Goal: Information Seeking & Learning: Check status

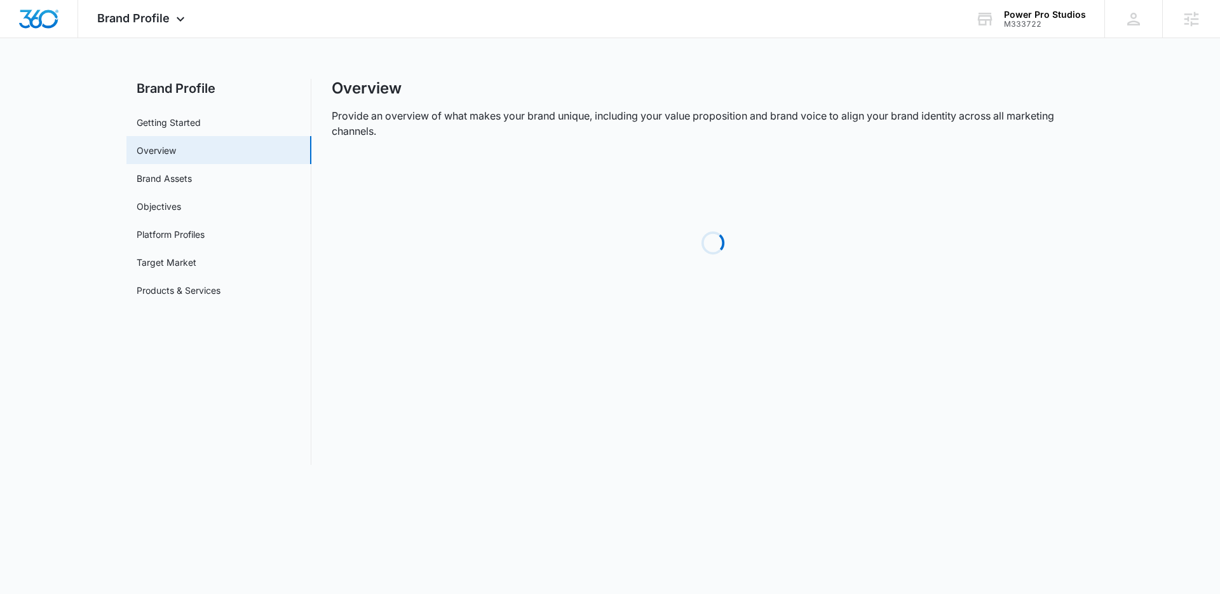
click at [495, 80] on div "Overview" at bounding box center [713, 88] width 763 height 19
click at [1029, 20] on div "M333722" at bounding box center [1036, 24] width 82 height 9
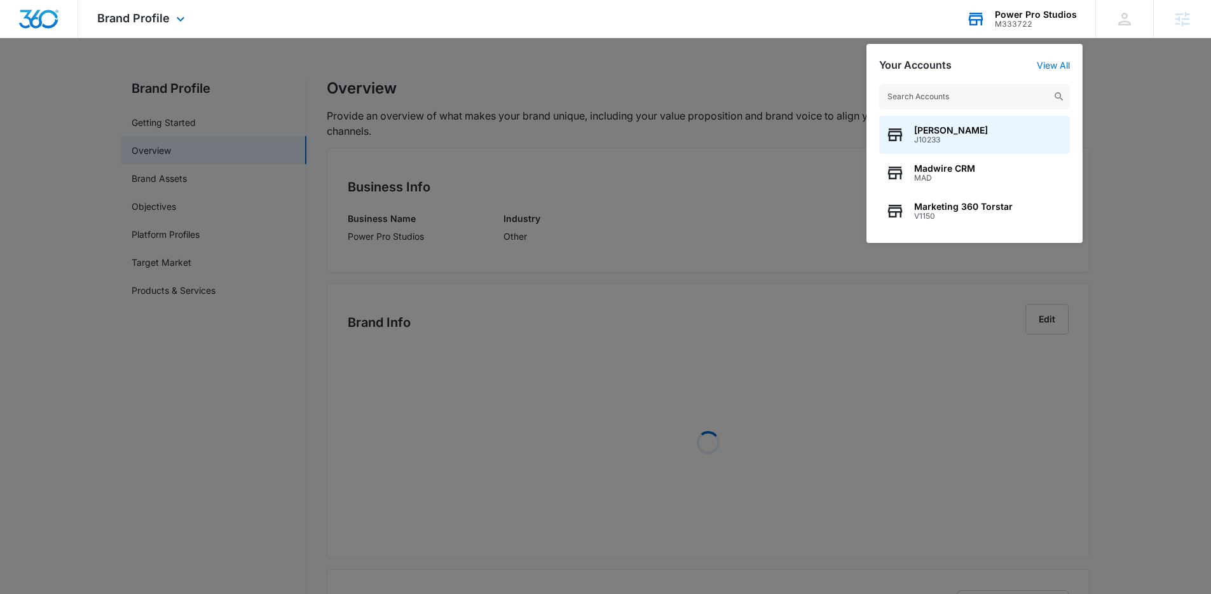
click at [896, 100] on input "text" at bounding box center [974, 96] width 191 height 25
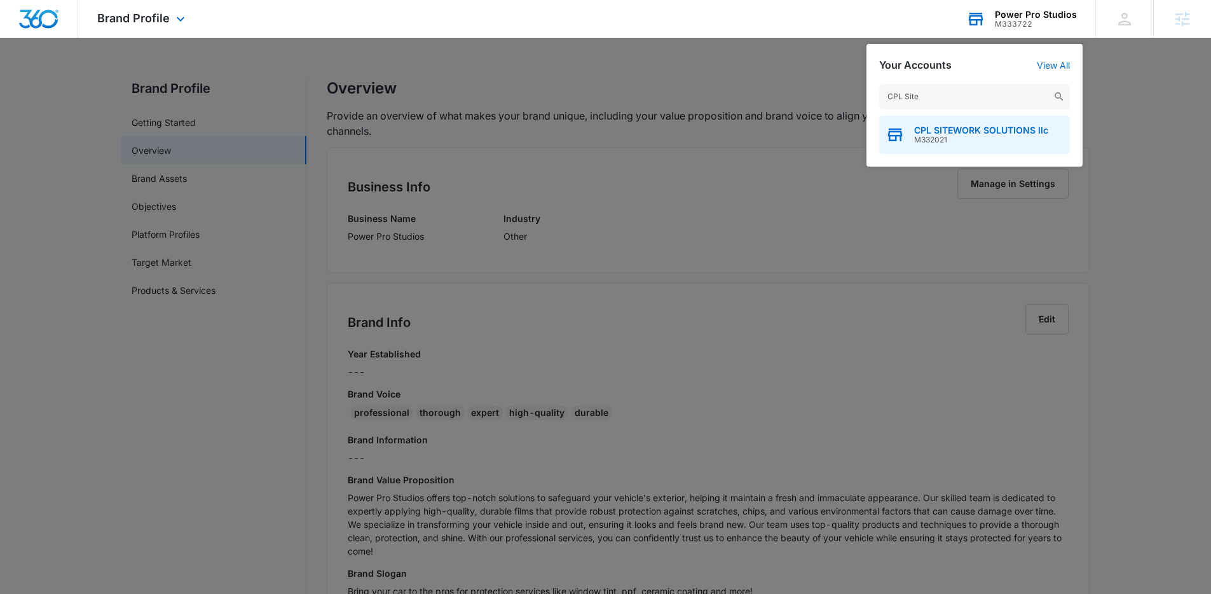
type input "CPL Site"
click at [942, 128] on span "CPL SITEWORK SOLUTIONS llc" at bounding box center [981, 130] width 134 height 10
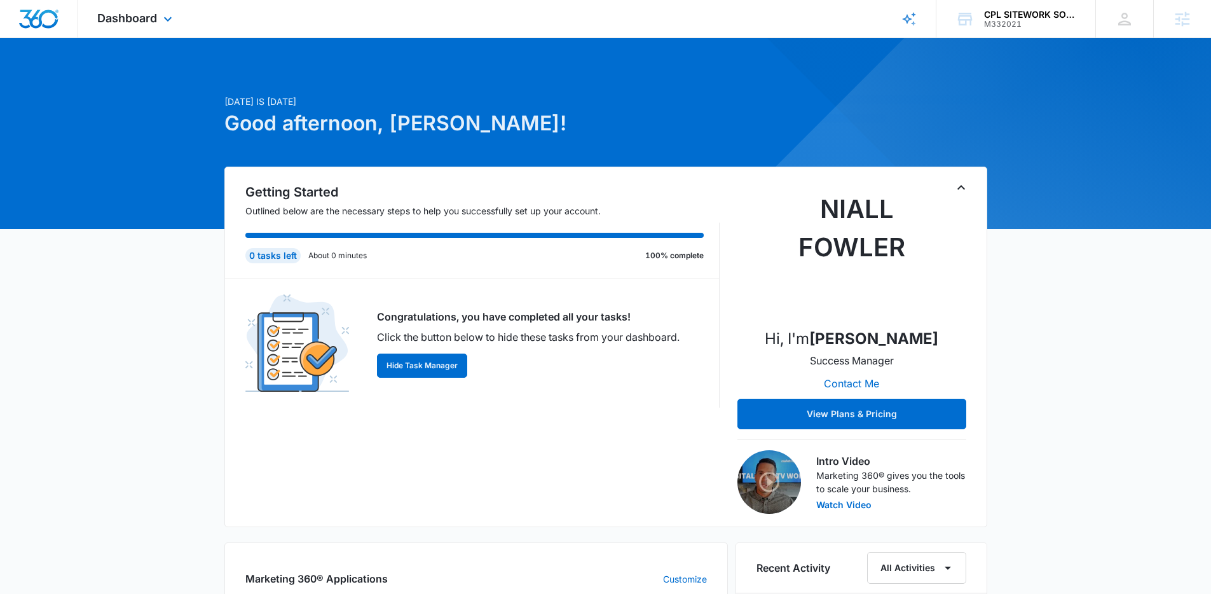
drag, startPoint x: 160, startPoint y: 22, endPoint x: 160, endPoint y: 31, distance: 8.9
click at [160, 22] on icon at bounding box center [167, 18] width 15 height 15
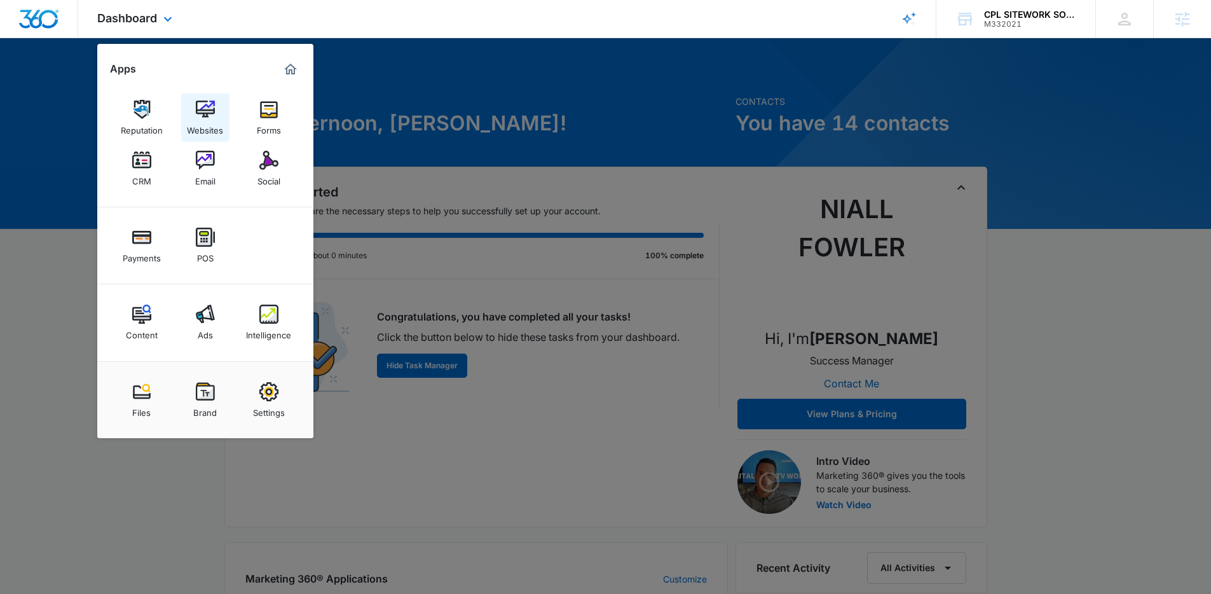
click at [189, 118] on link "Websites" at bounding box center [205, 117] width 48 height 48
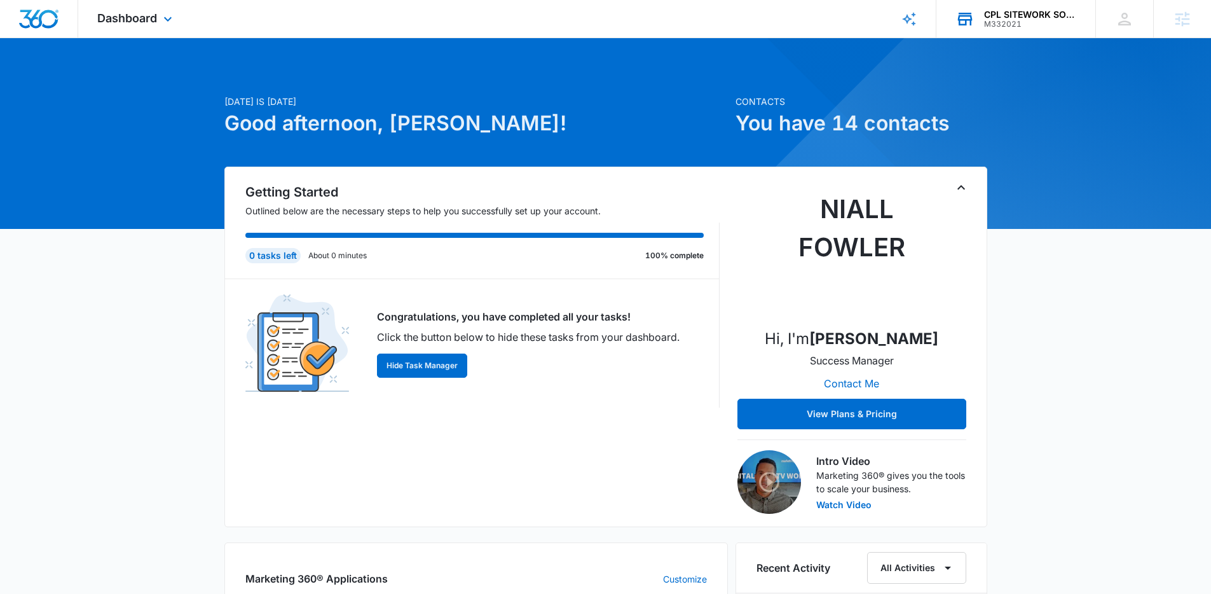
click at [1000, 26] on div "M332021" at bounding box center [1030, 24] width 93 height 9
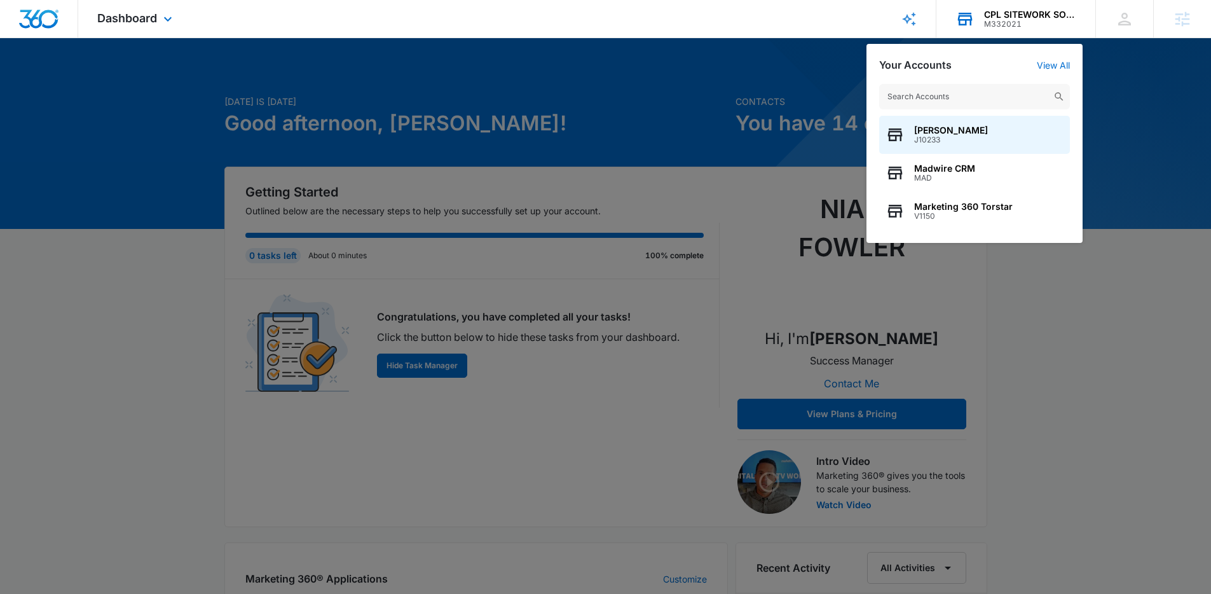
click at [920, 101] on input "text" at bounding box center [974, 96] width 191 height 25
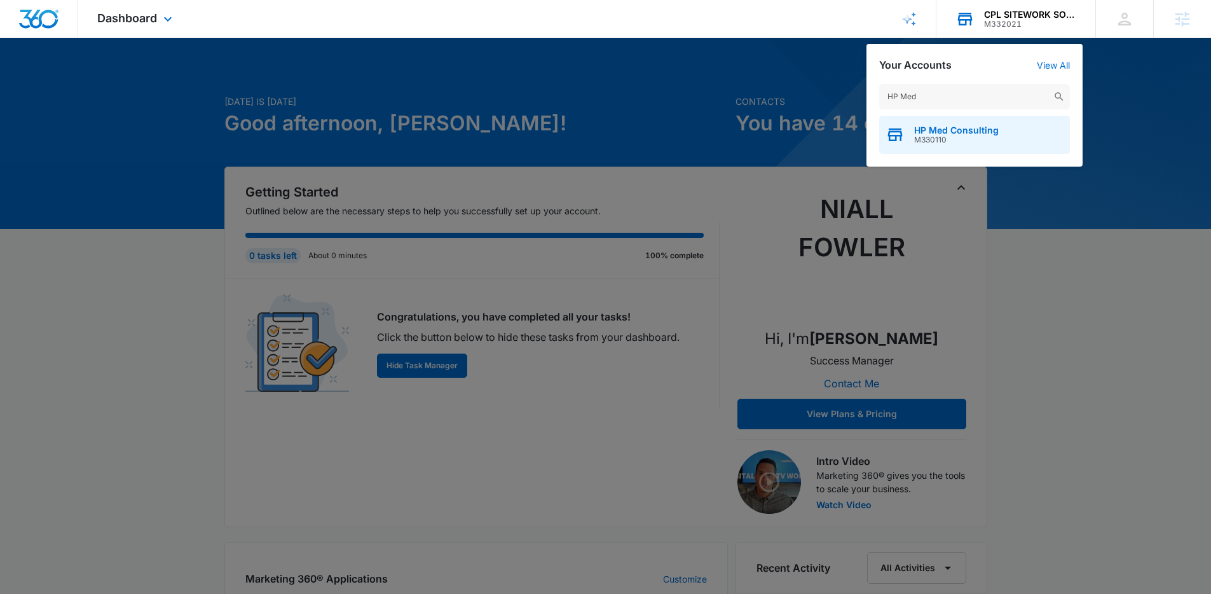
type input "HP Med"
click at [949, 139] on span "M330110" at bounding box center [956, 139] width 85 height 9
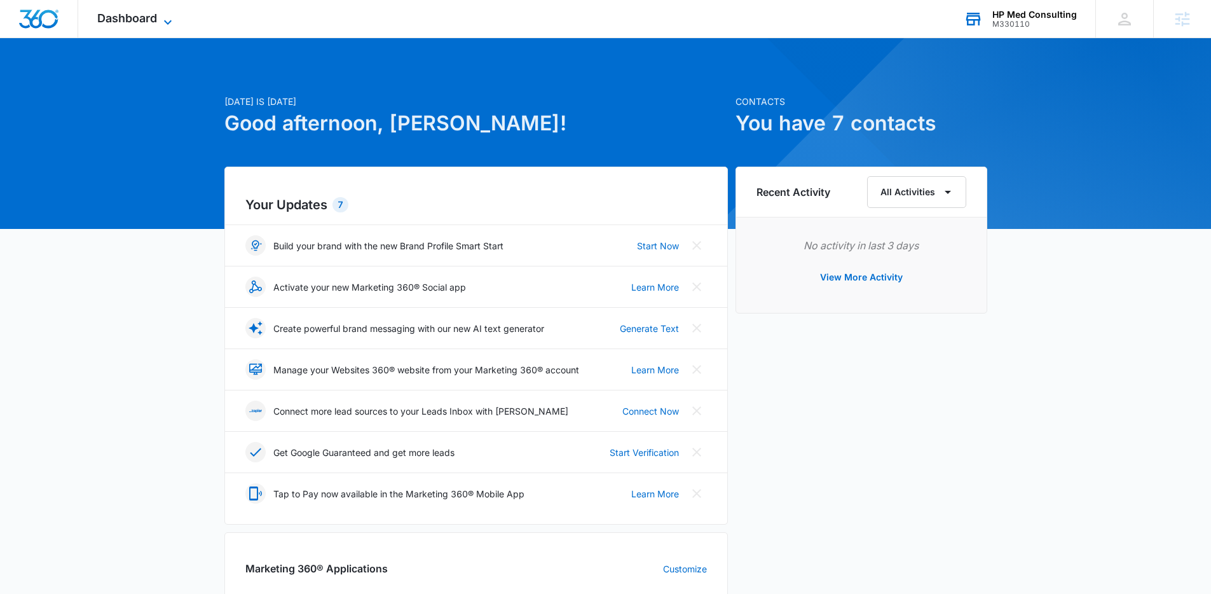
click at [138, 17] on span "Dashboard" at bounding box center [127, 17] width 60 height 13
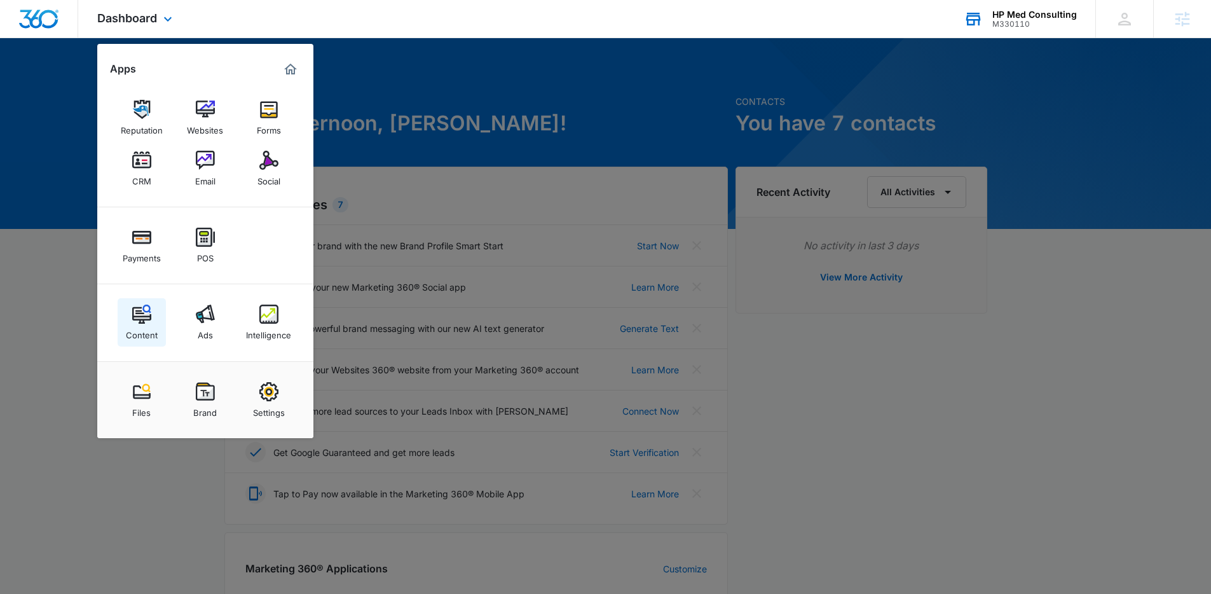
click at [127, 305] on link "Content" at bounding box center [142, 322] width 48 height 48
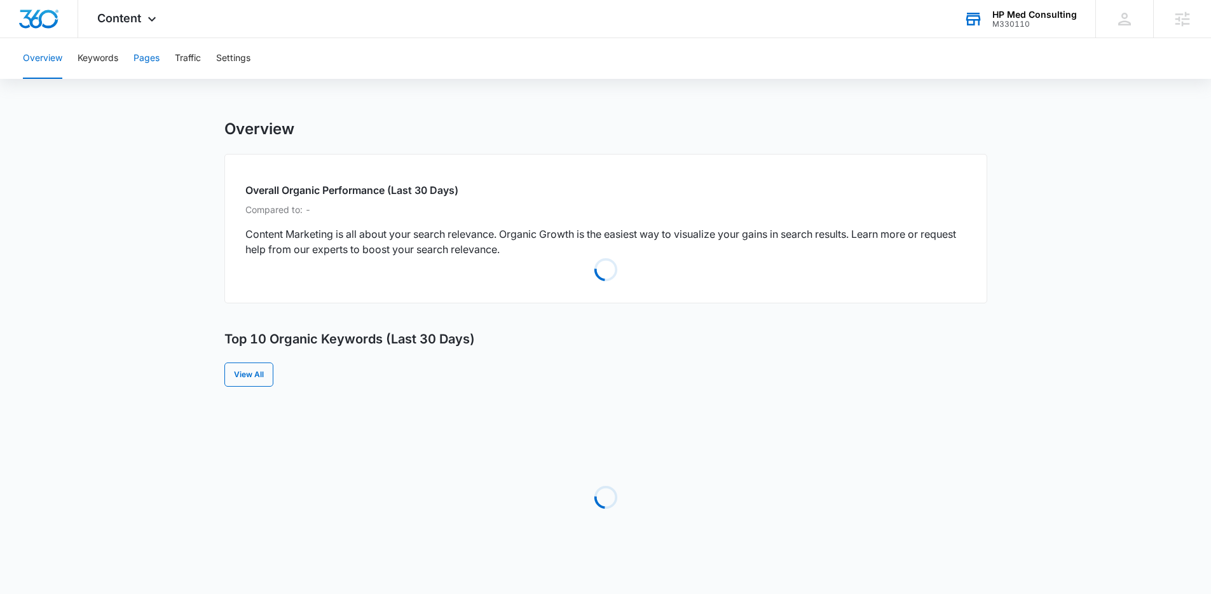
click at [154, 62] on button "Pages" at bounding box center [146, 58] width 26 height 41
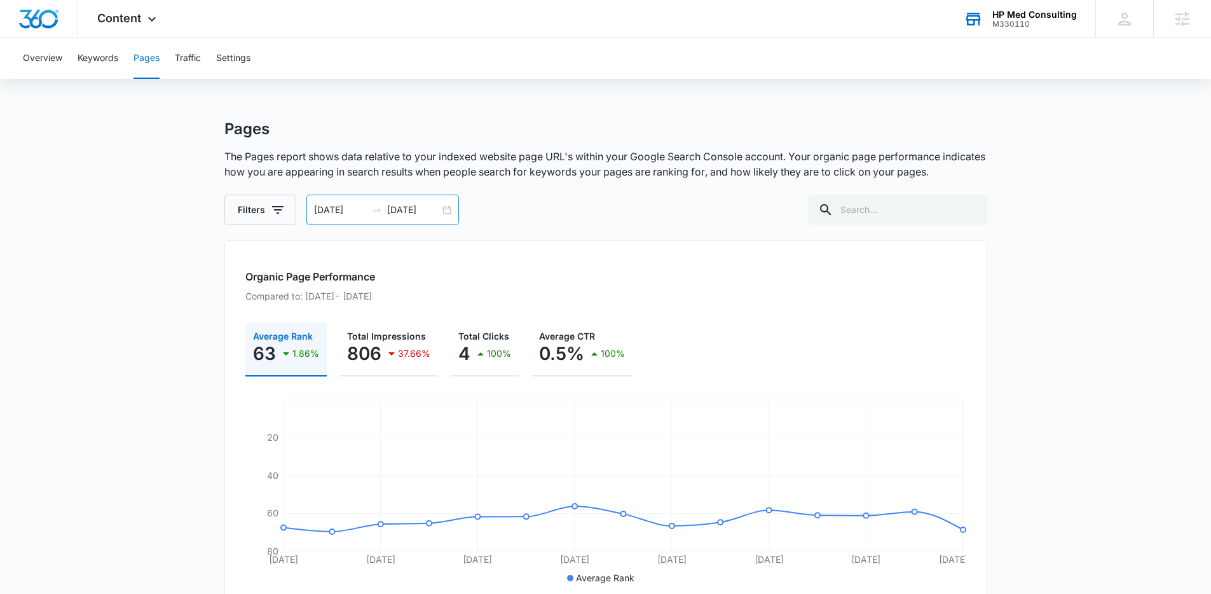
click at [446, 210] on div "07/25/2025 08/08/2025" at bounding box center [382, 209] width 153 height 31
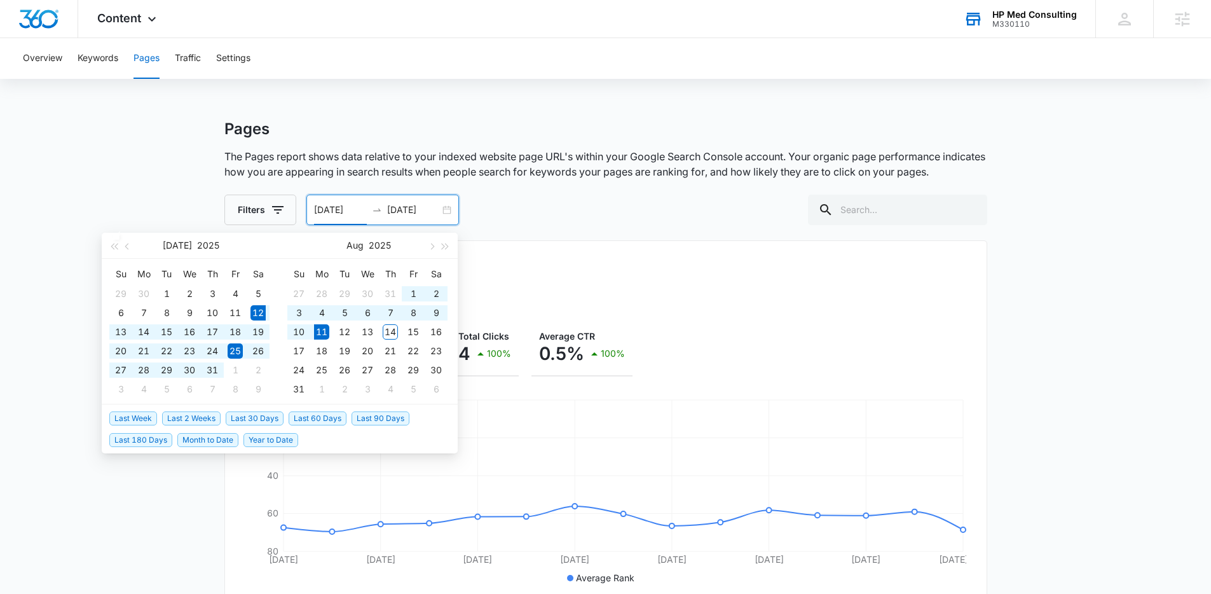
click at [269, 414] on span "Last 30 Days" at bounding box center [255, 418] width 58 height 14
type input "07/12/2025"
type input "08/11/2025"
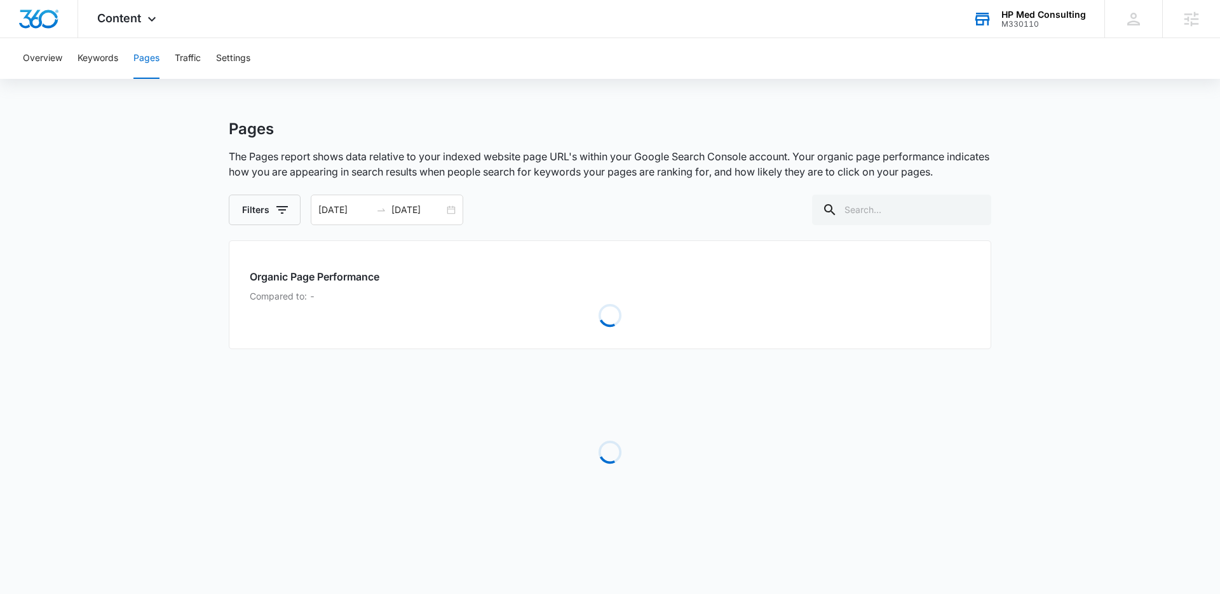
click at [538, 180] on div "Pages The Pages report shows data relative to your indexed website page URL's w…" at bounding box center [610, 171] width 763 height 105
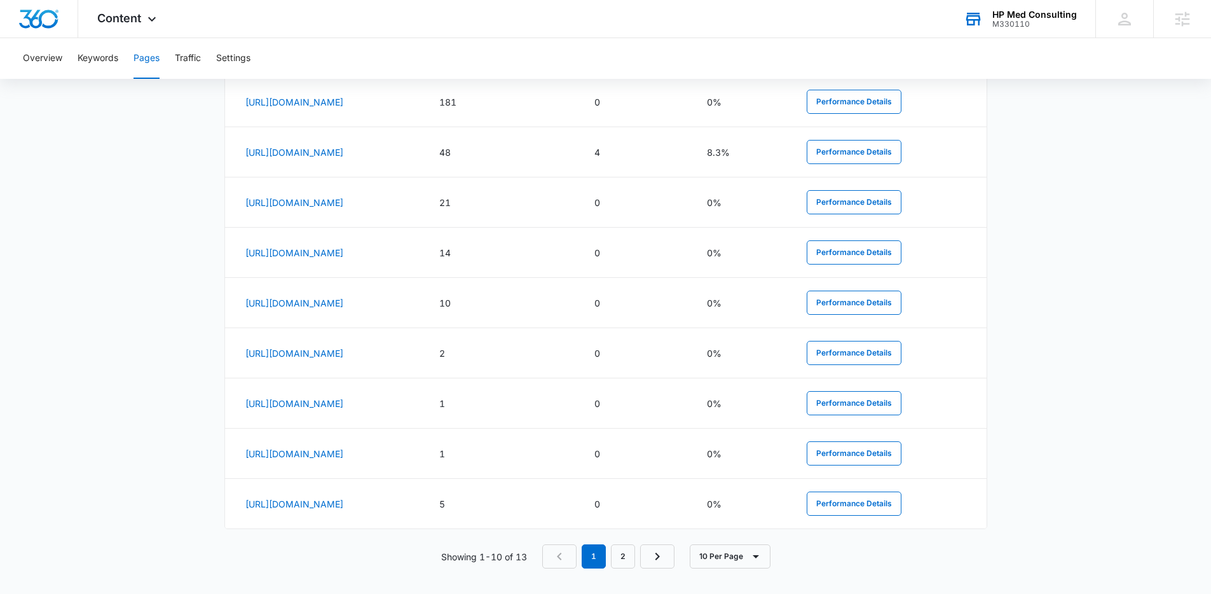
scroll to position [674, 0]
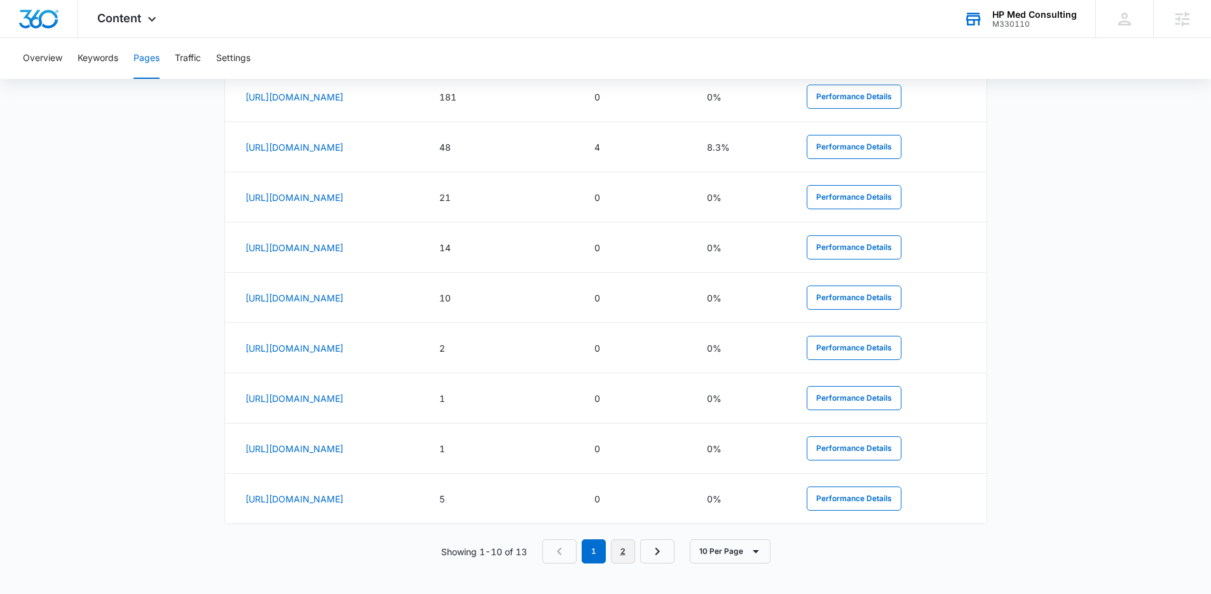
click at [630, 548] on link "2" at bounding box center [623, 551] width 24 height 24
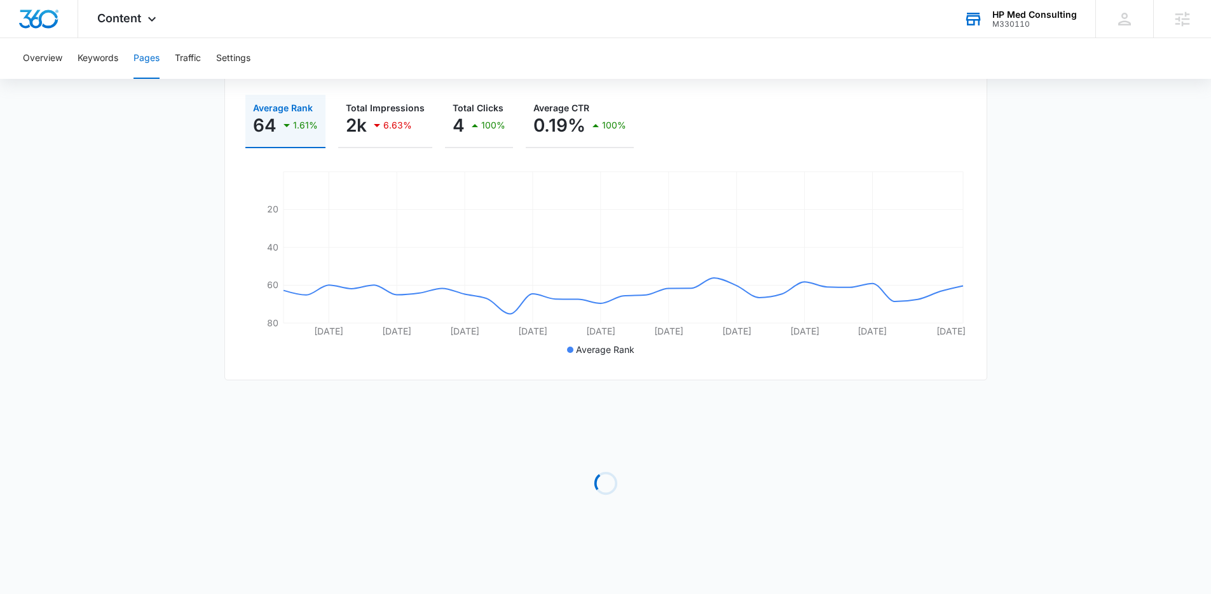
scroll to position [330, 0]
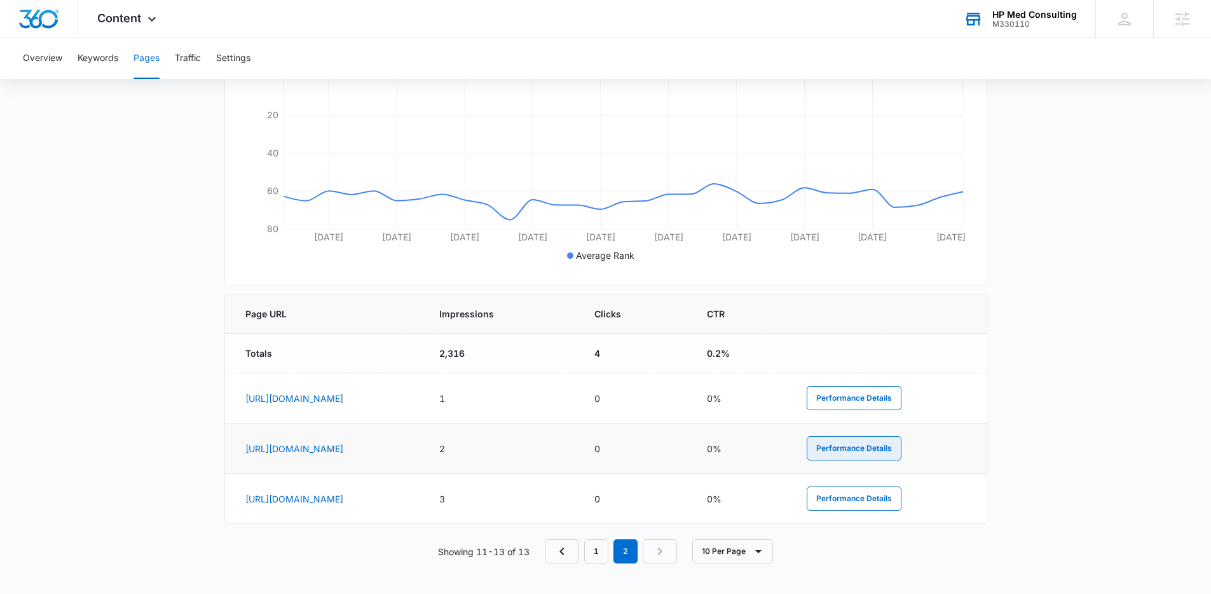
click at [901, 440] on button "Performance Details" at bounding box center [853, 448] width 95 height 24
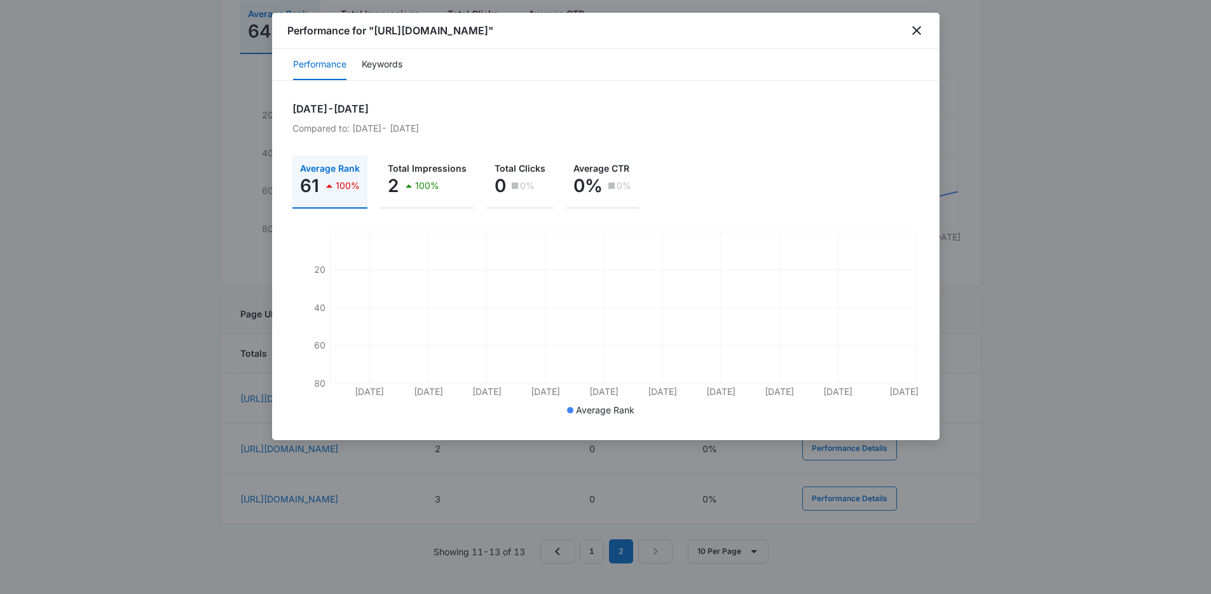
click at [368, 46] on div "Performance for "https://hpmedicaltraining.com/medical-device-sales-training/br…" at bounding box center [605, 31] width 667 height 36
click at [378, 62] on button "Keywords" at bounding box center [382, 65] width 41 height 31
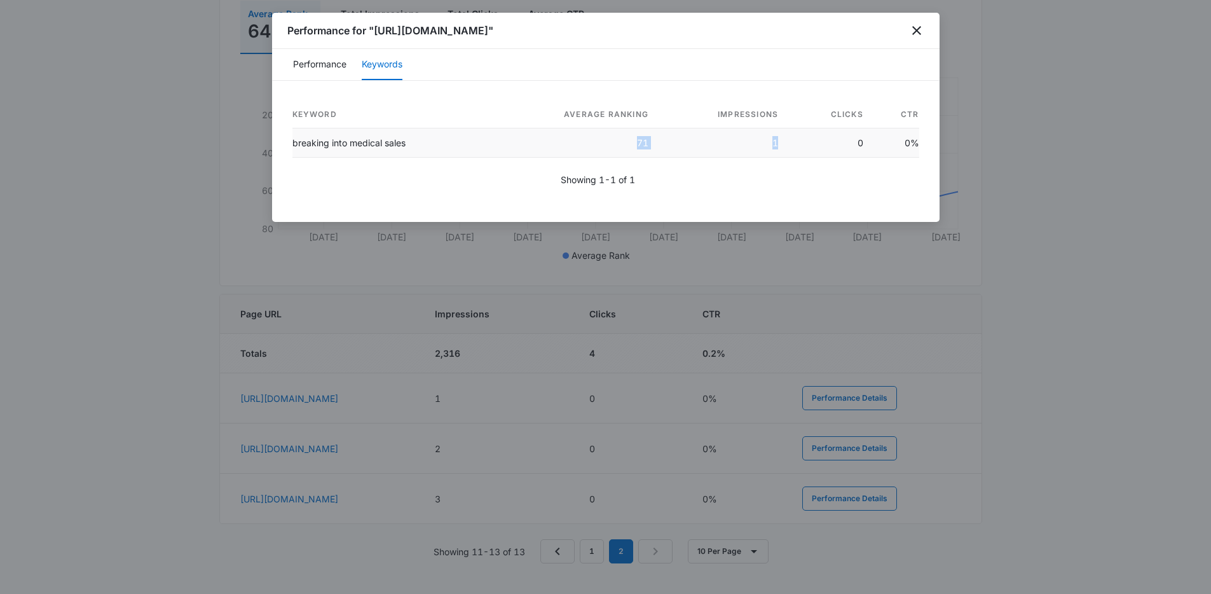
drag, startPoint x: 780, startPoint y: 144, endPoint x: 592, endPoint y: 142, distance: 188.1
click at [592, 142] on tr "breaking into medical sales 71 1 0 0%" at bounding box center [605, 142] width 627 height 29
click at [592, 142] on td "71" at bounding box center [574, 142] width 168 height 29
drag, startPoint x: 592, startPoint y: 142, endPoint x: 781, endPoint y: 154, distance: 189.2
click at [781, 154] on tr "breaking into medical sales 71 1 0 0%" at bounding box center [605, 142] width 627 height 29
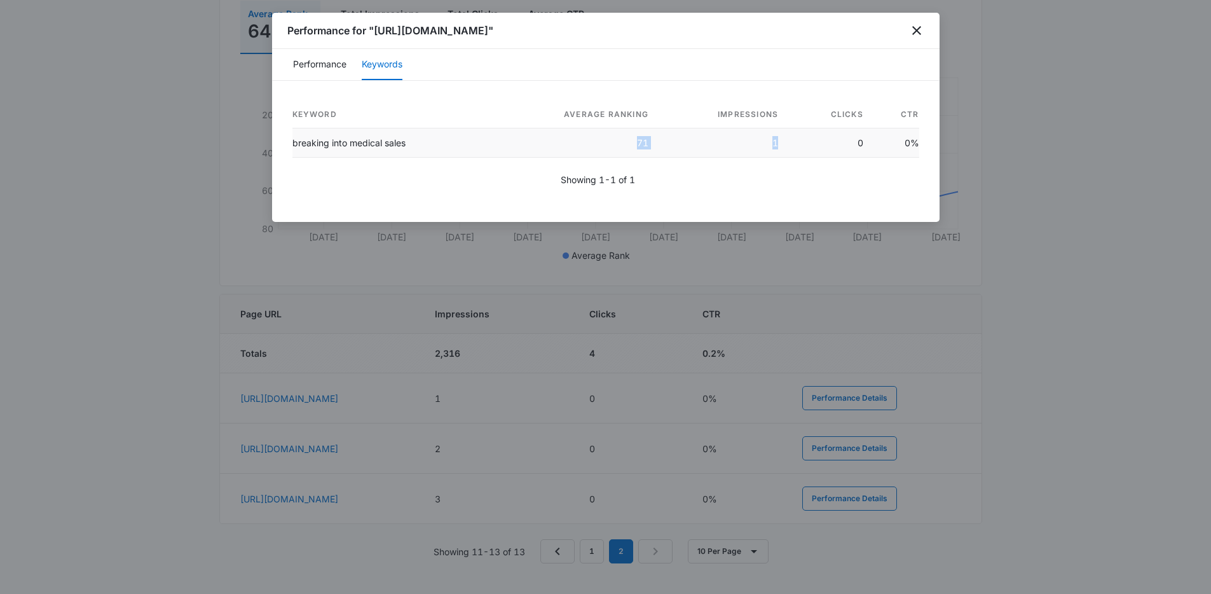
click at [781, 154] on td "1" at bounding box center [723, 142] width 130 height 29
drag, startPoint x: 737, startPoint y: 153, endPoint x: 587, endPoint y: 146, distance: 150.1
click at [587, 146] on tr "breaking into medical sales 71 1 0 0%" at bounding box center [605, 142] width 627 height 29
click at [587, 146] on td "71" at bounding box center [574, 142] width 168 height 29
click at [911, 33] on icon "close" at bounding box center [916, 30] width 15 height 15
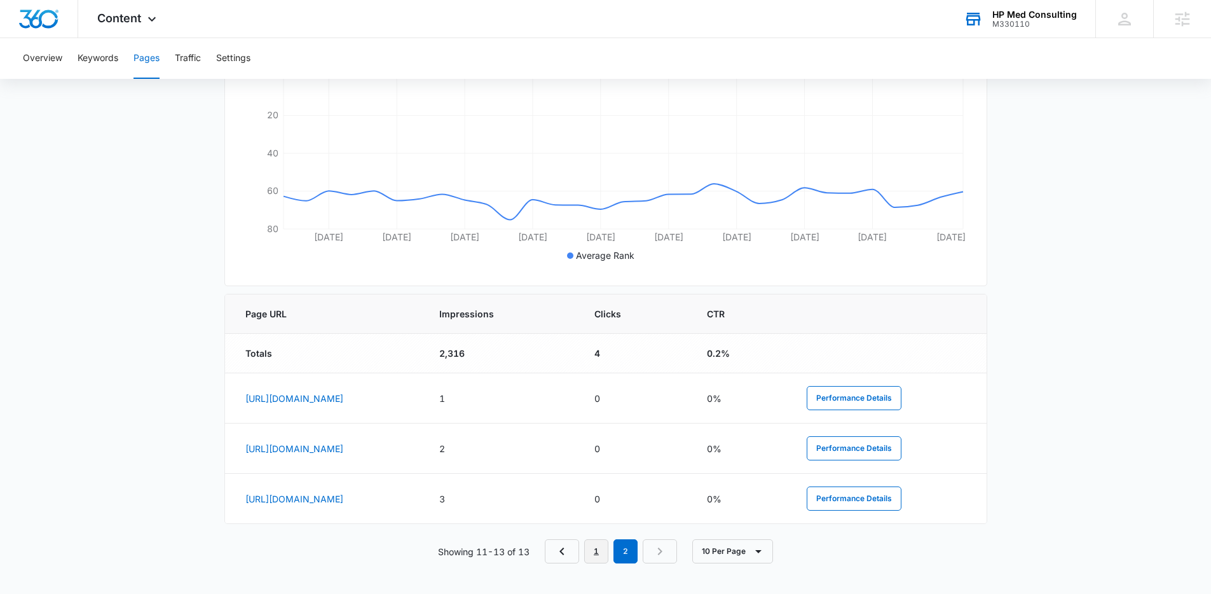
click at [594, 551] on link "1" at bounding box center [596, 551] width 24 height 24
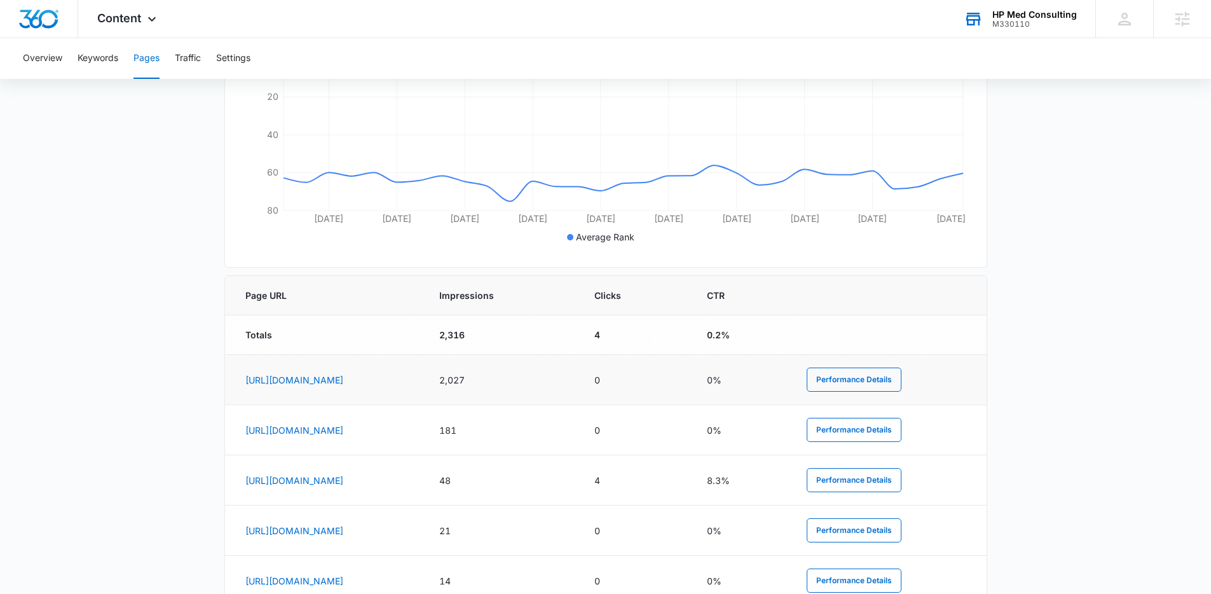
scroll to position [357, 0]
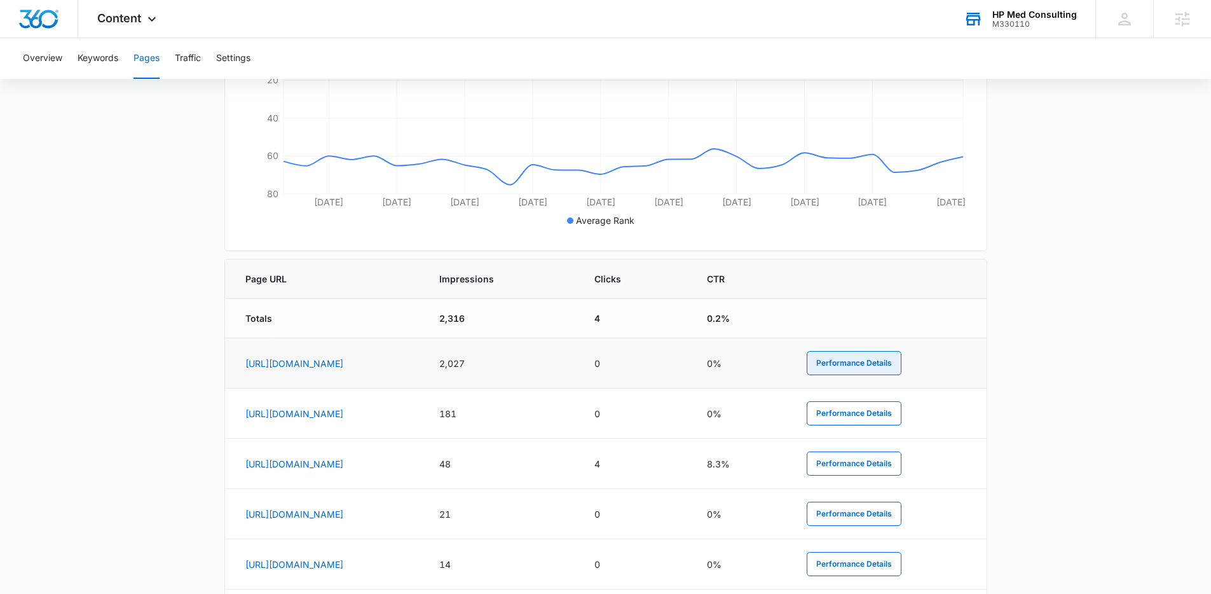
click at [901, 357] on button "Performance Details" at bounding box center [853, 363] width 95 height 24
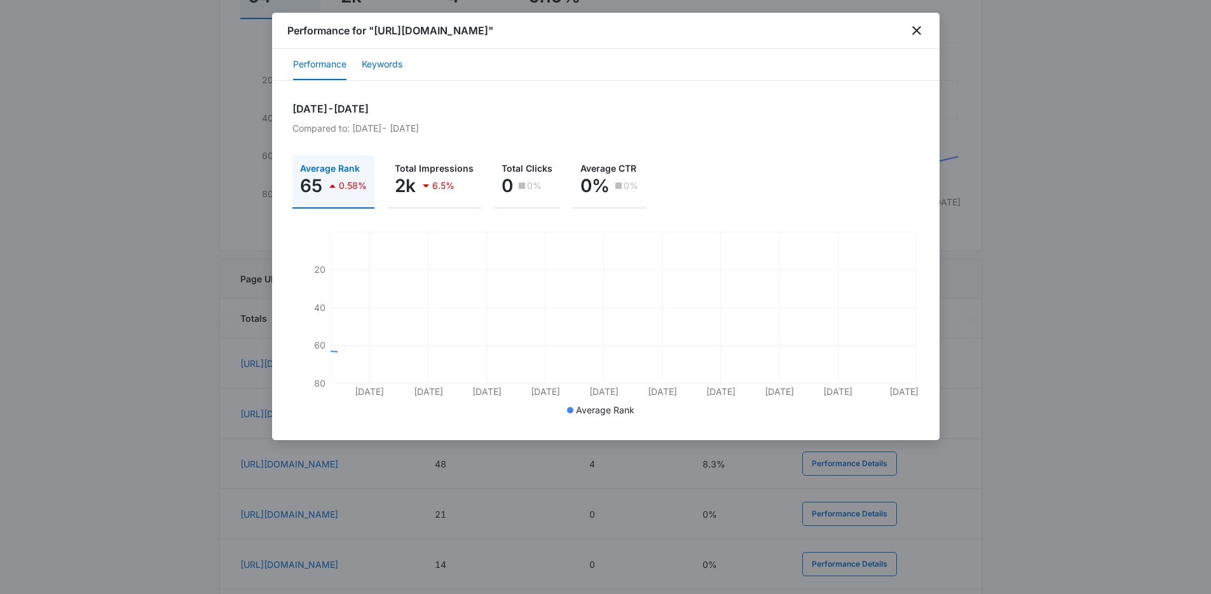
click at [387, 64] on button "Keywords" at bounding box center [382, 65] width 41 height 31
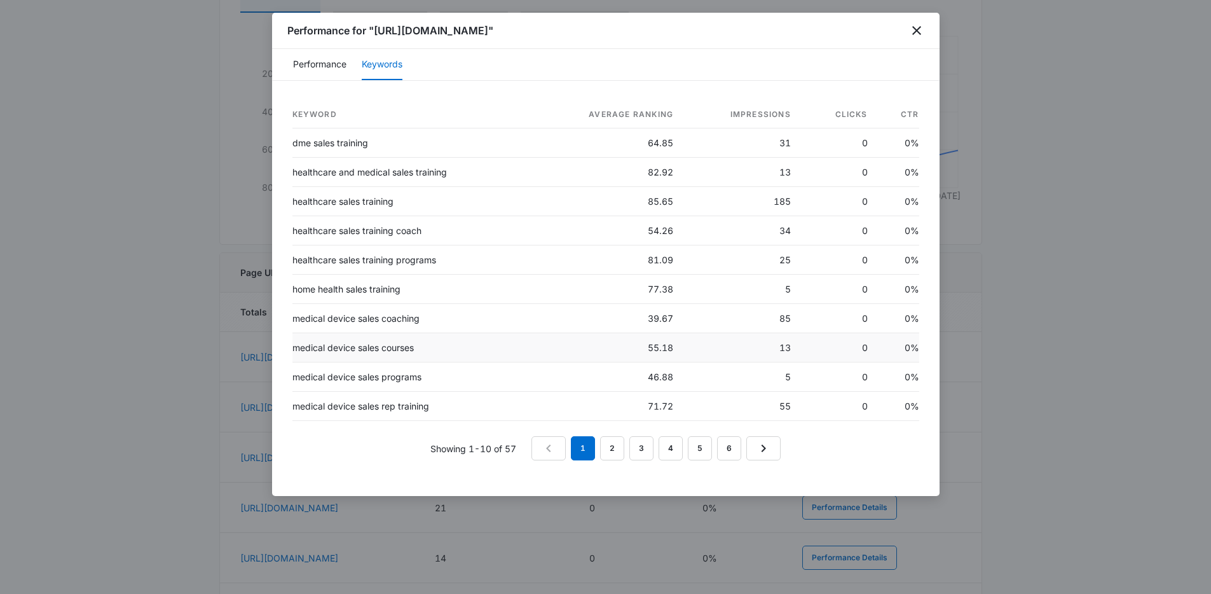
scroll to position [366, 0]
click at [922, 27] on icon "close" at bounding box center [916, 30] width 15 height 15
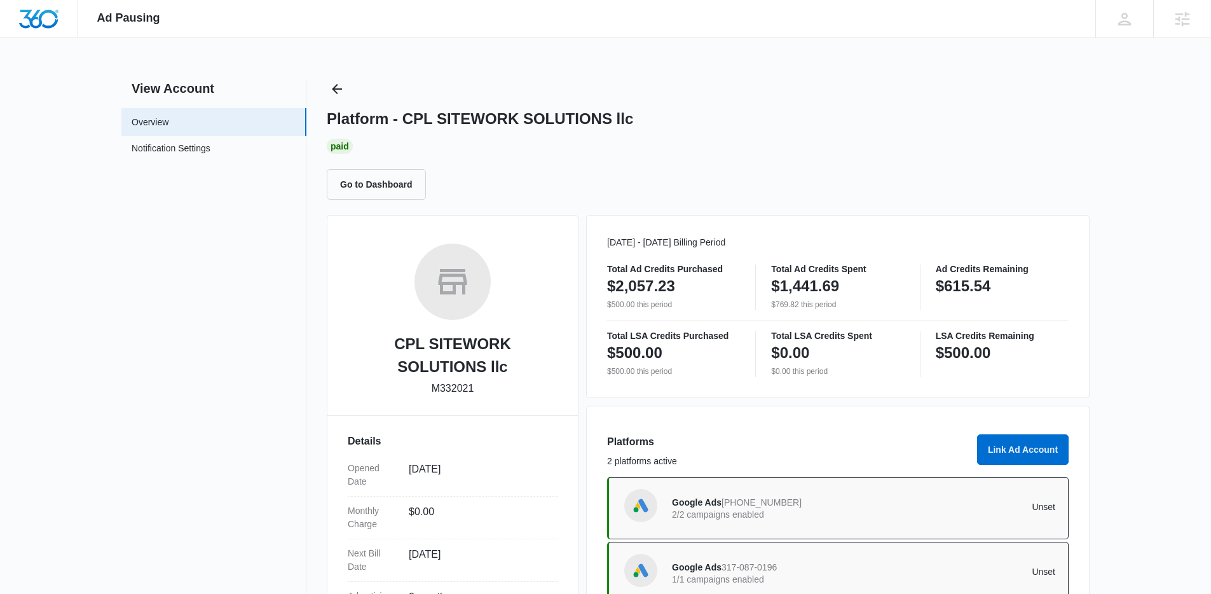
click at [805, 114] on div "Platform - CPL SITEWORK SOLUTIONS llc" at bounding box center [708, 118] width 763 height 19
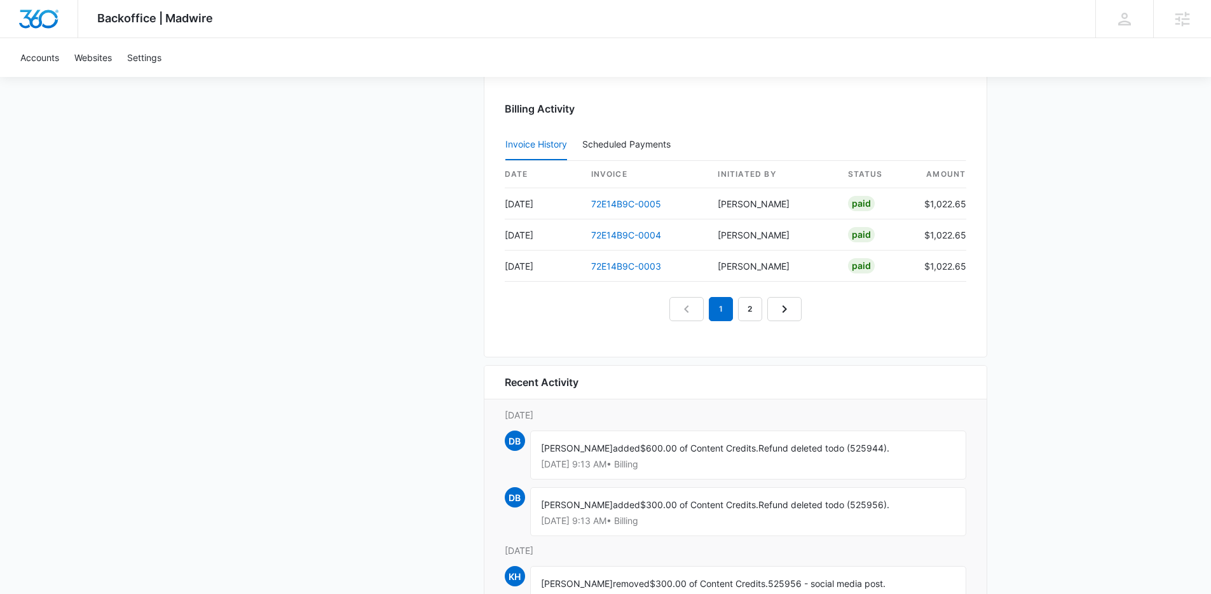
scroll to position [1134, 0]
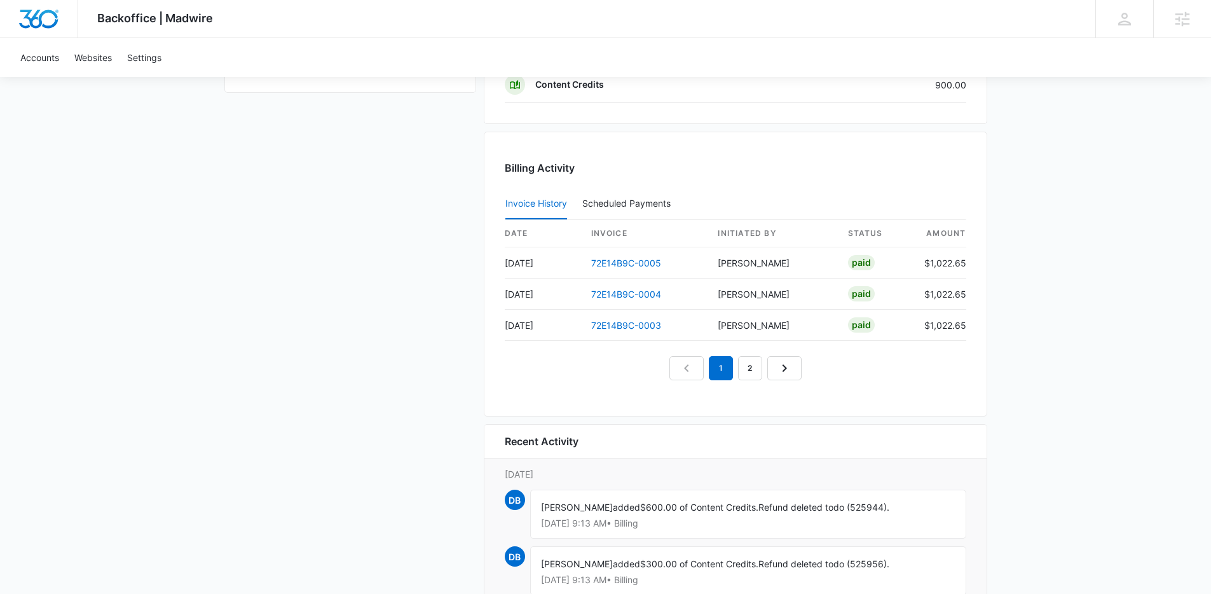
click at [812, 191] on div "Invoice History Scheduled Payments 0" at bounding box center [735, 204] width 461 height 32
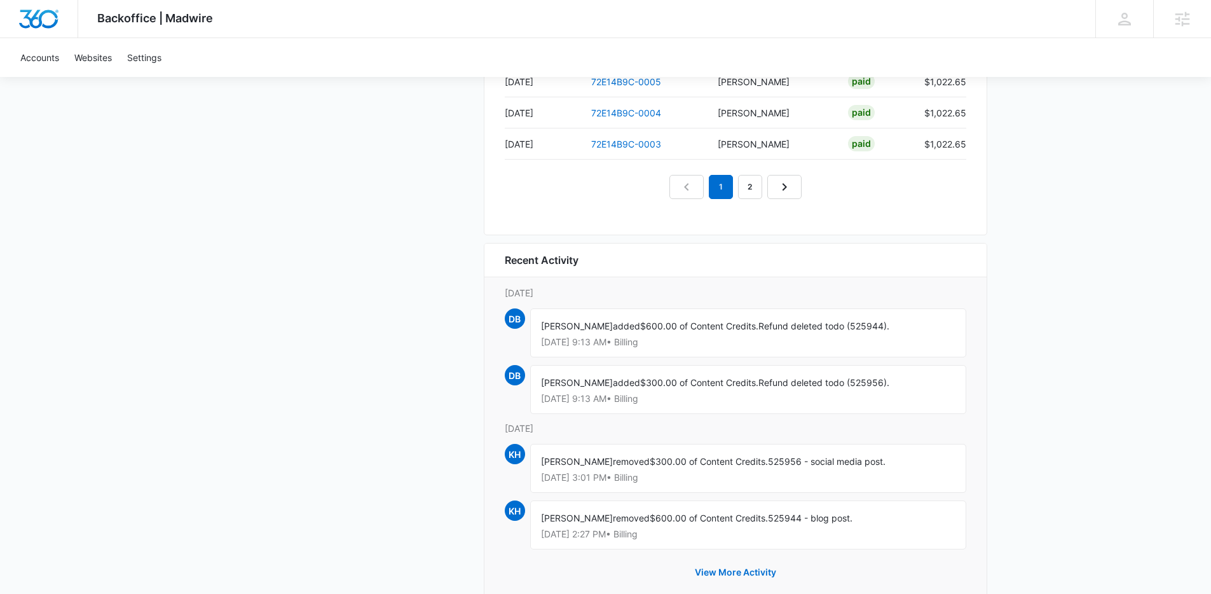
scroll to position [1329, 0]
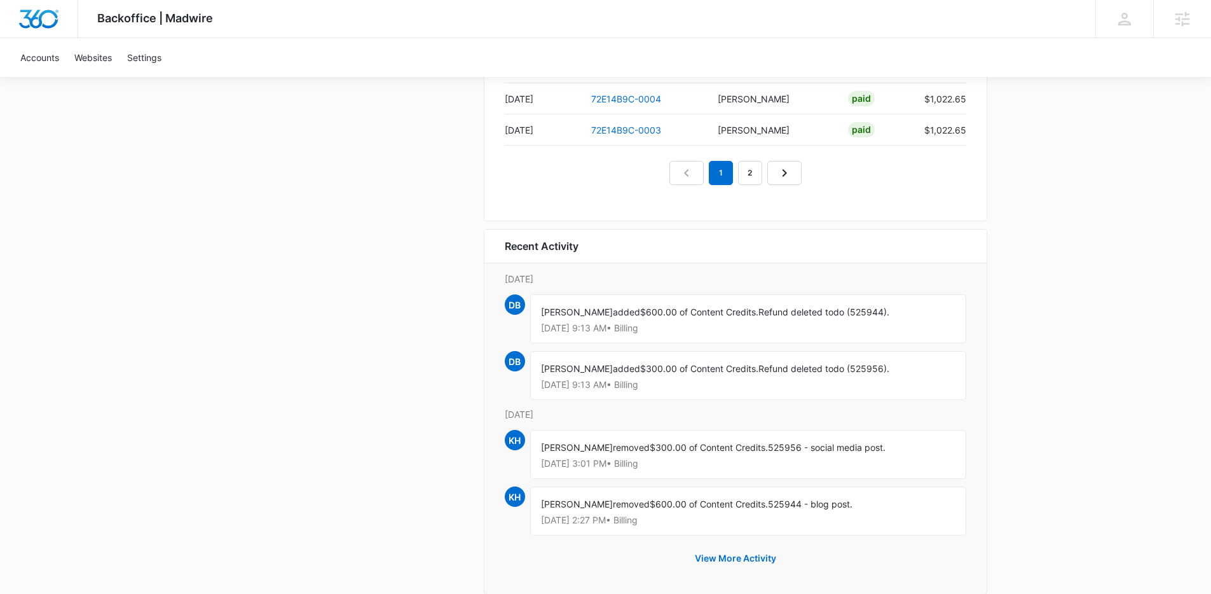
drag, startPoint x: 903, startPoint y: 316, endPoint x: 610, endPoint y: 305, distance: 293.2
click at [611, 305] on div "Dominic Bejarano added $600.00 of Content Credits. Refund deleted todo (525944)…" at bounding box center [748, 318] width 436 height 49
click at [610, 305] on div "Dominic Bejarano added $600.00 of Content Credits. Refund deleted todo (525944)…" at bounding box center [748, 318] width 436 height 49
drag, startPoint x: 592, startPoint y: 305, endPoint x: 823, endPoint y: 394, distance: 247.8
click at [823, 394] on div "Recent Activity Thursday, August 14th DB Dominic Bejarano added $600.00 of Cont…" at bounding box center [735, 411] width 503 height 365
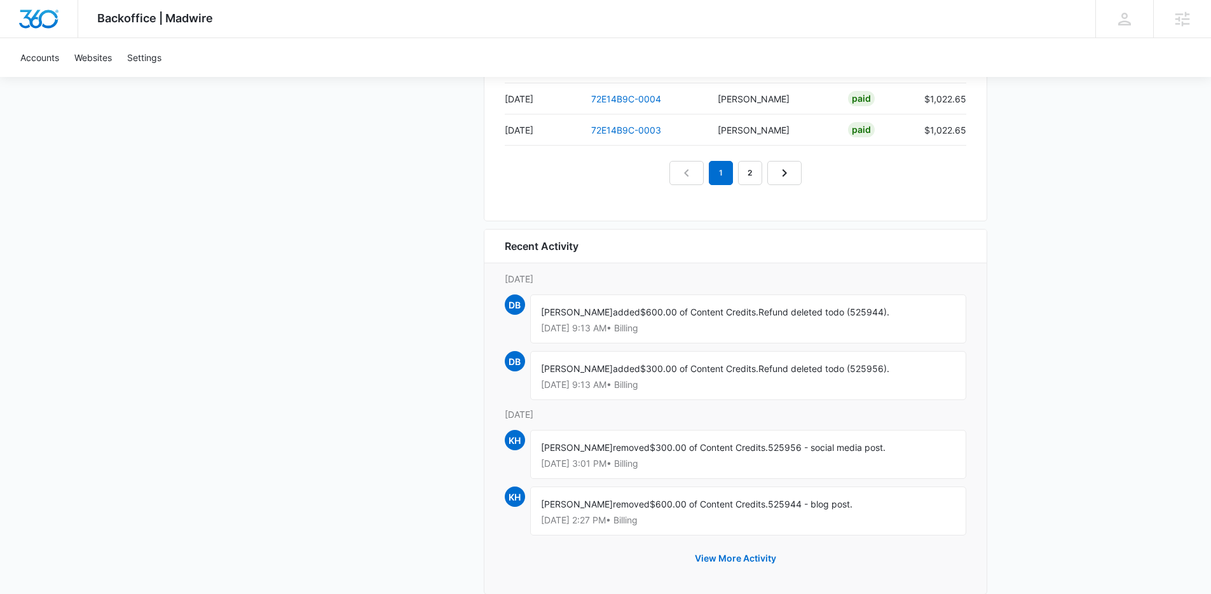
click at [823, 394] on div "Dominic Bejarano added $300.00 of Content Credits. Refund deleted todo (525956)…" at bounding box center [748, 375] width 436 height 49
drag, startPoint x: 815, startPoint y: 389, endPoint x: 575, endPoint y: 296, distance: 256.9
click at [573, 296] on div "Recent Activity Thursday, August 14th DB Dominic Bejarano added $600.00 of Cont…" at bounding box center [735, 411] width 503 height 365
click at [575, 296] on div "Dominic Bejarano added $600.00 of Content Credits. Refund deleted todo (525944)…" at bounding box center [748, 318] width 436 height 49
drag, startPoint x: 538, startPoint y: 311, endPoint x: 693, endPoint y: 398, distance: 177.3
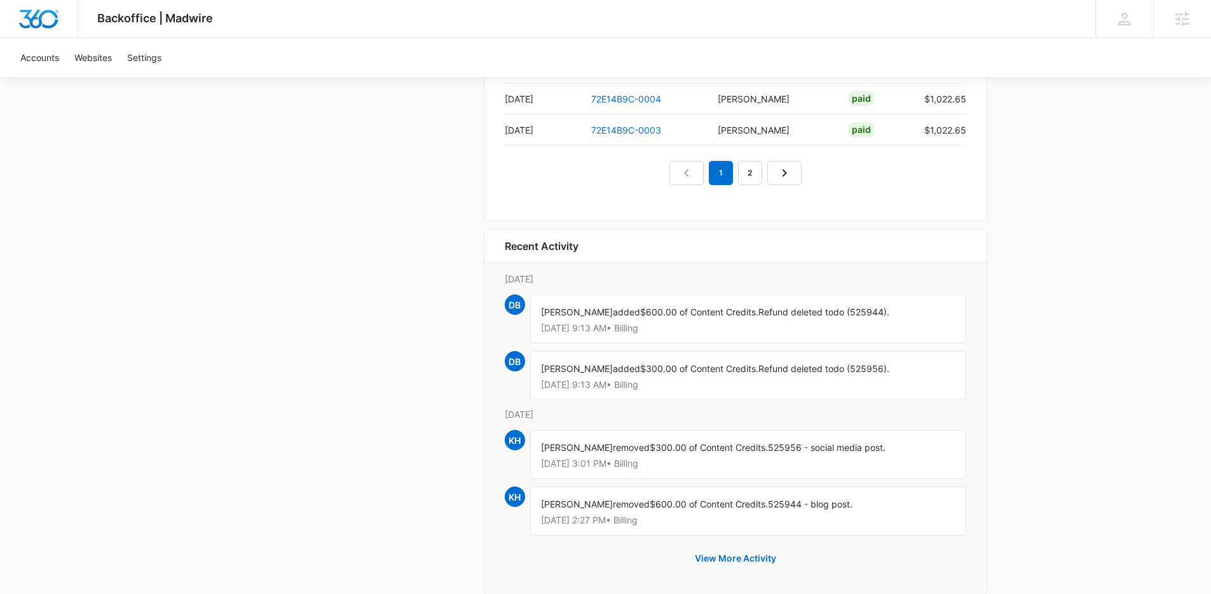
click at [693, 401] on div "Recent Activity Thursday, August 14th DB Dominic Bejarano added $600.00 of Cont…" at bounding box center [735, 411] width 503 height 365
click at [692, 396] on div "Dominic Bejarano added $300.00 of Content Credits. Refund deleted todo (525956)…" at bounding box center [748, 375] width 436 height 49
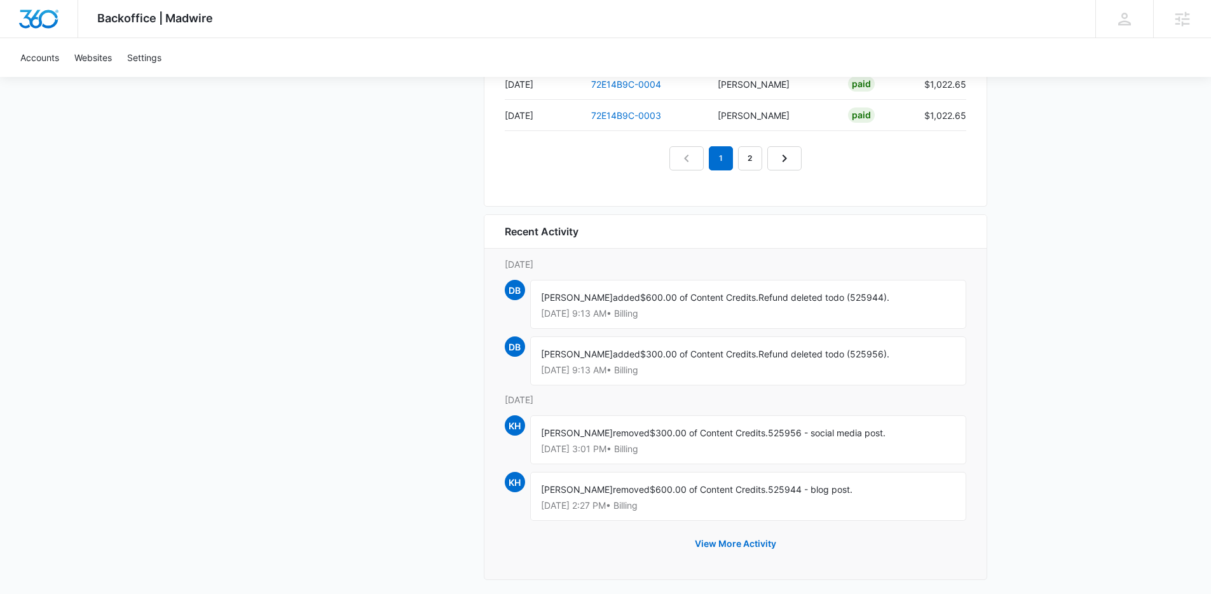
scroll to position [1354, 0]
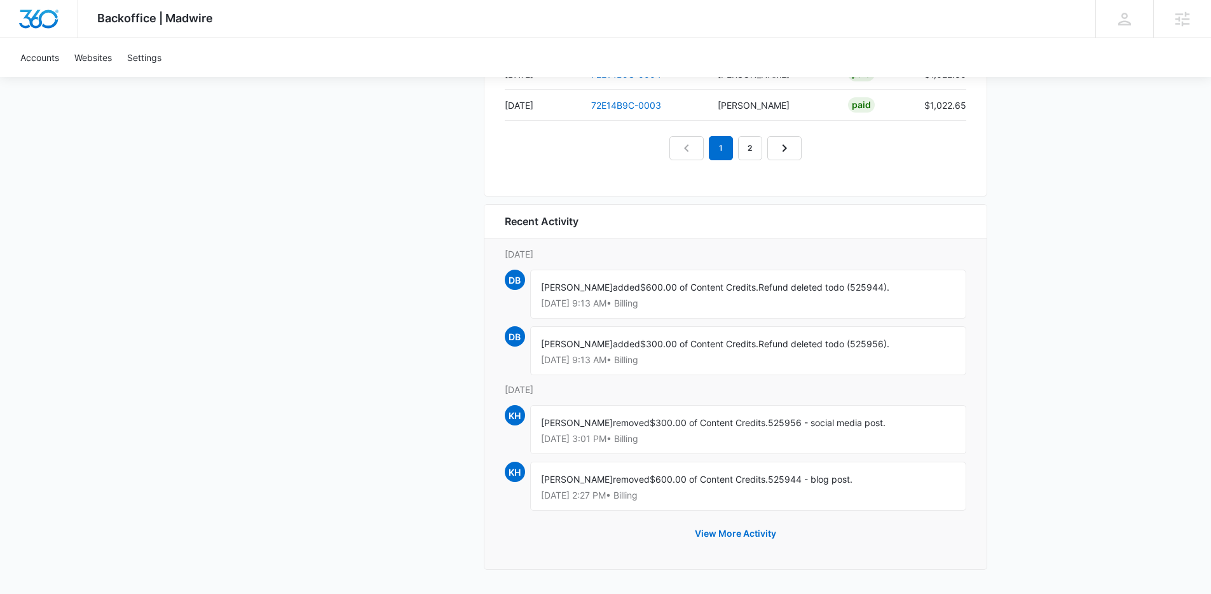
drag, startPoint x: 651, startPoint y: 350, endPoint x: 543, endPoint y: 277, distance: 129.5
click at [543, 277] on div "Recent Activity Thursday, August 14th DB Dominic Bejarano added $600.00 of Cont…" at bounding box center [735, 386] width 503 height 365
click at [543, 277] on div "Dominic Bejarano added $600.00 of Content Credits. Refund deleted todo (525944)…" at bounding box center [748, 293] width 436 height 49
drag, startPoint x: 588, startPoint y: 314, endPoint x: 696, endPoint y: 367, distance: 119.9
click at [696, 367] on div "Recent Activity Thursday, August 14th DB Dominic Bejarano added $600.00 of Cont…" at bounding box center [735, 386] width 503 height 365
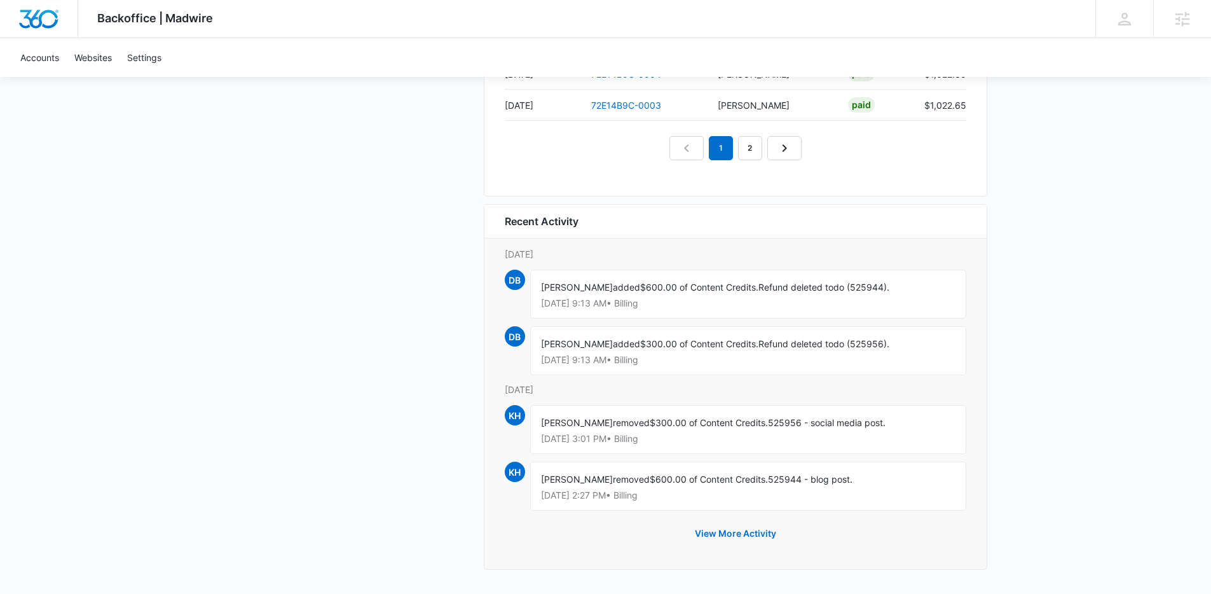
click at [696, 367] on div "Dominic Bejarano added $300.00 of Content Credits. Refund deleted todo (525956)…" at bounding box center [748, 350] width 436 height 49
click at [746, 537] on button "View More Activity" at bounding box center [735, 533] width 107 height 31
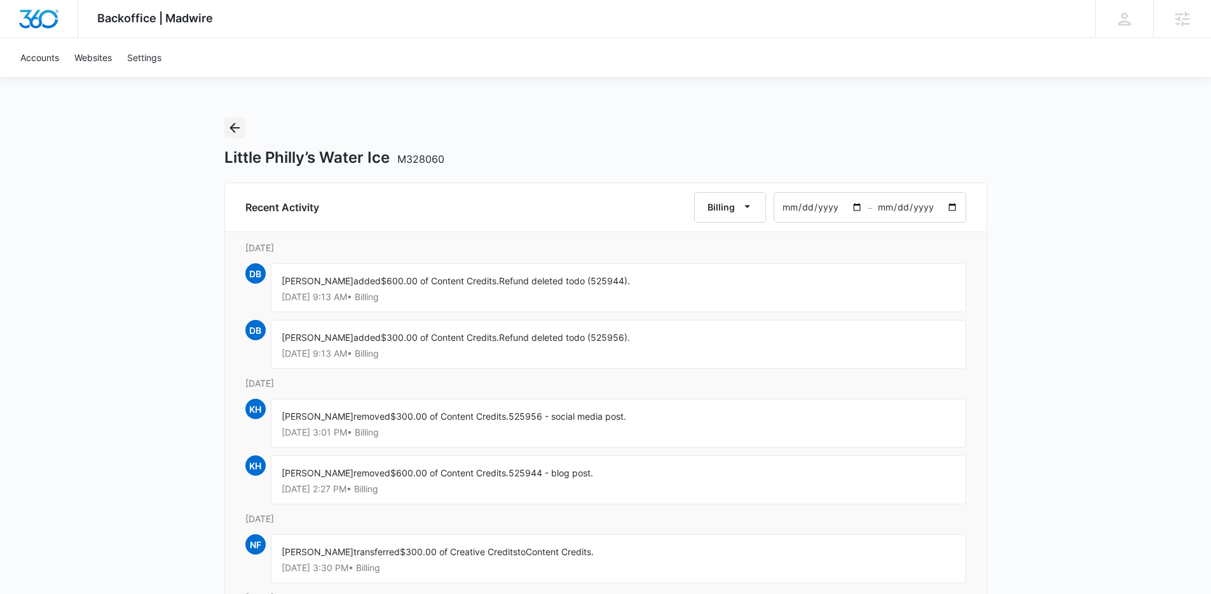
click at [233, 126] on icon "Back" at bounding box center [234, 127] width 15 height 15
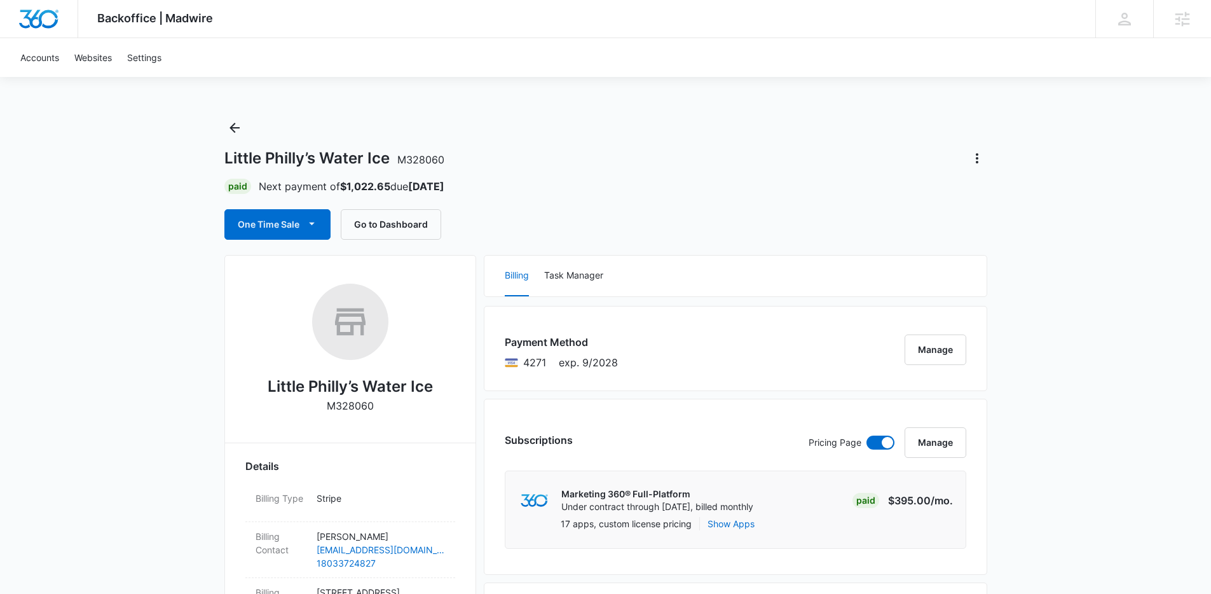
click at [234, 125] on icon "Back" at bounding box center [234, 128] width 10 height 10
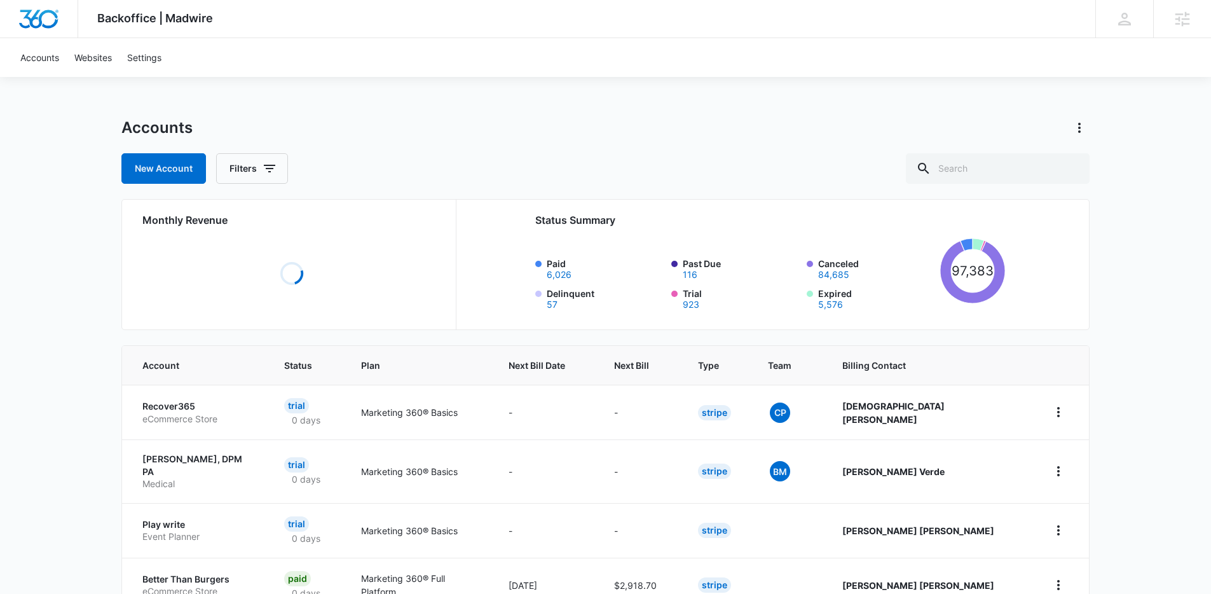
click at [151, 110] on div "Backoffice | Madwire Apps Settings NF Niall Fowler niall.fowler@madwire.com My …" at bounding box center [605, 505] width 1211 height 1010
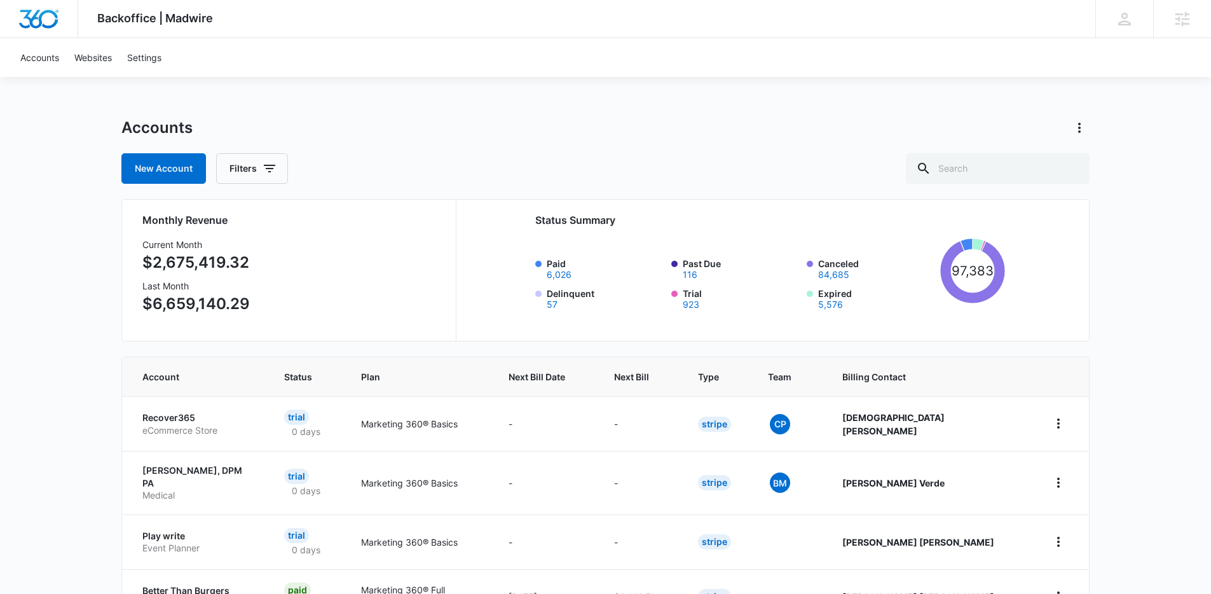
click at [238, 73] on div "Accounts Websites Settings" at bounding box center [605, 57] width 1185 height 39
click at [538, 153] on div "New Account Filters" at bounding box center [605, 168] width 968 height 31
click at [522, 135] on div "Accounts" at bounding box center [605, 128] width 968 height 20
drag, startPoint x: 346, startPoint y: 139, endPoint x: 95, endPoint y: 114, distance: 252.9
click at [95, 114] on div "Backoffice | Madwire Apps Settings NF Niall Fowler niall.fowler@madwire.com My …" at bounding box center [605, 511] width 1211 height 1022
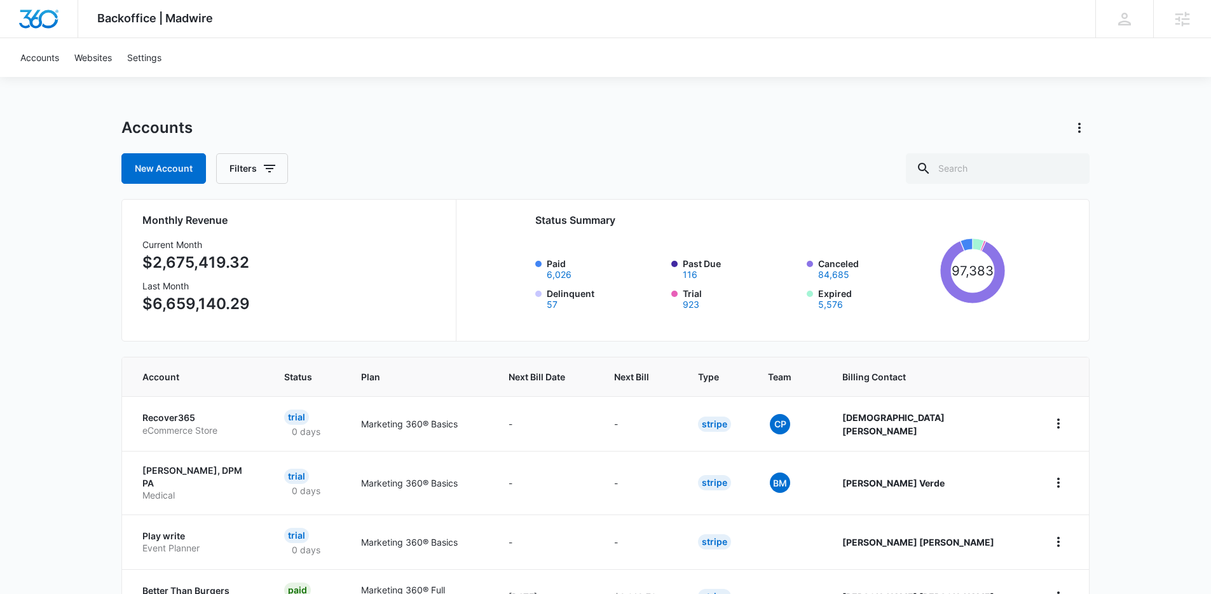
drag, startPoint x: 95, startPoint y: 114, endPoint x: 127, endPoint y: 126, distance: 34.0
click at [97, 115] on div "Backoffice | Madwire Apps Settings NF Niall Fowler niall.fowler@madwire.com My …" at bounding box center [605, 511] width 1211 height 1022
drag, startPoint x: 211, startPoint y: 156, endPoint x: 414, endPoint y: 212, distance: 211.1
click at [419, 218] on div "Accounts New Account Filters Monthly Revenue Current Month $2,675,419.32 Last M…" at bounding box center [605, 570] width 968 height 904
click at [358, 161] on div "New Account Filters" at bounding box center [605, 168] width 968 height 31
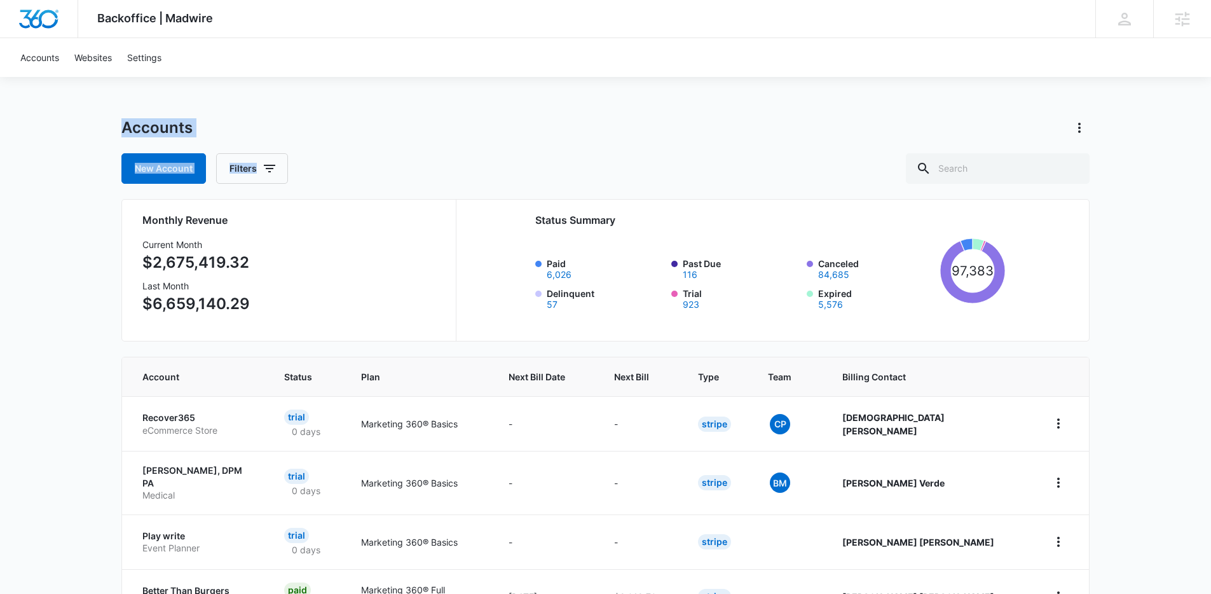
drag, startPoint x: 336, startPoint y: 167, endPoint x: 36, endPoint y: 102, distance: 307.6
click at [32, 102] on div "Backoffice | Madwire Apps Settings NF Niall Fowler niall.fowler@madwire.com My …" at bounding box center [605, 511] width 1211 height 1022
click at [36, 102] on div "Backoffice | Madwire Apps Settings NF Niall Fowler niall.fowler@madwire.com My …" at bounding box center [605, 511] width 1211 height 1022
drag, startPoint x: 93, startPoint y: 119, endPoint x: 400, endPoint y: 182, distance: 313.2
click at [400, 182] on div "Backoffice | Madwire Apps Settings NF Niall Fowler niall.fowler@madwire.com My …" at bounding box center [605, 511] width 1211 height 1022
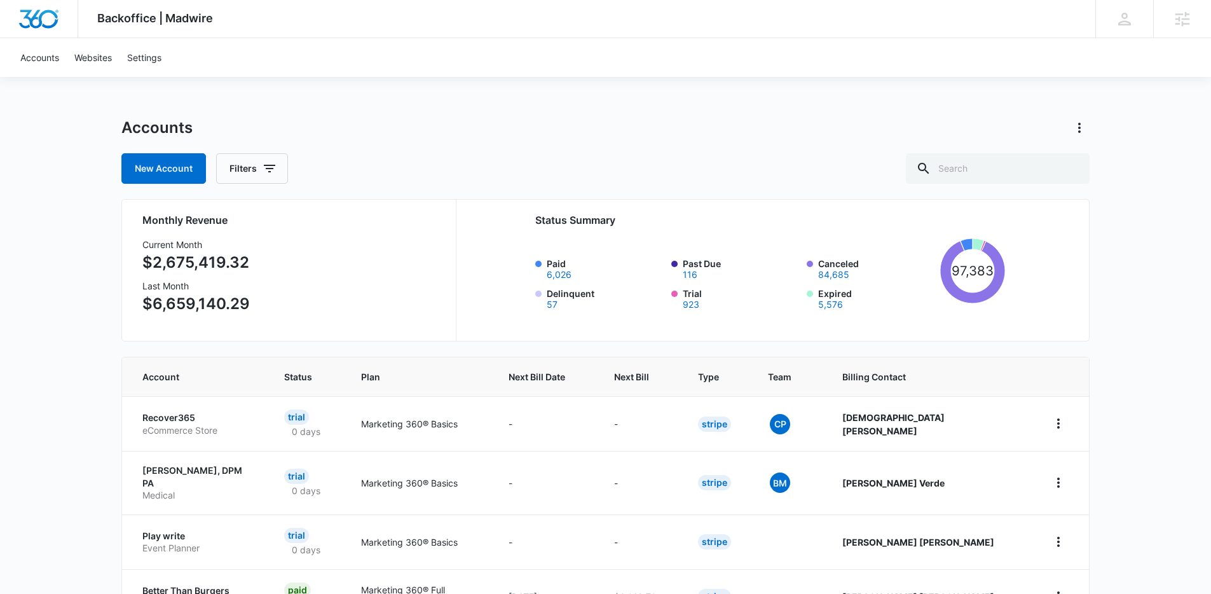
click at [400, 181] on div "New Account Filters" at bounding box center [605, 168] width 968 height 31
drag, startPoint x: 467, startPoint y: 125, endPoint x: 506, endPoint y: 97, distance: 48.3
click at [467, 122] on div "Accounts" at bounding box center [605, 128] width 968 height 20
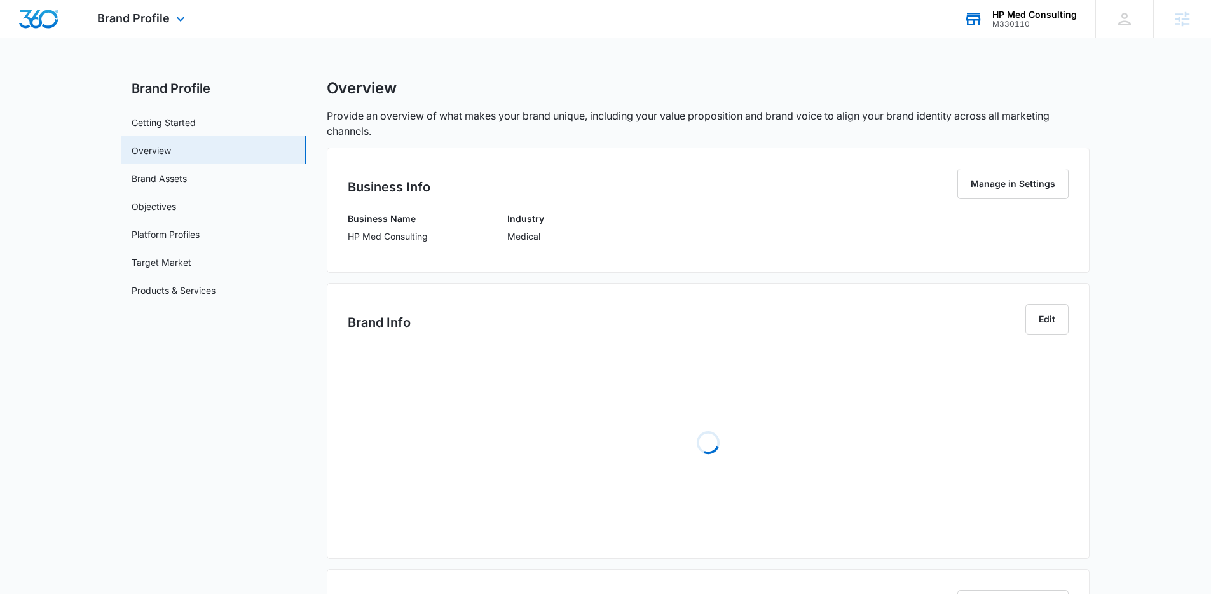
click at [1034, 34] on div "HP Med Consulting M330110 Your Accounts View All" at bounding box center [1019, 18] width 151 height 37
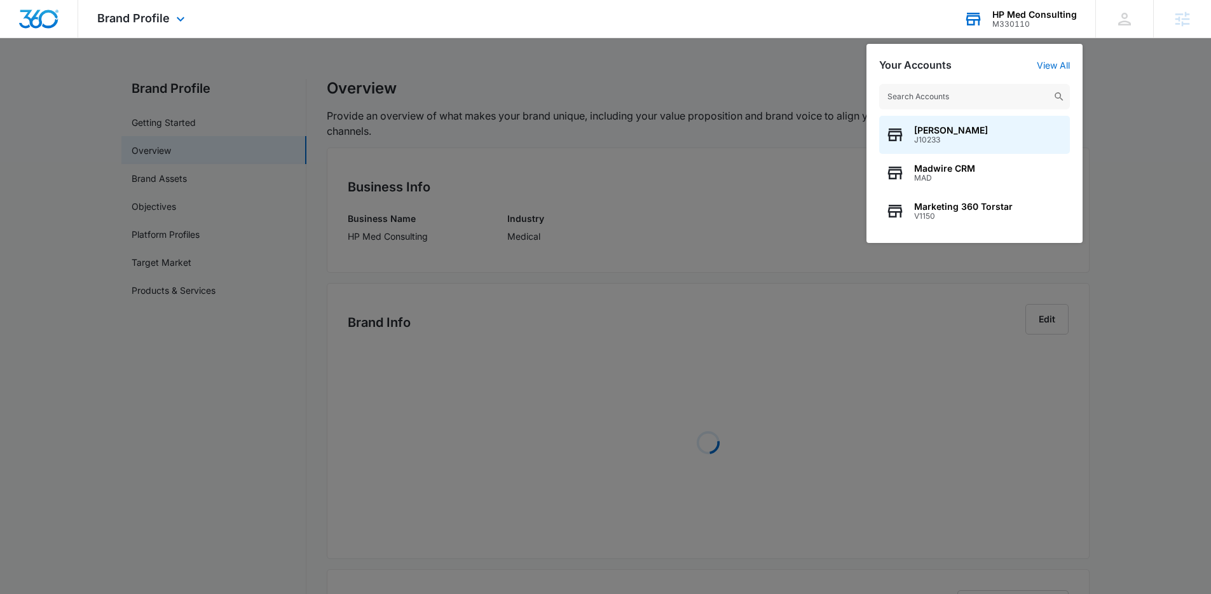
click at [956, 97] on input "text" at bounding box center [974, 96] width 191 height 25
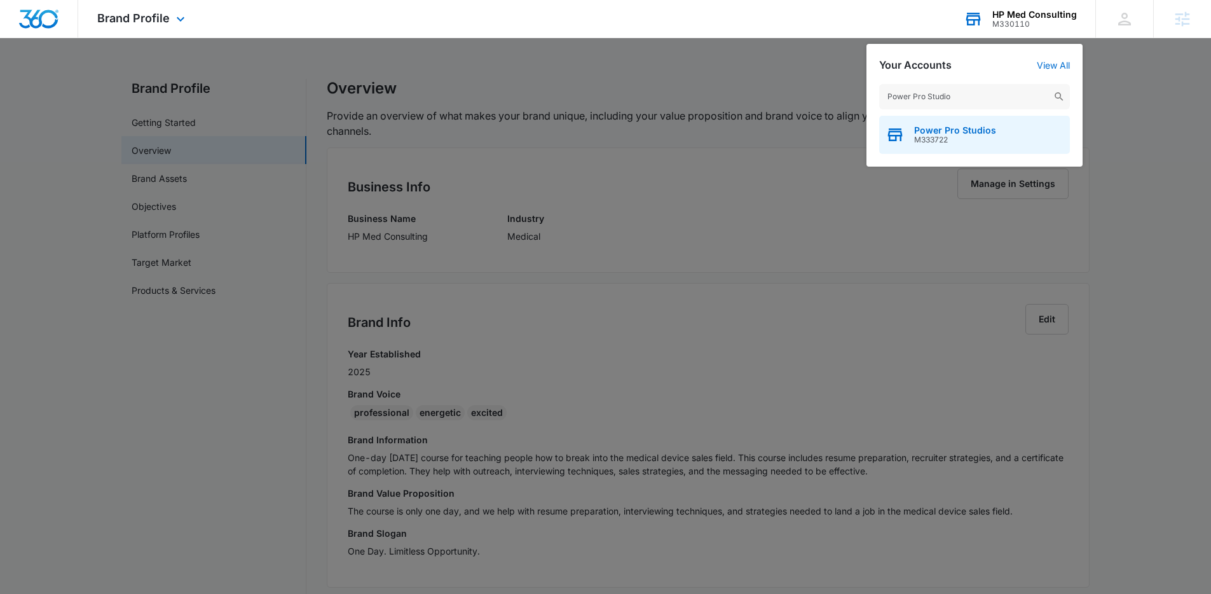
type input "Power Pro Studio"
click at [960, 129] on span "Power Pro Studios" at bounding box center [955, 130] width 82 height 10
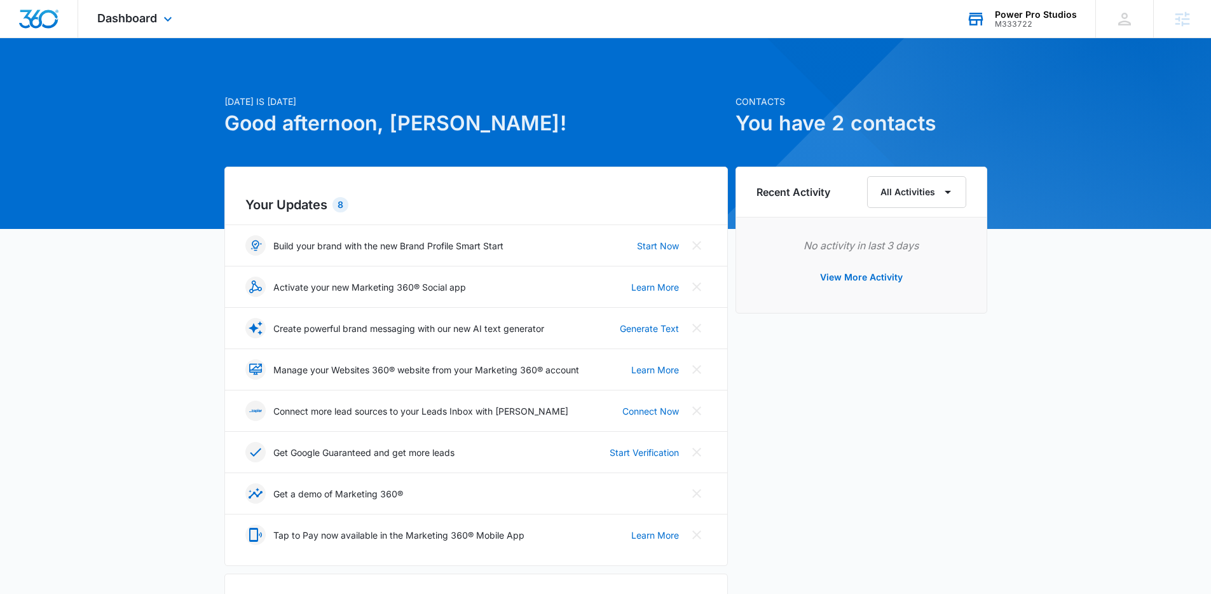
click at [171, 34] on div "Dashboard Apps Reputation Forms CRM Email Social POS Content Ads Intelligence F…" at bounding box center [136, 18] width 116 height 37
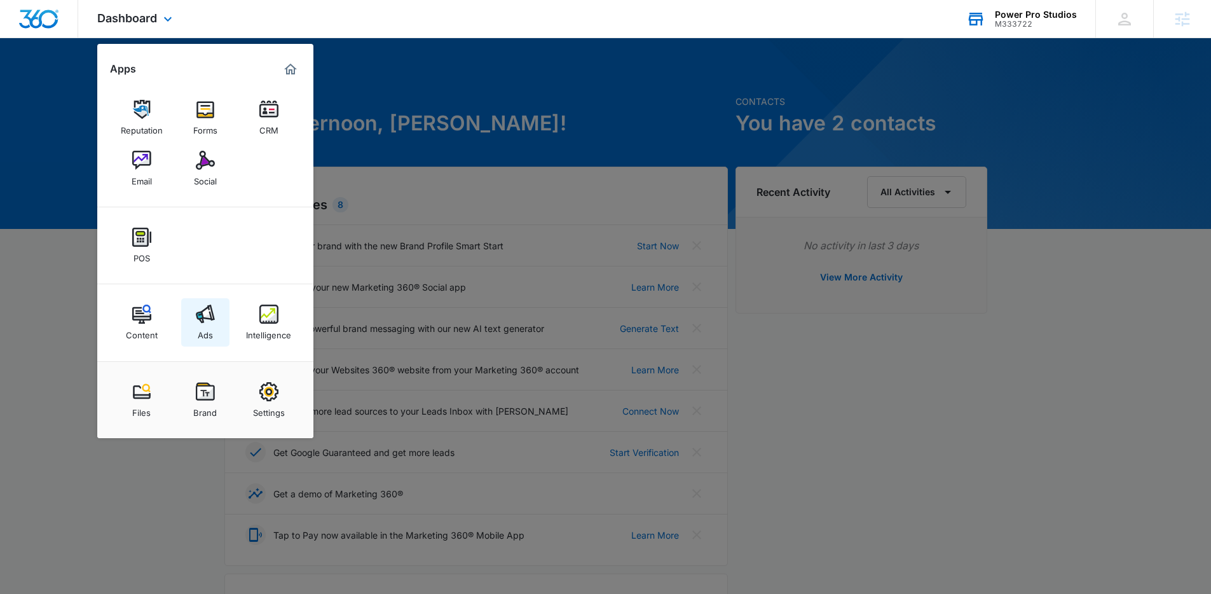
click at [221, 318] on link "Ads" at bounding box center [205, 322] width 48 height 48
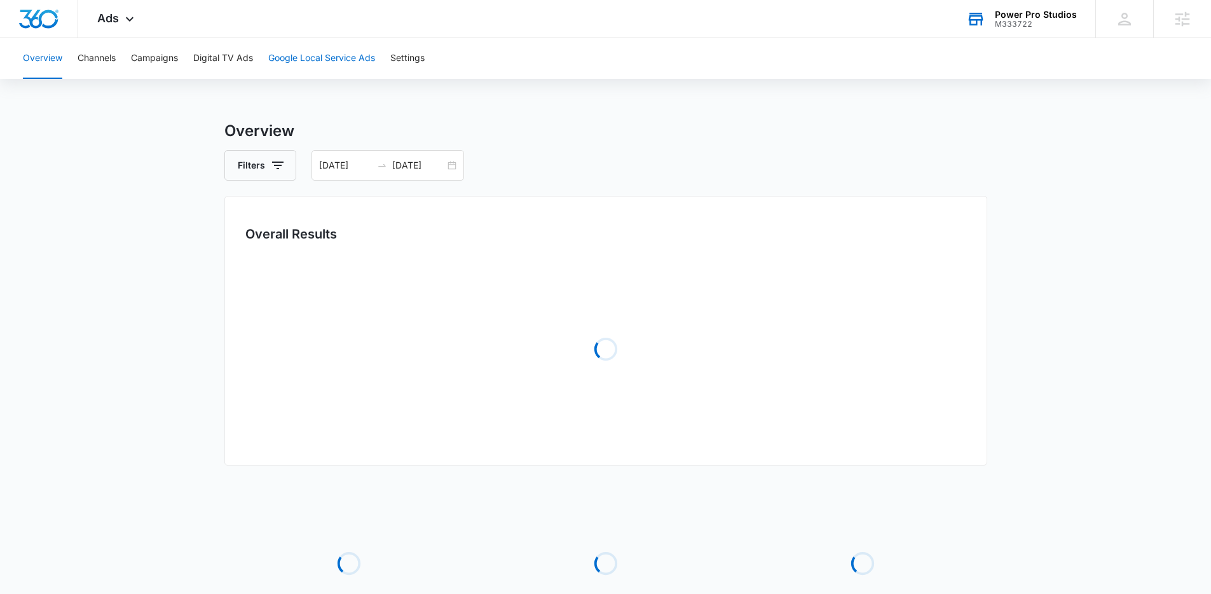
click at [291, 62] on button "Google Local Service Ads" at bounding box center [321, 58] width 107 height 41
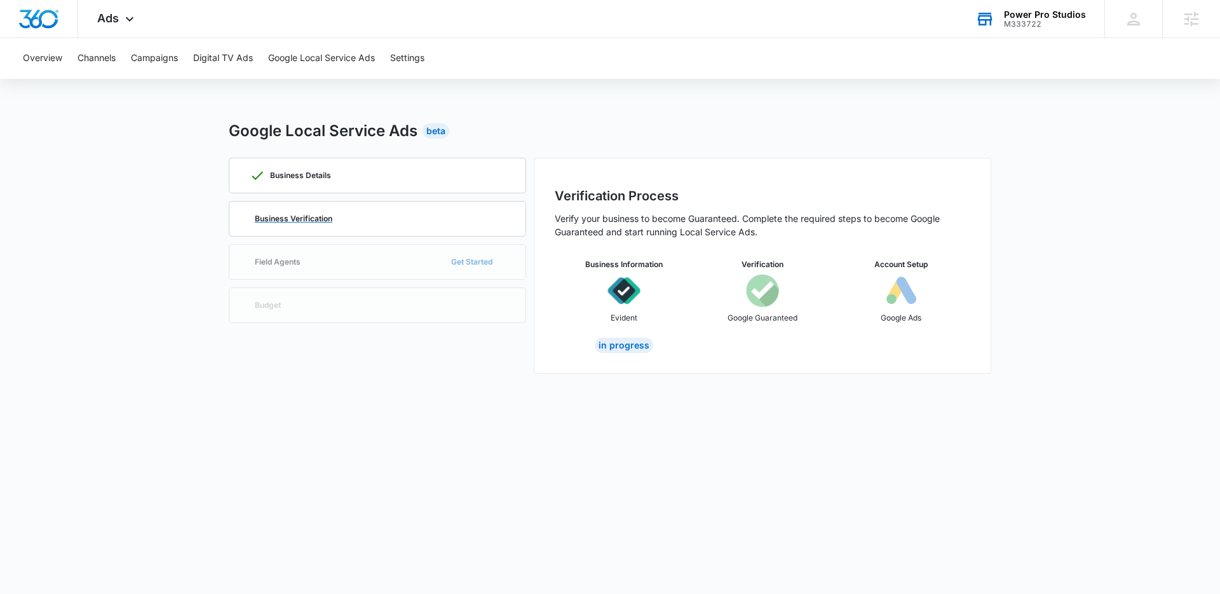
click at [404, 220] on div "Business Verification" at bounding box center [377, 218] width 255 height 34
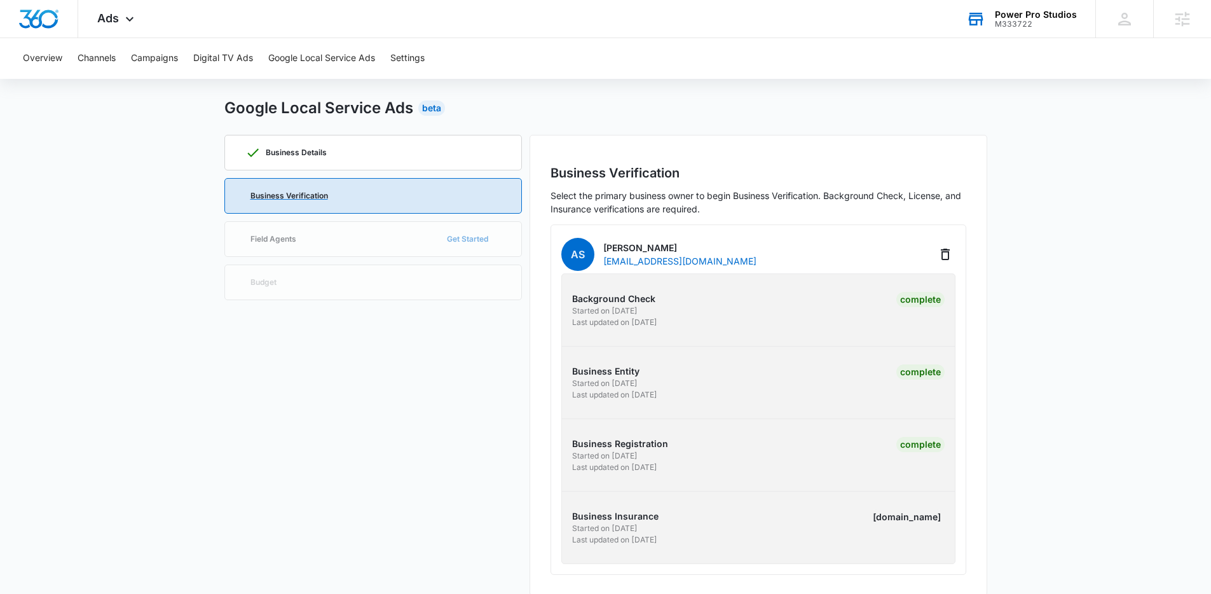
scroll to position [40, 0]
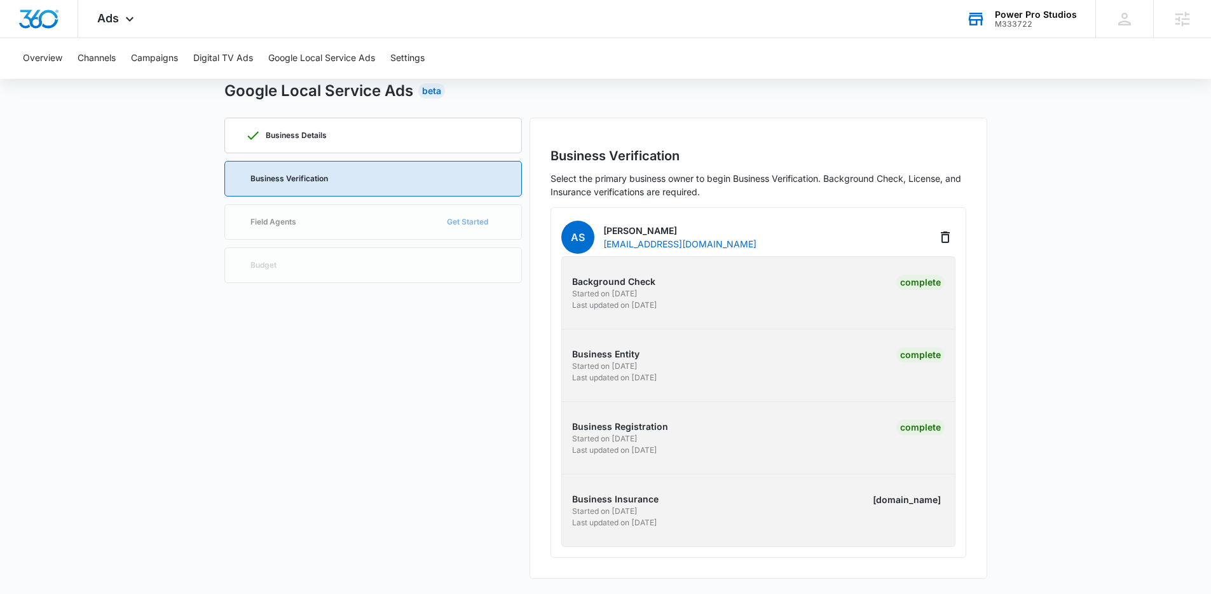
drag, startPoint x: 826, startPoint y: 42, endPoint x: 808, endPoint y: 39, distance: 18.0
click at [819, 41] on div "Overview Channels Campaigns Digital TV Ads Google Local Service Ads Settings" at bounding box center [605, 58] width 1180 height 41
click at [772, 67] on div "Overview Channels Campaigns Digital TV Ads Google Local Service Ads Settings" at bounding box center [605, 58] width 1180 height 41
drag, startPoint x: 896, startPoint y: 48, endPoint x: 683, endPoint y: 61, distance: 213.3
click at [893, 48] on div "Overview Channels Campaigns Digital TV Ads Google Local Service Ads Settings" at bounding box center [605, 58] width 1180 height 41
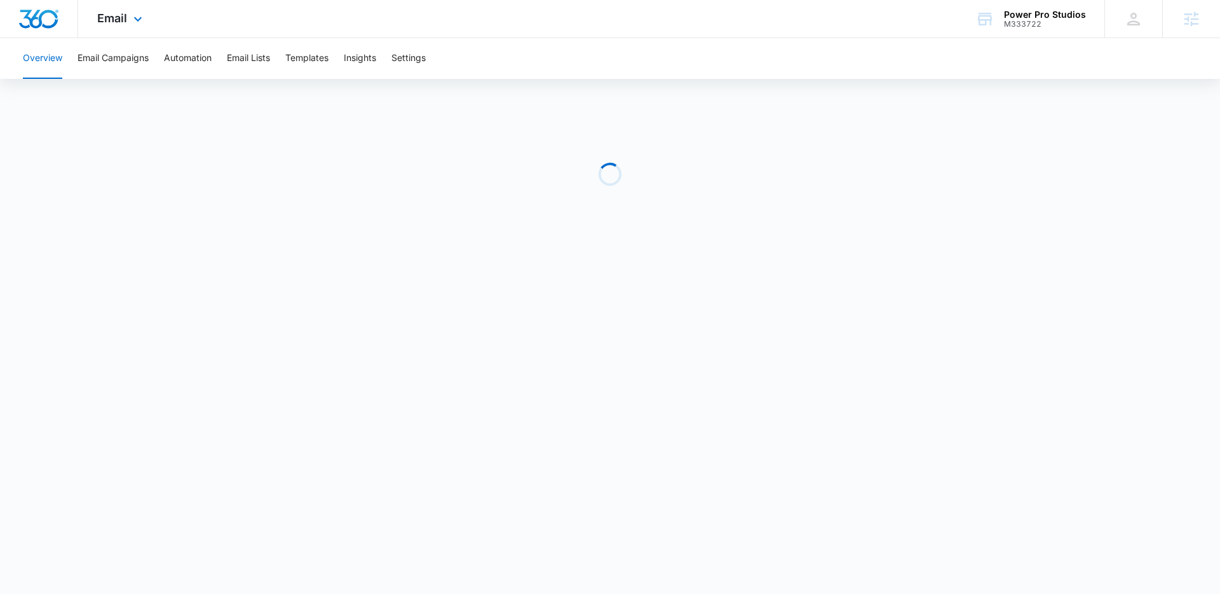
click at [216, 25] on div "Email Apps Reputation Forms CRM Email Social POS Content Ads Intelligence Files…" at bounding box center [610, 19] width 1220 height 38
click at [127, 65] on button "Email Campaigns" at bounding box center [113, 58] width 71 height 41
click at [307, 56] on button "Templates" at bounding box center [306, 58] width 43 height 41
click at [1042, 15] on div "Power Pro Studios" at bounding box center [1045, 15] width 82 height 10
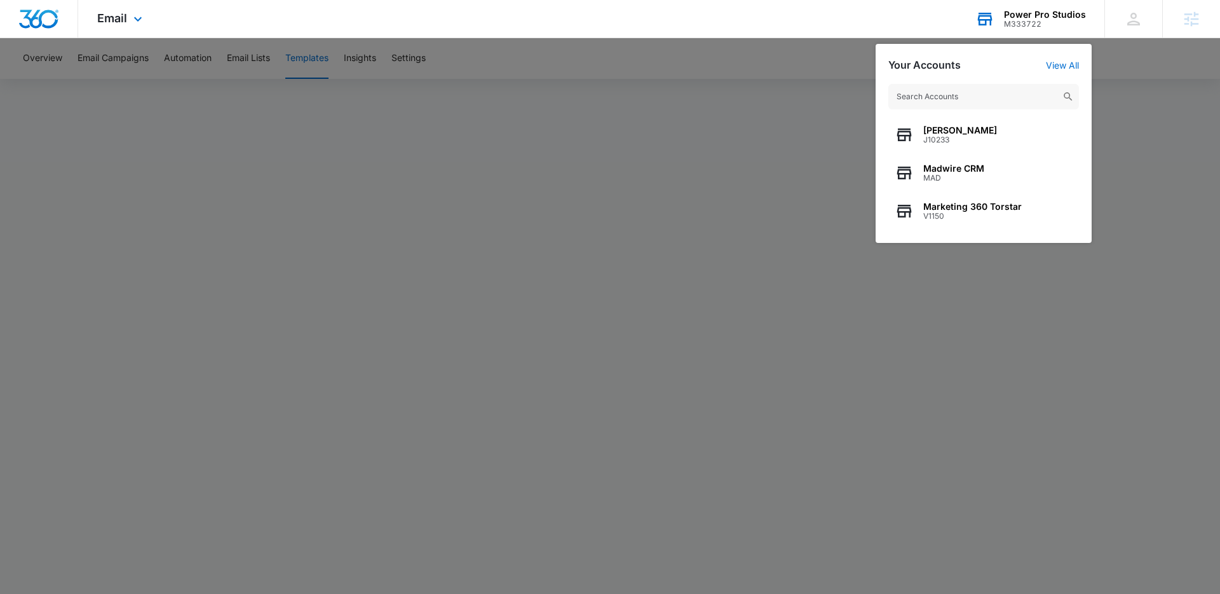
click at [963, 104] on input "text" at bounding box center [983, 96] width 191 height 25
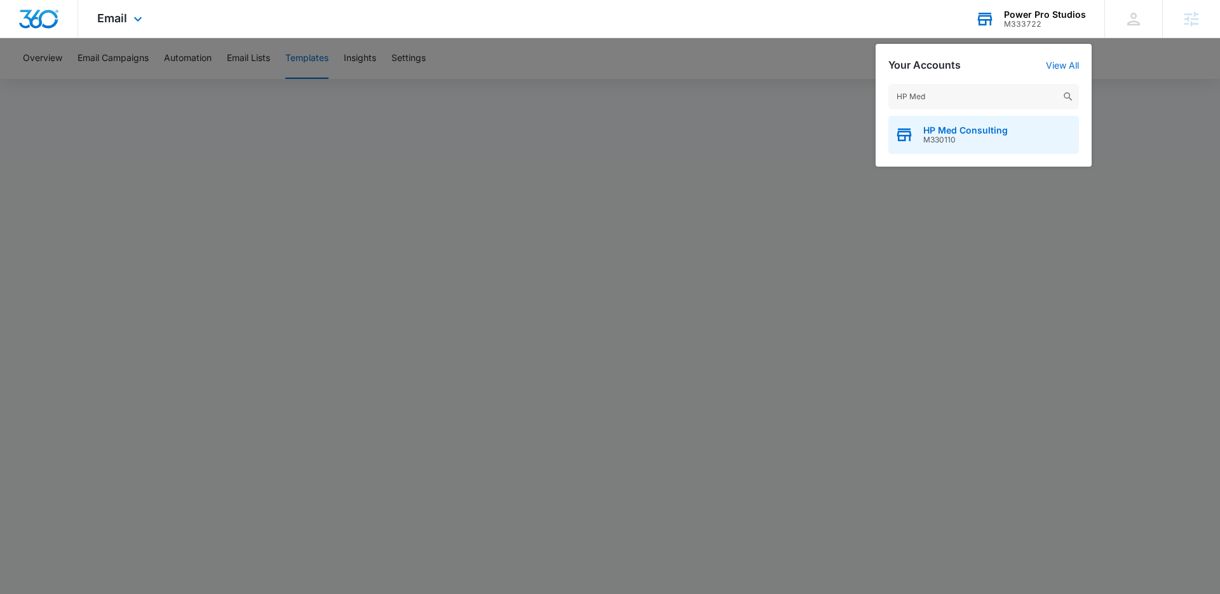
type input "HP Med"
click at [992, 135] on span "M330110" at bounding box center [965, 139] width 85 height 9
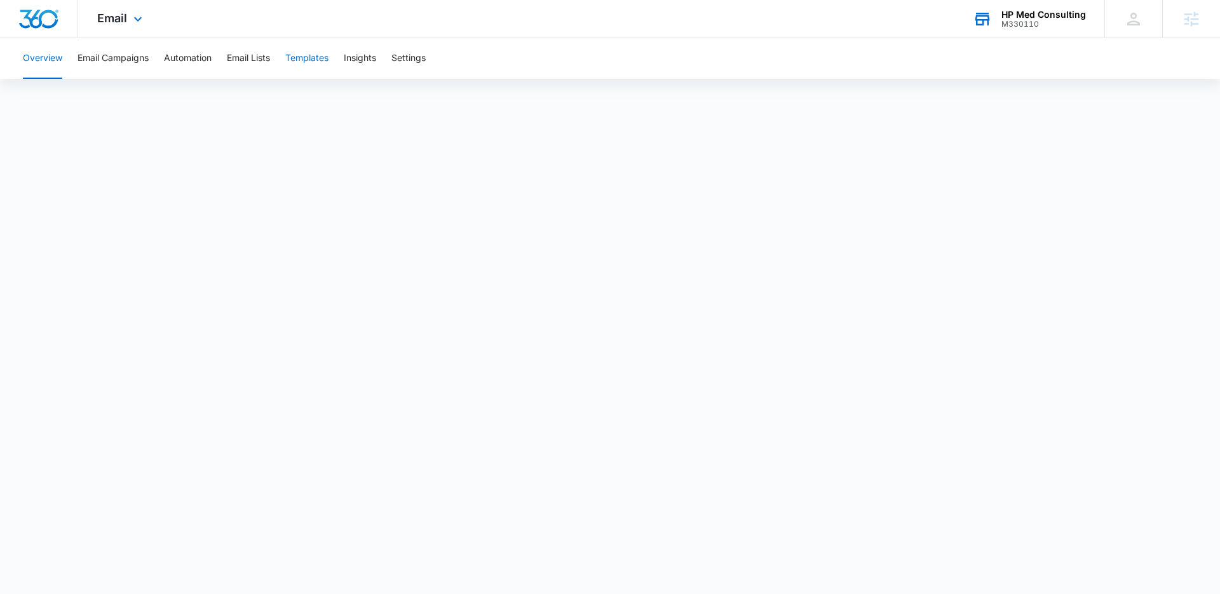
click at [310, 57] on button "Templates" at bounding box center [306, 58] width 43 height 41
click at [301, 57] on button "Templates" at bounding box center [306, 58] width 43 height 41
click at [107, 56] on button "Email Campaigns" at bounding box center [113, 58] width 71 height 41
click at [343, 52] on div "Overview Email Campaigns Automation Email Lists Templates Insights Settings" at bounding box center [610, 58] width 1190 height 41
click at [309, 53] on button "Templates" at bounding box center [306, 58] width 43 height 41
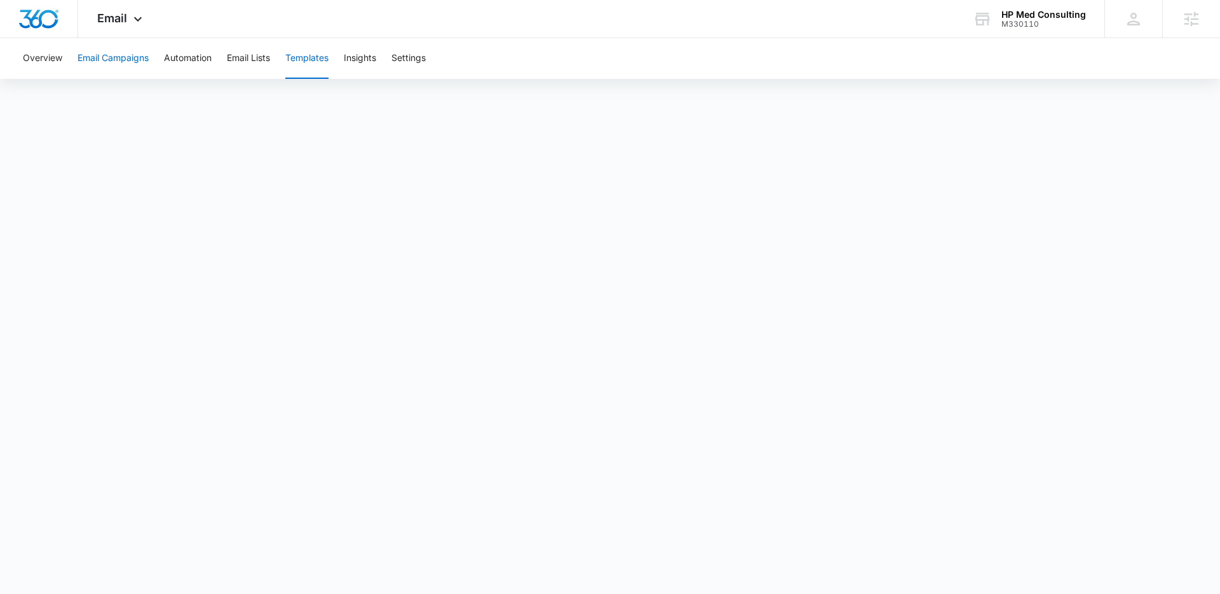
click at [109, 52] on button "Email Campaigns" at bounding box center [113, 58] width 71 height 41
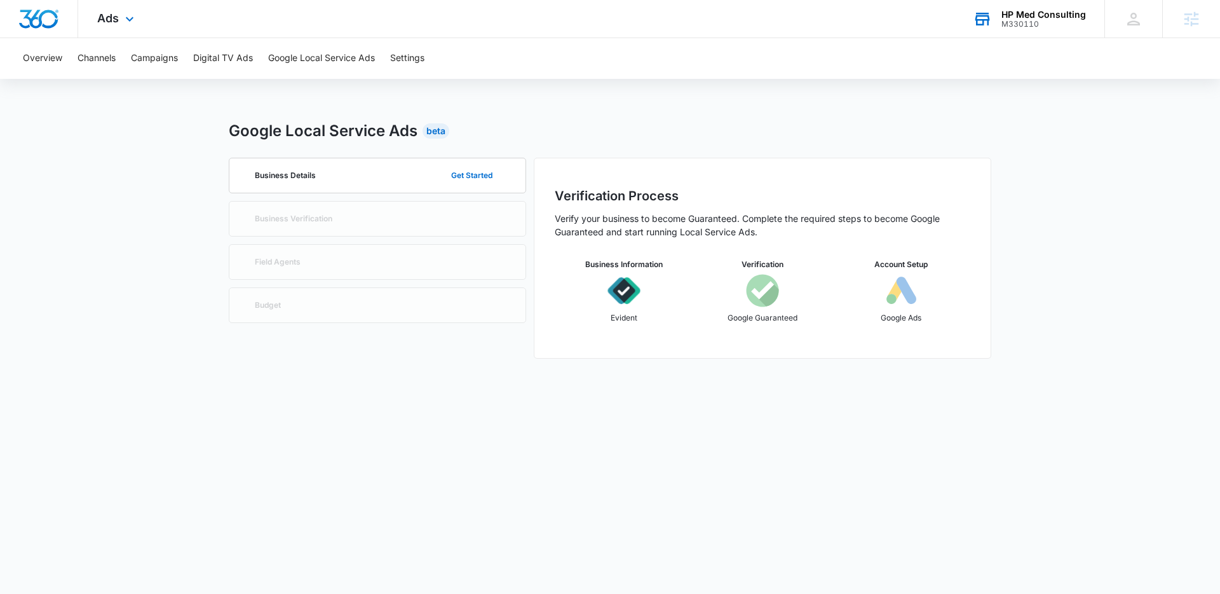
click at [1036, 6] on div "HP Med Consulting M330110 Your Accounts View All" at bounding box center [1029, 18] width 151 height 37
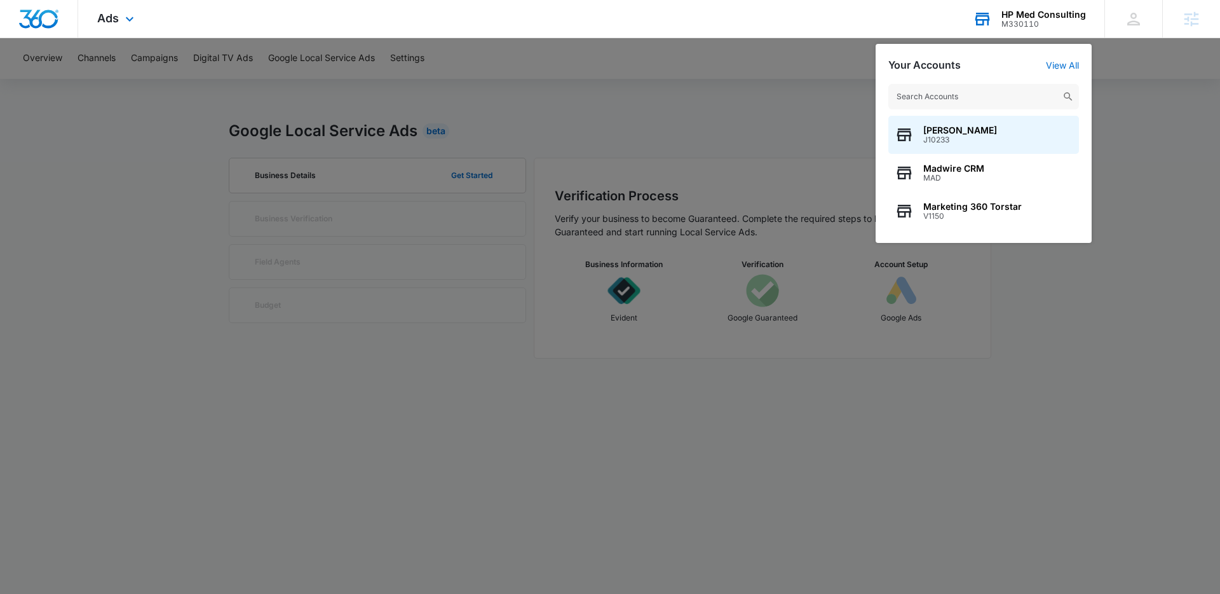
click at [990, 98] on input "text" at bounding box center [983, 96] width 191 height 25
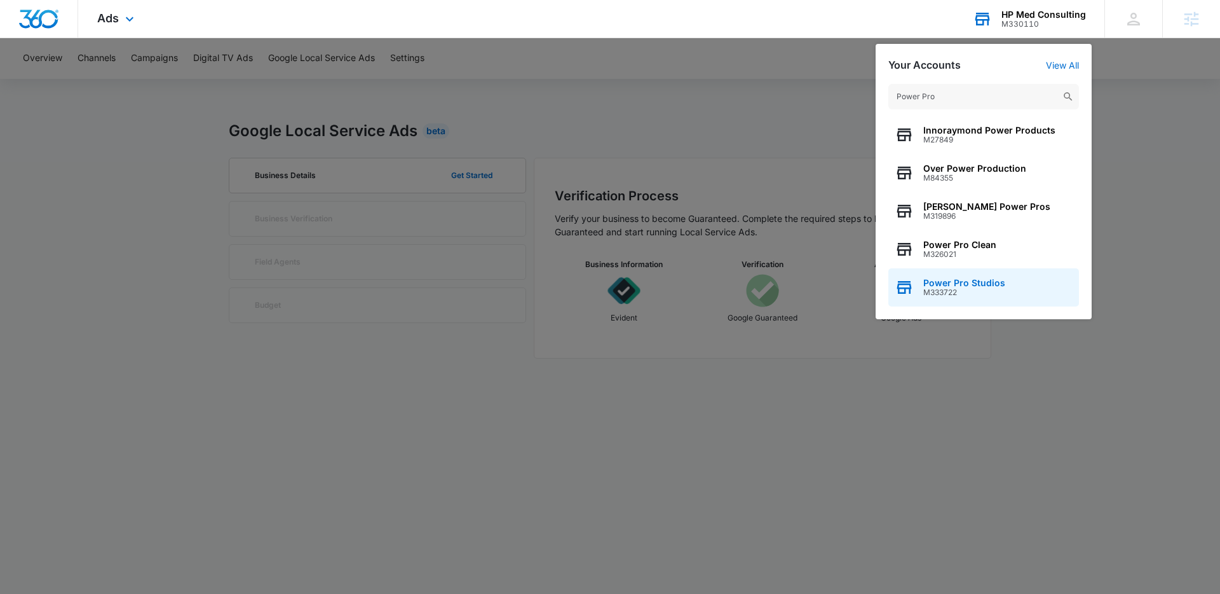
type input "Power Pro"
click at [996, 290] on span "M333722" at bounding box center [964, 292] width 82 height 9
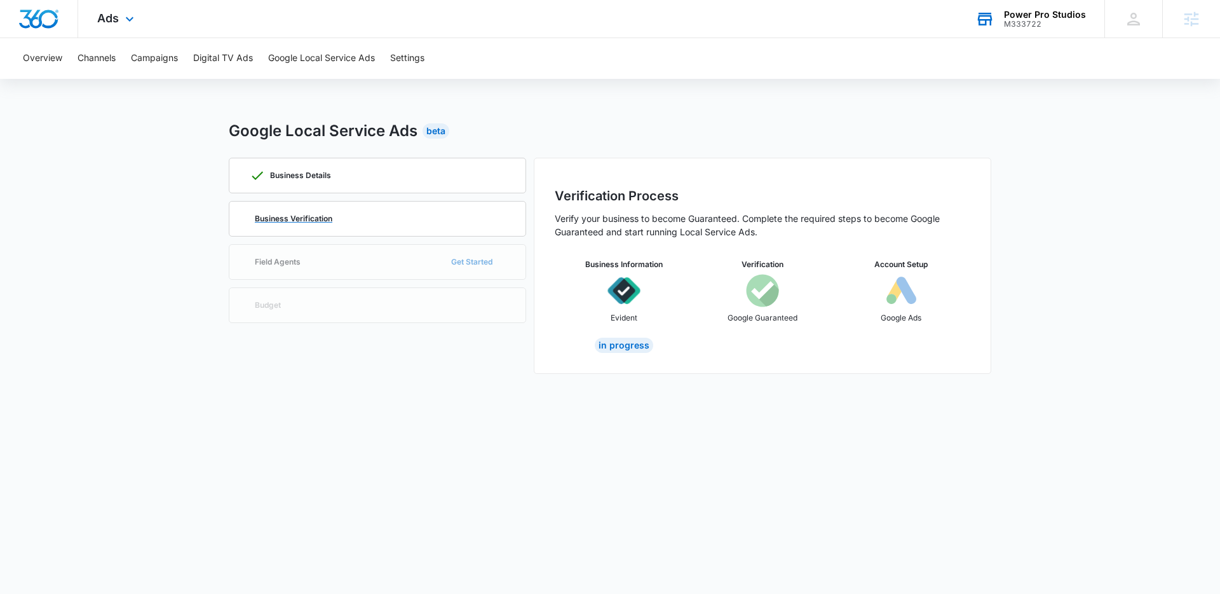
click at [339, 230] on div "Business Verification" at bounding box center [377, 218] width 255 height 34
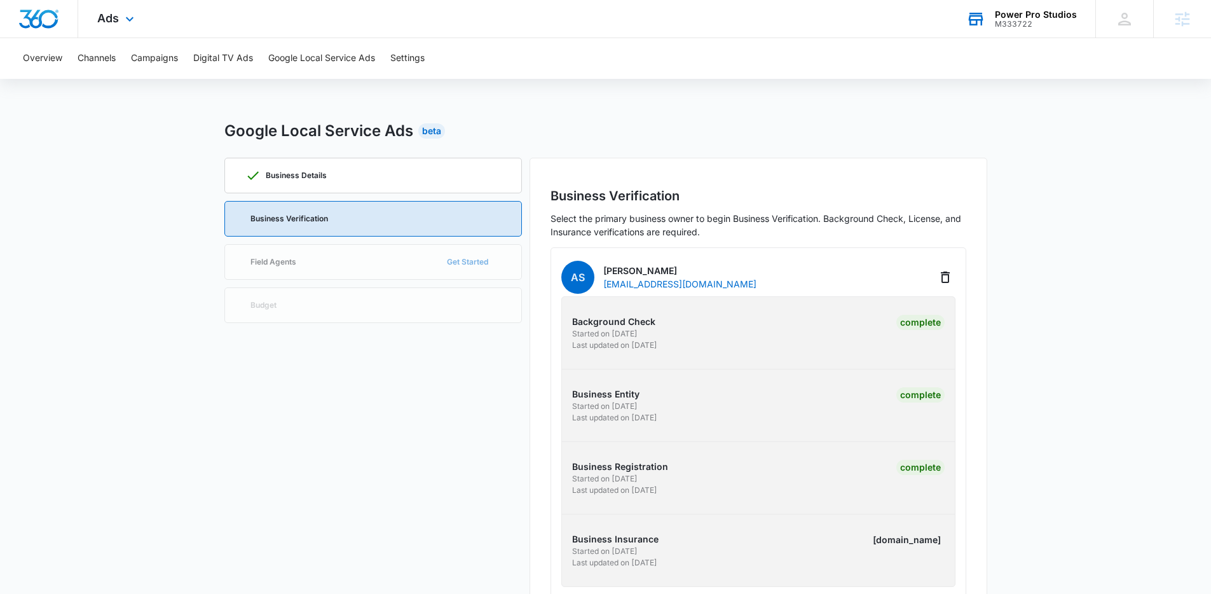
click at [722, 119] on div "Overview Channels Campaigns Digital TV Ads Google Local Service Ads Settings Go…" at bounding box center [605, 335] width 1211 height 595
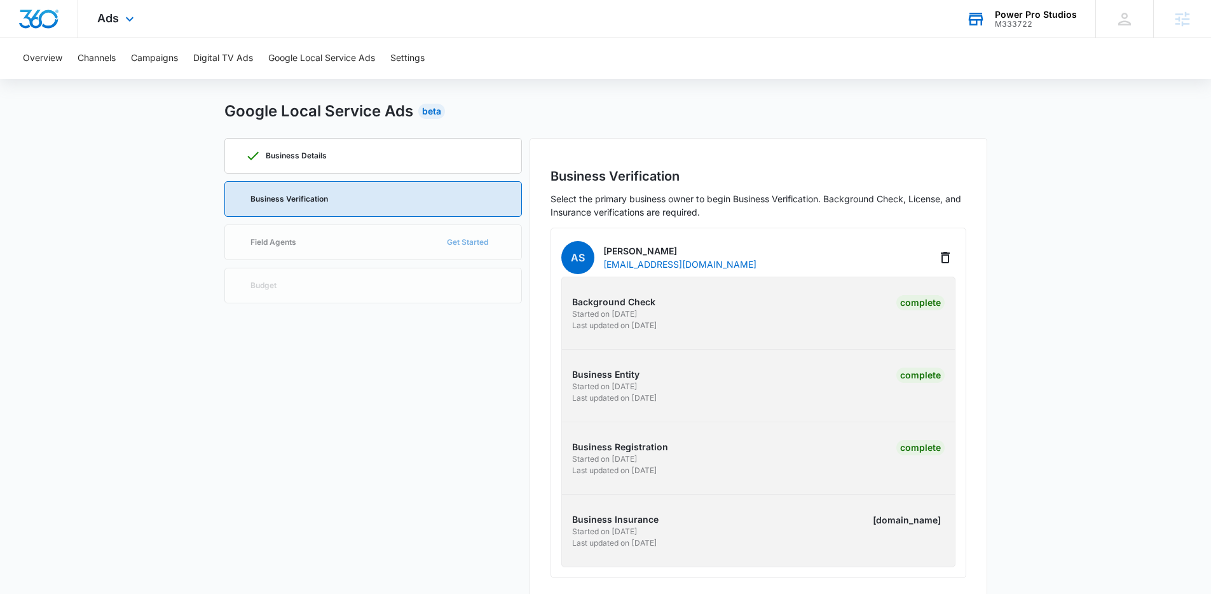
scroll to position [40, 0]
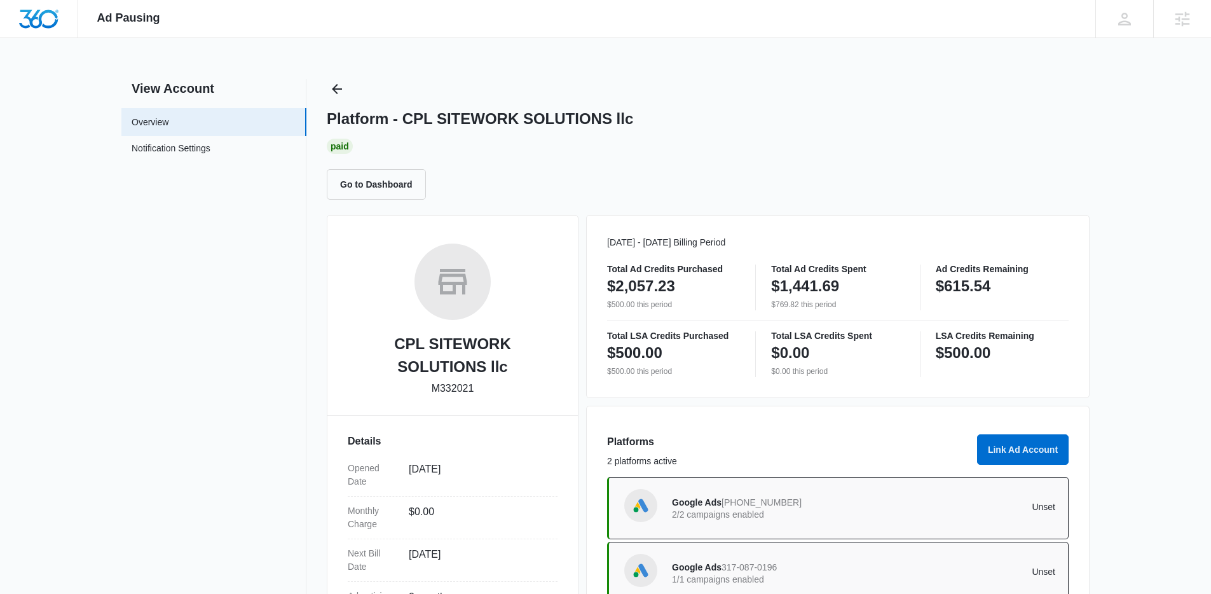
drag, startPoint x: 921, startPoint y: 69, endPoint x: 920, endPoint y: 59, distance: 9.7
click at [922, 68] on div "Ad Pausing Apps Reputation Forms CRM Email Social POS Content Ads Intelligence …" at bounding box center [605, 297] width 1211 height 594
drag, startPoint x: 972, startPoint y: 11, endPoint x: 963, endPoint y: 6, distance: 9.7
click at [970, 11] on div "Ad Pausing Apps Reputation Forms CRM Email Social POS Content Ads Intelligence …" at bounding box center [605, 19] width 1211 height 38
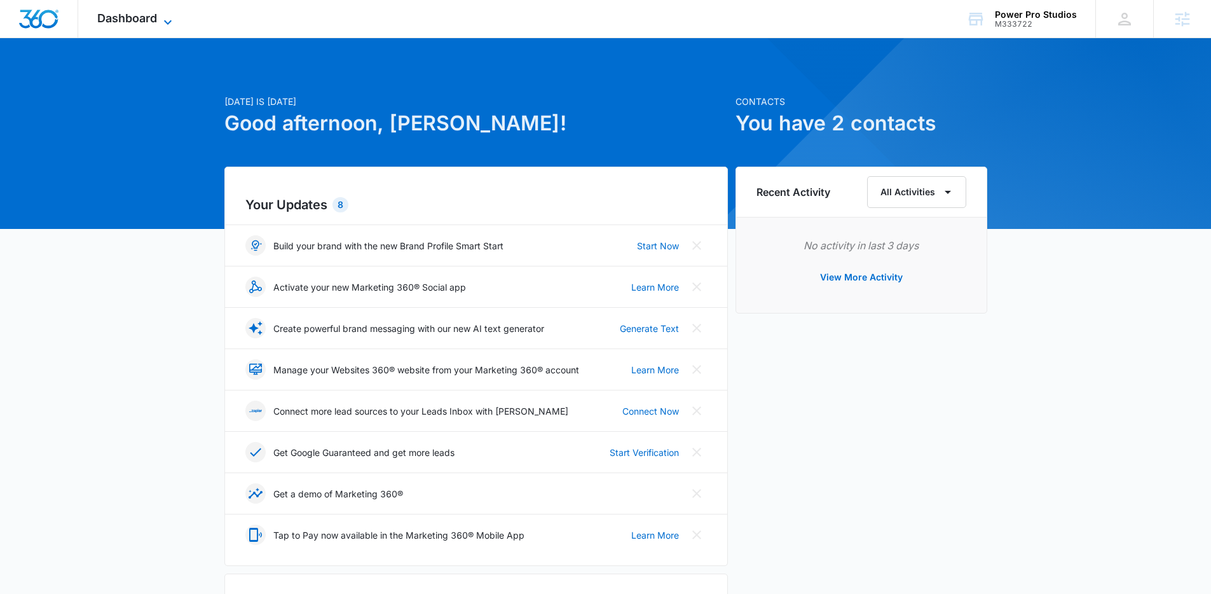
click at [166, 15] on icon at bounding box center [167, 22] width 15 height 15
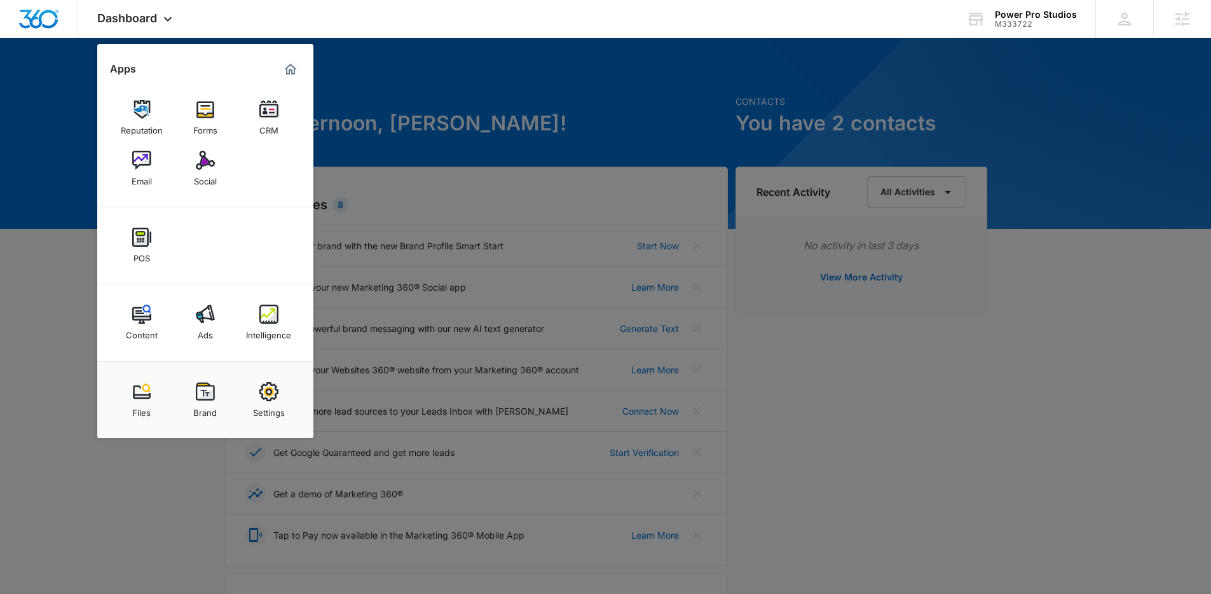
drag, startPoint x: 938, startPoint y: 69, endPoint x: 1012, endPoint y: 42, distance: 78.4
click at [943, 69] on div at bounding box center [605, 297] width 1211 height 594
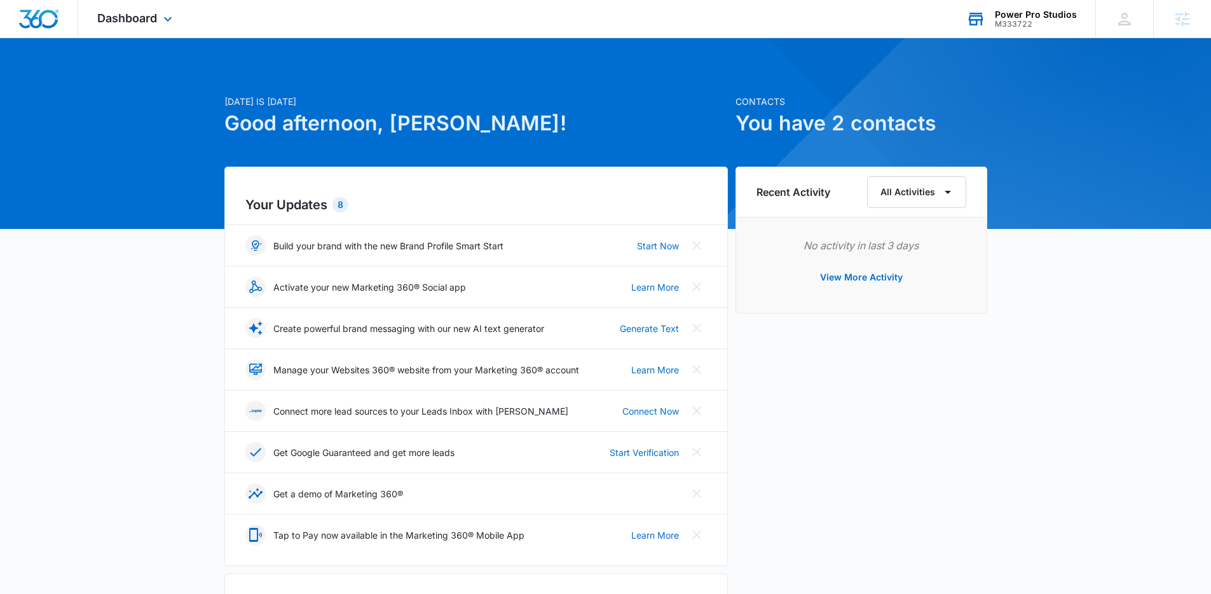
click at [1035, 20] on div "M333722" at bounding box center [1036, 24] width 82 height 9
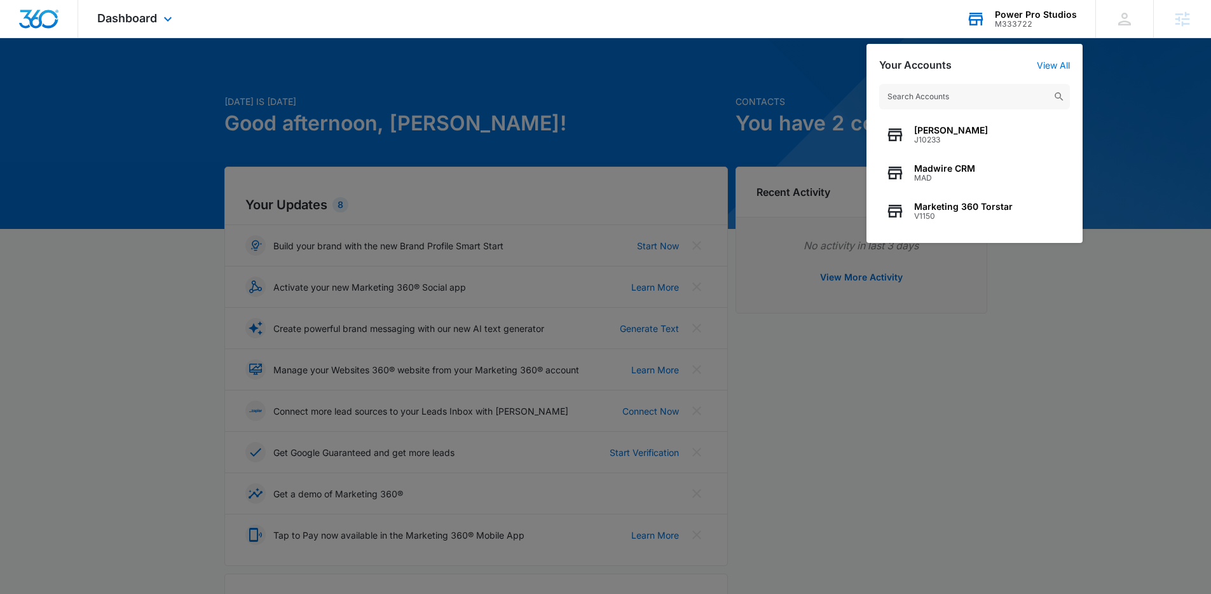
click at [948, 102] on input "text" at bounding box center [974, 96] width 191 height 25
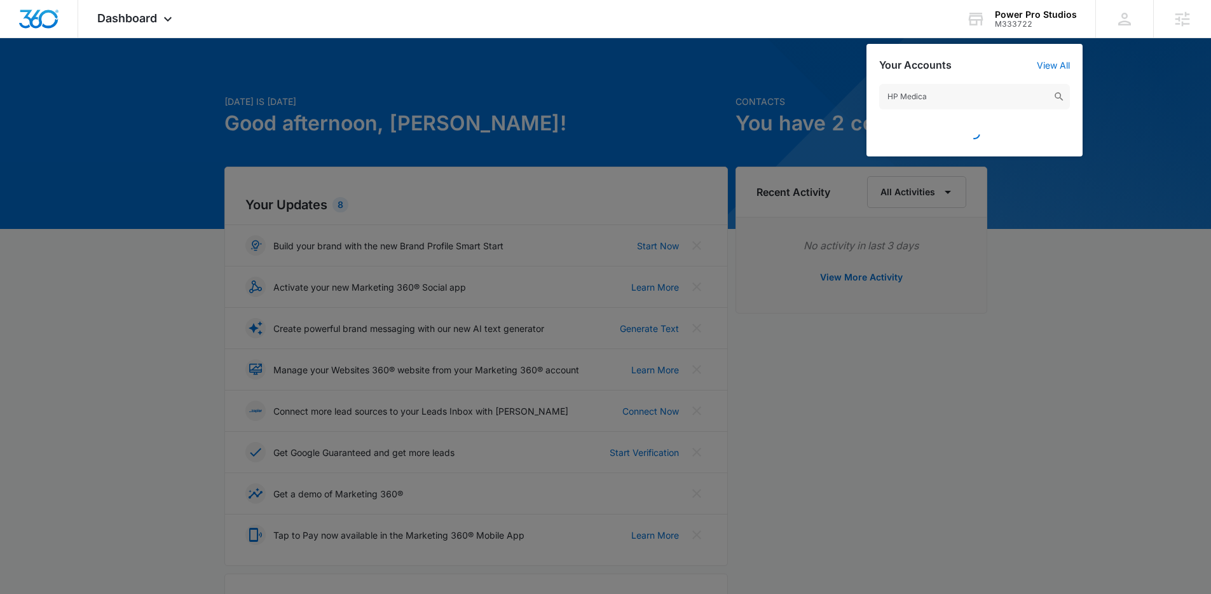
type input "HP Medica"
drag, startPoint x: 1169, startPoint y: 73, endPoint x: 1129, endPoint y: 58, distance: 43.2
click at [1162, 70] on div at bounding box center [605, 297] width 1211 height 594
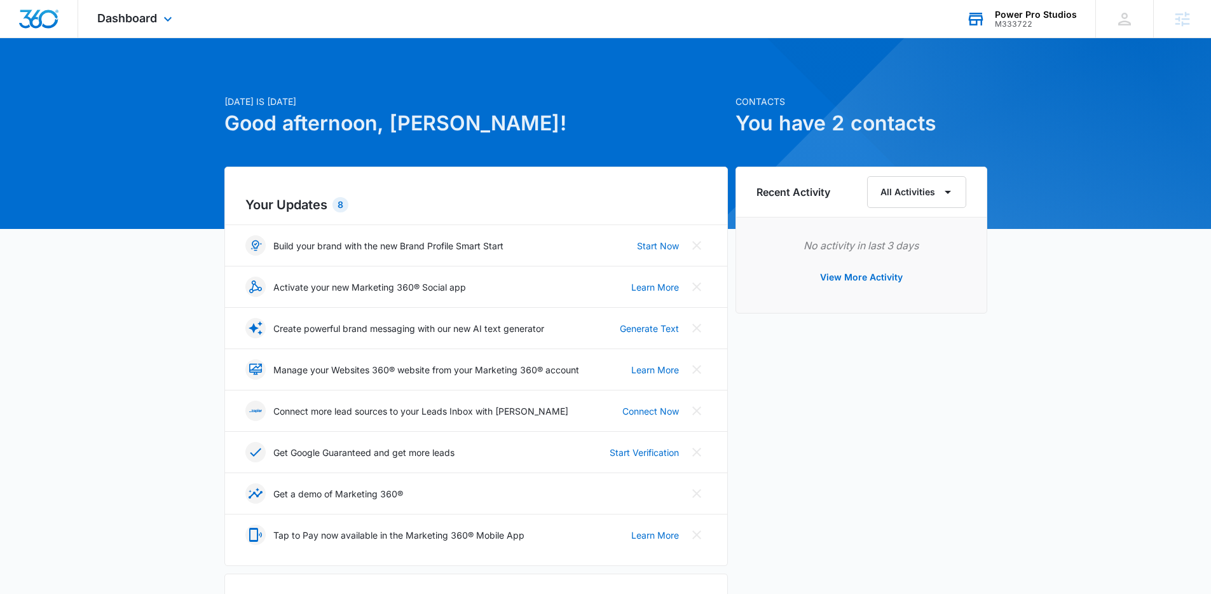
click at [1014, 17] on div "Power Pro Studios" at bounding box center [1036, 15] width 82 height 10
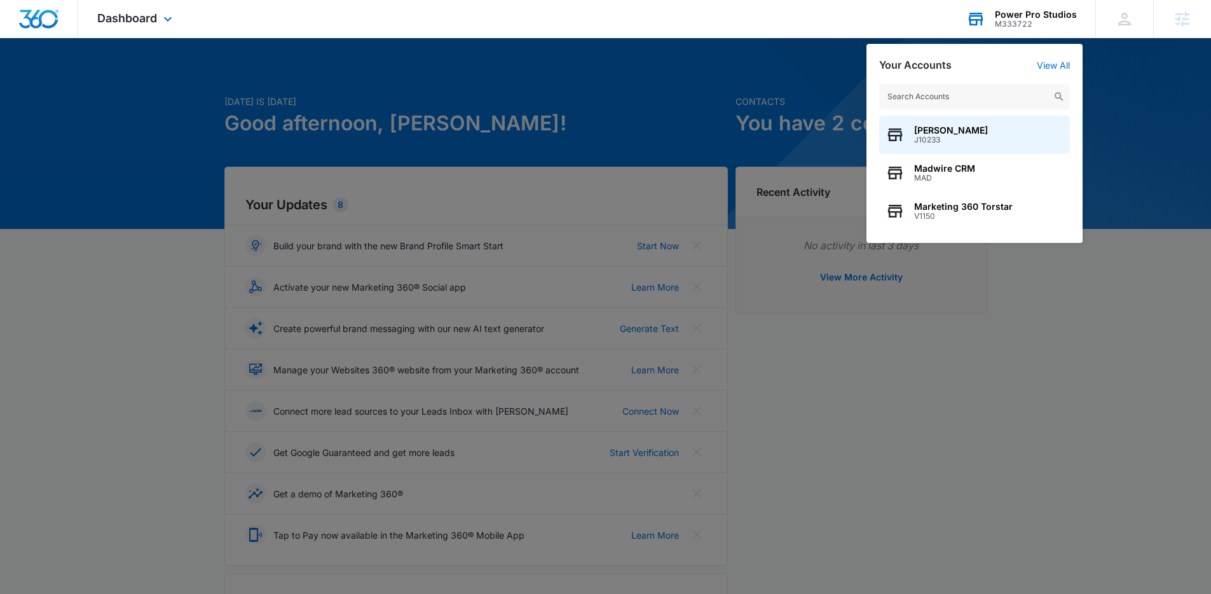
click at [958, 93] on input "text" at bounding box center [974, 96] width 191 height 25
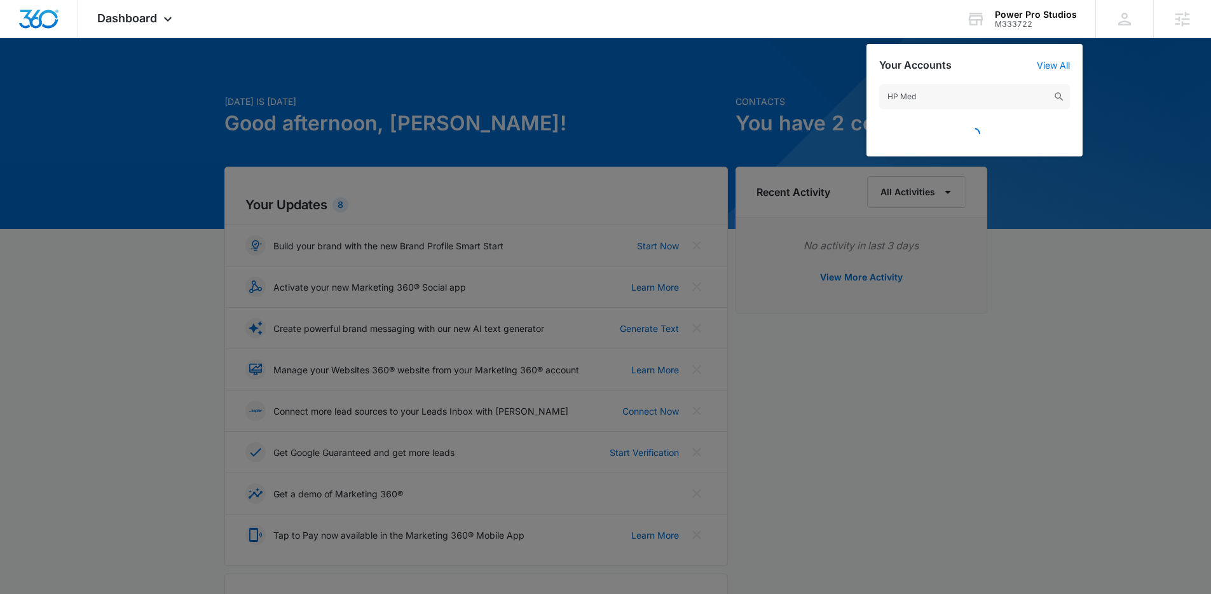
type input "HP Med"
drag, startPoint x: 1141, startPoint y: 103, endPoint x: 1125, endPoint y: 91, distance: 19.5
click at [1137, 100] on div at bounding box center [605, 297] width 1211 height 594
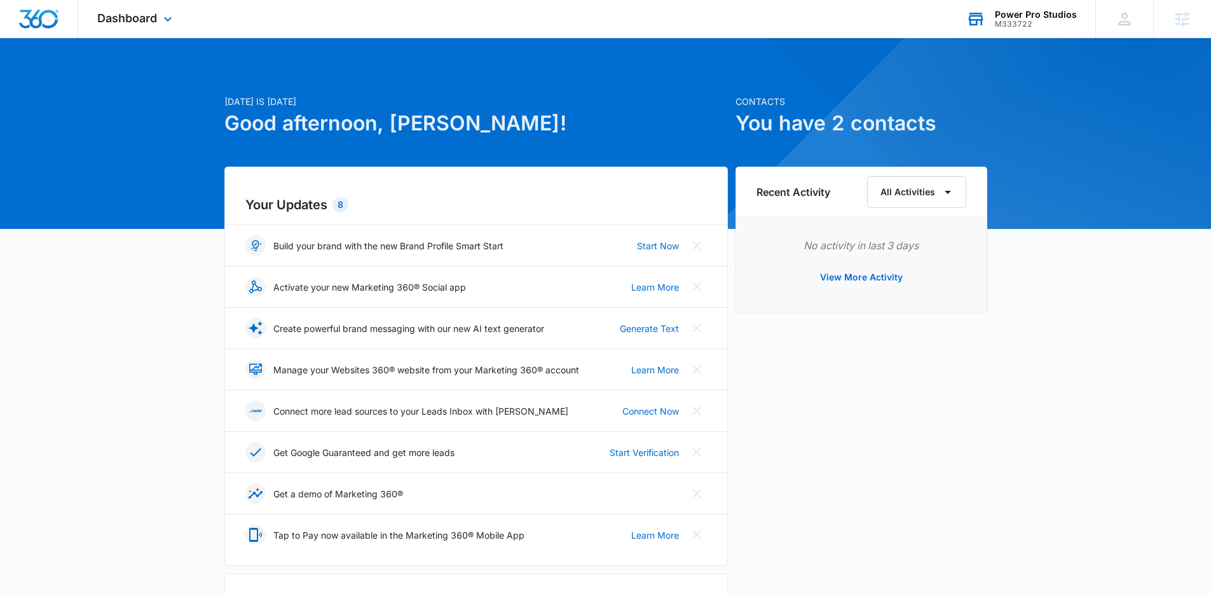
click at [1022, 25] on div "M333722" at bounding box center [1036, 24] width 82 height 9
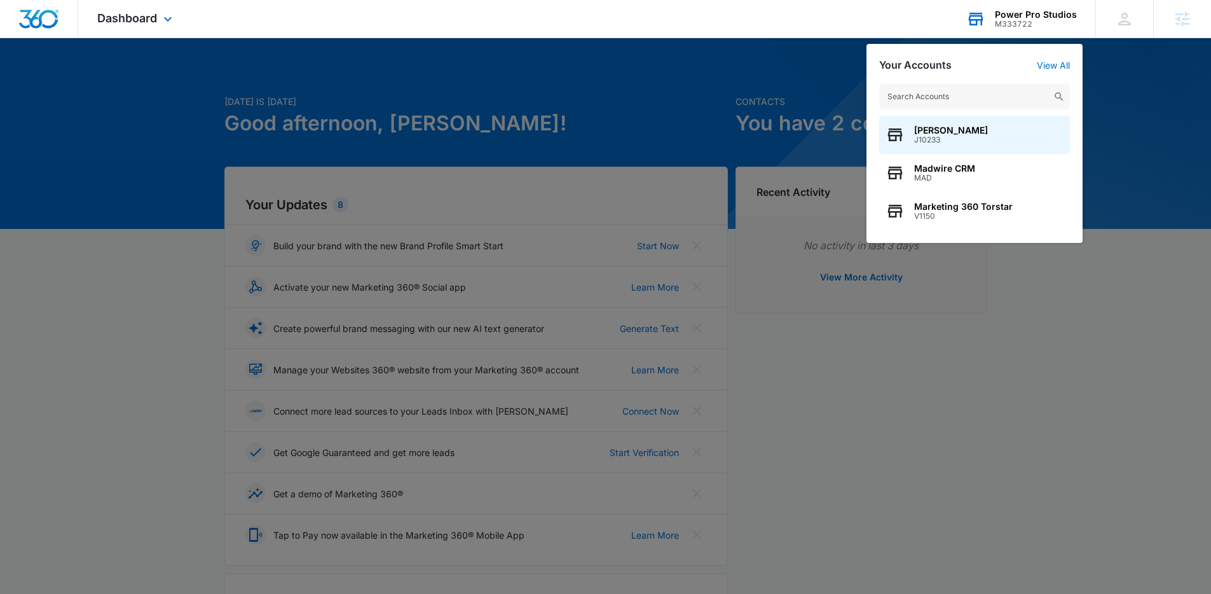
click at [970, 95] on input "text" at bounding box center [974, 96] width 191 height 25
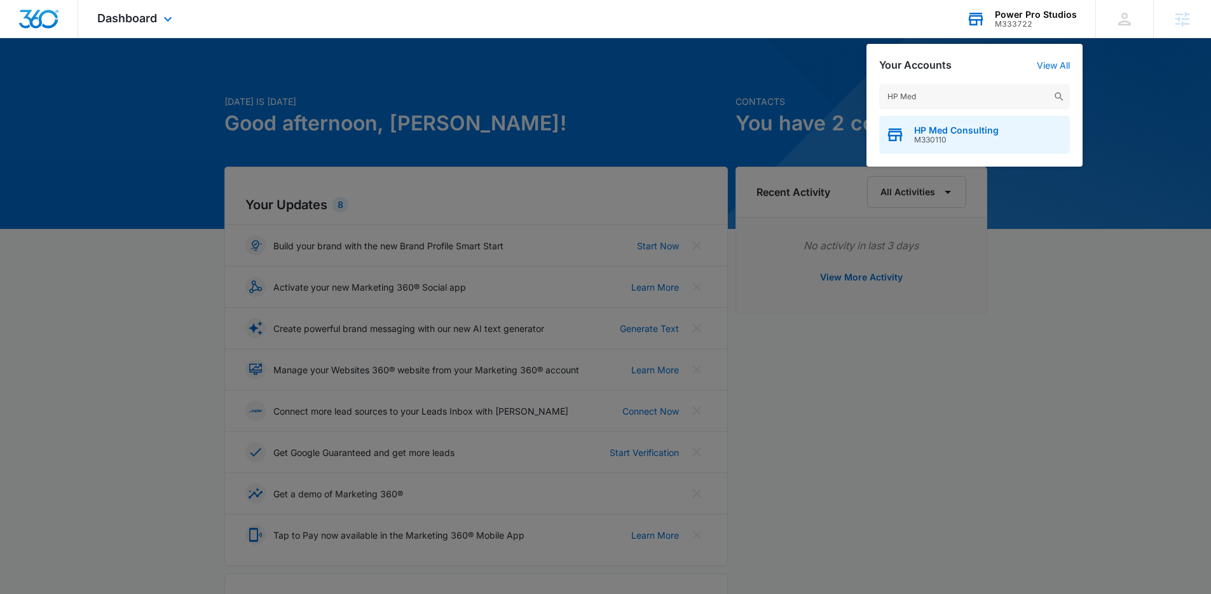
type input "HP Med"
click at [972, 145] on div "HP Med Consulting M330110" at bounding box center [974, 135] width 191 height 38
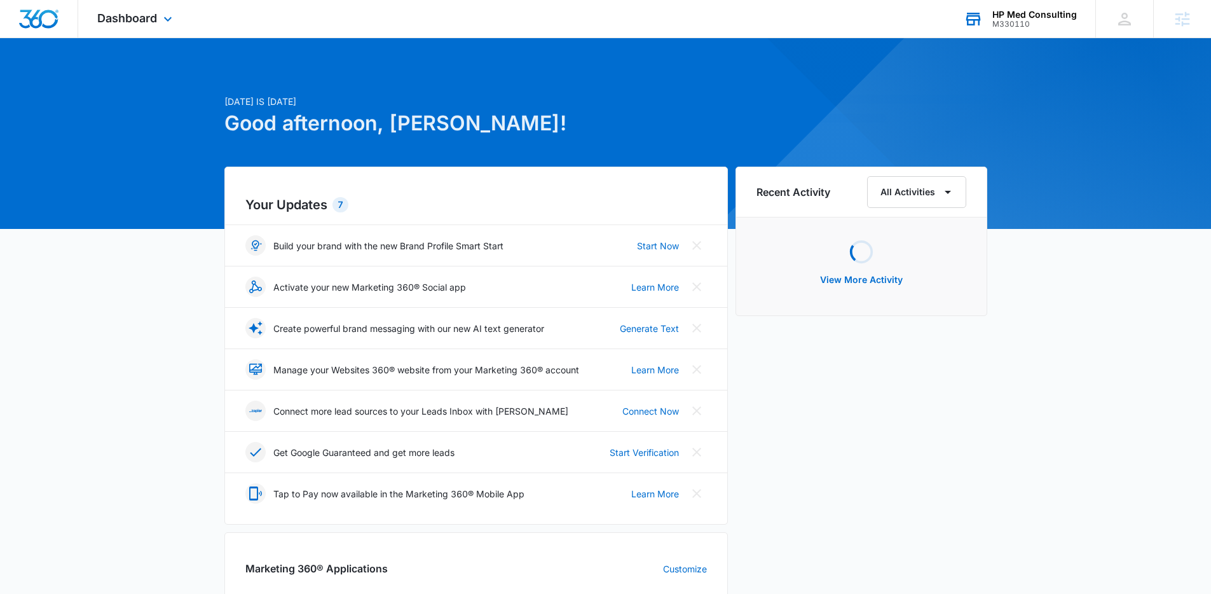
click at [123, 8] on div "Dashboard Apps Reputation Websites Forms CRM Email Social Payments POS Content …" at bounding box center [136, 18] width 116 height 37
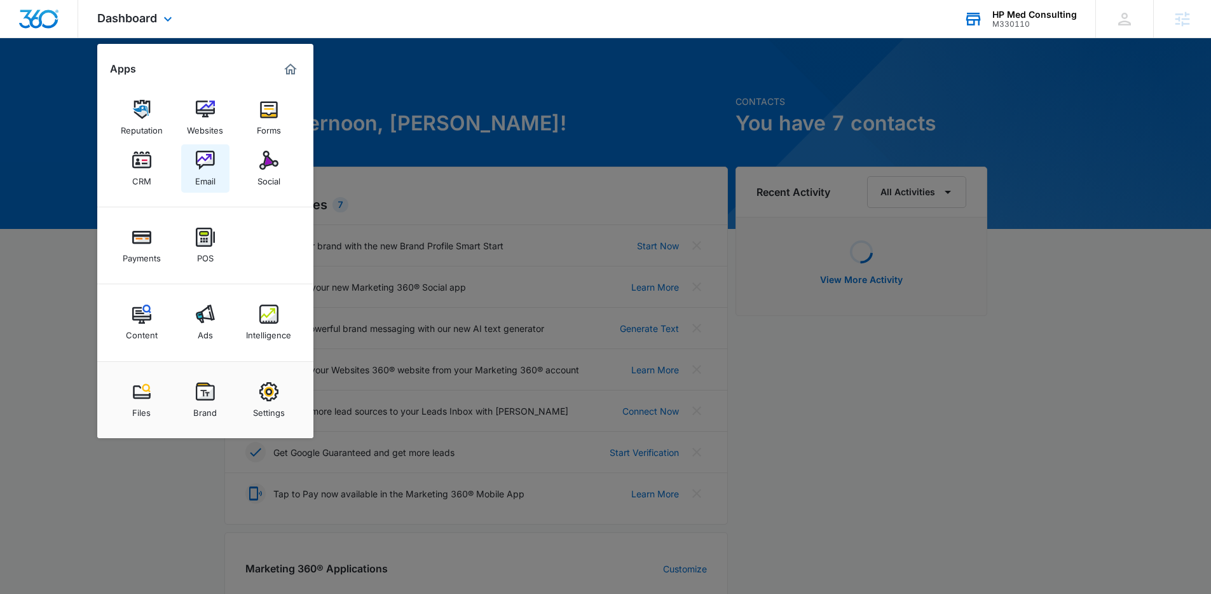
click at [207, 174] on div "Email" at bounding box center [205, 178] width 20 height 17
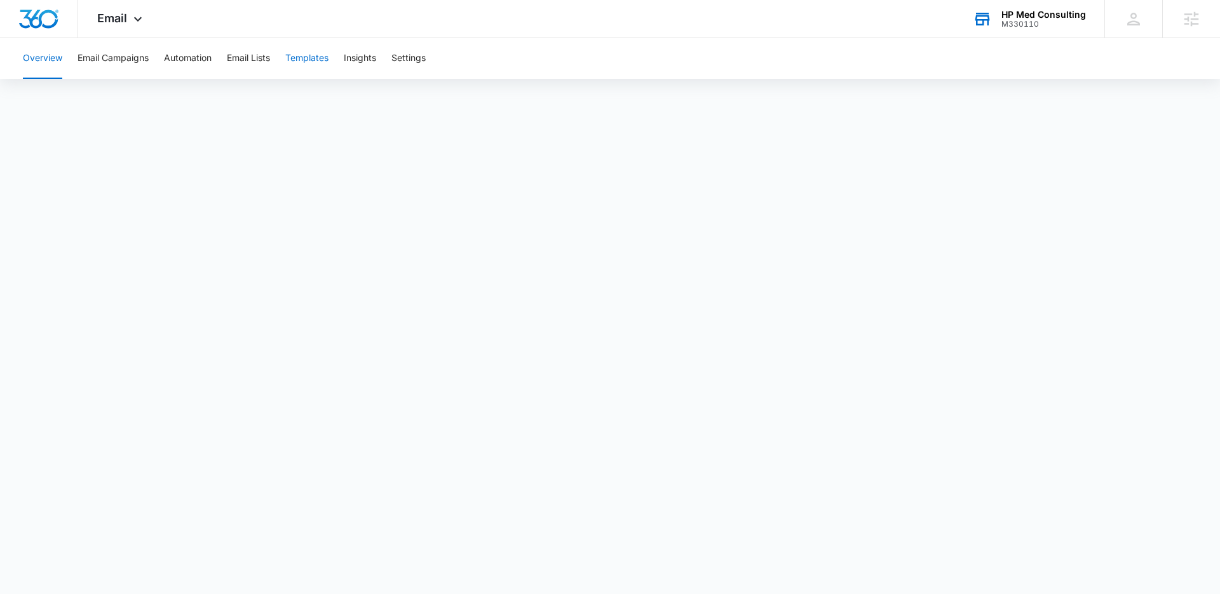
click at [311, 58] on button "Templates" at bounding box center [306, 58] width 43 height 41
click at [123, 58] on button "Email Campaigns" at bounding box center [113, 58] width 71 height 41
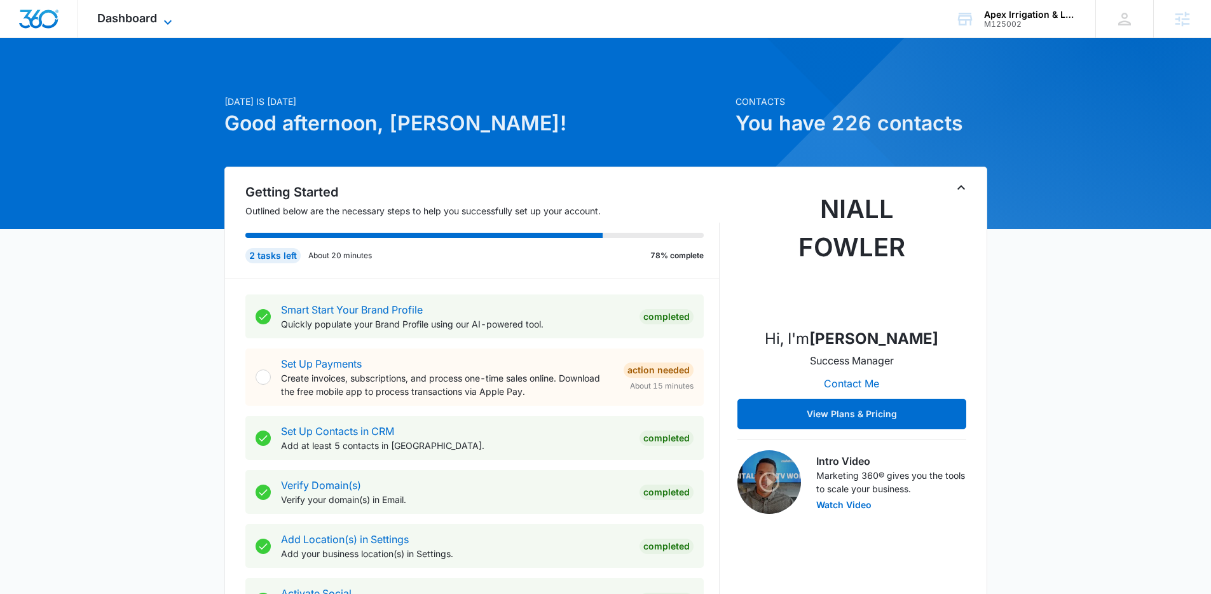
click at [149, 22] on span "Dashboard" at bounding box center [127, 17] width 60 height 13
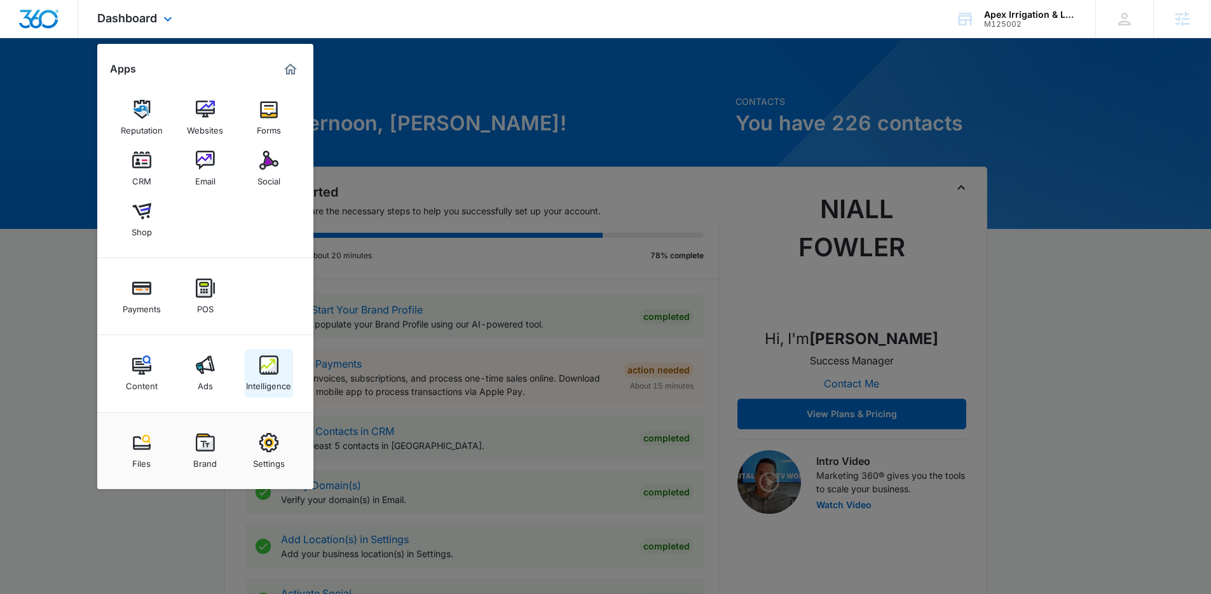
drag, startPoint x: 211, startPoint y: 365, endPoint x: 271, endPoint y: 365, distance: 60.4
click at [148, 358] on img at bounding box center [141, 364] width 19 height 19
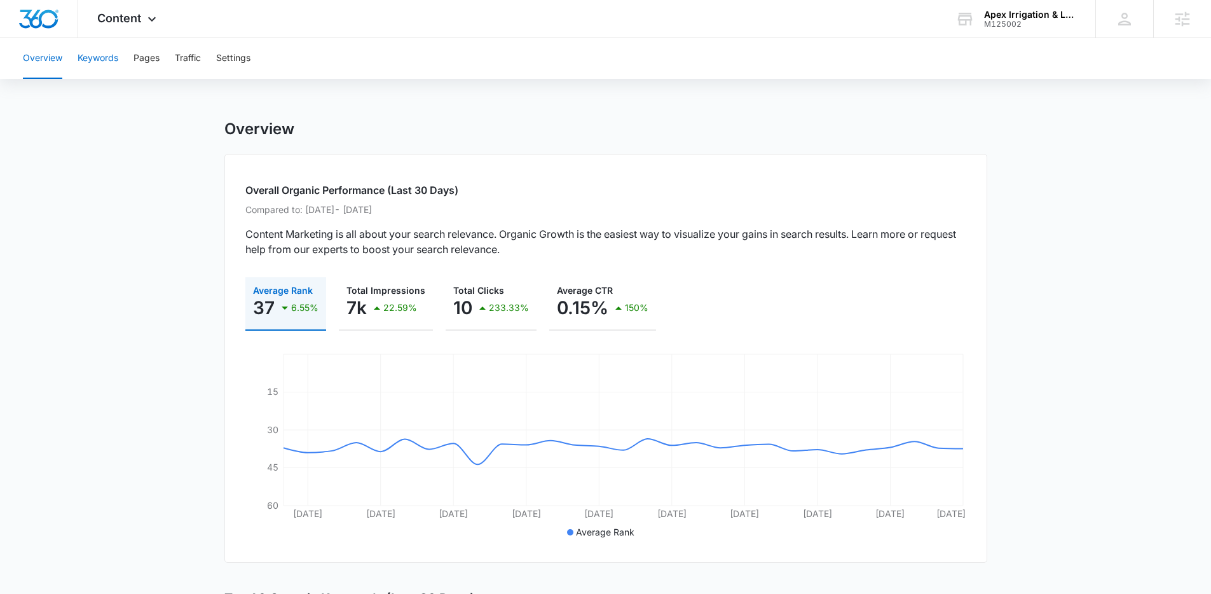
click at [102, 67] on button "Keywords" at bounding box center [98, 58] width 41 height 41
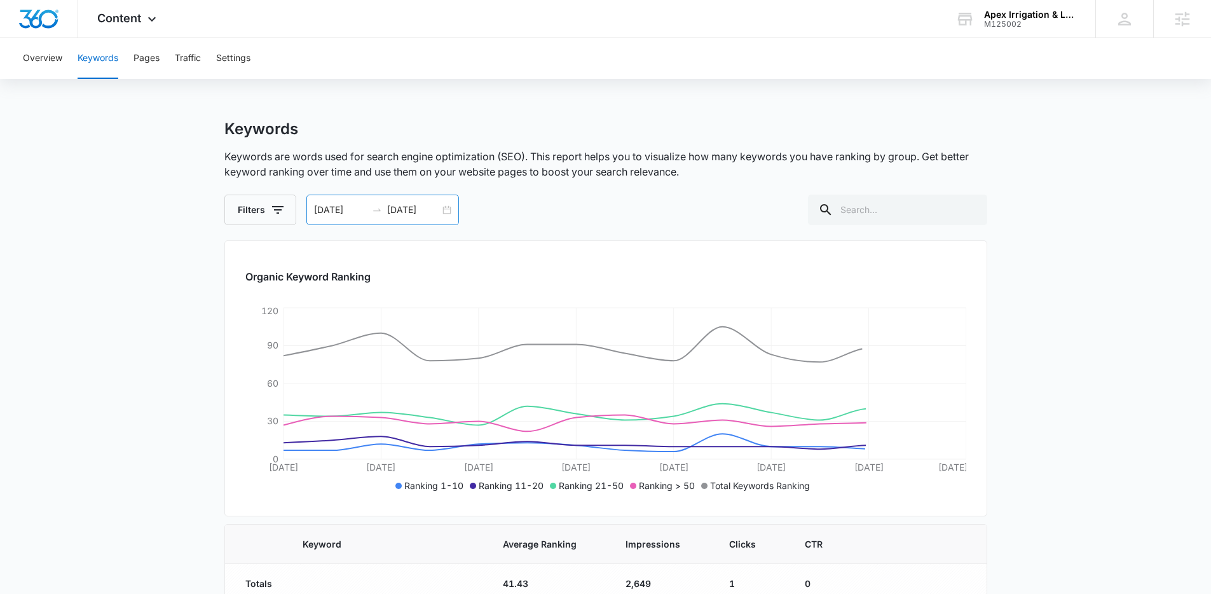
click at [447, 209] on div "07/03/2025 07/17/2025" at bounding box center [382, 209] width 153 height 31
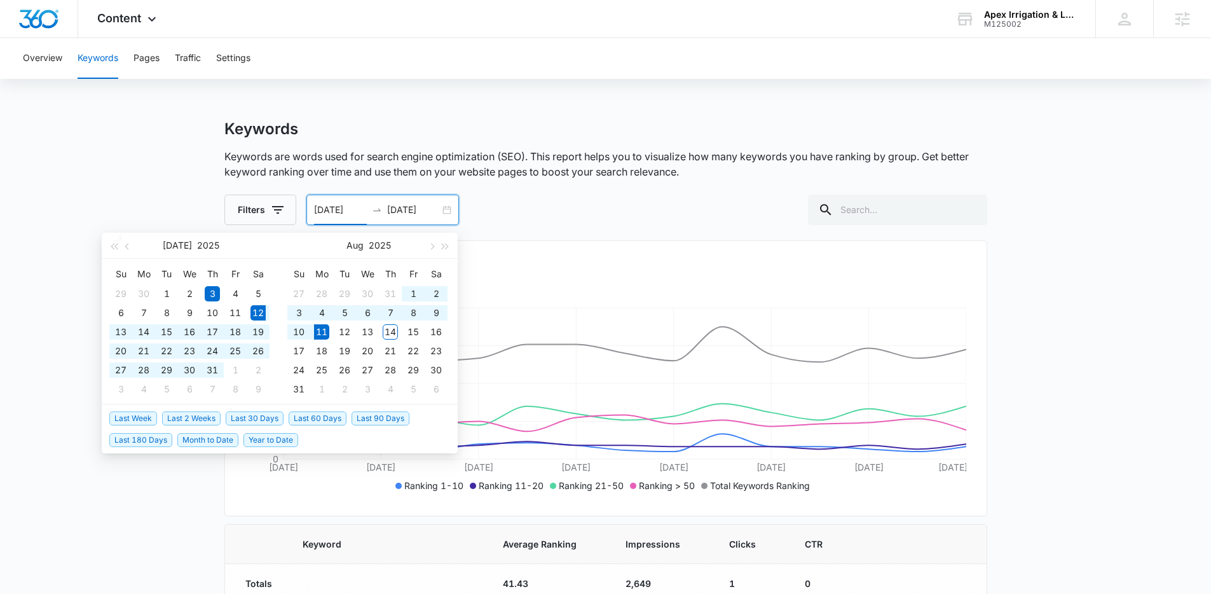
click at [273, 423] on span "Last 30 Days" at bounding box center [255, 418] width 58 height 14
type input "07/12/2025"
type input "08/11/2025"
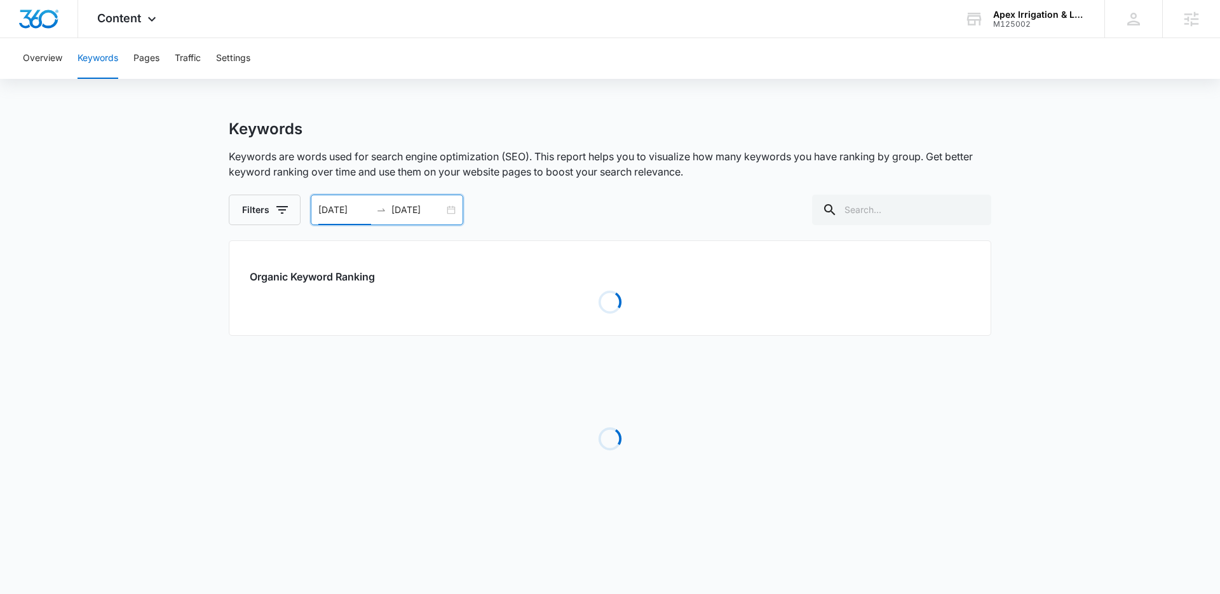
click at [529, 192] on div "Keywords Keywords are words used for search engine optimization (SEO). This rep…" at bounding box center [610, 171] width 763 height 105
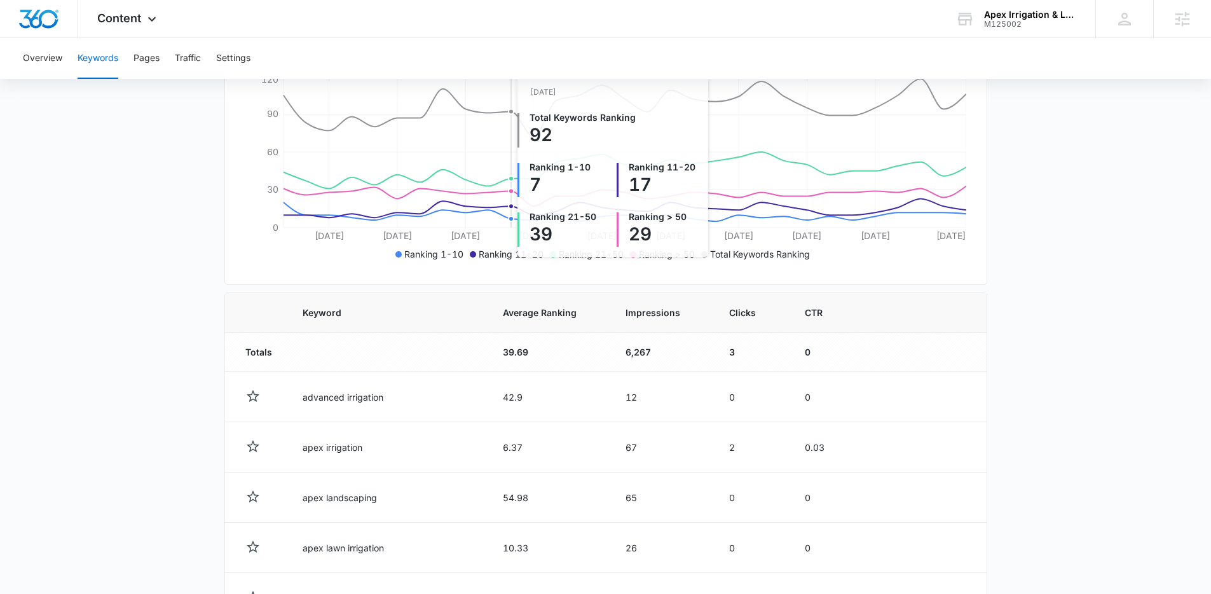
scroll to position [363, 0]
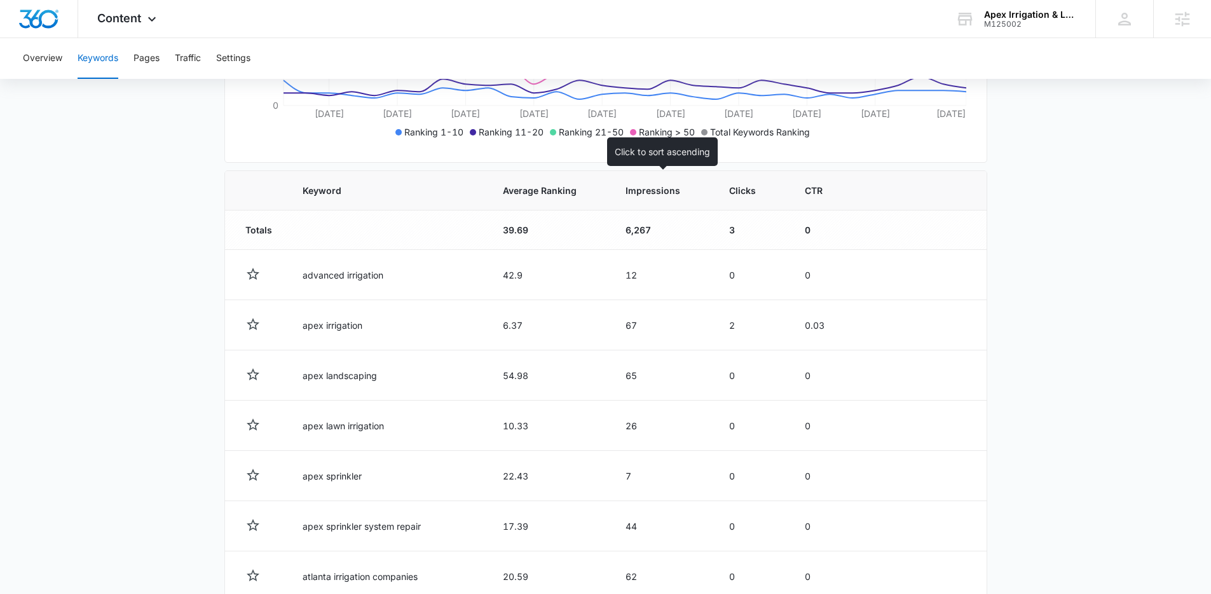
click at [653, 195] on span "Impressions" at bounding box center [652, 190] width 55 height 13
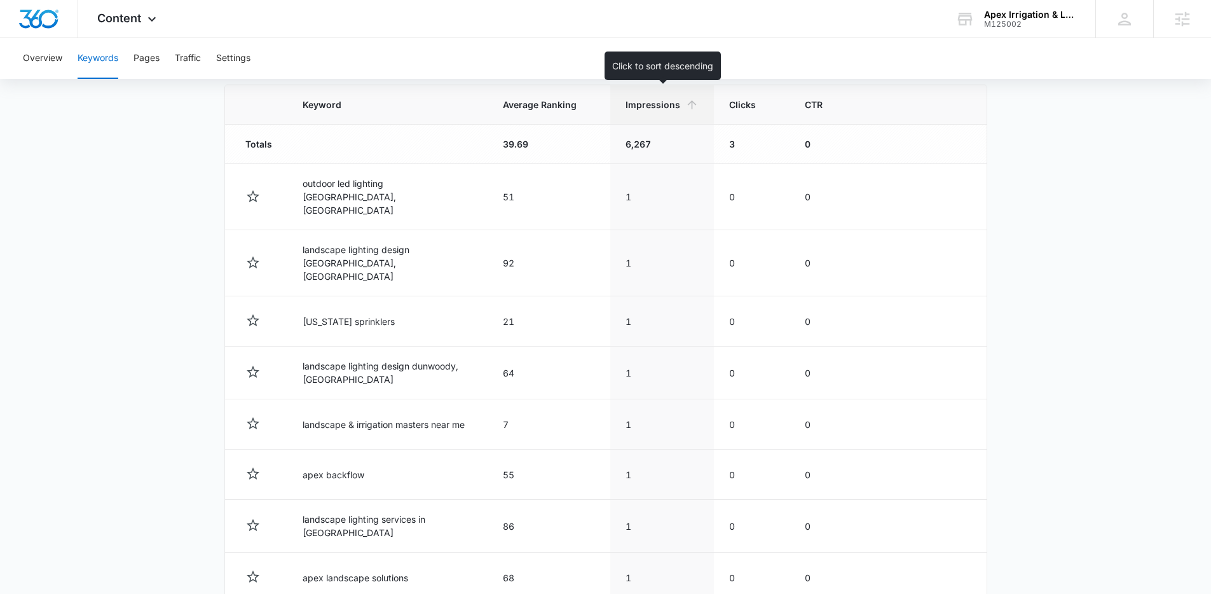
click at [657, 110] on span "Impressions" at bounding box center [652, 104] width 55 height 13
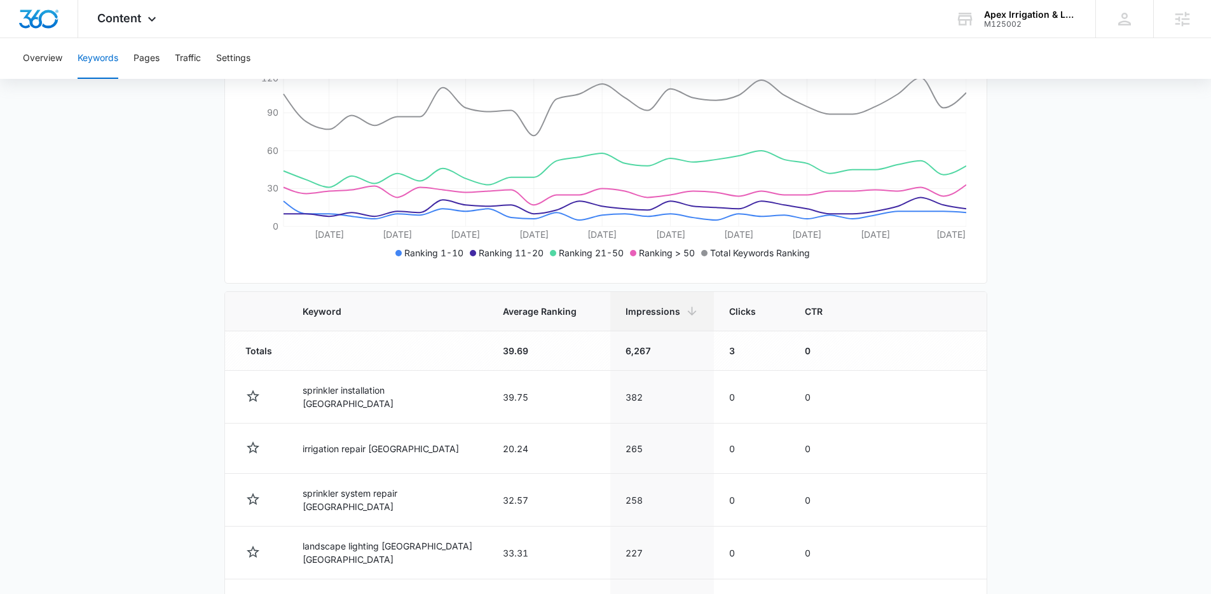
scroll to position [280, 0]
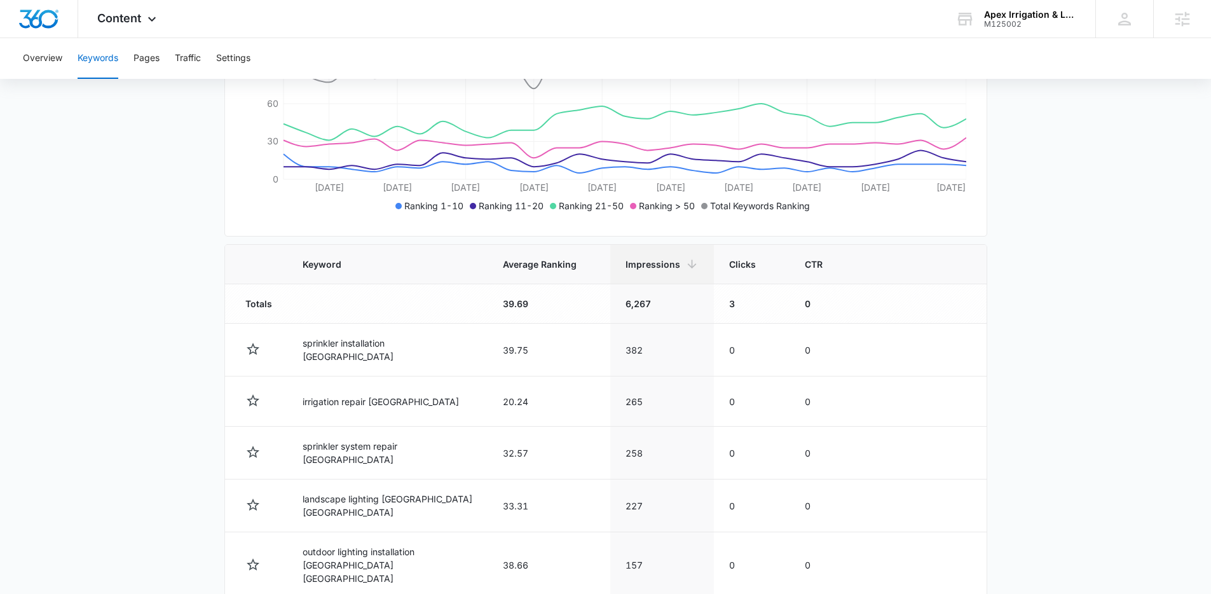
click at [1007, 246] on main "Keywords Keywords are words used for search engine optimization (SEO). This rep…" at bounding box center [605, 382] width 1211 height 1084
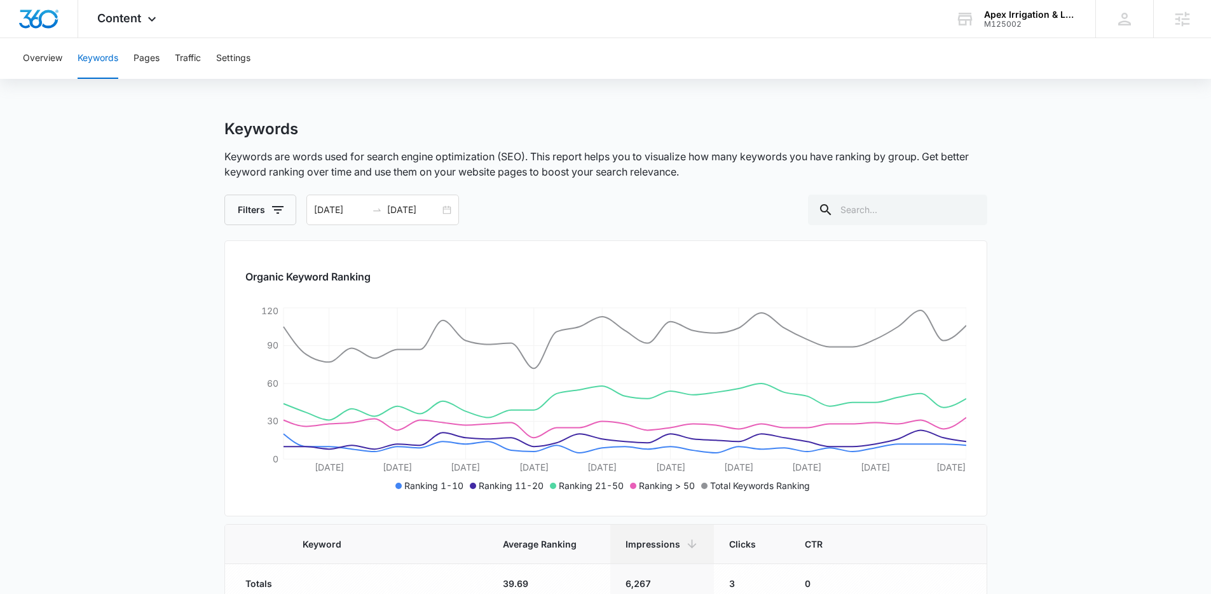
click at [444, 212] on div "07/12/2025 08/11/2025" at bounding box center [382, 209] width 153 height 31
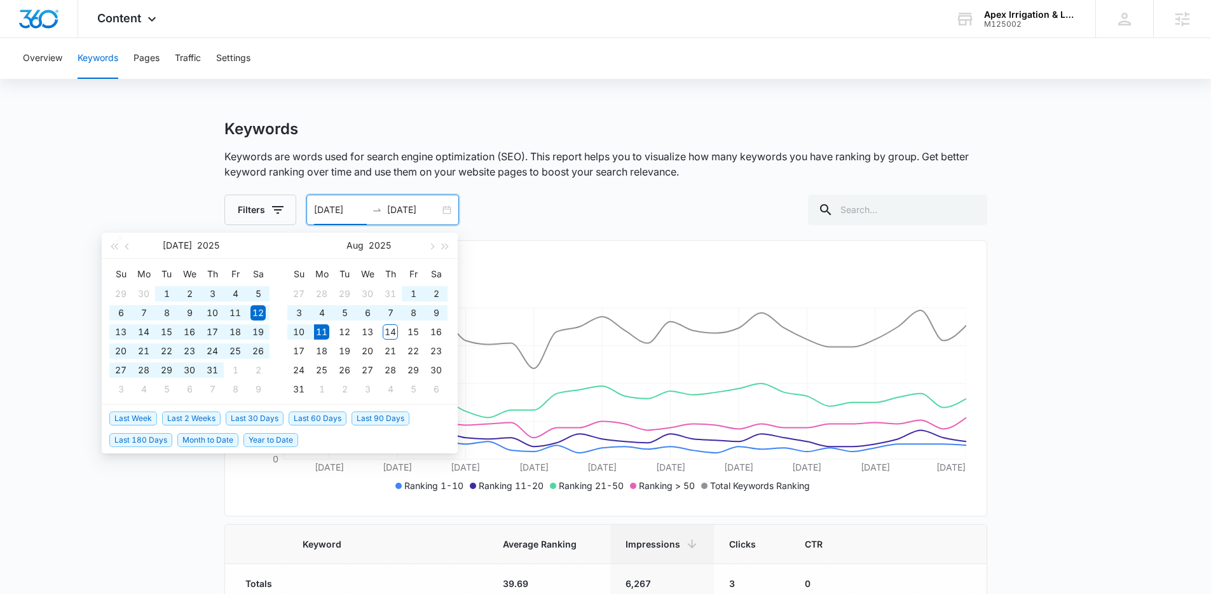
click at [147, 436] on span "Last 180 Days" at bounding box center [140, 440] width 63 height 14
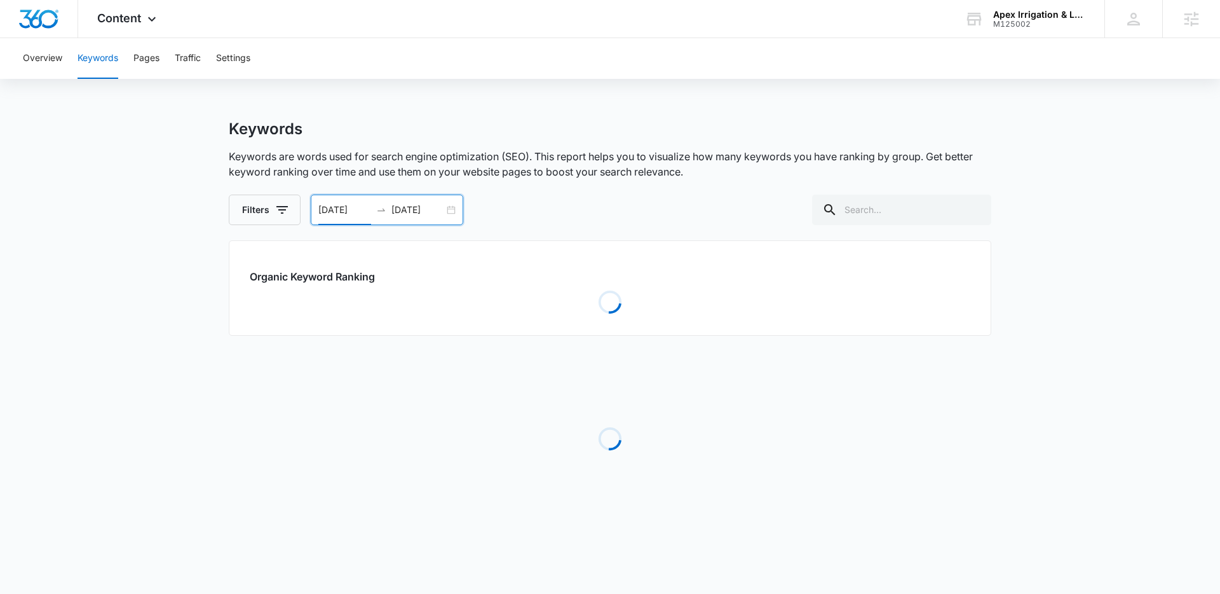
click at [729, 211] on div "Filters 02/12/2025 08/11/2025 Feb 2025 Su Mo Tu We Th Fr Sa 26 27 28 29 30 31 1…" at bounding box center [610, 209] width 763 height 31
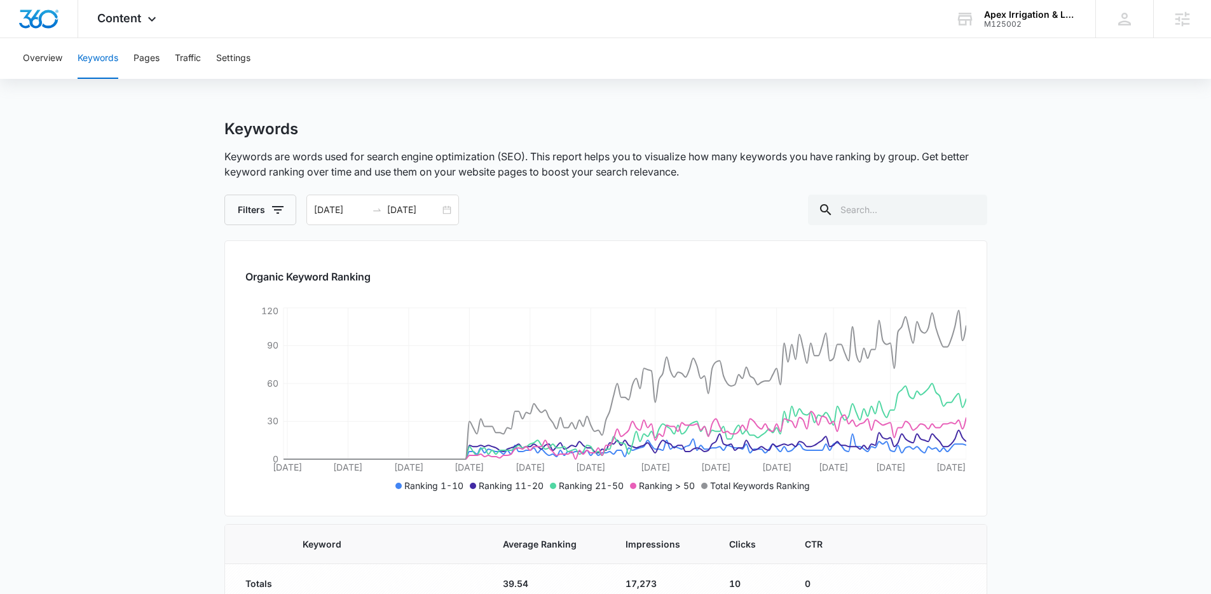
click at [607, 165] on p "Keywords are words used for search engine optimization (SEO). This report helps…" at bounding box center [605, 164] width 763 height 31
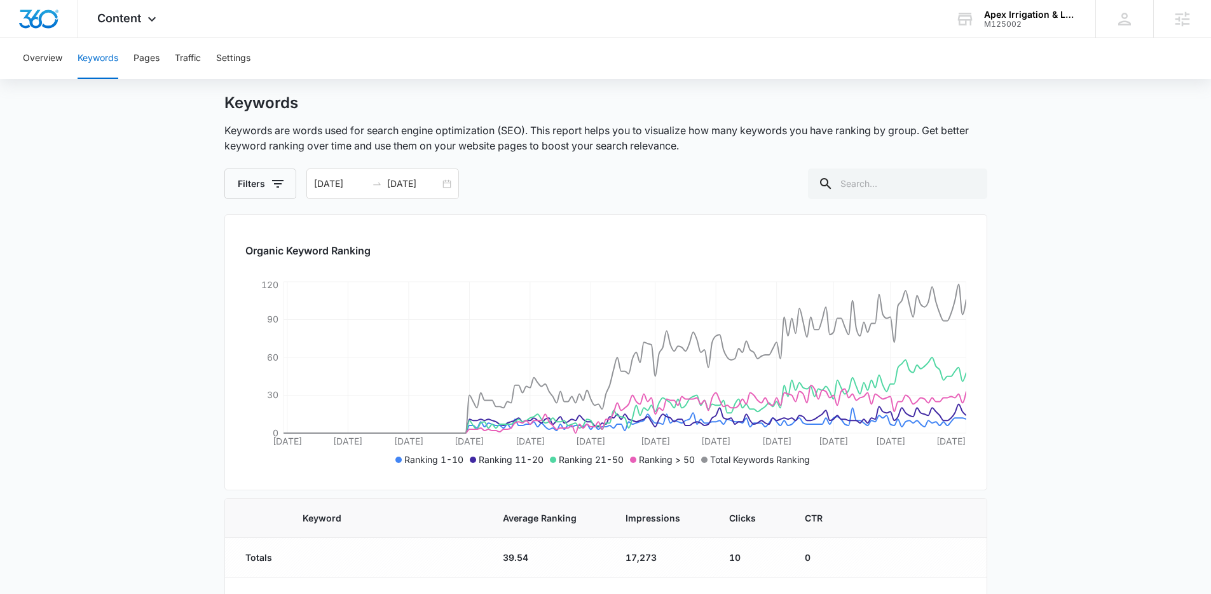
scroll to position [27, 0]
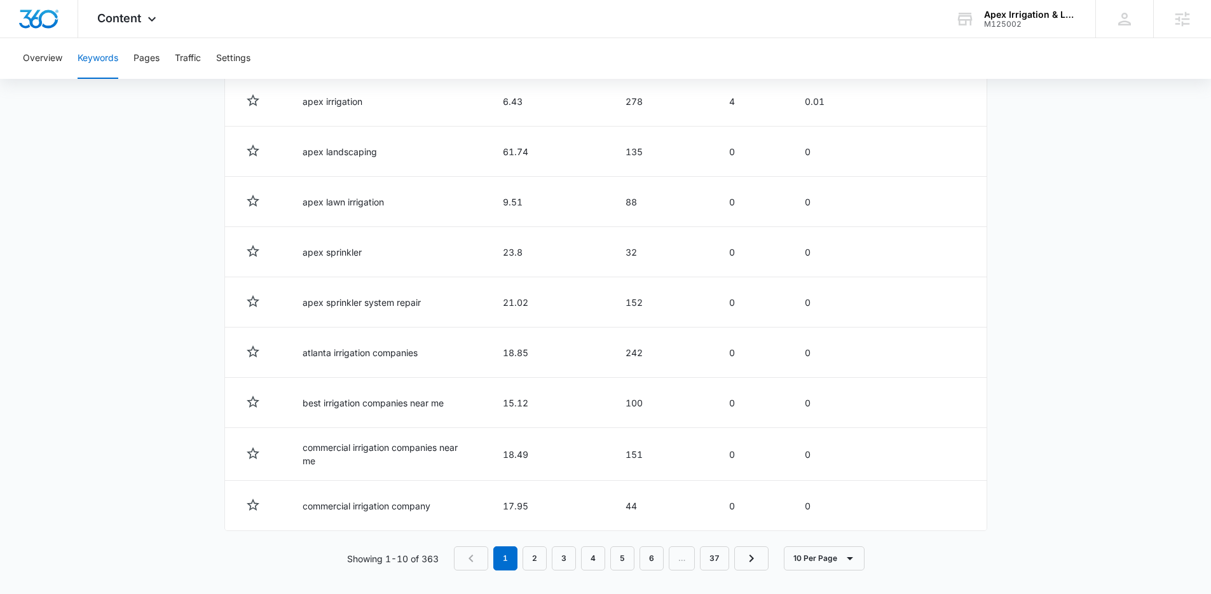
scroll to position [581, 0]
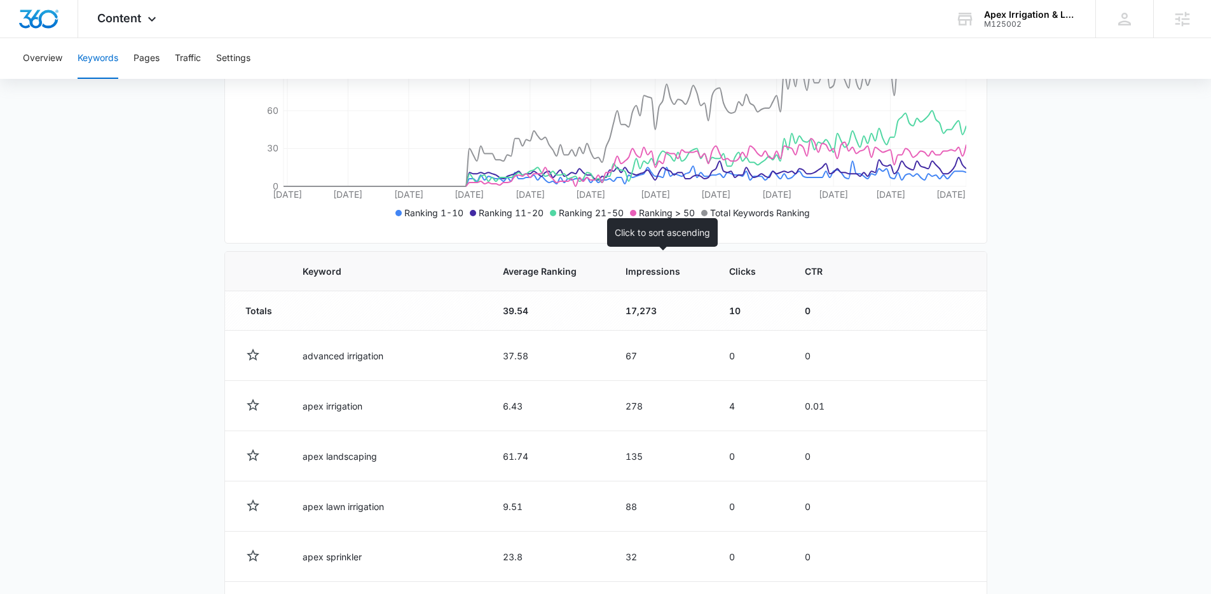
click at [647, 274] on span "Impressions" at bounding box center [652, 270] width 55 height 13
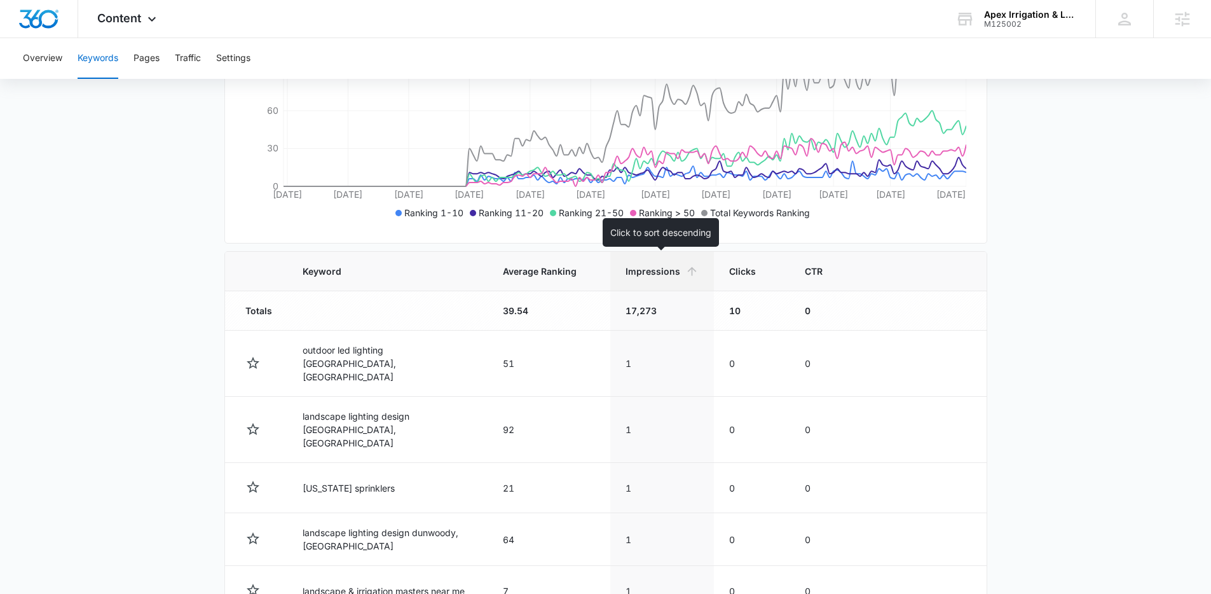
click at [656, 271] on span "Impressions" at bounding box center [652, 270] width 55 height 13
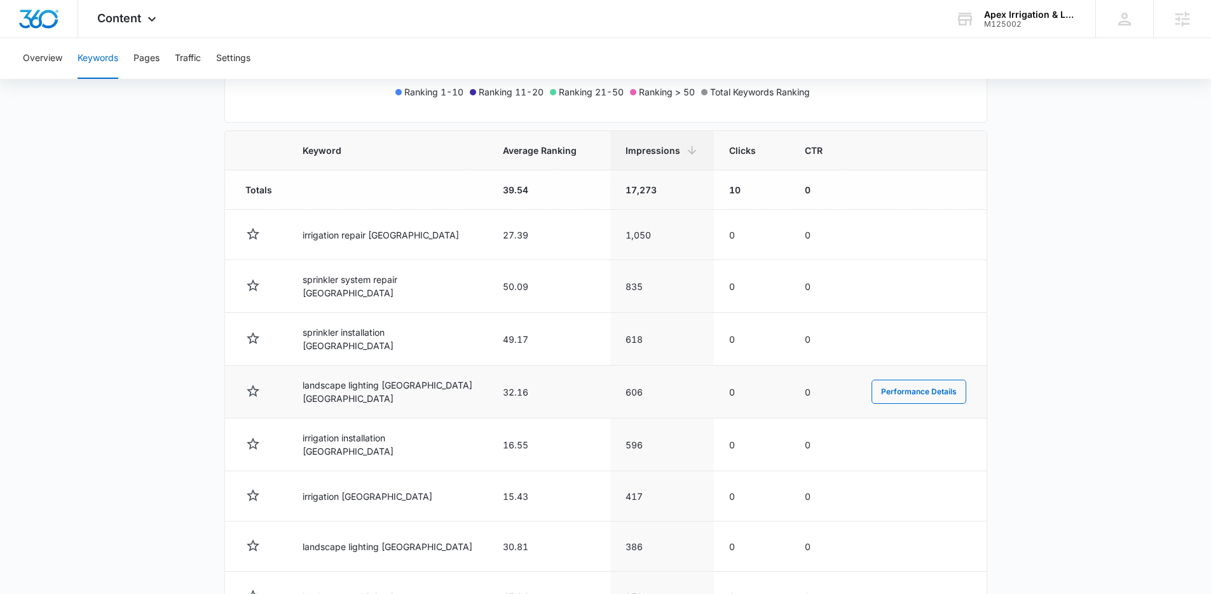
scroll to position [407, 0]
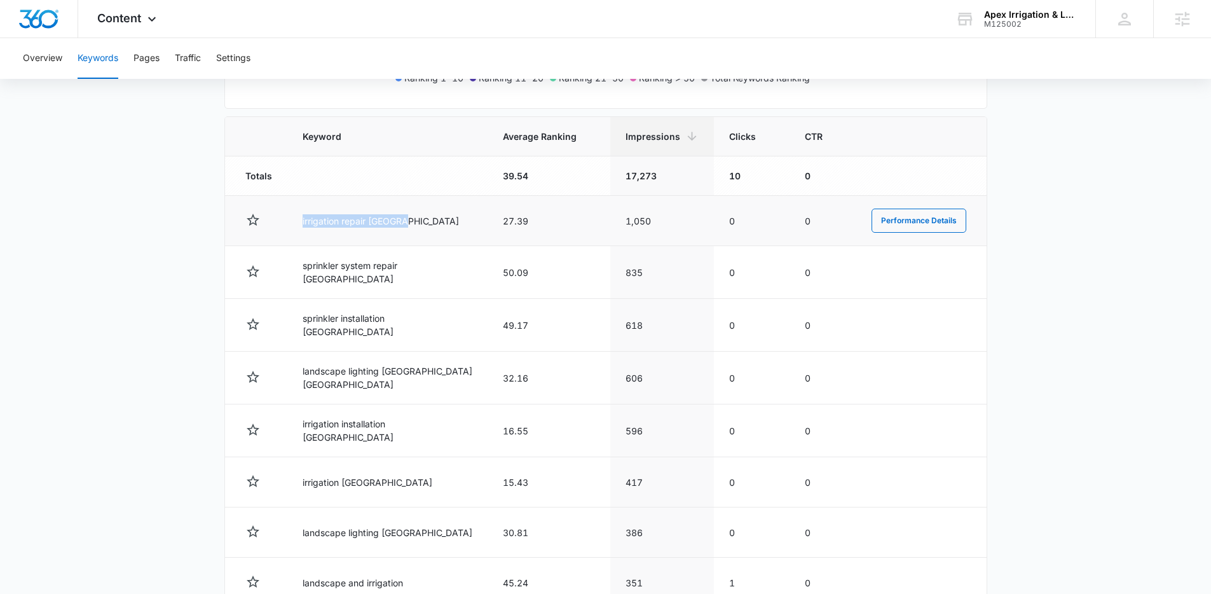
drag, startPoint x: 304, startPoint y: 222, endPoint x: 442, endPoint y: 236, distance: 138.0
click at [442, 236] on td "irrigation repair atlanta" at bounding box center [387, 221] width 200 height 50
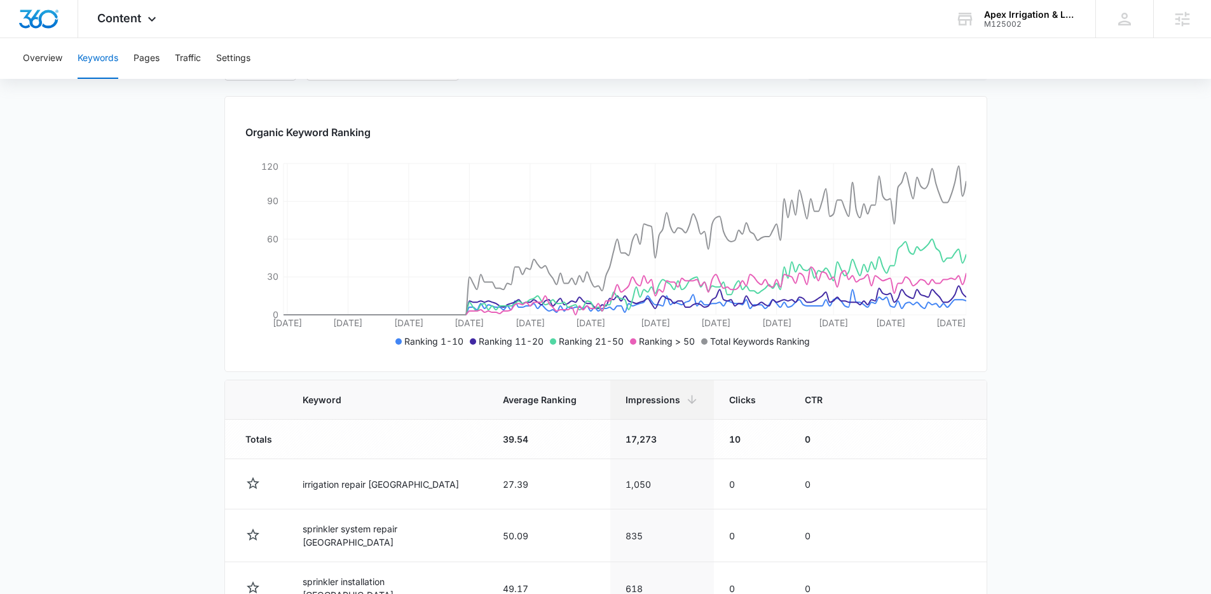
scroll to position [0, 0]
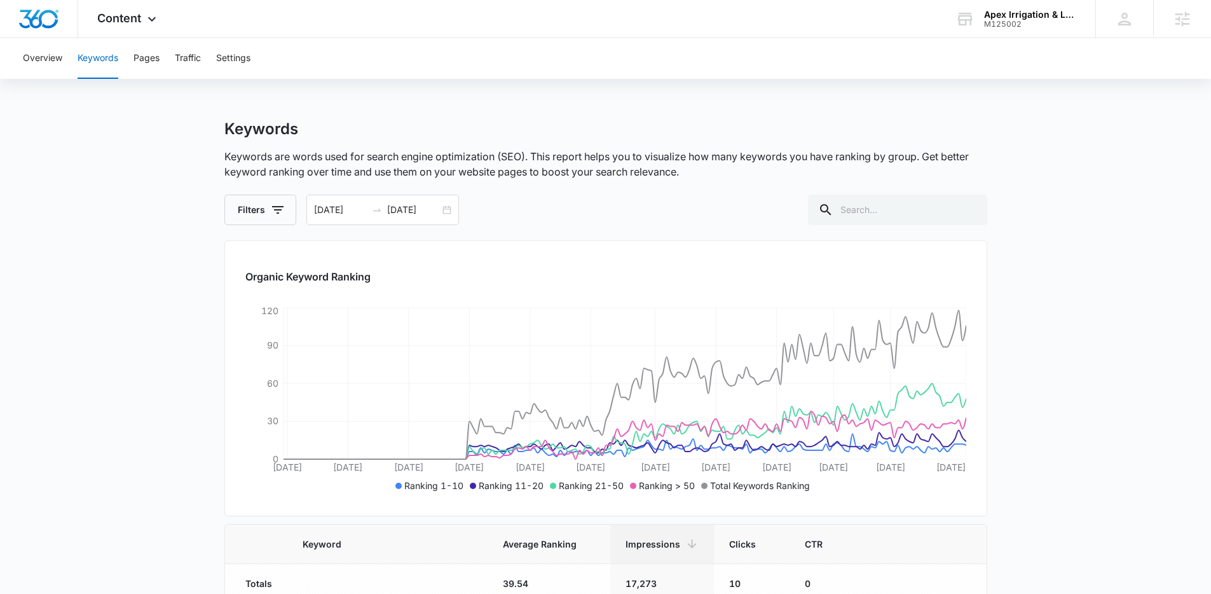
click at [480, 161] on p "Keywords are words used for search engine optimization (SEO). This report helps…" at bounding box center [605, 164] width 763 height 31
drag, startPoint x: 222, startPoint y: 145, endPoint x: 637, endPoint y: 168, distance: 415.0
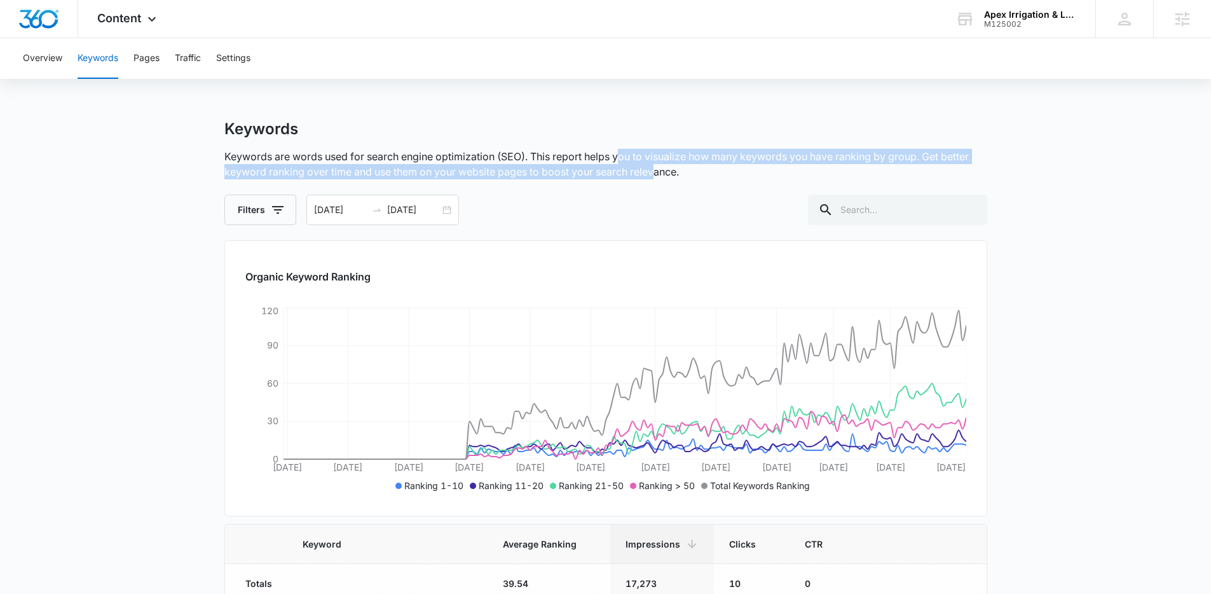
drag, startPoint x: 637, startPoint y: 168, endPoint x: 660, endPoint y: 177, distance: 24.3
click at [660, 177] on p "Keywords are words used for search engine optimization (SEO). This report helps…" at bounding box center [605, 164] width 763 height 31
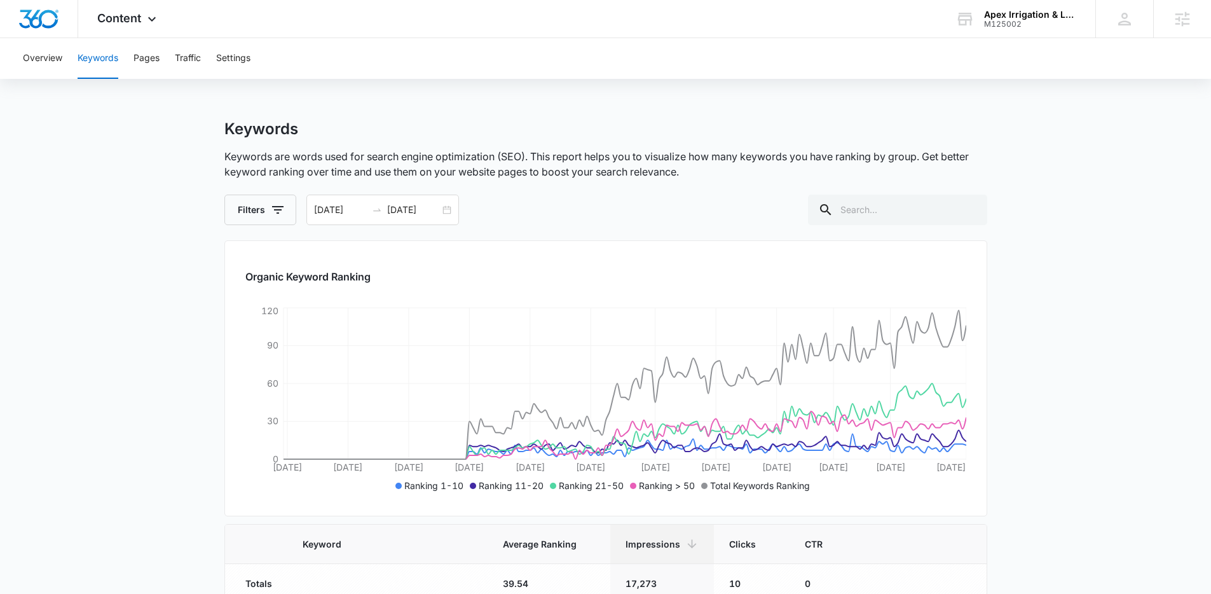
click at [713, 179] on div "Keywords Keywords are words used for search engine optimization (SEO). This rep…" at bounding box center [605, 171] width 763 height 105
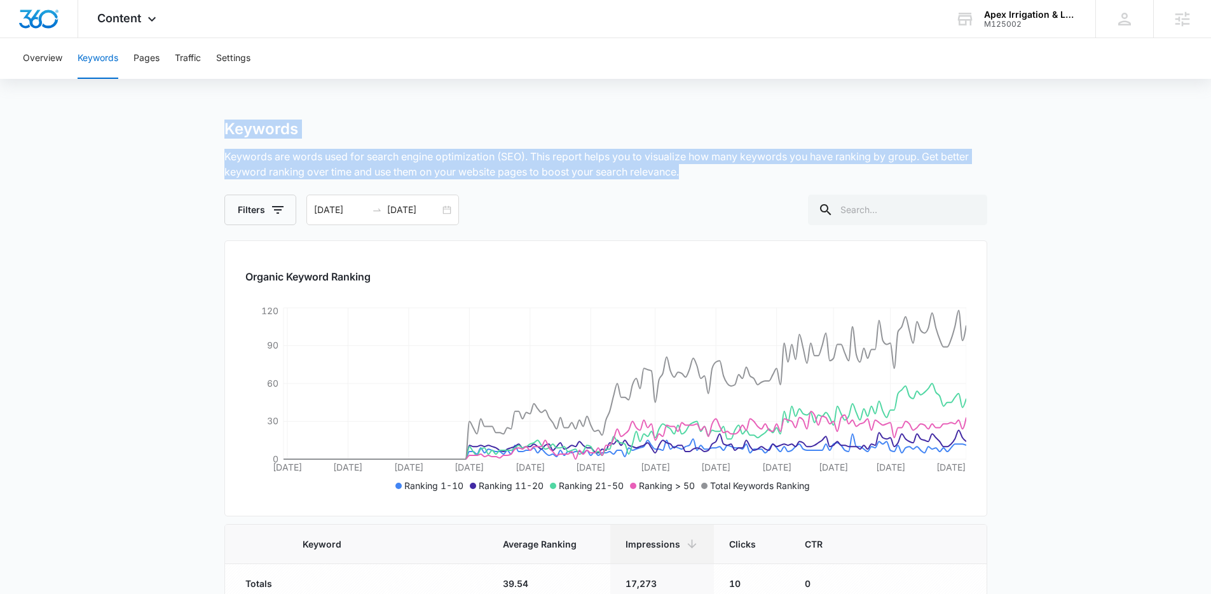
drag, startPoint x: 709, startPoint y: 173, endPoint x: 205, endPoint y: 130, distance: 505.8
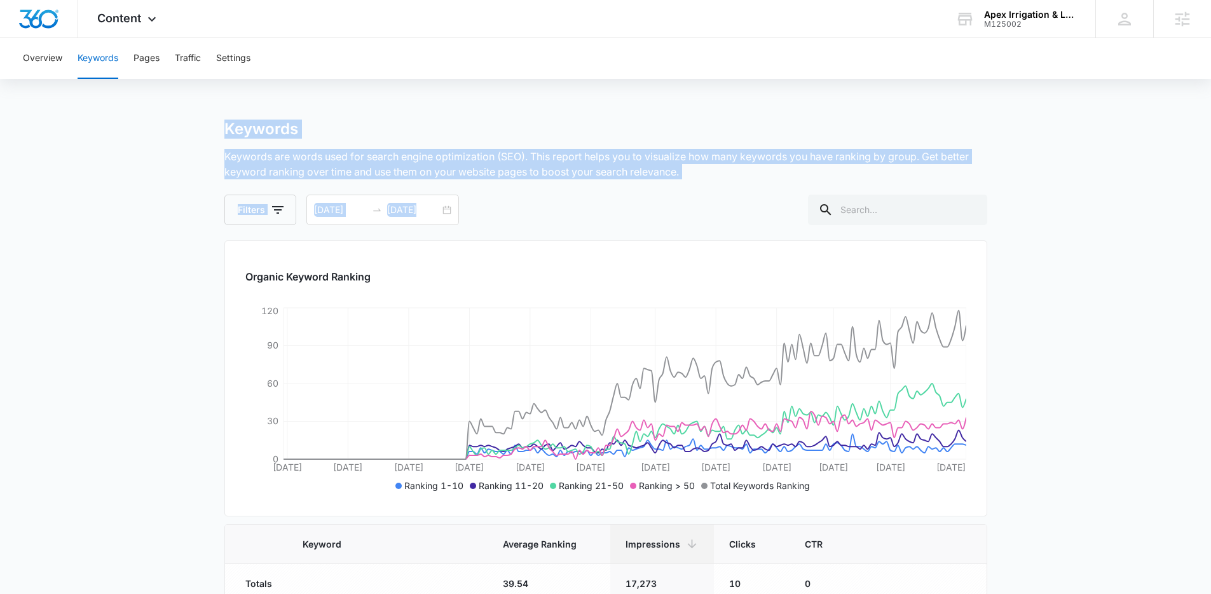
drag, startPoint x: 208, startPoint y: 130, endPoint x: 743, endPoint y: 206, distance: 540.5
click at [705, 176] on p "Keywords are words used for search engine optimization (SEO). This report helps…" at bounding box center [605, 164] width 763 height 31
drag, startPoint x: 705, startPoint y: 176, endPoint x: 184, endPoint y: 136, distance: 523.3
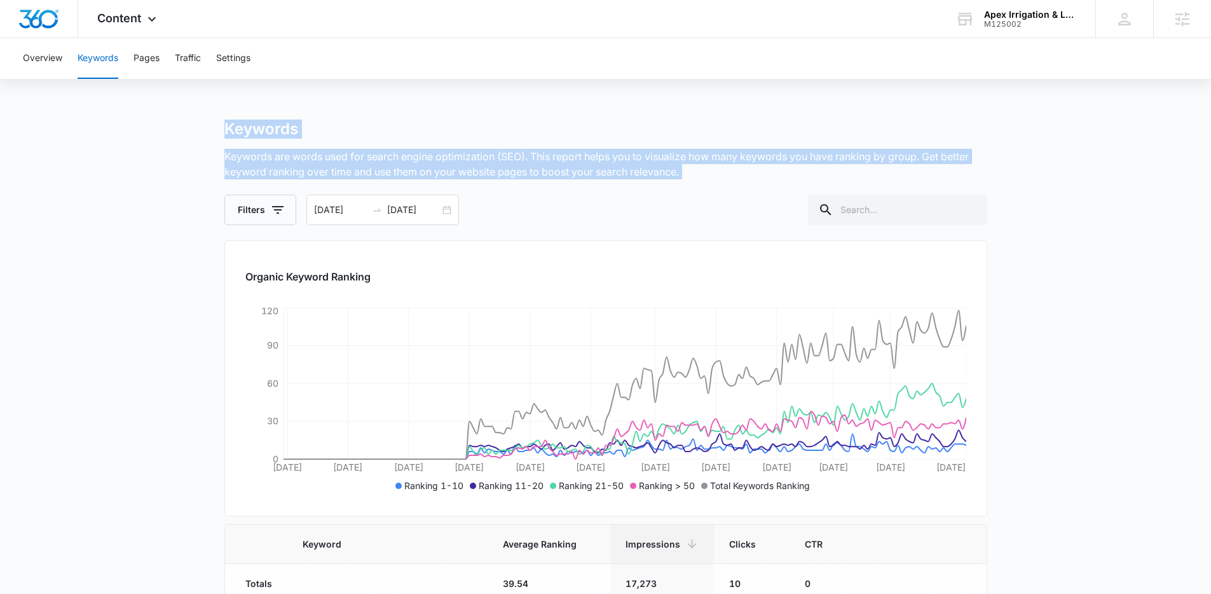
drag, startPoint x: 198, startPoint y: 139, endPoint x: 710, endPoint y: 200, distance: 515.8
click at [707, 189] on div "Keywords Keywords are words used for search engine optimization (SEO). This rep…" at bounding box center [605, 171] width 763 height 105
drag, startPoint x: 707, startPoint y: 178, endPoint x: 192, endPoint y: 128, distance: 517.8
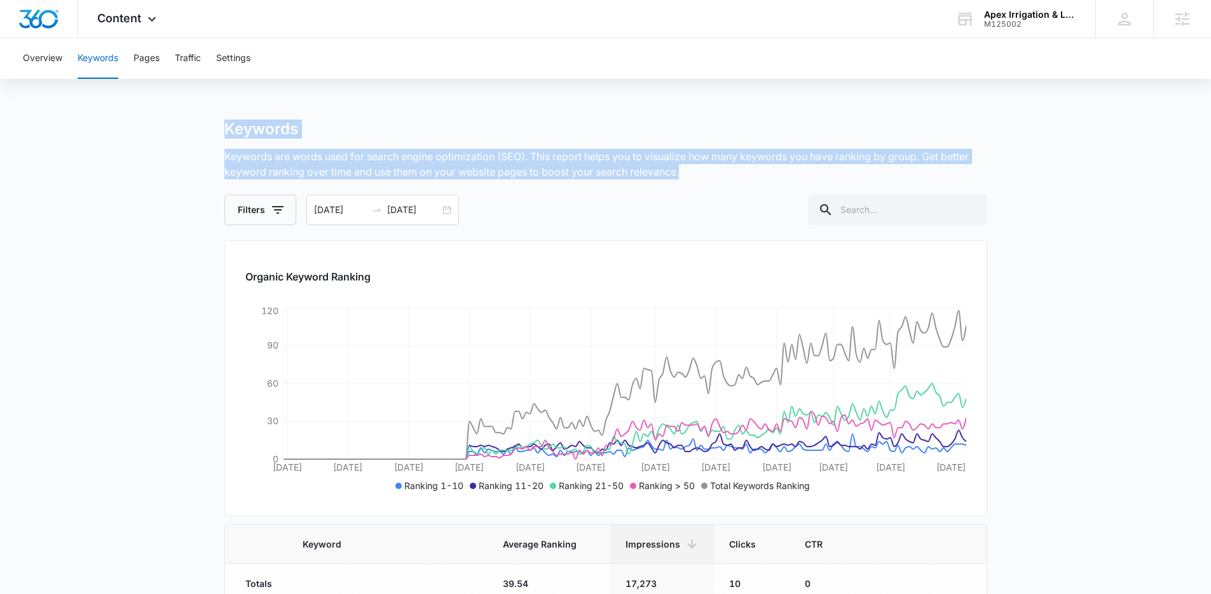
drag, startPoint x: 192, startPoint y: 128, endPoint x: 707, endPoint y: 178, distance: 517.2
click at [707, 178] on p "Keywords are words used for search engine optimization (SEO). This report helps…" at bounding box center [605, 164] width 763 height 31
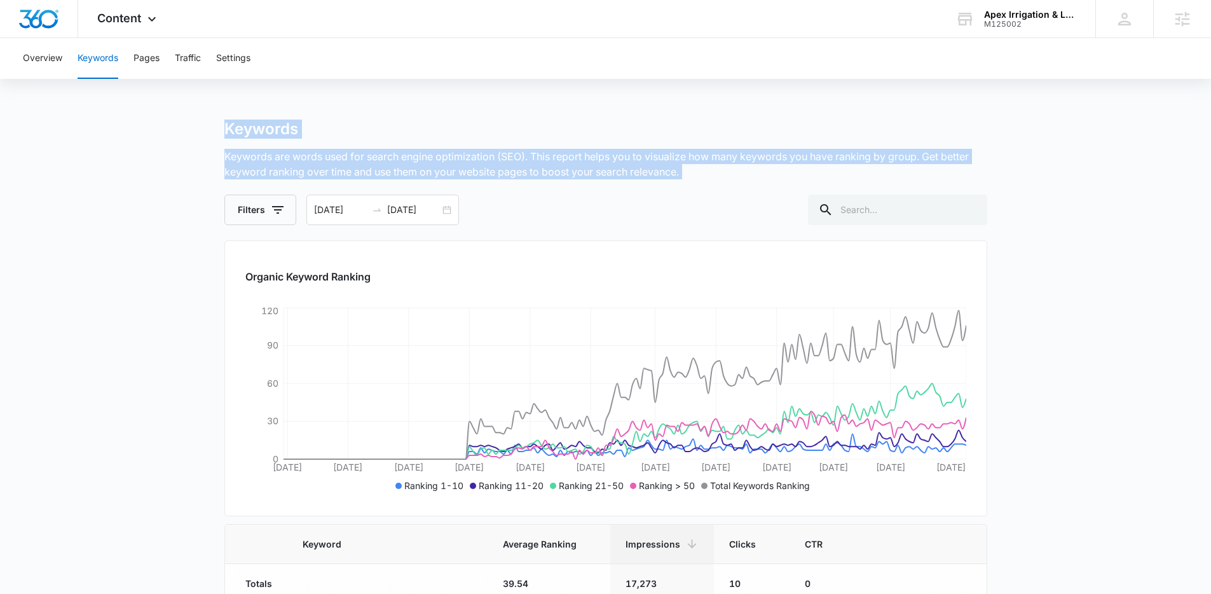
drag, startPoint x: 707, startPoint y: 178, endPoint x: 222, endPoint y: 122, distance: 488.1
drag, startPoint x: 222, startPoint y: 122, endPoint x: 742, endPoint y: 179, distance: 522.9
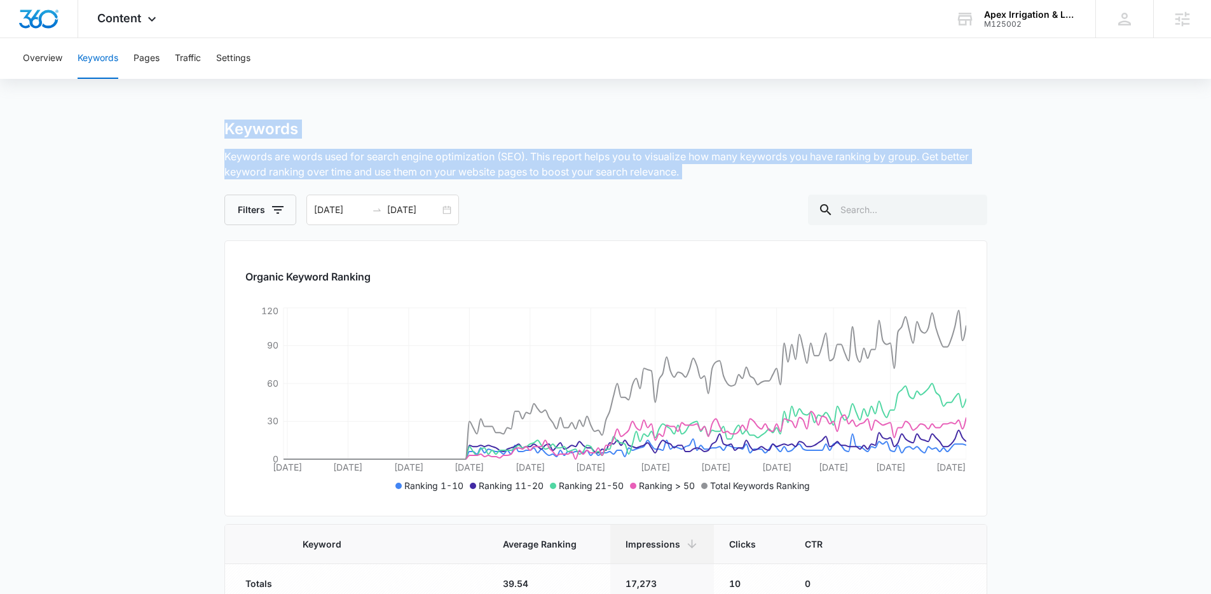
click at [742, 179] on p "Keywords are words used for search engine optimization (SEO). This report helps…" at bounding box center [605, 164] width 763 height 31
drag, startPoint x: 740, startPoint y: 180, endPoint x: 187, endPoint y: 127, distance: 556.1
drag, startPoint x: 187, startPoint y: 127, endPoint x: 701, endPoint y: 189, distance: 517.8
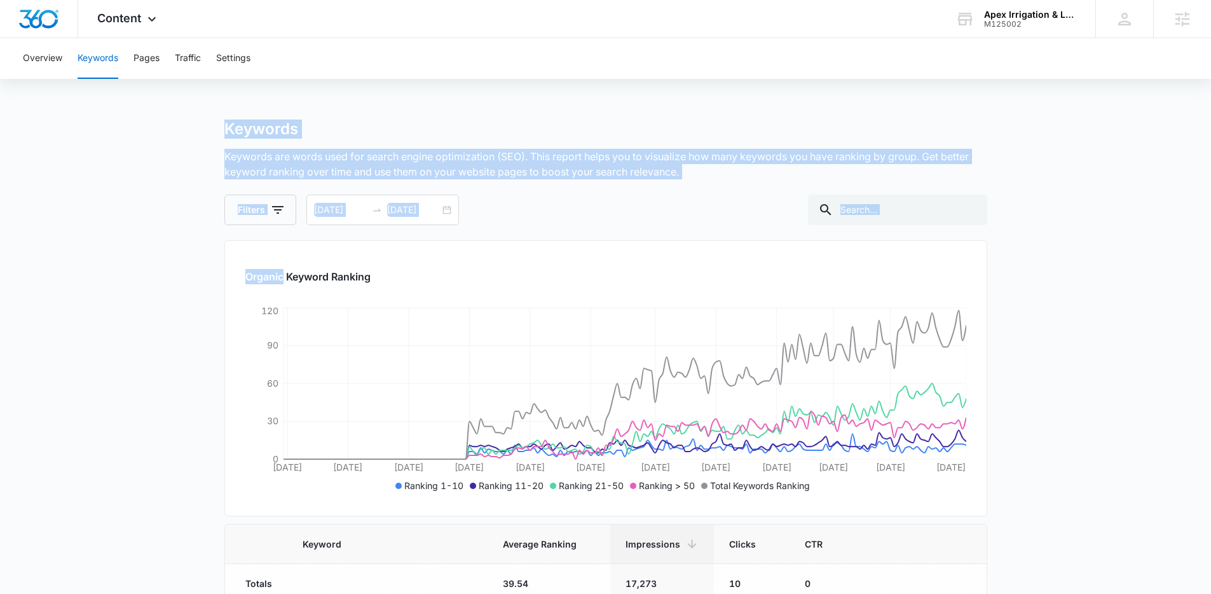
click at [667, 179] on p "Keywords are words used for search engine optimization (SEO). This report helps…" at bounding box center [605, 164] width 763 height 31
drag, startPoint x: 683, startPoint y: 173, endPoint x: 215, endPoint y: 115, distance: 470.7
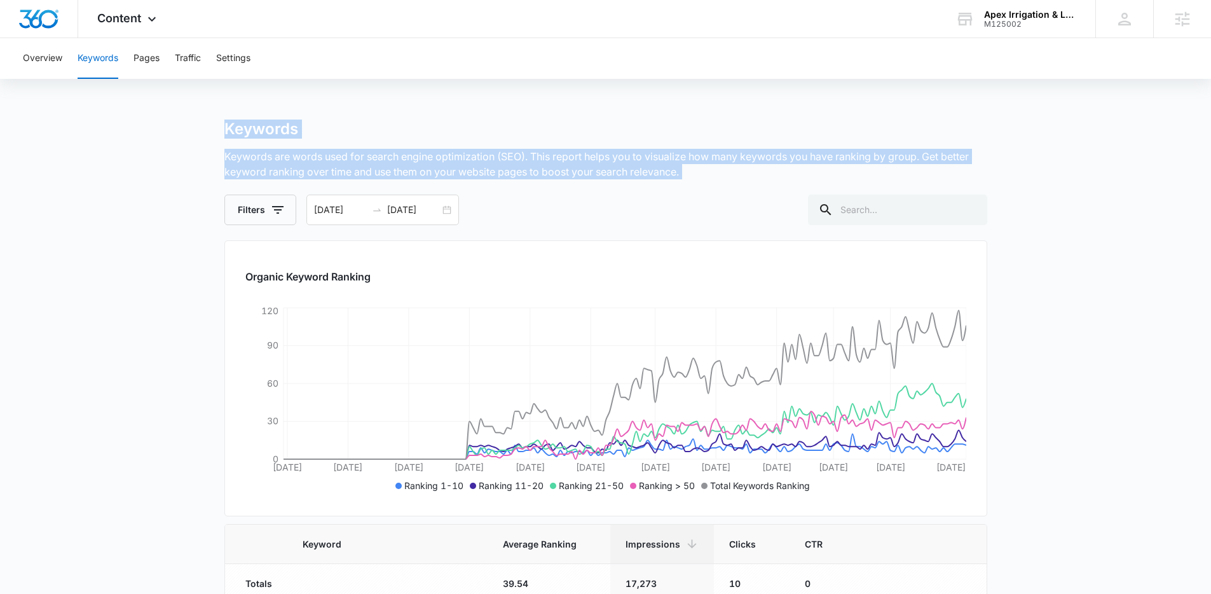
drag, startPoint x: 215, startPoint y: 115, endPoint x: 694, endPoint y: 168, distance: 481.5
click at [694, 168] on p "Keywords are words used for search engine optimization (SEO). This report helps…" at bounding box center [605, 164] width 763 height 31
drag, startPoint x: 719, startPoint y: 171, endPoint x: 187, endPoint y: 91, distance: 537.9
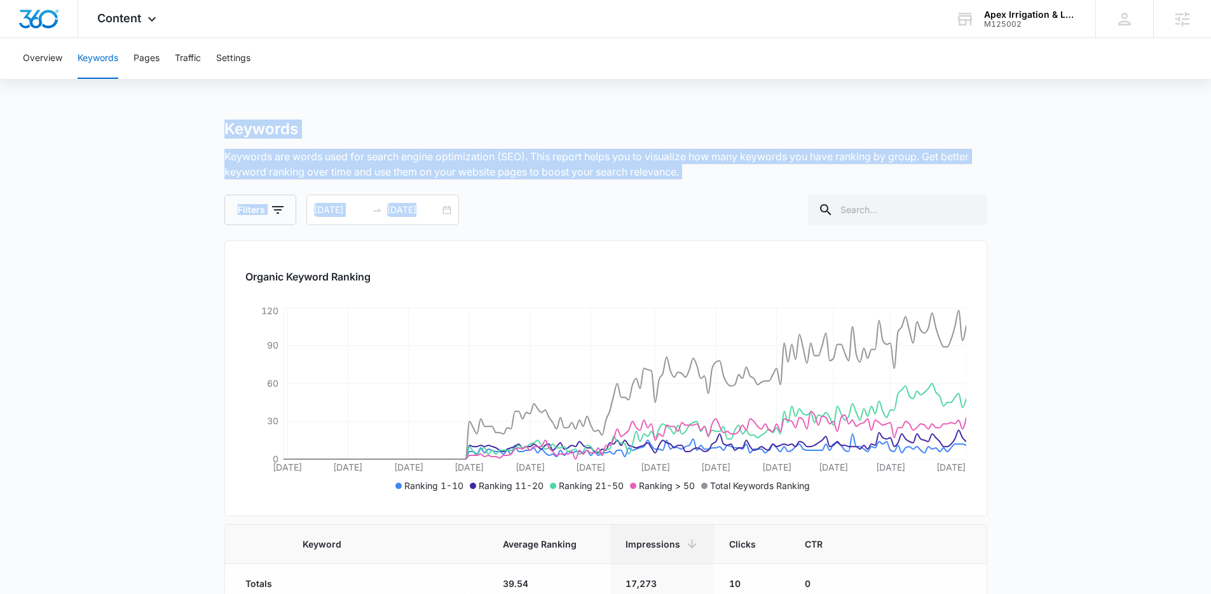
drag, startPoint x: 186, startPoint y: 91, endPoint x: 766, endPoint y: 184, distance: 587.7
click at [766, 184] on div "Keywords Keywords are words used for search engine optimization (SEO). This rep…" at bounding box center [605, 171] width 763 height 105
drag, startPoint x: 764, startPoint y: 173, endPoint x: 214, endPoint y: 110, distance: 553.9
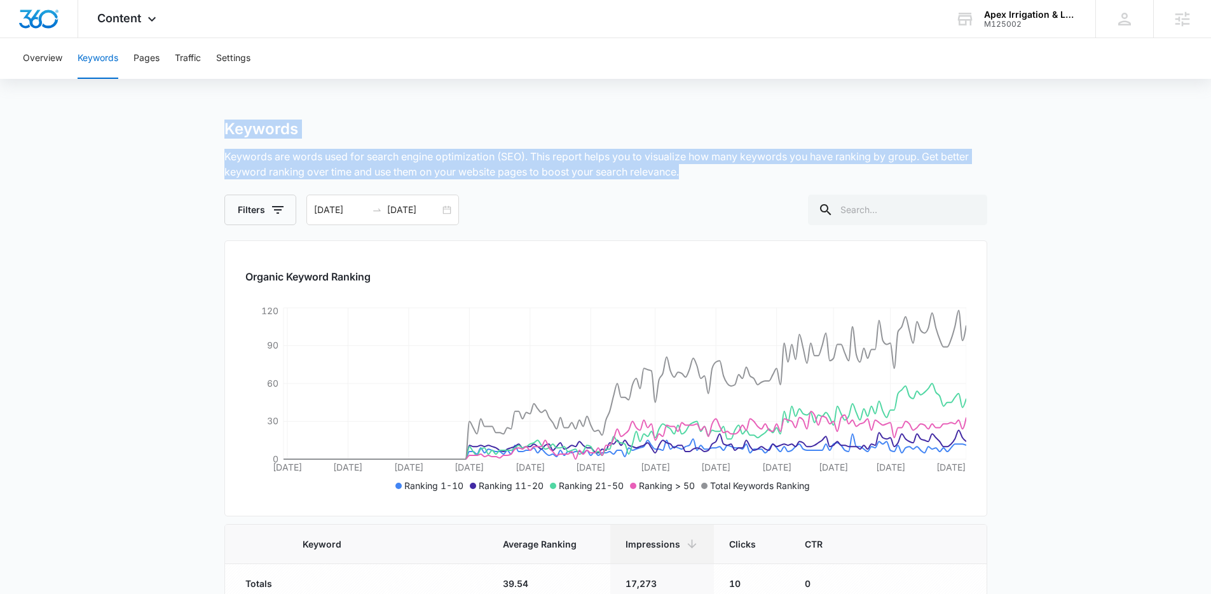
drag, startPoint x: 214, startPoint y: 110, endPoint x: 691, endPoint y: 179, distance: 482.8
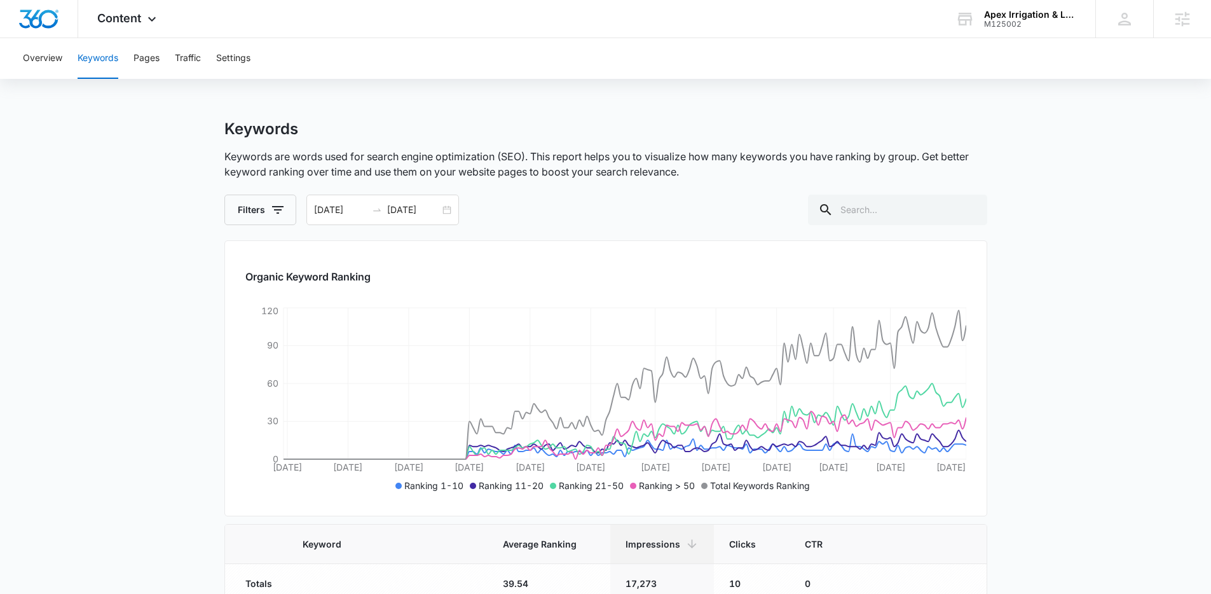
click at [761, 175] on p "Keywords are words used for search engine optimization (SEO). This report helps…" at bounding box center [605, 164] width 763 height 31
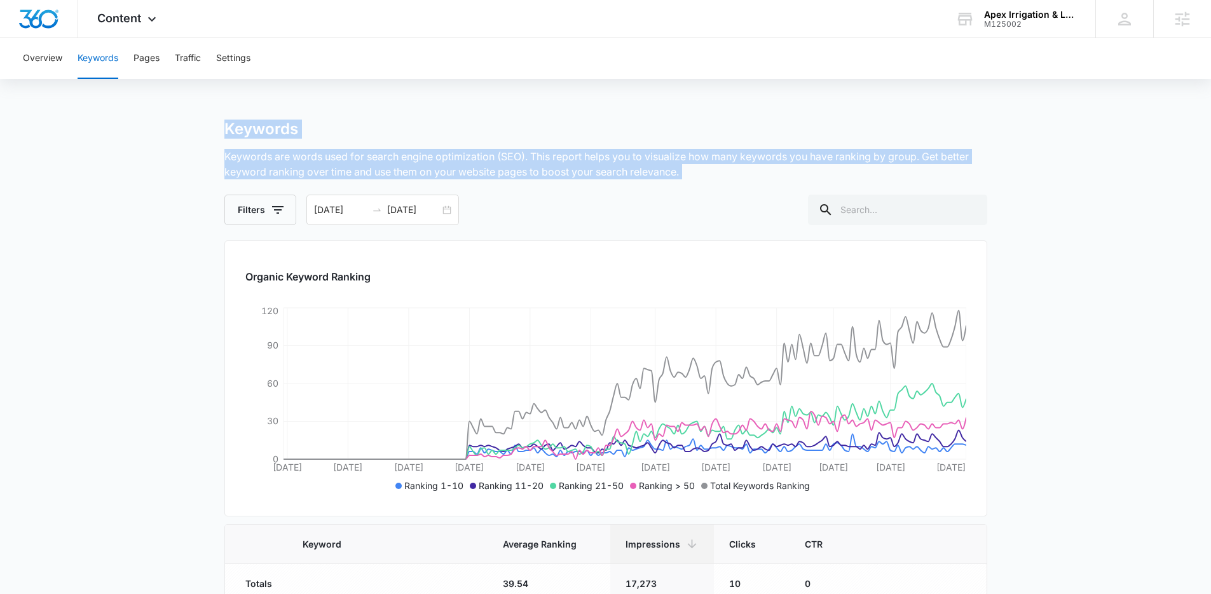
drag, startPoint x: 761, startPoint y: 175, endPoint x: 186, endPoint y: 90, distance: 581.3
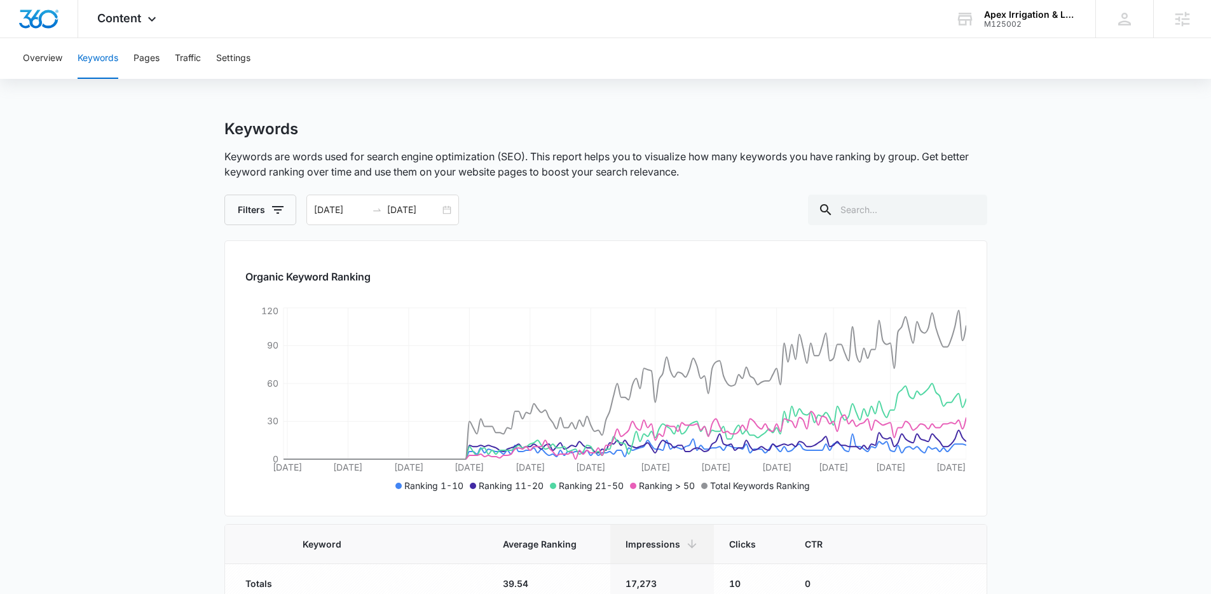
drag, startPoint x: 455, startPoint y: 106, endPoint x: 350, endPoint y: 105, distance: 105.5
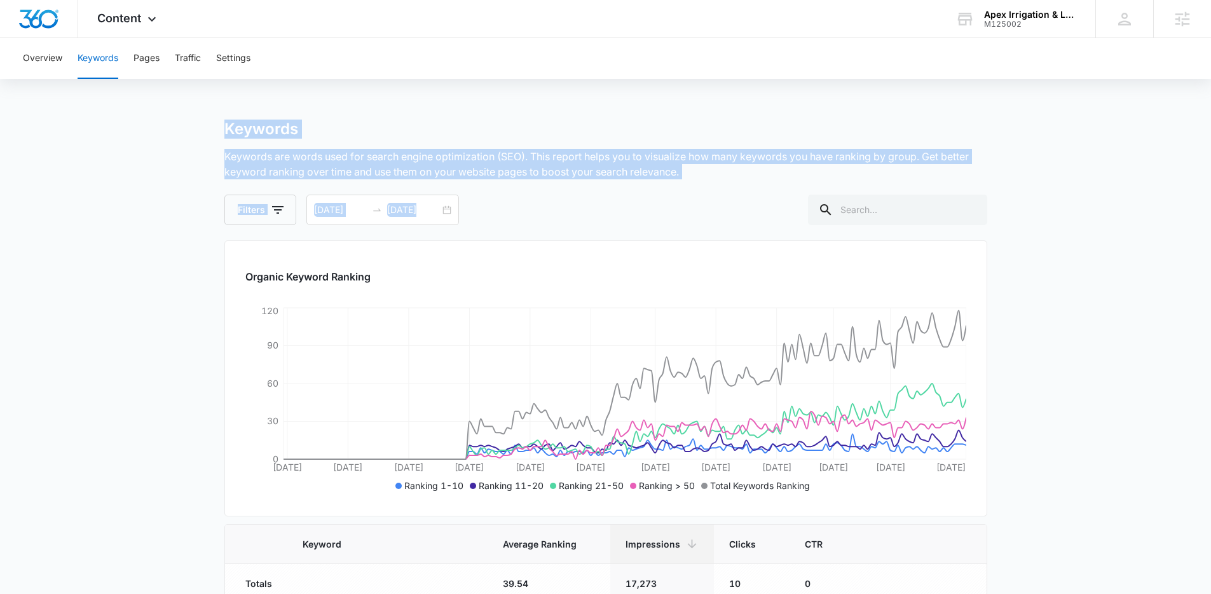
drag, startPoint x: 210, startPoint y: 121, endPoint x: 697, endPoint y: 180, distance: 490.4
click at [697, 180] on div "Keywords Keywords are words used for search engine optimization (SEO). This rep…" at bounding box center [605, 171] width 763 height 105
drag, startPoint x: 697, startPoint y: 178, endPoint x: 207, endPoint y: 125, distance: 493.4
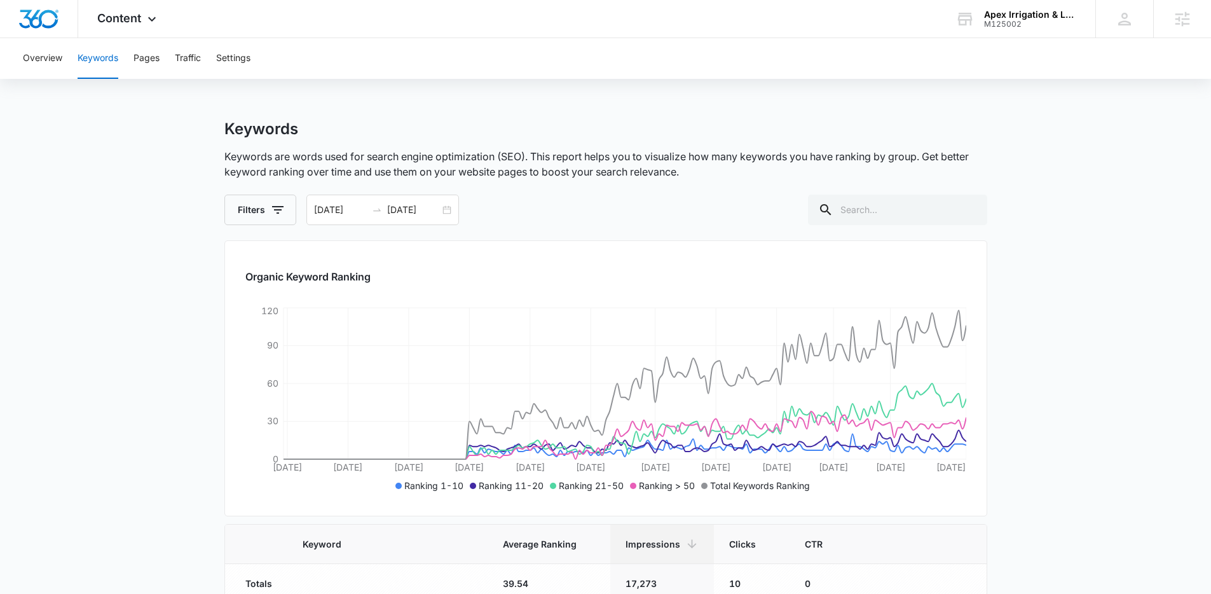
drag, startPoint x: 1059, startPoint y: 154, endPoint x: 991, endPoint y: 49, distance: 125.5
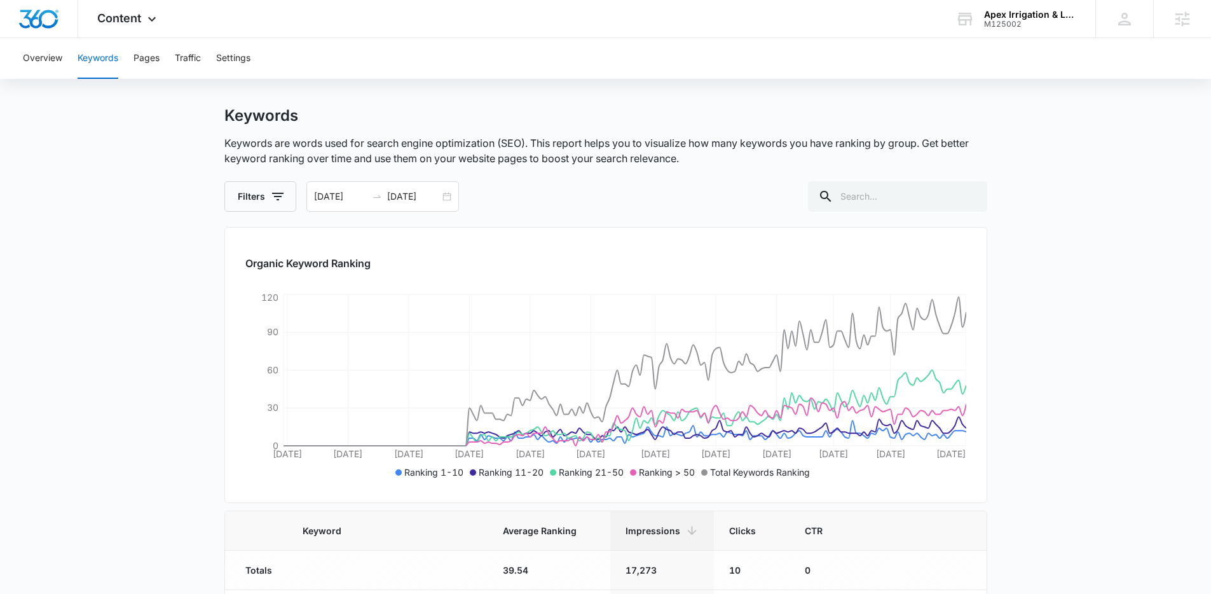
scroll to position [27, 0]
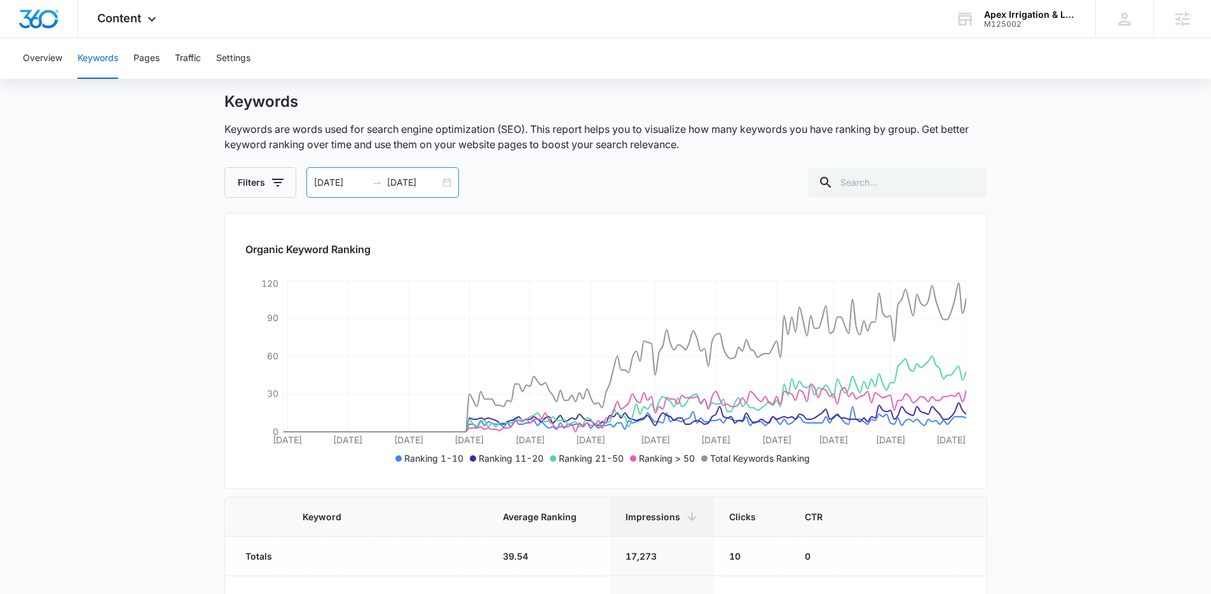
click at [442, 184] on div "02/12/2025 08/11/2025" at bounding box center [382, 182] width 153 height 31
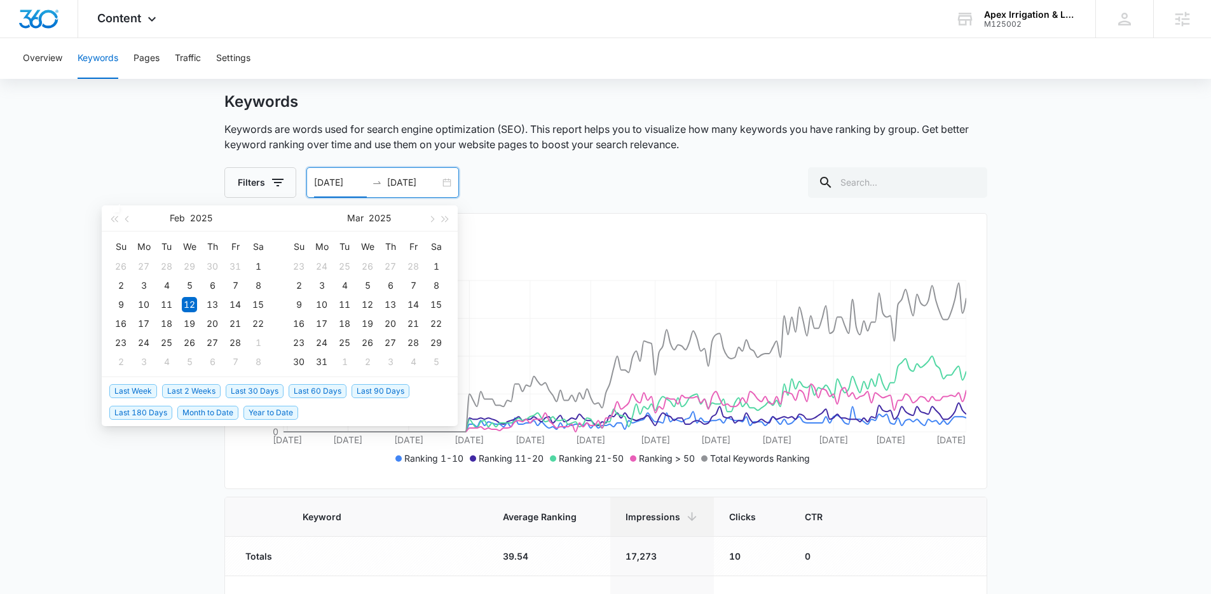
click at [259, 386] on span "Last 30 Days" at bounding box center [255, 391] width 58 height 14
type input "07/12/2025"
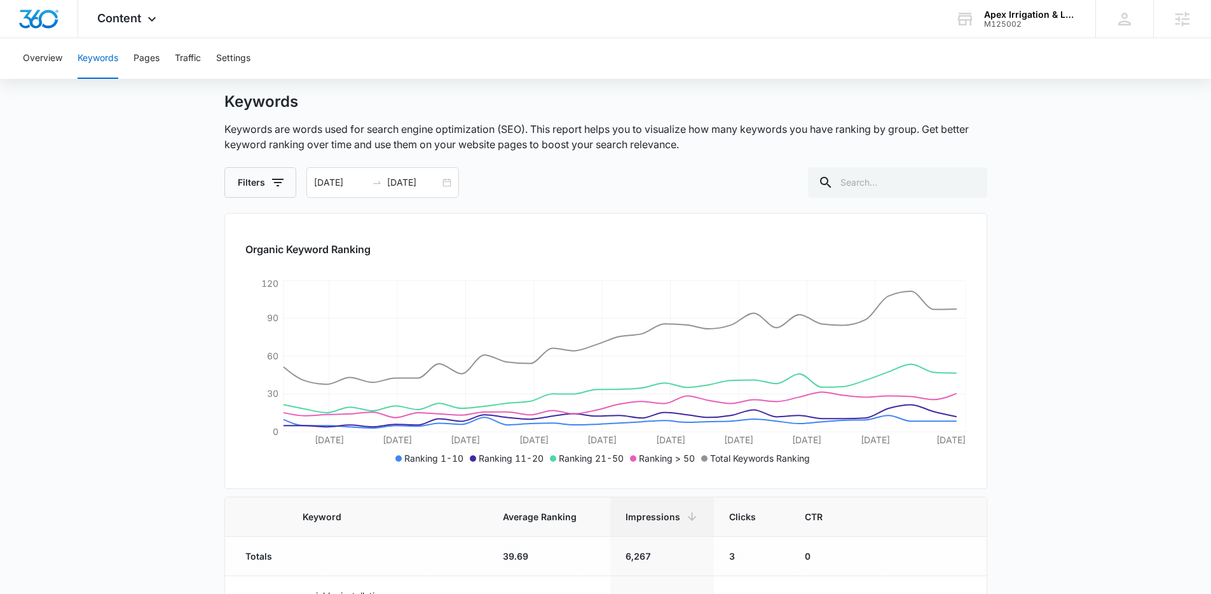
click at [599, 147] on p "Keywords are words used for search engine optimization (SEO). This report helps…" at bounding box center [605, 136] width 763 height 31
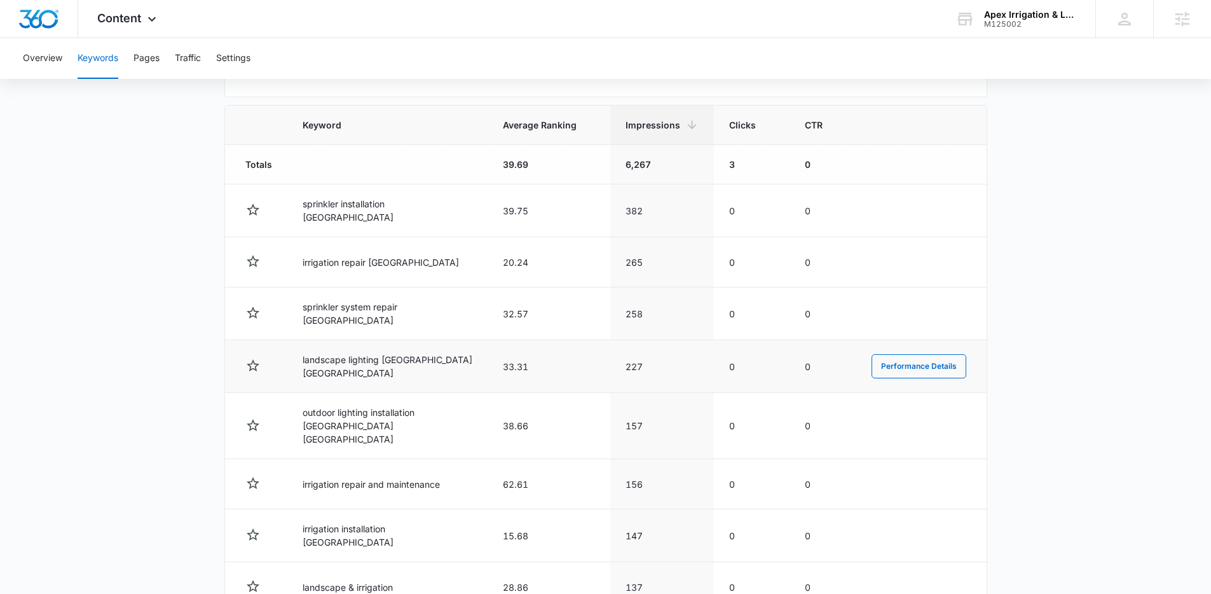
scroll to position [467, 0]
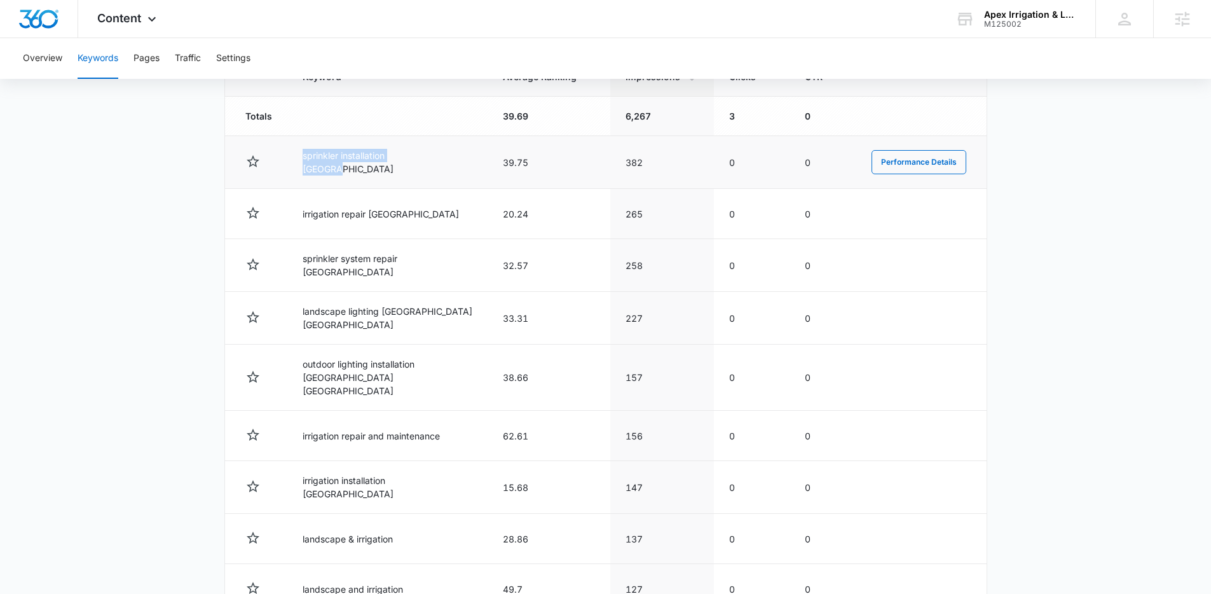
drag, startPoint x: 301, startPoint y: 159, endPoint x: 423, endPoint y: 162, distance: 122.7
click at [423, 162] on td "sprinkler installation atlanta" at bounding box center [387, 162] width 200 height 53
drag, startPoint x: 302, startPoint y: 161, endPoint x: 421, endPoint y: 161, distance: 118.8
click at [421, 161] on td "sprinkler installation atlanta" at bounding box center [387, 162] width 200 height 53
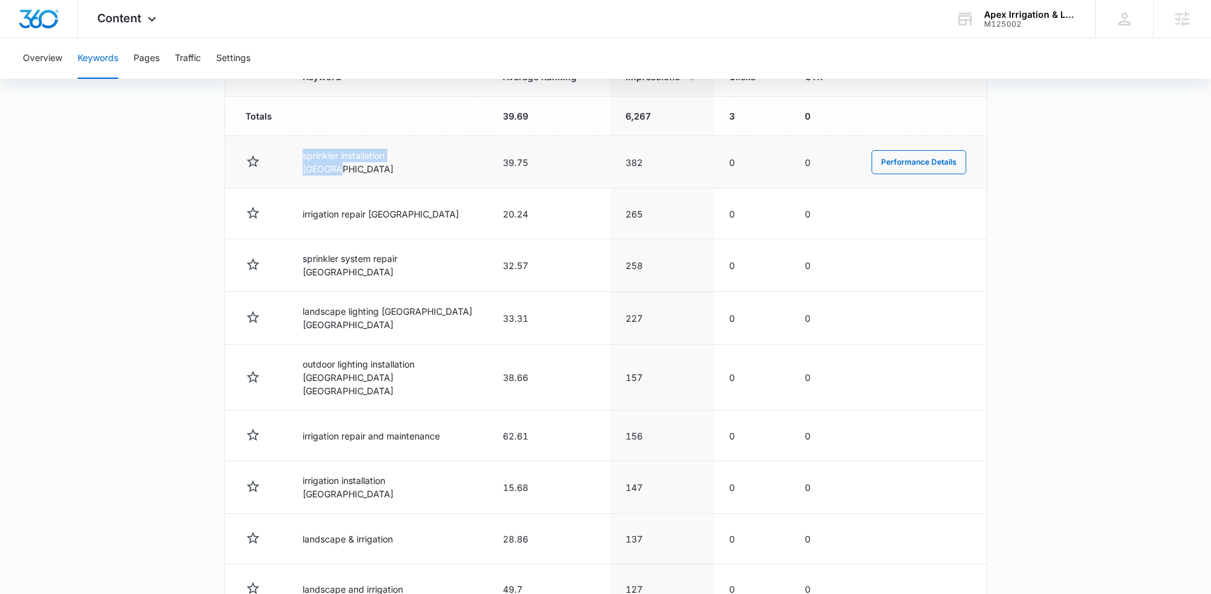
click at [421, 161] on td "sprinkler installation atlanta" at bounding box center [387, 162] width 200 height 53
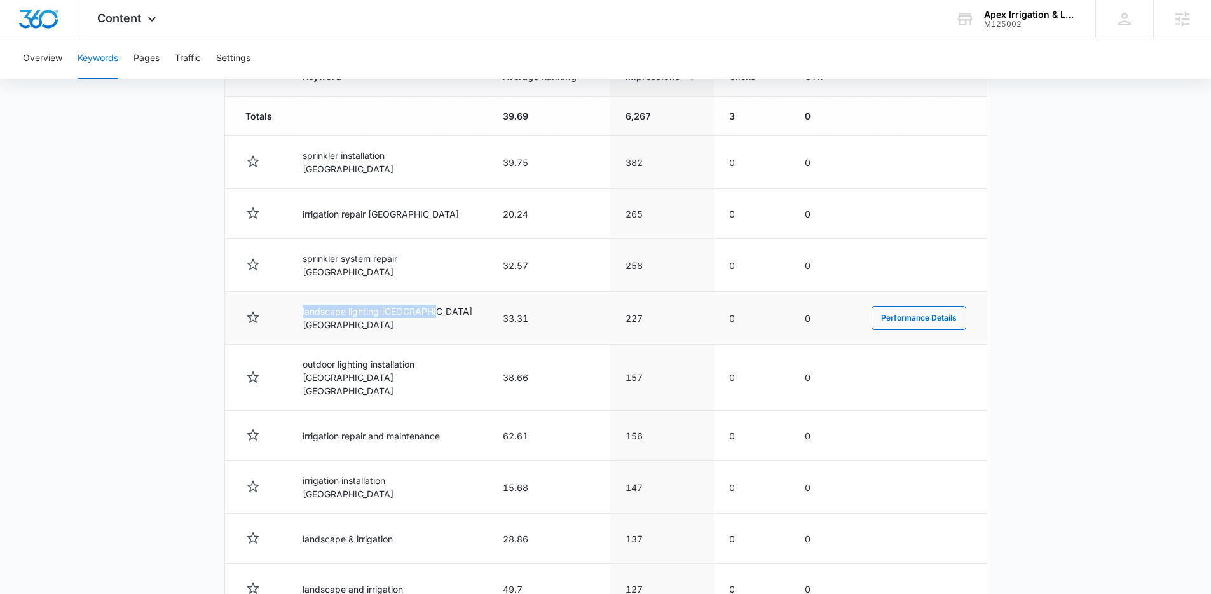
drag, startPoint x: 292, startPoint y: 315, endPoint x: 436, endPoint y: 313, distance: 144.3
click at [436, 313] on td "landscape lighting atlanta ga" at bounding box center [387, 318] width 200 height 53
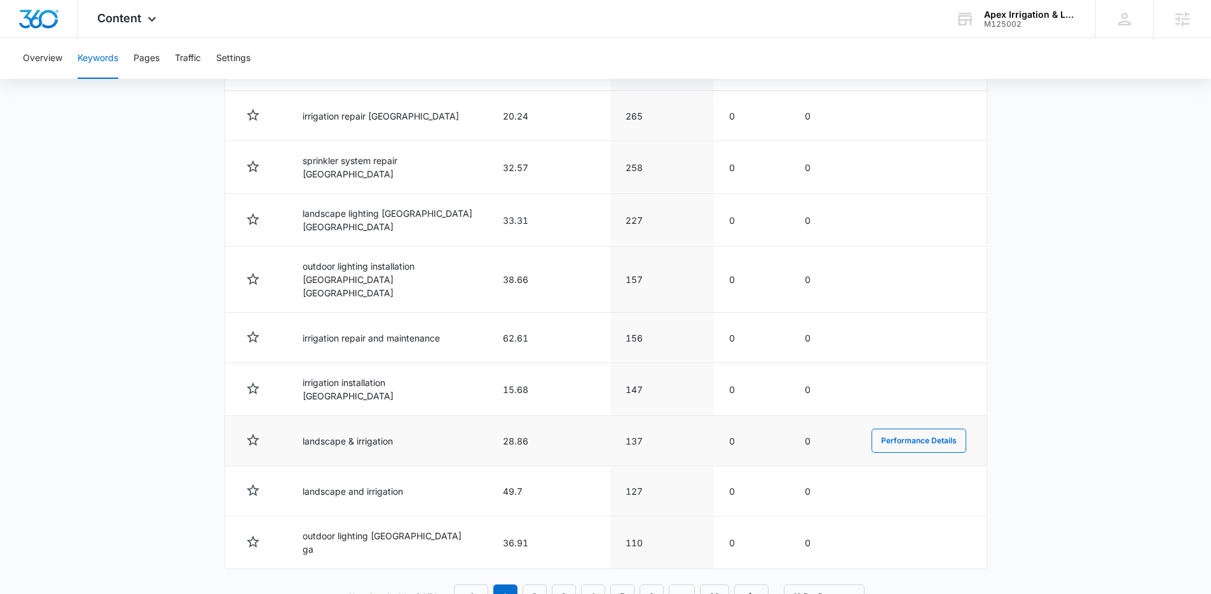
scroll to position [581, 0]
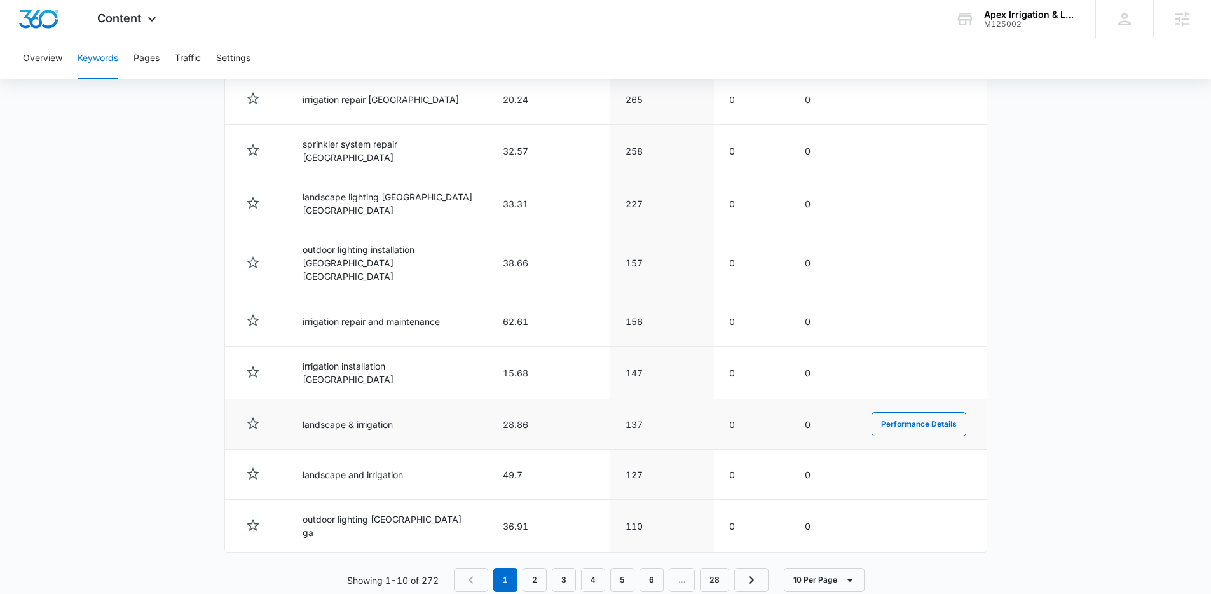
drag, startPoint x: 304, startPoint y: 401, endPoint x: 402, endPoint y: 400, distance: 98.5
click at [402, 400] on td "landscape & irrigation" at bounding box center [387, 424] width 200 height 50
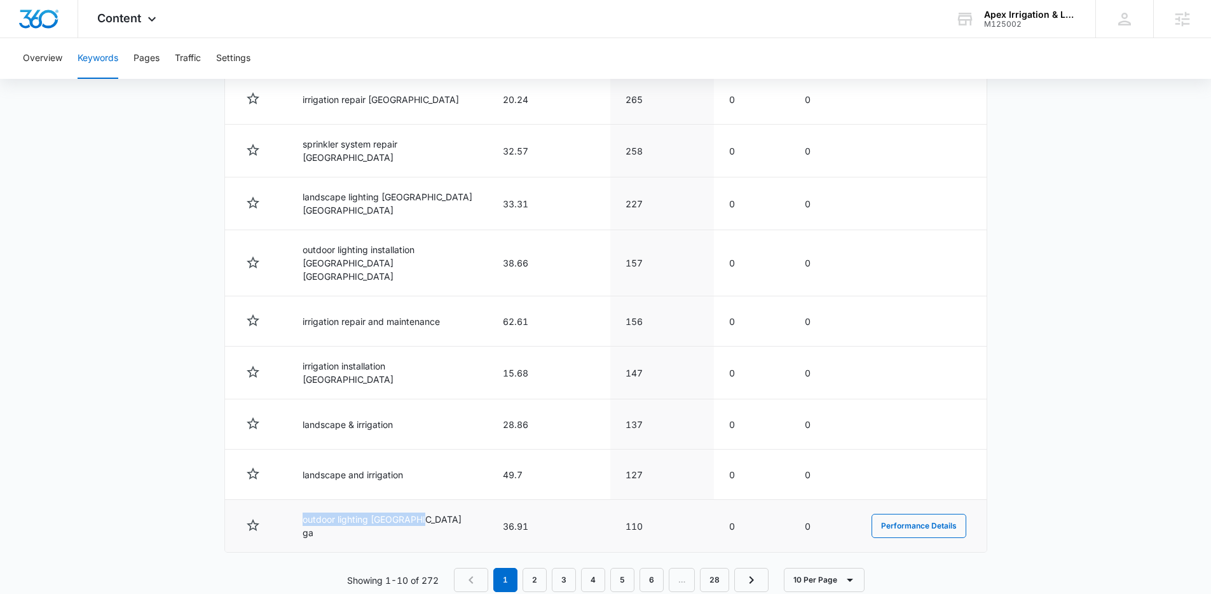
drag, startPoint x: 302, startPoint y: 501, endPoint x: 436, endPoint y: 512, distance: 133.9
click at [436, 512] on td "outdoor lighting atlanta ga" at bounding box center [387, 525] width 200 height 53
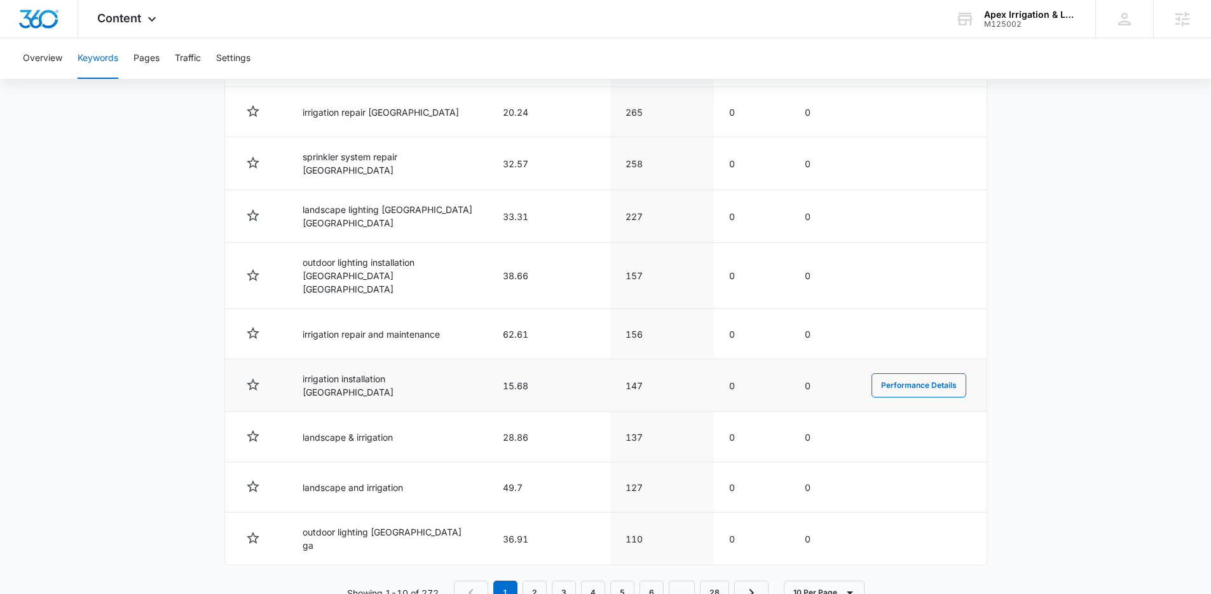
scroll to position [63, 0]
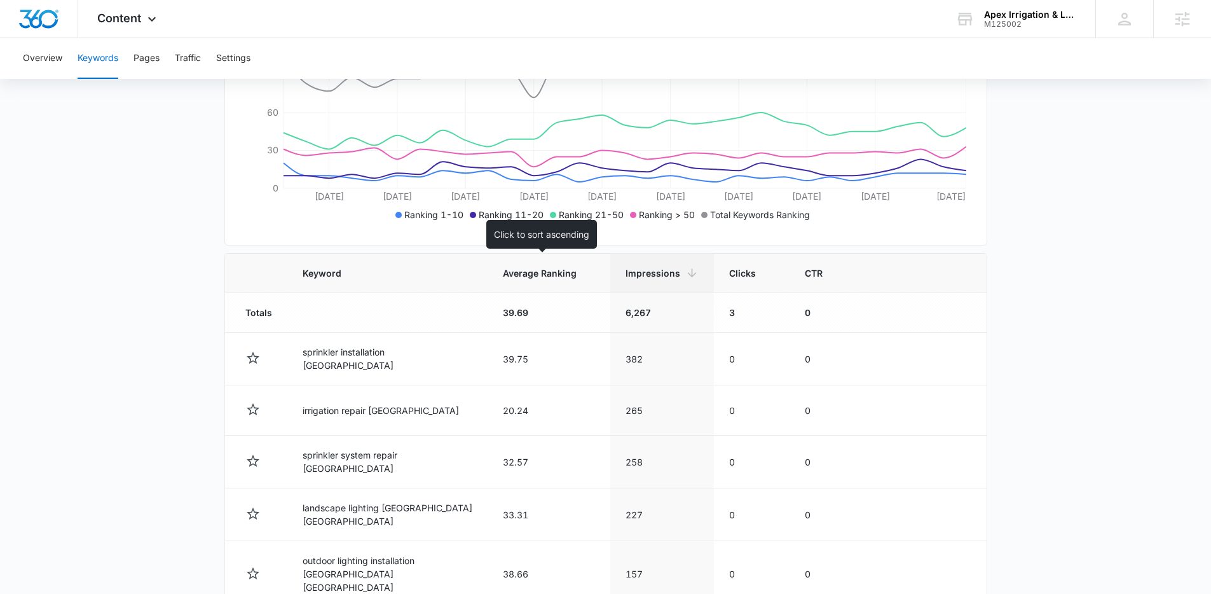
click at [527, 273] on span "Average Ranking" at bounding box center [540, 272] width 74 height 13
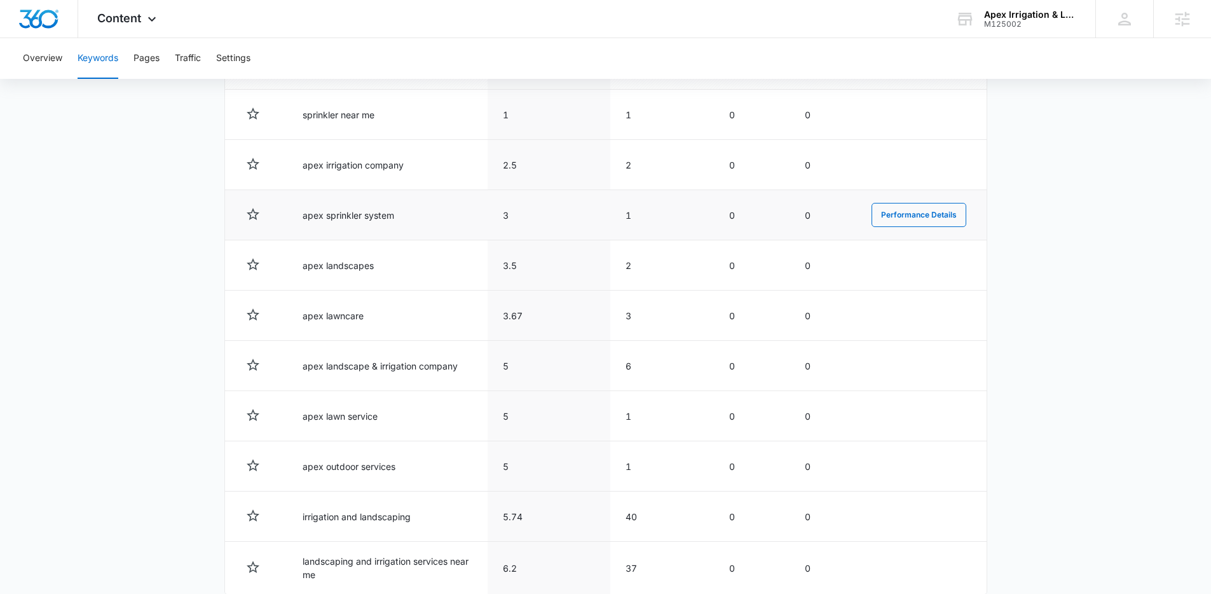
scroll to position [511, 0]
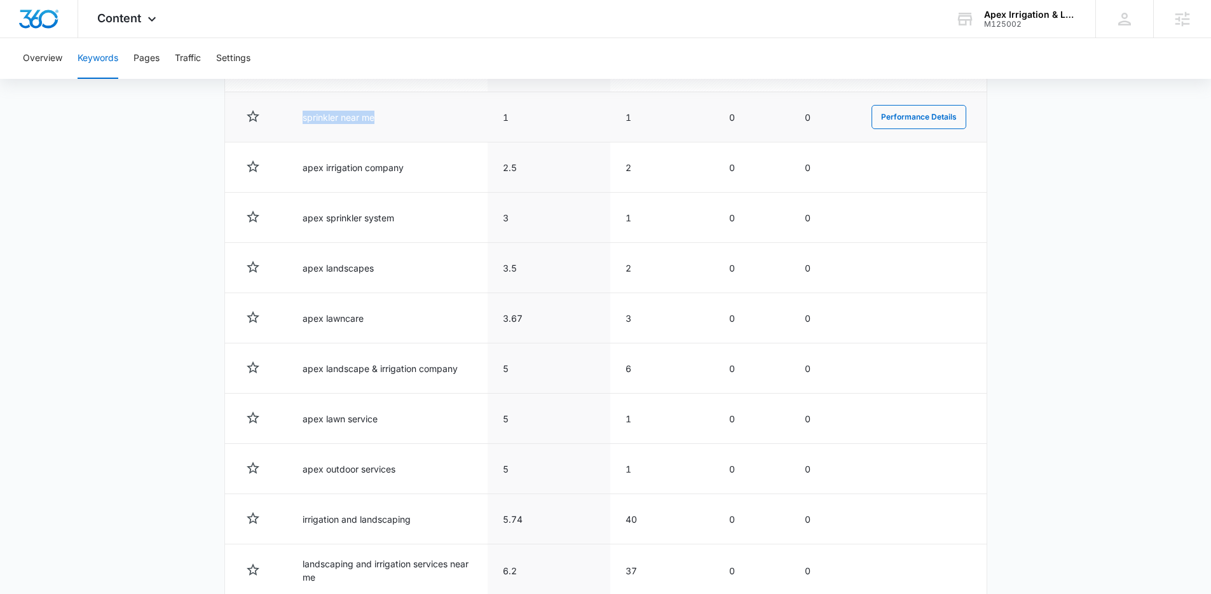
drag, startPoint x: 296, startPoint y: 123, endPoint x: 357, endPoint y: 125, distance: 60.4
click at [357, 125] on td "sprinkler near me" at bounding box center [387, 117] width 200 height 50
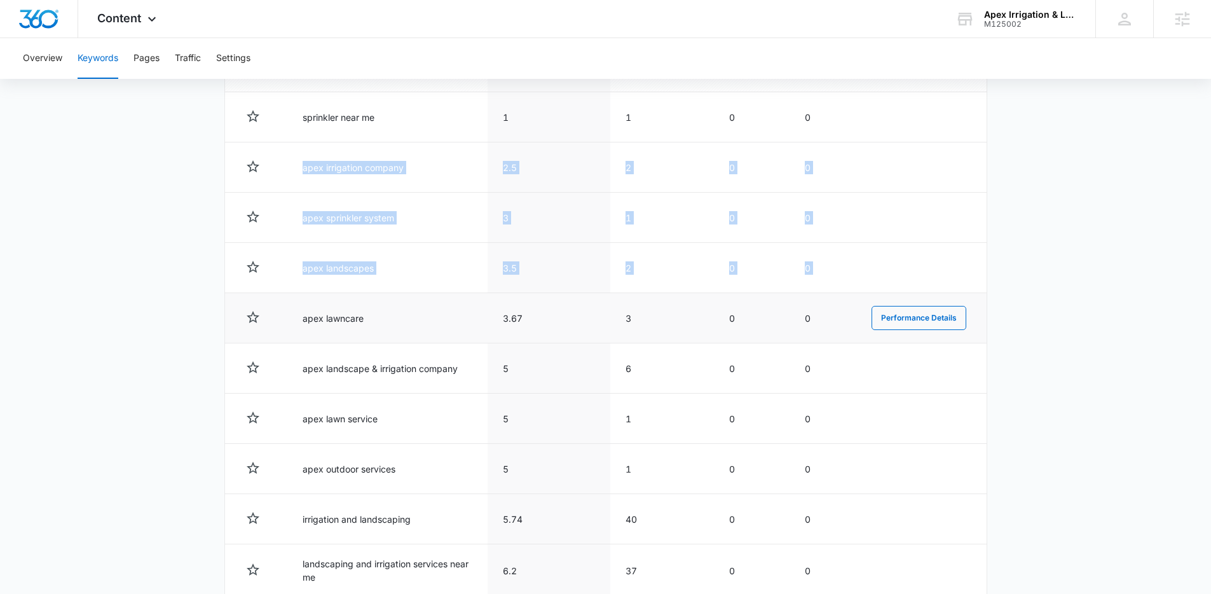
drag, startPoint x: 301, startPoint y: 163, endPoint x: 415, endPoint y: 299, distance: 177.3
click at [415, 299] on tbody "Totals 39.69 6,267 3 0 sprinkler near me 1 1 0 0 Performance Details apex irrig…" at bounding box center [605, 325] width 761 height 544
click at [415, 299] on td "apex lawncare" at bounding box center [387, 318] width 200 height 50
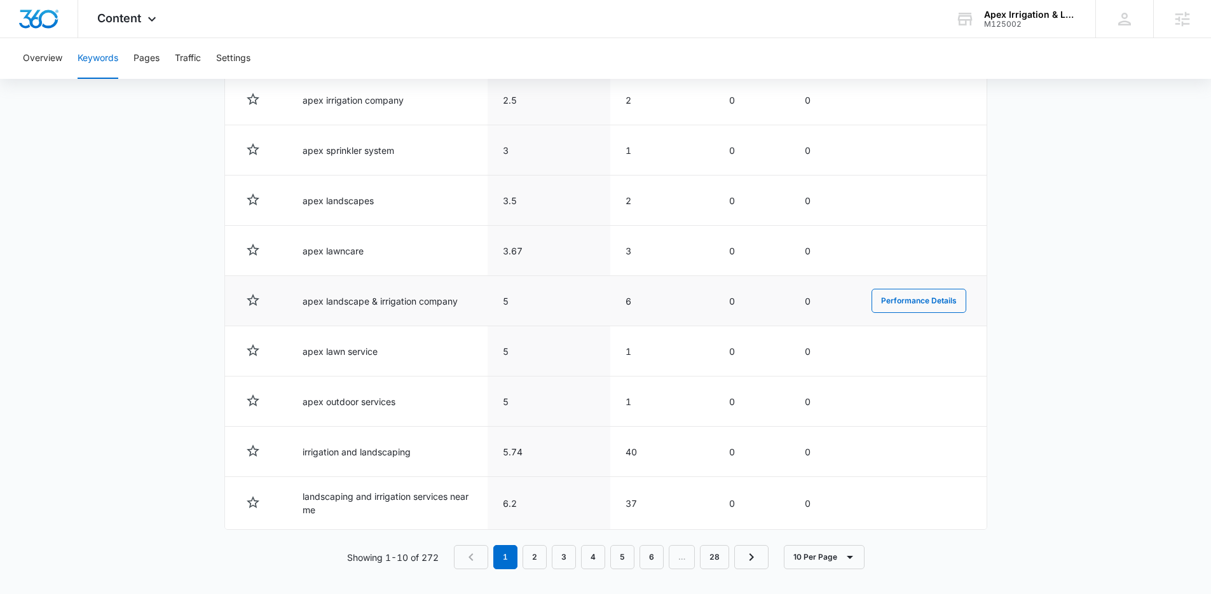
scroll to position [584, 0]
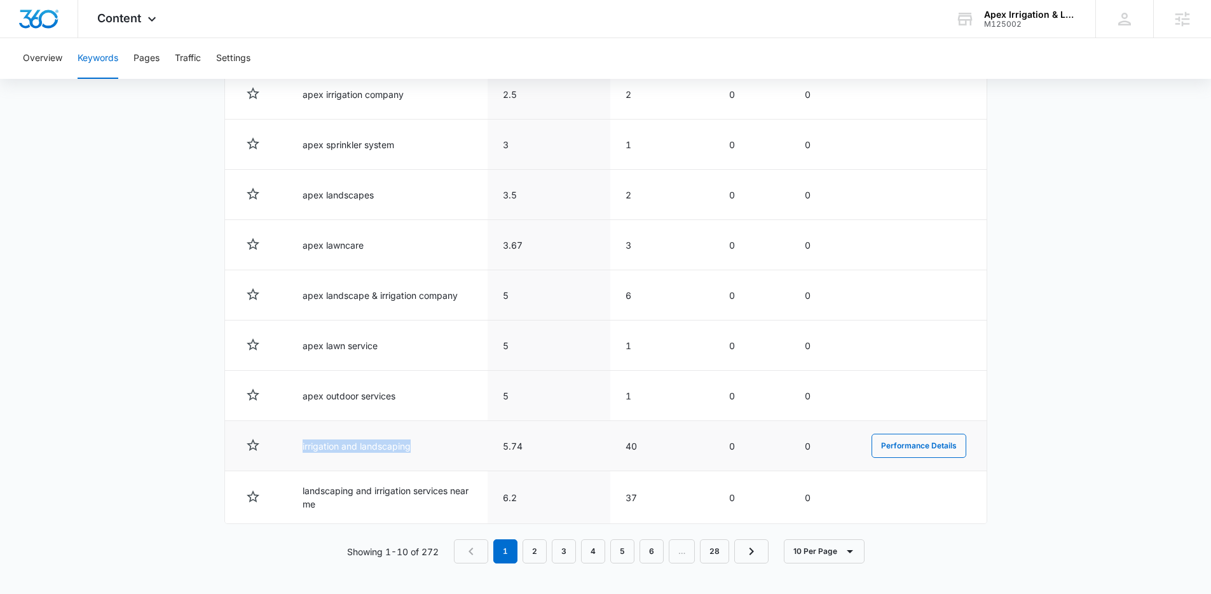
drag, startPoint x: 295, startPoint y: 447, endPoint x: 416, endPoint y: 451, distance: 120.8
click at [416, 451] on td "irrigation and landscaping" at bounding box center [387, 446] width 200 height 50
drag, startPoint x: 416, startPoint y: 451, endPoint x: 337, endPoint y: 471, distance: 80.8
click at [414, 451] on td "irrigation and landscaping" at bounding box center [387, 446] width 200 height 50
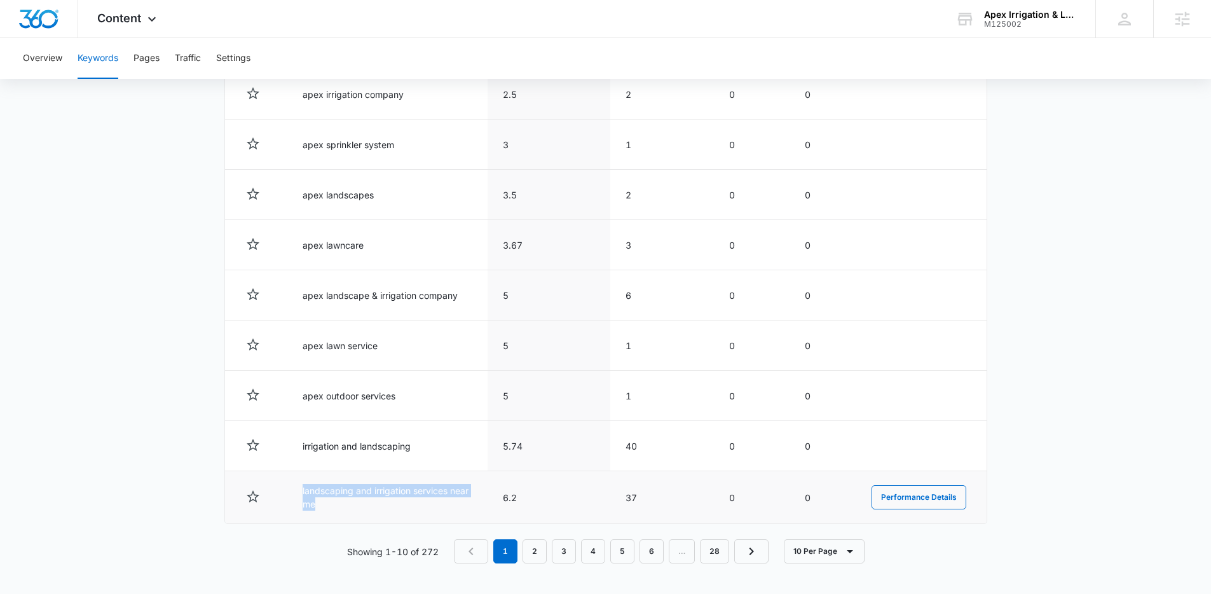
drag, startPoint x: 294, startPoint y: 487, endPoint x: 354, endPoint y: 507, distance: 63.5
click at [354, 507] on td "landscaping and irrigation services near me" at bounding box center [387, 497] width 200 height 53
drag, startPoint x: 354, startPoint y: 507, endPoint x: 428, endPoint y: 480, distance: 79.0
click at [355, 507] on td "landscaping and irrigation services near me" at bounding box center [387, 497] width 200 height 53
click at [538, 556] on link "2" at bounding box center [534, 551] width 24 height 24
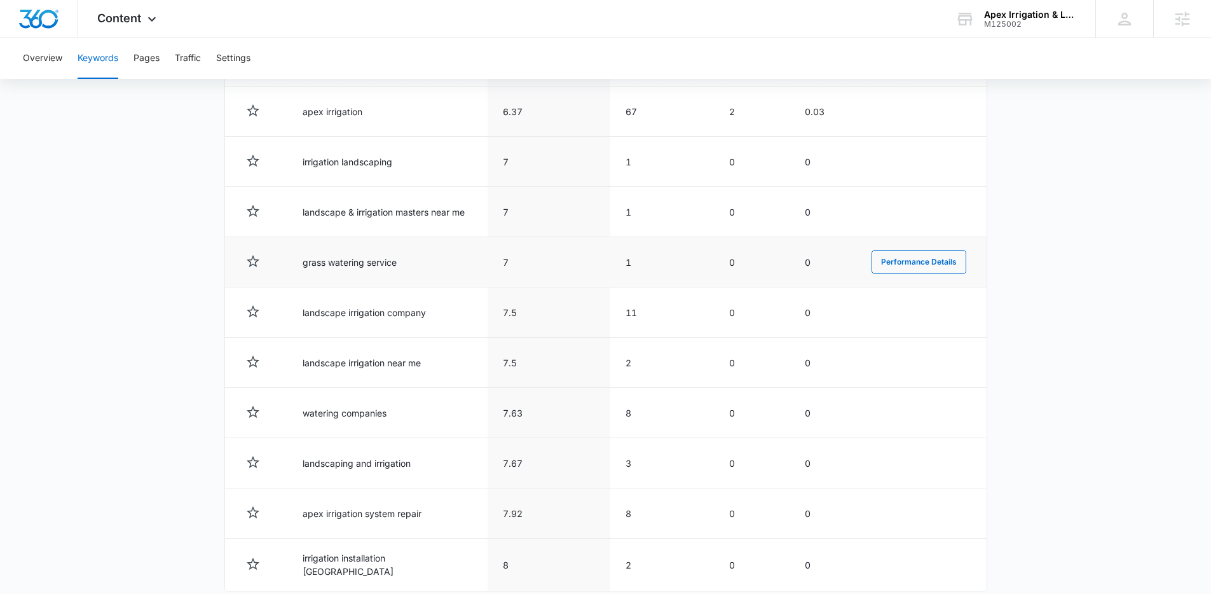
scroll to position [517, 0]
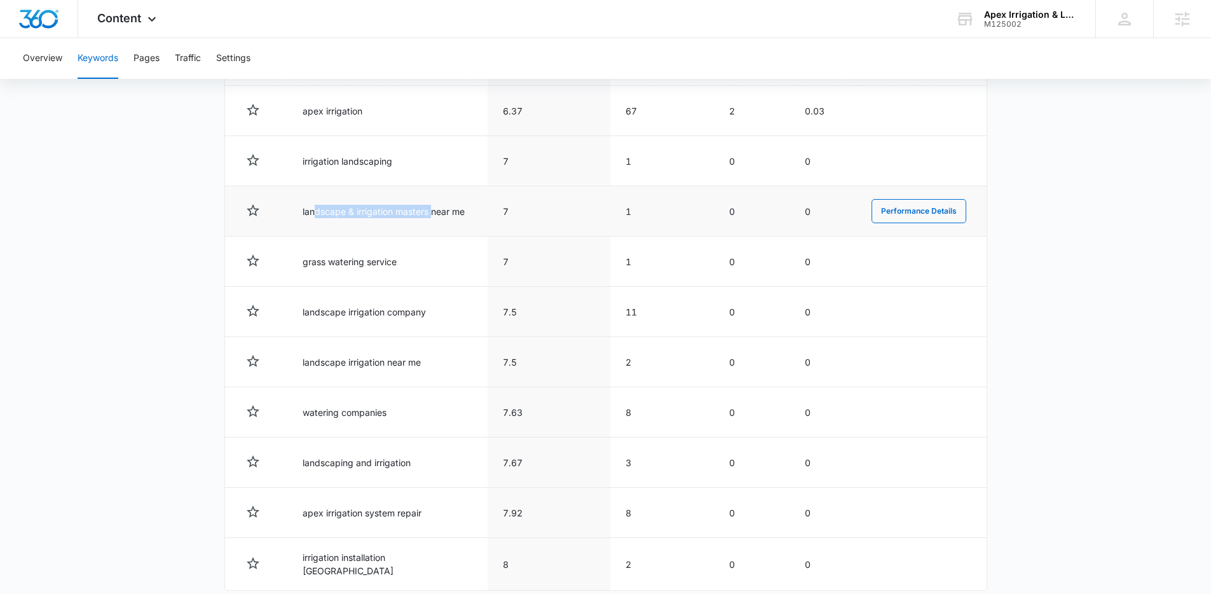
drag, startPoint x: 313, startPoint y: 208, endPoint x: 433, endPoint y: 216, distance: 119.7
click at [433, 216] on td "landscape & irrigation masters near me" at bounding box center [387, 211] width 200 height 50
drag, startPoint x: 433, startPoint y: 216, endPoint x: 298, endPoint y: 249, distance: 138.7
click at [424, 217] on td "landscape & irrigation masters near me" at bounding box center [387, 211] width 200 height 50
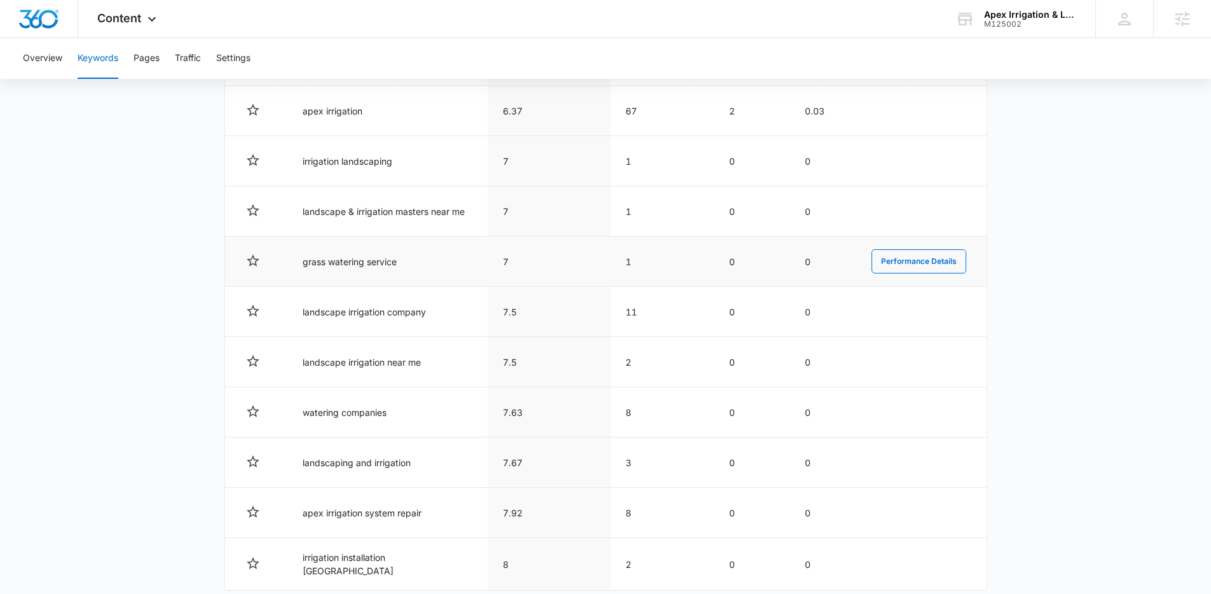
click at [320, 257] on td "grass watering service" at bounding box center [387, 261] width 200 height 50
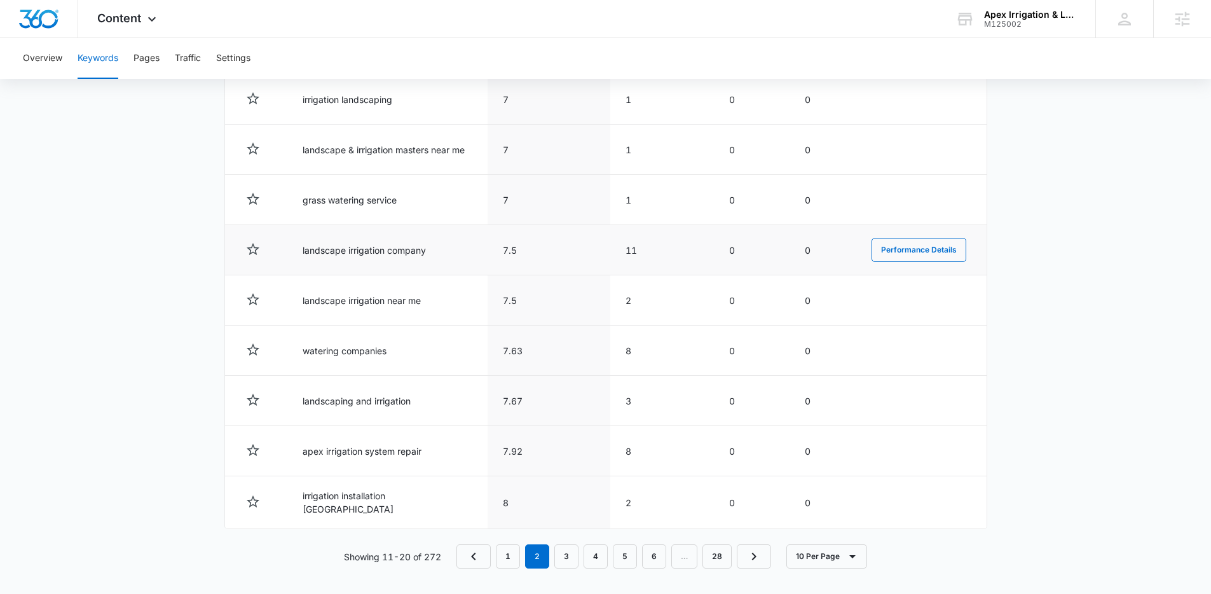
scroll to position [581, 0]
click at [571, 548] on link "3" at bounding box center [566, 553] width 24 height 24
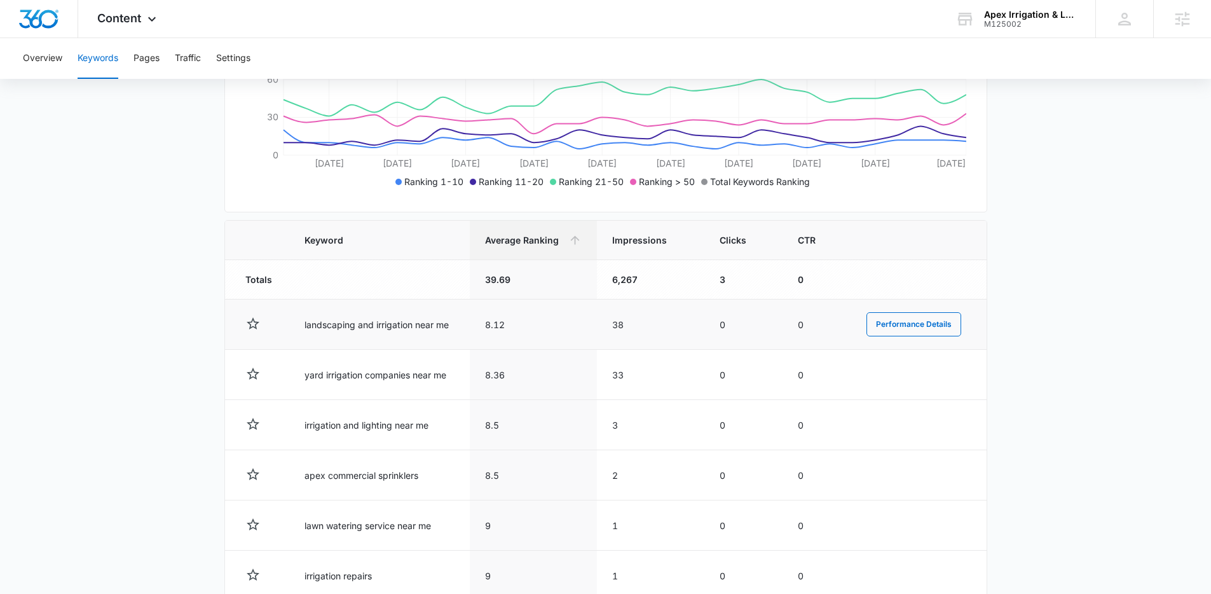
scroll to position [303, 0]
drag, startPoint x: 519, startPoint y: 314, endPoint x: 482, endPoint y: 316, distance: 37.6
click at [482, 316] on td "8.12" at bounding box center [533, 325] width 127 height 50
drag, startPoint x: 482, startPoint y: 316, endPoint x: 506, endPoint y: 334, distance: 29.6
click at [506, 334] on td "8.12" at bounding box center [533, 325] width 127 height 50
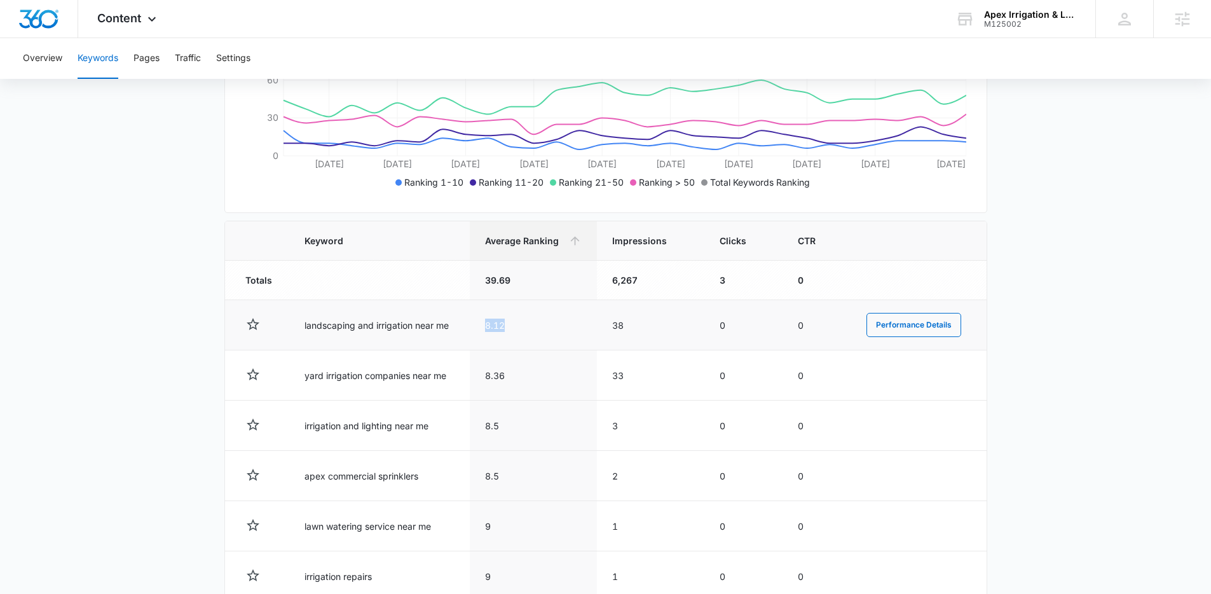
click at [507, 334] on td "8.12" at bounding box center [533, 325] width 127 height 50
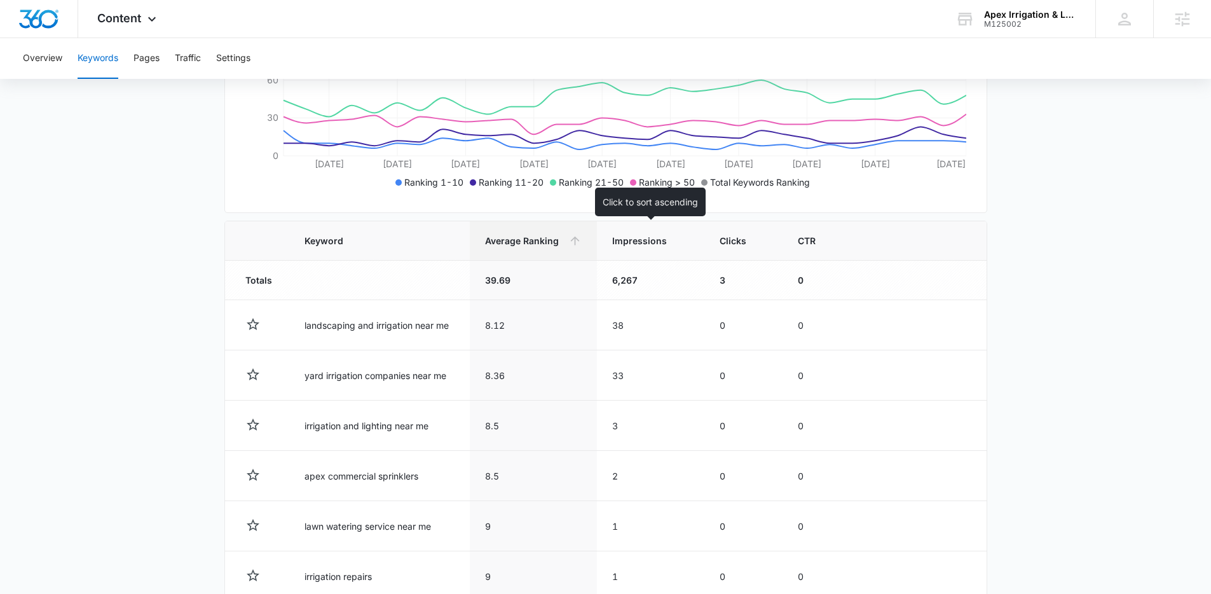
click at [633, 243] on span "Impressions" at bounding box center [641, 240] width 58 height 13
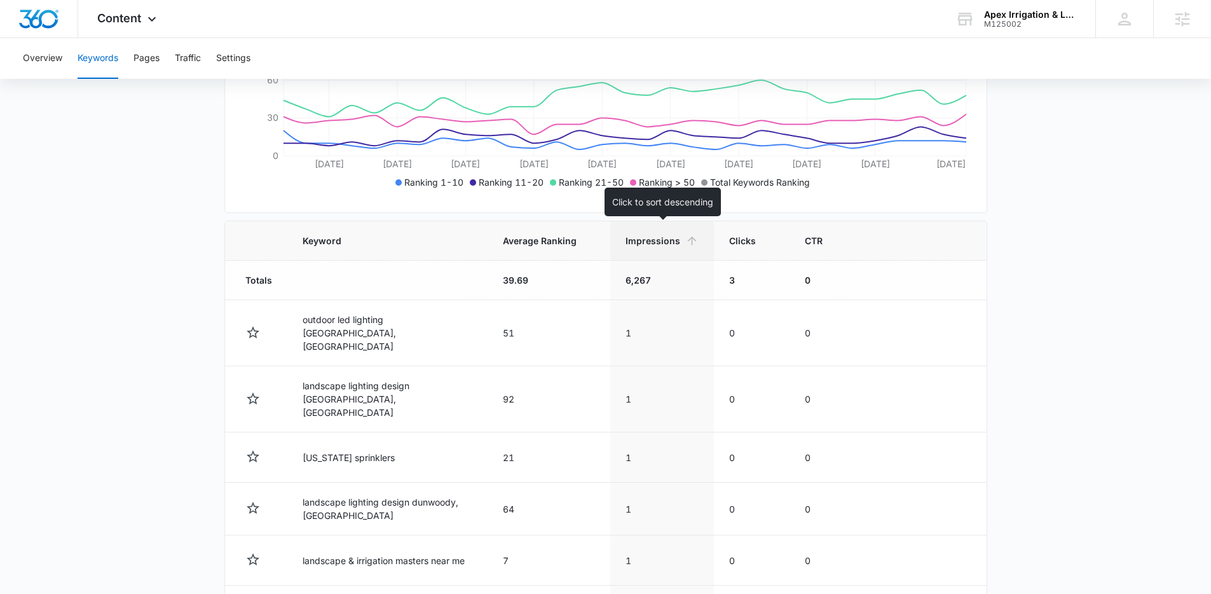
click at [638, 241] on span "Impressions" at bounding box center [652, 240] width 55 height 13
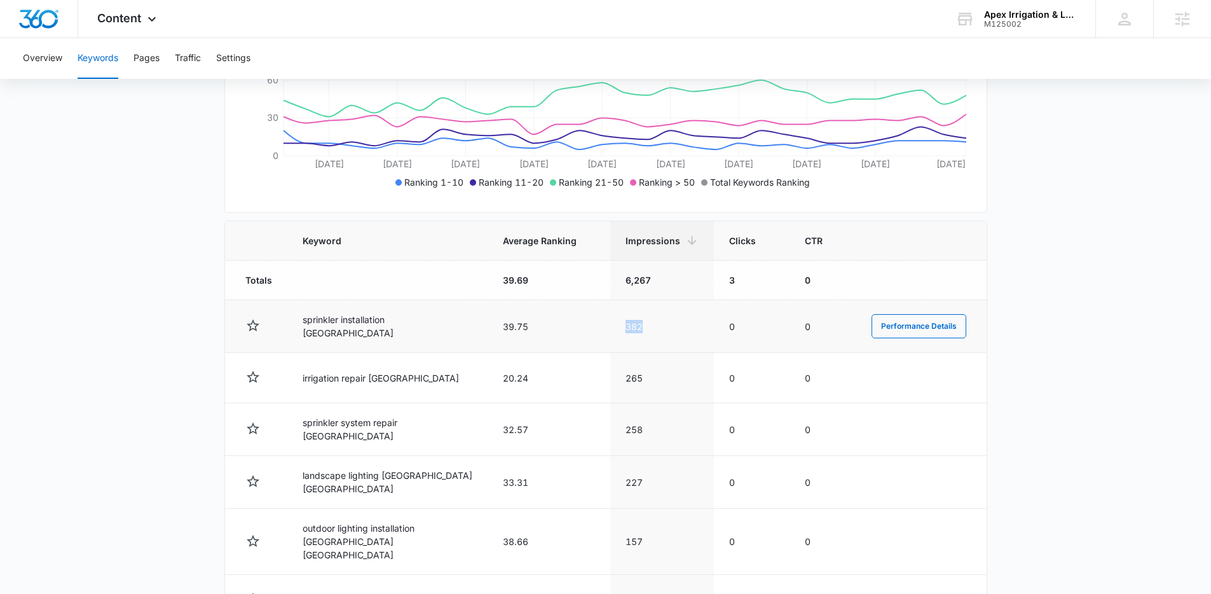
drag, startPoint x: 650, startPoint y: 327, endPoint x: 610, endPoint y: 327, distance: 40.0
click at [610, 327] on td "382" at bounding box center [662, 326] width 104 height 53
drag, startPoint x: 637, startPoint y: 332, endPoint x: 597, endPoint y: 332, distance: 40.7
click at [597, 332] on tr "sprinkler installation atlanta 39.75 382 0 0 Performance Details" at bounding box center [605, 326] width 761 height 53
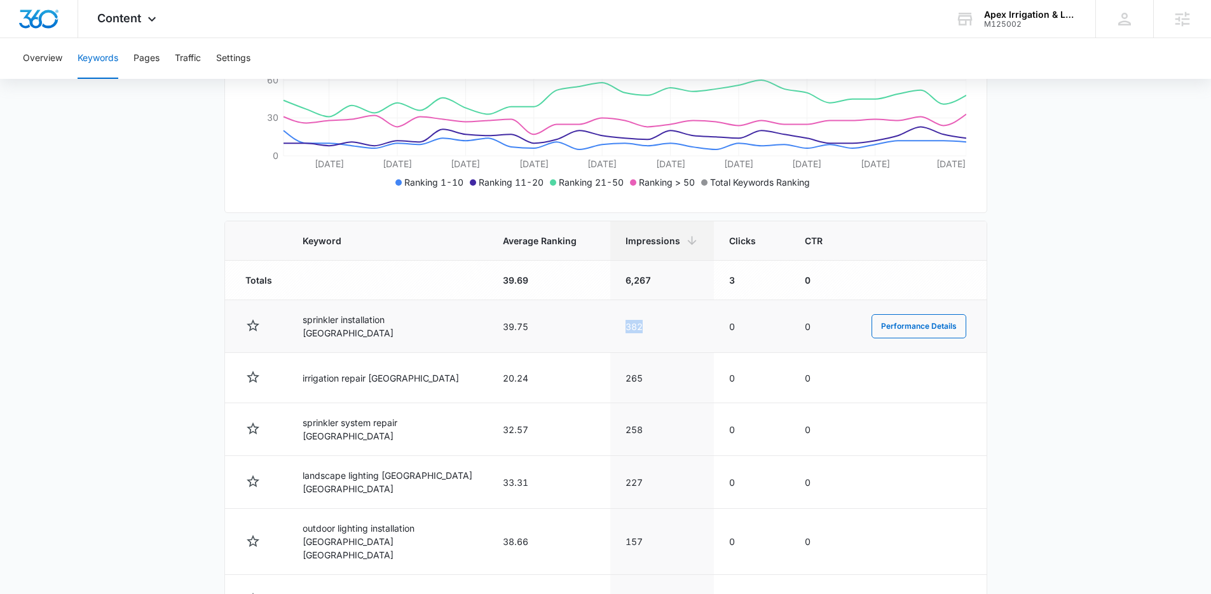
click at [597, 332] on td "39.75" at bounding box center [548, 326] width 123 height 53
drag, startPoint x: 641, startPoint y: 330, endPoint x: 606, endPoint y: 330, distance: 35.6
click at [610, 330] on td "382" at bounding box center [662, 326] width 104 height 53
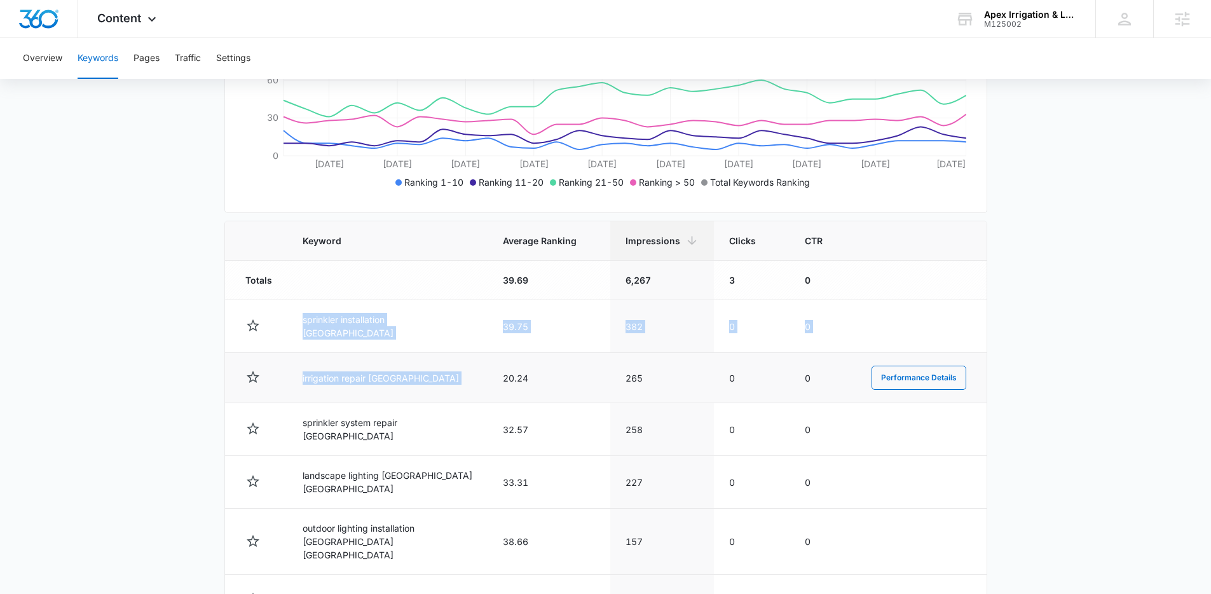
drag, startPoint x: 295, startPoint y: 313, endPoint x: 625, endPoint y: 362, distance: 333.3
click at [625, 362] on tbody "Totals 39.69 6,267 3 0 sprinkler installation atlanta 39.75 382 0 0 Performance…" at bounding box center [605, 546] width 761 height 570
click at [625, 362] on td "265" at bounding box center [662, 378] width 104 height 50
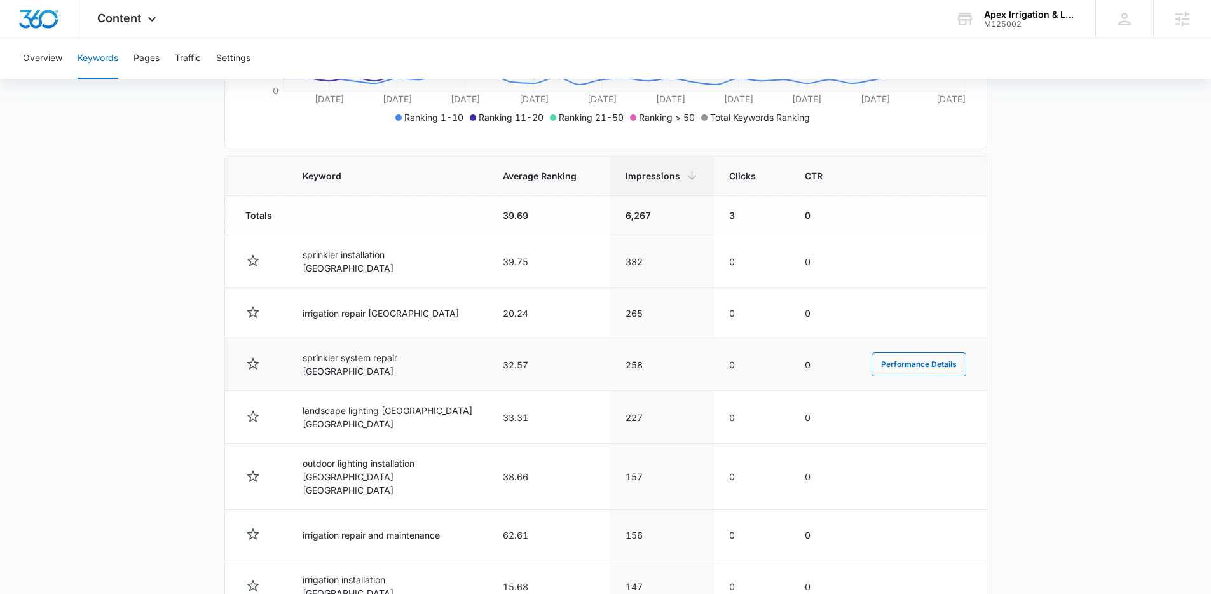
scroll to position [388, 0]
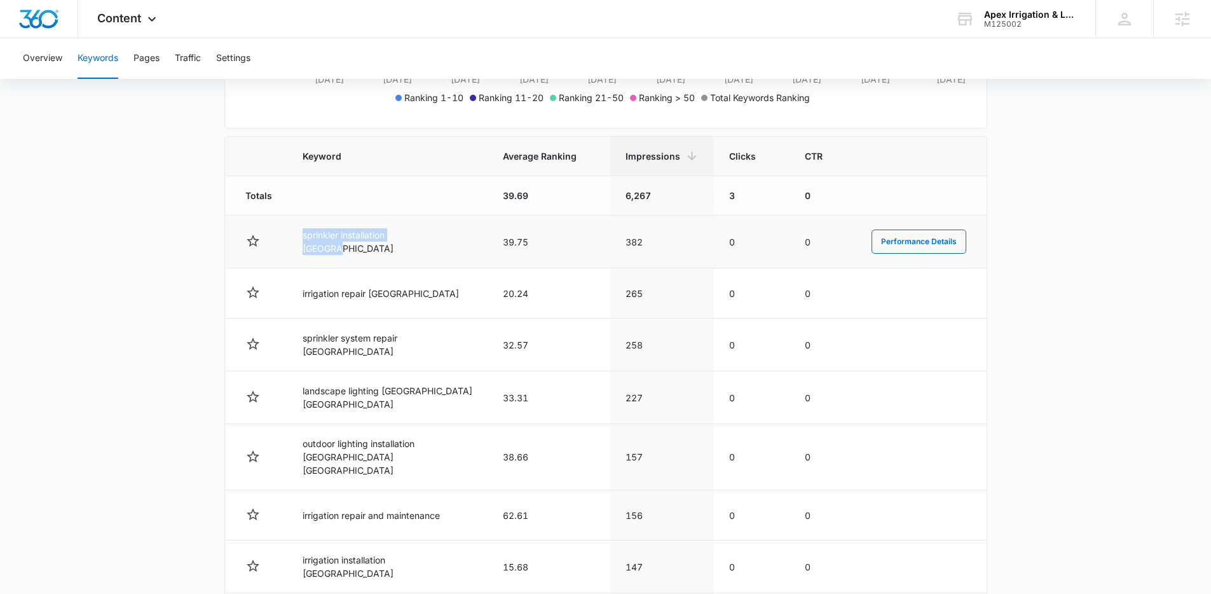
drag, startPoint x: 294, startPoint y: 230, endPoint x: 417, endPoint y: 241, distance: 123.2
click at [417, 241] on td "sprinkler installation atlanta" at bounding box center [387, 241] width 200 height 53
drag, startPoint x: 303, startPoint y: 241, endPoint x: 421, endPoint y: 241, distance: 118.2
click at [421, 241] on td "sprinkler installation atlanta" at bounding box center [387, 241] width 200 height 53
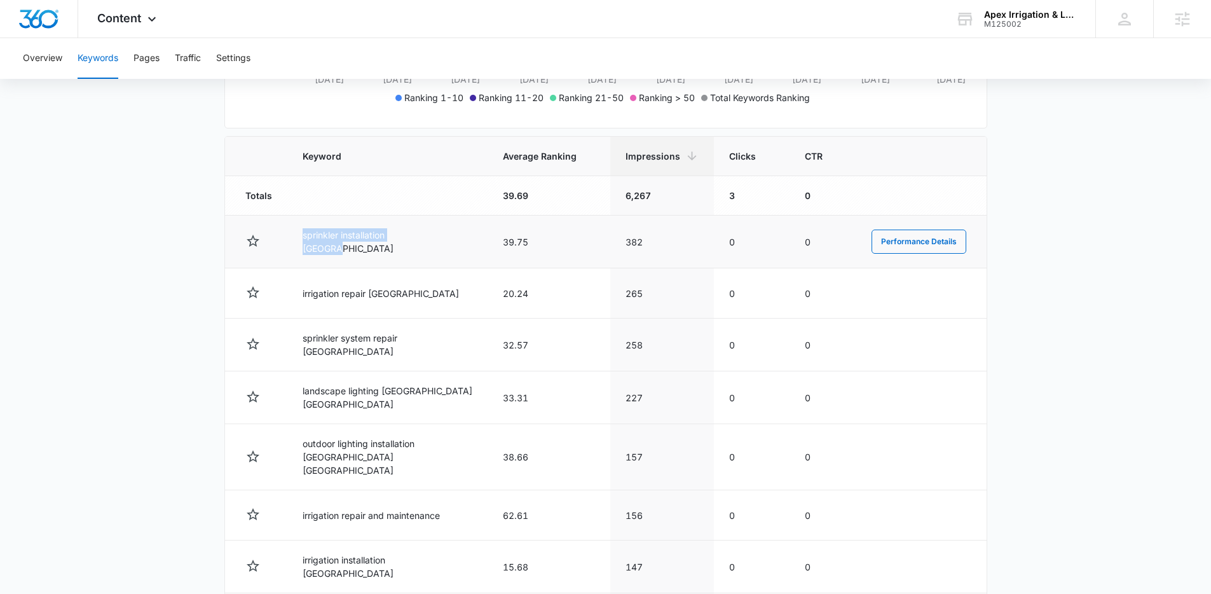
click at [421, 241] on td "sprinkler installation atlanta" at bounding box center [387, 241] width 200 height 53
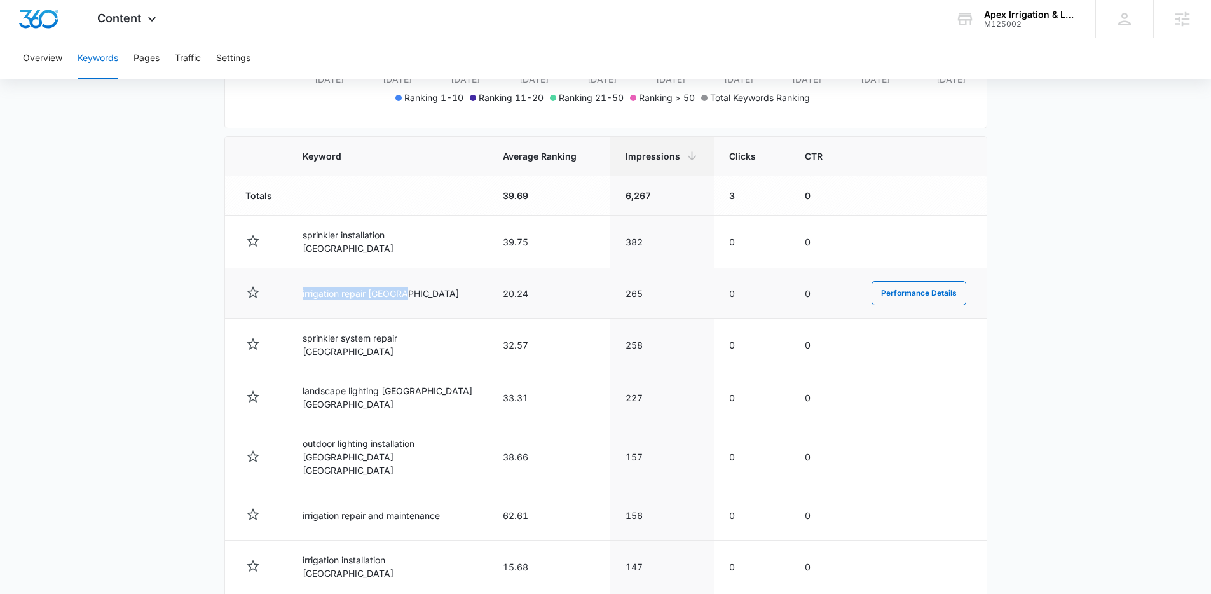
drag, startPoint x: 300, startPoint y: 294, endPoint x: 411, endPoint y: 299, distance: 111.4
click at [411, 299] on td "irrigation repair atlanta" at bounding box center [387, 293] width 200 height 50
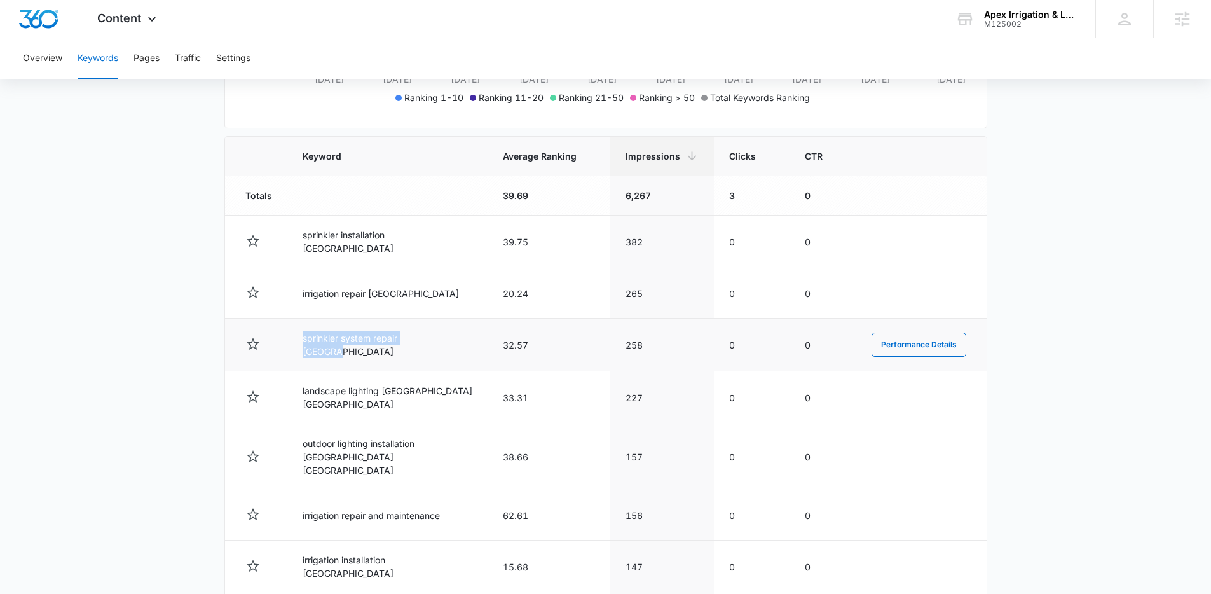
drag, startPoint x: 299, startPoint y: 344, endPoint x: 426, endPoint y: 348, distance: 127.2
click at [426, 348] on td "sprinkler system repair atlanta" at bounding box center [387, 344] width 200 height 53
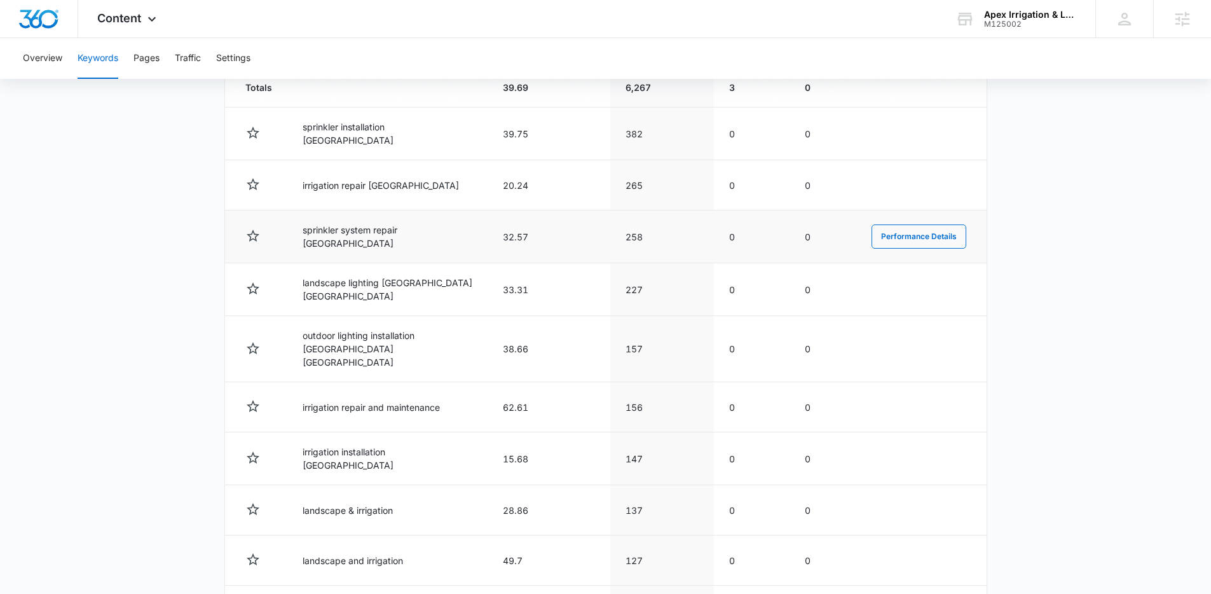
scroll to position [502, 0]
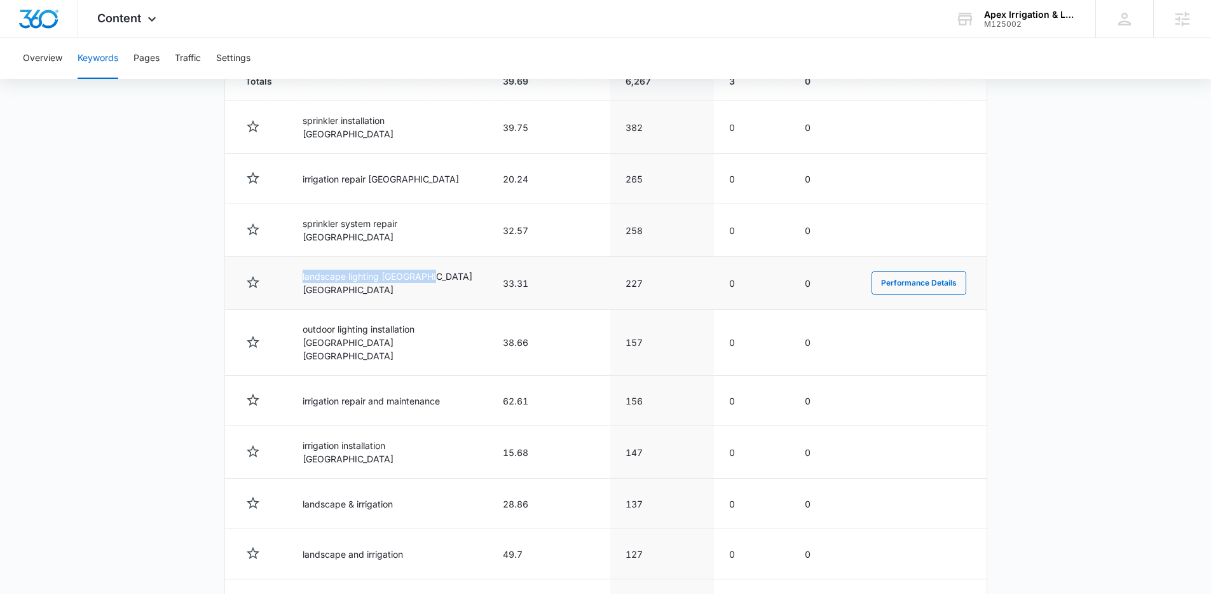
drag, startPoint x: 313, startPoint y: 277, endPoint x: 404, endPoint y: 283, distance: 91.1
click at [404, 283] on td "landscape lighting atlanta ga" at bounding box center [387, 283] width 200 height 53
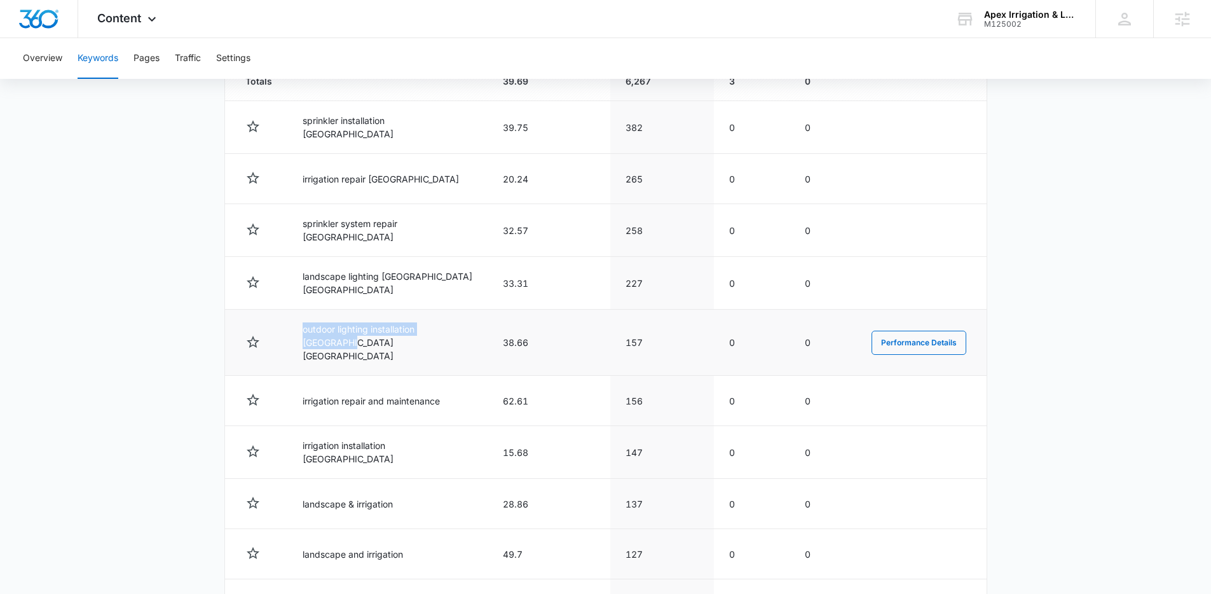
drag, startPoint x: 292, startPoint y: 329, endPoint x: 418, endPoint y: 337, distance: 125.5
click at [418, 337] on td "outdoor lighting installation atlanta ga" at bounding box center [387, 342] width 200 height 66
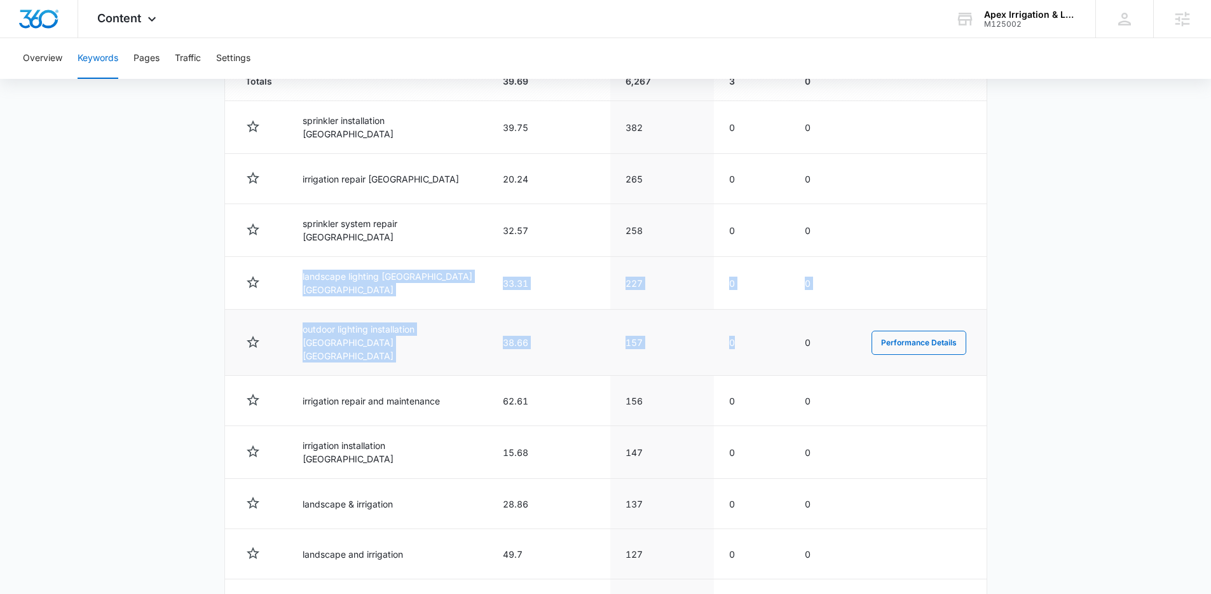
drag, startPoint x: 301, startPoint y: 275, endPoint x: 750, endPoint y: 341, distance: 454.1
click at [750, 341] on tbody "Totals 39.69 6,267 3 0 sprinkler installation atlanta 39.75 382 0 0 Performance…" at bounding box center [605, 347] width 761 height 570
click at [750, 341] on td "0" at bounding box center [752, 342] width 76 height 66
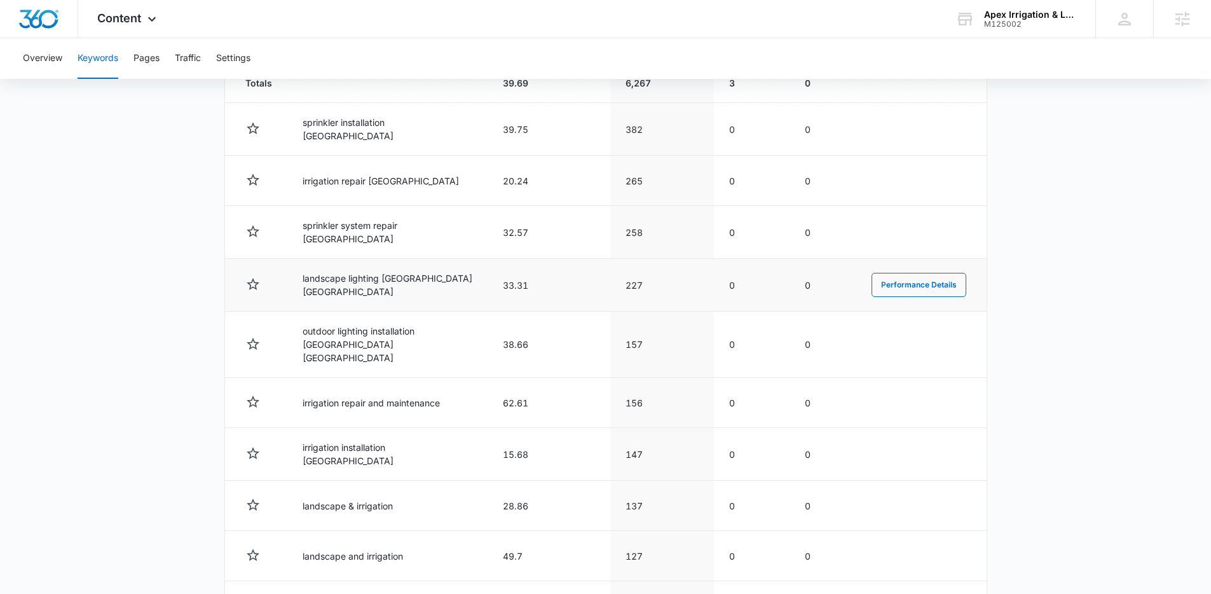
scroll to position [499, 0]
drag, startPoint x: 482, startPoint y: 270, endPoint x: 541, endPoint y: 290, distance: 61.7
click at [541, 290] on td "33.31" at bounding box center [548, 285] width 123 height 53
drag, startPoint x: 489, startPoint y: 269, endPoint x: 517, endPoint y: 280, distance: 30.0
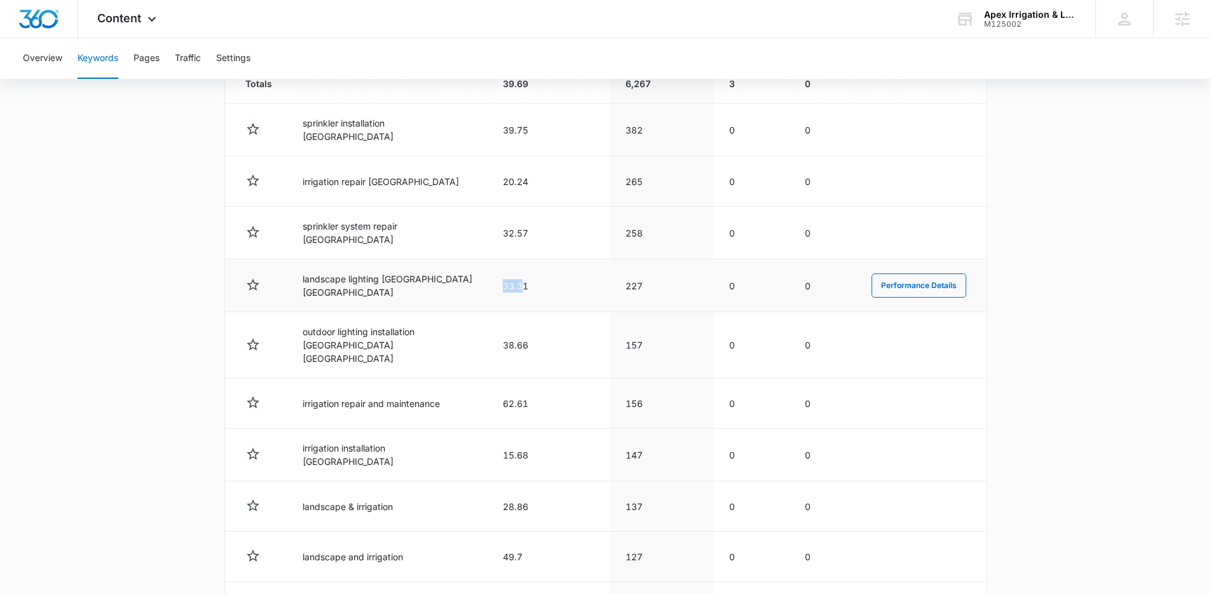
click at [517, 280] on td "33.31" at bounding box center [548, 285] width 123 height 53
click at [487, 322] on td "38.66" at bounding box center [548, 345] width 123 height 66
drag, startPoint x: 487, startPoint y: 322, endPoint x: 556, endPoint y: 350, distance: 74.1
click at [556, 350] on td "38.66" at bounding box center [548, 345] width 123 height 66
click at [554, 349] on td "38.66" at bounding box center [548, 345] width 123 height 66
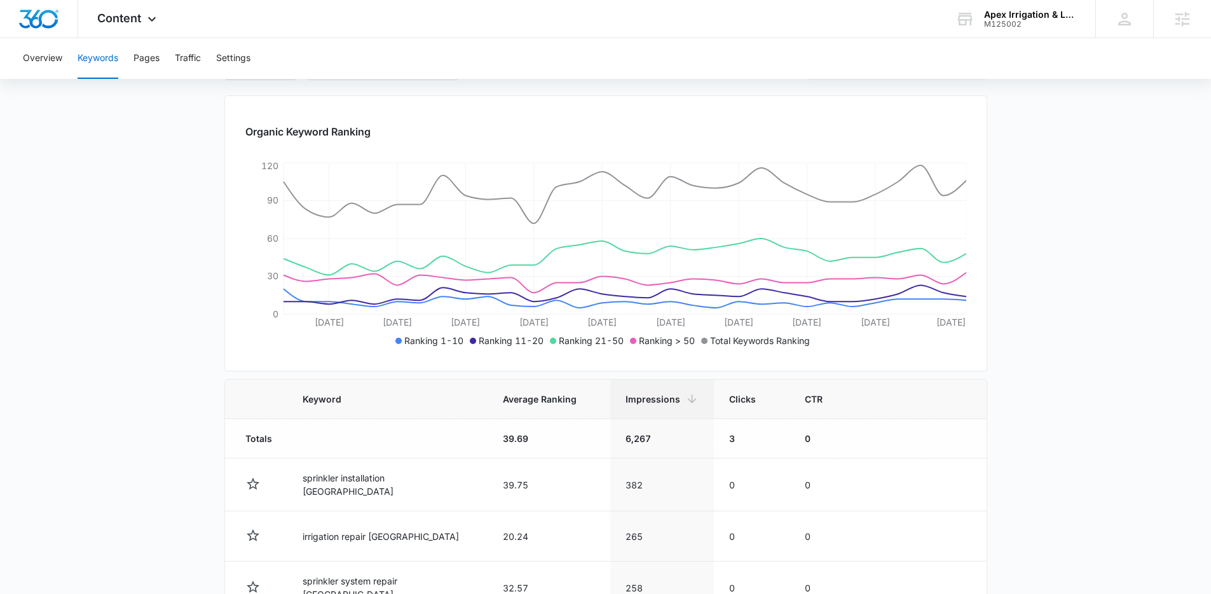
scroll to position [0, 0]
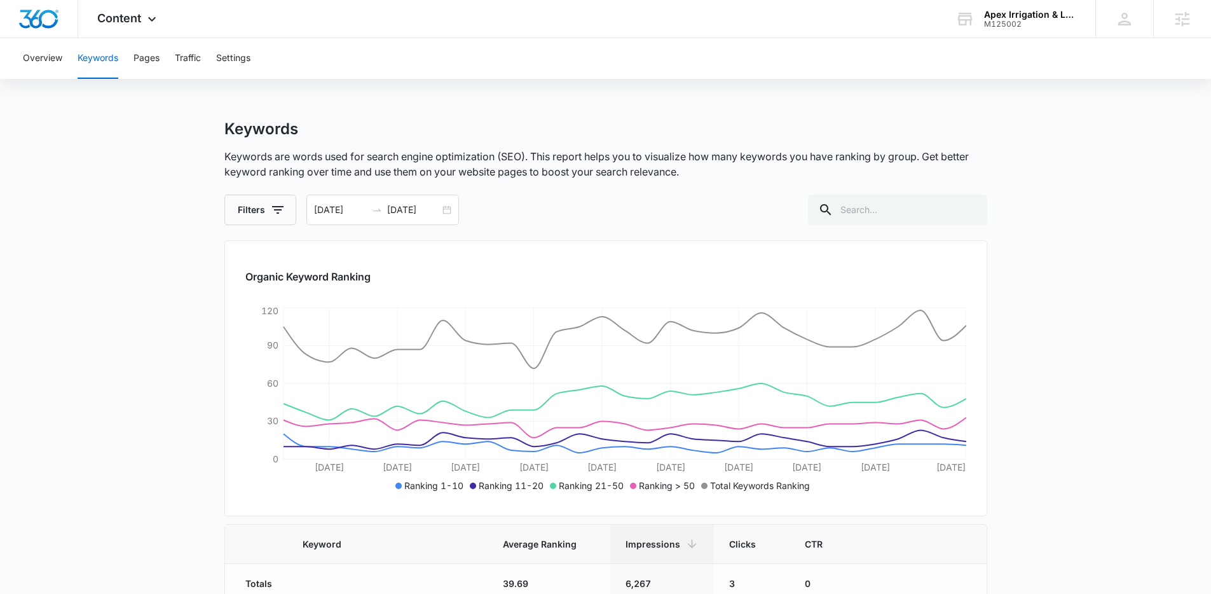
click at [555, 177] on p "Keywords are words used for search engine optimization (SEO). This report helps…" at bounding box center [605, 164] width 763 height 31
click at [322, 29] on div "Content Apps Reputation Websites Forms CRM Email Social Shop Payments POS Conte…" at bounding box center [605, 19] width 1211 height 38
click at [388, 43] on div "Overview Keywords Pages Traffic Settings" at bounding box center [605, 58] width 1180 height 41
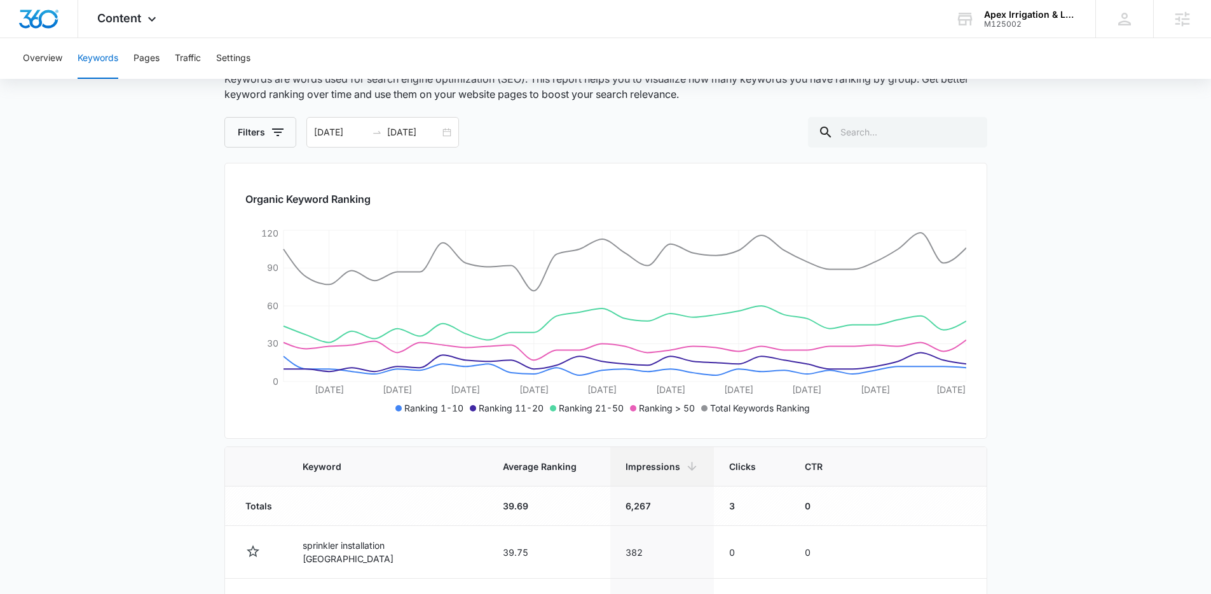
scroll to position [149, 0]
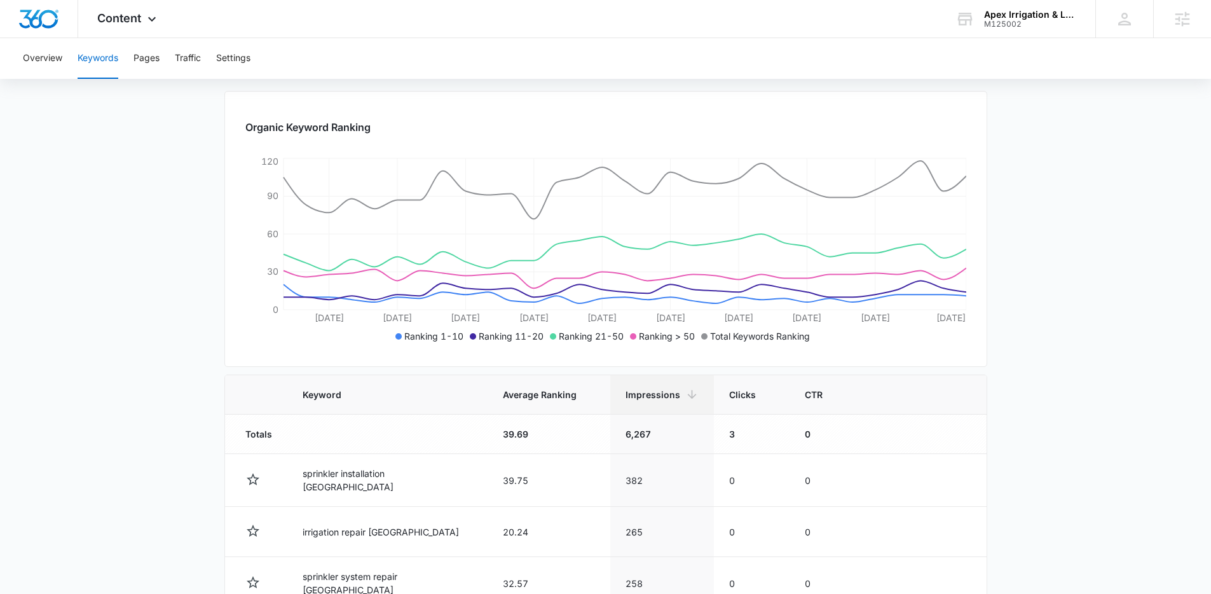
click at [125, 189] on main "Keywords Keywords are words used for search engine optimization (SEO). This rep…" at bounding box center [605, 512] width 1211 height 1084
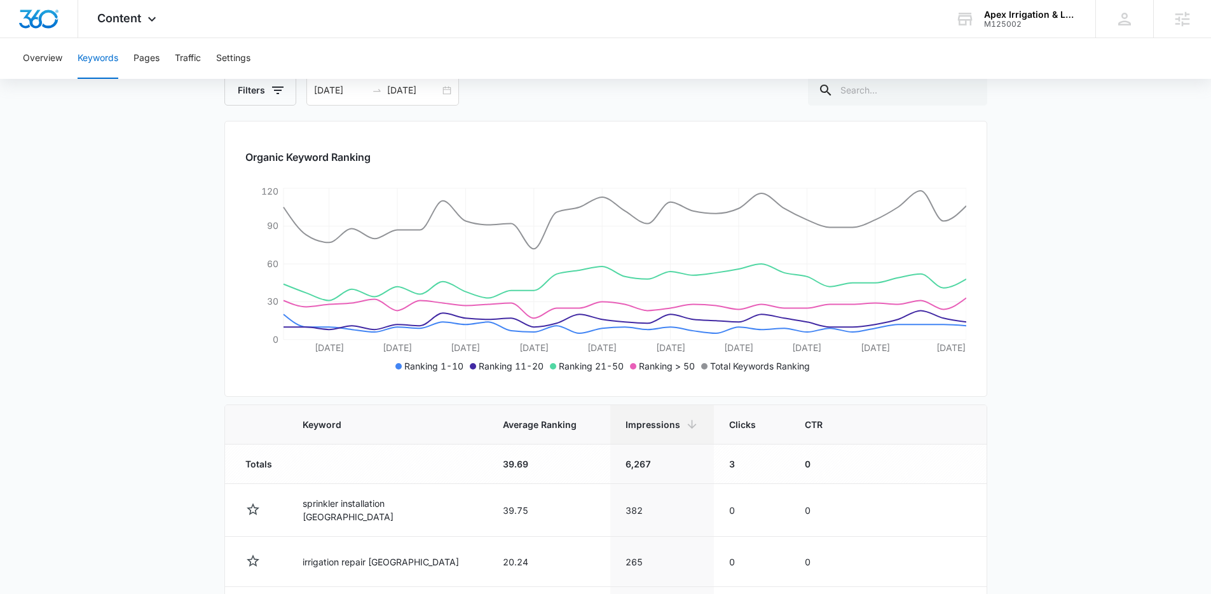
click at [125, 189] on main "Keywords Keywords are words used for search engine optimization (SEO). This rep…" at bounding box center [605, 542] width 1211 height 1084
click at [128, 188] on main "Keywords Keywords are words used for search engine optimization (SEO). This rep…" at bounding box center [605, 542] width 1211 height 1084
click at [136, 32] on div "Content Apps Reputation Websites Forms CRM Email Social Shop Payments POS Conte…" at bounding box center [128, 18] width 100 height 37
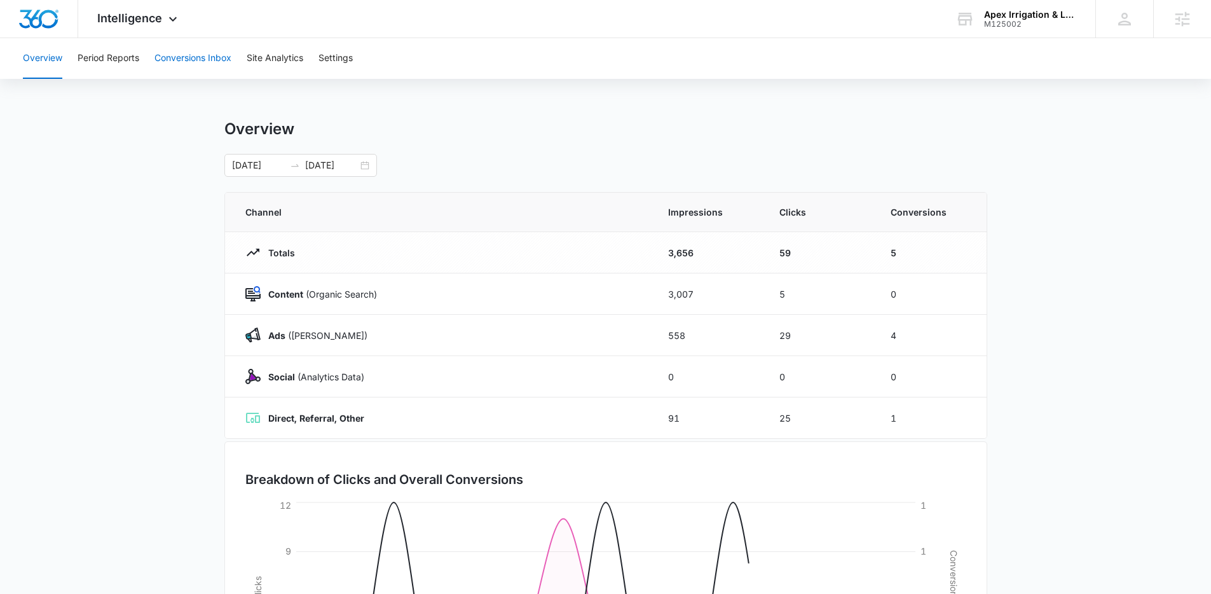
click at [213, 59] on button "Conversions Inbox" at bounding box center [192, 58] width 77 height 41
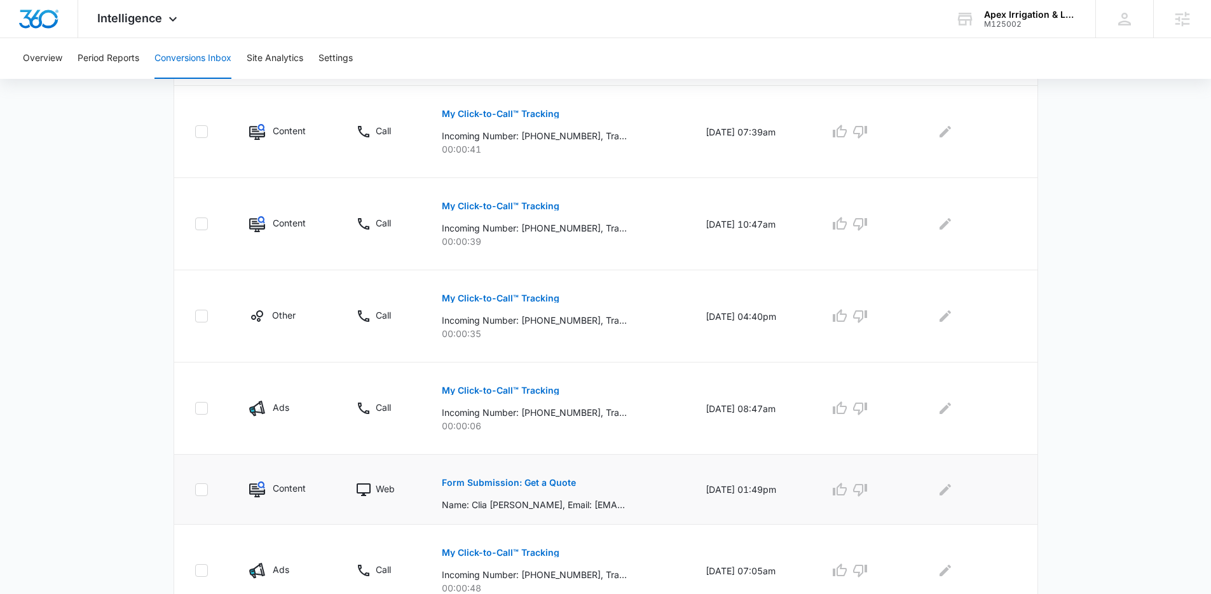
scroll to position [408, 0]
click at [466, 486] on button "Form Submission: Get a Quote" at bounding box center [509, 481] width 134 height 31
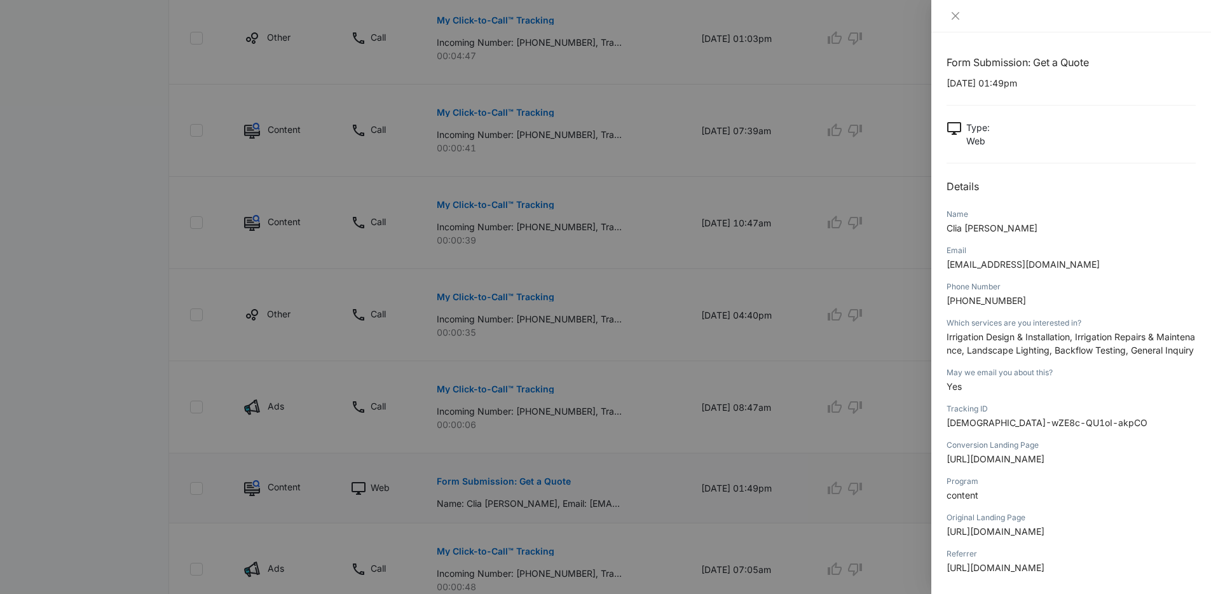
click at [466, 486] on div at bounding box center [605, 297] width 1211 height 594
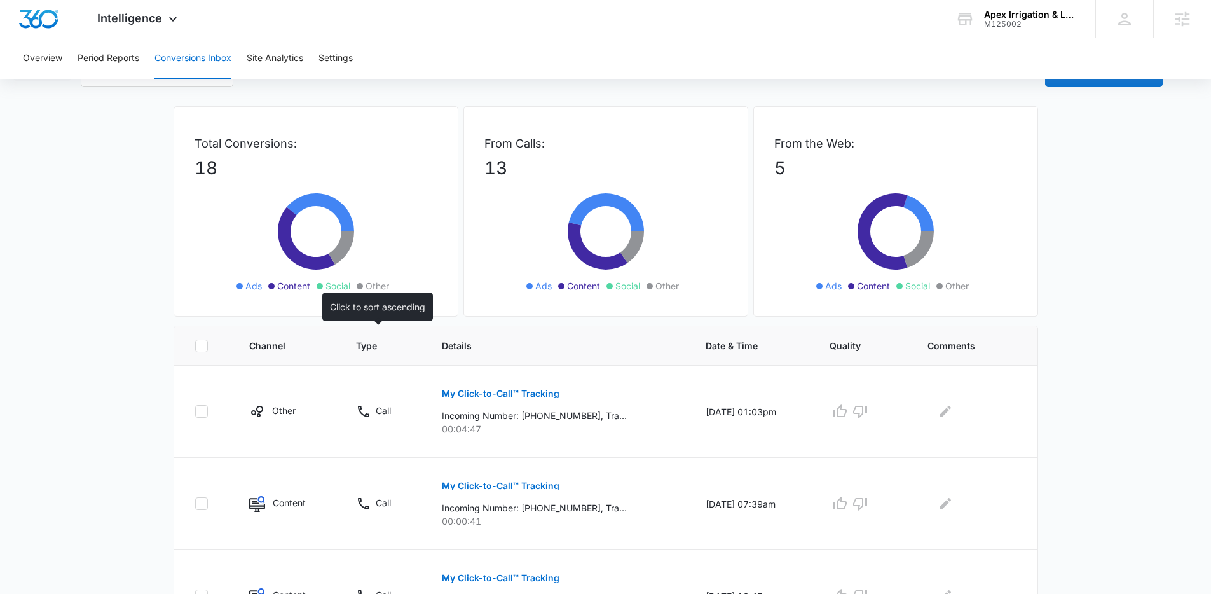
scroll to position [0, 0]
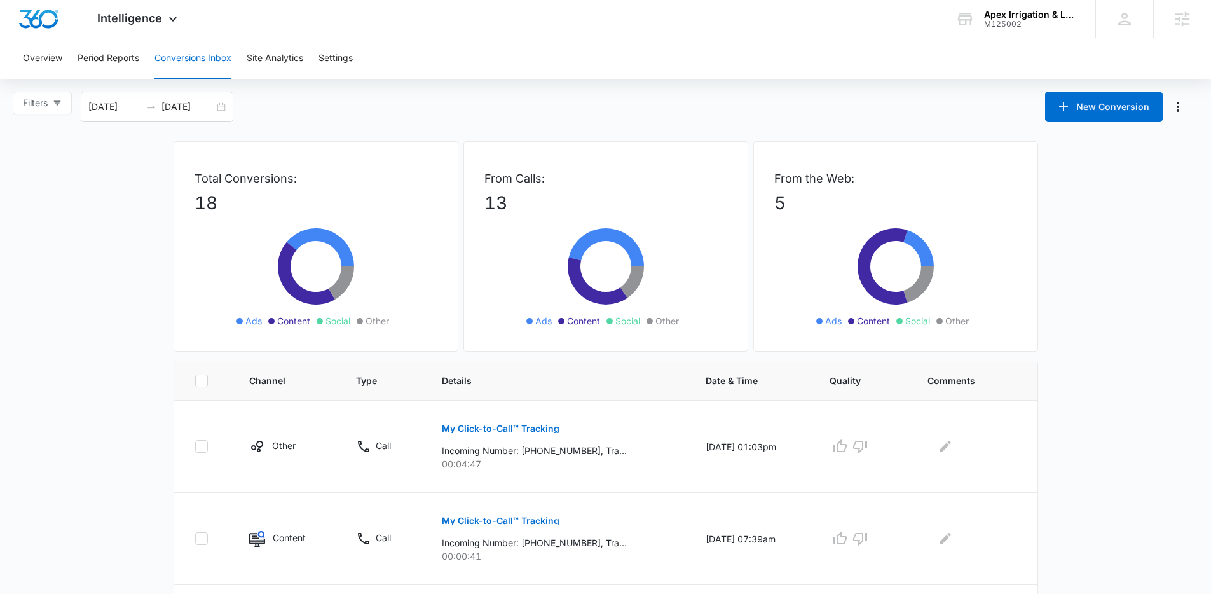
click at [397, 116] on div "Filters [DATE] [DATE] New Conversion" at bounding box center [605, 107] width 1211 height 31
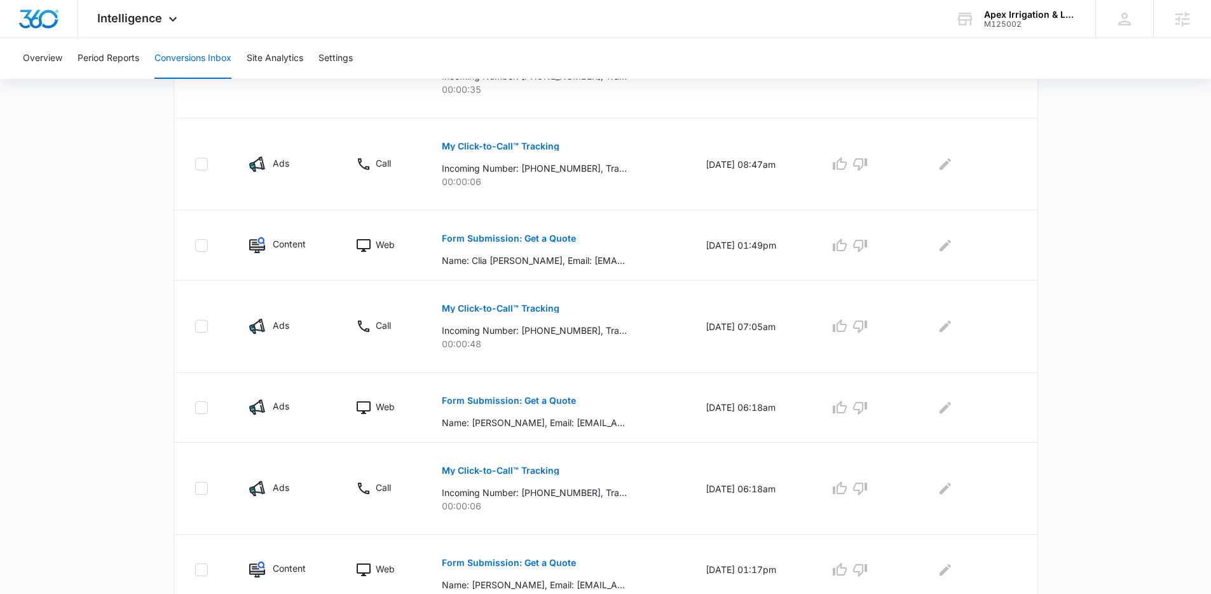
scroll to position [659, 0]
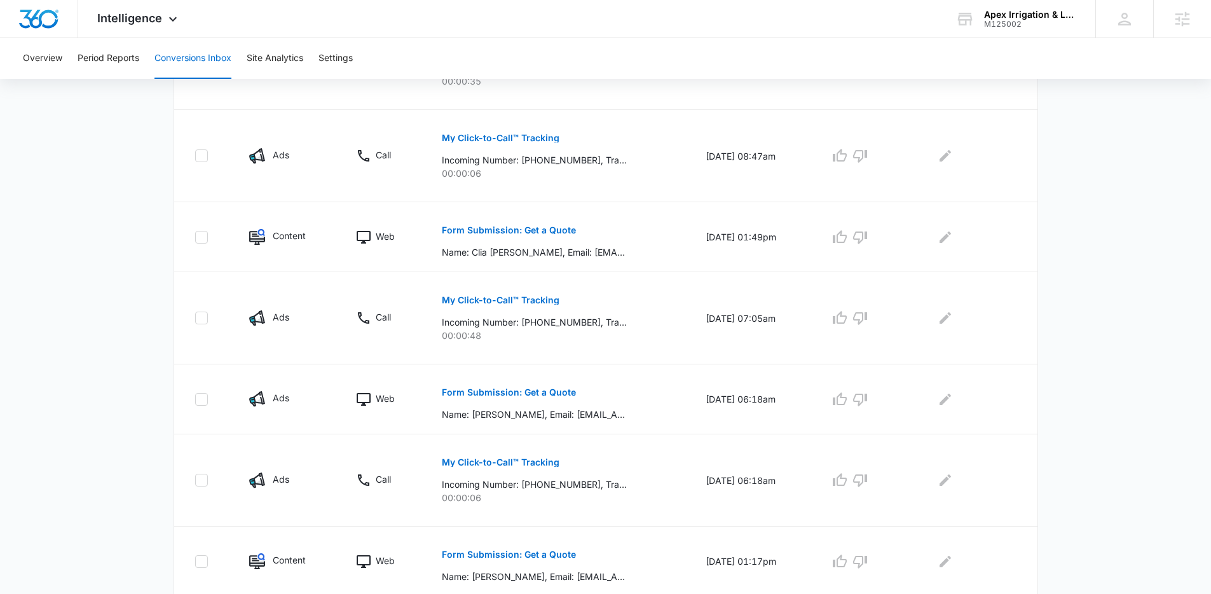
click at [412, 245] on td "Web" at bounding box center [384, 237] width 86 height 70
drag, startPoint x: 413, startPoint y: 234, endPoint x: 653, endPoint y: 260, distance: 240.9
click at [653, 260] on tr "Content Web Form Submission: Get a Quote Name: Clia [PERSON_NAME], Email: [EMAI…" at bounding box center [605, 237] width 863 height 70
click at [652, 259] on td "Form Submission: Get a Quote Name: Clia [PERSON_NAME], Email: [EMAIL_ADDRESS][D…" at bounding box center [558, 237] width 264 height 70
drag, startPoint x: 649, startPoint y: 259, endPoint x: 190, endPoint y: 204, distance: 462.8
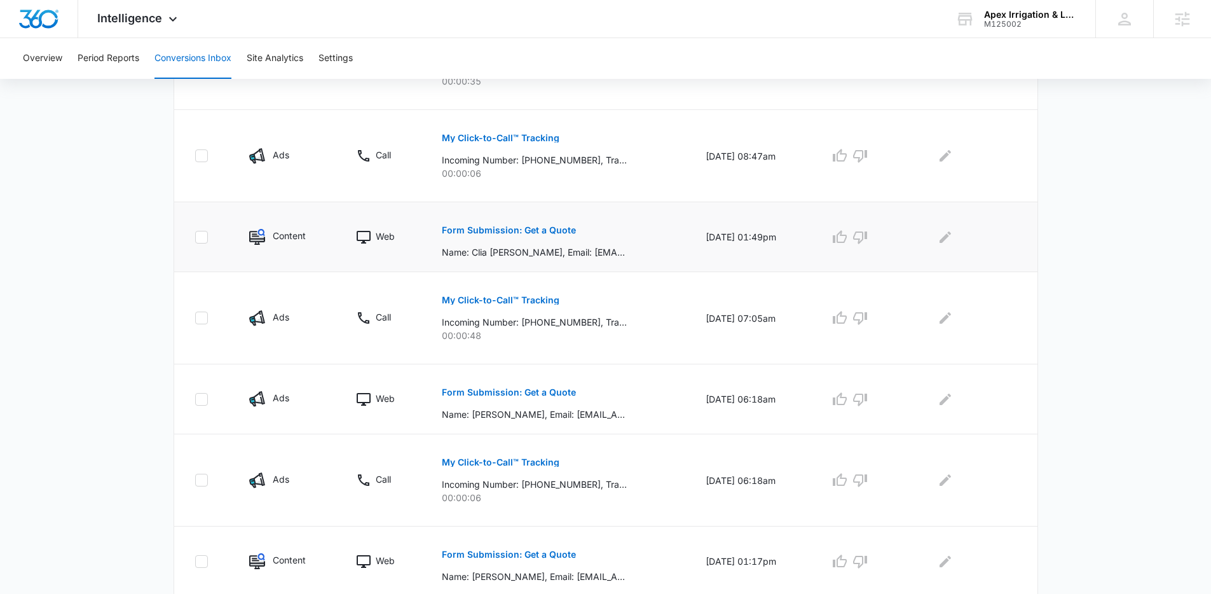
click at [190, 204] on tr "Content Web Form Submission: Get a Quote Name: Clia [PERSON_NAME], Email: [EMAI…" at bounding box center [605, 237] width 863 height 70
click at [190, 204] on td at bounding box center [204, 237] width 60 height 70
drag, startPoint x: 190, startPoint y: 204, endPoint x: 617, endPoint y: 255, distance: 430.1
click at [617, 255] on tr "Content Web Form Submission: Get a Quote Name: Clia [PERSON_NAME], Email: [EMAI…" at bounding box center [605, 237] width 863 height 70
click at [616, 255] on p "Name: Clia [PERSON_NAME], Email: [EMAIL_ADDRESS][DOMAIN_NAME], Phone Number: [P…" at bounding box center [534, 251] width 185 height 13
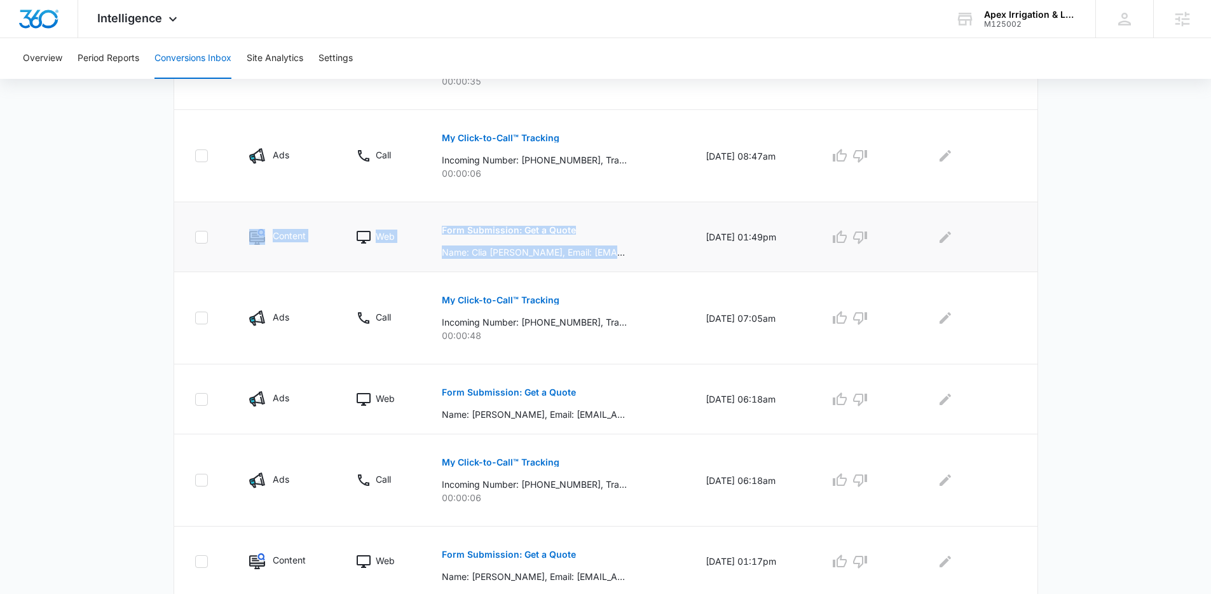
drag, startPoint x: 616, startPoint y: 255, endPoint x: 209, endPoint y: 224, distance: 407.9
click at [209, 224] on tr "Content Web Form Submission: Get a Quote Name: Clia [PERSON_NAME], Email: [EMAI…" at bounding box center [605, 237] width 863 height 70
click at [209, 224] on td at bounding box center [204, 237] width 60 height 70
drag, startPoint x: 209, startPoint y: 224, endPoint x: 622, endPoint y: 248, distance: 413.7
click at [622, 248] on tr "Content Web Form Submission: Get a Quote Name: Clia [PERSON_NAME], Email: [EMAI…" at bounding box center [605, 237] width 863 height 70
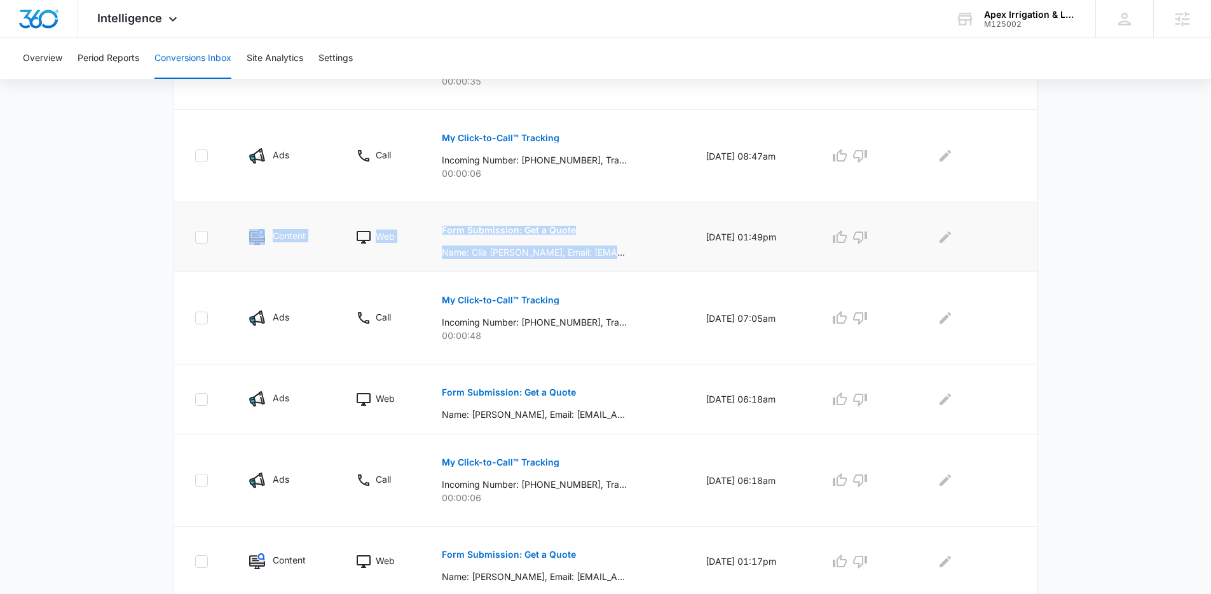
click at [622, 248] on div "Form Submission: Get a Quote Name: Clia [PERSON_NAME], Email: [EMAIL_ADDRESS][D…" at bounding box center [558, 237] width 233 height 44
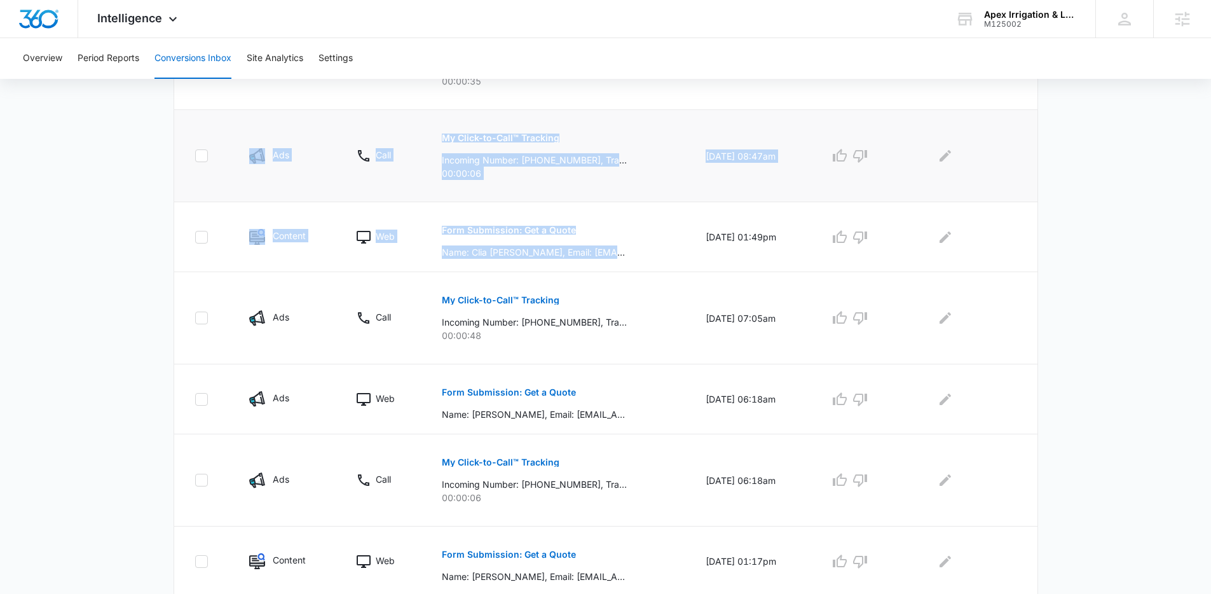
drag, startPoint x: 622, startPoint y: 248, endPoint x: 213, endPoint y: 198, distance: 412.2
click at [213, 198] on tbody "Other Call My Click-to-Call™ Tracking Incoming Number: [PHONE_NUMBER], Tracking…" at bounding box center [605, 168] width 863 height 855
click at [213, 198] on td at bounding box center [204, 156] width 60 height 92
drag, startPoint x: 213, startPoint y: 198, endPoint x: 662, endPoint y: 243, distance: 450.9
click at [662, 243] on tbody "Other Call My Click-to-Call™ Tracking Incoming Number: [PHONE_NUMBER], Tracking…" at bounding box center [605, 168] width 863 height 855
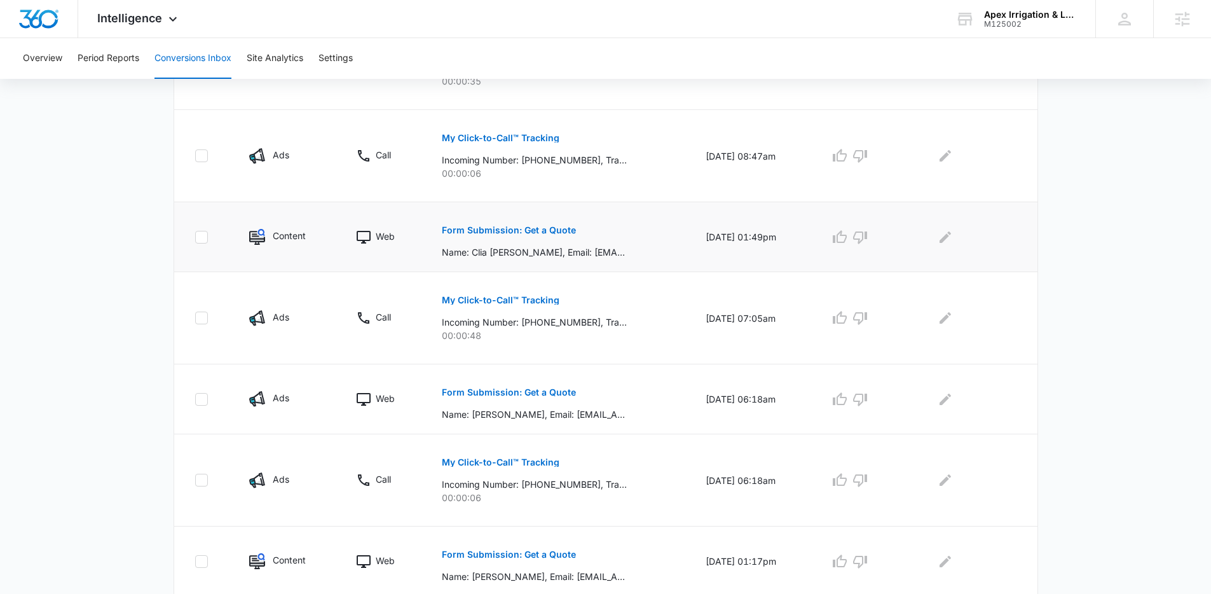
click at [662, 242] on td "Form Submission: Get a Quote Name: Clia [PERSON_NAME], Email: [EMAIL_ADDRESS][D…" at bounding box center [558, 237] width 264 height 70
drag, startPoint x: 781, startPoint y: 234, endPoint x: 236, endPoint y: 130, distance: 555.1
click at [236, 130] on tbody "Other Call My Click-to-Call™ Tracking Incoming Number: [PHONE_NUMBER], Tracking…" at bounding box center [605, 168] width 863 height 855
click at [236, 130] on td "Ads" at bounding box center [287, 156] width 107 height 92
drag, startPoint x: 236, startPoint y: 130, endPoint x: 806, endPoint y: 264, distance: 586.1
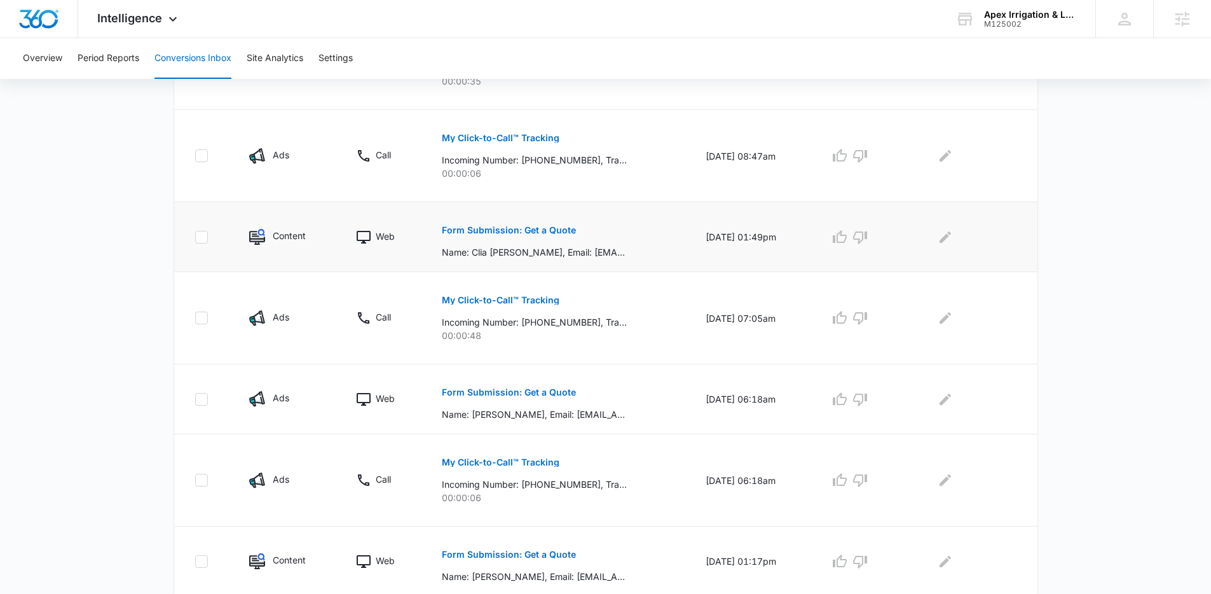
click at [806, 264] on tbody "Other Call My Click-to-Call™ Tracking Incoming Number: [PHONE_NUMBER], Tracking…" at bounding box center [605, 168] width 863 height 855
click at [806, 264] on td "[DATE] 01:49pm" at bounding box center [752, 237] width 124 height 70
drag, startPoint x: 802, startPoint y: 263, endPoint x: 237, endPoint y: 135, distance: 579.2
click at [237, 135] on tbody "Other Call My Click-to-Call™ Tracking Incoming Number: [PHONE_NUMBER], Tracking…" at bounding box center [605, 168] width 863 height 855
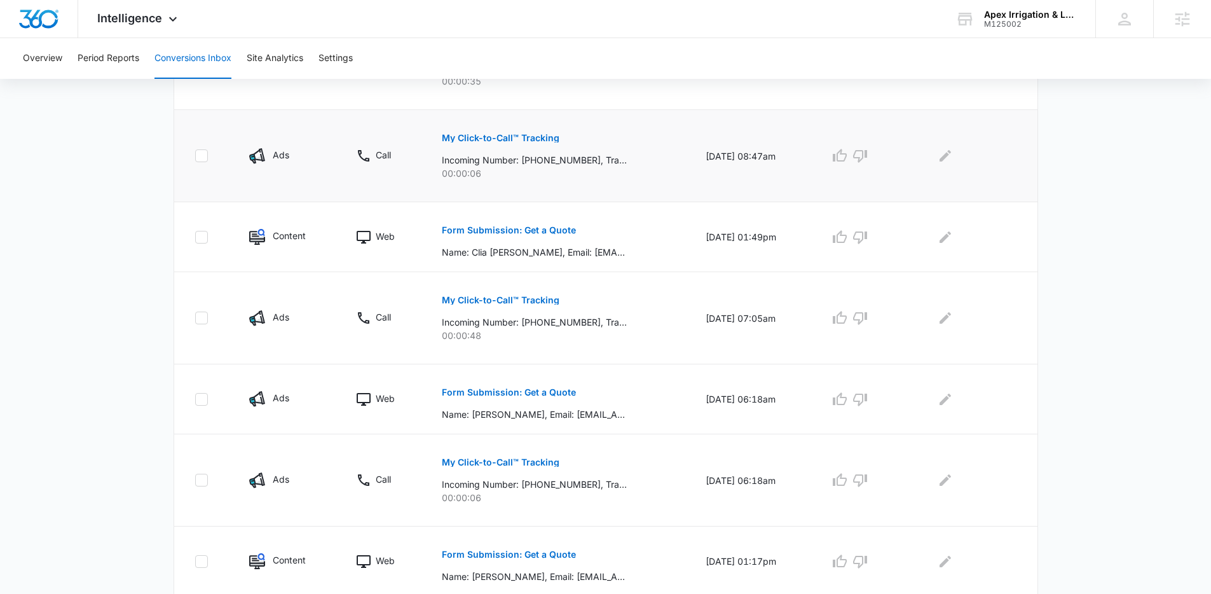
click at [237, 135] on td "Ads" at bounding box center [287, 156] width 107 height 92
drag, startPoint x: 237, startPoint y: 135, endPoint x: 804, endPoint y: 246, distance: 577.5
click at [804, 246] on tbody "Other Call My Click-to-Call™ Tracking Incoming Number: [PHONE_NUMBER], Tracking…" at bounding box center [605, 168] width 863 height 855
click at [803, 245] on td "[DATE] 01:49pm" at bounding box center [752, 237] width 124 height 70
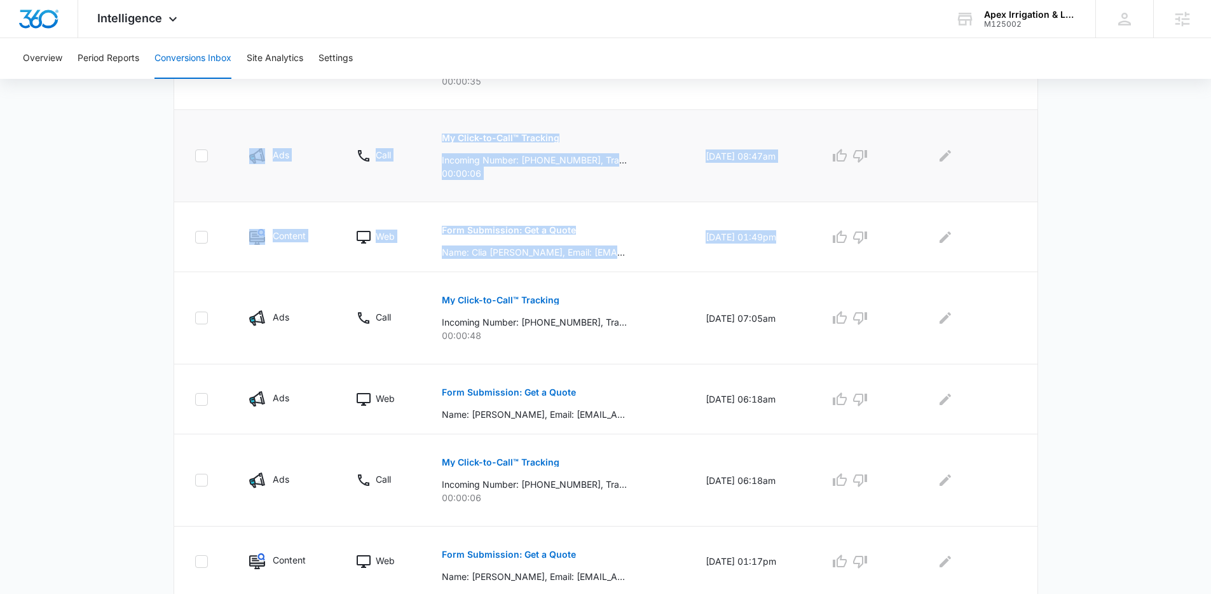
drag, startPoint x: 902, startPoint y: 256, endPoint x: 211, endPoint y: 127, distance: 703.3
click at [211, 127] on tbody "Other Call My Click-to-Call™ Tracking Incoming Number: [PHONE_NUMBER], Tracking…" at bounding box center [605, 168] width 863 height 855
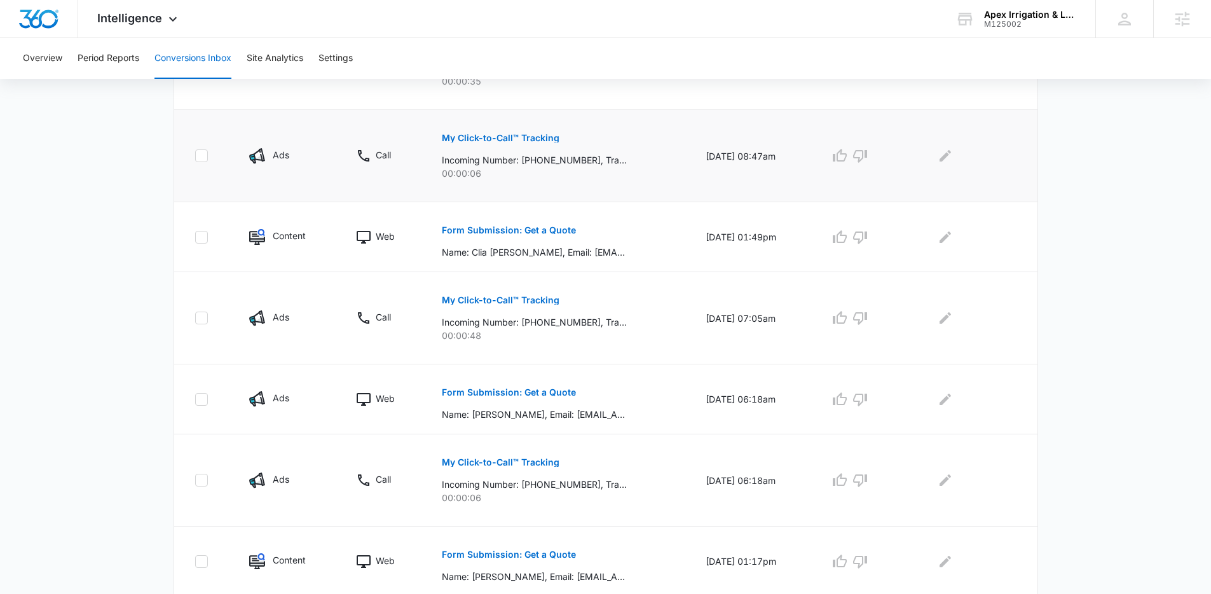
click at [211, 127] on td at bounding box center [204, 156] width 60 height 92
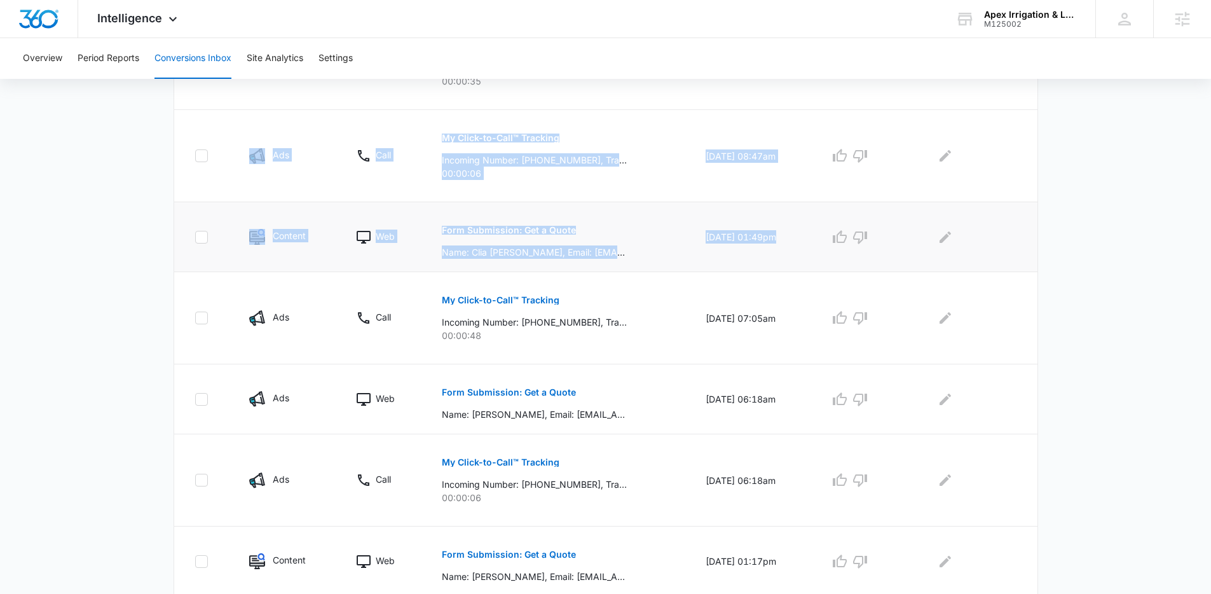
drag, startPoint x: 240, startPoint y: 126, endPoint x: 834, endPoint y: 263, distance: 609.8
click at [834, 263] on tbody "Other Call My Click-to-Call™ Tracking Incoming Number: +16787729382, Tracking N…" at bounding box center [605, 168] width 863 height 855
click at [834, 263] on td at bounding box center [863, 237] width 98 height 70
drag, startPoint x: 780, startPoint y: 252, endPoint x: 236, endPoint y: 130, distance: 557.5
click at [236, 130] on tbody "Other Call My Click-to-Call™ Tracking Incoming Number: +16787729382, Tracking N…" at bounding box center [605, 168] width 863 height 855
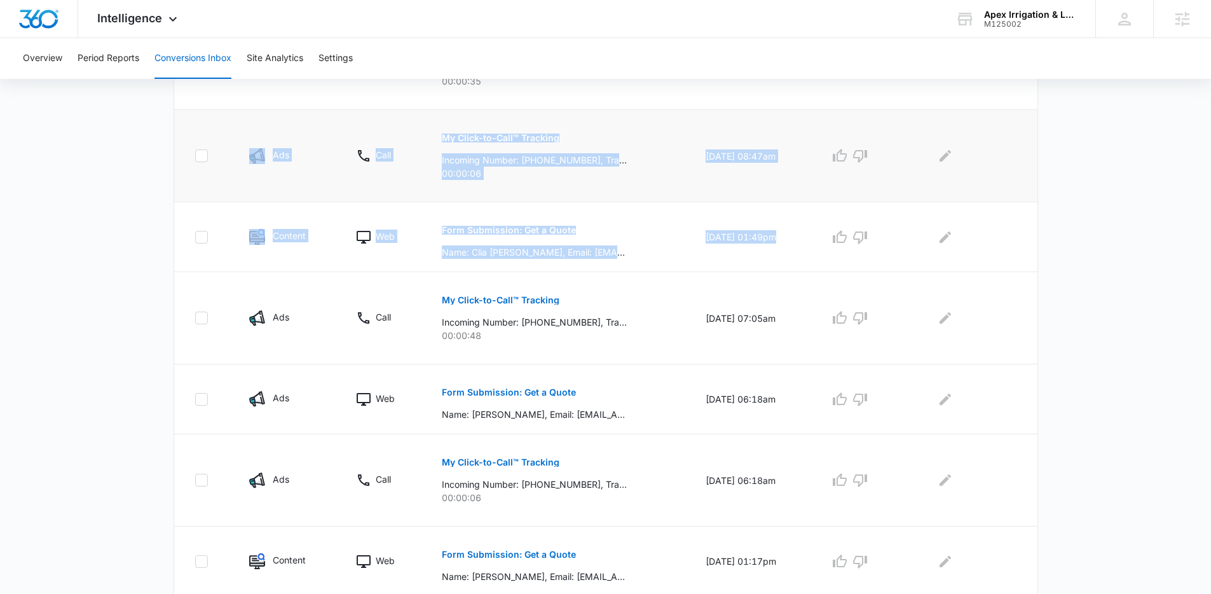
click at [236, 130] on td "Ads" at bounding box center [287, 156] width 107 height 92
drag, startPoint x: 236, startPoint y: 130, endPoint x: 784, endPoint y: 247, distance: 559.5
click at [784, 247] on tbody "Other Call My Click-to-Call™ Tracking Incoming Number: +16787729382, Tracking N…" at bounding box center [605, 168] width 863 height 855
click at [784, 247] on td "07/29/25 at 01:49pm" at bounding box center [752, 237] width 124 height 70
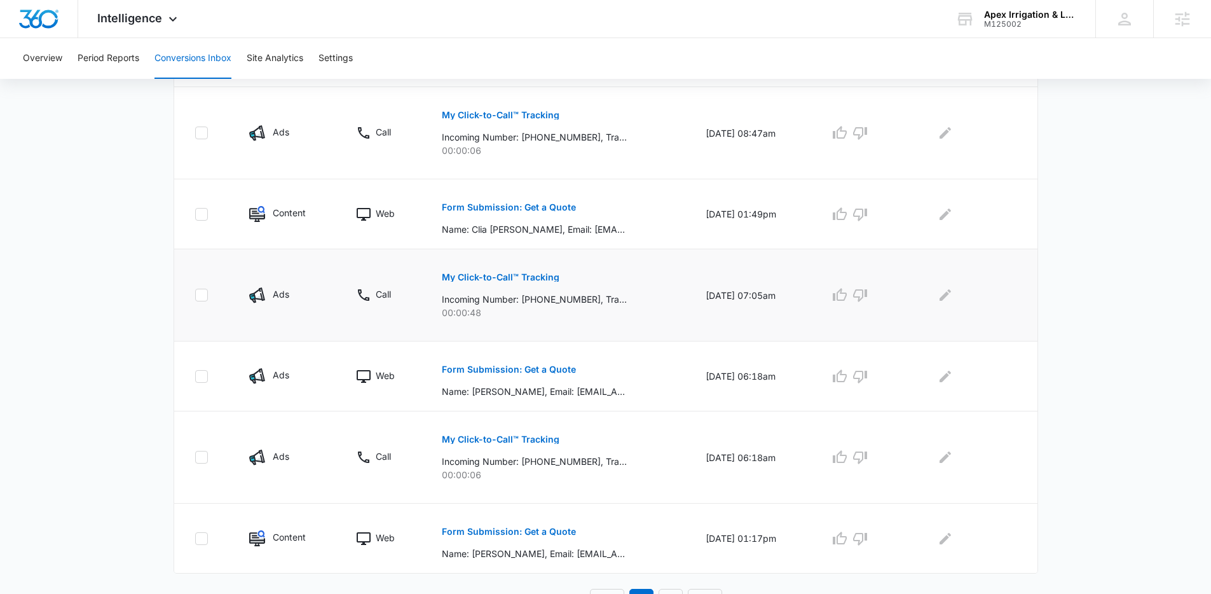
scroll to position [683, 0]
click at [627, 315] on p "00:00:48" at bounding box center [558, 310] width 233 height 13
drag, startPoint x: 550, startPoint y: 171, endPoint x: 266, endPoint y: 112, distance: 290.8
click at [266, 112] on tr "Ads Call My Click-to-Call™ Tracking Incoming Number: +17703120440, Tracking Num…" at bounding box center [605, 132] width 863 height 92
click at [266, 112] on td "Ads" at bounding box center [287, 132] width 107 height 92
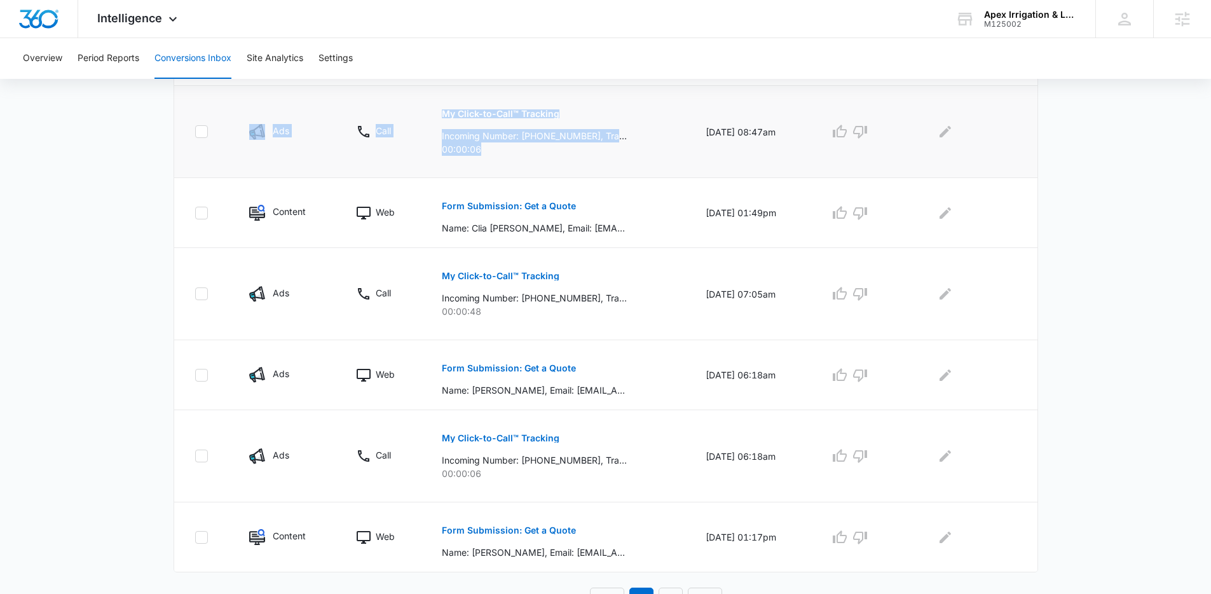
drag, startPoint x: 266, startPoint y: 112, endPoint x: 534, endPoint y: 173, distance: 275.6
click at [534, 173] on tr "Ads Call My Click-to-Call™ Tracking Incoming Number: +17703120440, Tracking Num…" at bounding box center [605, 132] width 863 height 92
click at [534, 173] on td "My Click-to-Call™ Tracking Incoming Number: +17703120440, Tracking Number: +147…" at bounding box center [558, 132] width 264 height 92
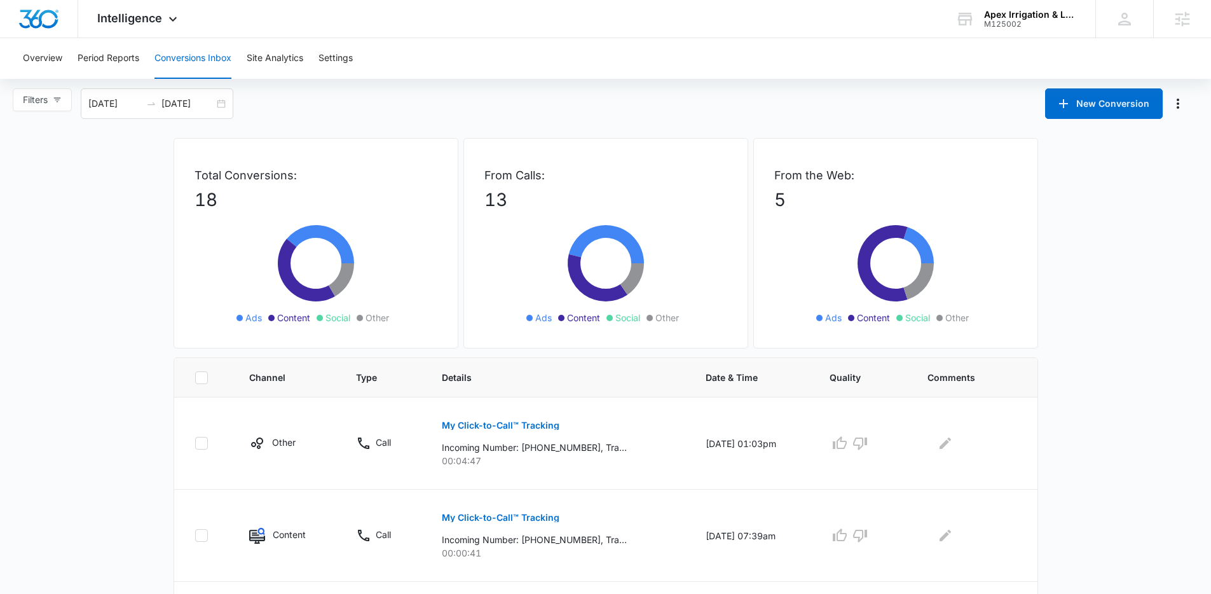
scroll to position [0, 0]
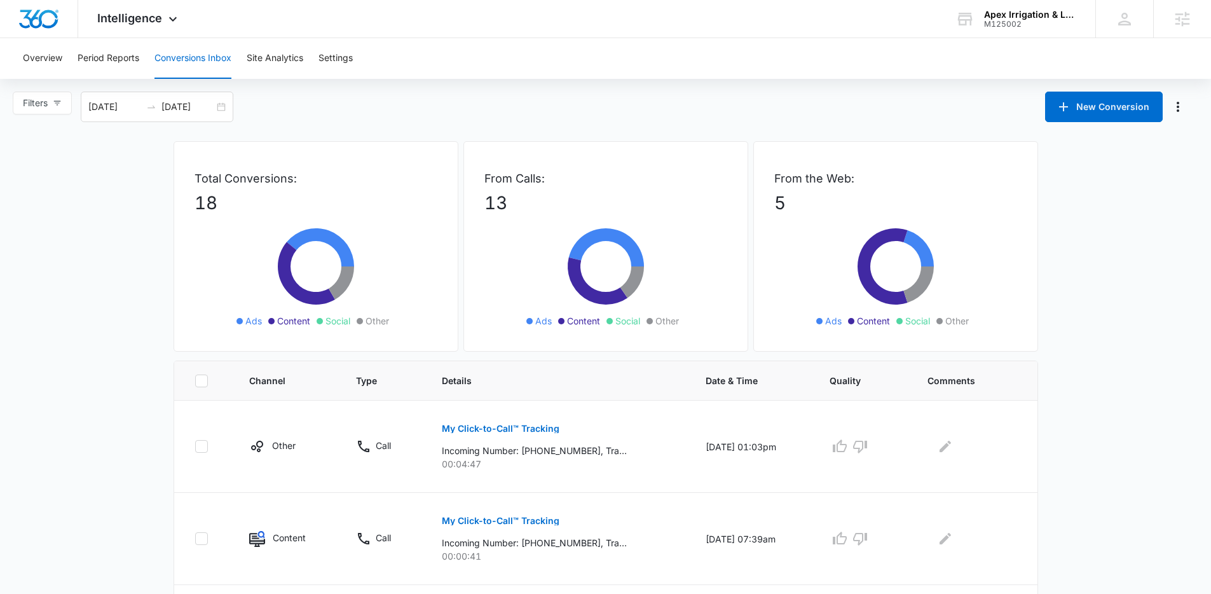
drag, startPoint x: 464, startPoint y: 156, endPoint x: 546, endPoint y: 218, distance: 103.0
click at [546, 218] on div "Total Conversions: 18 Ads Content Social Other From Calls: 13 Ads Content Socia…" at bounding box center [605, 250] width 864 height 219
click at [546, 218] on icon at bounding box center [605, 273] width 191 height 114
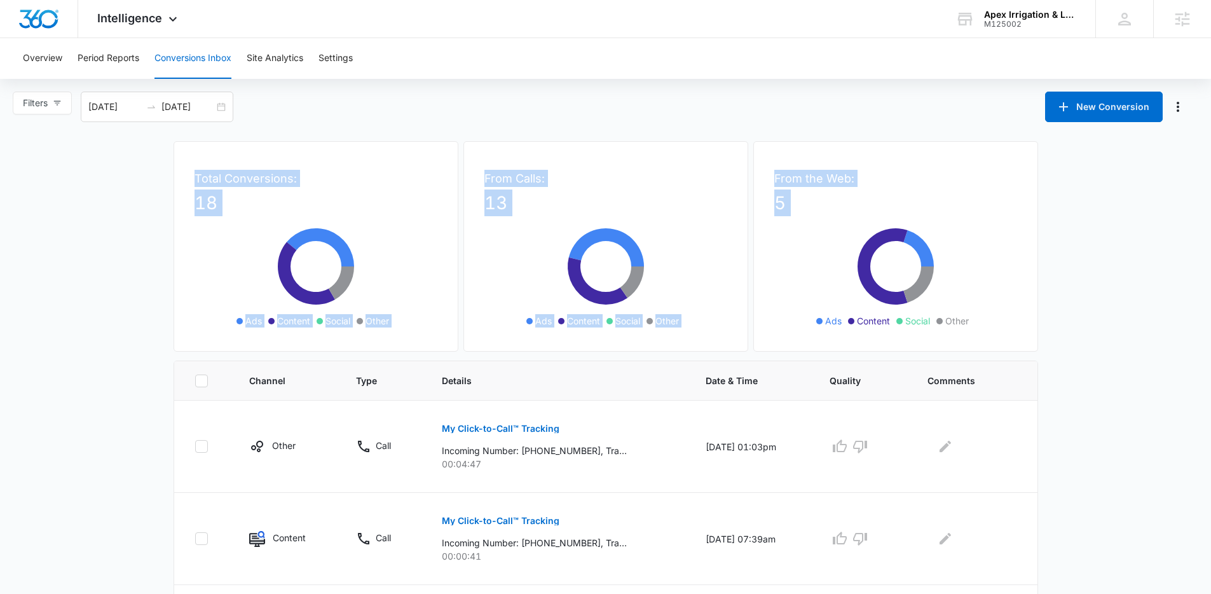
drag, startPoint x: 186, startPoint y: 174, endPoint x: 888, endPoint y: 280, distance: 710.2
click at [886, 266] on div "Total Conversions: 18 Ads Content Social Other From Calls: 13 Ads Content Socia…" at bounding box center [605, 250] width 864 height 219
click at [982, 332] on div "From the Web: 5 Ads Content Social Other" at bounding box center [895, 246] width 285 height 210
drag, startPoint x: 980, startPoint y: 324, endPoint x: 109, endPoint y: 135, distance: 891.6
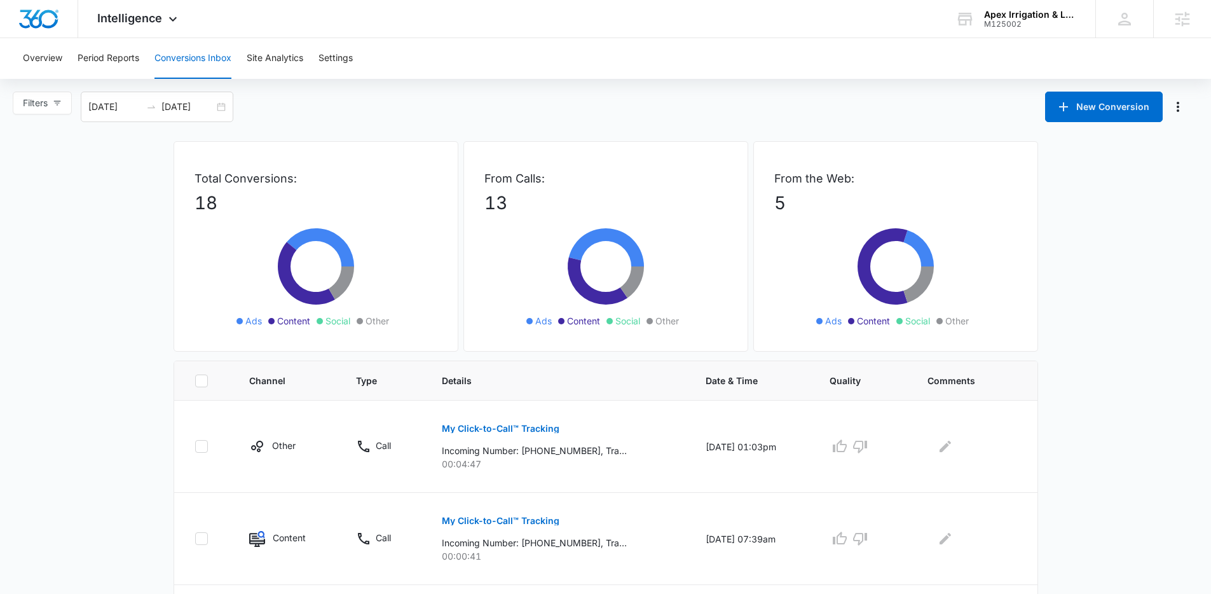
click at [335, 97] on div "Filters 07/15/2025 08/14/2025 New Conversion" at bounding box center [605, 107] width 1211 height 31
click at [377, 58] on div "Overview Period Reports Conversions Inbox Site Analytics Settings" at bounding box center [605, 58] width 1180 height 41
click at [375, 60] on div "Overview Period Reports Conversions Inbox Site Analytics Settings" at bounding box center [605, 58] width 1180 height 41
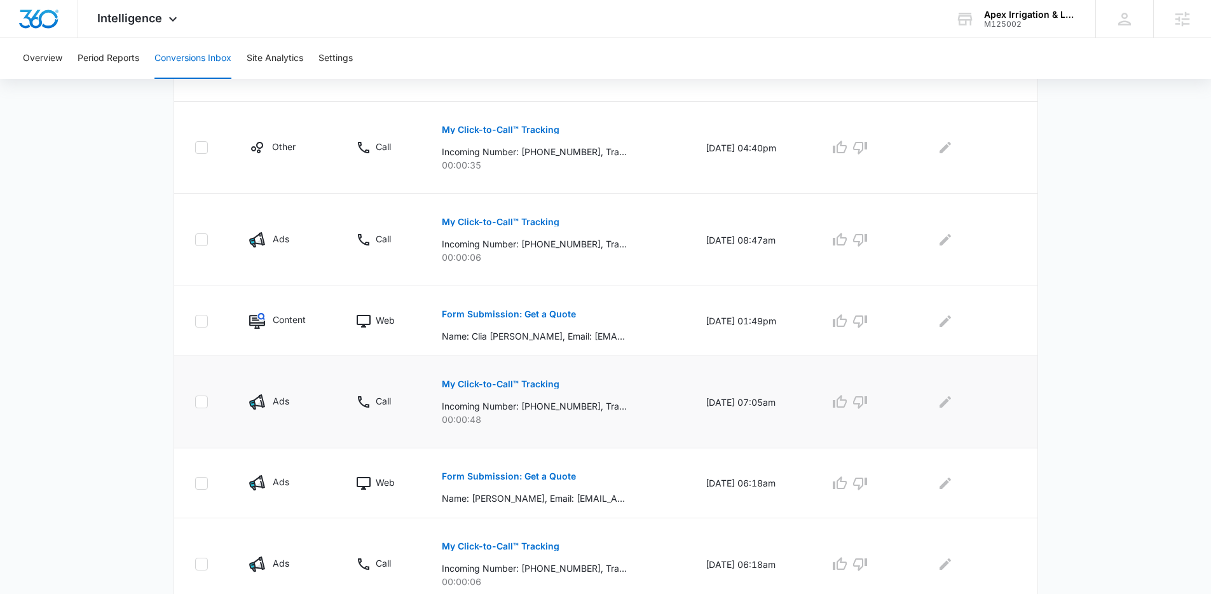
scroll to position [701, 0]
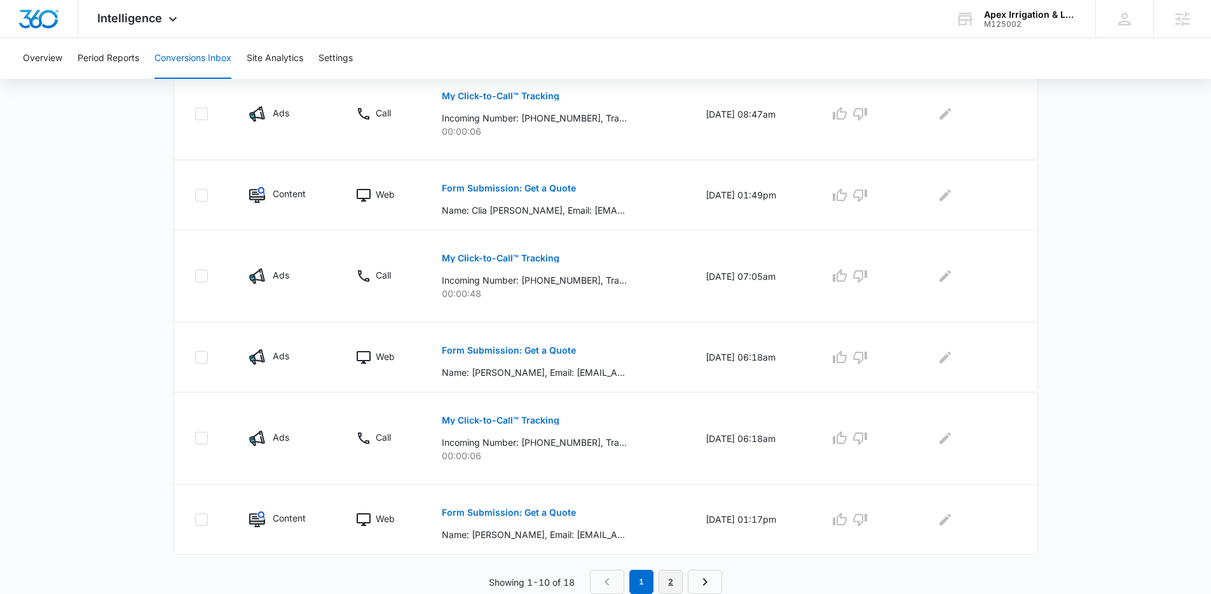
click at [667, 574] on link "2" at bounding box center [670, 581] width 24 height 24
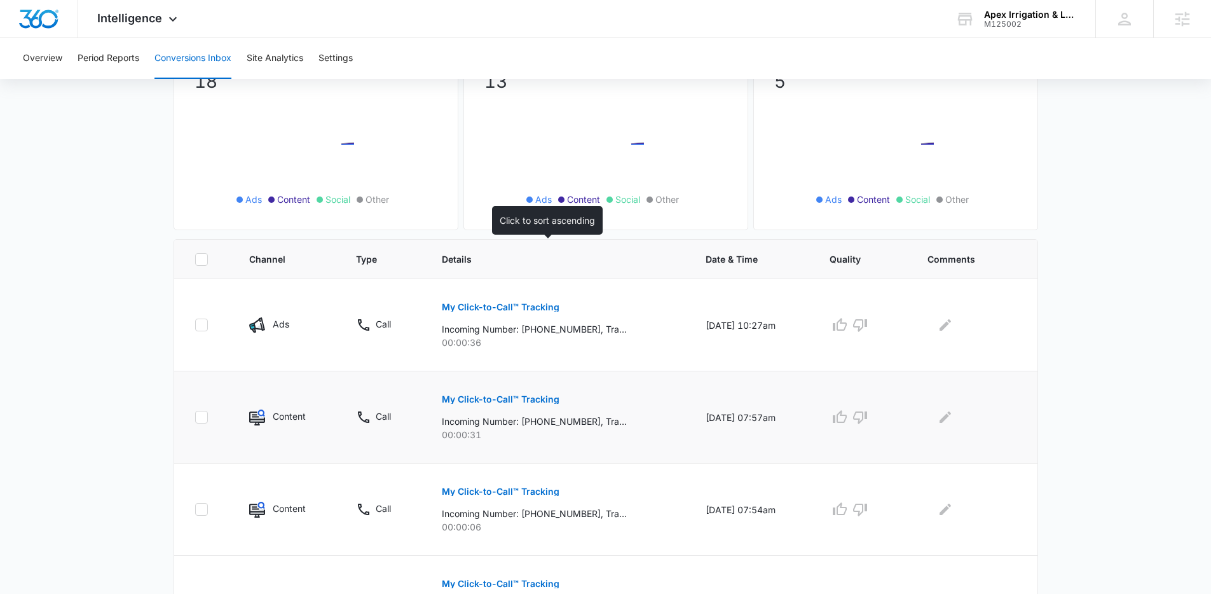
scroll to position [539, 0]
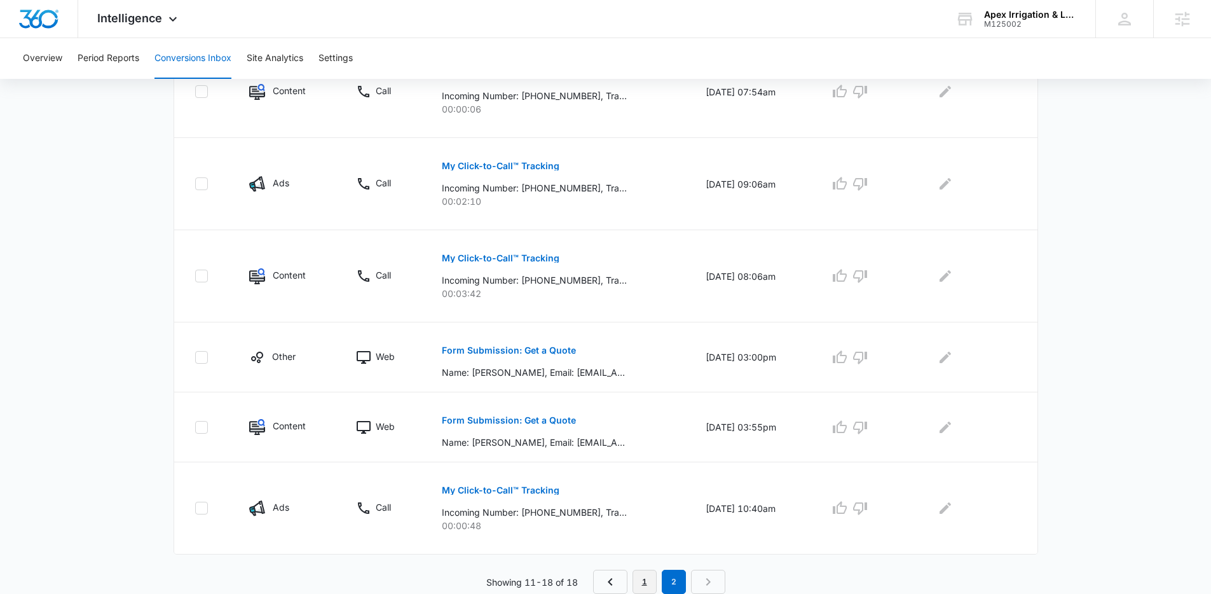
click at [645, 573] on link "1" at bounding box center [644, 581] width 24 height 24
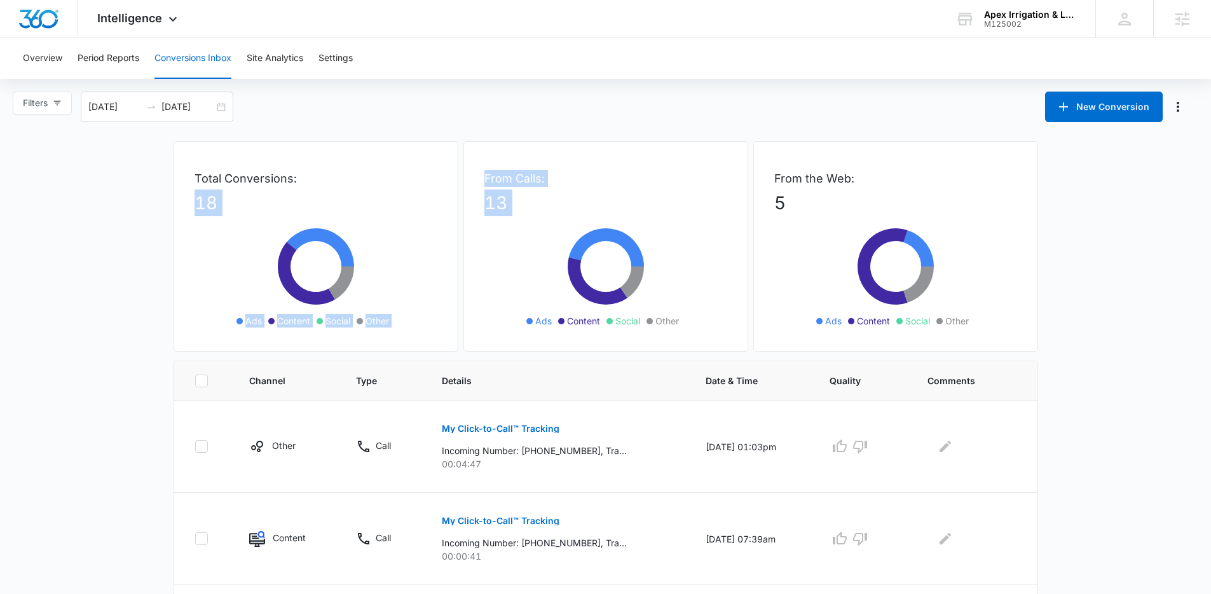
drag, startPoint x: 180, startPoint y: 233, endPoint x: 503, endPoint y: 335, distance: 337.9
click at [500, 334] on div "From Calls: 13 Ads Content Social Other" at bounding box center [605, 246] width 285 height 210
drag, startPoint x: 419, startPoint y: 325, endPoint x: 166, endPoint y: 158, distance: 303.5
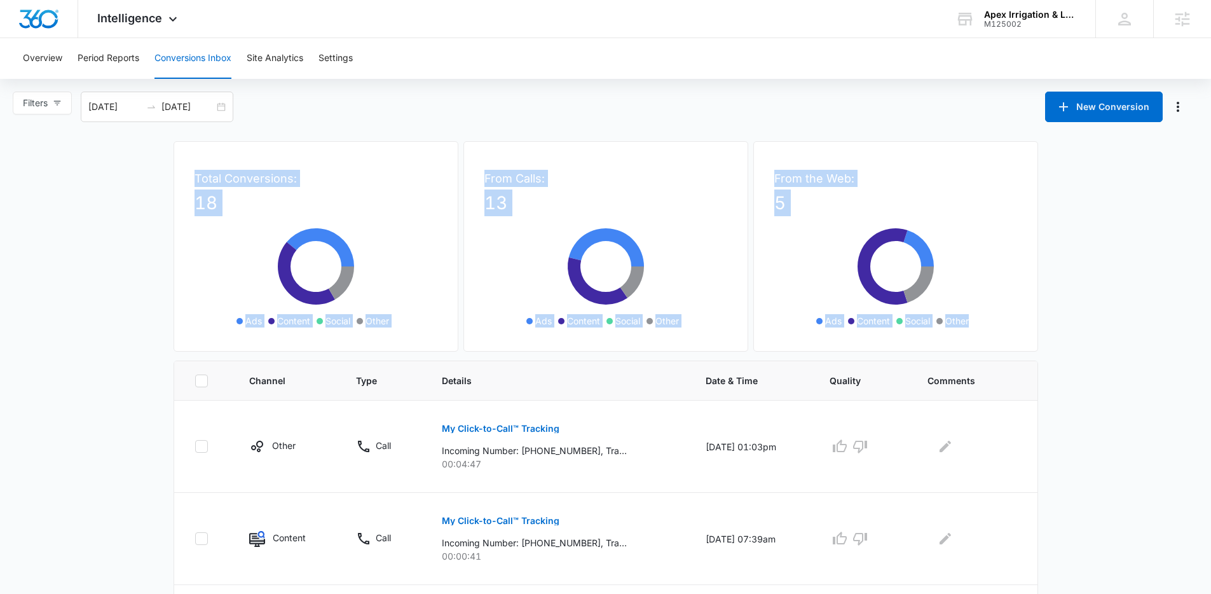
drag, startPoint x: 165, startPoint y: 159, endPoint x: 977, endPoint y: 322, distance: 827.8
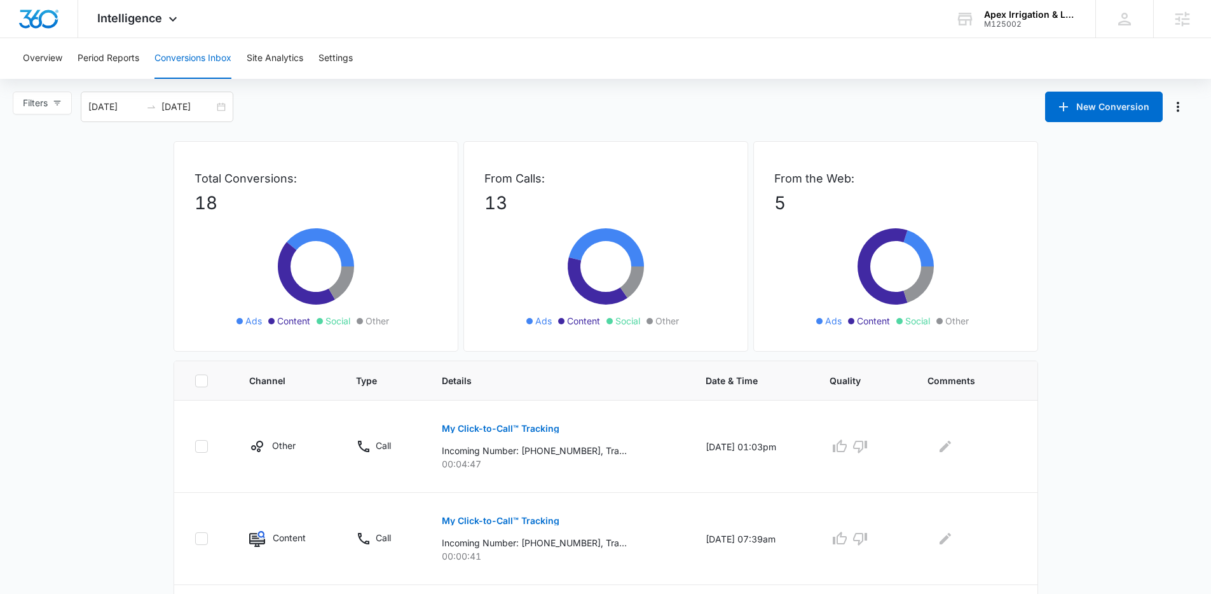
click at [977, 322] on ul "Ads Content Social Other" at bounding box center [895, 321] width 184 height 14
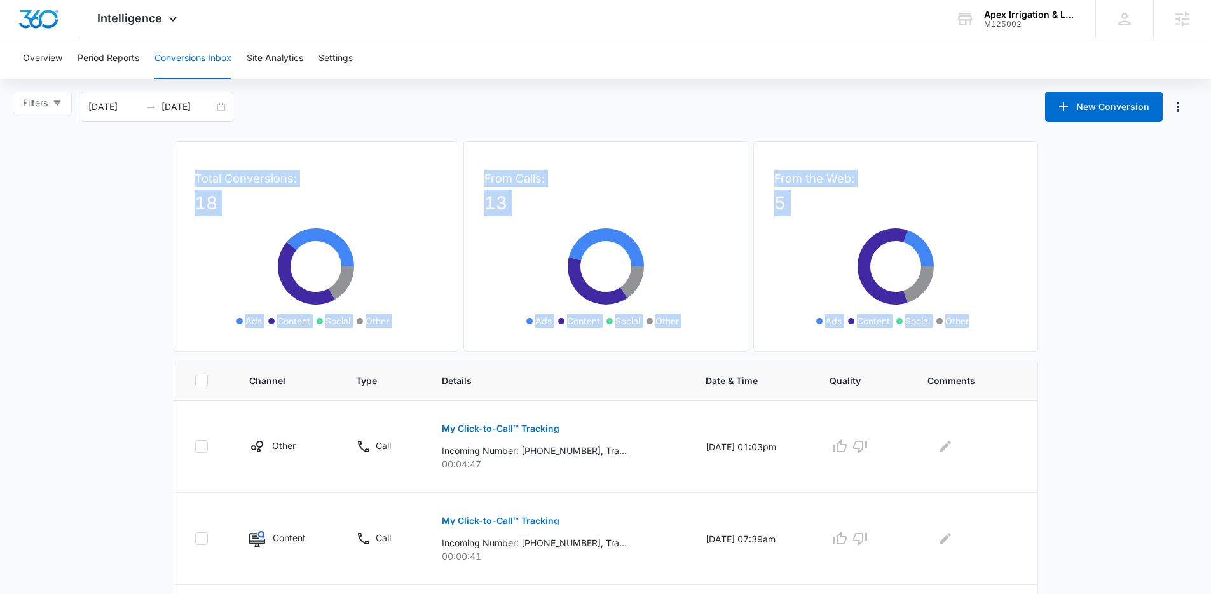
drag, startPoint x: 977, startPoint y: 322, endPoint x: 167, endPoint y: 170, distance: 823.9
drag, startPoint x: 167, startPoint y: 170, endPoint x: 987, endPoint y: 315, distance: 832.6
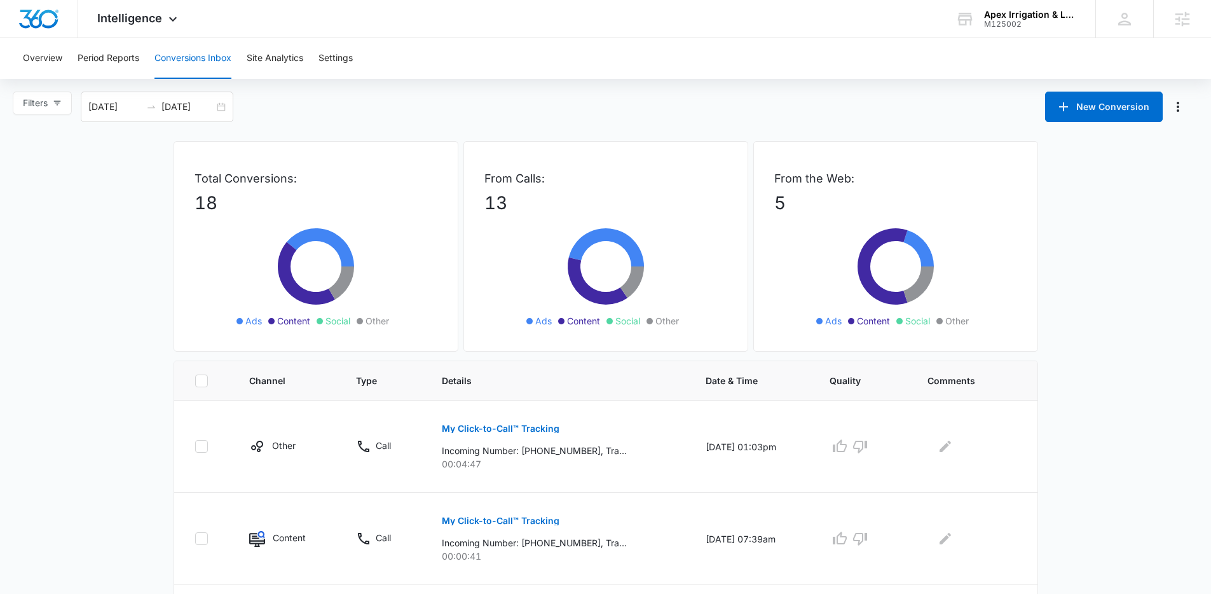
click at [986, 316] on div "Ads Content Social Other" at bounding box center [895, 273] width 191 height 114
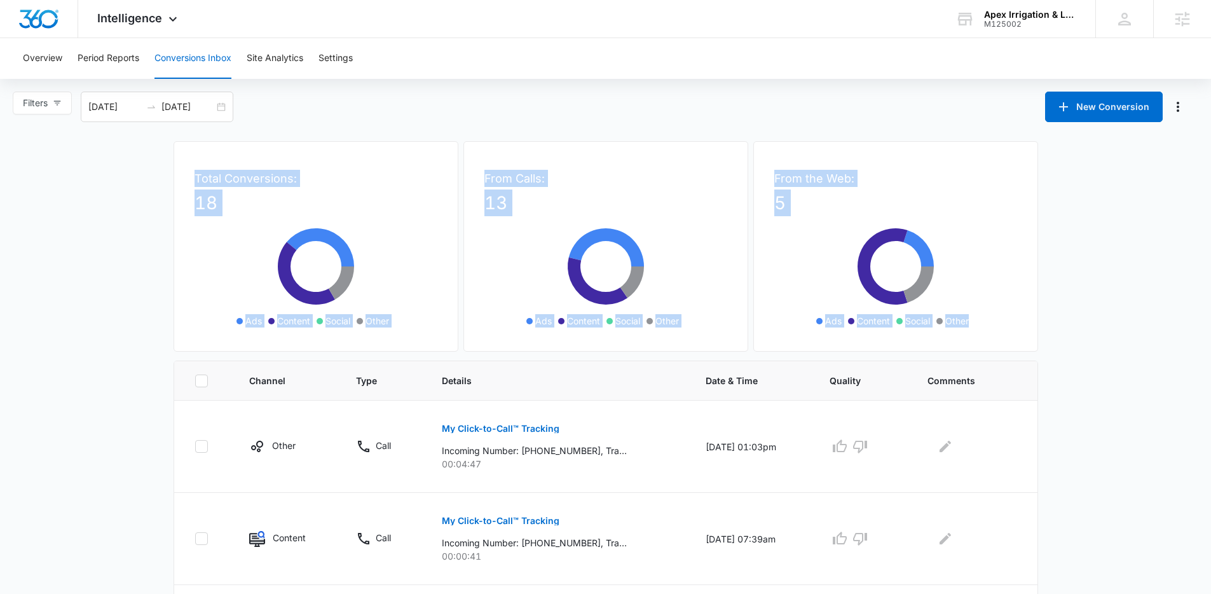
drag, startPoint x: 979, startPoint y: 323, endPoint x: 139, endPoint y: 172, distance: 853.0
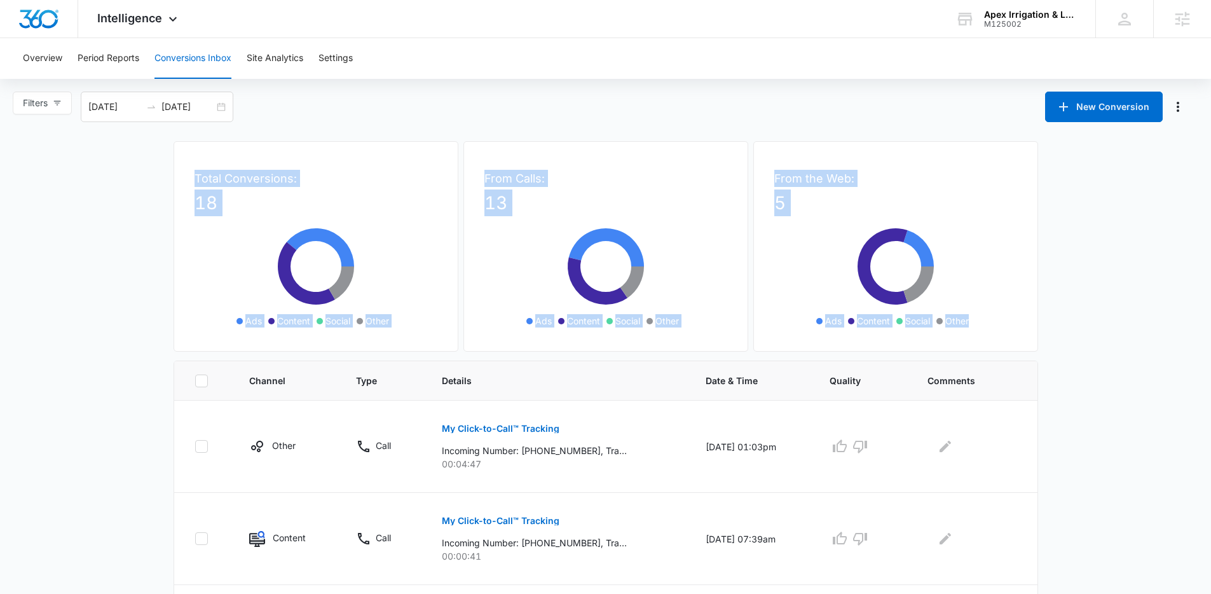
drag, startPoint x: 162, startPoint y: 168, endPoint x: 977, endPoint y: 324, distance: 829.6
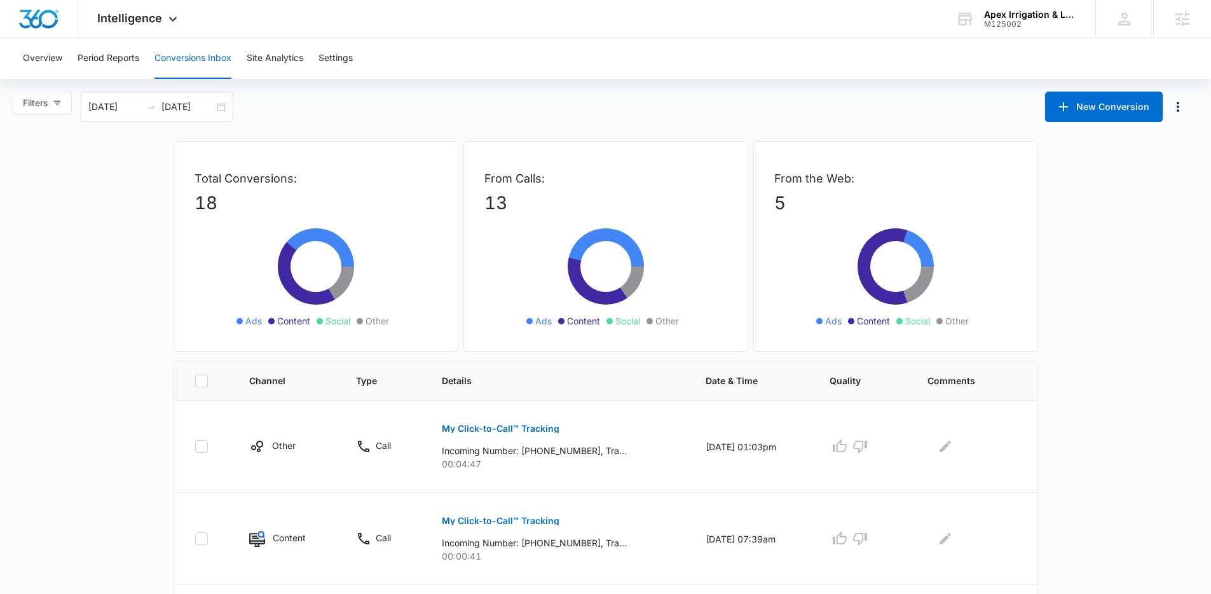
click at [977, 324] on ul "Ads Content Social Other" at bounding box center [895, 321] width 184 height 14
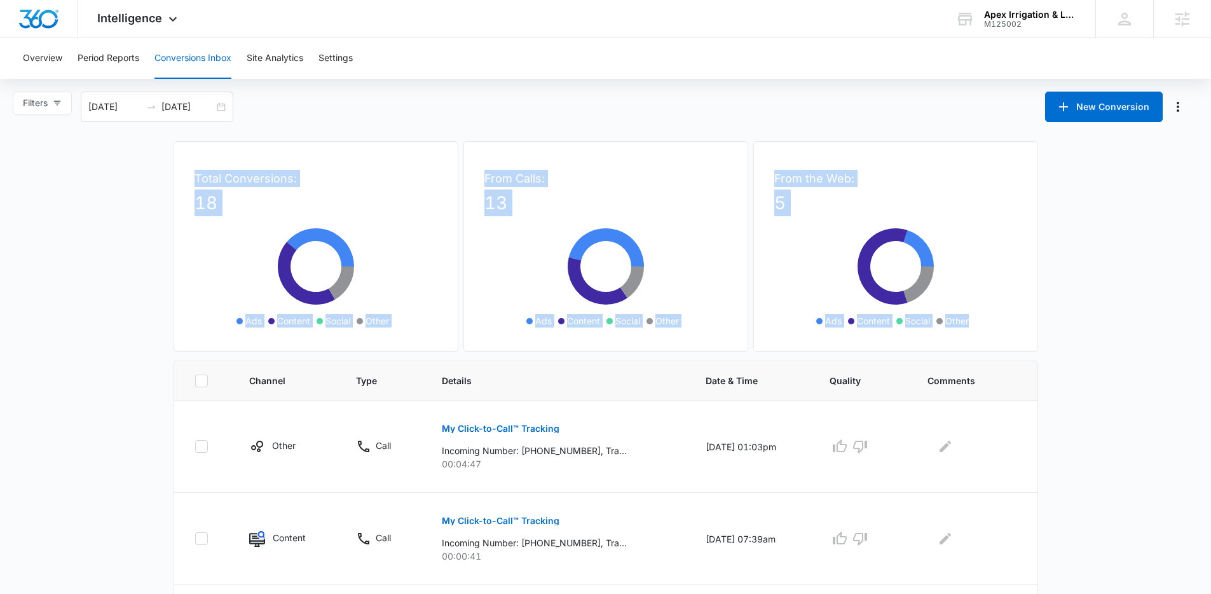
drag, startPoint x: 977, startPoint y: 324, endPoint x: 163, endPoint y: 159, distance: 830.0
drag, startPoint x: 163, startPoint y: 159, endPoint x: 175, endPoint y: 127, distance: 33.8
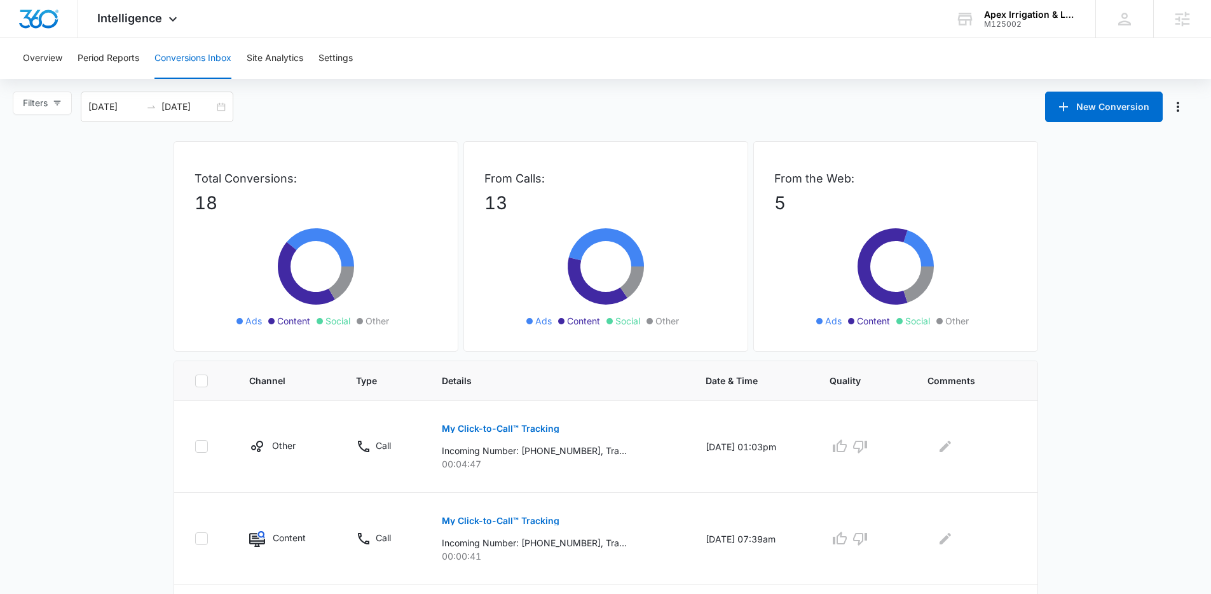
drag, startPoint x: 378, startPoint y: 108, endPoint x: 494, endPoint y: 76, distance: 120.7
click at [393, 104] on div "Filters 07/15/2025 08/14/2025 New Conversion" at bounding box center [605, 107] width 1211 height 31
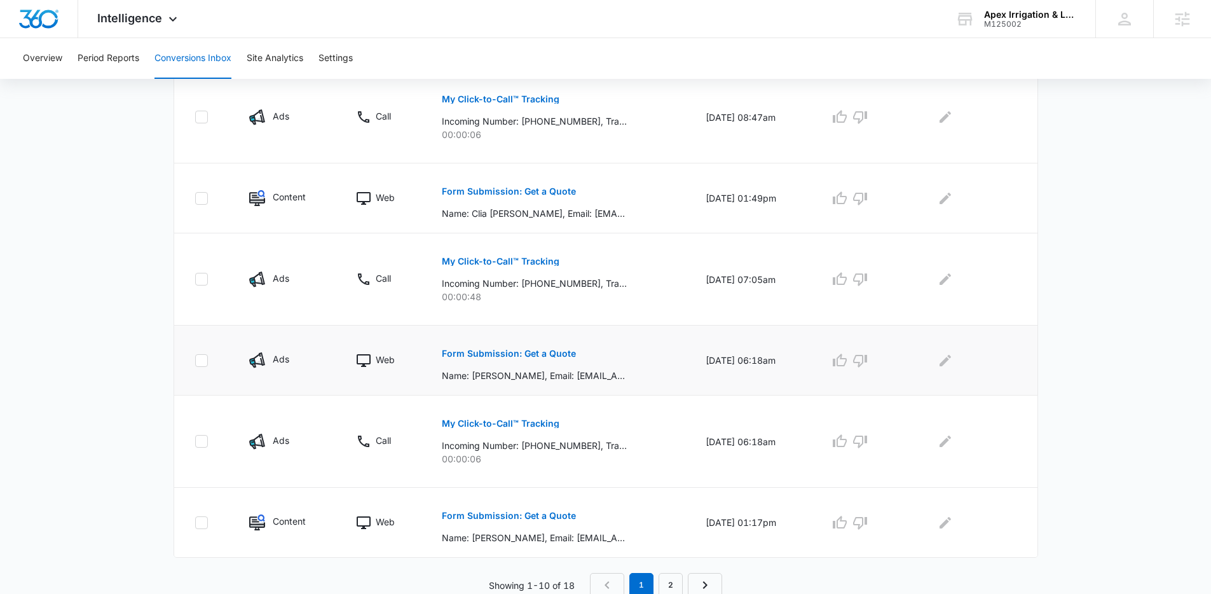
scroll to position [701, 0]
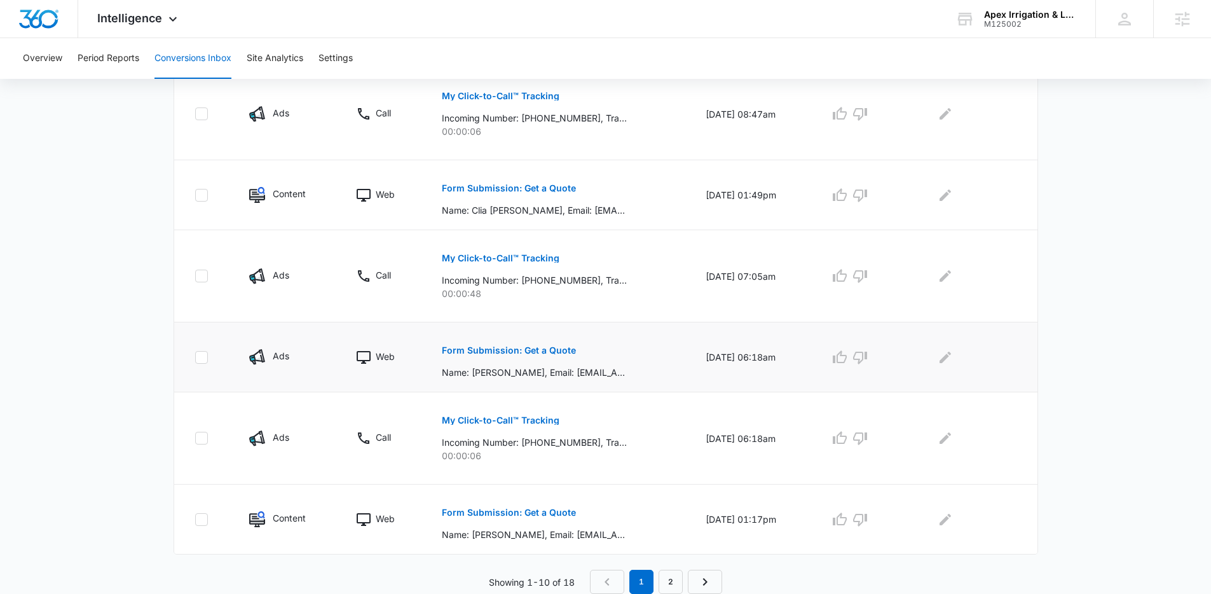
click at [520, 351] on p "Form Submission: Get a Quote" at bounding box center [509, 350] width 134 height 9
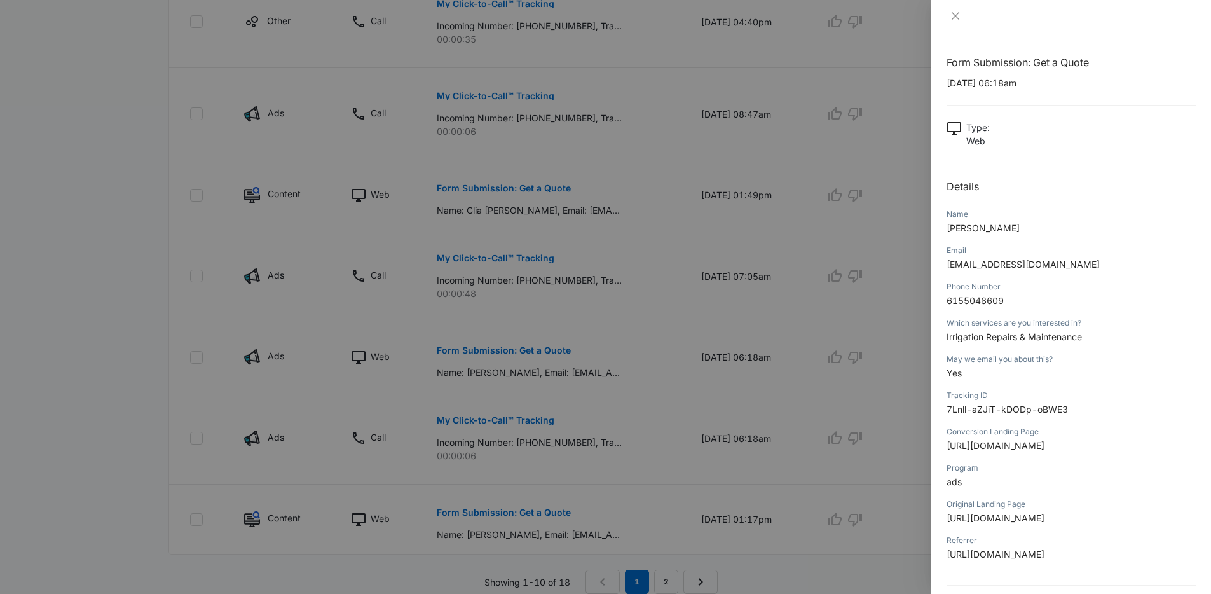
click at [740, 318] on div at bounding box center [605, 297] width 1211 height 594
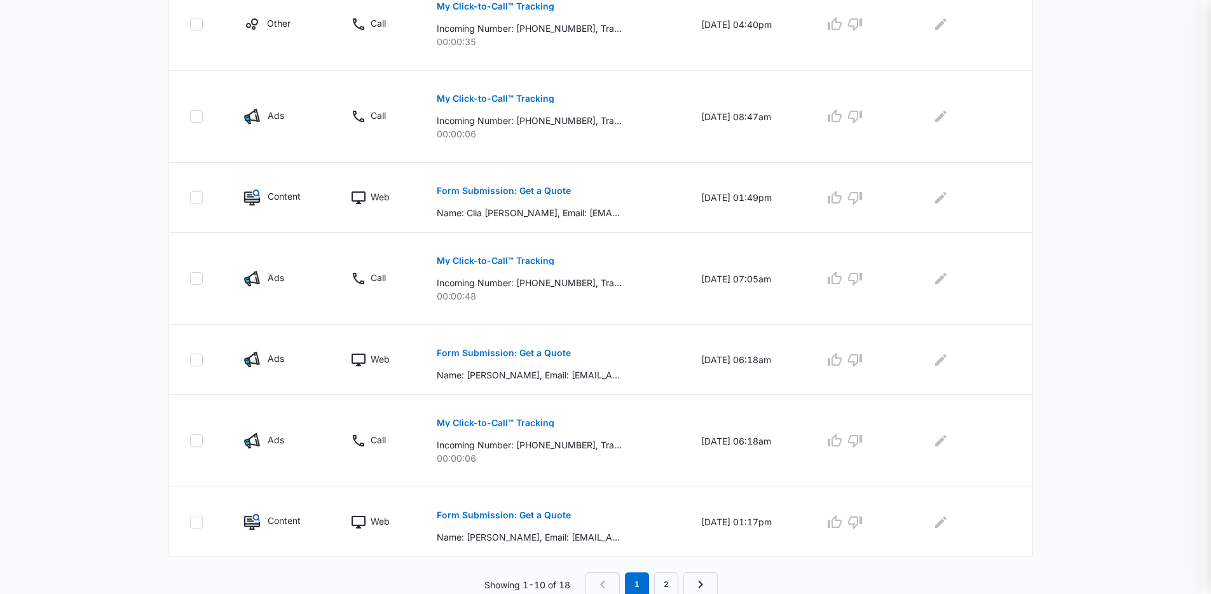
scroll to position [0, 0]
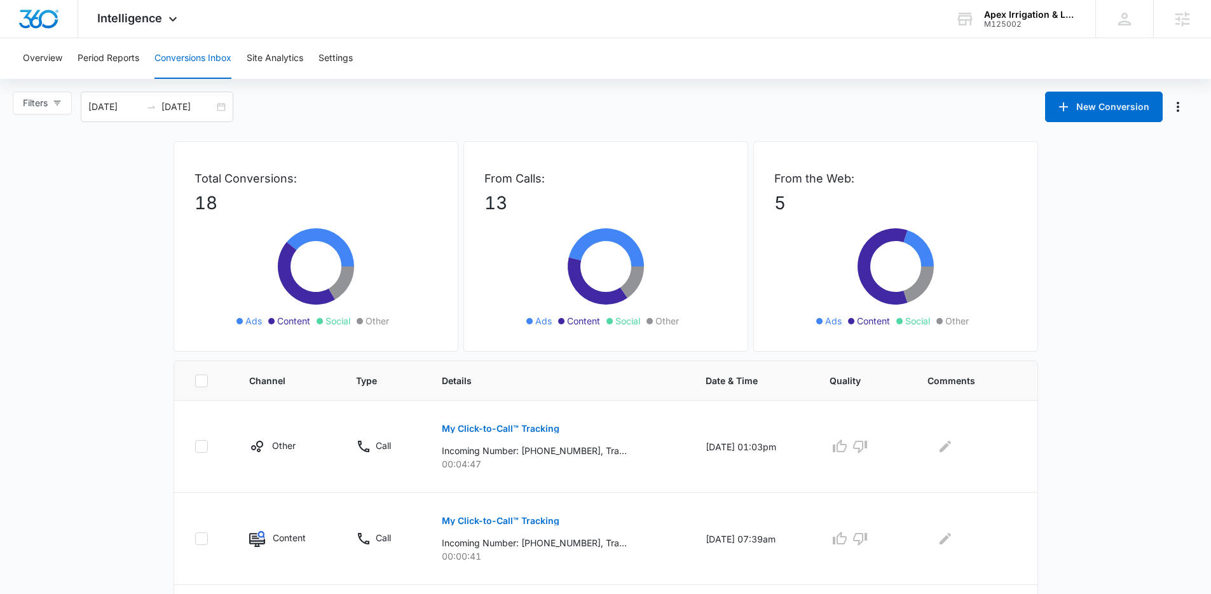
click at [749, 203] on div "Total Conversions: 18 Ads Content Social Other From Calls: 13 Ads Content Socia…" at bounding box center [605, 250] width 864 height 219
drag, startPoint x: 217, startPoint y: 92, endPoint x: 217, endPoint y: 198, distance: 105.5
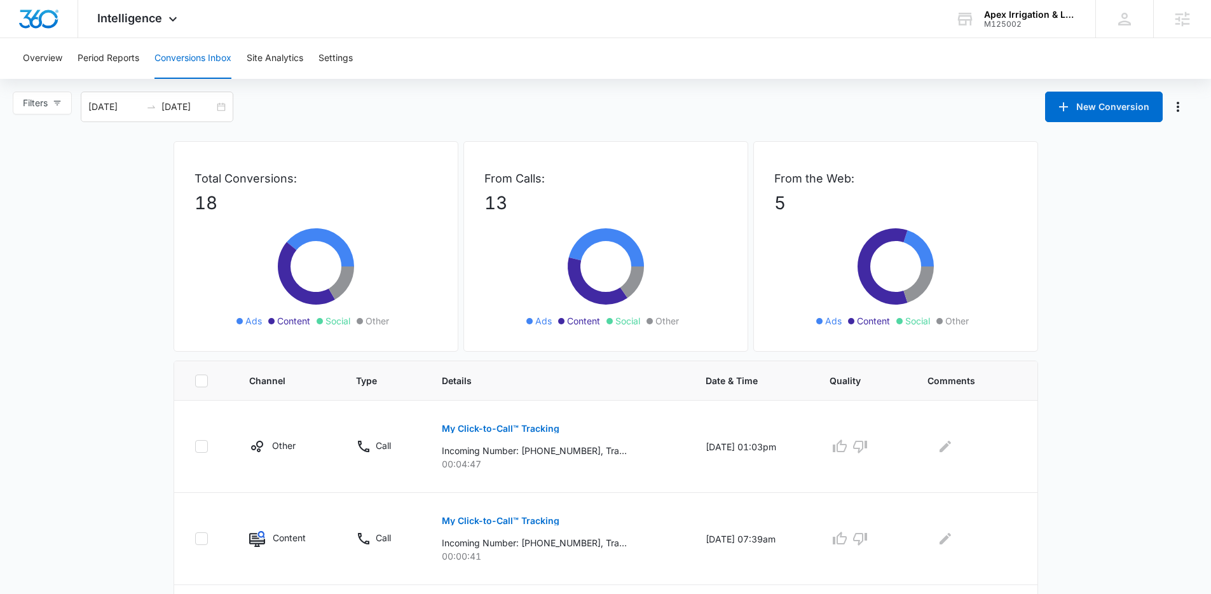
click at [522, 101] on div "Filters 07/15/2025 08/14/2025 New Conversion" at bounding box center [605, 107] width 1211 height 31
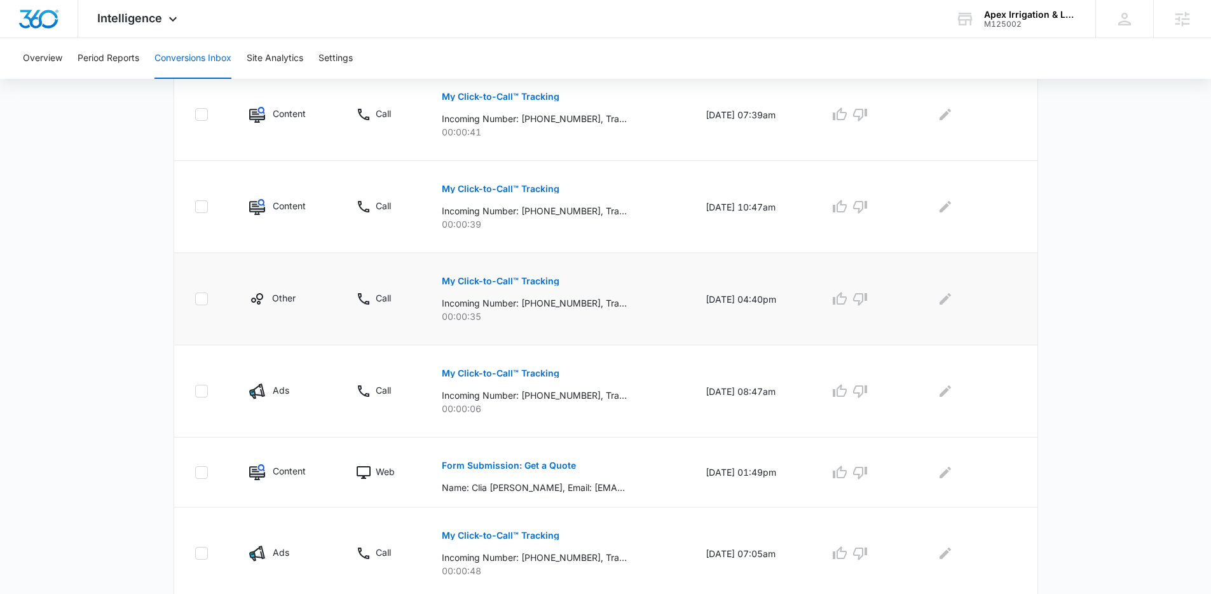
scroll to position [425, 0]
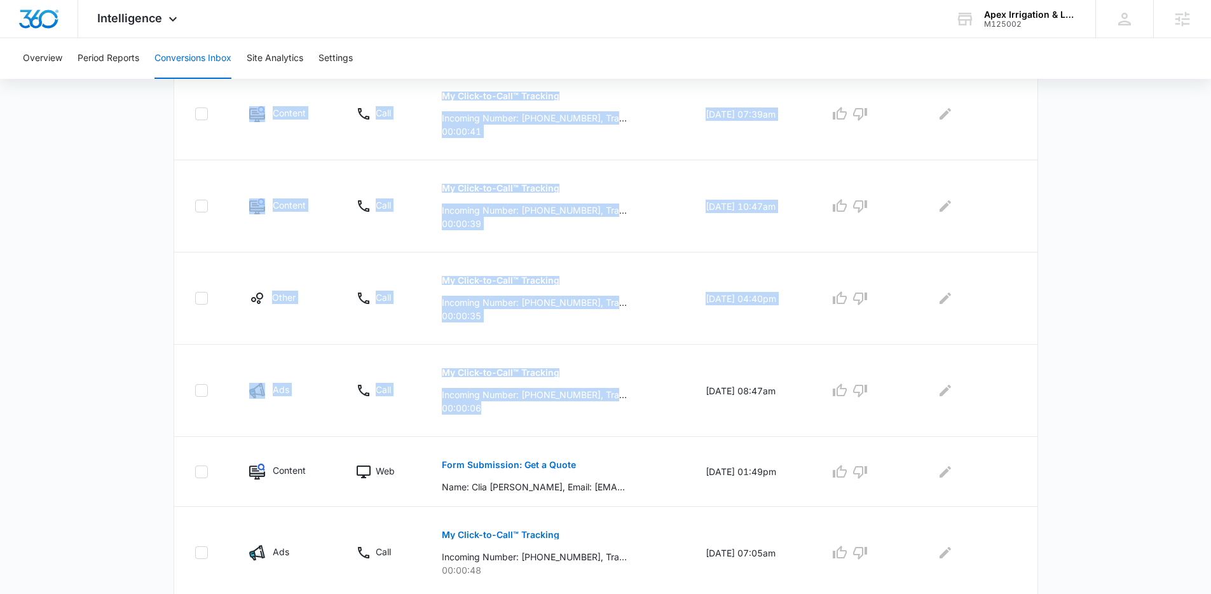
drag, startPoint x: 545, startPoint y: 414, endPoint x: 136, endPoint y: 237, distance: 445.4
click at [136, 237] on main "Filters 07/15/2025 08/14/2025 New Conversion Total Conversions: 18 Ads Content …" at bounding box center [605, 268] width 1211 height 1203
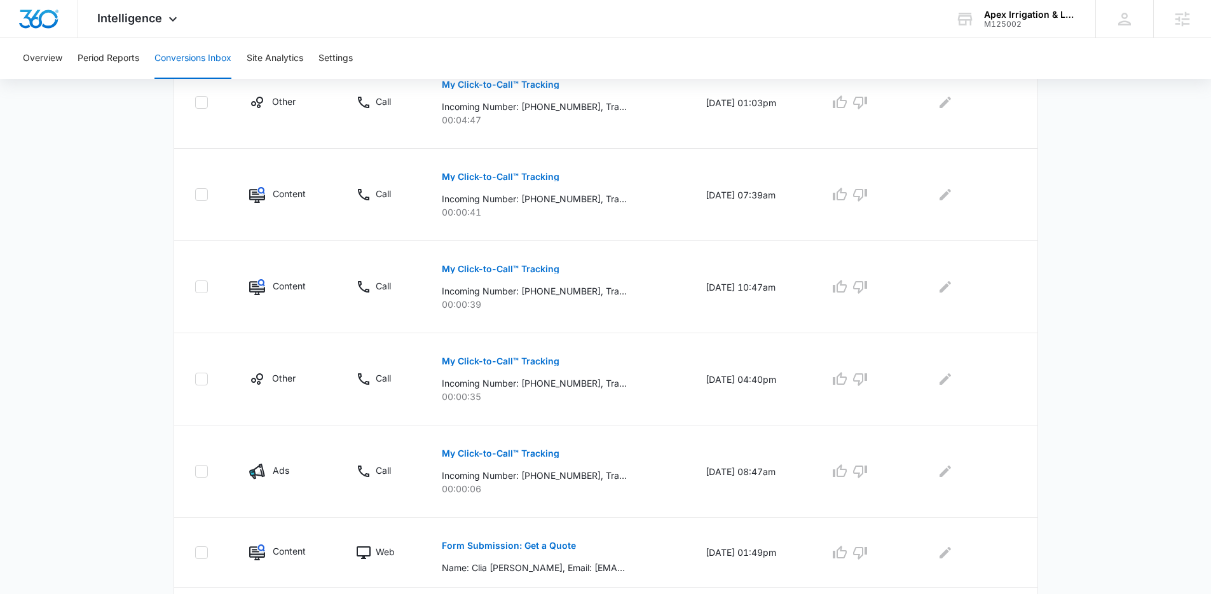
scroll to position [327, 0]
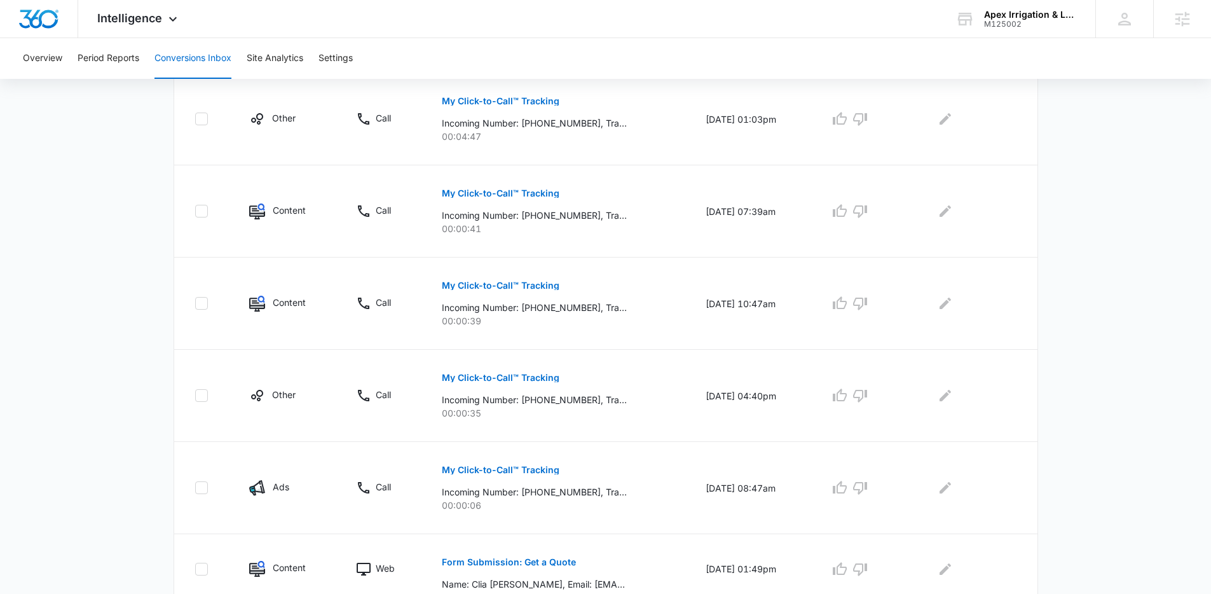
click at [161, 225] on div "Total Conversions: 18 Ads Content Social Other From Calls: 13 Ads Content Socia…" at bounding box center [606, 390] width 890 height 1153
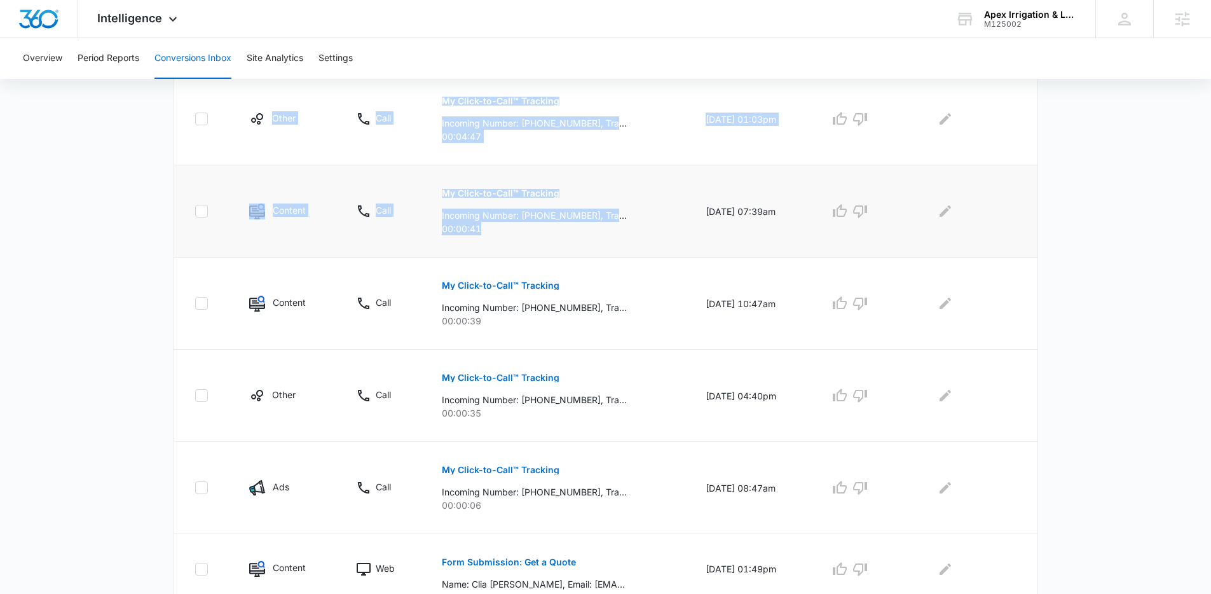
drag, startPoint x: 166, startPoint y: 144, endPoint x: 666, endPoint y: 245, distance: 510.1
click at [666, 245] on main "Filters 07/15/2025 08/14/2025 New Conversion Total Conversions: 18 Ads Content …" at bounding box center [605, 365] width 1211 height 1203
click at [665, 245] on td "My Click-to-Call™ Tracking Incoming Number: +17704025599, Tracking Number: +147…" at bounding box center [558, 211] width 264 height 92
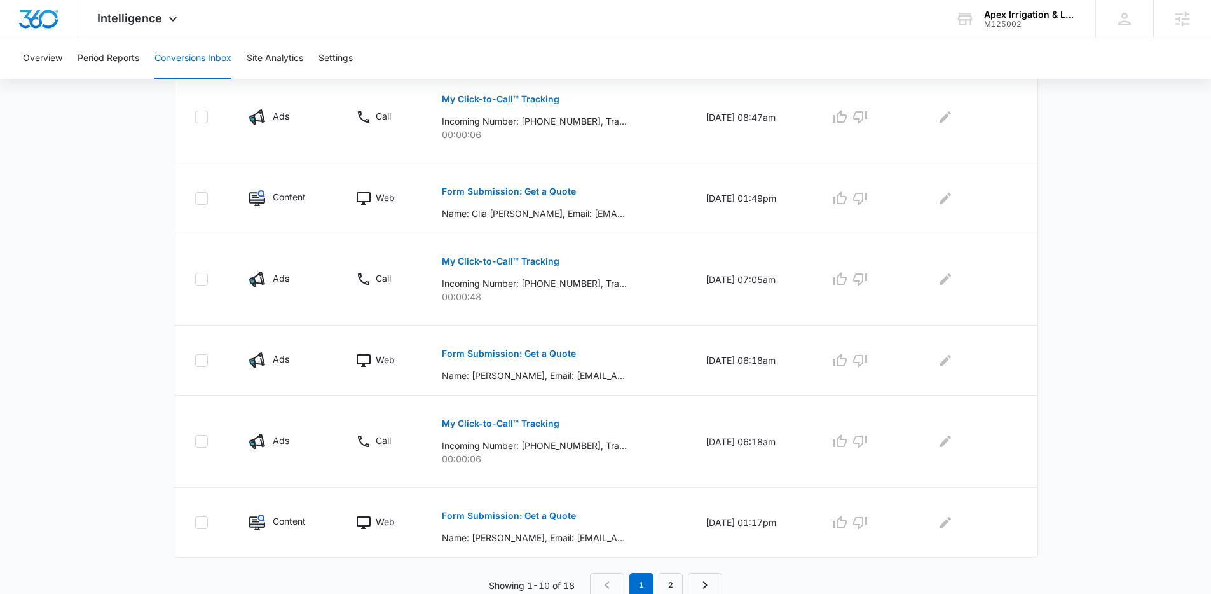
scroll to position [701, 0]
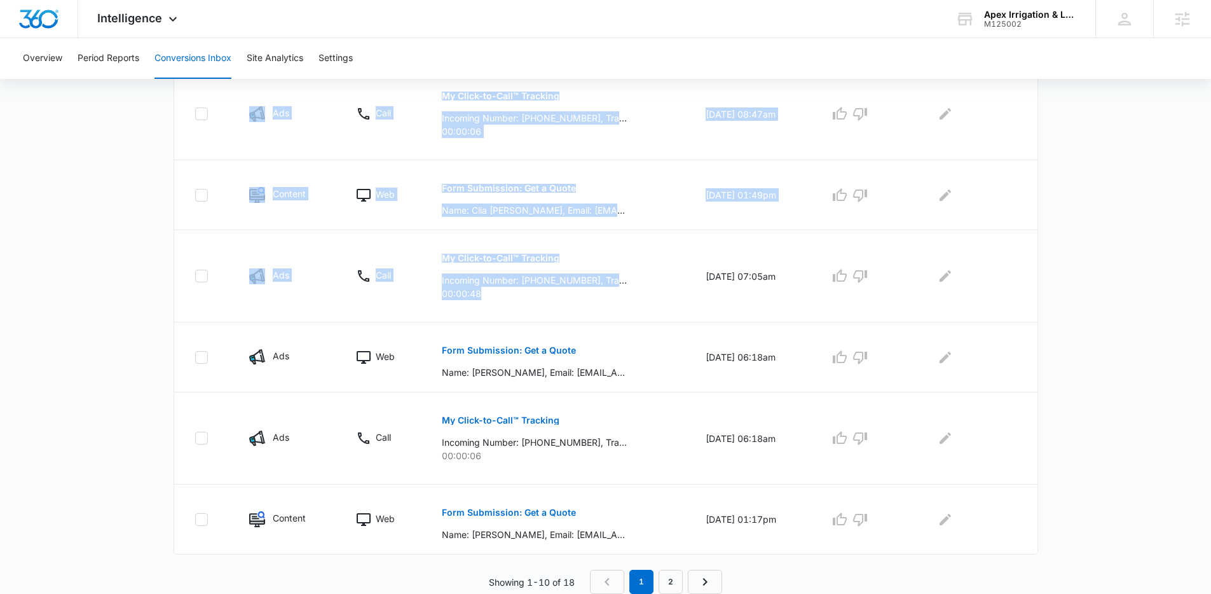
drag, startPoint x: 598, startPoint y: 290, endPoint x: 152, endPoint y: 229, distance: 450.4
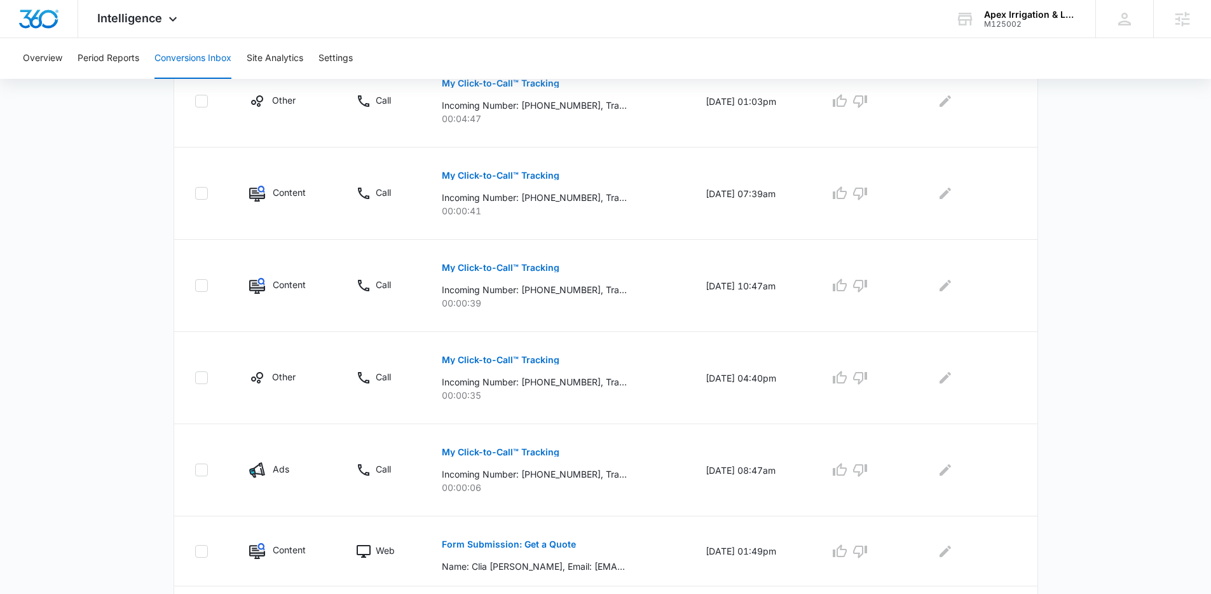
scroll to position [419, 0]
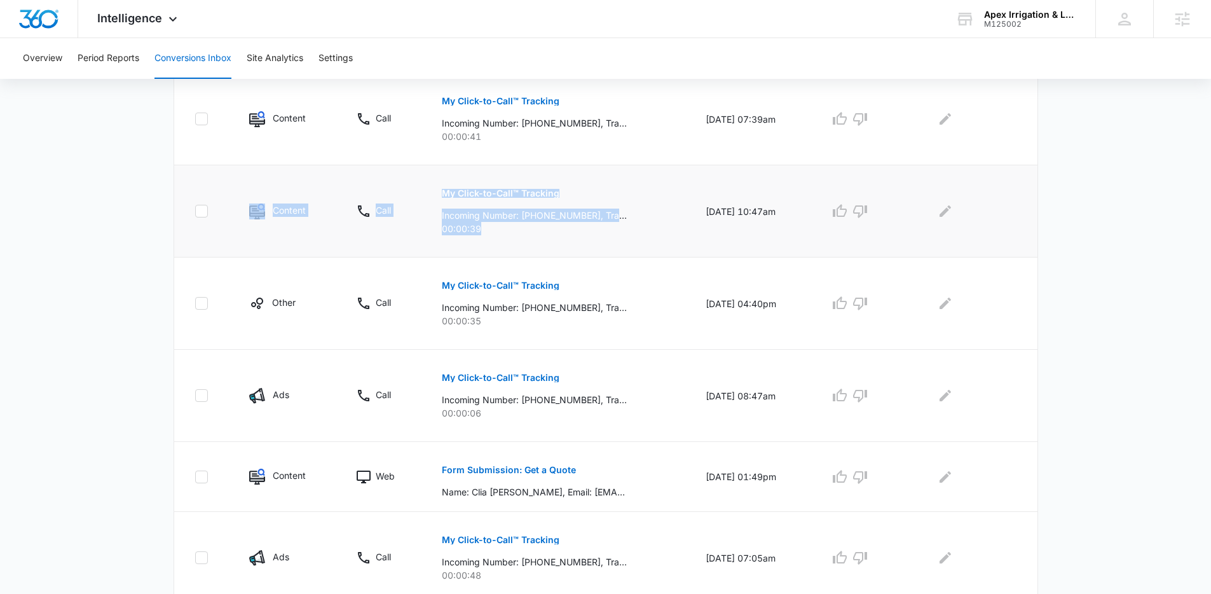
drag, startPoint x: 178, startPoint y: 172, endPoint x: 601, endPoint y: 234, distance: 427.2
click at [601, 234] on tr "Content Call My Click-to-Call™ Tracking Incoming Number: +17704025599, Tracking…" at bounding box center [605, 211] width 863 height 92
click at [601, 234] on p "00:00:39" at bounding box center [558, 228] width 233 height 13
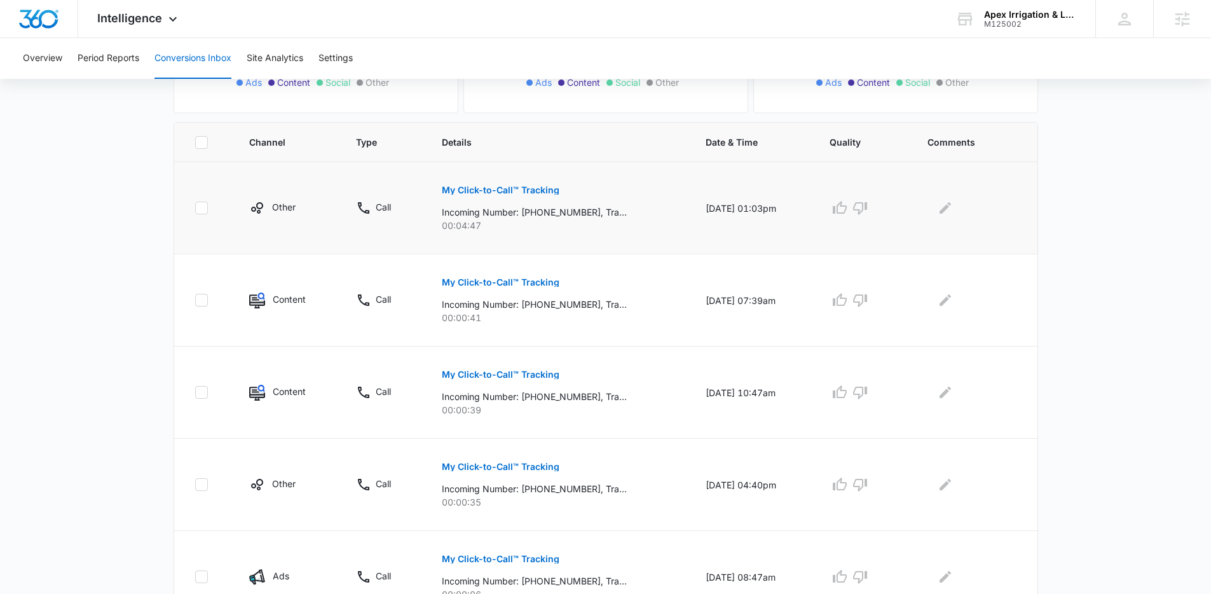
scroll to position [228, 0]
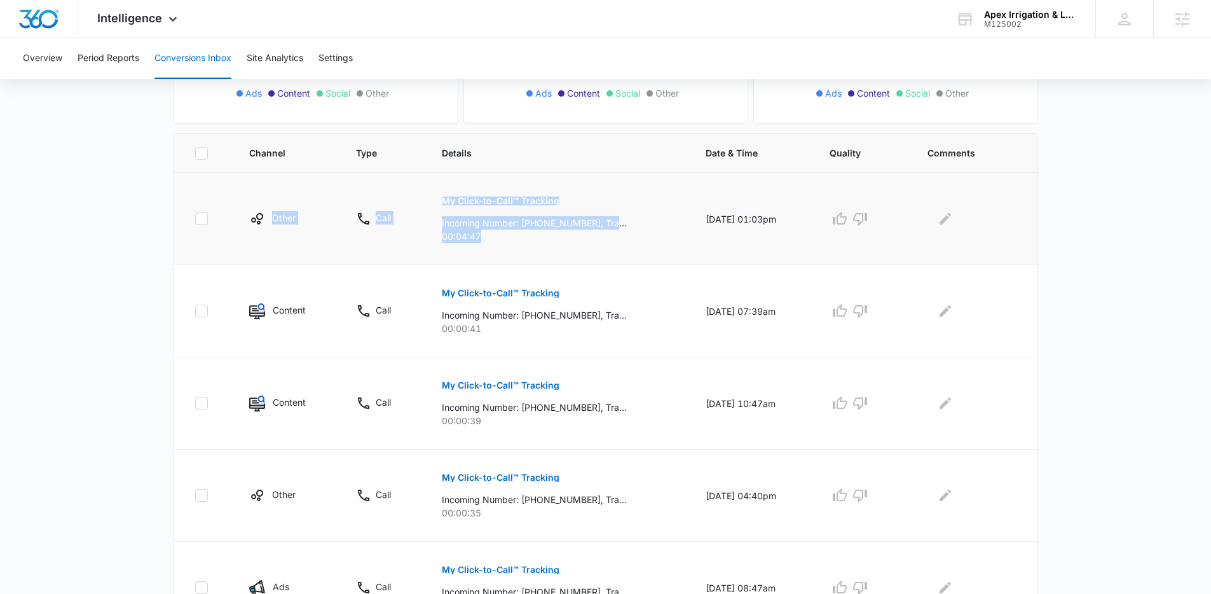
drag, startPoint x: 505, startPoint y: 226, endPoint x: 241, endPoint y: 189, distance: 266.2
click at [241, 189] on tr "Other Call My Click-to-Call™ Tracking Incoming Number: +16787729382, Tracking N…" at bounding box center [605, 219] width 863 height 92
click at [241, 189] on td "Other" at bounding box center [287, 219] width 107 height 92
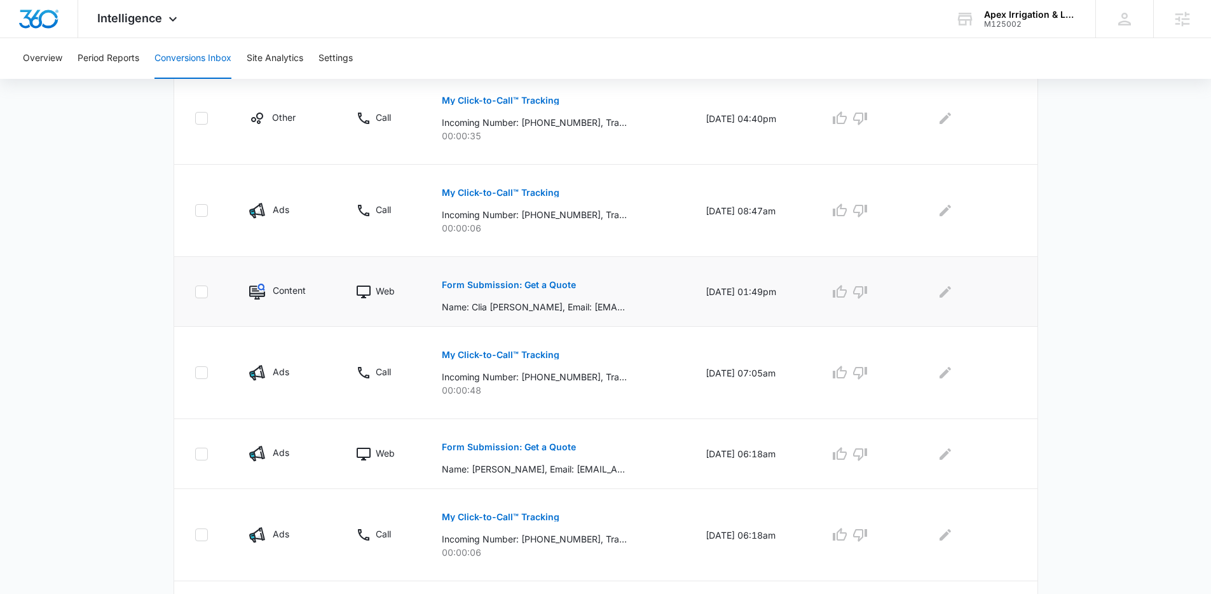
scroll to position [606, 0]
click at [551, 283] on p "Form Submission: Get a Quote" at bounding box center [509, 283] width 134 height 9
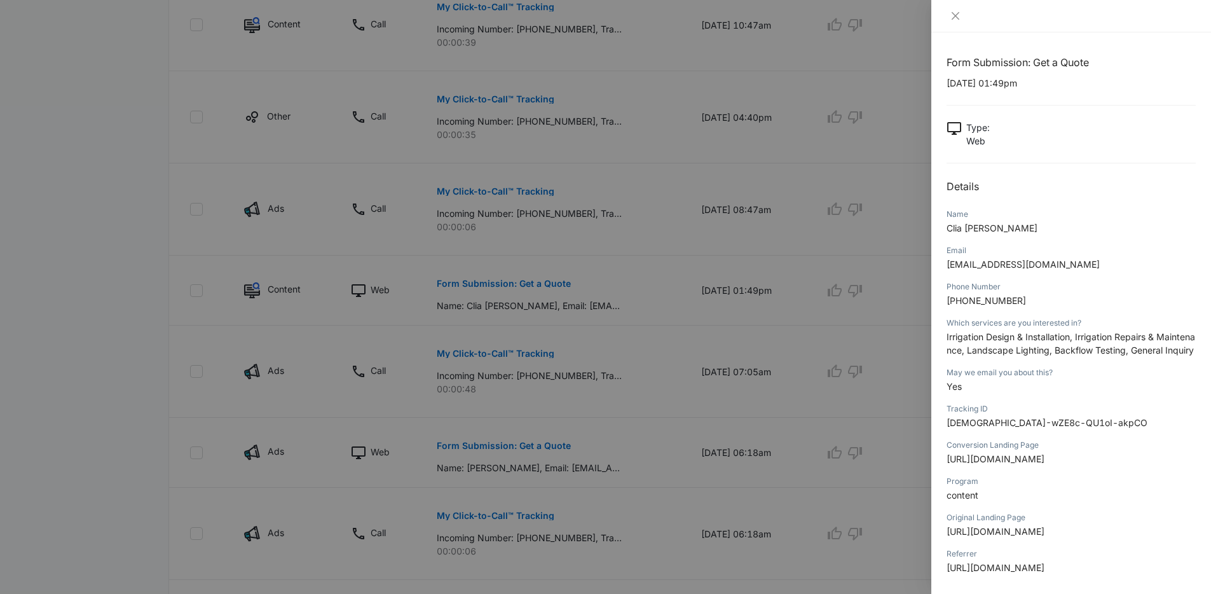
click at [876, 174] on div at bounding box center [605, 297] width 1211 height 594
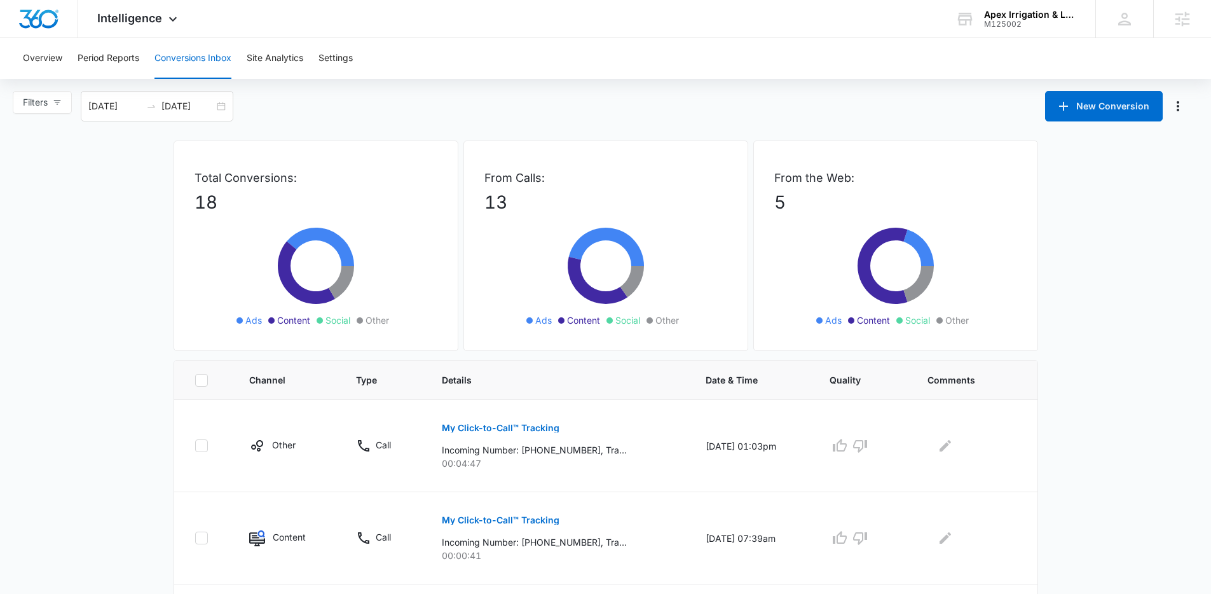
scroll to position [0, 0]
drag, startPoint x: 481, startPoint y: 177, endPoint x: 526, endPoint y: 210, distance: 55.6
click at [526, 210] on div "From Calls: 13 Ads Content Social Other" at bounding box center [605, 246] width 285 height 210
click at [526, 210] on p "13" at bounding box center [605, 202] width 243 height 27
drag, startPoint x: 526, startPoint y: 210, endPoint x: 475, endPoint y: 170, distance: 64.8
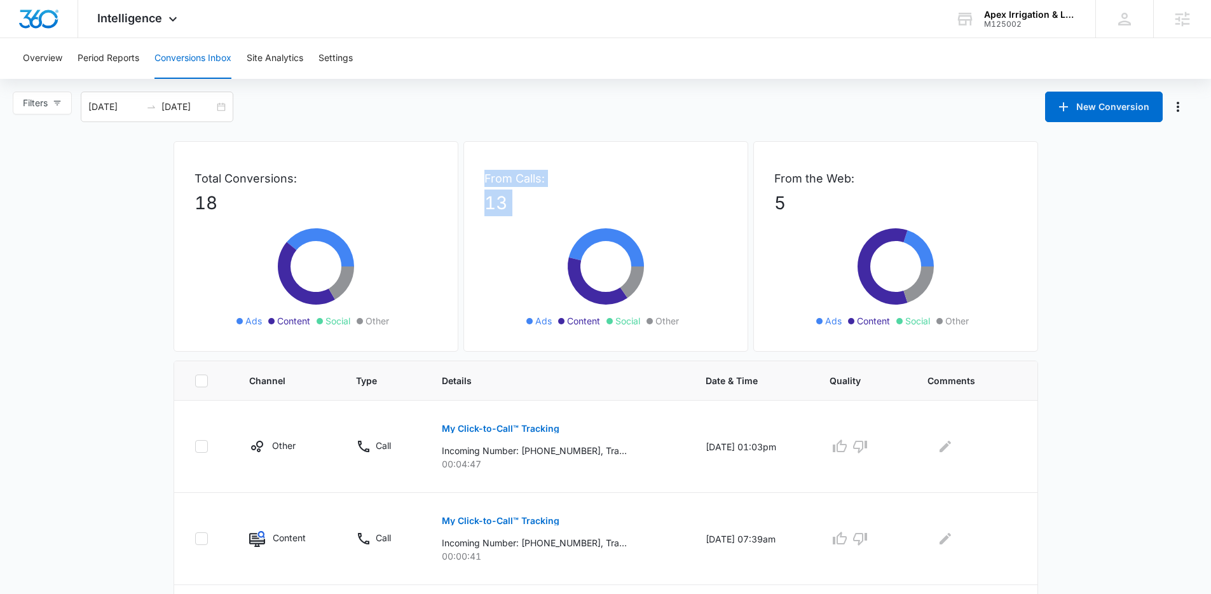
click at [475, 170] on div "From Calls: 13 Ads Content Social Other" at bounding box center [605, 246] width 285 height 210
drag, startPoint x: 192, startPoint y: 181, endPoint x: 254, endPoint y: 208, distance: 67.2
click at [254, 208] on div "Total Conversions: 18 Ads Content Social Other" at bounding box center [315, 246] width 285 height 210
click at [254, 208] on p "18" at bounding box center [315, 202] width 243 height 27
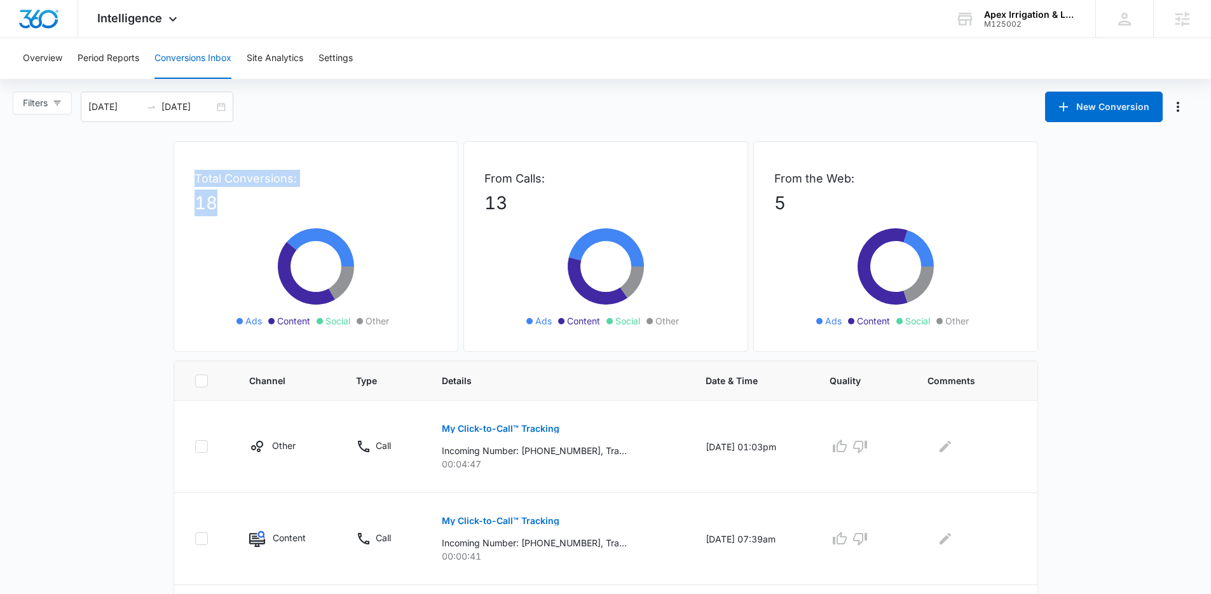
drag, startPoint x: 263, startPoint y: 207, endPoint x: 165, endPoint y: 166, distance: 105.7
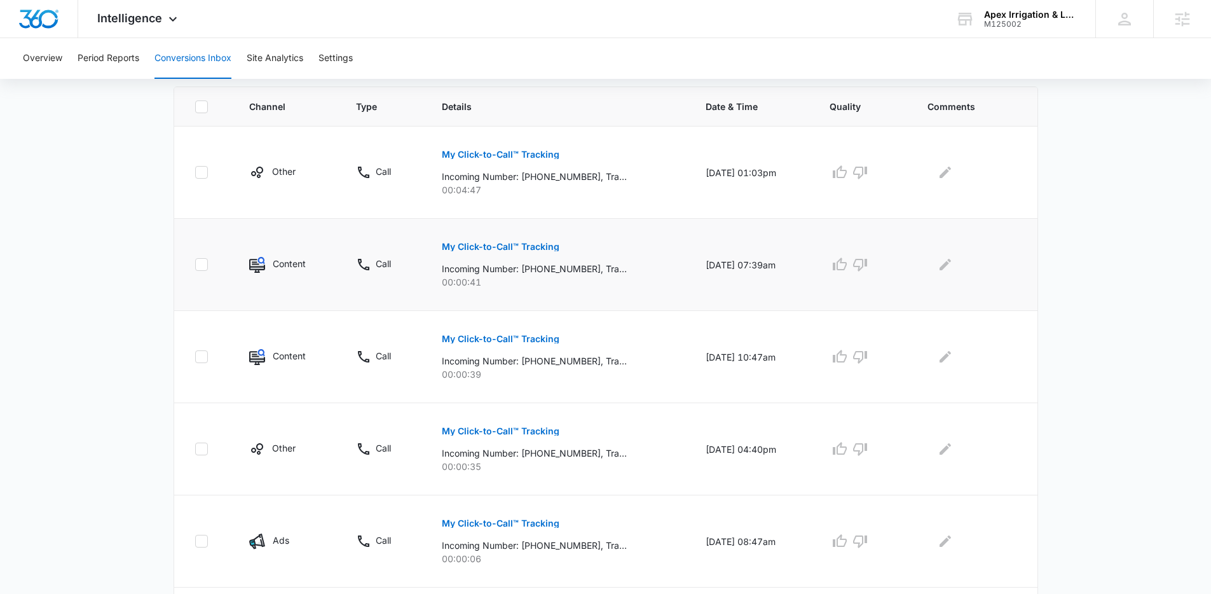
scroll to position [280, 0]
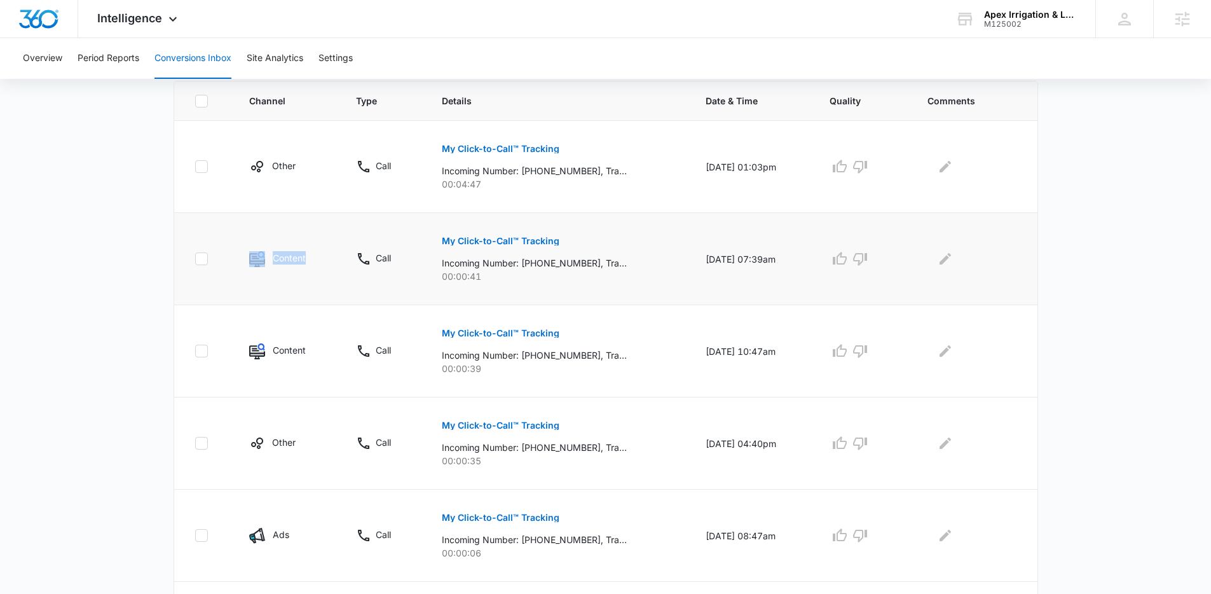
drag, startPoint x: 238, startPoint y: 243, endPoint x: 315, endPoint y: 275, distance: 83.0
click at [315, 275] on td "Content" at bounding box center [287, 259] width 107 height 92
drag, startPoint x: 315, startPoint y: 275, endPoint x: 228, endPoint y: 238, distance: 93.7
click at [228, 238] on tr "Content Call My Click-to-Call™ Tracking Incoming Number: +17704025599, Tracking…" at bounding box center [605, 259] width 863 height 92
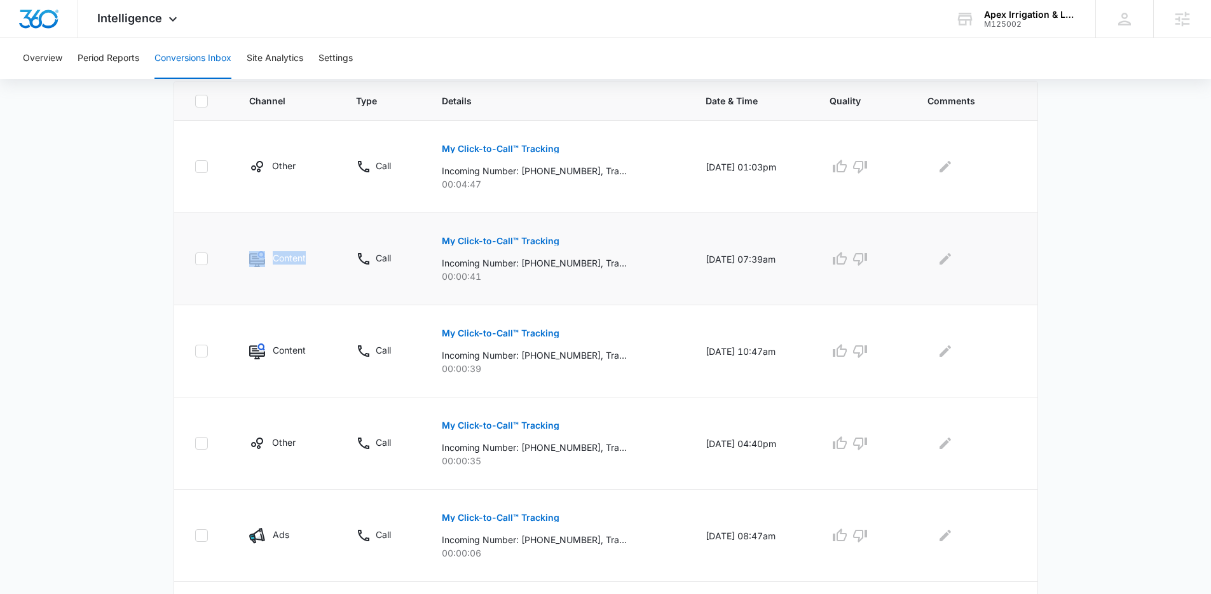
click at [228, 238] on td at bounding box center [204, 259] width 60 height 92
click at [308, 240] on td "Content" at bounding box center [287, 256] width 107 height 92
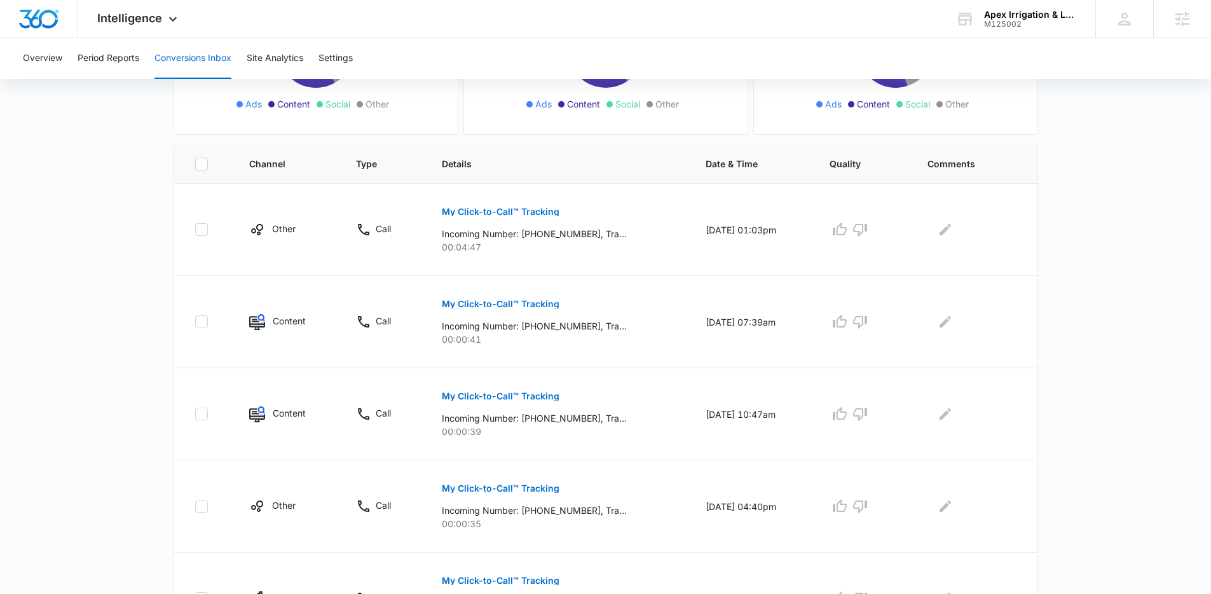
scroll to position [0, 0]
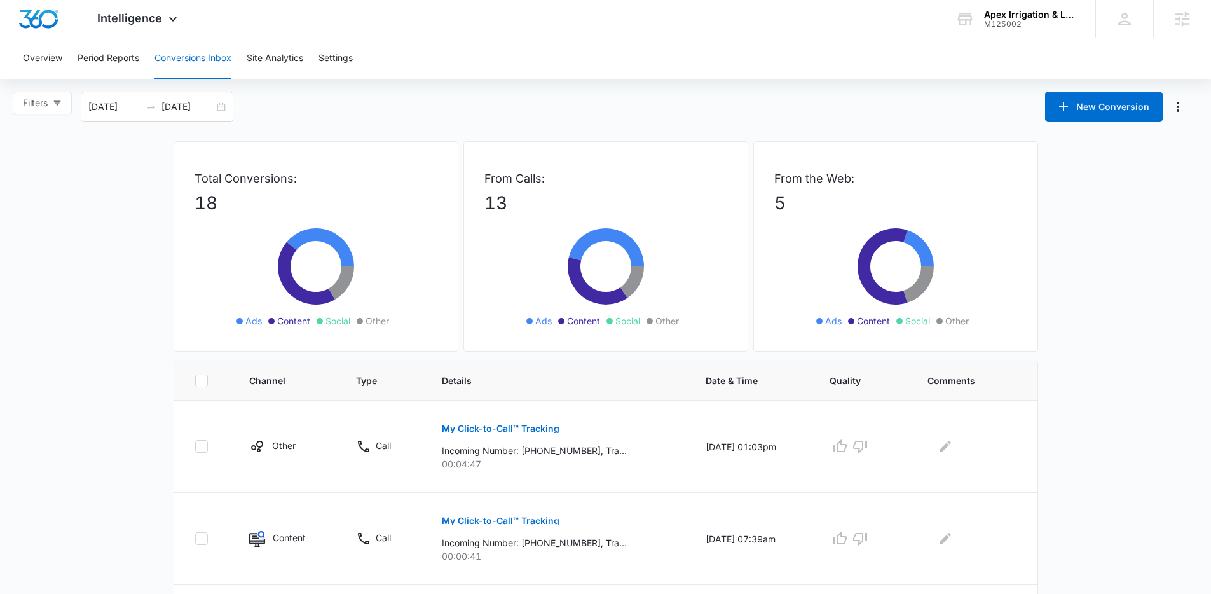
click at [837, 95] on div "Filters 07/15/2025 08/14/2025 New Conversion" at bounding box center [605, 107] width 1211 height 31
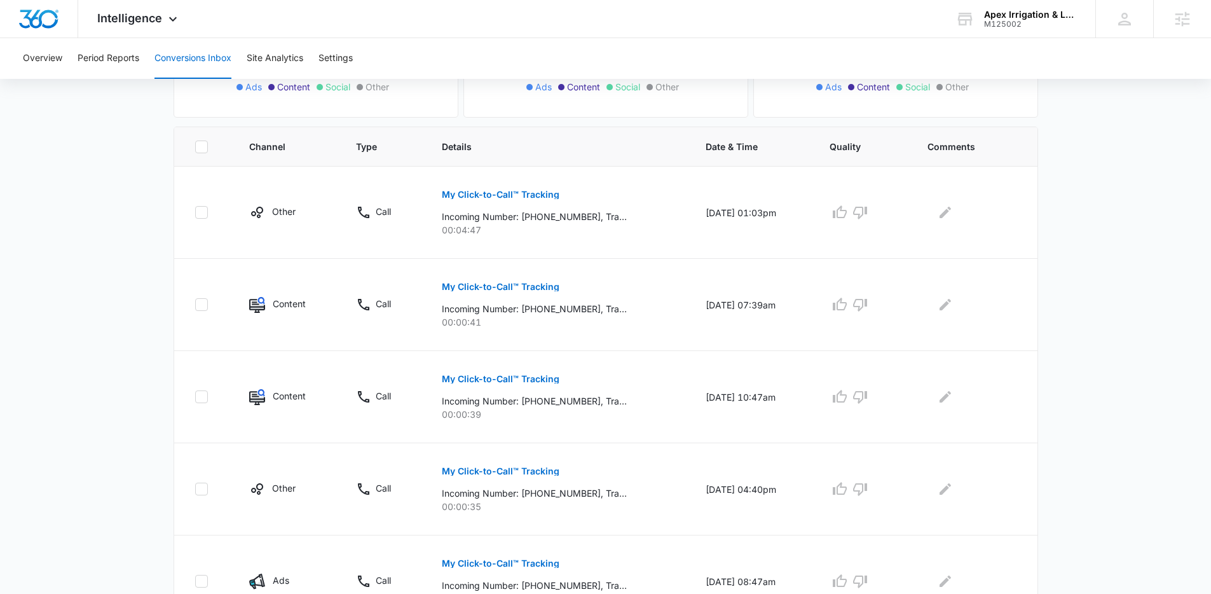
scroll to position [263, 0]
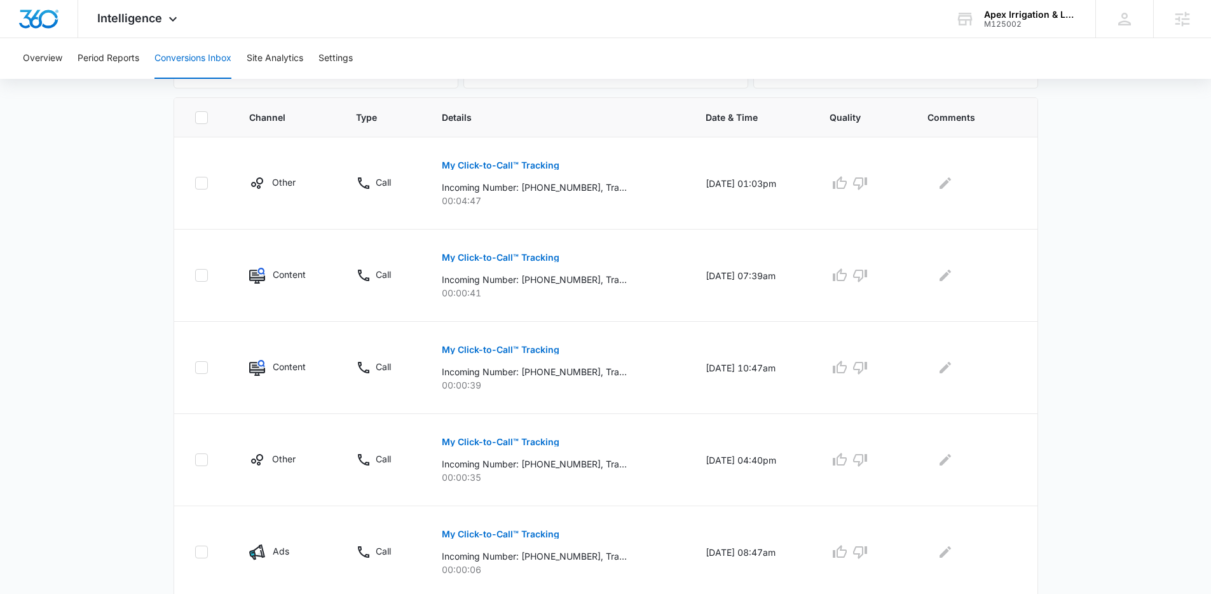
click at [1153, 182] on main "Filters 07/15/2025 08/14/2025 New Conversion Total Conversions: 18 Ads Content …" at bounding box center [605, 429] width 1211 height 1203
click at [500, 50] on div "Overview Period Reports Conversions Inbox Site Analytics Settings" at bounding box center [605, 58] width 1180 height 41
click at [501, 52] on div "Overview Period Reports Conversions Inbox Site Analytics Settings" at bounding box center [605, 58] width 1180 height 41
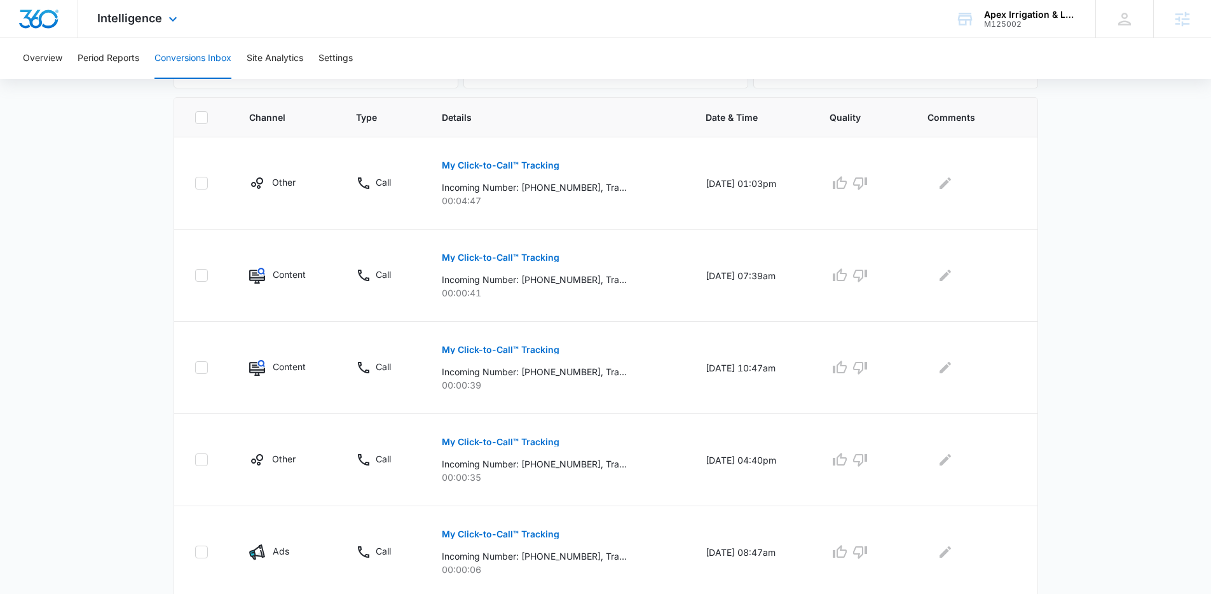
click at [475, 36] on div "Intelligence Apps Reputation Websites Forms CRM Email Social Shop Payments POS …" at bounding box center [605, 19] width 1211 height 38
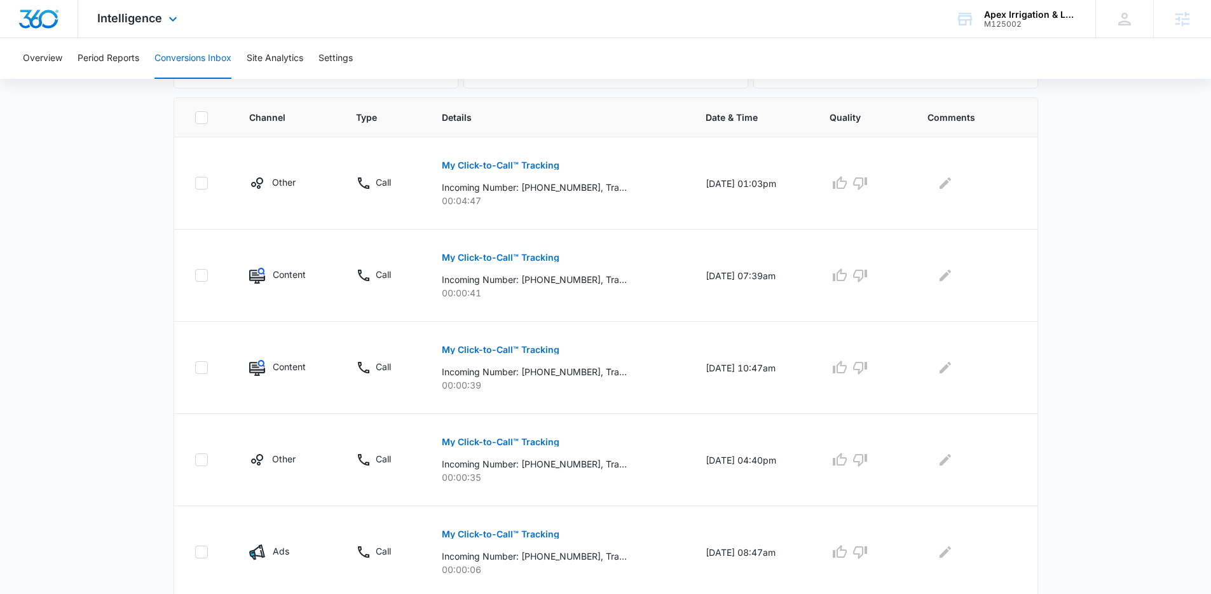
click at [321, 17] on div "Intelligence Apps Reputation Websites Forms CRM Email Social Shop Payments POS …" at bounding box center [605, 19] width 1211 height 38
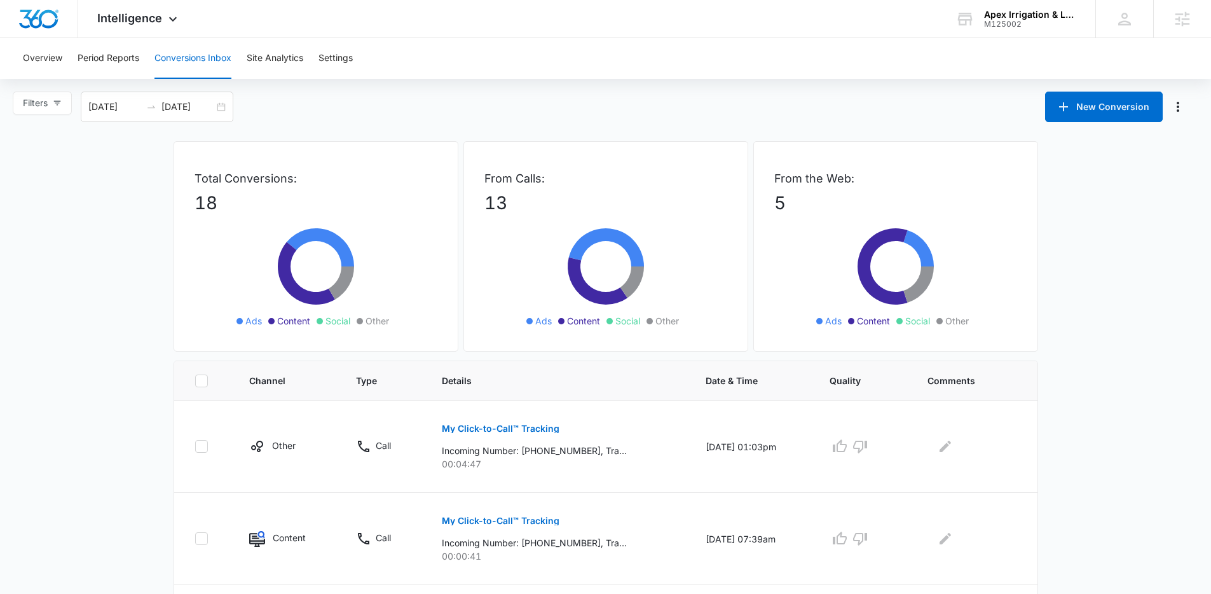
click at [292, 100] on div "Filters 07/15/2025 08/14/2025 New Conversion" at bounding box center [605, 107] width 1211 height 31
click at [224, 105] on div "07/15/2025 08/14/2025" at bounding box center [157, 107] width 153 height 31
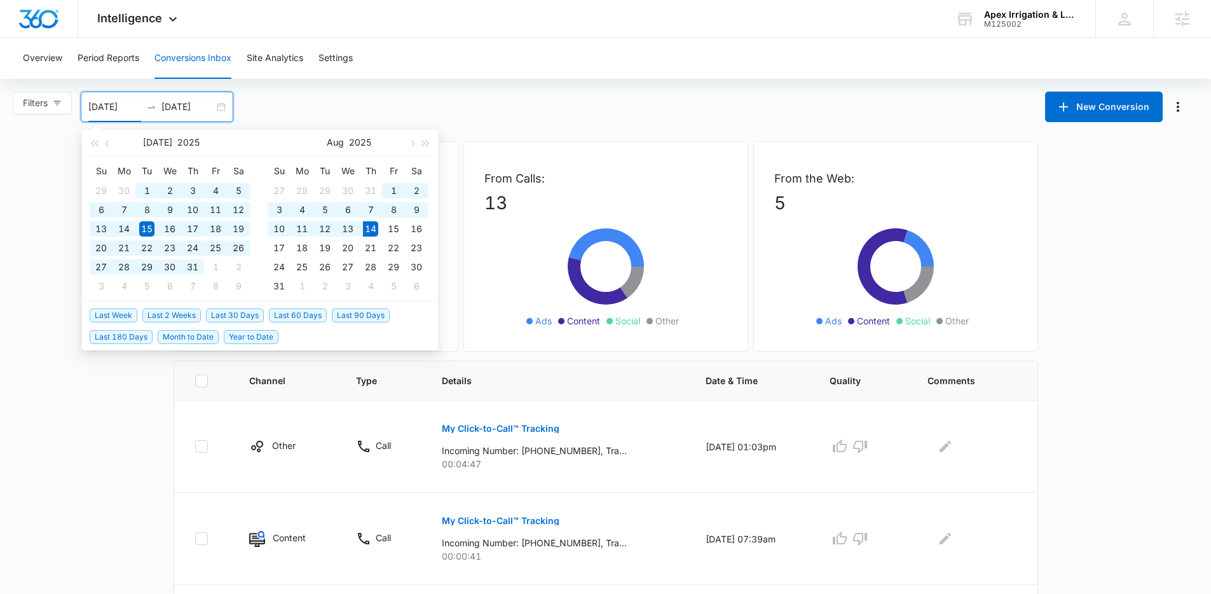
click at [129, 337] on span "Last 180 Days" at bounding box center [121, 337] width 63 height 14
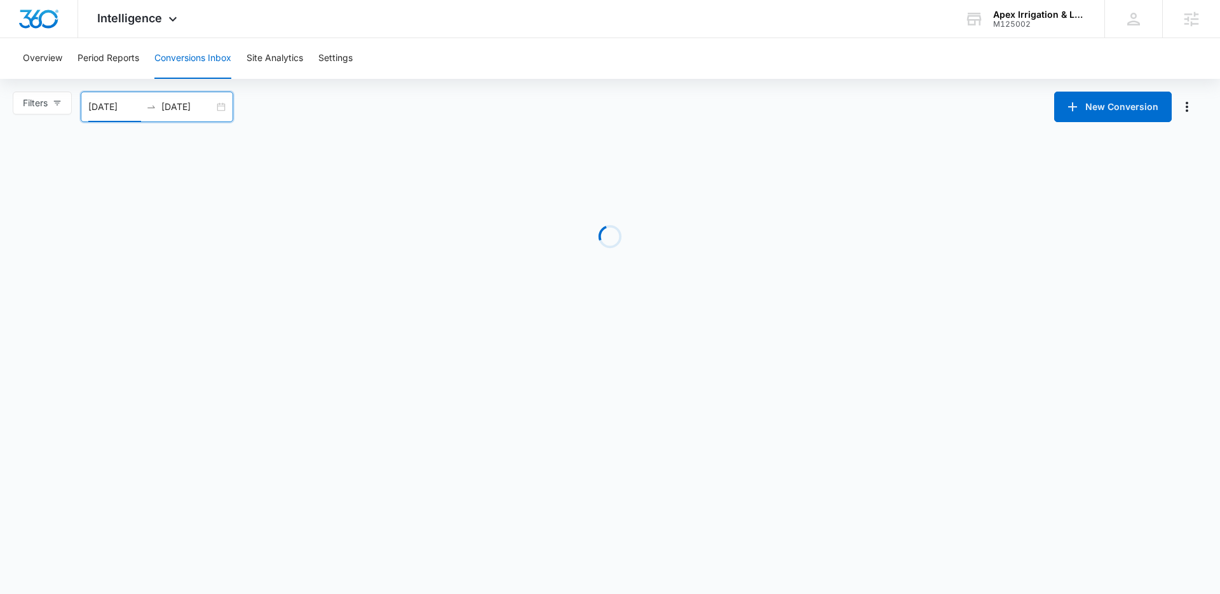
click at [495, 104] on div "Filters 02/15/2025 08/14/2025 New Conversion Feb 2025 Su Mo Tu We Th Fr Sa 26 2…" at bounding box center [610, 107] width 1220 height 31
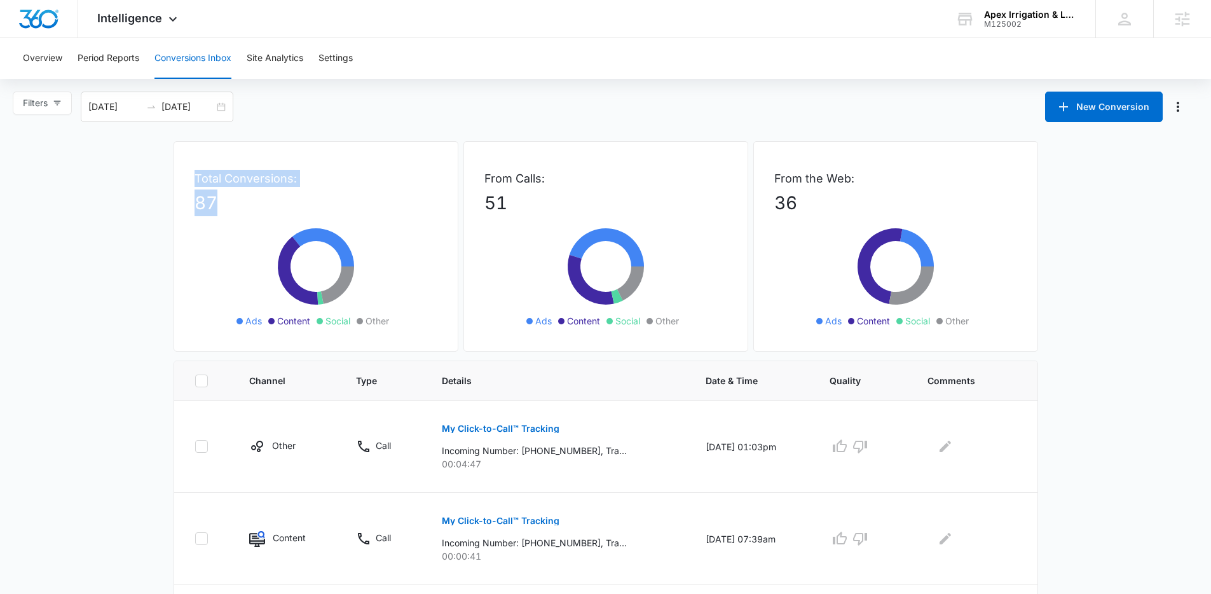
drag, startPoint x: 182, startPoint y: 167, endPoint x: 245, endPoint y: 210, distance: 76.3
click at [245, 210] on div "Total Conversions: 87 Ads Content Social Other" at bounding box center [315, 246] width 285 height 210
click at [245, 210] on p "87" at bounding box center [315, 202] width 243 height 27
drag, startPoint x: 245, startPoint y: 210, endPoint x: 198, endPoint y: 175, distance: 58.1
click at [198, 175] on div "Total Conversions: 87 Ads Content Social Other" at bounding box center [315, 246] width 285 height 210
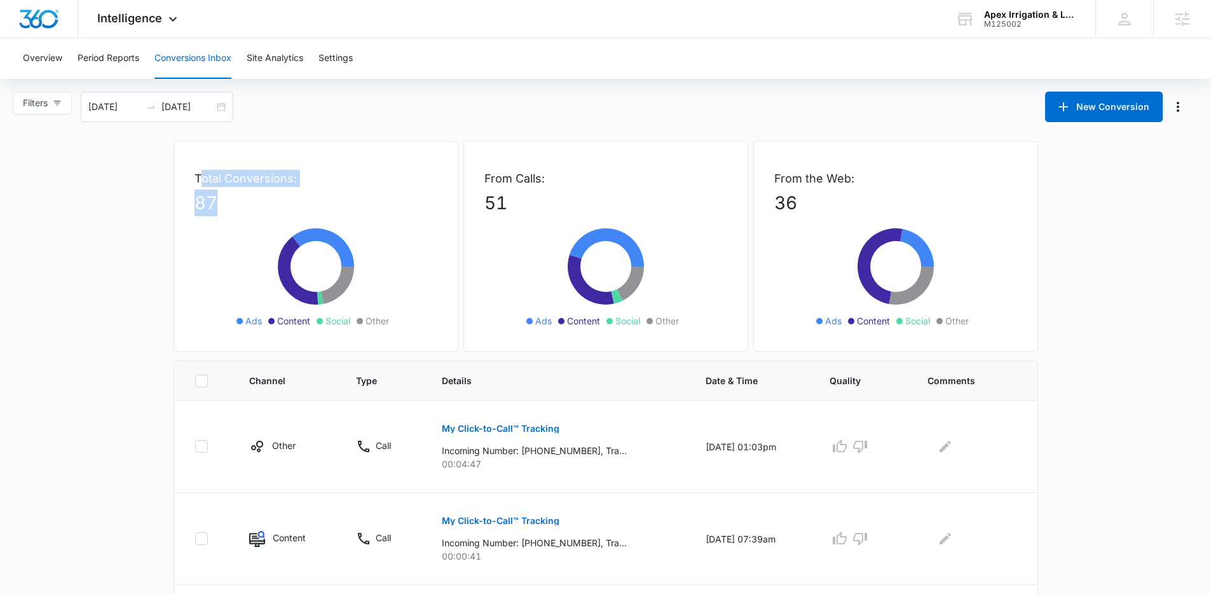
click at [198, 175] on p "Total Conversions:" at bounding box center [315, 178] width 243 height 17
click at [222, 104] on div "02/15/2025 08/14/2025" at bounding box center [157, 107] width 153 height 31
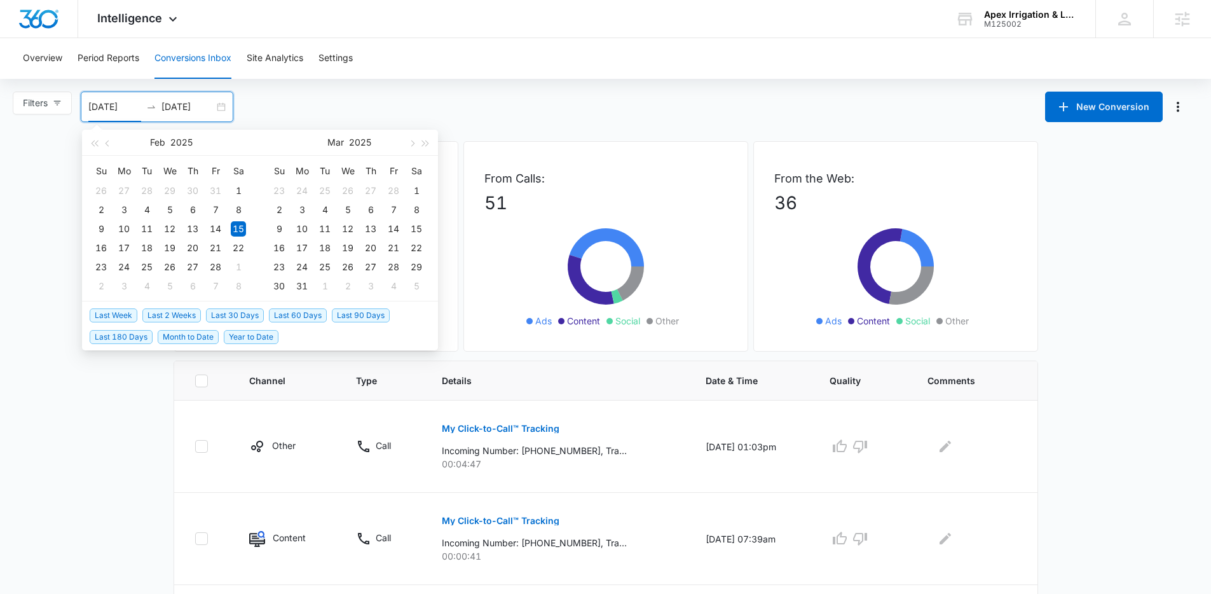
click at [250, 316] on span "Last 30 Days" at bounding box center [235, 315] width 58 height 14
type input "07/15/2025"
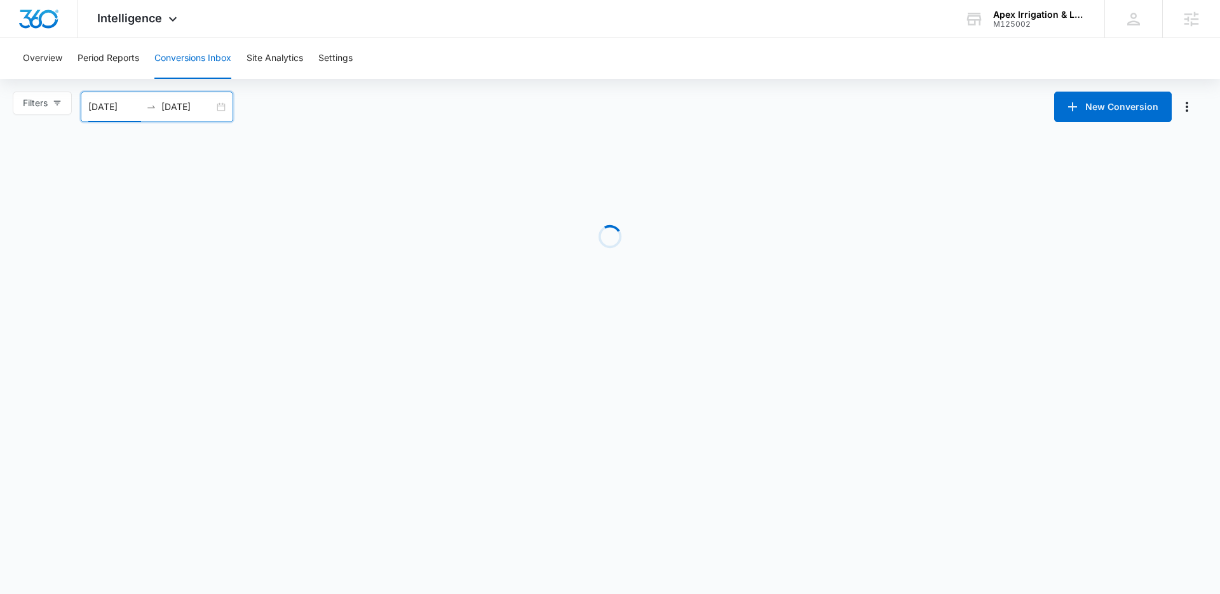
click at [97, 205] on main "Filters 07/15/2025 08/14/2025 New Conversion Jul 2025 Su Mo Tu We Th Fr Sa 29 3…" at bounding box center [610, 212] width 1220 height 240
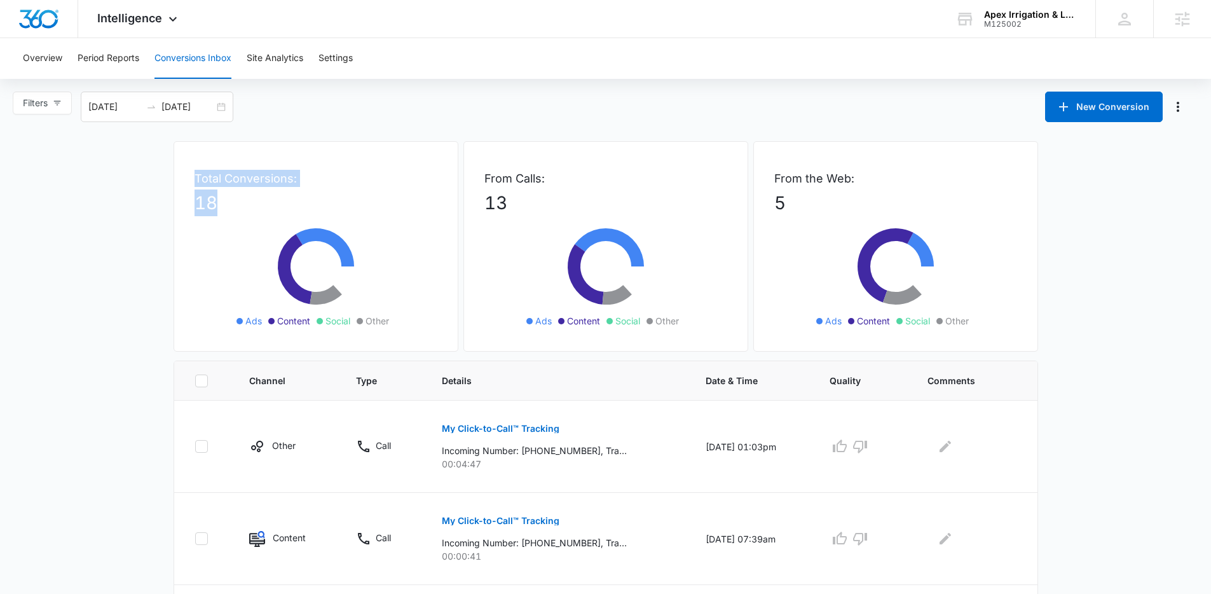
drag, startPoint x: 189, startPoint y: 171, endPoint x: 240, endPoint y: 209, distance: 64.1
click at [240, 209] on div "Total Conversions: 18 Ads Content Social Other" at bounding box center [315, 246] width 285 height 210
click at [240, 209] on p "18" at bounding box center [315, 202] width 243 height 27
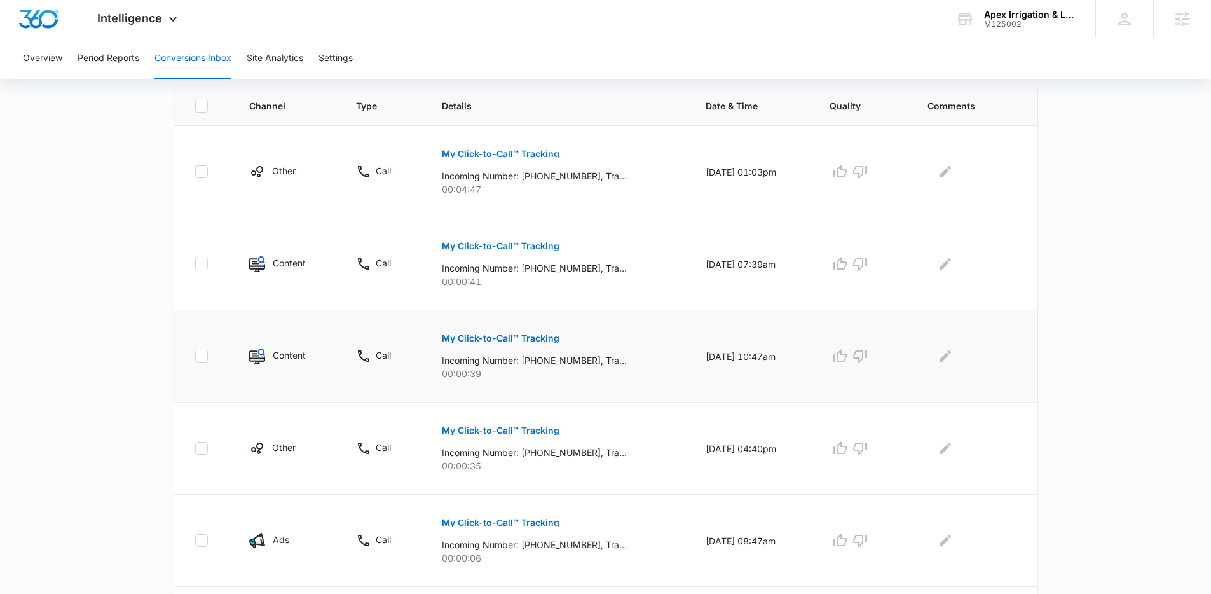
scroll to position [208, 0]
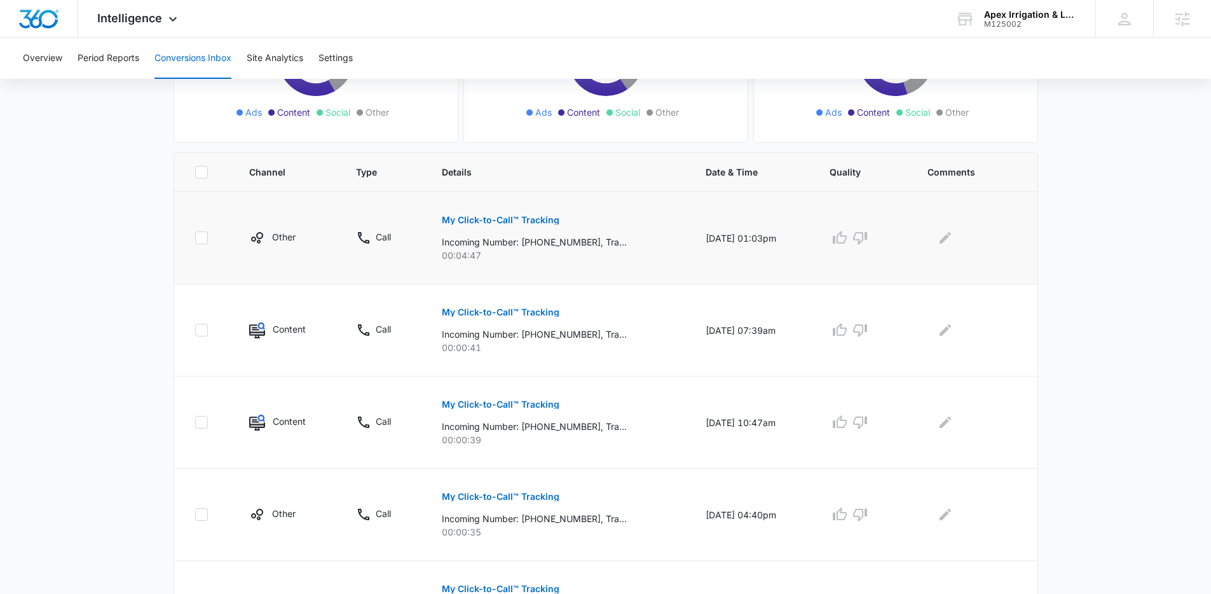
click at [639, 200] on td "My Click-to-Call™ Tracking Incoming Number: +16787729382, Tracking Number: +147…" at bounding box center [558, 238] width 264 height 92
click at [639, 201] on td "My Click-to-Call™ Tracking Incoming Number: +16787729382, Tracking Number: +147…" at bounding box center [558, 238] width 264 height 92
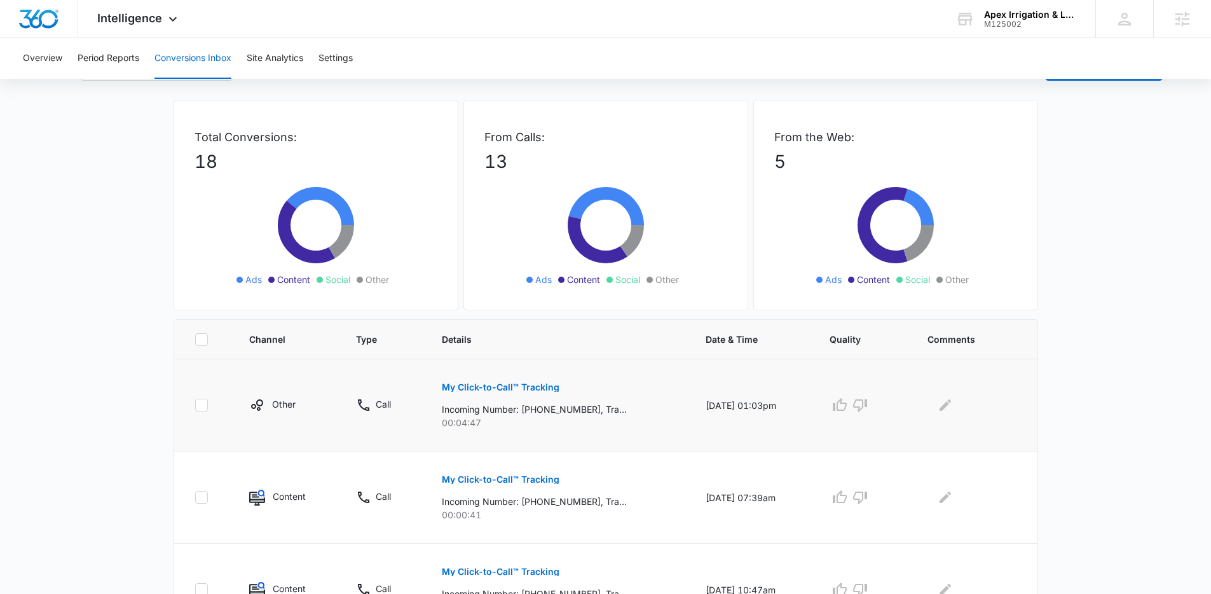
scroll to position [17, 0]
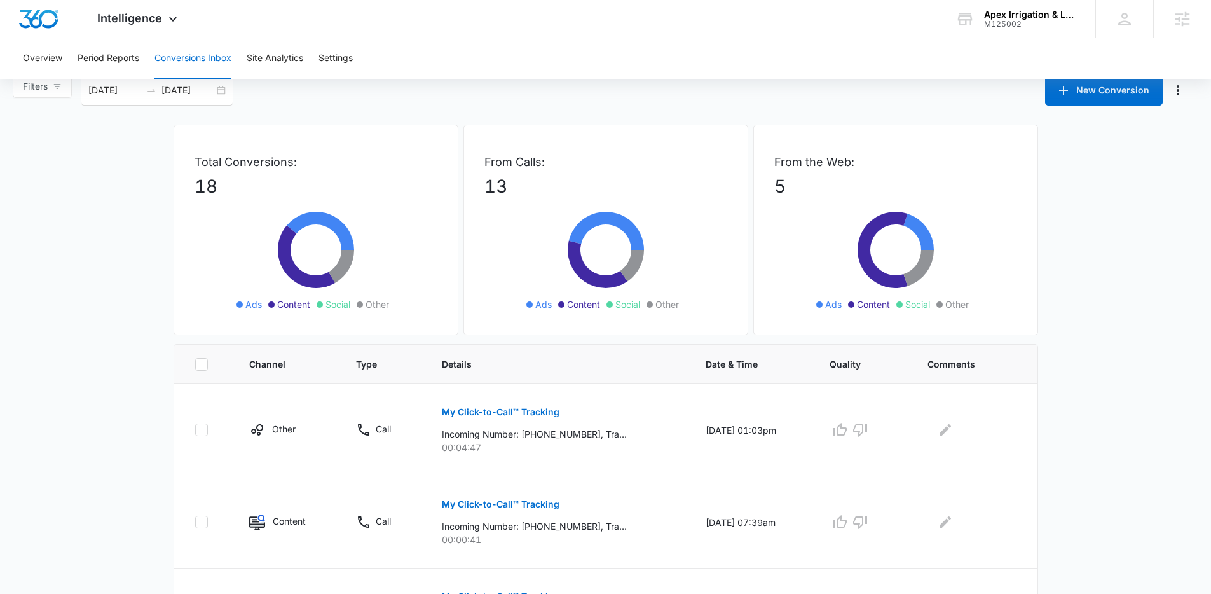
click at [508, 98] on div "Filters 07/15/2025 08/14/2025 New Conversion Jul 2025 Su Mo Tu We Th Fr Sa 29 3…" at bounding box center [605, 90] width 1211 height 31
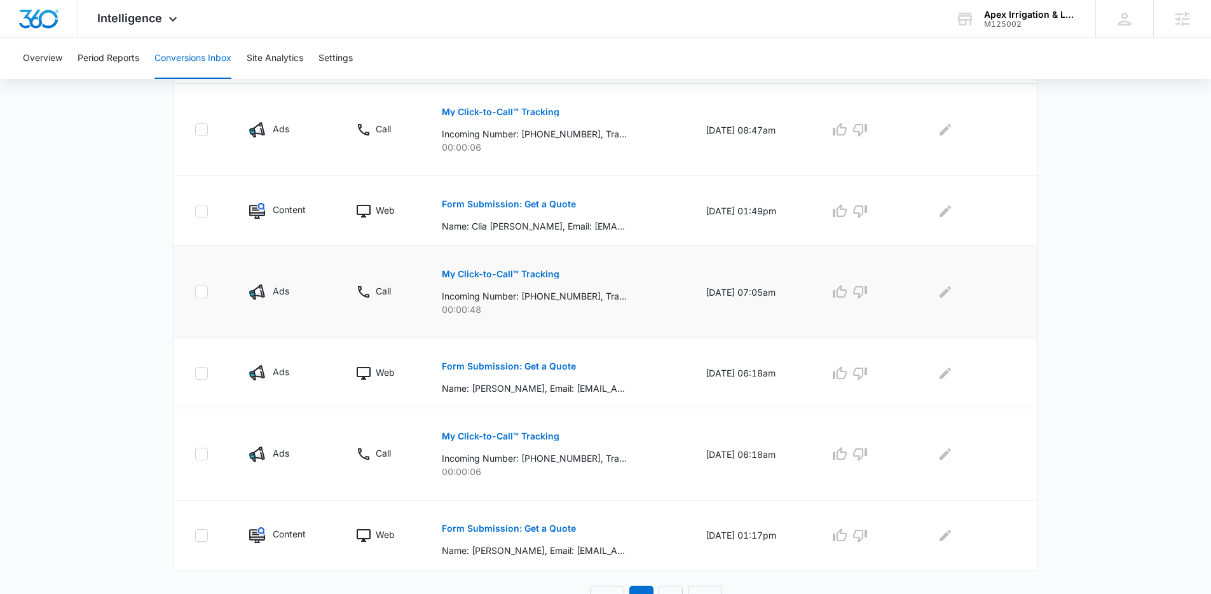
scroll to position [701, 0]
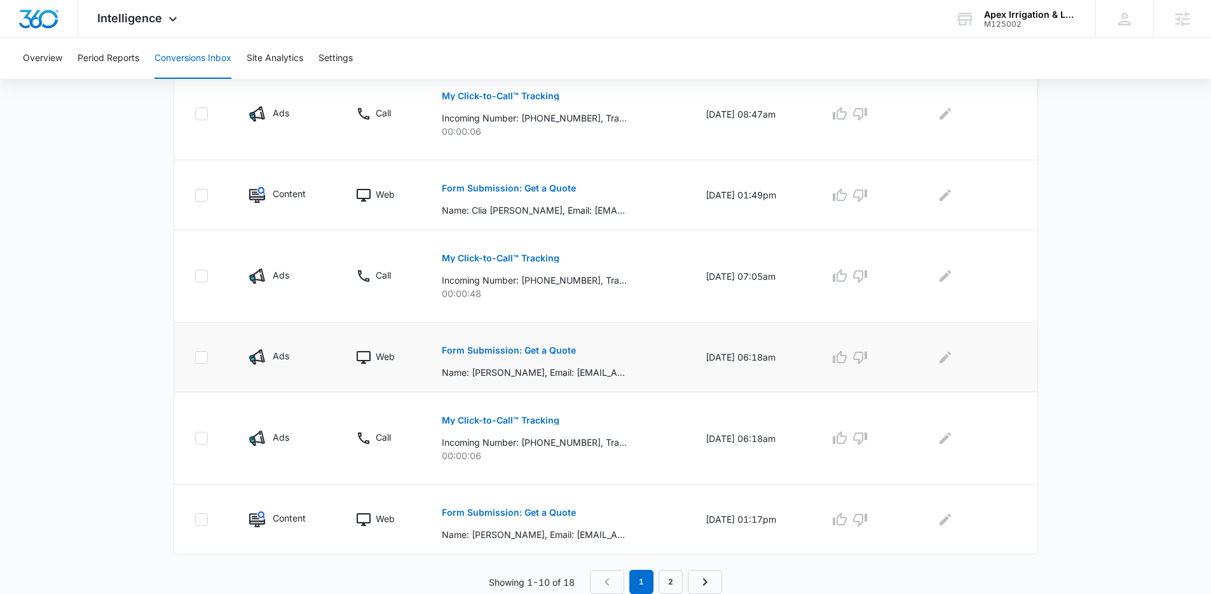
click at [513, 353] on p "Form Submission: Get a Quote" at bounding box center [509, 350] width 134 height 9
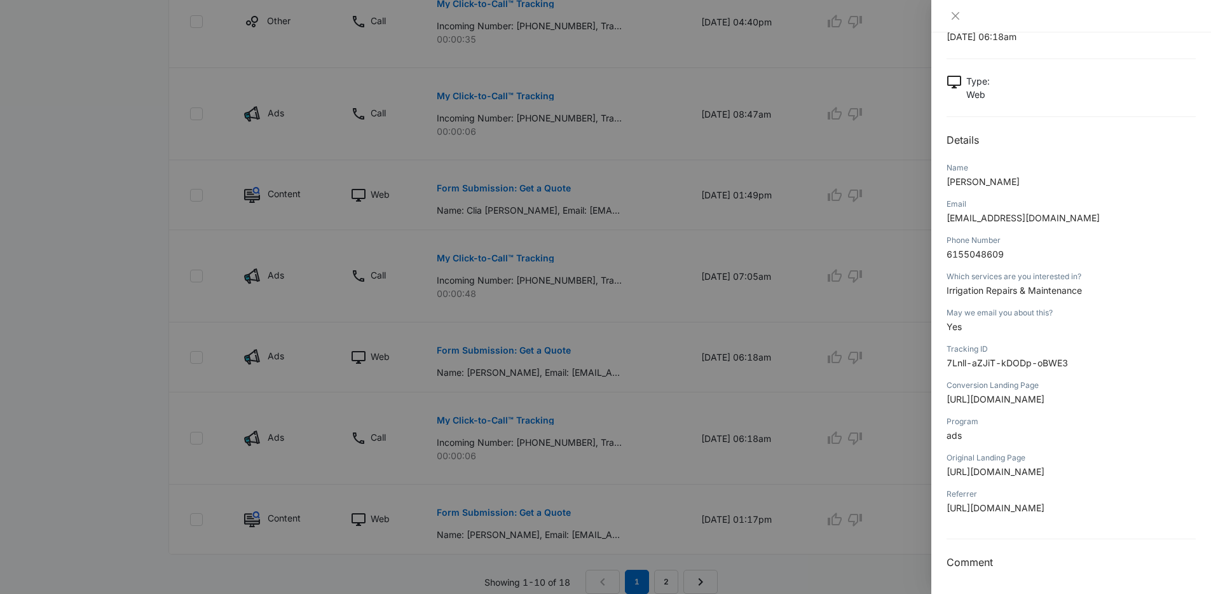
scroll to position [81, 0]
drag, startPoint x: 973, startPoint y: 298, endPoint x: 942, endPoint y: 227, distance: 77.4
click at [942, 227] on div "Form Submission: Get a Quote 07/29/2025 at 06:18am Type : Web Details Name Tina…" at bounding box center [1071, 312] width 280 height 561
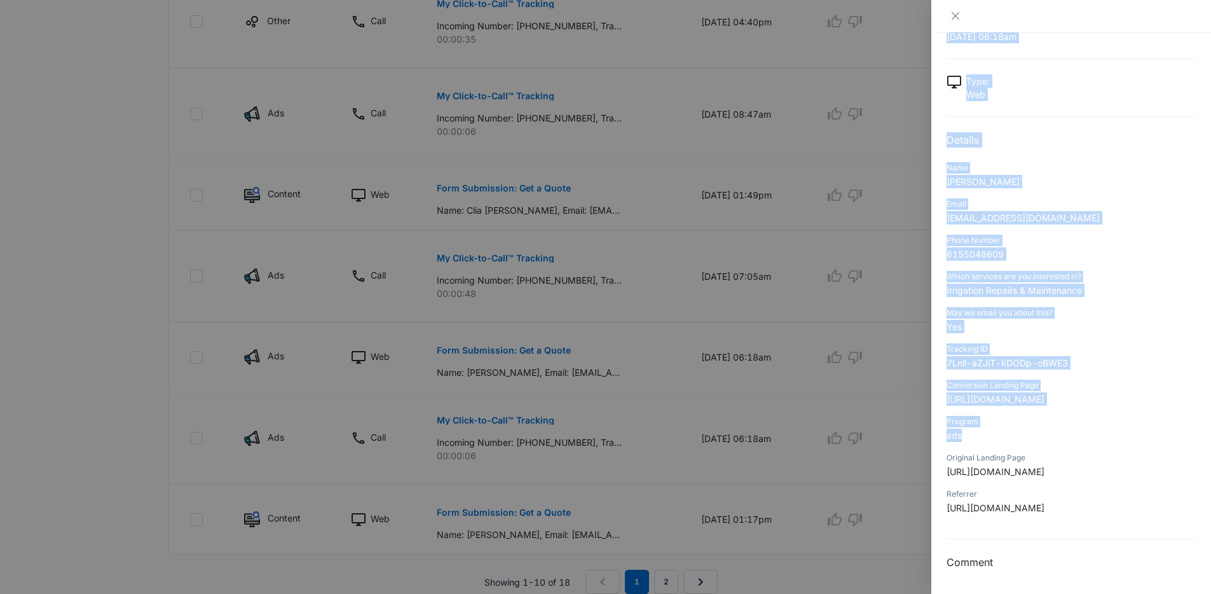
click at [911, 319] on div "Form Submission: Get a Quote 07/29/2025 at 06:18am Type : Web Details Name Tina…" at bounding box center [605, 297] width 1211 height 594
click at [984, 428] on p "ads" at bounding box center [1070, 434] width 249 height 13
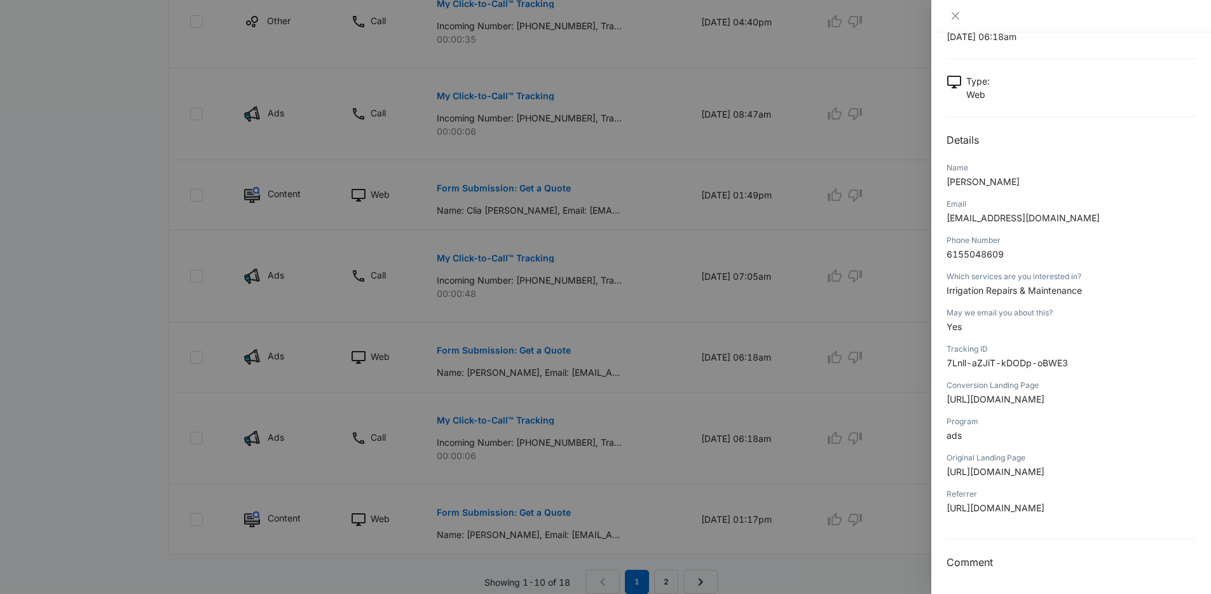
click at [494, 382] on div at bounding box center [605, 297] width 1211 height 594
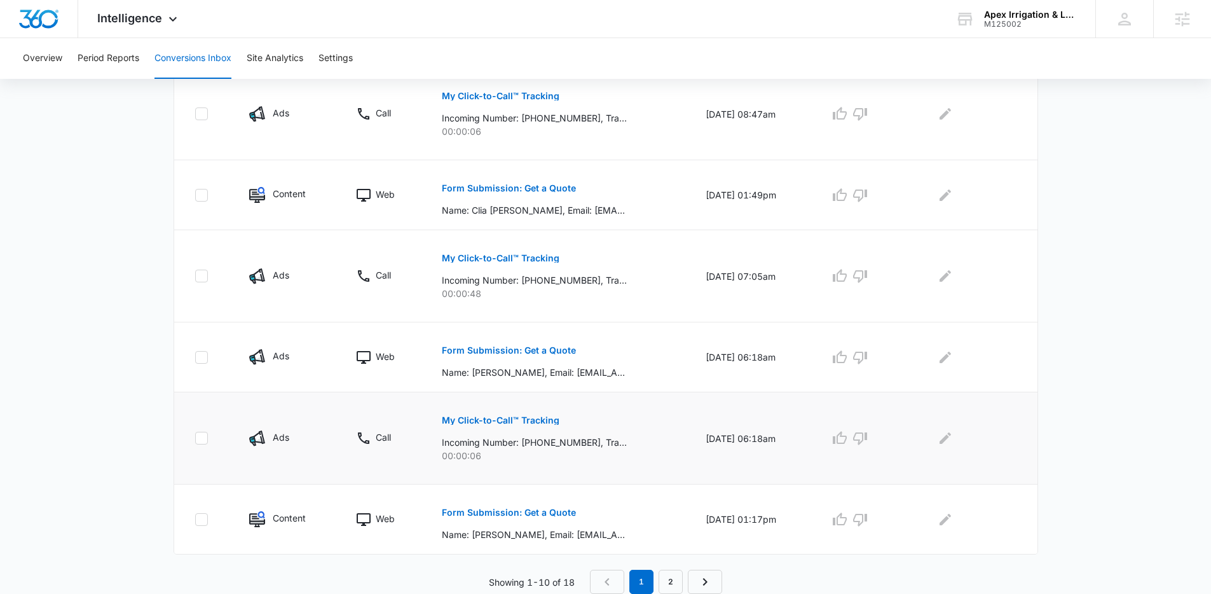
click at [474, 418] on p "My Click-to-Call™ Tracking" at bounding box center [501, 420] width 118 height 9
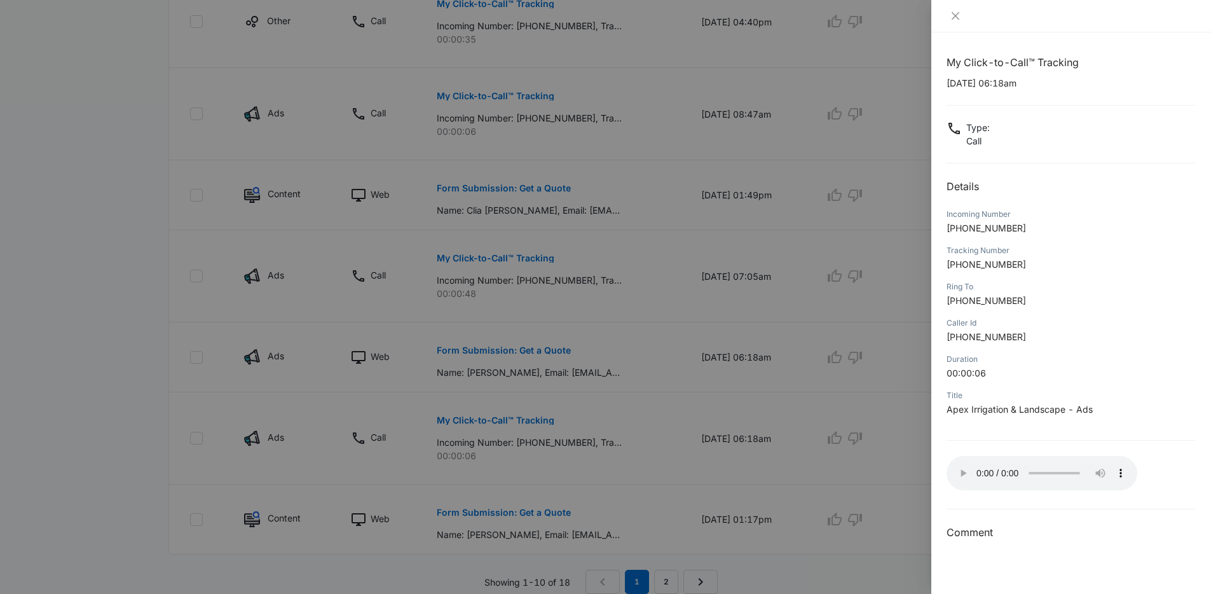
click at [453, 425] on div at bounding box center [605, 297] width 1211 height 594
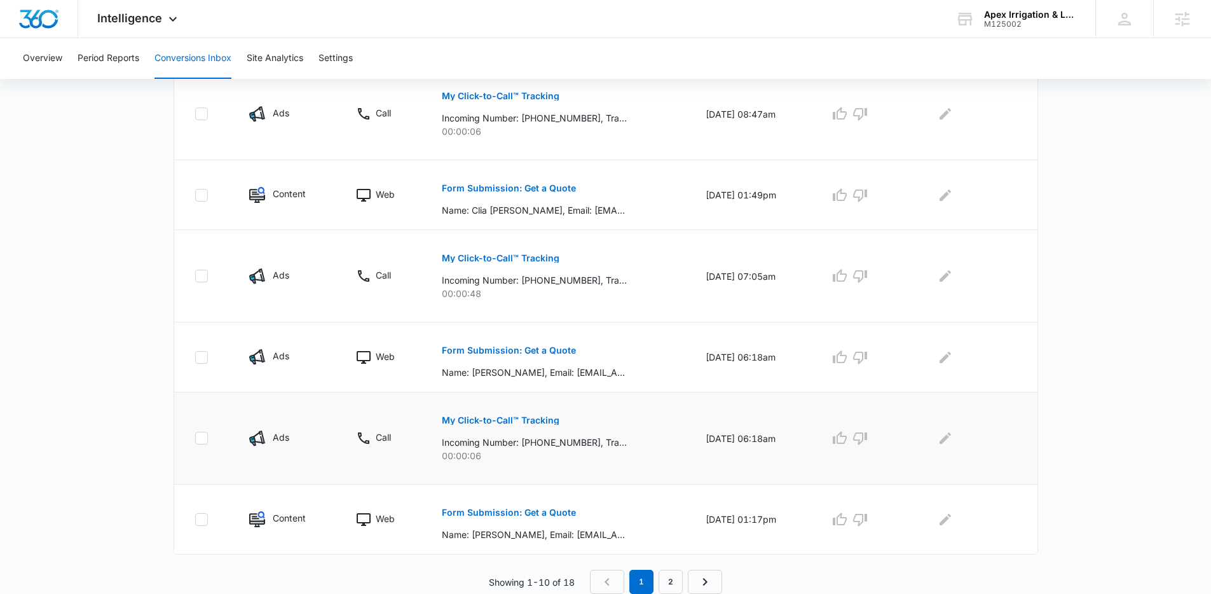
click at [507, 419] on p "My Click-to-Call™ Tracking" at bounding box center [501, 420] width 118 height 9
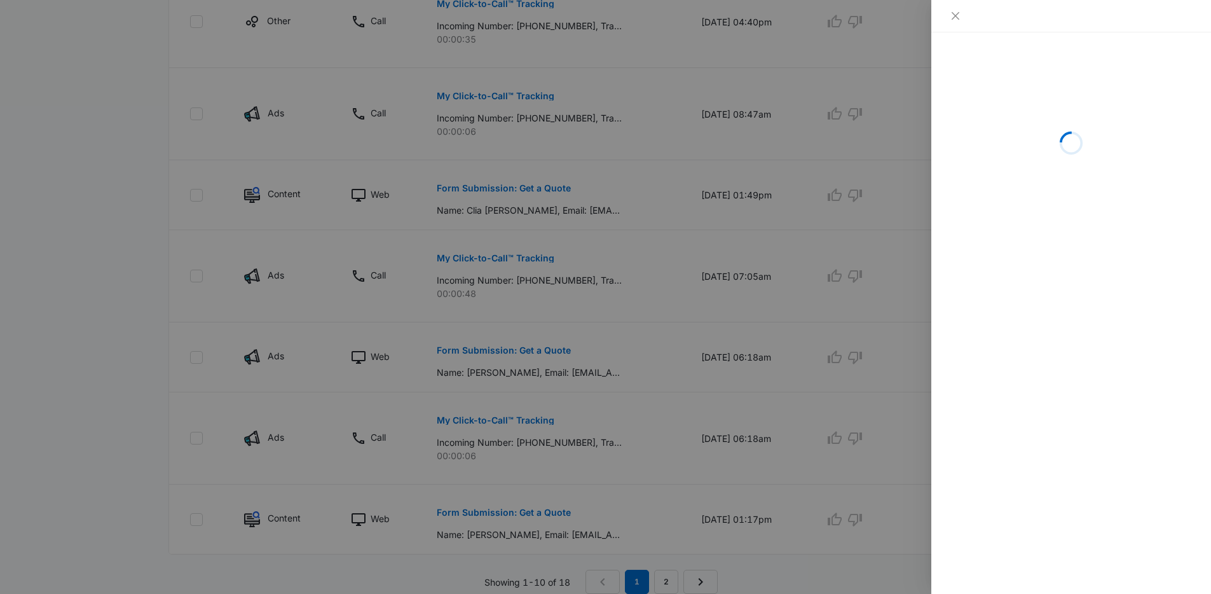
drag, startPoint x: 528, startPoint y: 133, endPoint x: 531, endPoint y: 140, distance: 8.0
click at [526, 140] on div at bounding box center [605, 297] width 1211 height 594
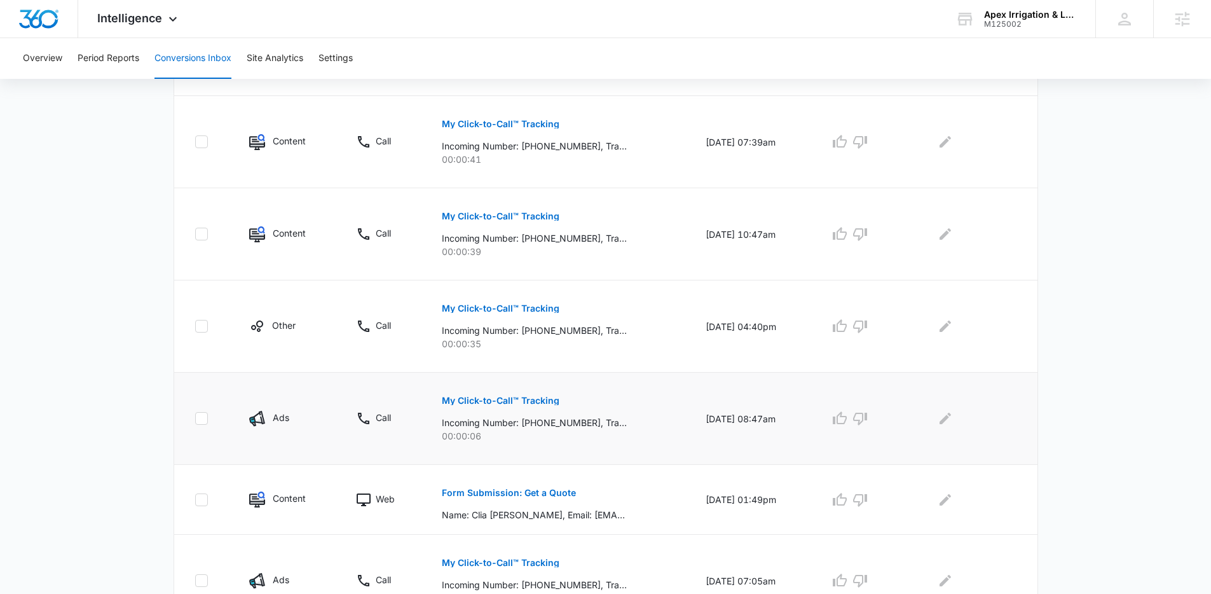
scroll to position [281, 0]
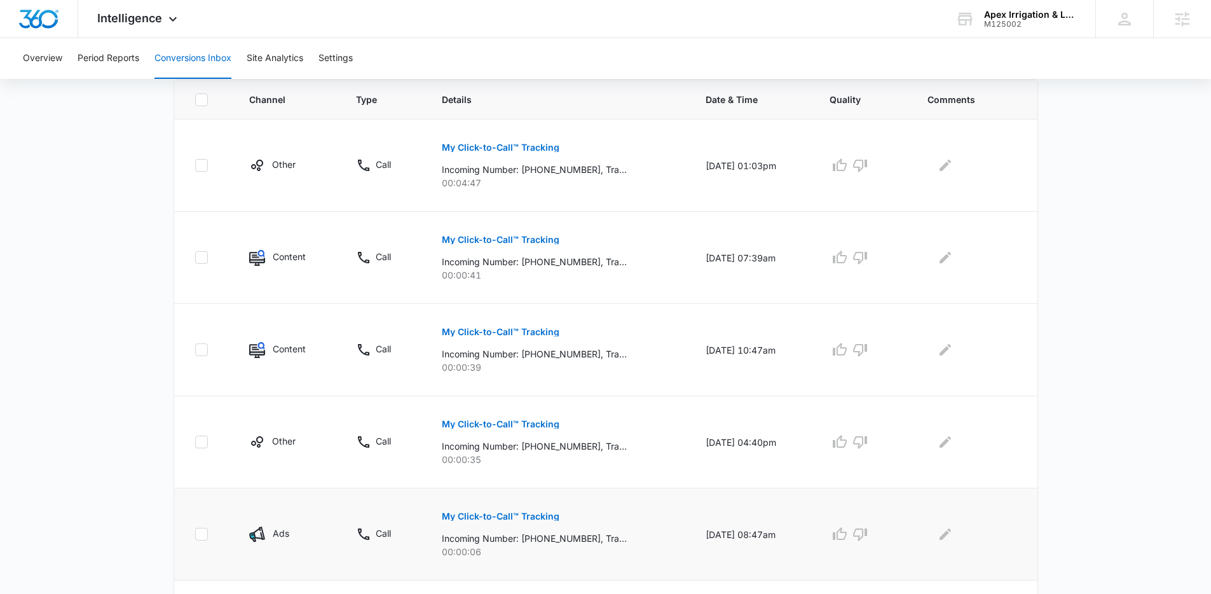
click at [561, 191] on td "My Click-to-Call™ Tracking Incoming Number: +16787729382, Tracking Number: +147…" at bounding box center [558, 165] width 264 height 92
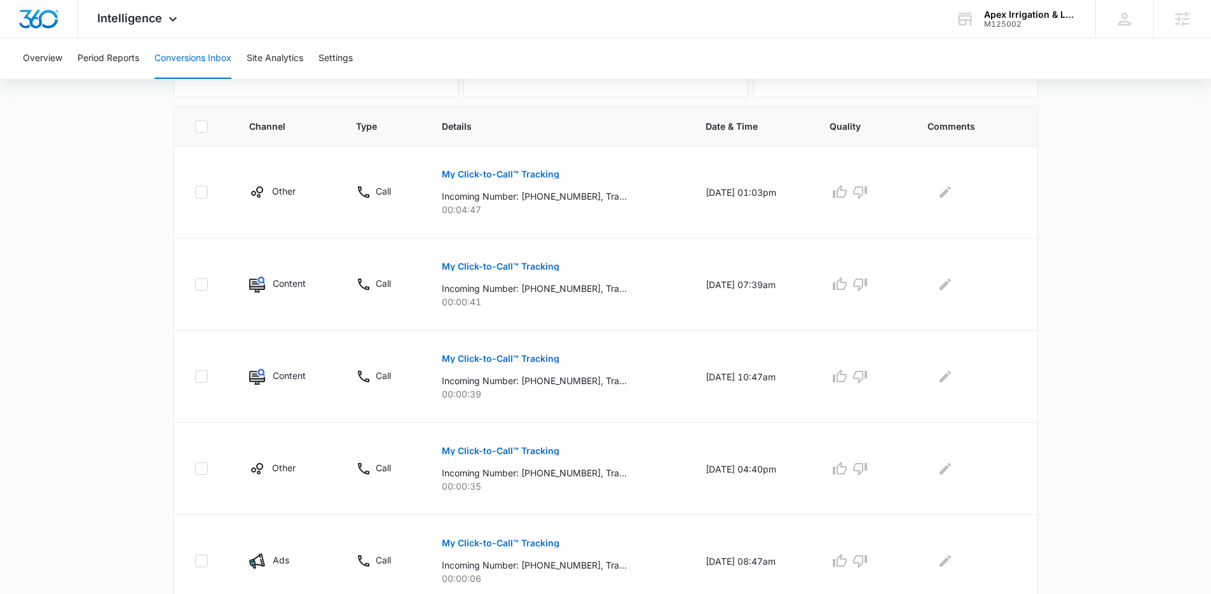
scroll to position [0, 0]
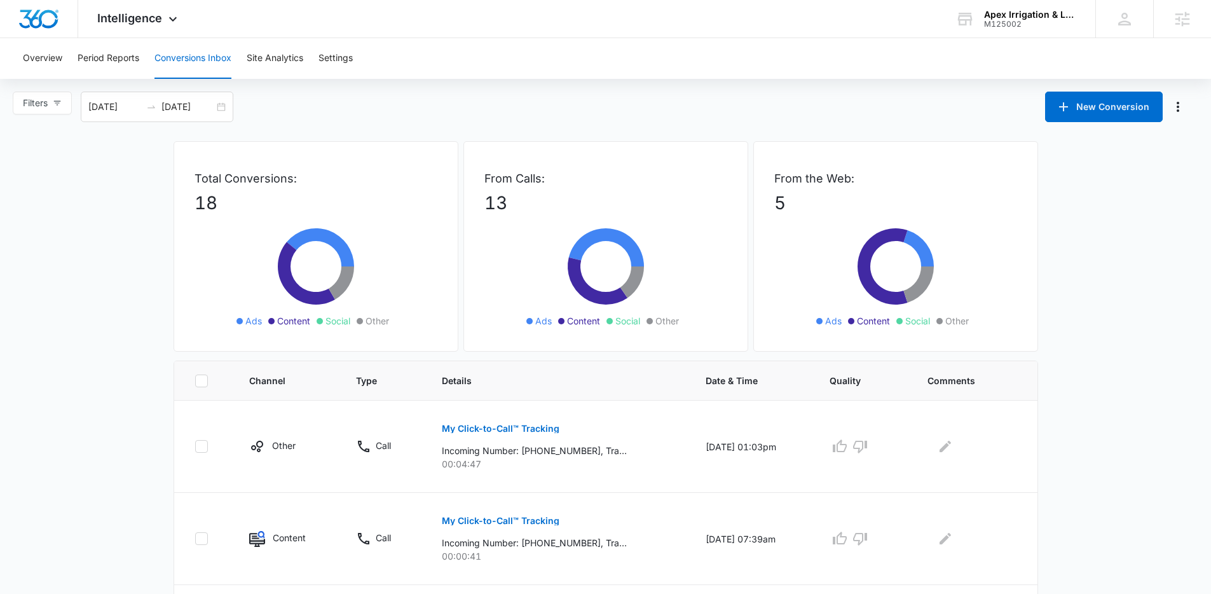
click at [439, 97] on div "Filters 07/15/2025 08/14/2025 New Conversion Jul 2025 Su Mo Tu We Th Fr Sa 29 3…" at bounding box center [605, 107] width 1211 height 31
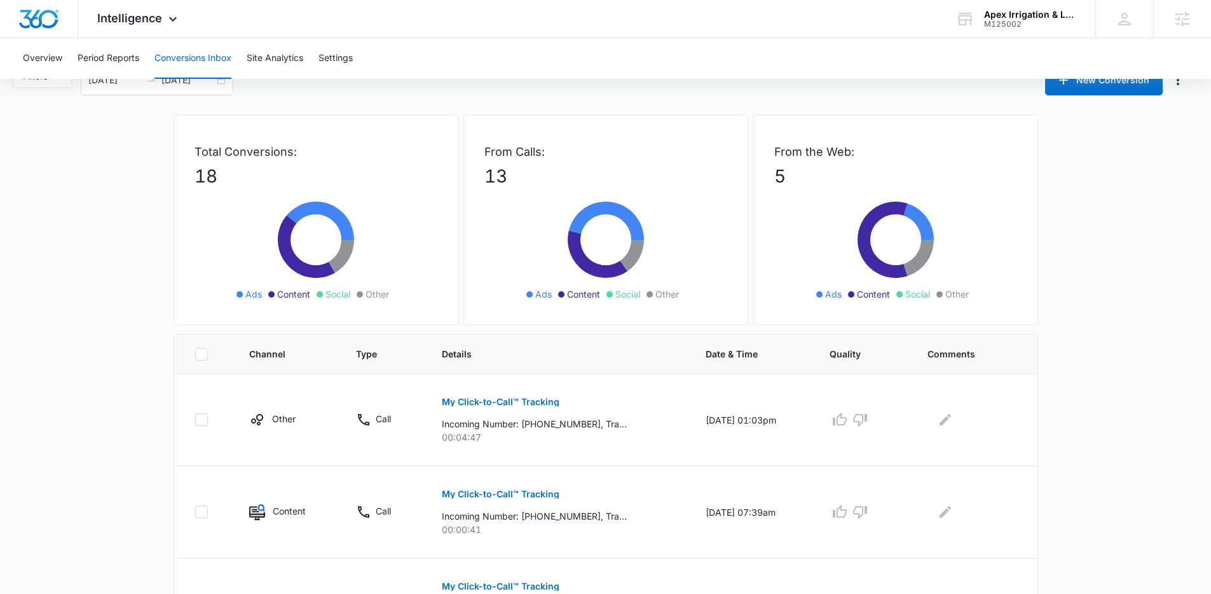
scroll to position [36, 0]
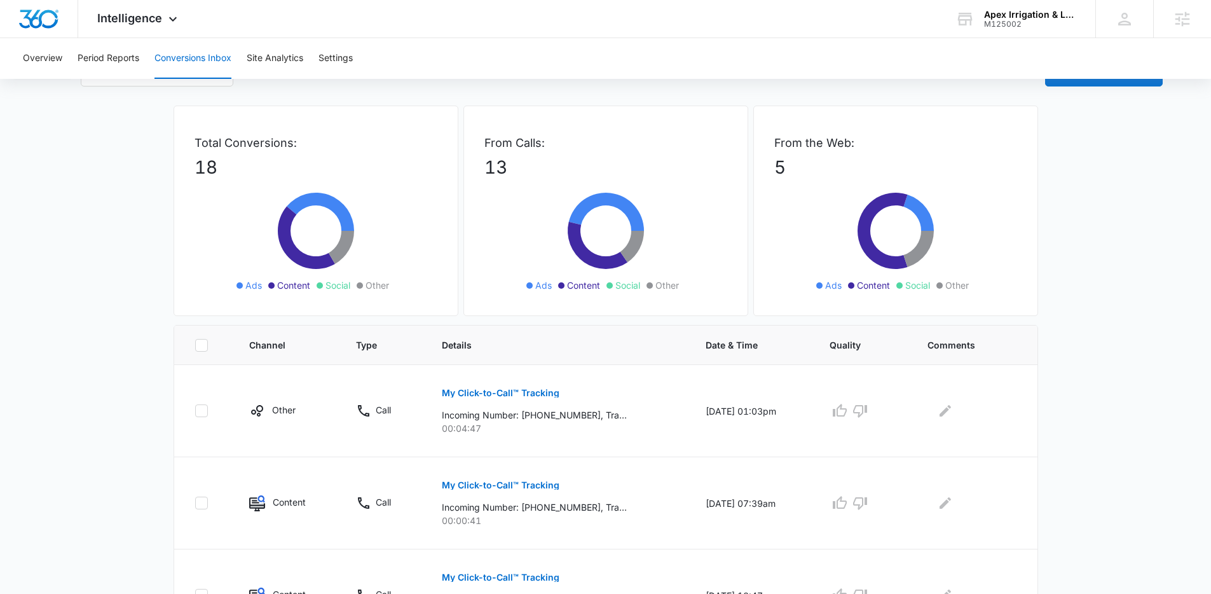
drag, startPoint x: 465, startPoint y: 43, endPoint x: 442, endPoint y: 44, distance: 22.9
click at [470, 44] on div "Overview Period Reports Conversions Inbox Site Analytics Settings" at bounding box center [605, 58] width 1180 height 41
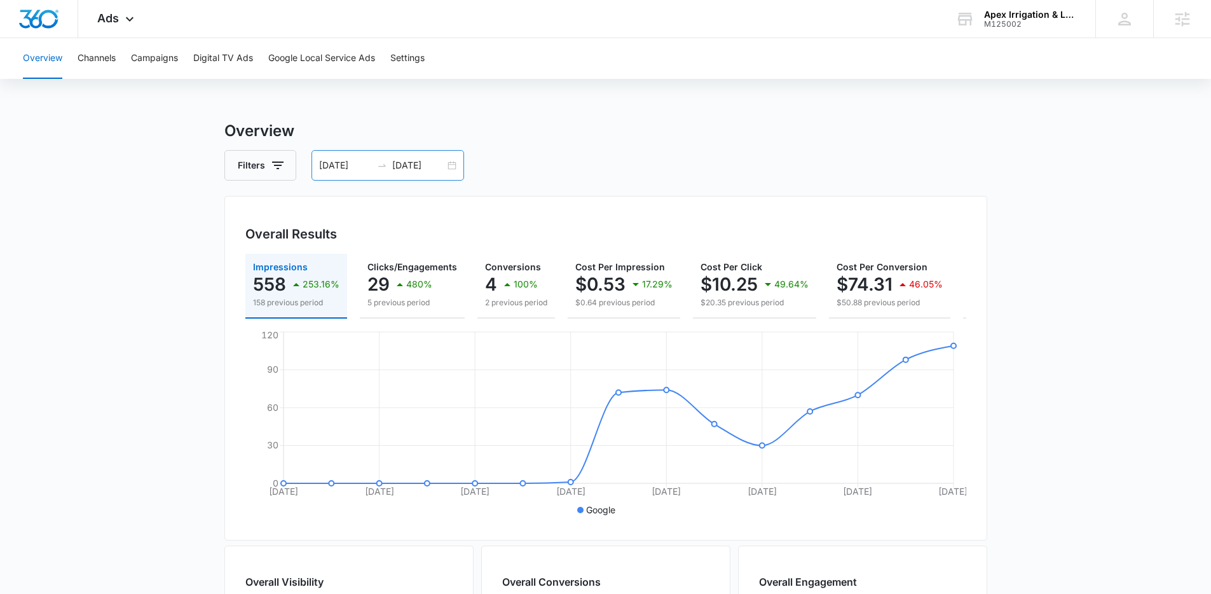
click at [446, 169] on div "[DATE] [DATE]" at bounding box center [387, 165] width 153 height 31
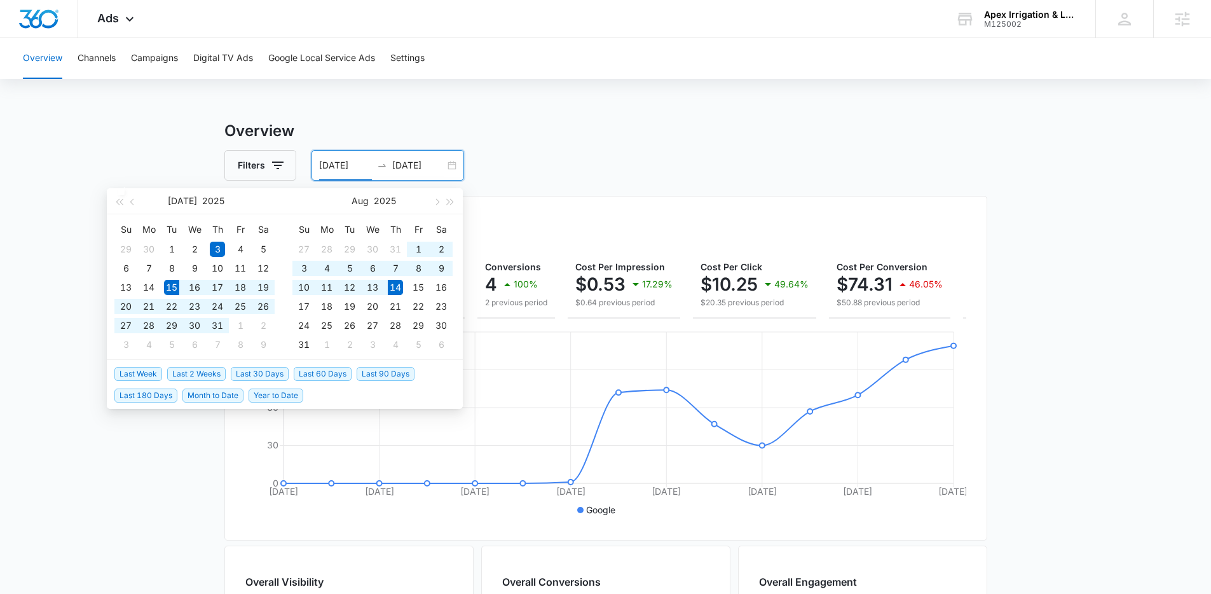
click at [285, 372] on span "Last 30 Days" at bounding box center [260, 374] width 58 height 14
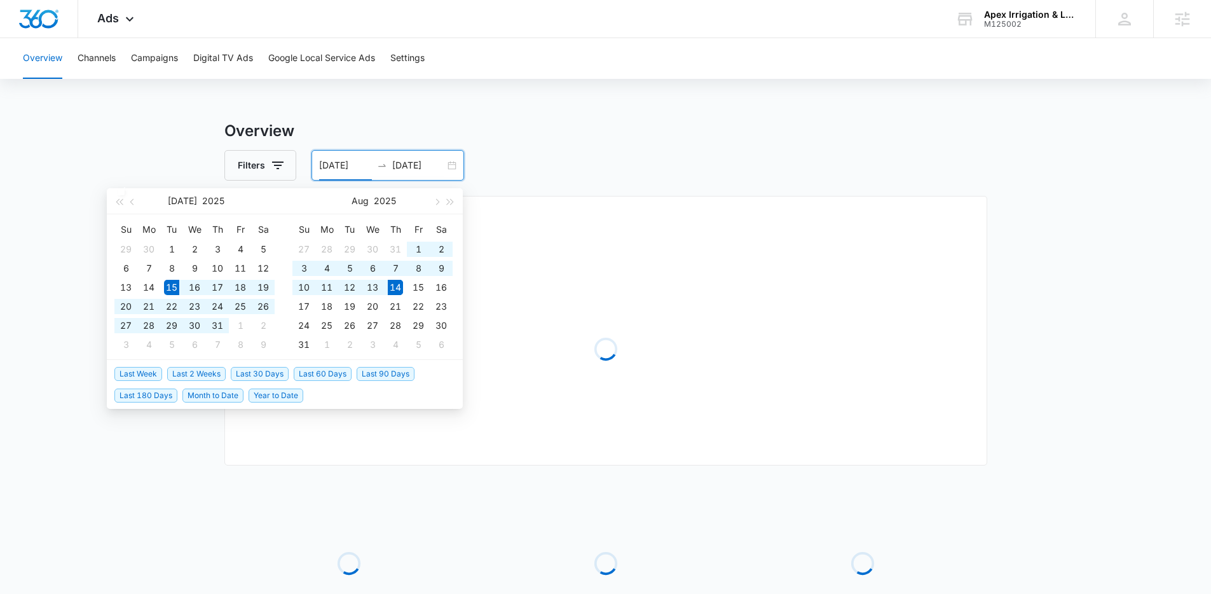
type input "[DATE]"
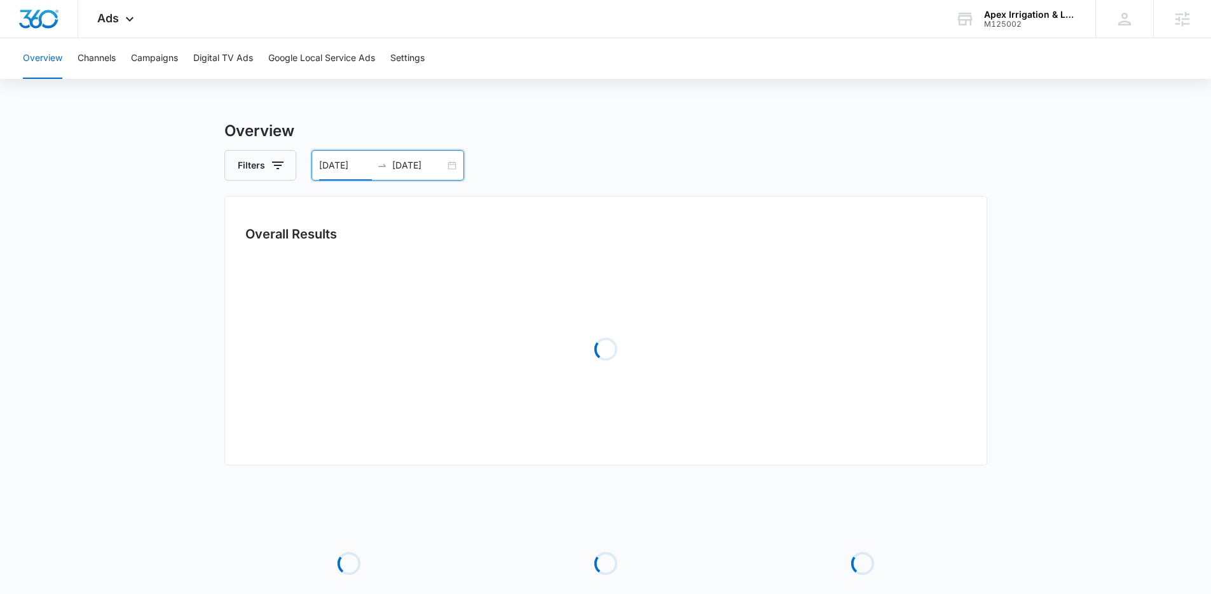
click at [660, 156] on div "Filters [DATE] [DATE]" at bounding box center [605, 165] width 763 height 31
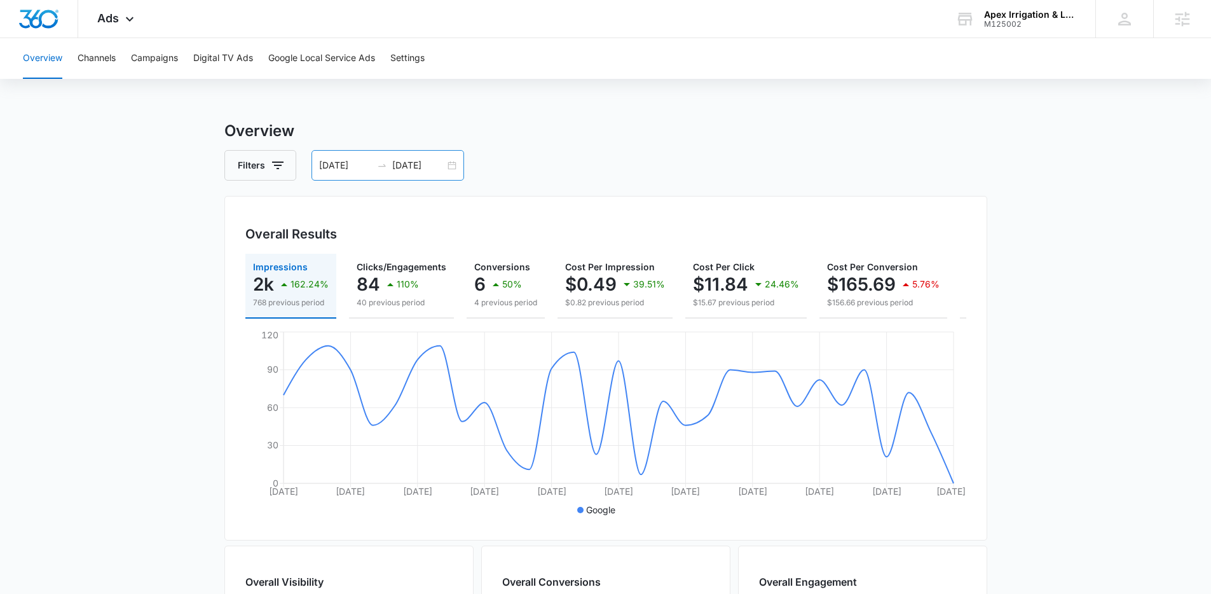
click at [451, 165] on div "[DATE] [DATE]" at bounding box center [387, 165] width 153 height 31
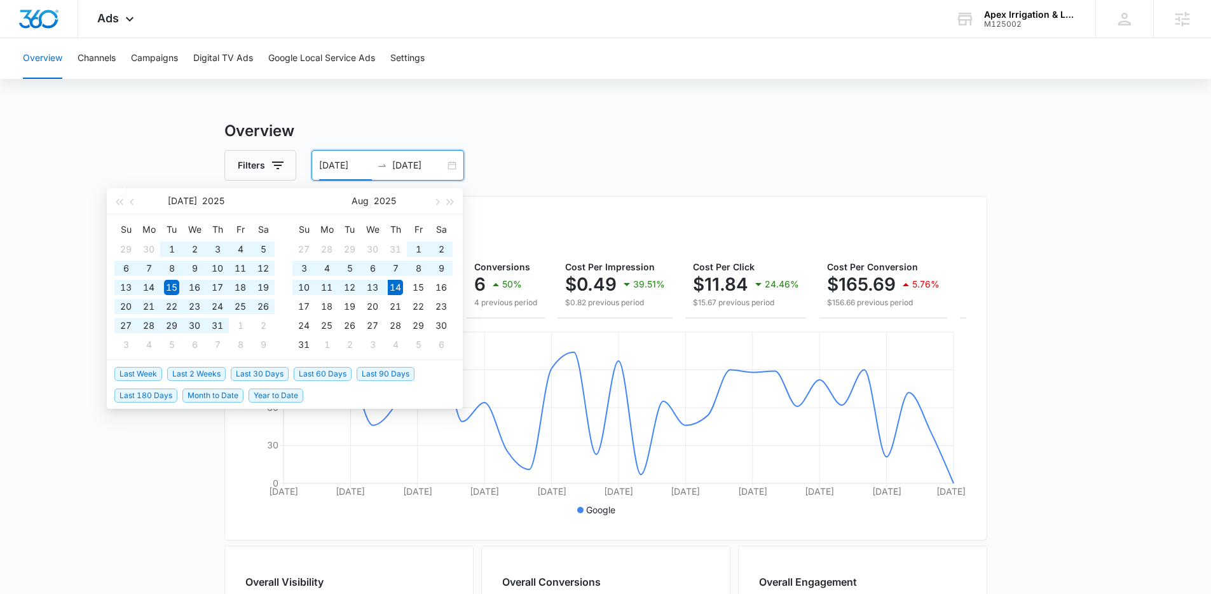
click at [313, 376] on span "Last 60 Days" at bounding box center [323, 374] width 58 height 14
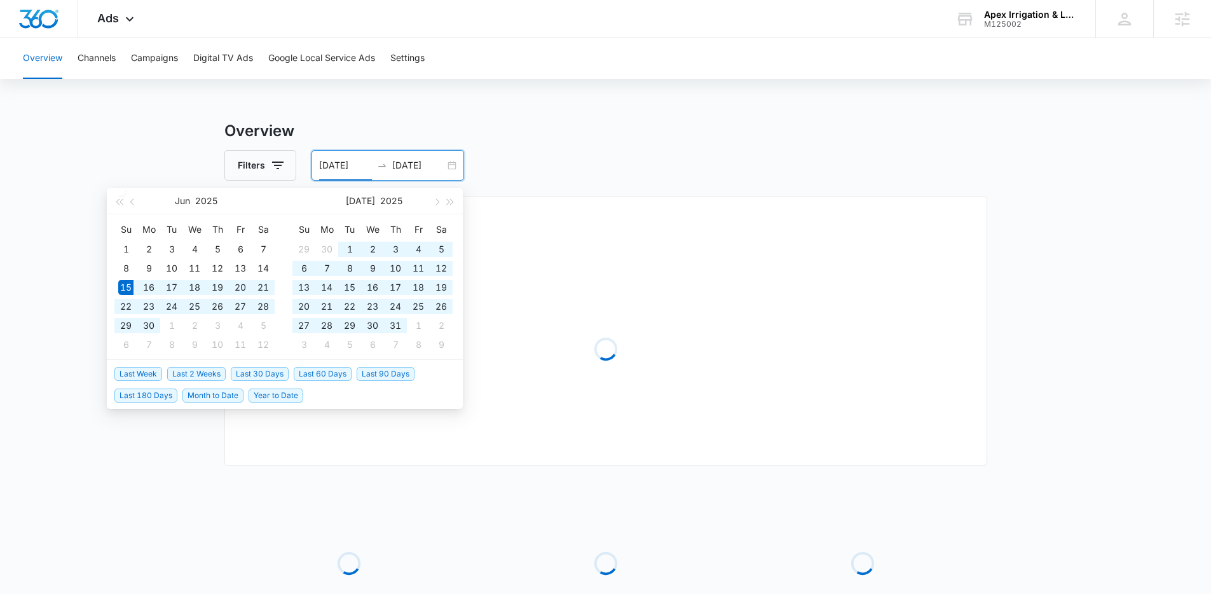
type input "[DATE]"
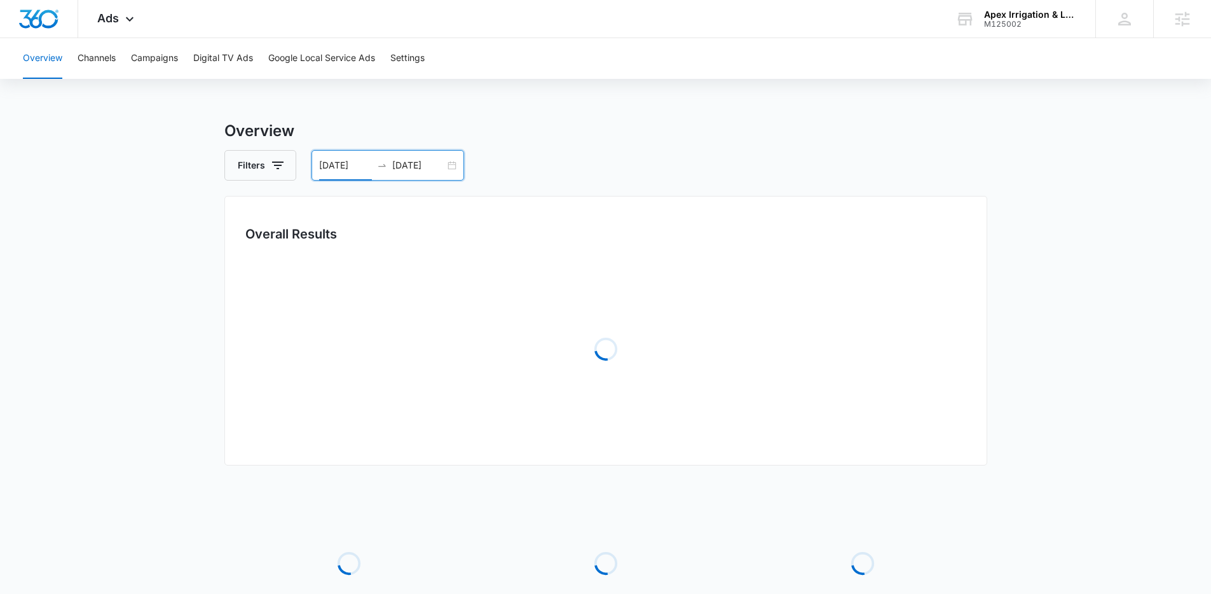
click at [603, 146] on div "Overview Filters [DATE] [DATE] Overall Results Loading Loading Loading Loading …" at bounding box center [605, 411] width 763 height 585
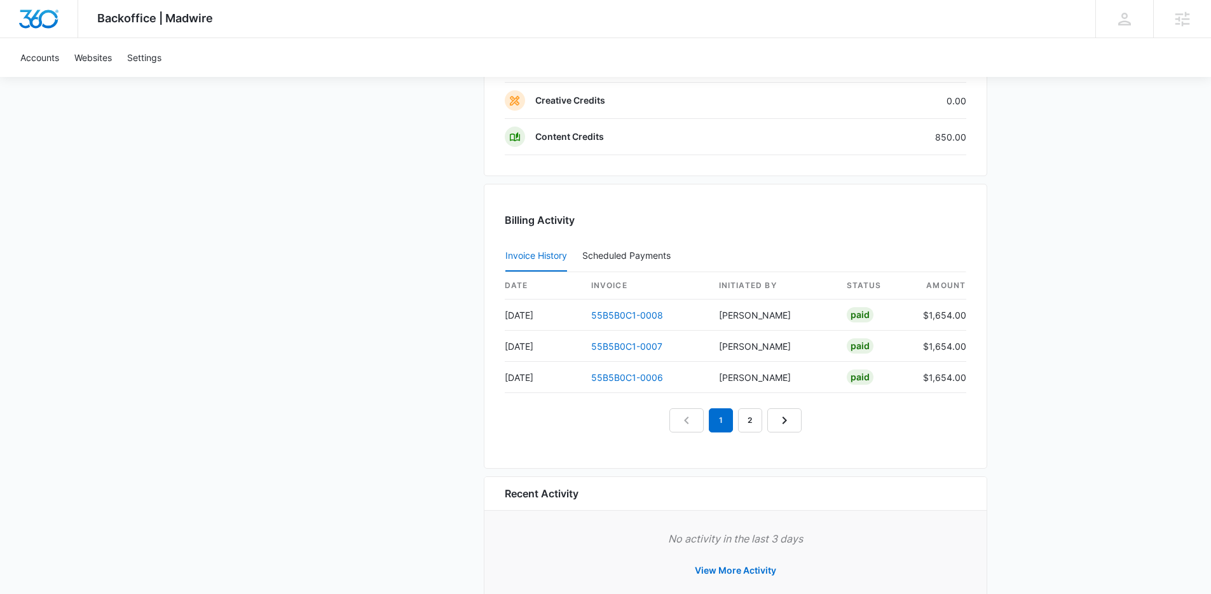
scroll to position [922, 0]
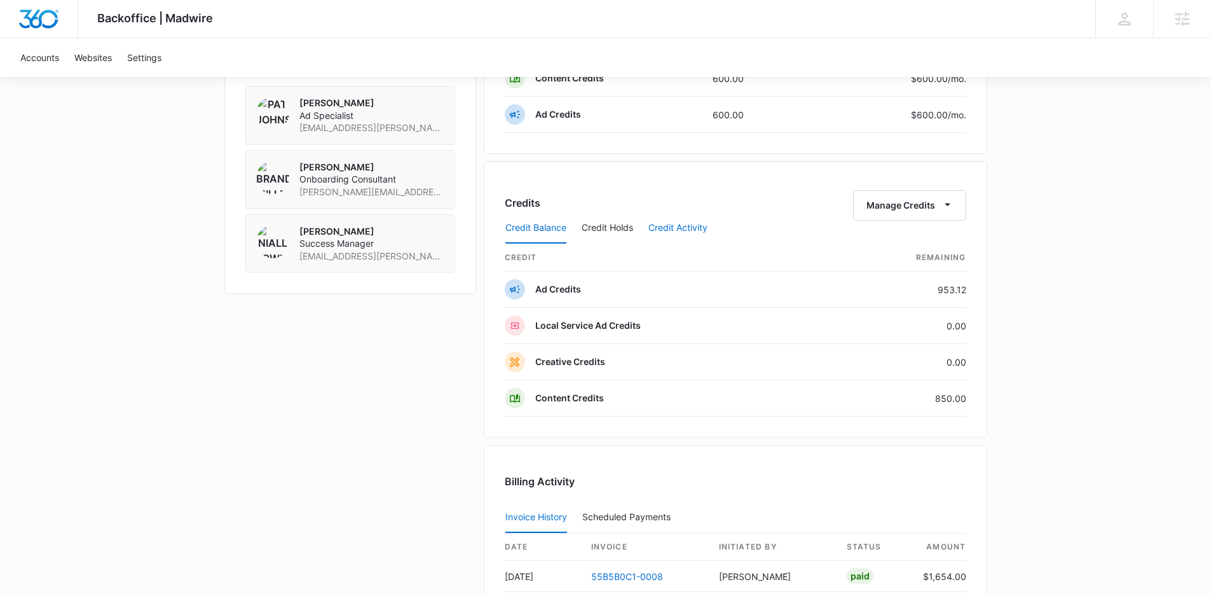
click at [665, 231] on button "Credit Activity" at bounding box center [677, 228] width 59 height 31
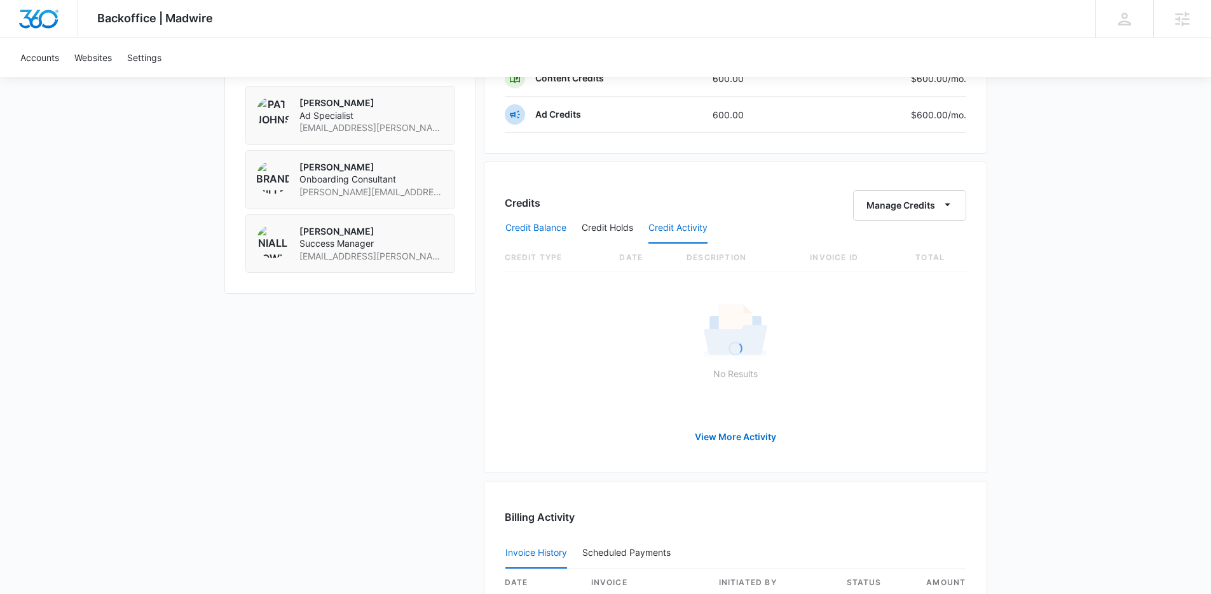
click at [561, 232] on button "Credit Balance" at bounding box center [535, 228] width 61 height 31
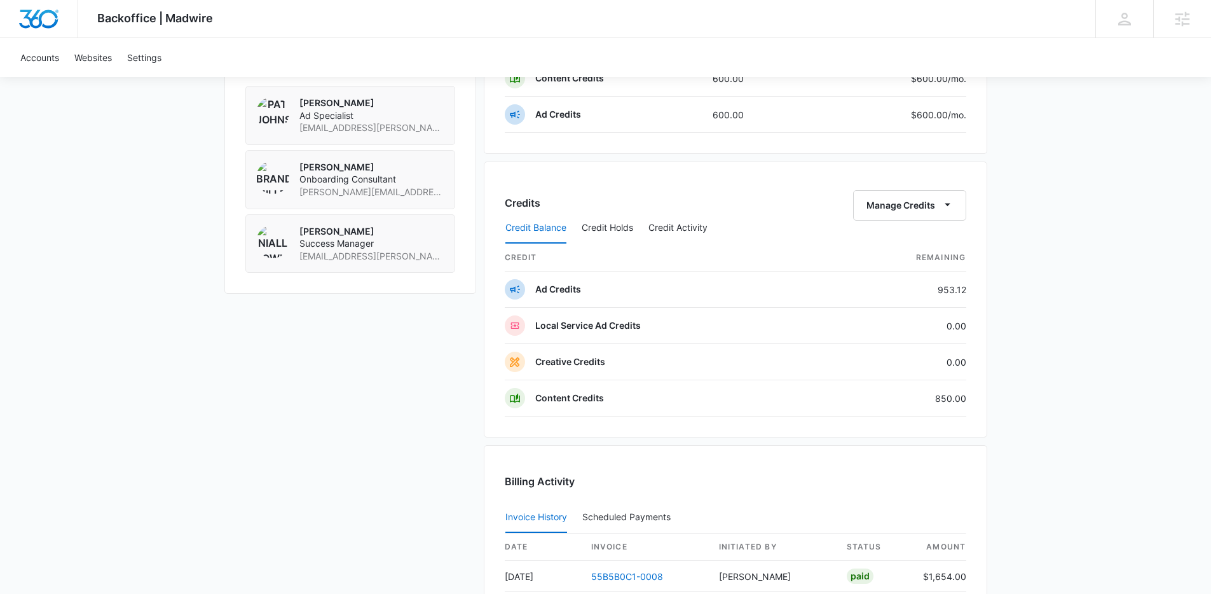
click at [600, 198] on div "Credits Manage Credits" at bounding box center [735, 205] width 461 height 31
drag, startPoint x: 593, startPoint y: 200, endPoint x: 484, endPoint y: 202, distance: 108.7
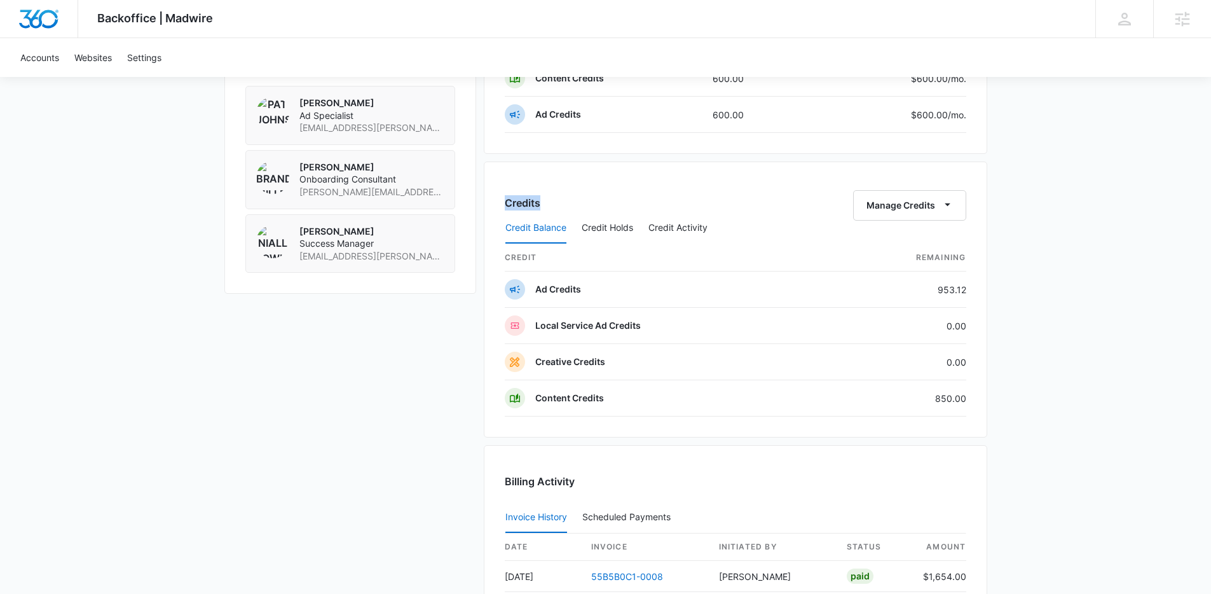
click at [484, 202] on div "Credits Manage Credits Credit Balance Credit Holds Credit Activity credit Remai…" at bounding box center [735, 299] width 503 height 276
drag, startPoint x: 484, startPoint y: 202, endPoint x: 595, endPoint y: 203, distance: 111.2
click at [595, 203] on div "Credits Manage Credits Credit Balance Credit Holds Credit Activity credit Remai…" at bounding box center [735, 299] width 503 height 276
click at [595, 203] on div "Credits Manage Credits" at bounding box center [735, 205] width 461 height 31
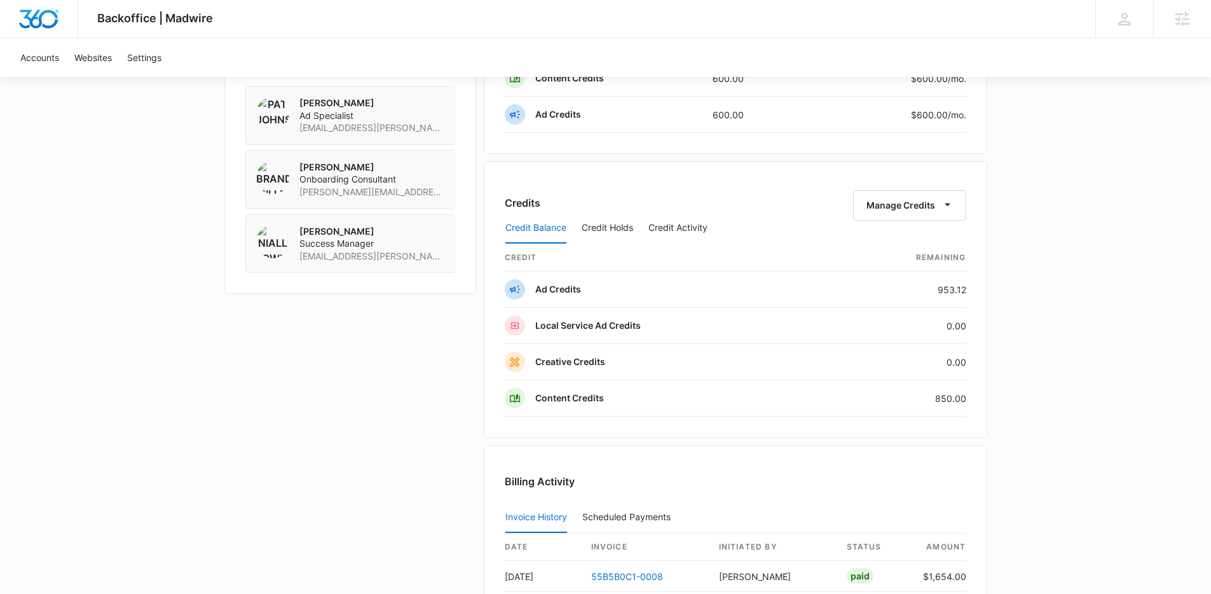
click at [595, 203] on div "Credits Manage Credits" at bounding box center [735, 205] width 461 height 31
drag, startPoint x: 595, startPoint y: 203, endPoint x: 498, endPoint y: 189, distance: 98.8
click at [498, 189] on div "Credits Manage Credits Credit Balance Credit Holds Credit Activity credit Remai…" at bounding box center [735, 299] width 503 height 276
drag, startPoint x: 498, startPoint y: 189, endPoint x: 555, endPoint y: 207, distance: 59.9
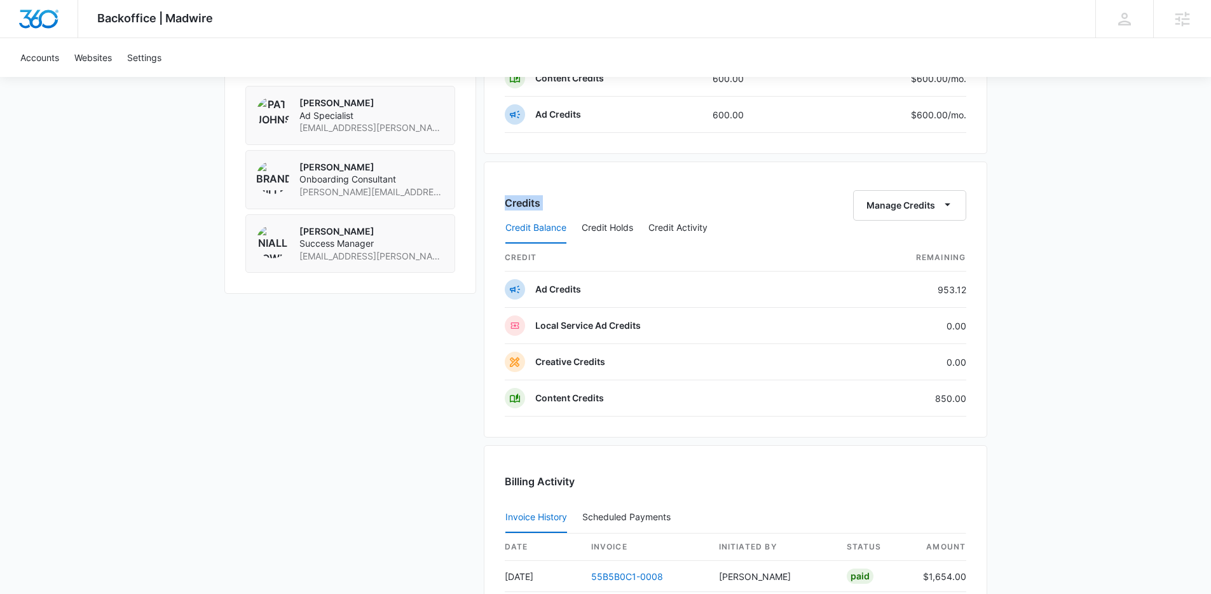
click at [555, 207] on div "Credits Manage Credits Credit Balance Credit Holds Credit Activity credit Remai…" at bounding box center [735, 299] width 503 height 276
click at [555, 207] on div "Credits Manage Credits" at bounding box center [735, 205] width 461 height 31
drag, startPoint x: 545, startPoint y: 208, endPoint x: 495, endPoint y: 196, distance: 51.5
click at [495, 196] on div "Credits Manage Credits Credit Balance Credit Holds Credit Activity credit Remai…" at bounding box center [735, 299] width 503 height 276
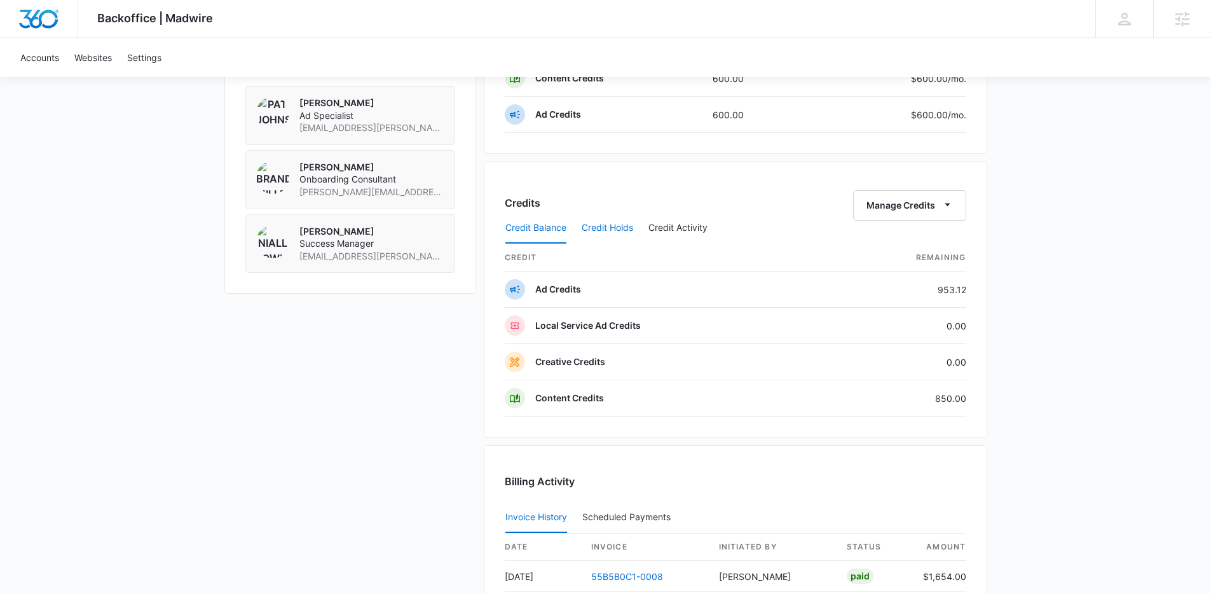
click at [595, 215] on button "Credit Holds" at bounding box center [606, 228] width 51 height 31
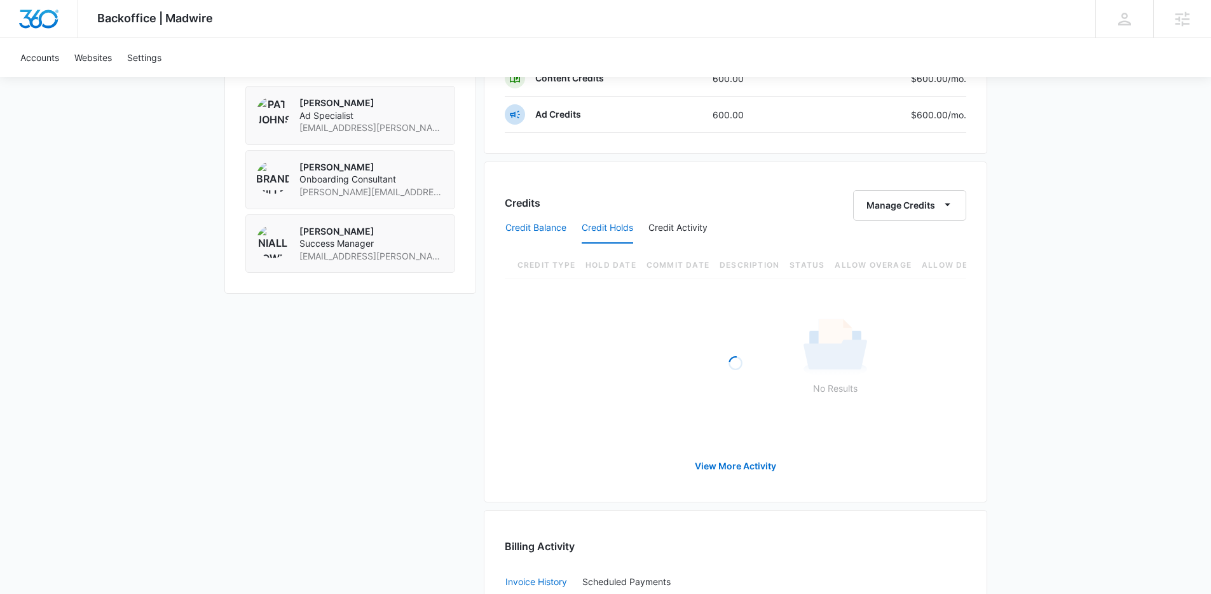
click at [556, 225] on button "Credit Balance" at bounding box center [535, 228] width 61 height 31
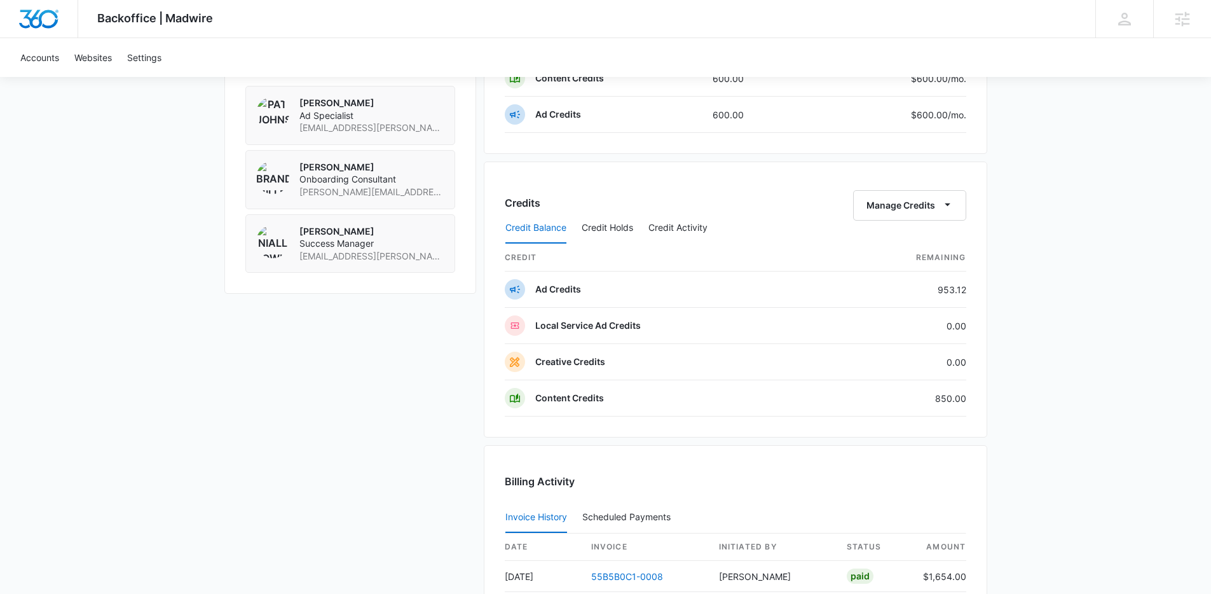
click at [621, 198] on div "Credits Manage Credits" at bounding box center [735, 205] width 461 height 31
drag, startPoint x: 569, startPoint y: 207, endPoint x: 501, endPoint y: 197, distance: 69.3
click at [501, 197] on div "Credits Manage Credits Credit Balance Credit Holds Credit Activity credit Remai…" at bounding box center [735, 299] width 503 height 276
drag, startPoint x: 501, startPoint y: 197, endPoint x: 569, endPoint y: 202, distance: 68.8
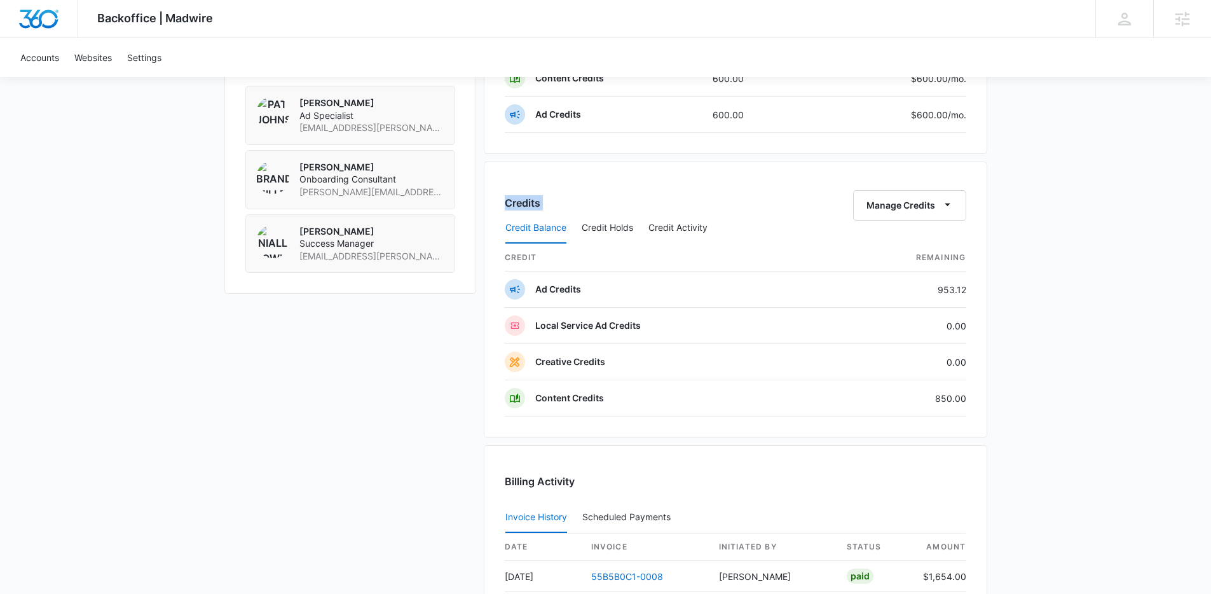
click at [569, 202] on div "Credits Manage Credits Credit Balance Credit Holds Credit Activity credit Remai…" at bounding box center [735, 299] width 503 height 276
click at [569, 202] on div "Credits Manage Credits" at bounding box center [735, 205] width 461 height 31
drag, startPoint x: 554, startPoint y: 201, endPoint x: 491, endPoint y: 198, distance: 63.0
click at [491, 198] on div "Credits Manage Credits Credit Balance Credit Holds Credit Activity credit Remai…" at bounding box center [735, 299] width 503 height 276
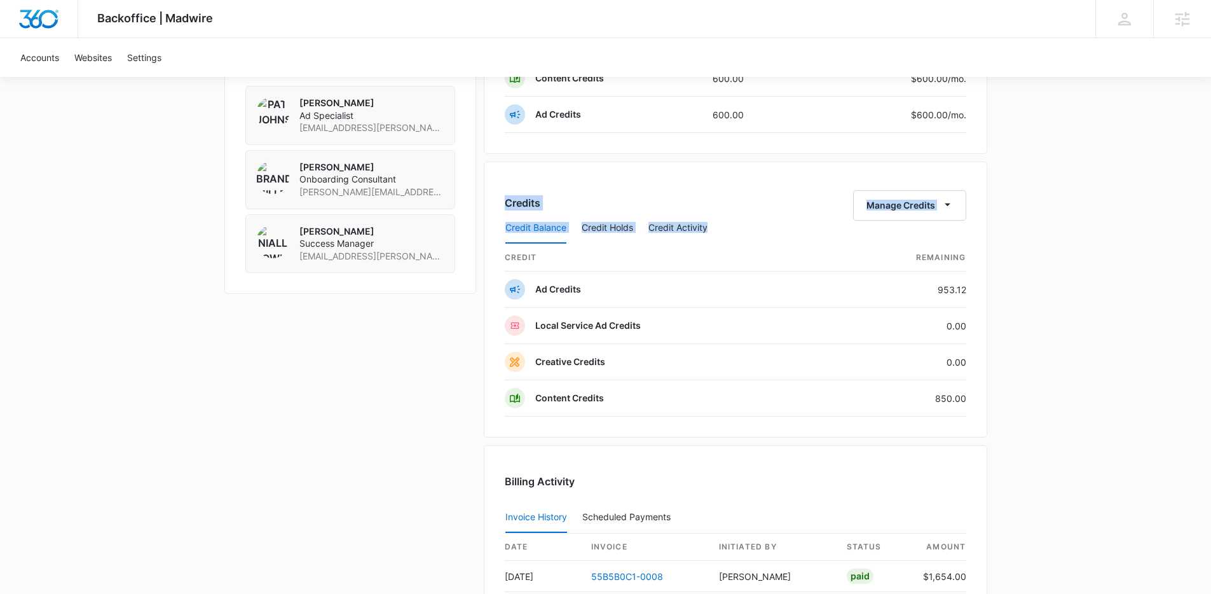
drag, startPoint x: 486, startPoint y: 195, endPoint x: 686, endPoint y: 425, distance: 304.9
click at [686, 425] on div "Credits Manage Credits Credit Balance Credit Holds Credit Activity credit Remai…" at bounding box center [735, 299] width 503 height 276
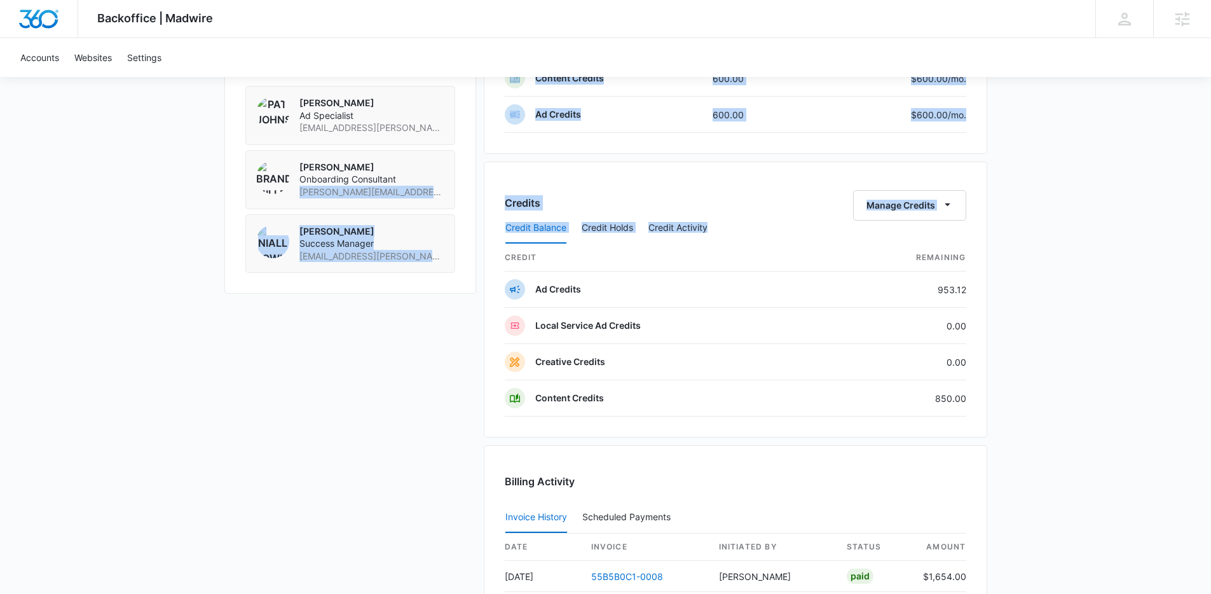
drag, startPoint x: 686, startPoint y: 425, endPoint x: 464, endPoint y: 193, distance: 321.4
click at [464, 193] on div "Apex Irrigation & Landscape M125002 Details Billing Type Stripe Billing Contact…" at bounding box center [605, 105] width 763 height 1544
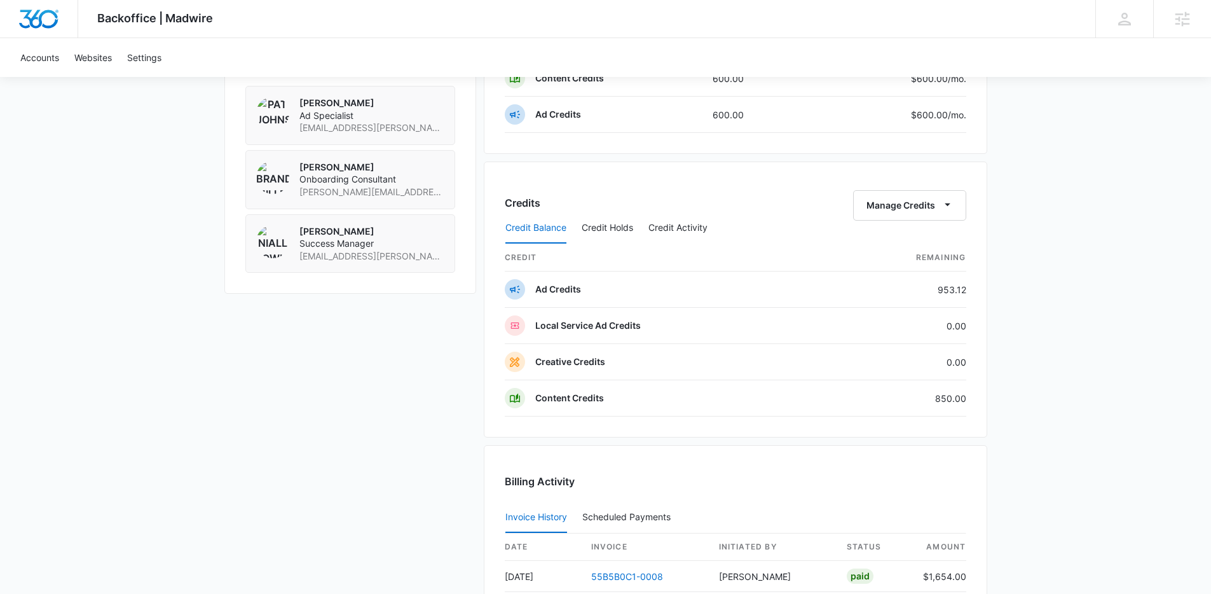
click at [475, 186] on div "Apex Irrigation & Landscape M125002 Details Billing Type Stripe Billing Contact…" at bounding box center [605, 105] width 763 height 1544
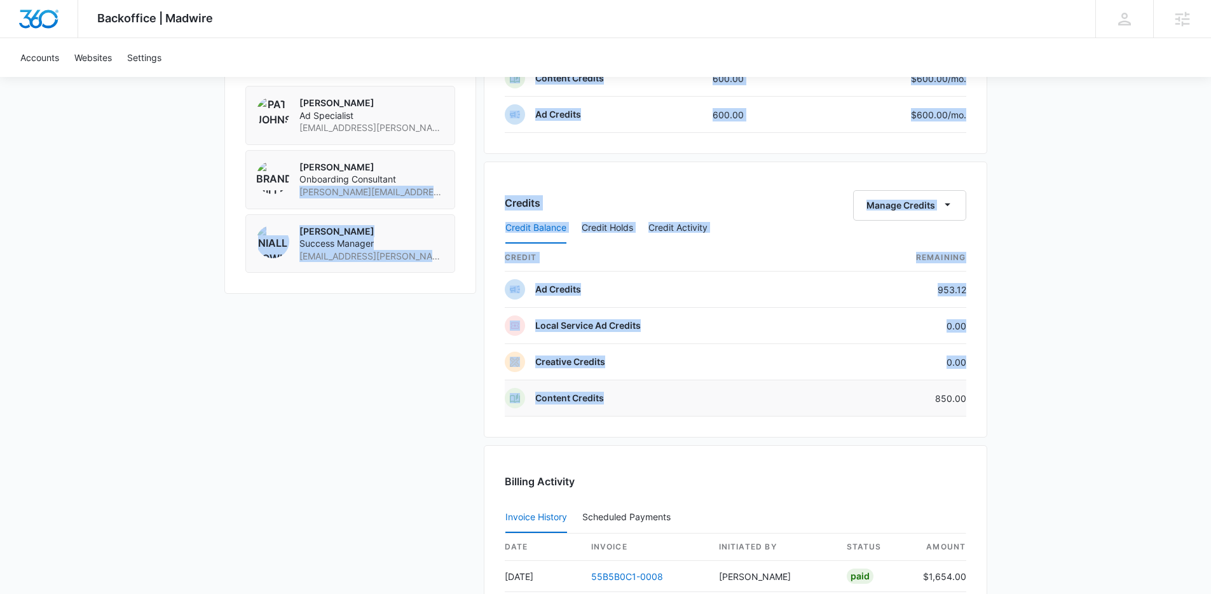
drag, startPoint x: 564, startPoint y: 257, endPoint x: 785, endPoint y: 408, distance: 267.4
click at [785, 408] on div "Apex Irrigation & Landscape M125002 Details Billing Type Stripe Billing Contact…" at bounding box center [605, 105] width 763 height 1544
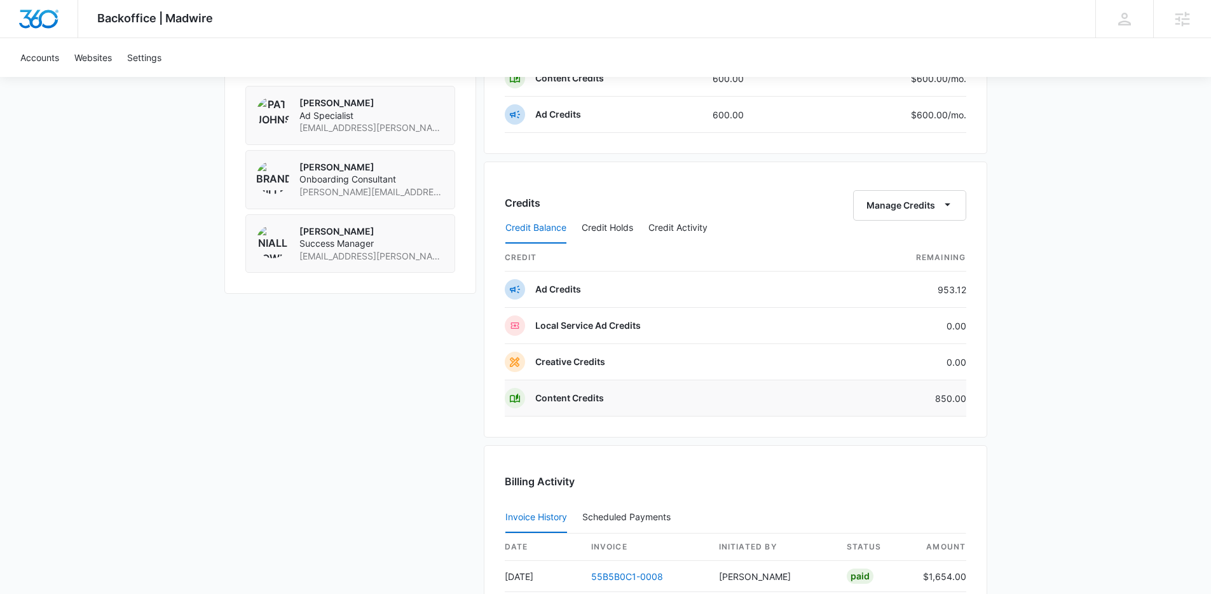
click at [785, 408] on td "Content Credits" at bounding box center [668, 398] width 327 height 36
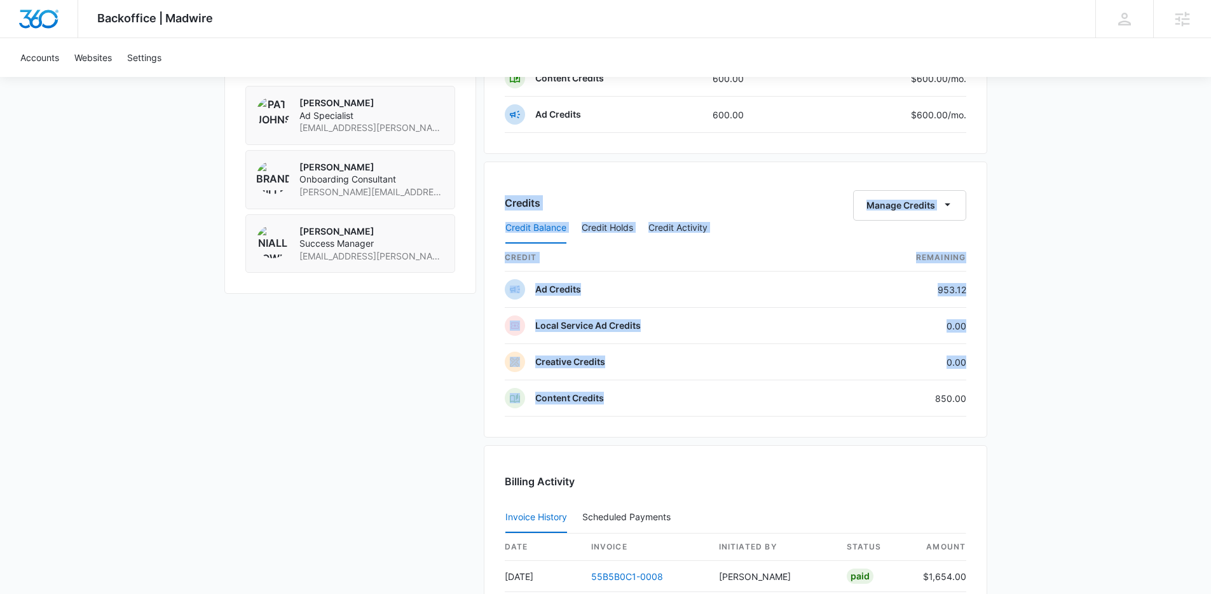
drag, startPoint x: 780, startPoint y: 405, endPoint x: 502, endPoint y: 197, distance: 347.2
click at [502, 197] on div "Credits Manage Credits Credit Balance Credit Holds Credit Activity credit Remai…" at bounding box center [735, 299] width 503 height 276
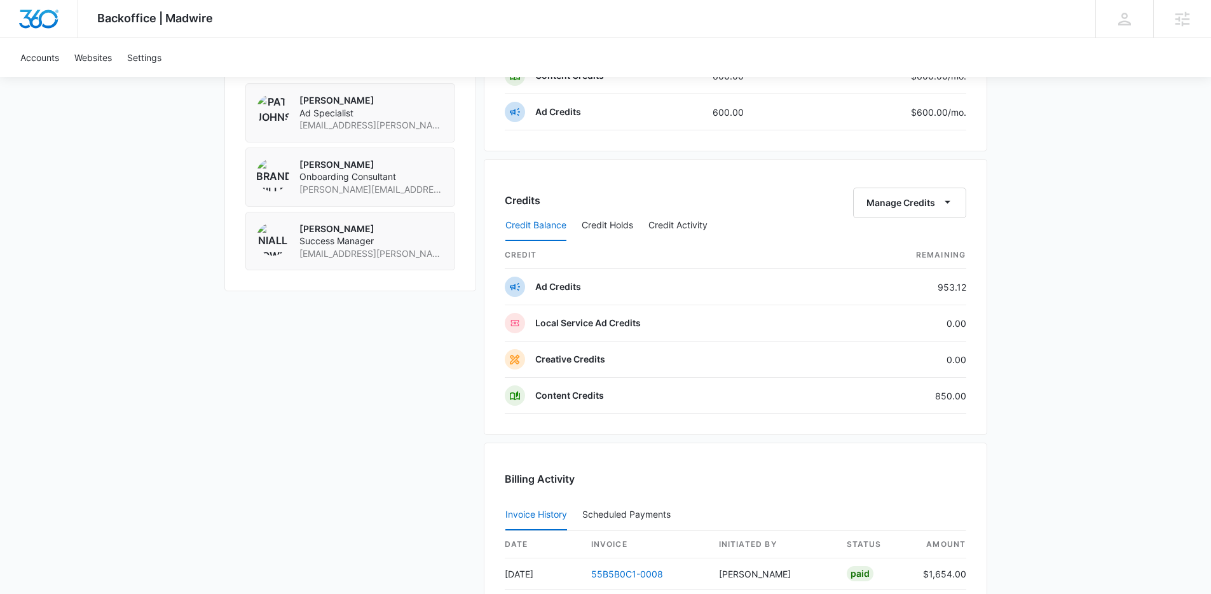
scroll to position [927, 0]
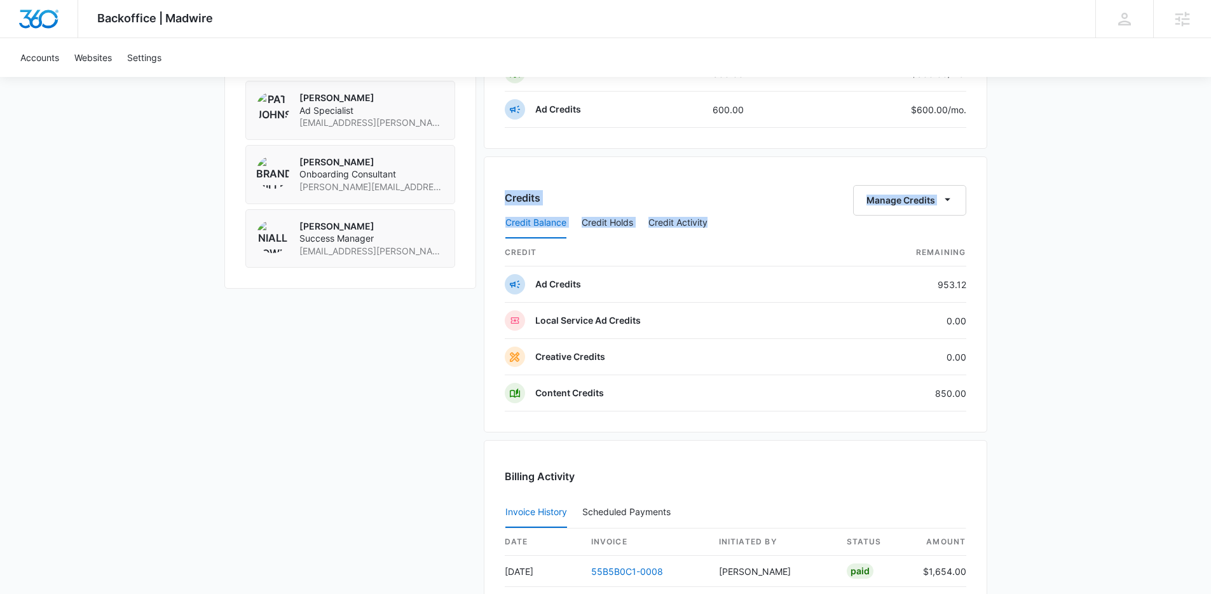
drag, startPoint x: 501, startPoint y: 196, endPoint x: 1017, endPoint y: 397, distance: 552.9
click at [959, 411] on div "Credits Manage Credits Credit Balance Credit Holds Credit Activity credit Remai…" at bounding box center [735, 294] width 503 height 276
drag, startPoint x: 998, startPoint y: 407, endPoint x: 500, endPoint y: 183, distance: 546.4
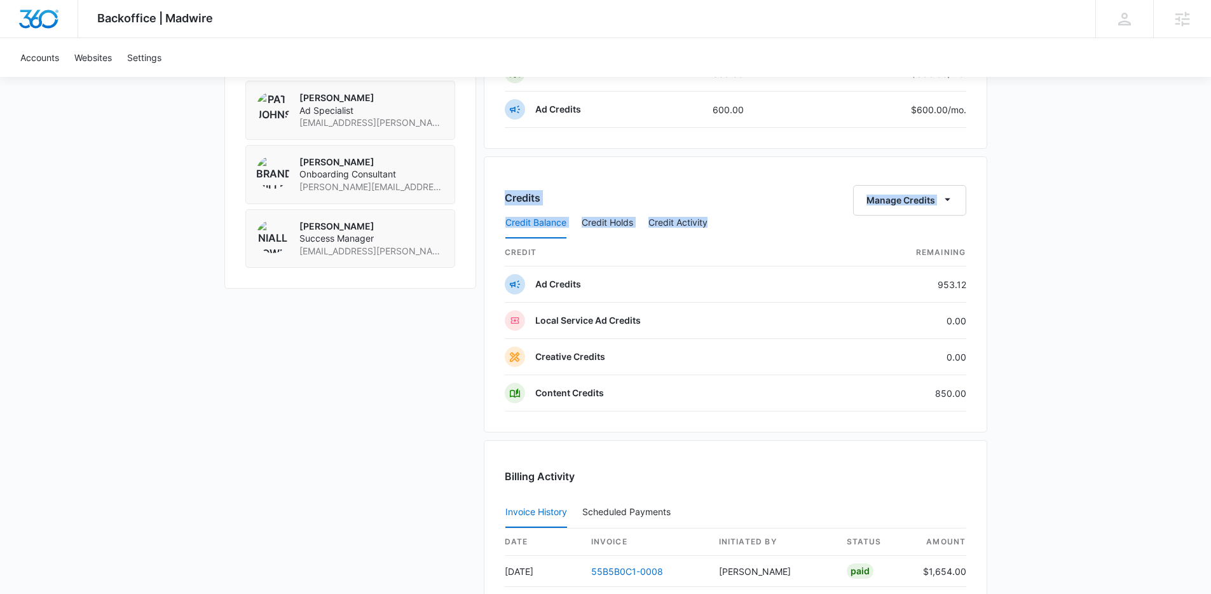
click at [500, 183] on div "Credits Manage Credits Credit Balance Credit Holds Credit Activity credit Remai…" at bounding box center [735, 294] width 503 height 276
drag, startPoint x: 503, startPoint y: 198, endPoint x: 759, endPoint y: 241, distance: 259.7
click at [759, 241] on div "Credits Manage Credits Credit Balance Credit Holds Credit Activity credit Remai…" at bounding box center [735, 294] width 503 height 276
click at [759, 241] on th "credit" at bounding box center [668, 252] width 327 height 27
drag, startPoint x: 748, startPoint y: 238, endPoint x: 487, endPoint y: 186, distance: 266.2
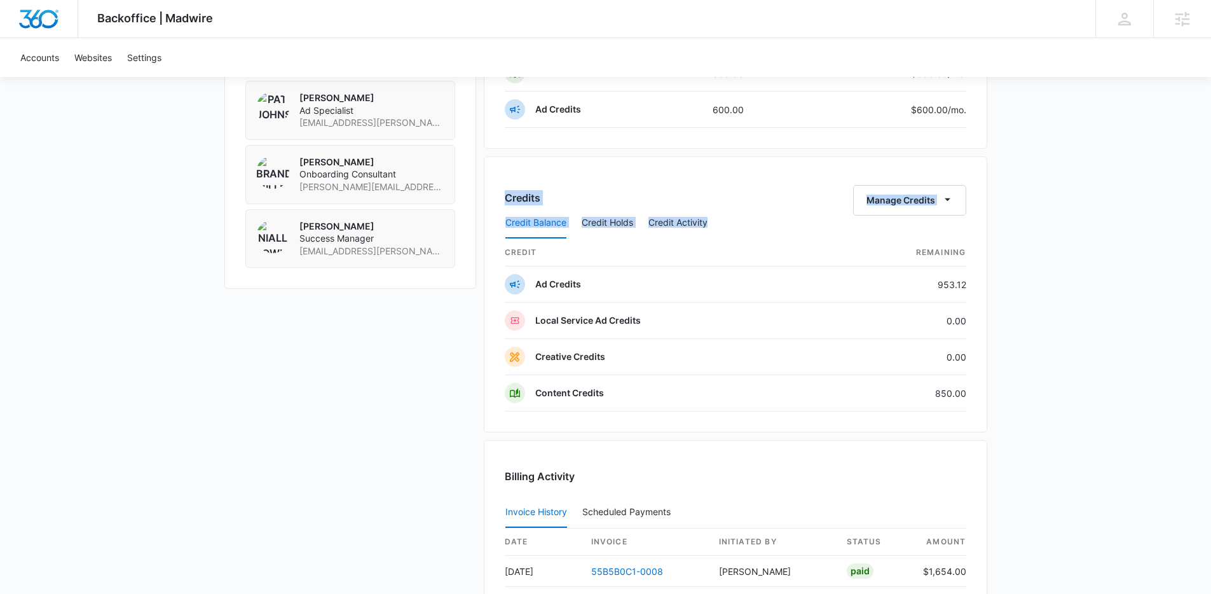
click at [487, 186] on div "Credits Manage Credits Credit Balance Credit Holds Credit Activity credit Remai…" at bounding box center [735, 294] width 503 height 276
click at [489, 186] on div "Credits Manage Credits Credit Balance Credit Holds Credit Activity credit Remai…" at bounding box center [735, 294] width 503 height 276
drag, startPoint x: 600, startPoint y: 232, endPoint x: 988, endPoint y: 398, distance: 421.9
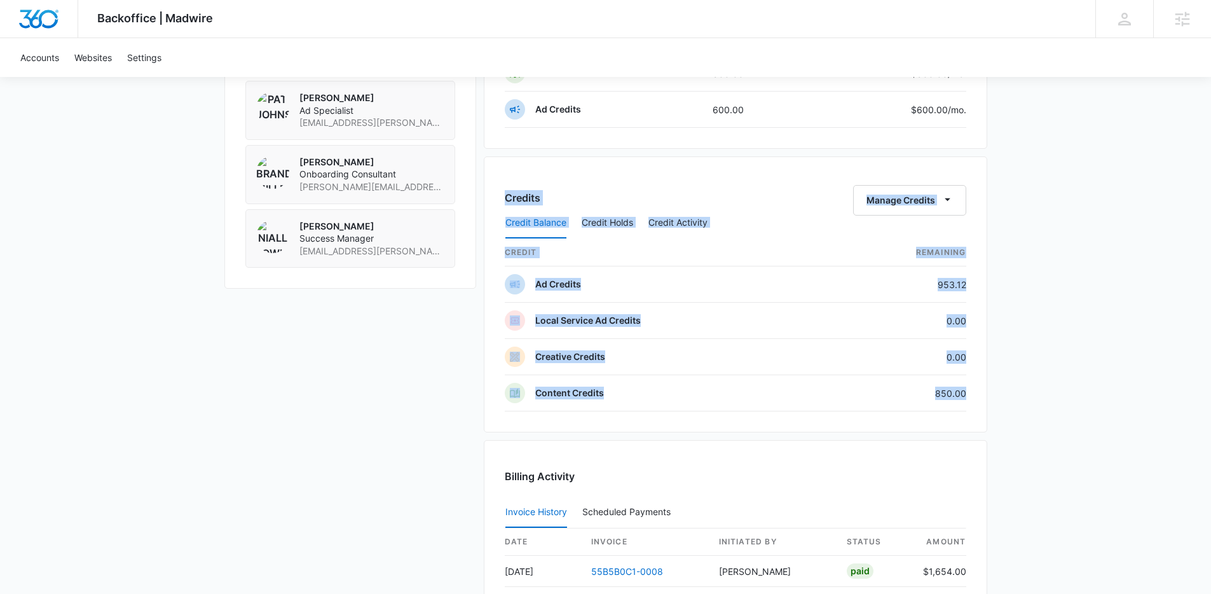
drag, startPoint x: 986, startPoint y: 397, endPoint x: 485, endPoint y: 177, distance: 547.5
click at [486, 177] on div "Credits Manage Credits Credit Balance Credit Holds Credit Activity credit Remai…" at bounding box center [735, 294] width 503 height 276
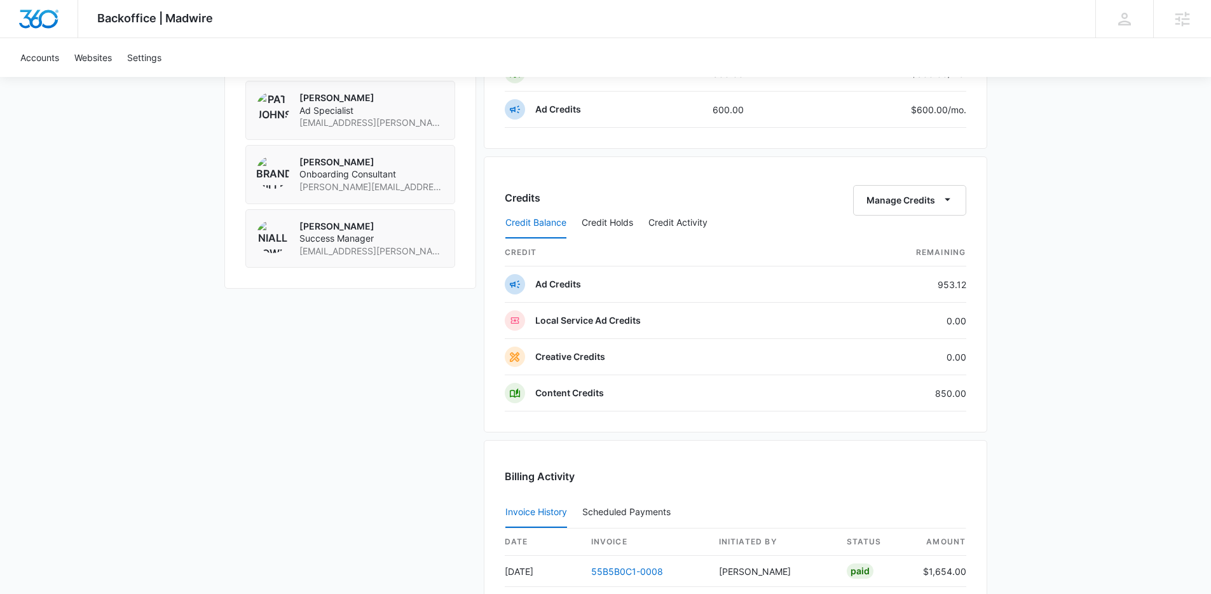
click at [496, 197] on div "Credits Manage Credits Credit Balance Credit Holds Credit Activity credit Remai…" at bounding box center [735, 294] width 503 height 276
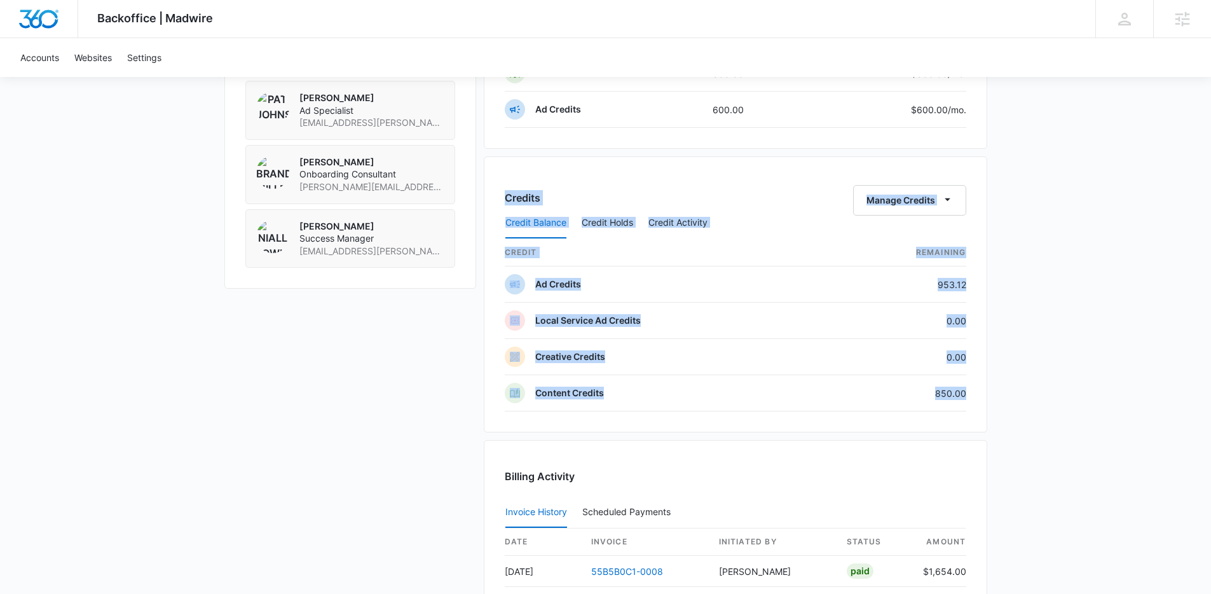
drag, startPoint x: 500, startPoint y: 194, endPoint x: 1026, endPoint y: 435, distance: 579.0
drag, startPoint x: 975, startPoint y: 413, endPoint x: 490, endPoint y: 180, distance: 538.4
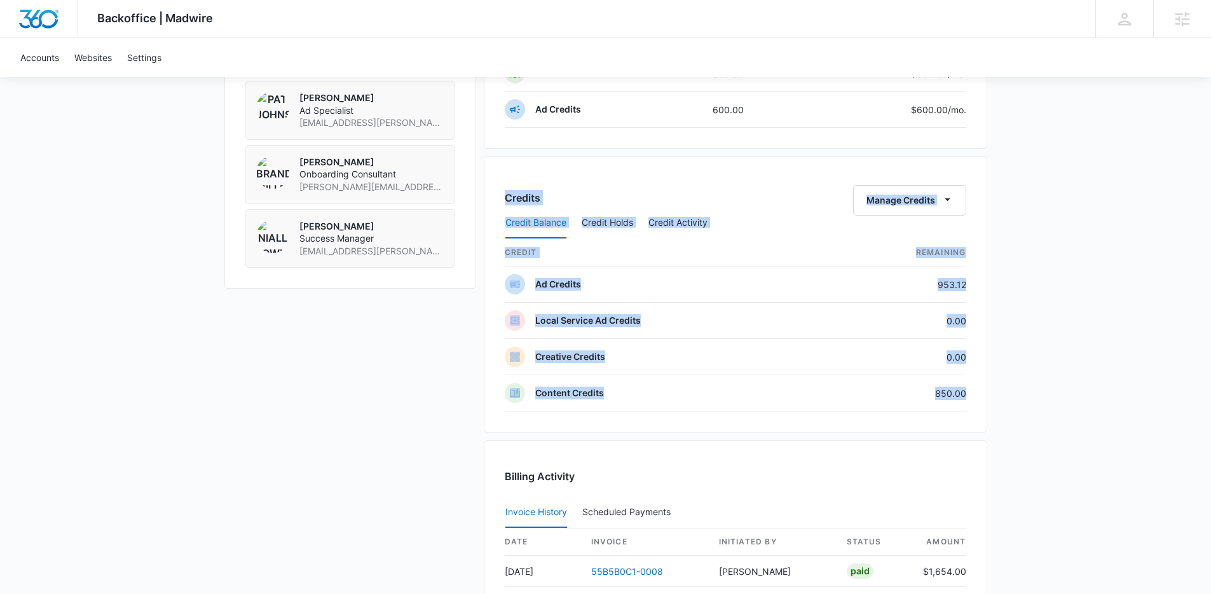
click at [492, 180] on div "Credits Manage Credits Credit Balance Credit Holds Credit Activity credit Remai…" at bounding box center [735, 294] width 503 height 276
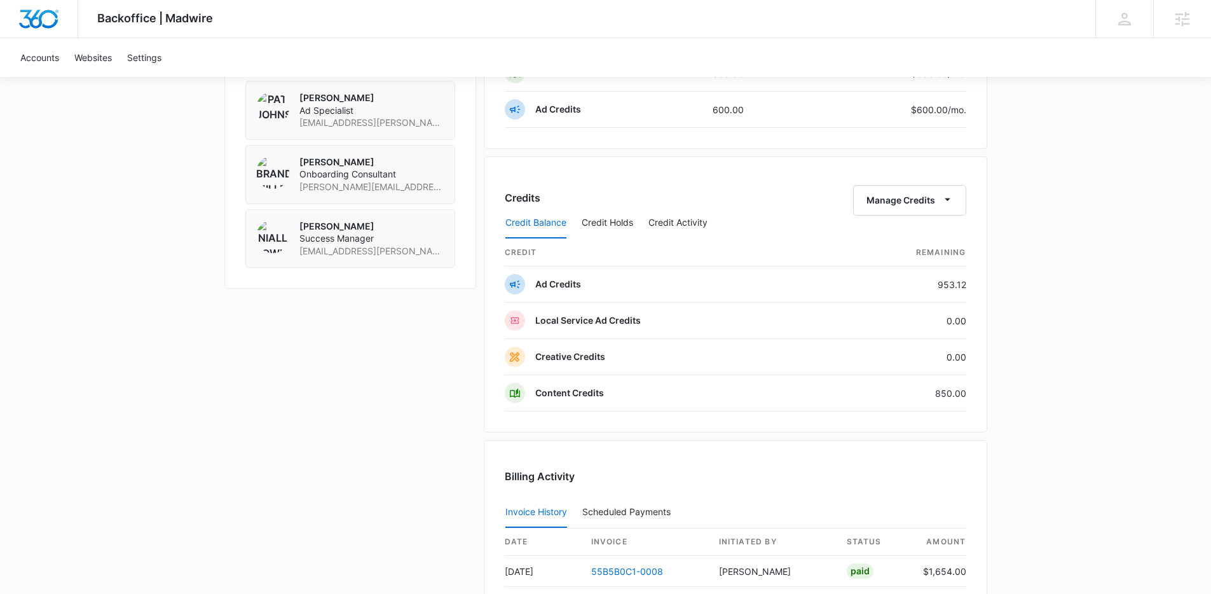
click at [498, 182] on div "Credits Manage Credits Credit Balance Credit Holds Credit Activity credit Remai…" at bounding box center [735, 294] width 503 height 276
drag, startPoint x: 498, startPoint y: 182, endPoint x: 731, endPoint y: 237, distance: 239.5
click at [731, 237] on div "Credits Manage Credits Credit Balance Credit Holds Credit Activity credit Remai…" at bounding box center [735, 294] width 503 height 276
click at [731, 237] on div "Credit Balance Credit Holds Credit Activity" at bounding box center [735, 223] width 461 height 32
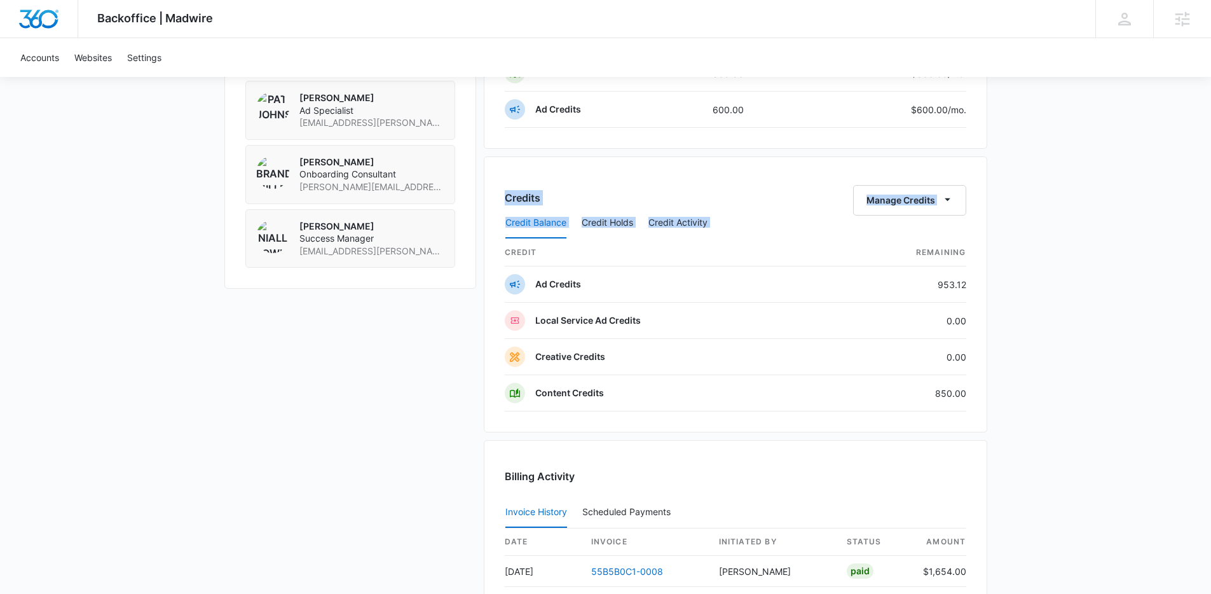
drag, startPoint x: 737, startPoint y: 240, endPoint x: 480, endPoint y: 189, distance: 262.3
click at [480, 189] on div "Apex Irrigation & Landscape M125002 Details Billing Type Stripe Billing Contact…" at bounding box center [605, 100] width 763 height 1544
click at [484, 182] on div "Credits Manage Credits Credit Balance Credit Holds Credit Activity credit Remai…" at bounding box center [735, 294] width 503 height 276
drag, startPoint x: 483, startPoint y: 182, endPoint x: 723, endPoint y: 226, distance: 243.4
click at [723, 226] on div "Credits Manage Credits Credit Balance Credit Holds Credit Activity credit Remai…" at bounding box center [735, 294] width 503 height 276
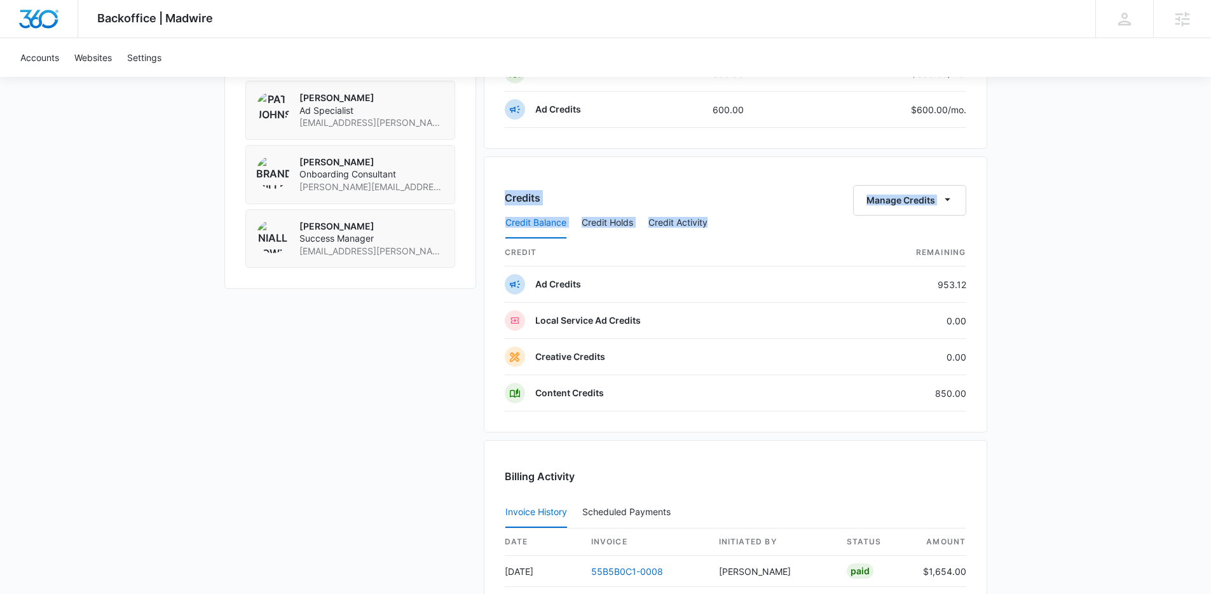
click at [723, 226] on div "Credit Balance Credit Holds Credit Activity" at bounding box center [735, 223] width 461 height 32
drag, startPoint x: 723, startPoint y: 226, endPoint x: 492, endPoint y: 179, distance: 235.3
click at [492, 179] on div "Credits Manage Credits Credit Balance Credit Holds Credit Activity credit Remai…" at bounding box center [735, 294] width 503 height 276
click at [495, 179] on div "Credits Manage Credits Credit Balance Credit Holds Credit Activity credit Remai…" at bounding box center [735, 294] width 503 height 276
drag, startPoint x: 495, startPoint y: 179, endPoint x: 738, endPoint y: 217, distance: 245.7
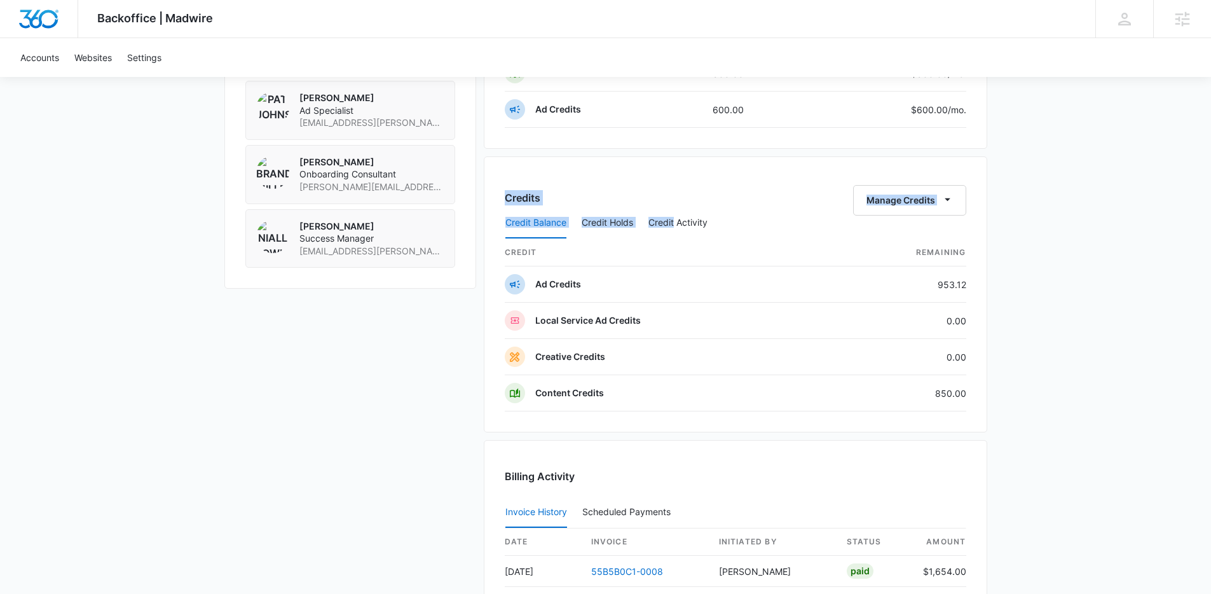
click at [738, 217] on div "Credits Manage Credits Credit Balance Credit Holds Credit Activity credit Remai…" at bounding box center [735, 294] width 503 height 276
click at [738, 217] on div "Credit Balance Credit Holds Credit Activity" at bounding box center [735, 223] width 461 height 32
drag, startPoint x: 735, startPoint y: 226, endPoint x: 524, endPoint y: 185, distance: 215.5
click at [524, 185] on div "Credits Manage Credits Credit Balance Credit Holds Credit Activity credit Remai…" at bounding box center [735, 298] width 461 height 226
click at [524, 185] on div "Credits Manage Credits" at bounding box center [735, 200] width 461 height 31
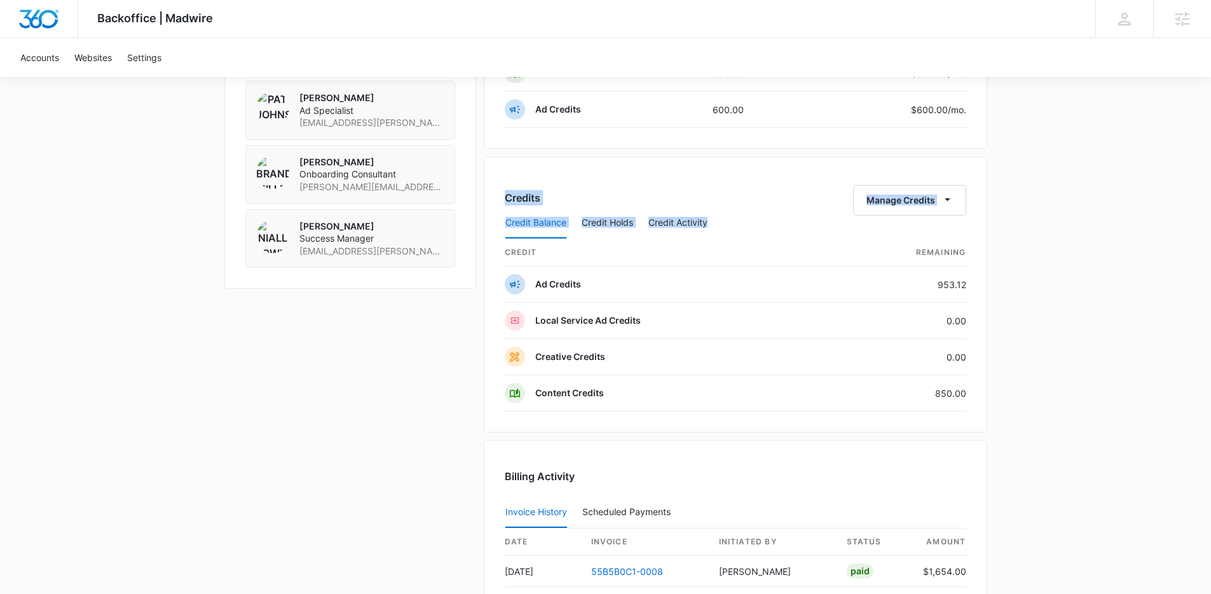
drag, startPoint x: 514, startPoint y: 186, endPoint x: 744, endPoint y: 224, distance: 233.2
click at [744, 224] on div "Credits Manage Credits Credit Balance Credit Holds Credit Activity credit Remai…" at bounding box center [735, 298] width 461 height 226
click at [744, 224] on div "Credit Balance Credit Holds Credit Activity" at bounding box center [735, 223] width 461 height 32
click at [728, 222] on div "Credit Balance Credit Holds Credit Activity" at bounding box center [735, 223] width 461 height 32
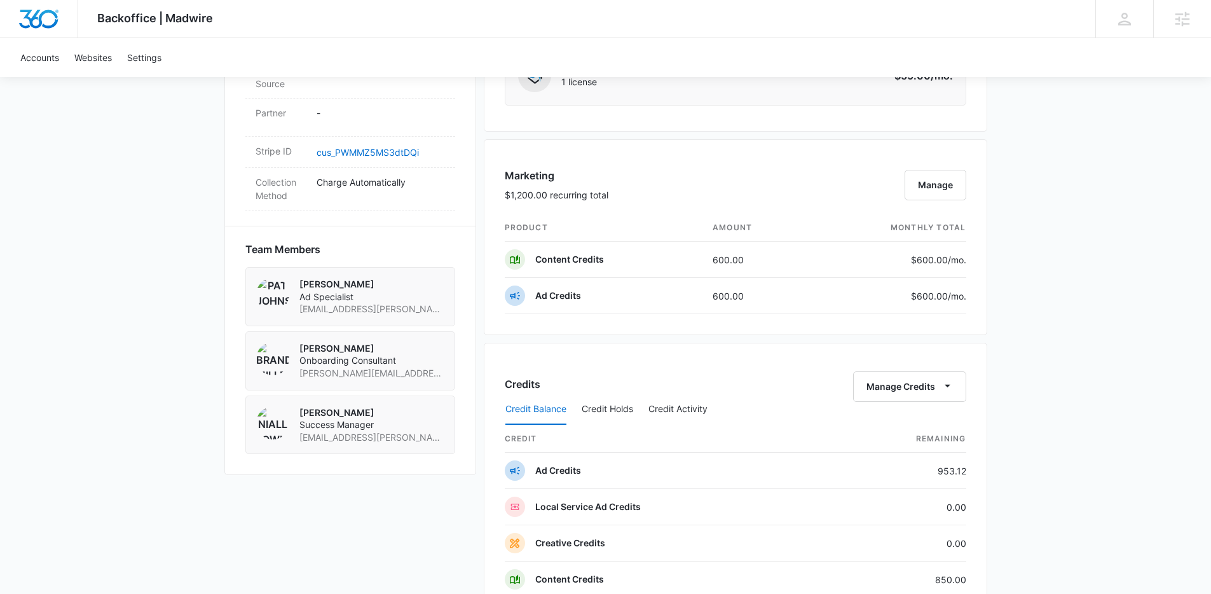
scroll to position [0, 0]
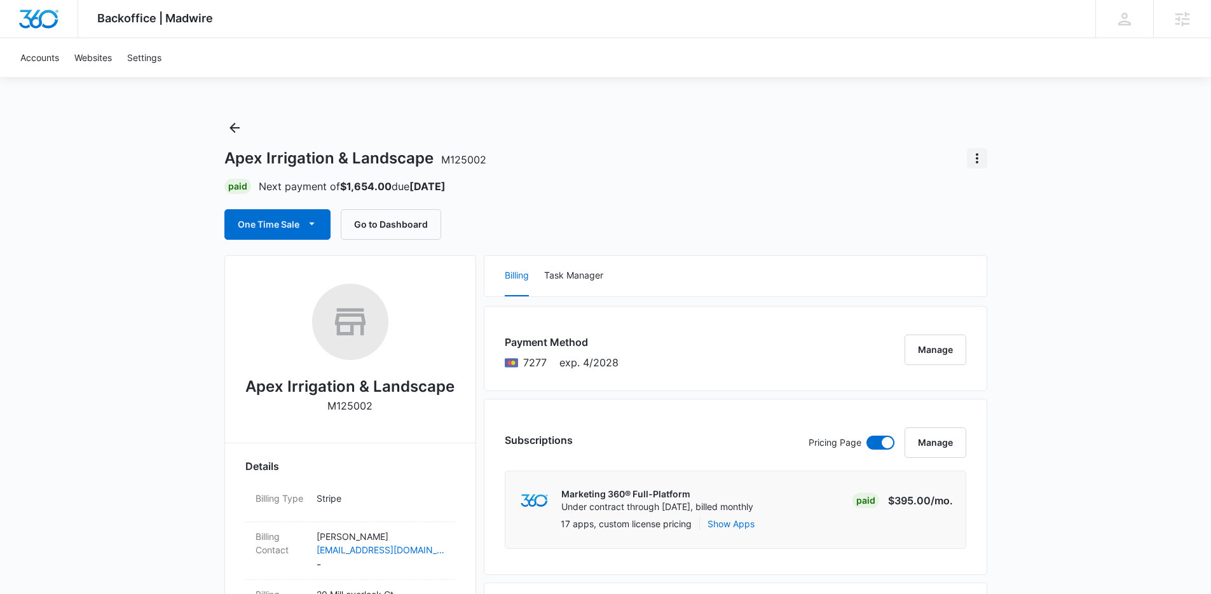
click at [972, 162] on icon "Actions" at bounding box center [976, 158] width 15 height 15
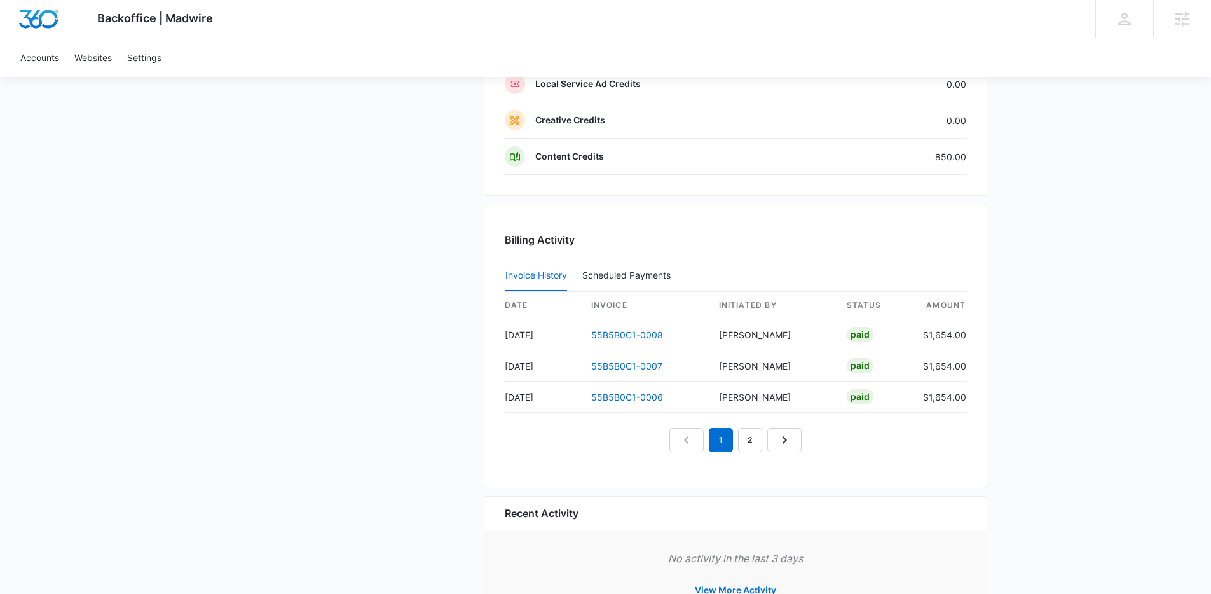
scroll to position [1220, 0]
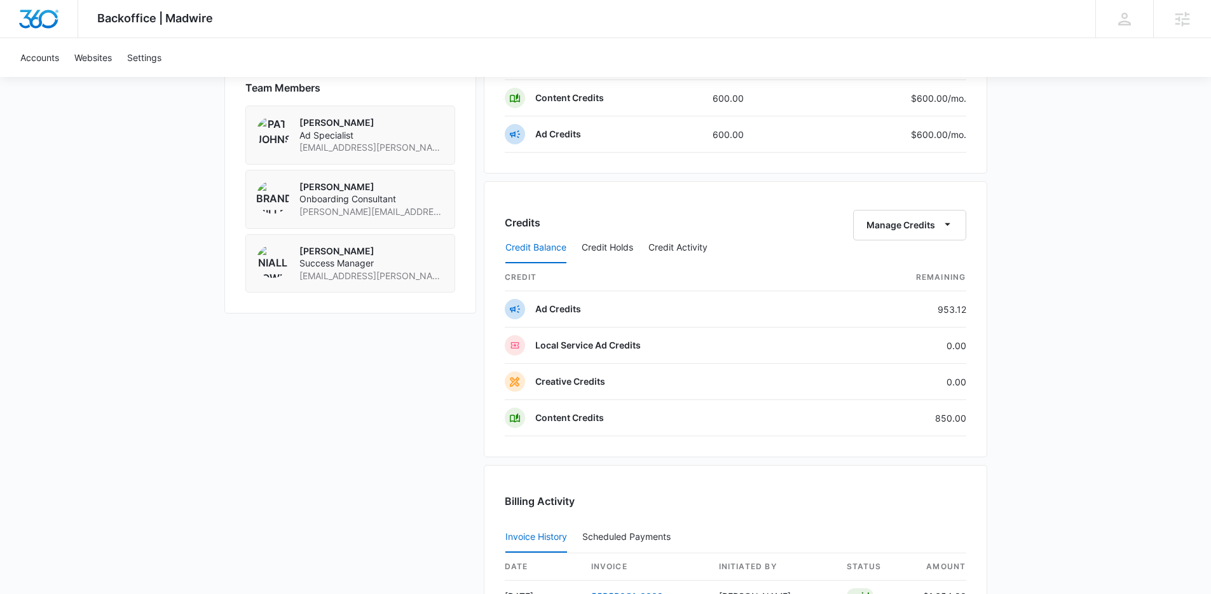
scroll to position [864, 0]
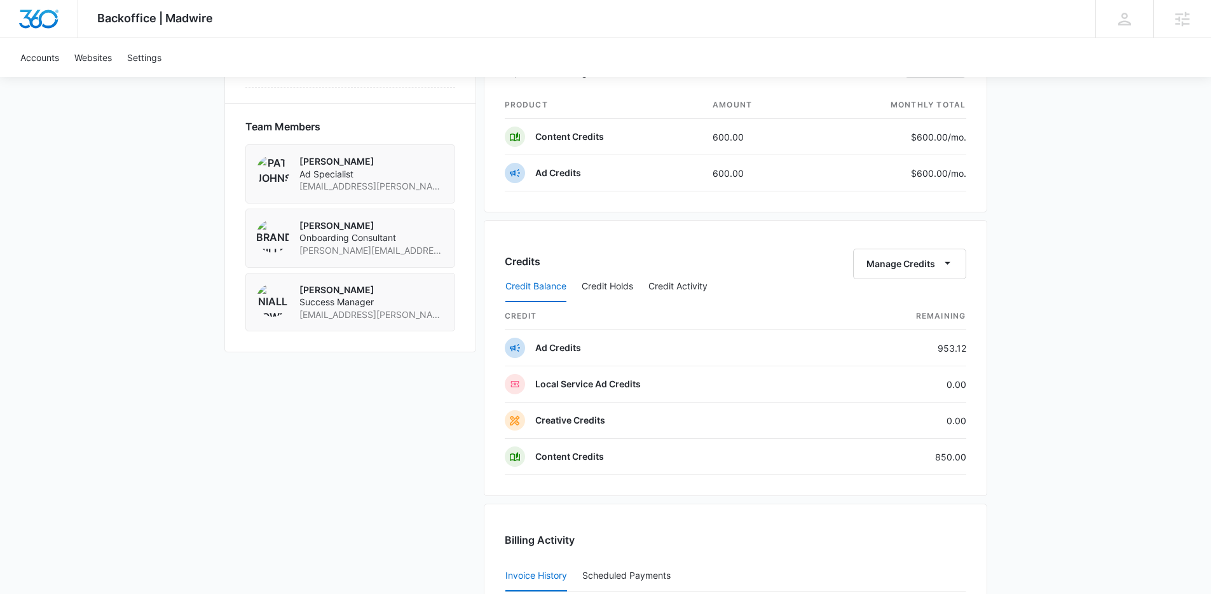
click at [484, 292] on div "Credits Manage Credits Credit Balance Credit Holds Credit Activity credit Remai…" at bounding box center [735, 358] width 503 height 276
click at [481, 292] on div "Apex Irrigation & Landscape M125002 Details Billing Type Stripe Billing Contact…" at bounding box center [605, 163] width 763 height 1544
drag, startPoint x: 484, startPoint y: 281, endPoint x: 815, endPoint y: 289, distance: 331.2
click at [815, 289] on div "Credits Manage Credits Credit Balance Credit Holds Credit Activity credit Remai…" at bounding box center [735, 358] width 503 height 276
click at [815, 289] on div "Credit Balance Credit Holds Credit Activity" at bounding box center [735, 287] width 461 height 32
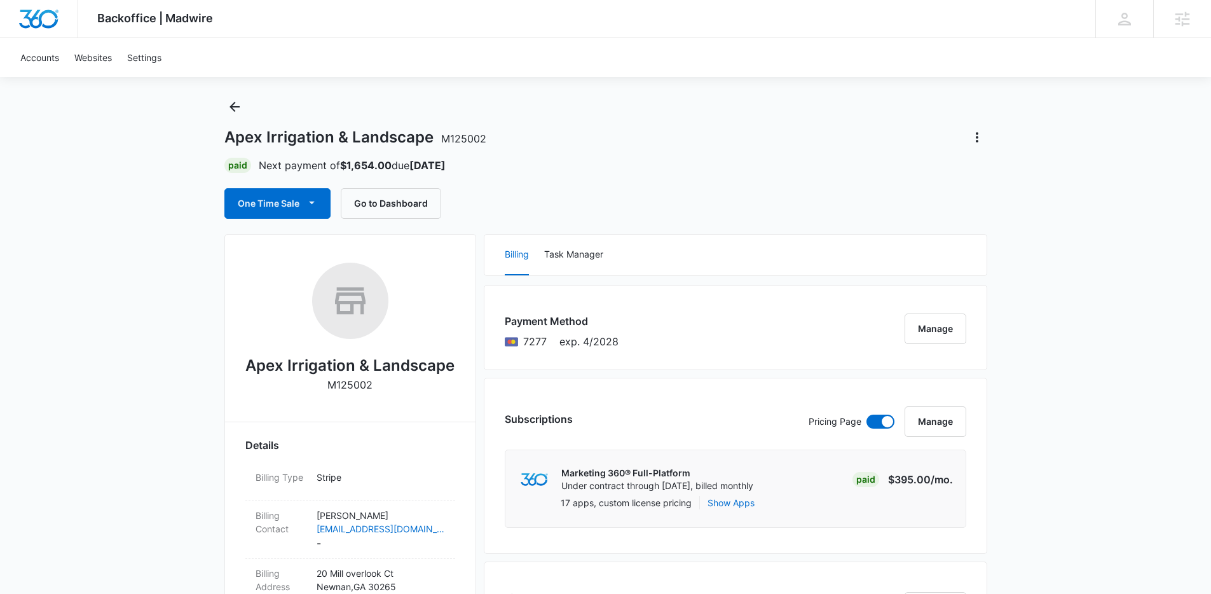
scroll to position [0, 0]
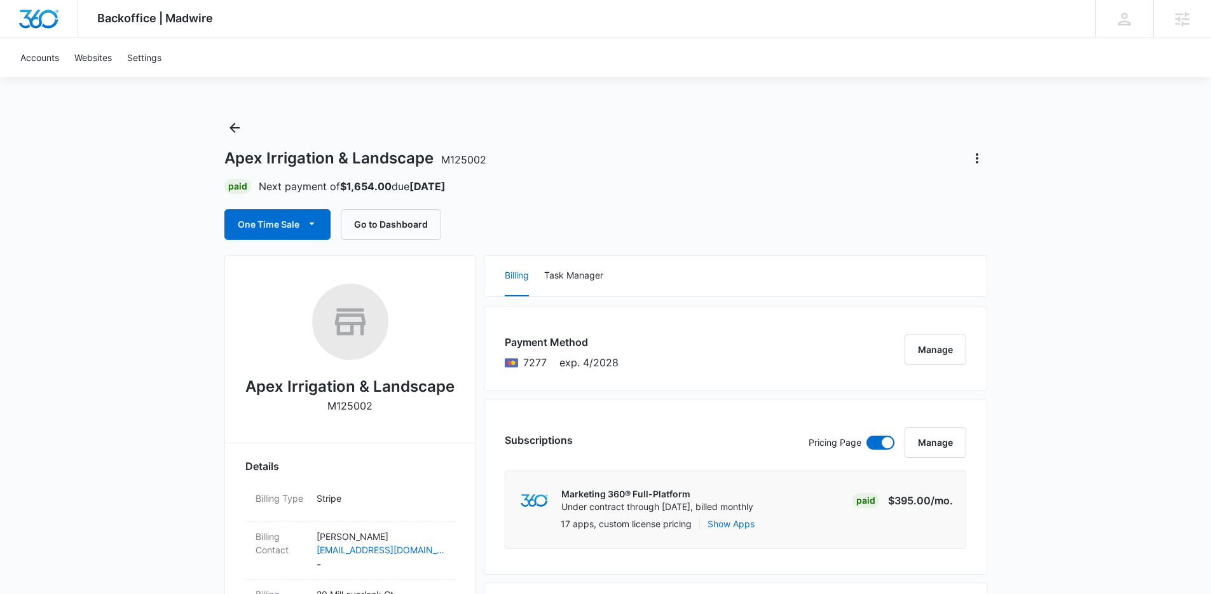
click at [660, 230] on div "One Time Sale Go to Dashboard" at bounding box center [605, 224] width 763 height 31
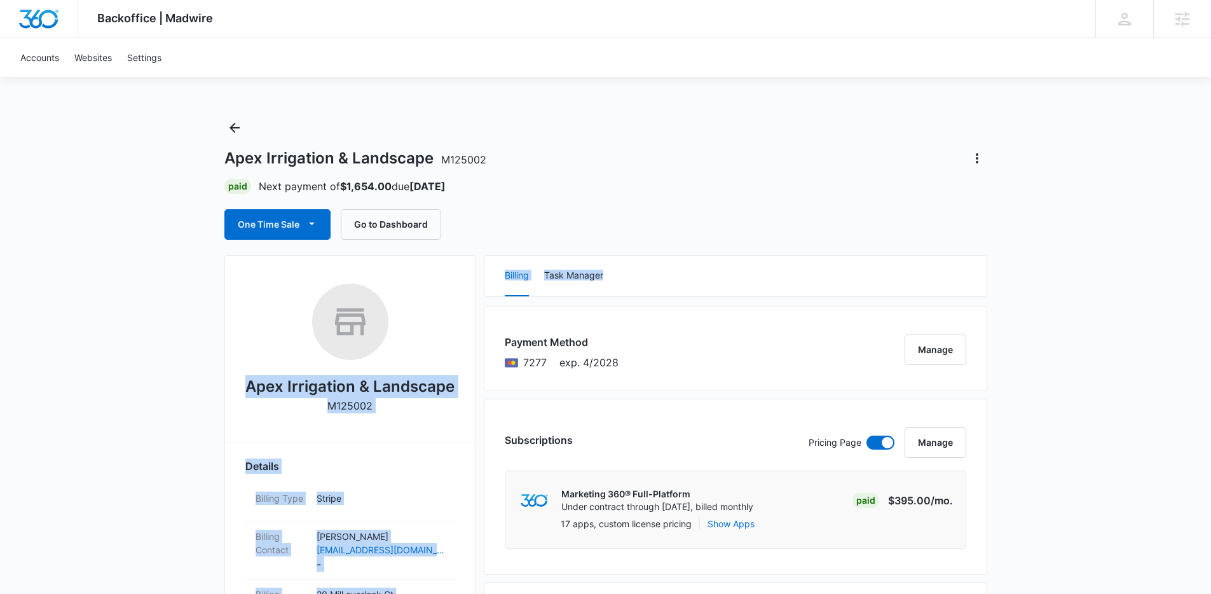
drag, startPoint x: 640, startPoint y: 278, endPoint x: 491, endPoint y: 225, distance: 158.6
click at [491, 225] on div "One Time Sale Go to Dashboard" at bounding box center [605, 224] width 763 height 31
drag, startPoint x: 476, startPoint y: 257, endPoint x: 721, endPoint y: 287, distance: 246.6
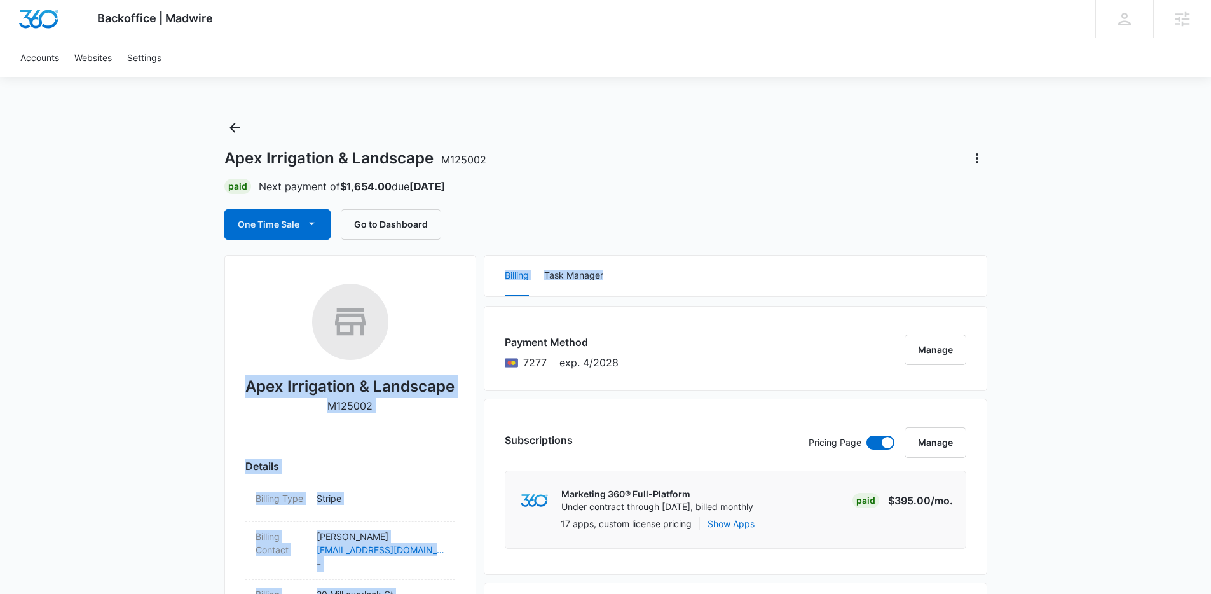
click at [721, 287] on div "Billing Task Manager" at bounding box center [735, 275] width 502 height 41
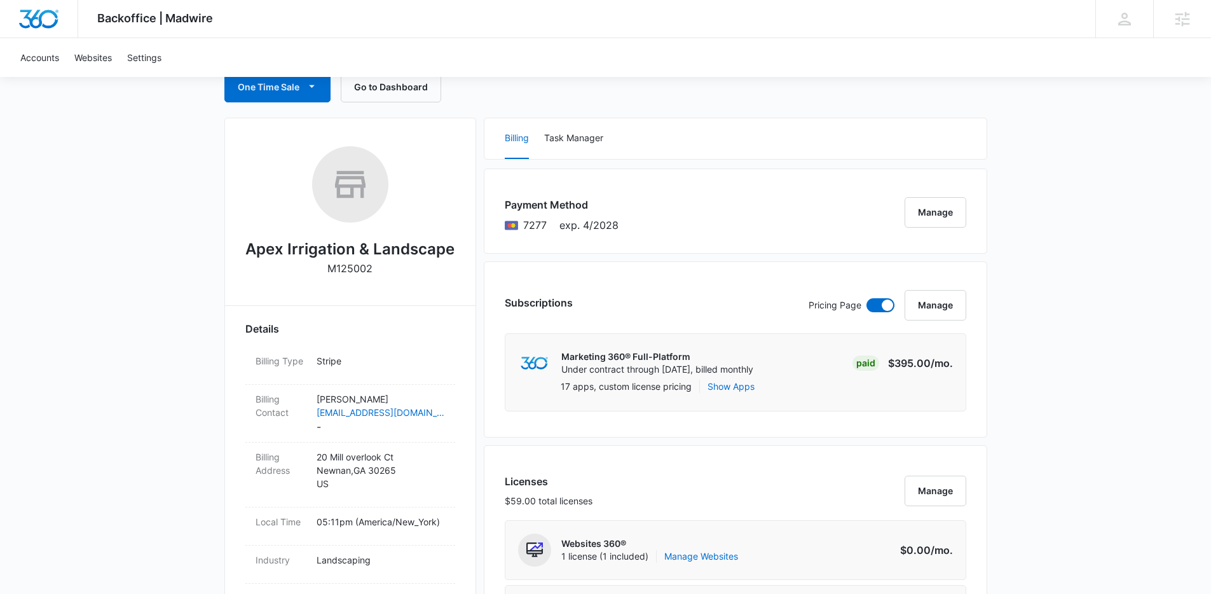
scroll to position [153, 0]
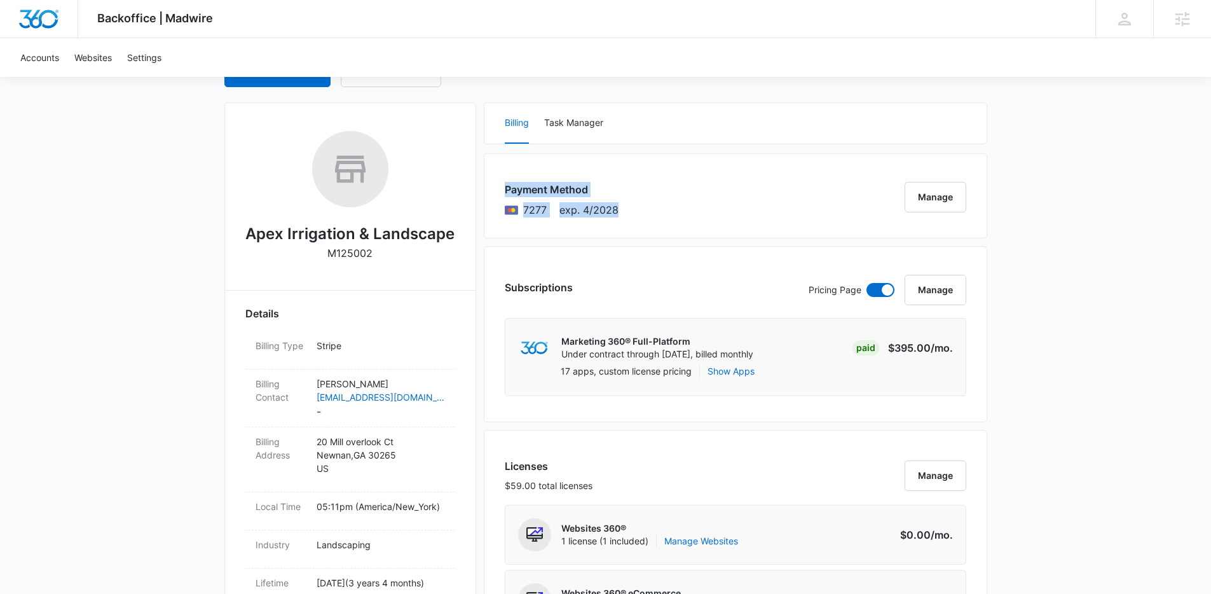
drag, startPoint x: 606, startPoint y: 217, endPoint x: 485, endPoint y: 177, distance: 127.0
click at [485, 177] on div "Payment Method 7277 exp. 4/2028 Manage" at bounding box center [735, 195] width 503 height 85
drag, startPoint x: 488, startPoint y: 179, endPoint x: 660, endPoint y: 221, distance: 176.6
click at [660, 221] on div "Payment Method 7277 exp. 4/2028 Manage" at bounding box center [735, 195] width 503 height 85
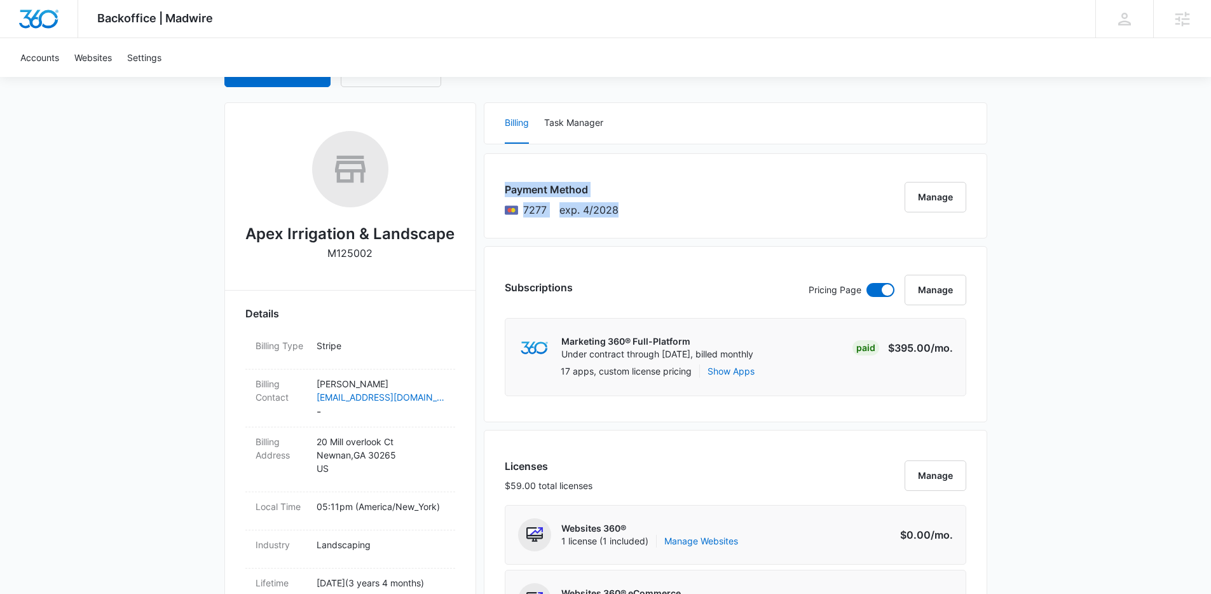
click at [660, 221] on div "Payment Method 7277 exp. 4/2028 Manage" at bounding box center [735, 195] width 503 height 85
drag, startPoint x: 638, startPoint y: 213, endPoint x: 505, endPoint y: 170, distance: 139.5
click at [505, 170] on div "Payment Method 7277 exp. 4/2028 Manage" at bounding box center [735, 195] width 503 height 85
drag, startPoint x: 496, startPoint y: 175, endPoint x: 649, endPoint y: 210, distance: 156.5
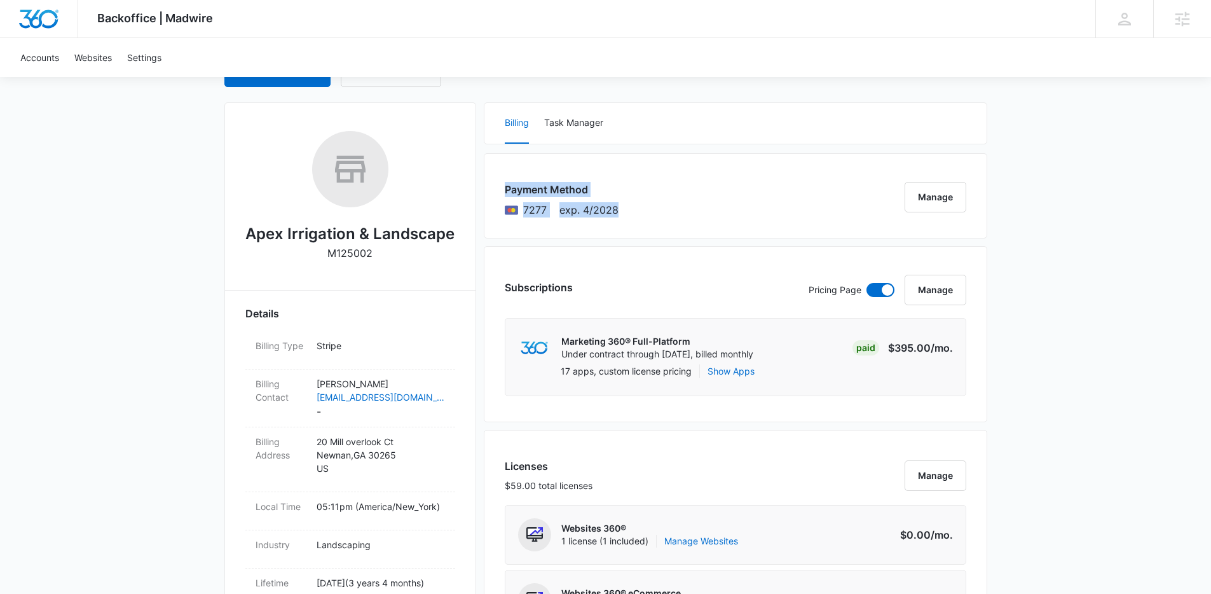
click at [649, 210] on div "Payment Method 7277 exp. 4/2028 Manage" at bounding box center [735, 195] width 503 height 85
drag, startPoint x: 632, startPoint y: 208, endPoint x: 508, endPoint y: 170, distance: 129.8
click at [508, 170] on div "Payment Method 7277 exp. 4/2028 Manage" at bounding box center [735, 195] width 503 height 85
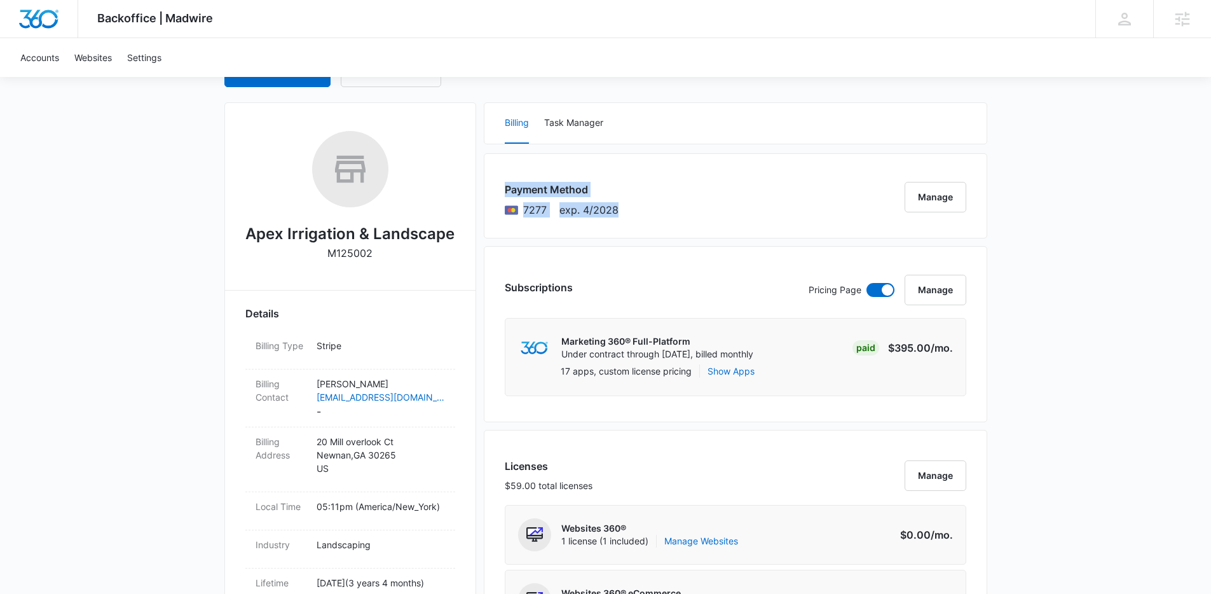
drag, startPoint x: 498, startPoint y: 175, endPoint x: 649, endPoint y: 210, distance: 154.5
click at [649, 210] on div "Payment Method 7277 exp. 4/2028 Manage" at bounding box center [735, 195] width 503 height 85
click at [648, 209] on div "Payment Method 7277 exp. 4/2028 Manage" at bounding box center [735, 195] width 503 height 85
click at [645, 209] on div "Payment Method 7277 exp. 4/2028 Manage" at bounding box center [735, 195] width 503 height 85
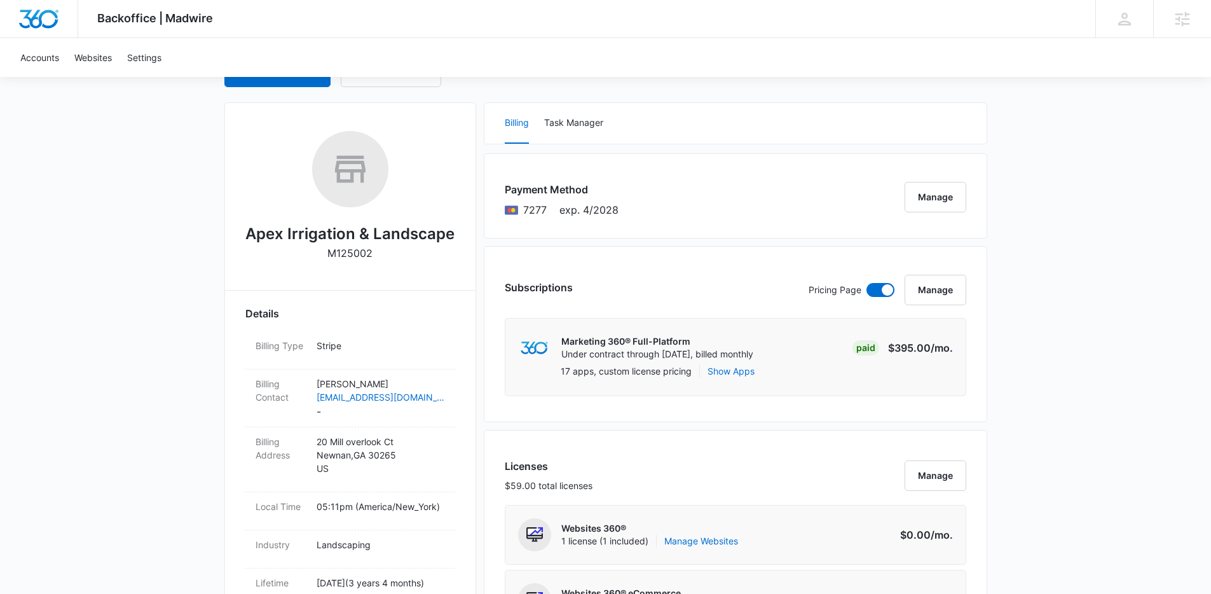
click at [644, 209] on div "Payment Method 7277 exp. 4/2028 Manage" at bounding box center [735, 195] width 503 height 85
click at [642, 209] on div "Payment Method 7277 exp. 4/2028 Manage" at bounding box center [735, 195] width 503 height 85
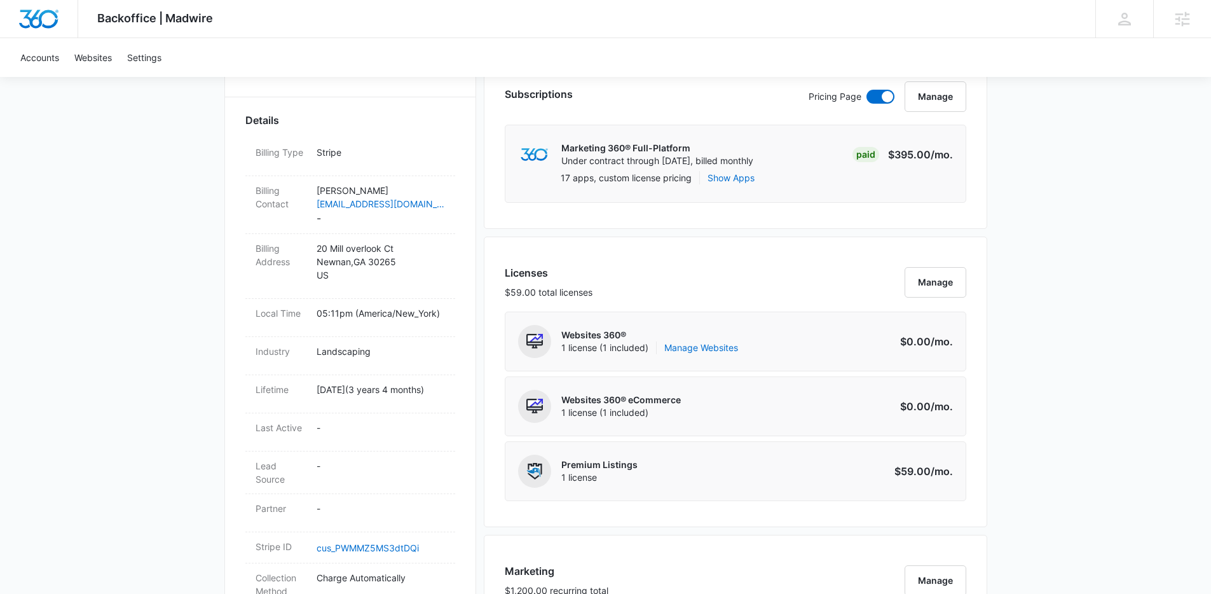
scroll to position [0, 0]
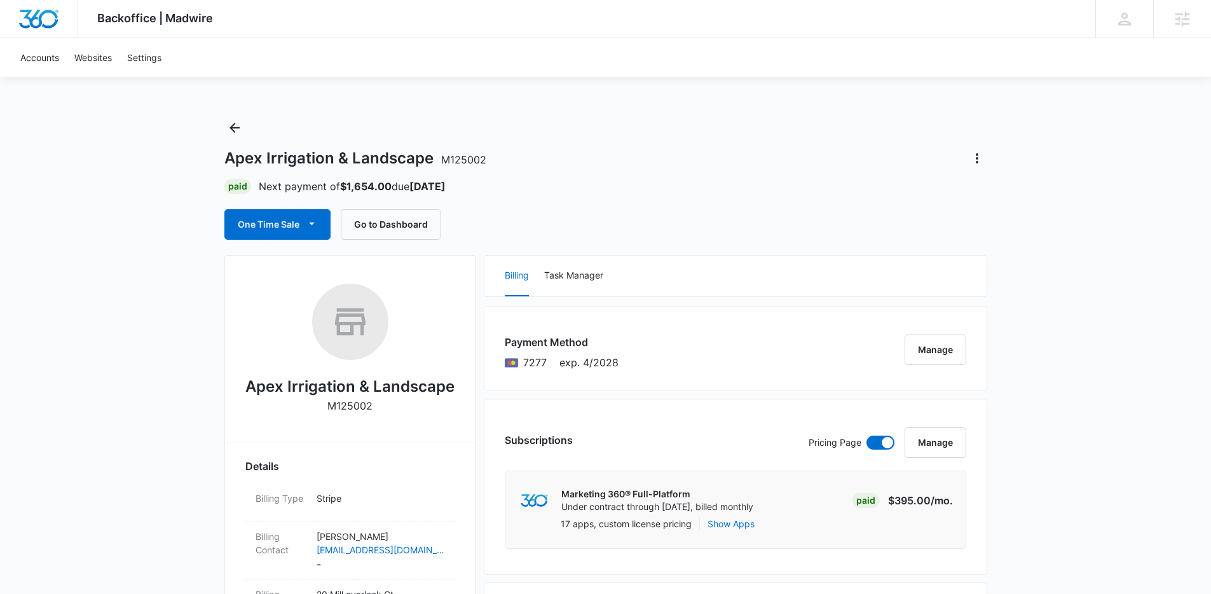
click at [512, 217] on div "One Time Sale Go to Dashboard" at bounding box center [605, 224] width 763 height 31
click at [480, 126] on div "Apex Irrigation & Landscape M125002 Paid Next payment of $1,654.00 due Sep 10 O…" at bounding box center [605, 179] width 763 height 122
click at [552, 126] on div "Apex Irrigation & Landscape M125002 Paid Next payment of $1,654.00 due Sep 10 O…" at bounding box center [605, 179] width 763 height 122
click at [326, 20] on div "Backoffice | Madwire Apps Settings NF Niall Fowler niall.fowler@madwire.com My …" at bounding box center [605, 19] width 1211 height 38
click at [327, 20] on div "Backoffice | Madwire Apps Settings NF Niall Fowler niall.fowler@madwire.com My …" at bounding box center [605, 19] width 1211 height 38
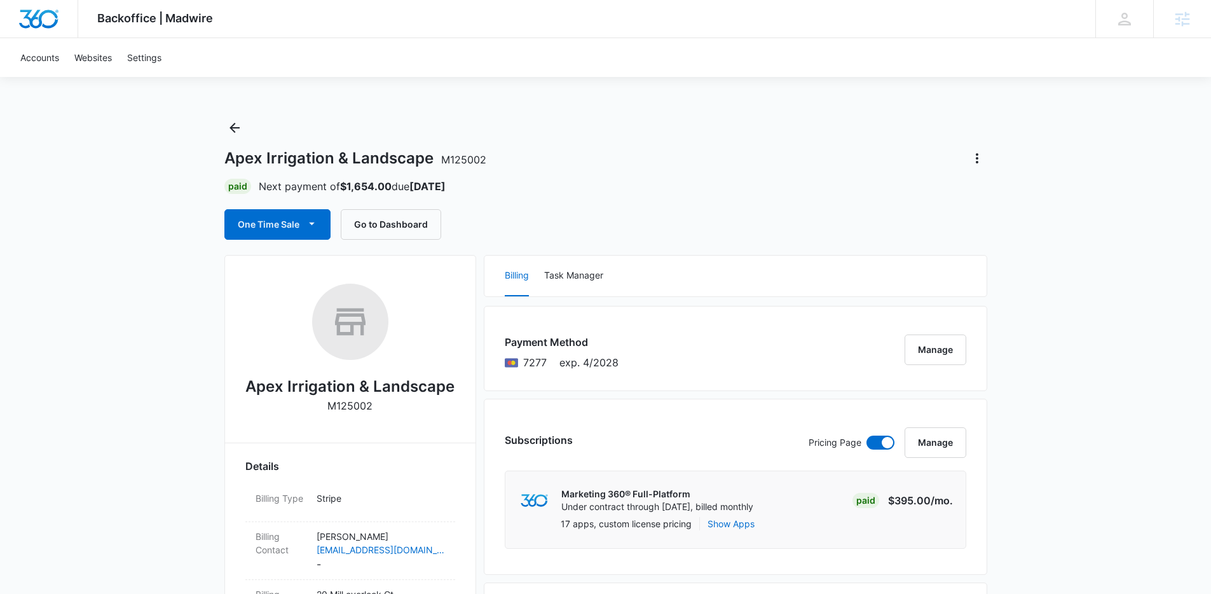
click at [327, 20] on div "Backoffice | Madwire Apps Settings NF Niall Fowler niall.fowler@madwire.com My …" at bounding box center [605, 19] width 1211 height 38
drag, startPoint x: 245, startPoint y: 25, endPoint x: 99, endPoint y: 17, distance: 146.4
click at [95, 17] on div "Backoffice | Madwire Apps Settings NF Niall Fowler niall.fowler@madwire.com My …" at bounding box center [605, 19] width 1211 height 38
click at [99, 17] on span "Backoffice | Madwire" at bounding box center [155, 17] width 116 height 13
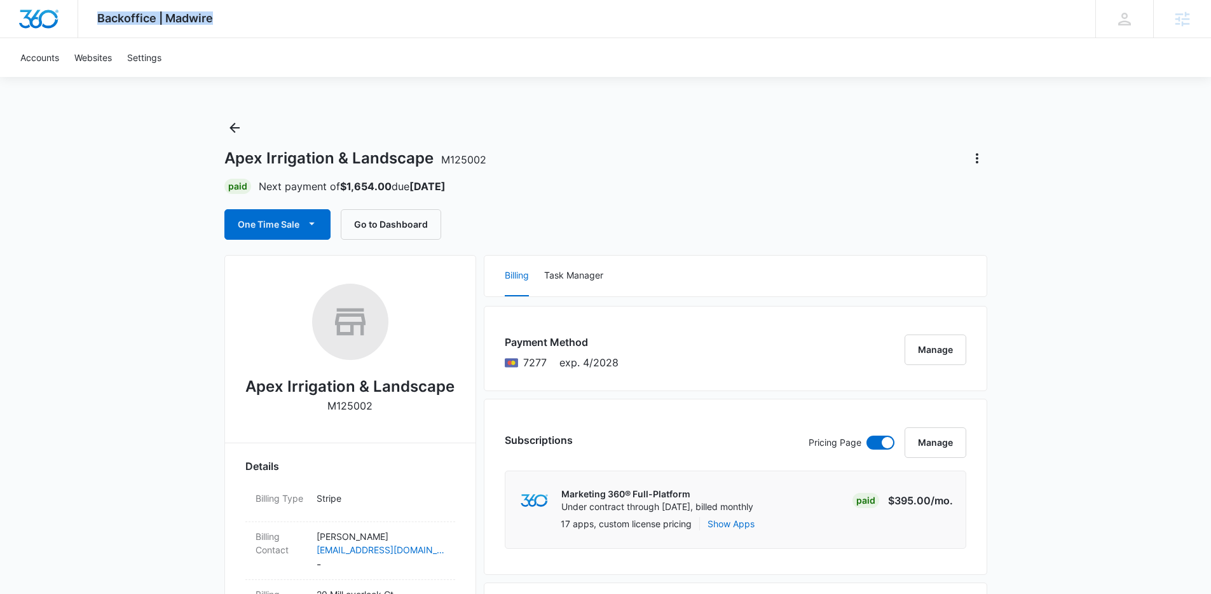
drag, startPoint x: 97, startPoint y: 17, endPoint x: 254, endPoint y: 18, distance: 157.6
click at [254, 18] on div "Backoffice | Madwire Apps Settings NF Niall Fowler niall.fowler@madwire.com My …" at bounding box center [605, 19] width 1211 height 38
drag, startPoint x: 254, startPoint y: 18, endPoint x: 83, endPoint y: 11, distance: 171.1
click at [83, 11] on div "Backoffice | Madwire Apps Settings NF Niall Fowler niall.fowler@madwire.com My …" at bounding box center [605, 19] width 1211 height 38
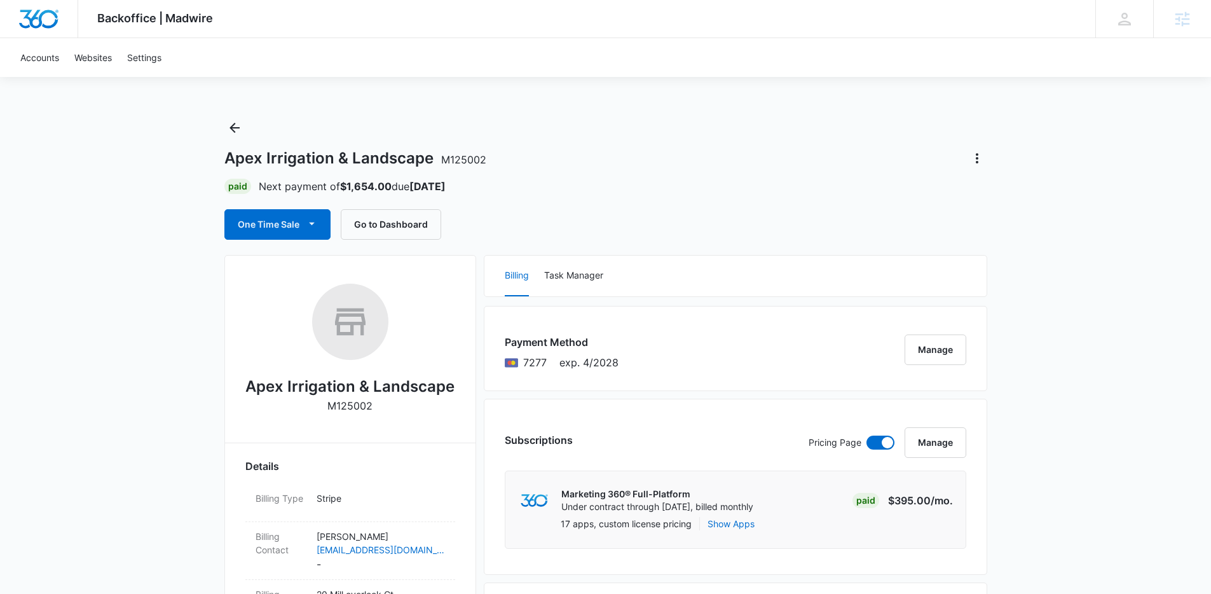
click at [226, 19] on div "Backoffice | Madwire Apps Settings" at bounding box center [155, 18] width 154 height 37
click at [328, 122] on div "Apex Irrigation & Landscape M125002 Paid Next payment of $1,654.00 due Sep 10 O…" at bounding box center [605, 179] width 763 height 122
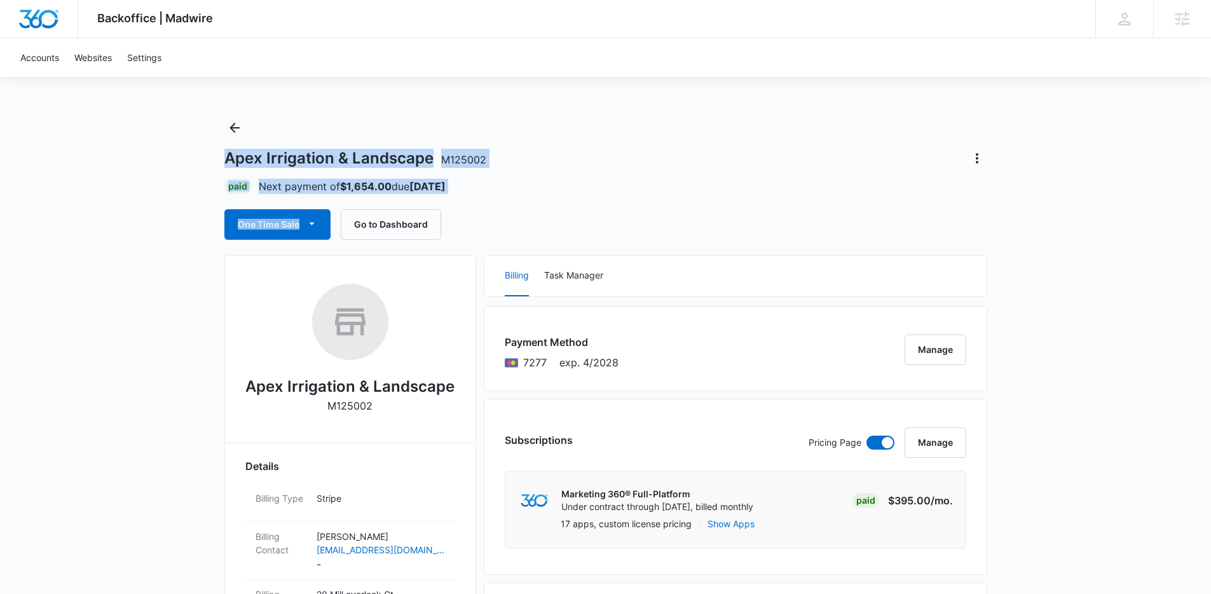
drag, startPoint x: 194, startPoint y: 165, endPoint x: 533, endPoint y: 197, distance: 339.6
click at [532, 196] on div "Apex Irrigation & Landscape M125002 Paid Next payment of $1,654.00 due Sep 10 O…" at bounding box center [605, 179] width 763 height 122
drag, startPoint x: 404, startPoint y: 170, endPoint x: 207, endPoint y: 127, distance: 201.1
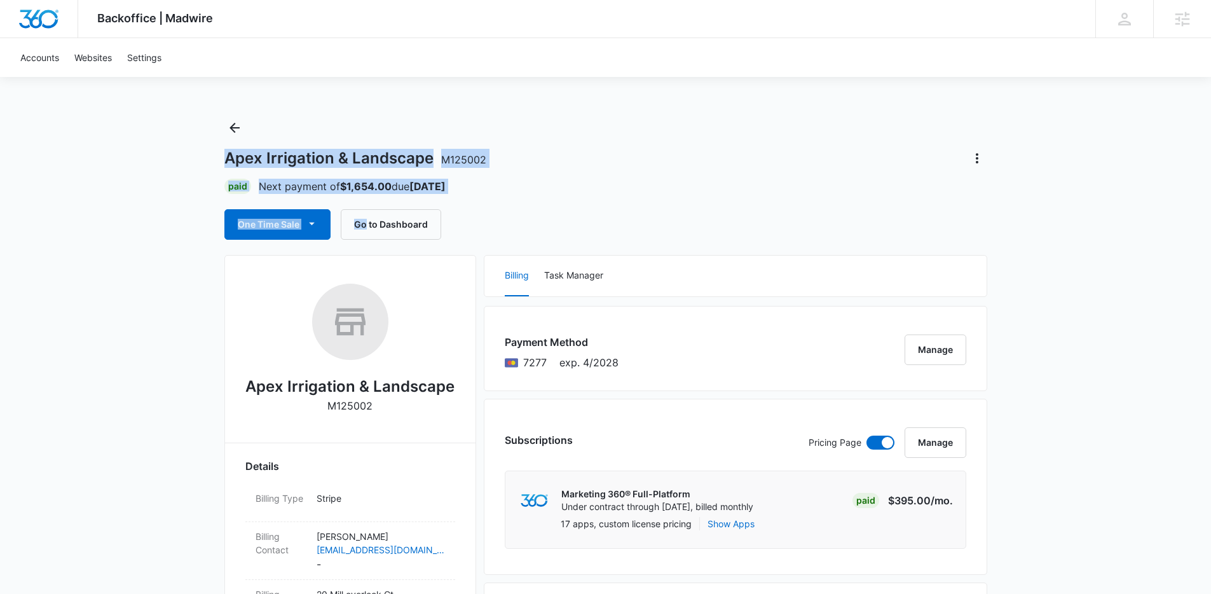
drag, startPoint x: 189, startPoint y: 116, endPoint x: 508, endPoint y: 194, distance: 328.9
click at [508, 194] on div "Apex Irrigation & Landscape M125002 Paid Next payment of $1,654.00 due Sep 10 O…" at bounding box center [605, 179] width 763 height 122
drag, startPoint x: 443, startPoint y: 179, endPoint x: 139, endPoint y: 86, distance: 318.0
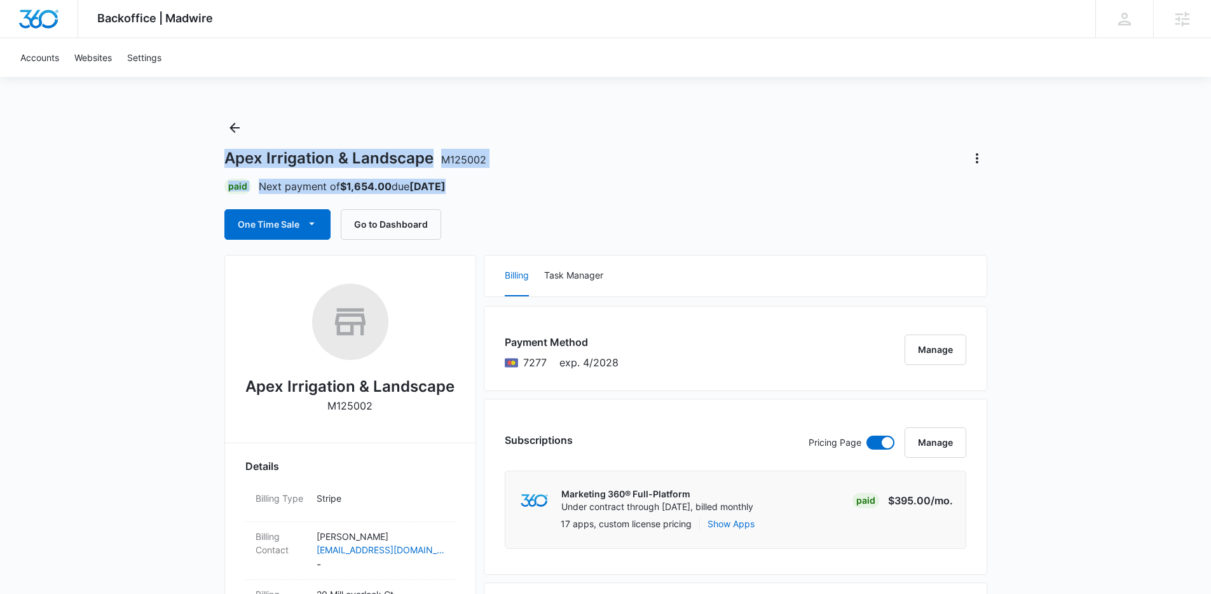
drag, startPoint x: 220, startPoint y: 151, endPoint x: 557, endPoint y: 190, distance: 339.7
click at [557, 190] on div "Paid Next payment of $1,654.00 due Sep 10" at bounding box center [605, 186] width 763 height 15
drag, startPoint x: 562, startPoint y: 194, endPoint x: 165, endPoint y: 151, distance: 399.5
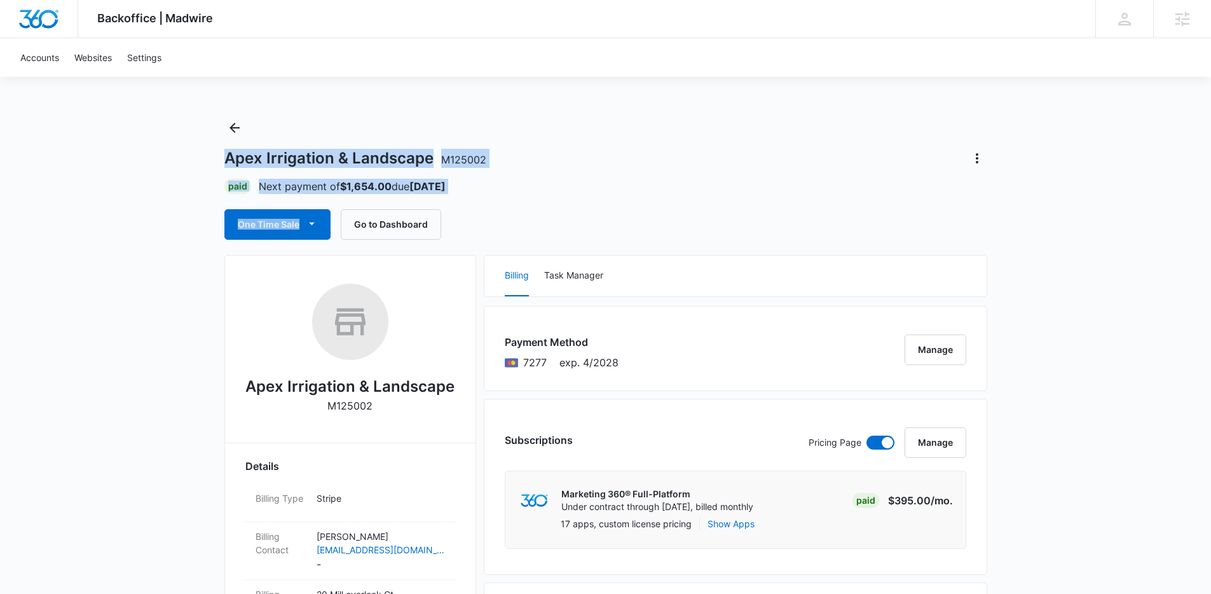
drag, startPoint x: 165, startPoint y: 151, endPoint x: 596, endPoint y: 226, distance: 437.9
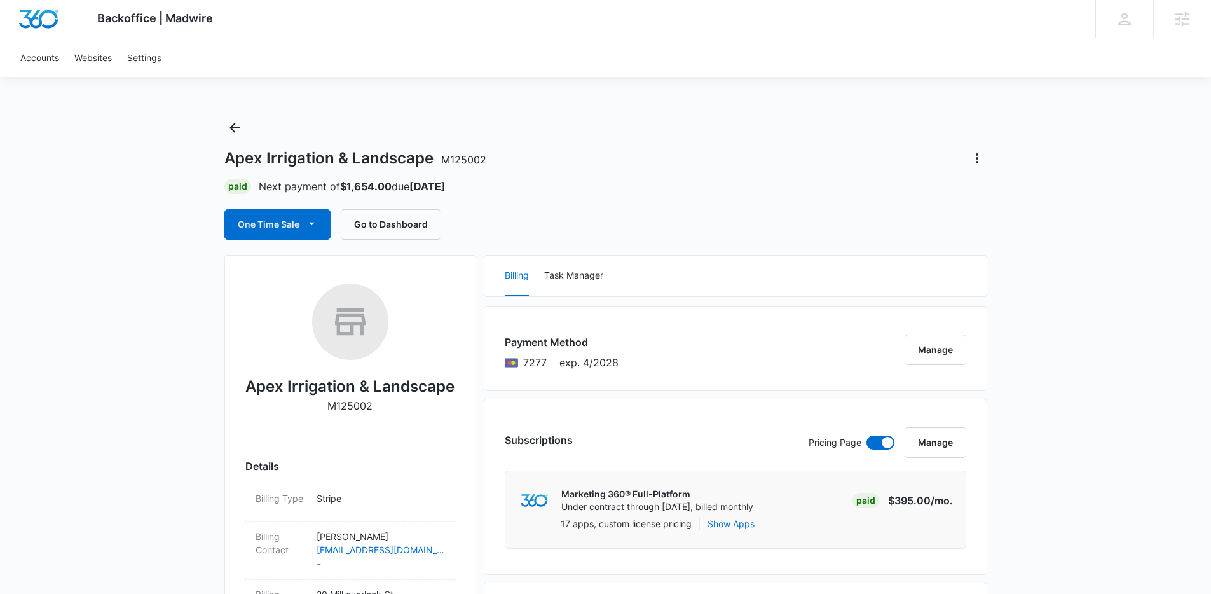
click at [596, 226] on div "One Time Sale Go to Dashboard" at bounding box center [605, 224] width 763 height 31
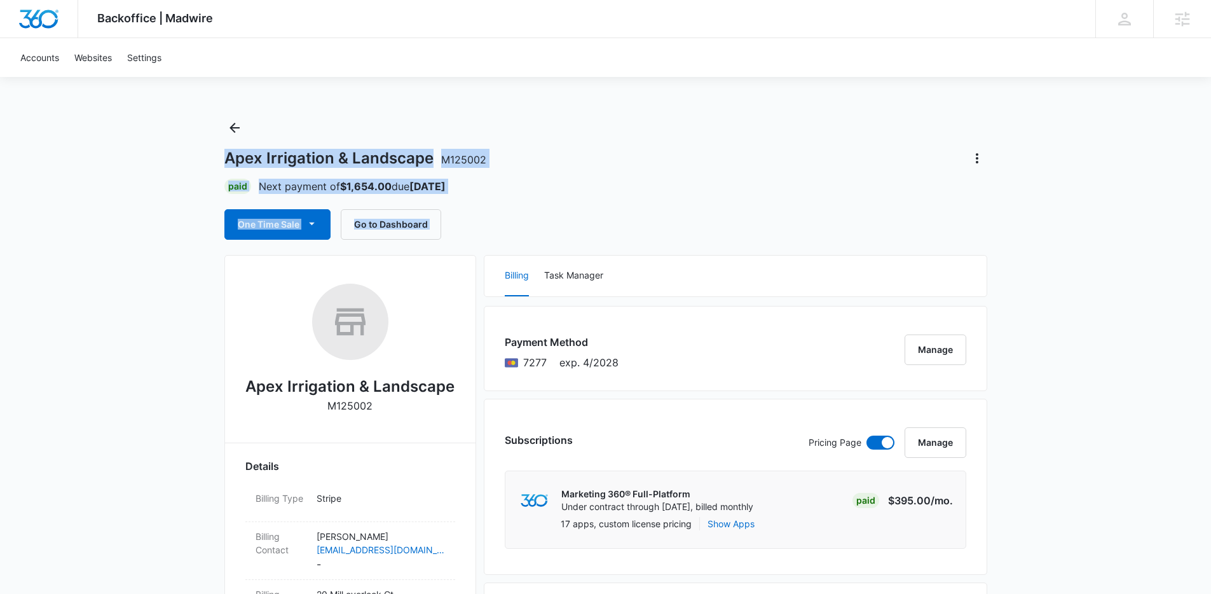
drag, startPoint x: 594, startPoint y: 228, endPoint x: 181, endPoint y: 150, distance: 420.3
drag, startPoint x: 181, startPoint y: 150, endPoint x: 541, endPoint y: 232, distance: 368.9
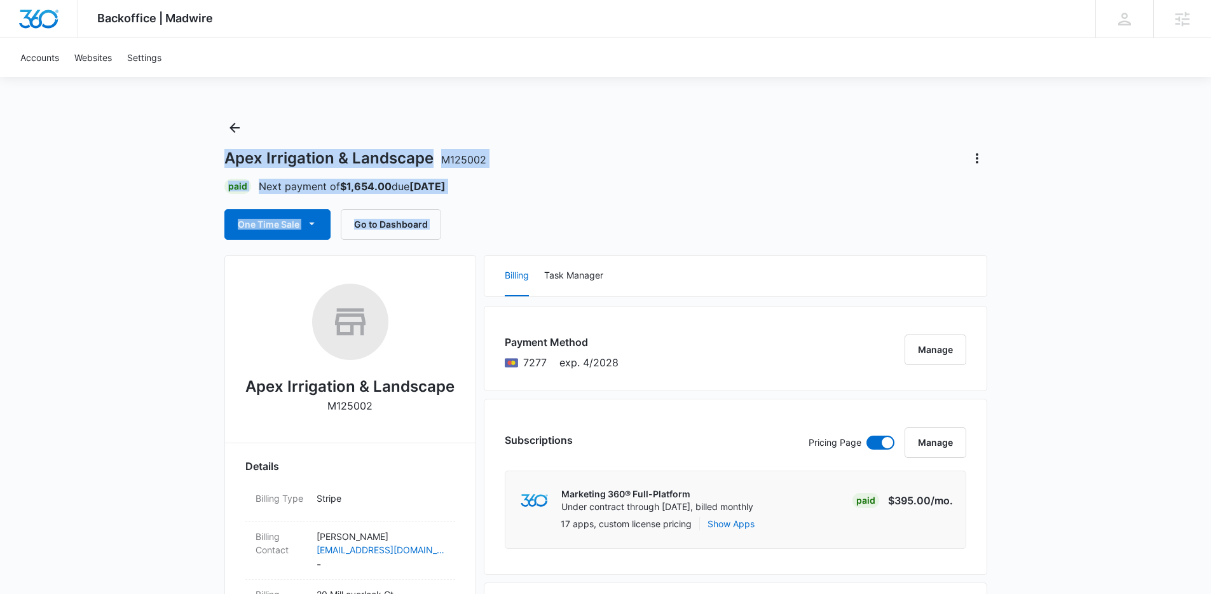
click at [541, 232] on div "One Time Sale Go to Dashboard" at bounding box center [605, 224] width 763 height 31
drag, startPoint x: 533, startPoint y: 223, endPoint x: 146, endPoint y: 151, distance: 393.0
drag, startPoint x: 146, startPoint y: 151, endPoint x: 613, endPoint y: 207, distance: 470.3
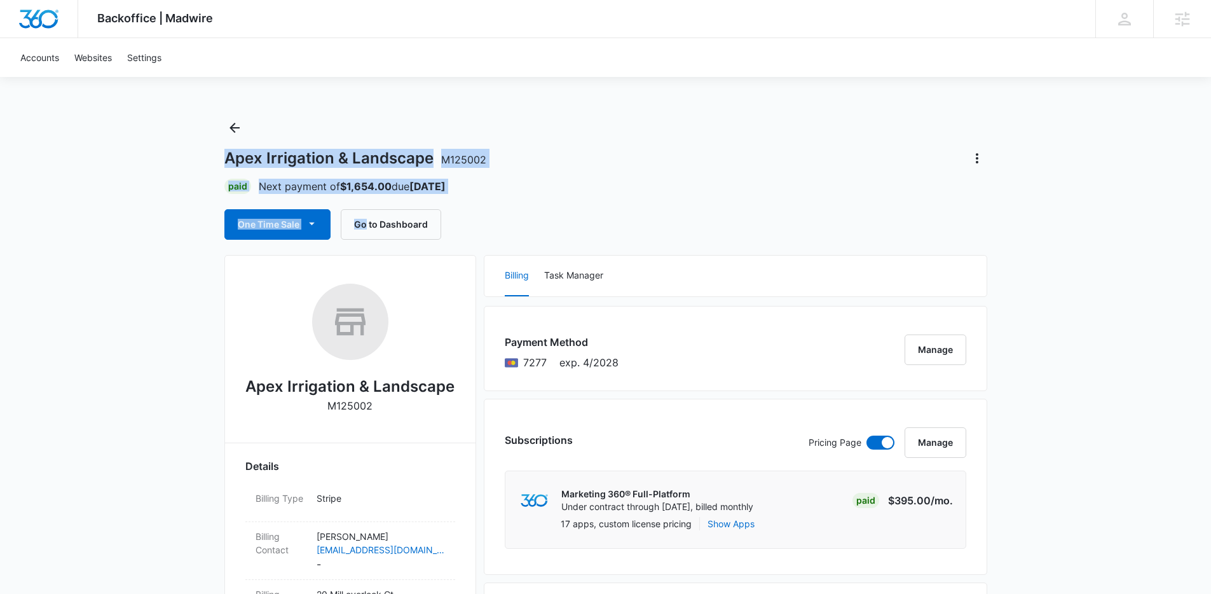
click at [613, 207] on div "Apex Irrigation & Landscape M125002 Paid Next payment of $1,654.00 due Sep 10 O…" at bounding box center [605, 179] width 763 height 122
drag, startPoint x: 524, startPoint y: 222, endPoint x: 166, endPoint y: 139, distance: 367.5
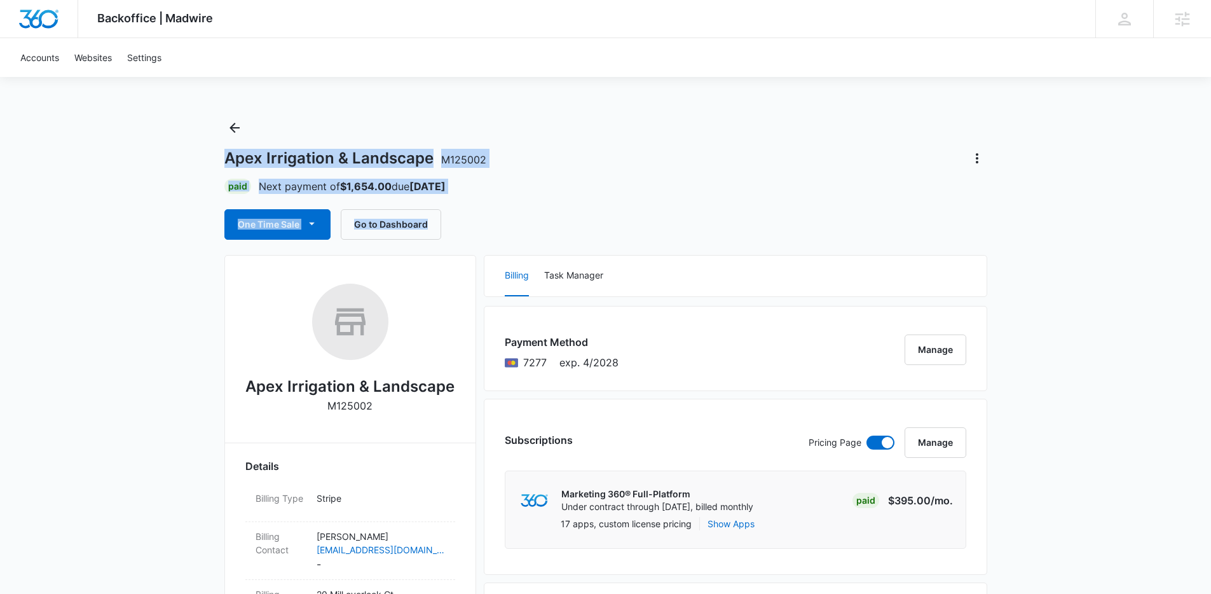
drag, startPoint x: 166, startPoint y: 139, endPoint x: 679, endPoint y: 228, distance: 520.5
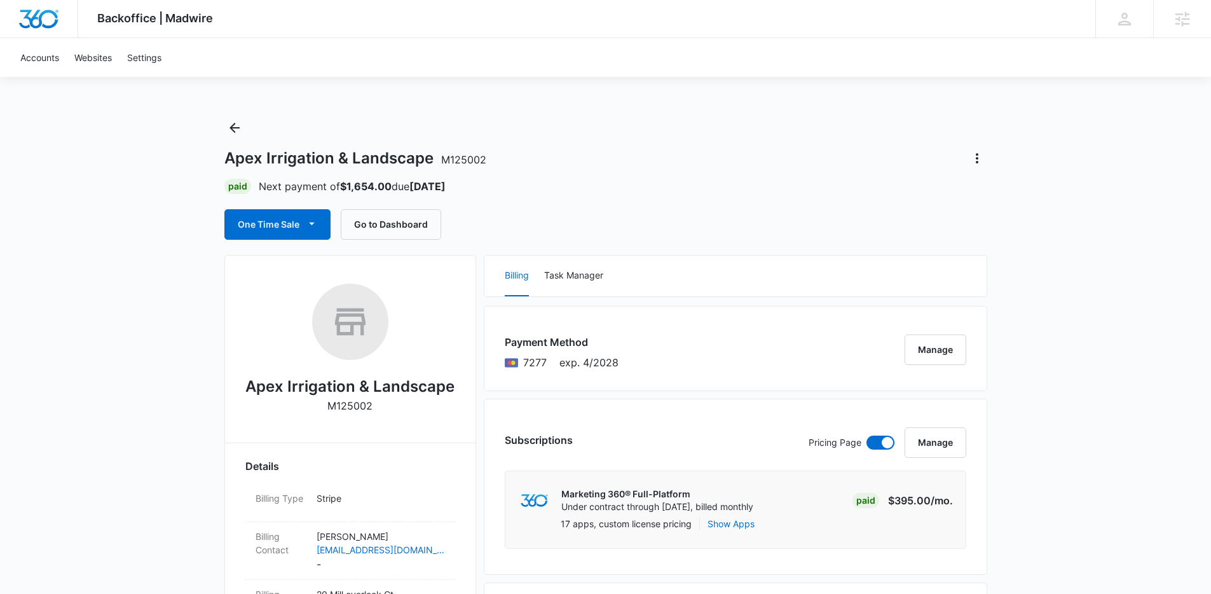
click at [677, 225] on div "One Time Sale Go to Dashboard" at bounding box center [605, 224] width 763 height 31
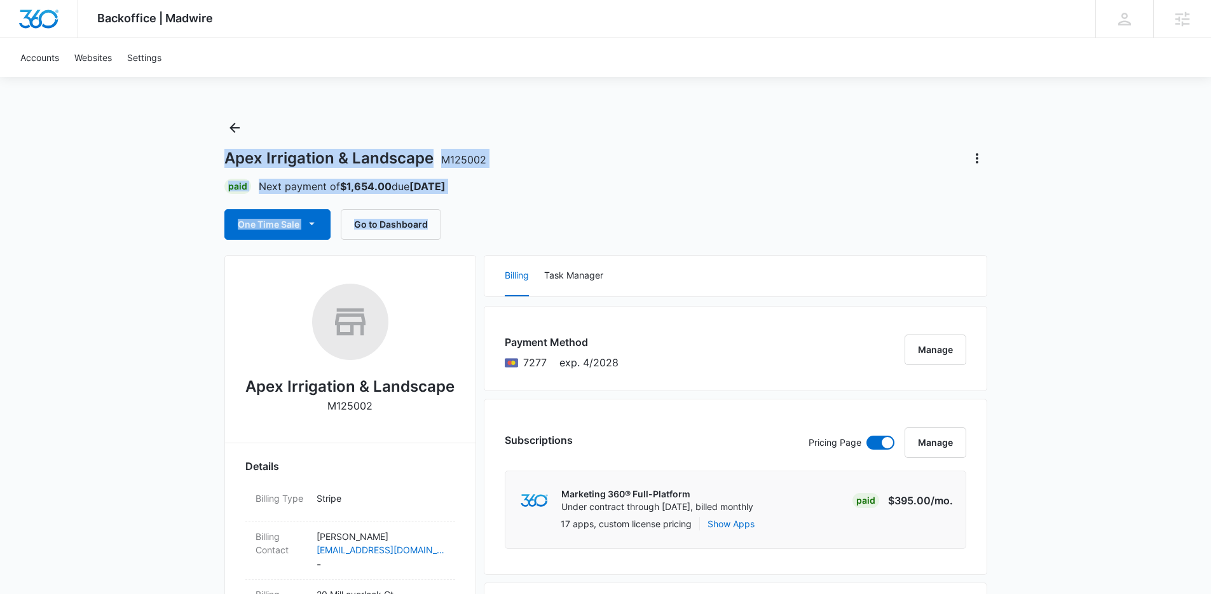
drag, startPoint x: 590, startPoint y: 213, endPoint x: 165, endPoint y: 132, distance: 433.4
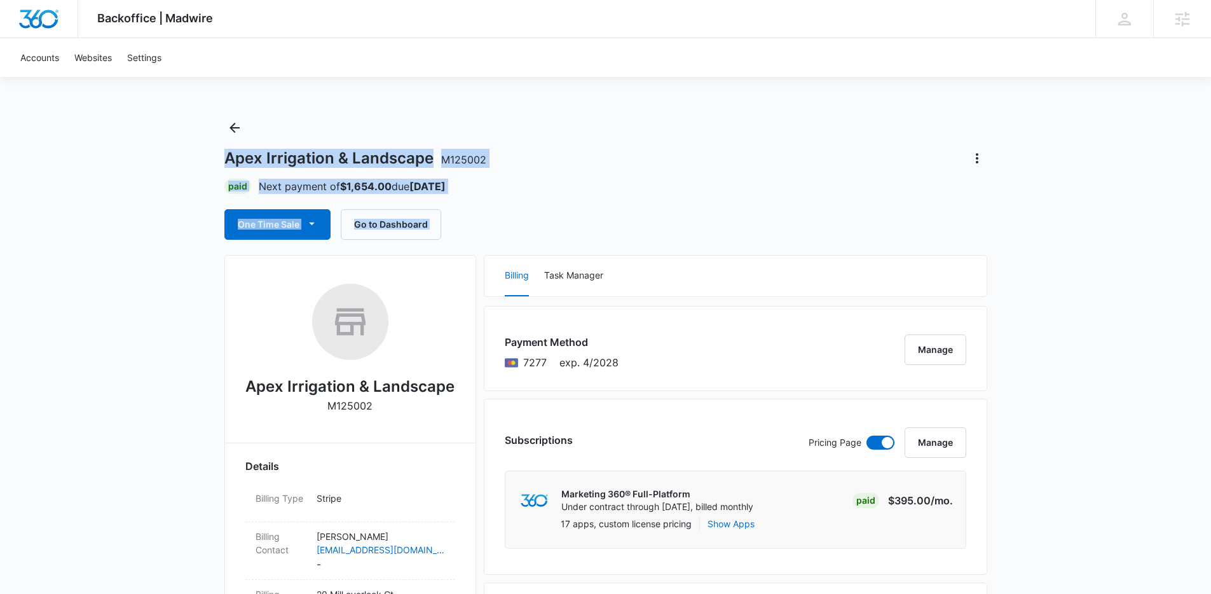
drag, startPoint x: 165, startPoint y: 132, endPoint x: 589, endPoint y: 217, distance: 432.8
click at [589, 217] on div "One Time Sale Go to Dashboard" at bounding box center [605, 224] width 763 height 31
drag, startPoint x: 589, startPoint y: 217, endPoint x: 194, endPoint y: 135, distance: 403.6
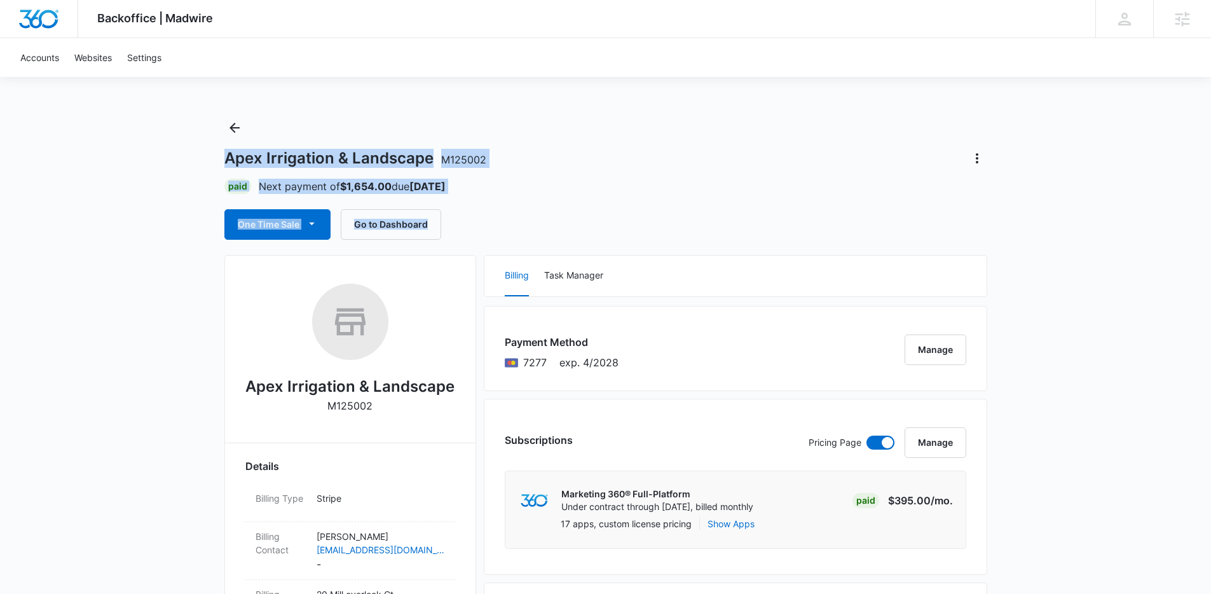
drag, startPoint x: 194, startPoint y: 135, endPoint x: 613, endPoint y: 222, distance: 428.2
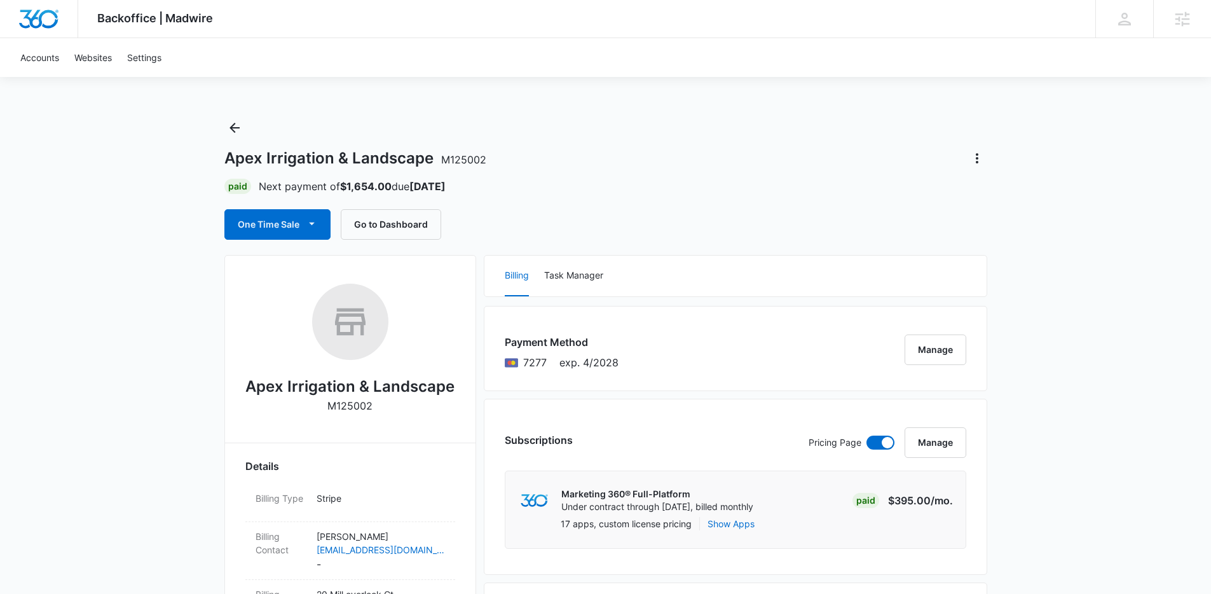
click at [613, 222] on div "One Time Sale Go to Dashboard" at bounding box center [605, 224] width 763 height 31
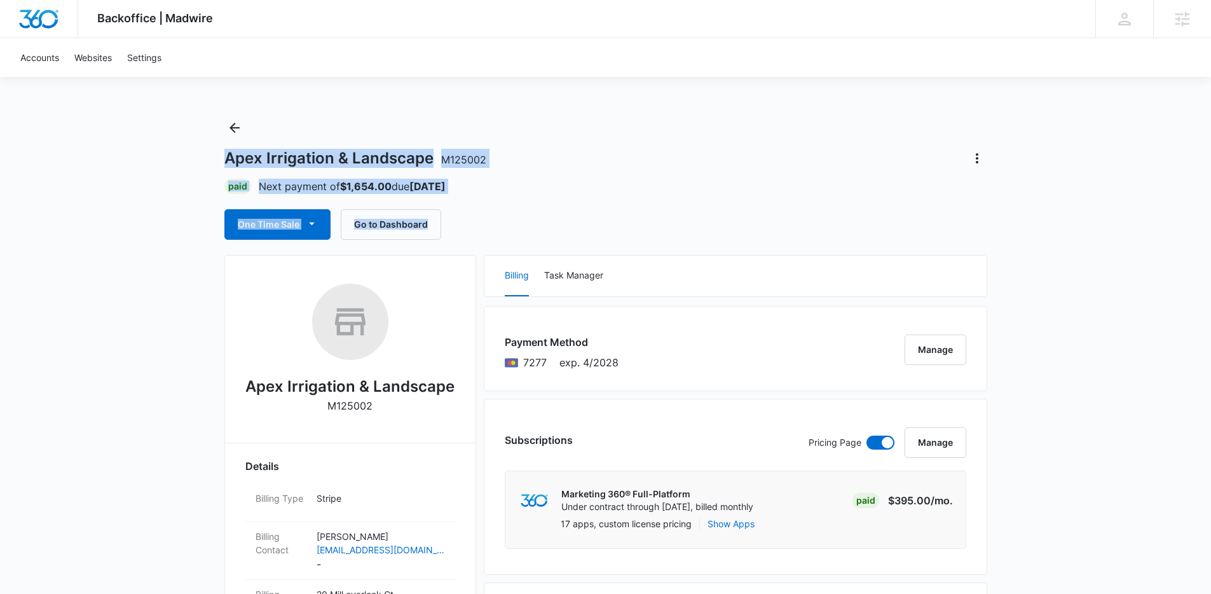
drag, startPoint x: 508, startPoint y: 200, endPoint x: 159, endPoint y: 135, distance: 354.9
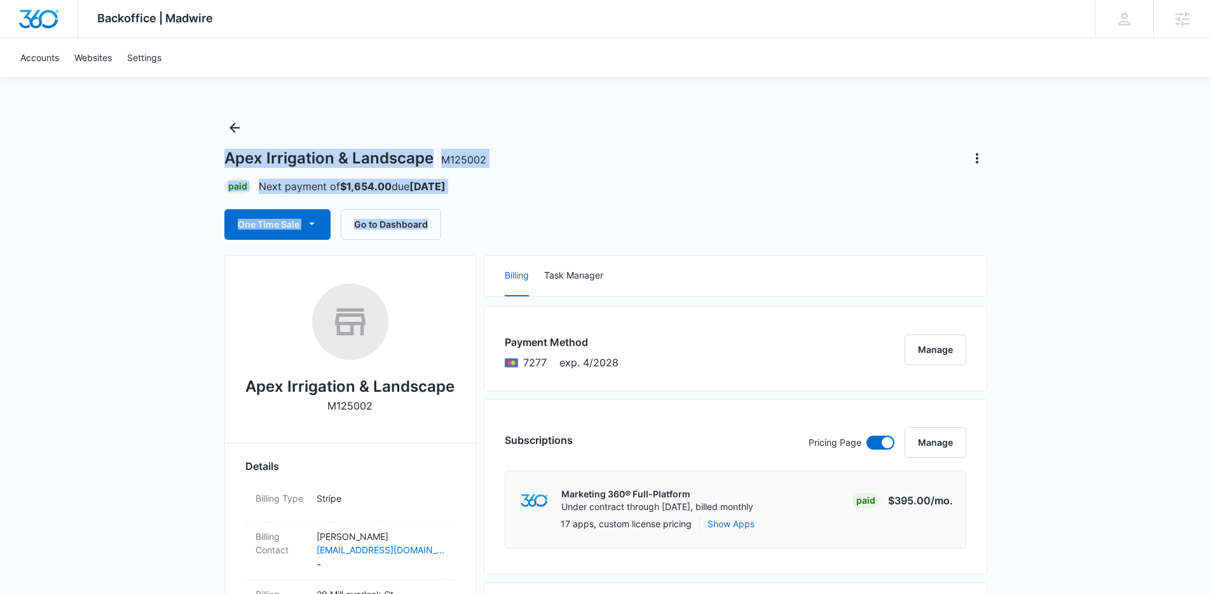
drag, startPoint x: 161, startPoint y: 136, endPoint x: 664, endPoint y: 236, distance: 513.1
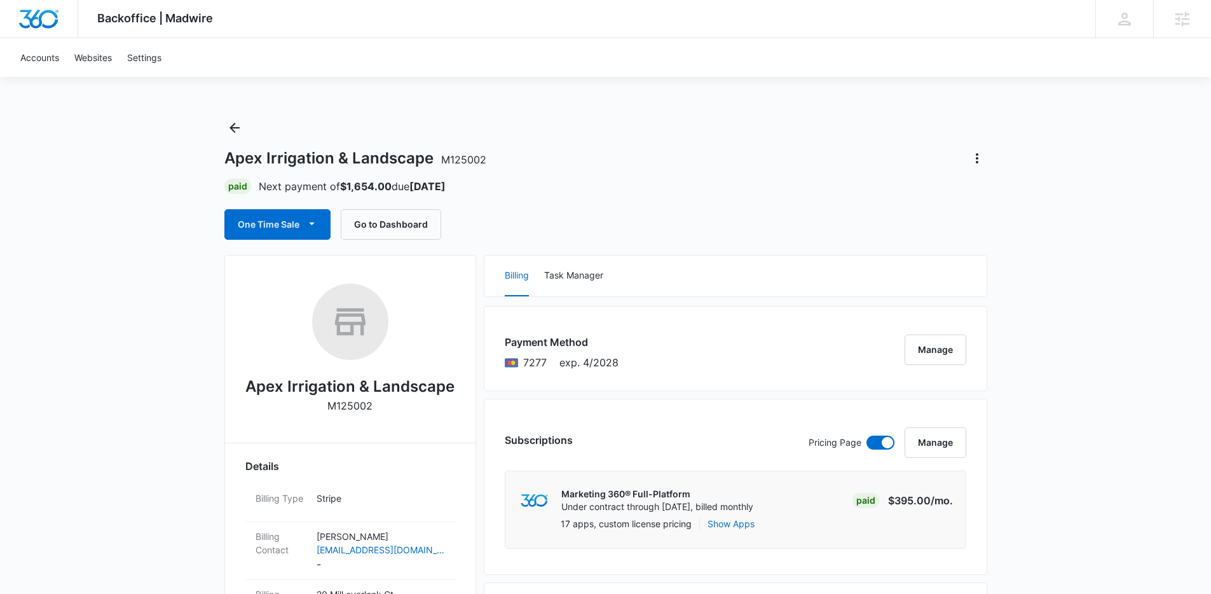
click at [664, 236] on div "One Time Sale Go to Dashboard" at bounding box center [605, 224] width 763 height 31
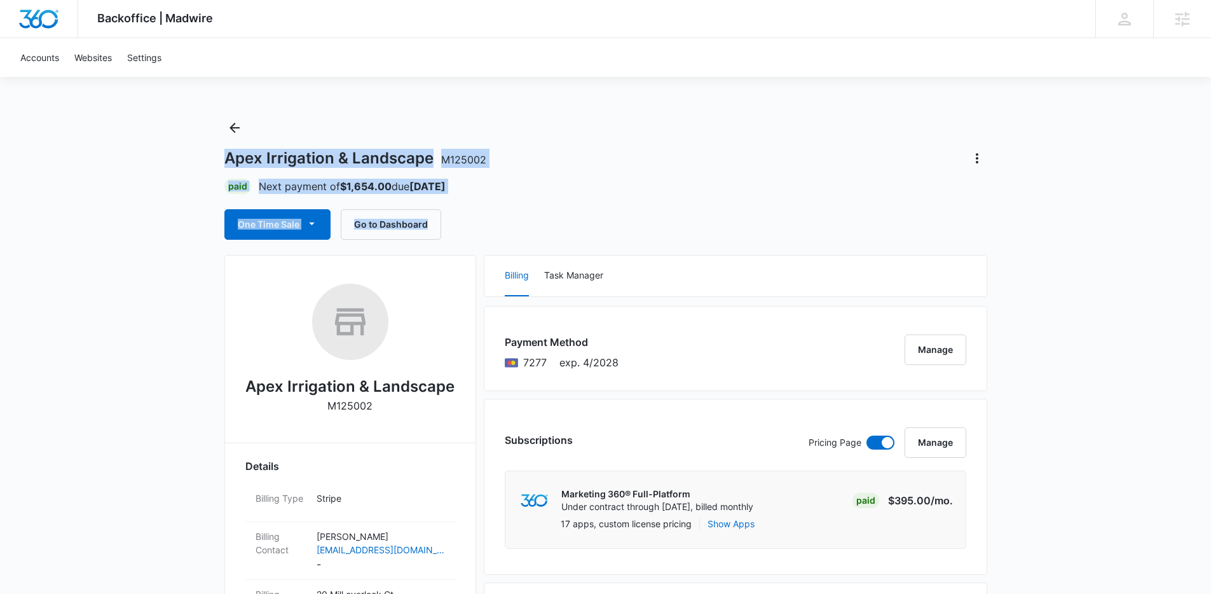
drag, startPoint x: 653, startPoint y: 231, endPoint x: 171, endPoint y: 149, distance: 488.5
drag, startPoint x: 171, startPoint y: 149, endPoint x: 534, endPoint y: 222, distance: 370.8
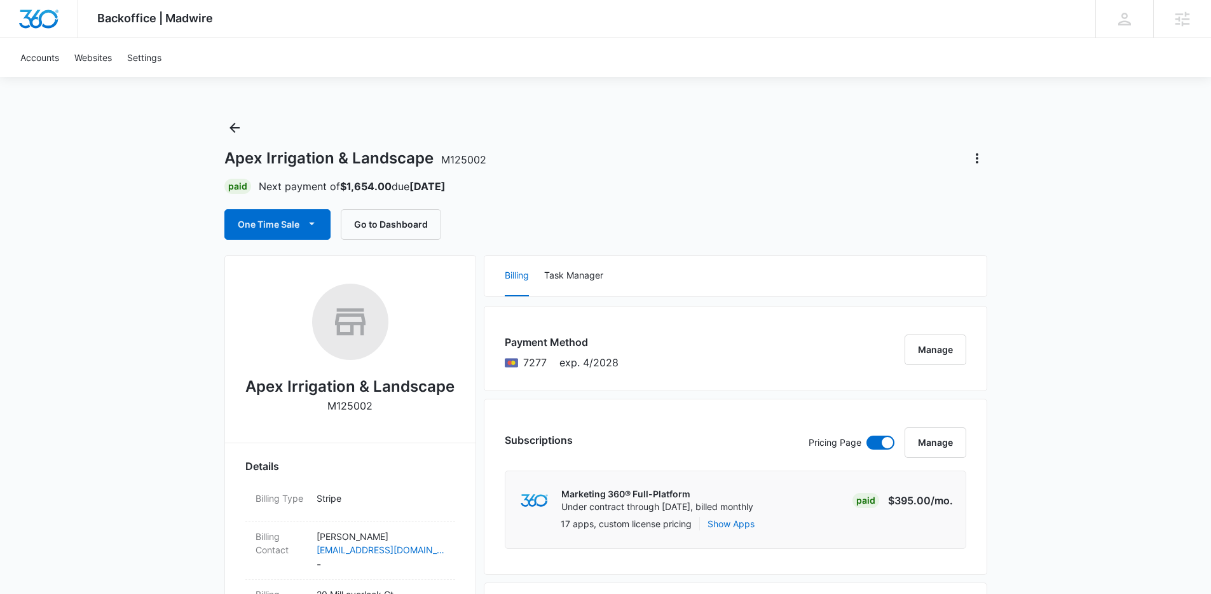
click at [533, 220] on div "One Time Sale Go to Dashboard" at bounding box center [605, 224] width 763 height 31
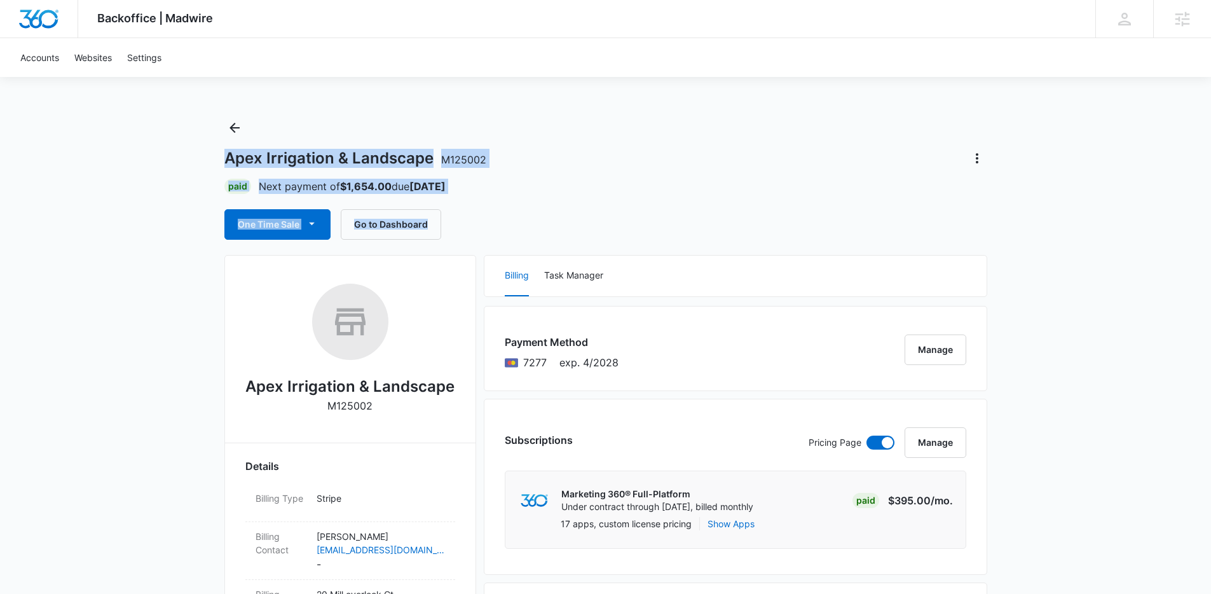
drag, startPoint x: 506, startPoint y: 219, endPoint x: 144, endPoint y: 138, distance: 370.5
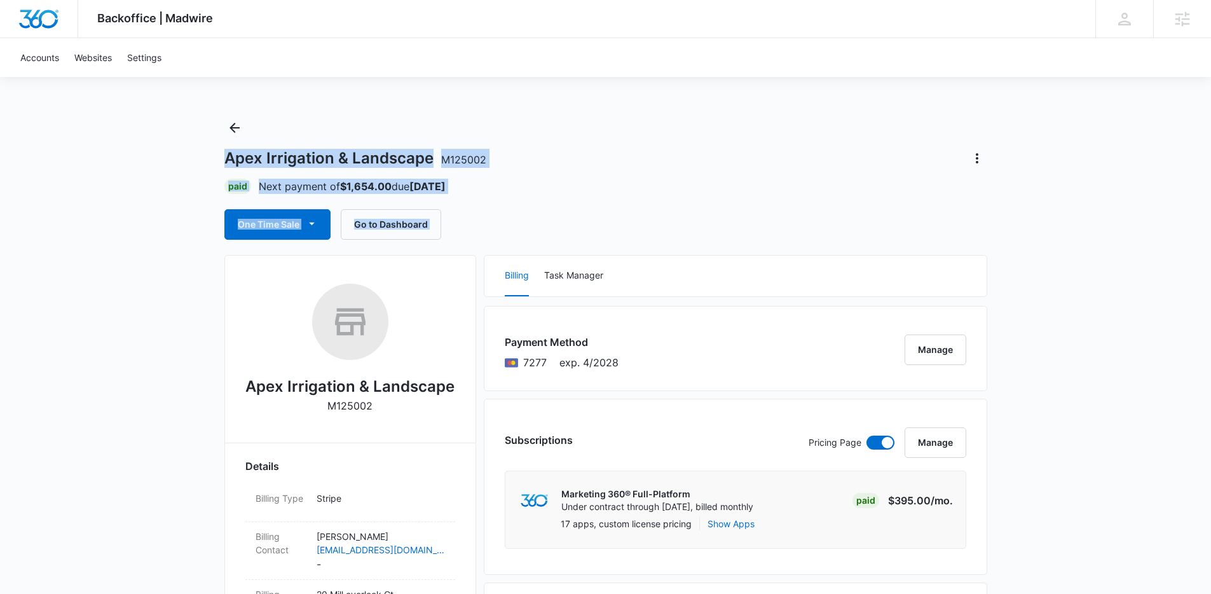
drag, startPoint x: 144, startPoint y: 138, endPoint x: 581, endPoint y: 223, distance: 444.8
click at [581, 223] on div "One Time Sale Go to Dashboard" at bounding box center [605, 224] width 763 height 31
drag, startPoint x: 552, startPoint y: 216, endPoint x: 133, endPoint y: 156, distance: 423.7
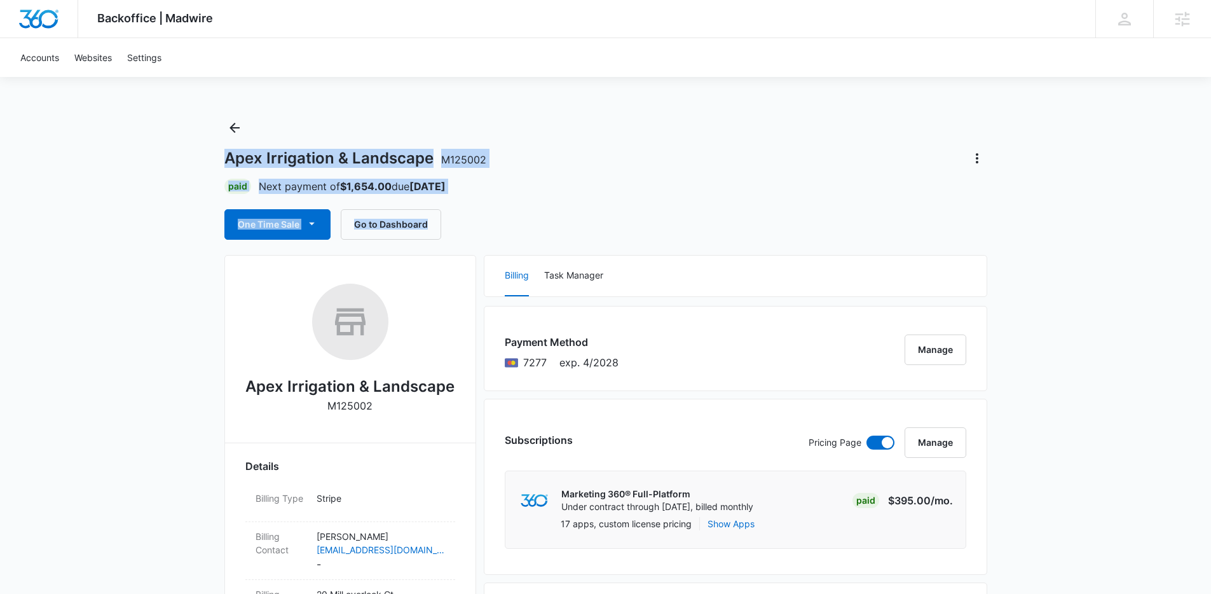
drag, startPoint x: 133, startPoint y: 156, endPoint x: 498, endPoint y: 231, distance: 372.3
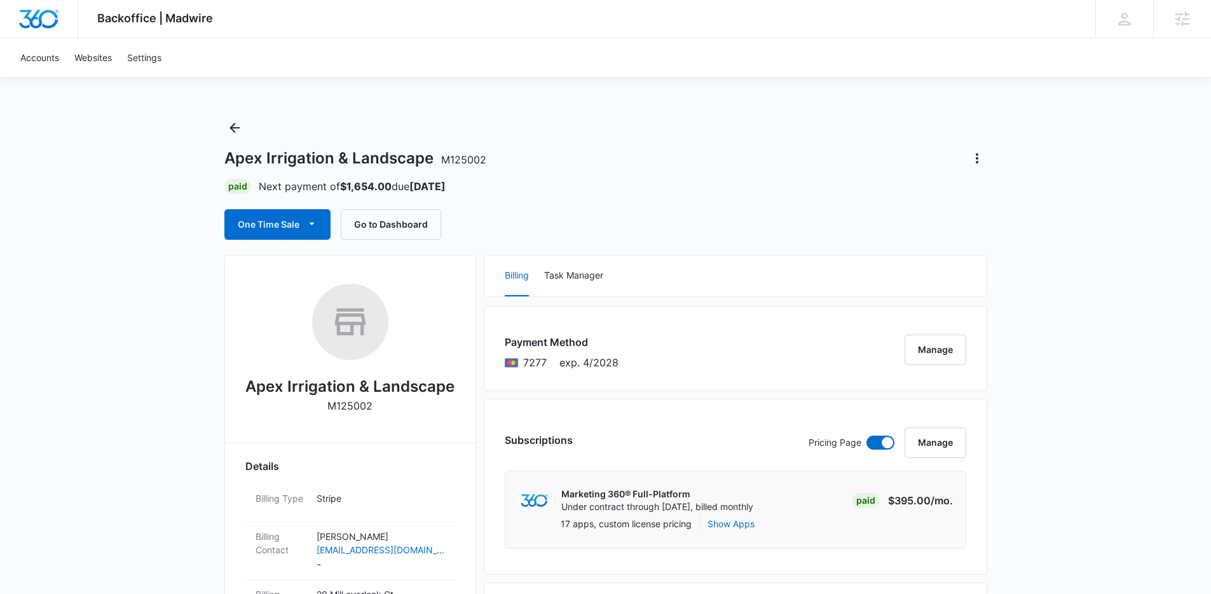
click at [495, 231] on div "One Time Sale Go to Dashboard" at bounding box center [605, 224] width 763 height 31
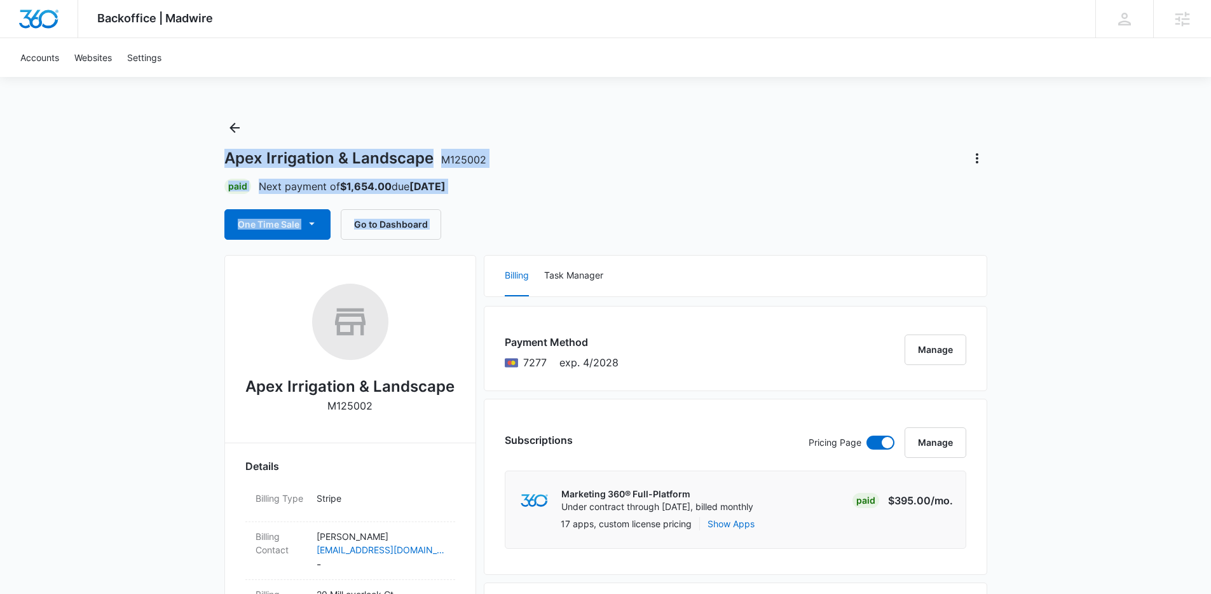
drag, startPoint x: 494, startPoint y: 230, endPoint x: 149, endPoint y: 157, distance: 353.3
drag, startPoint x: 149, startPoint y: 157, endPoint x: 526, endPoint y: 224, distance: 382.7
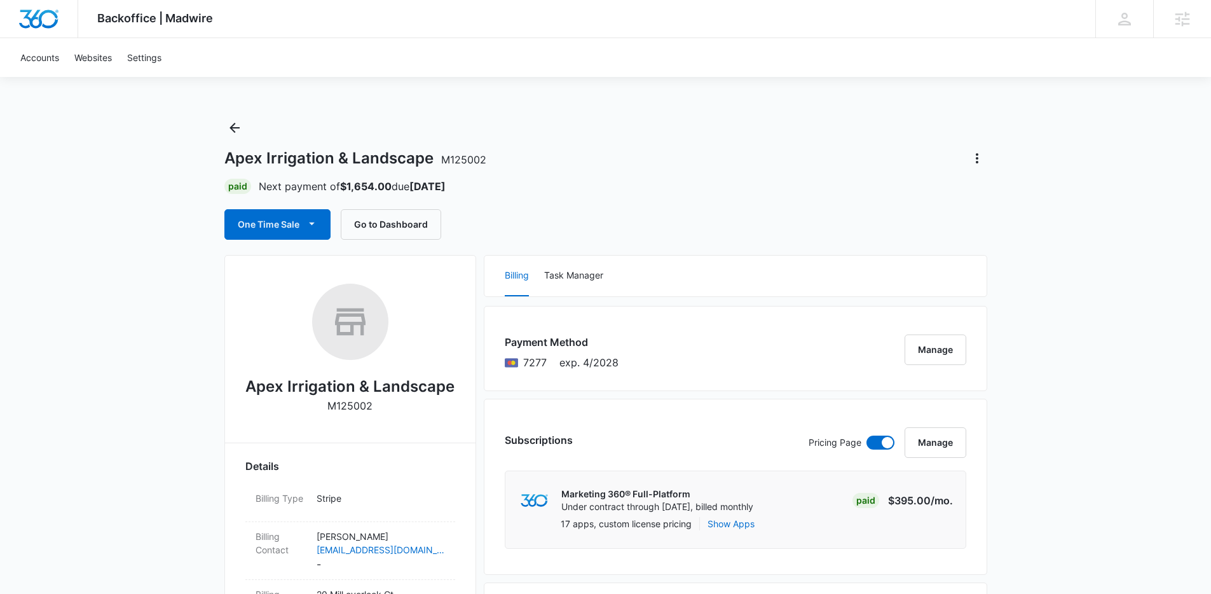
click at [526, 224] on div "One Time Sale Go to Dashboard" at bounding box center [605, 224] width 763 height 31
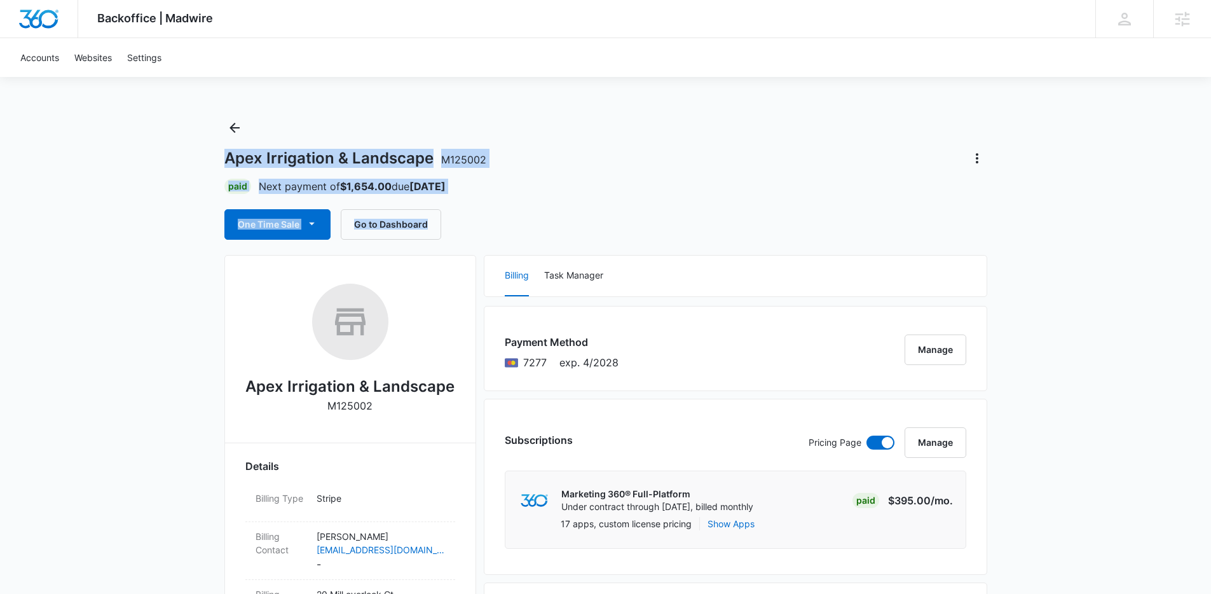
drag, startPoint x: 524, startPoint y: 223, endPoint x: 183, endPoint y: 157, distance: 347.0
drag, startPoint x: 183, startPoint y: 157, endPoint x: 512, endPoint y: 226, distance: 336.3
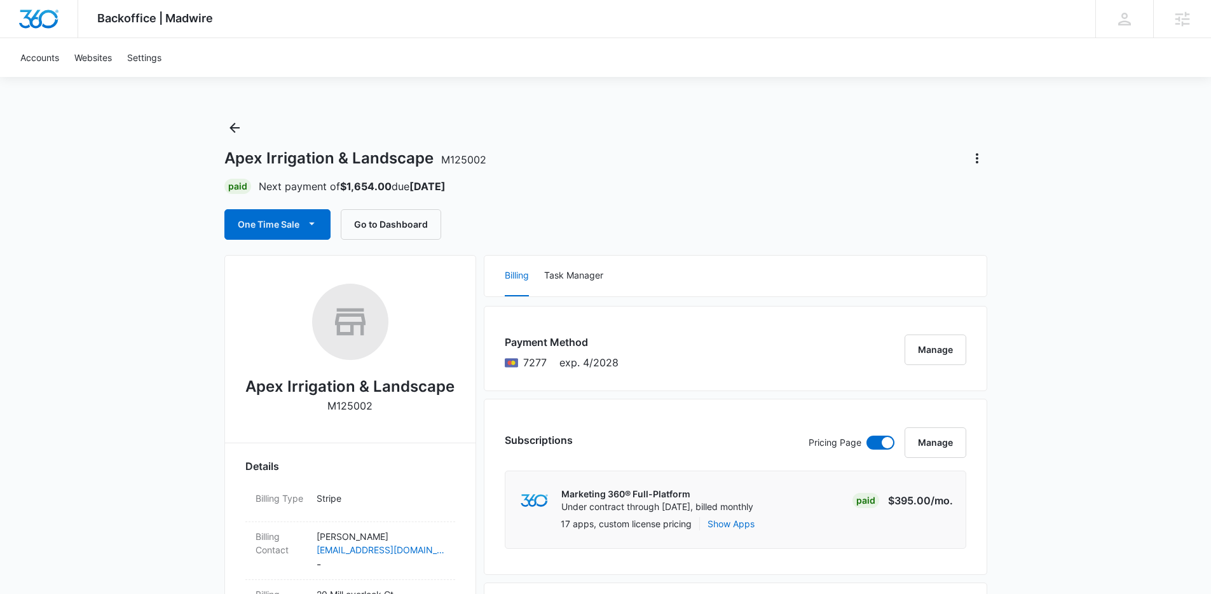
click at [512, 226] on div "One Time Sale Go to Dashboard" at bounding box center [605, 224] width 763 height 31
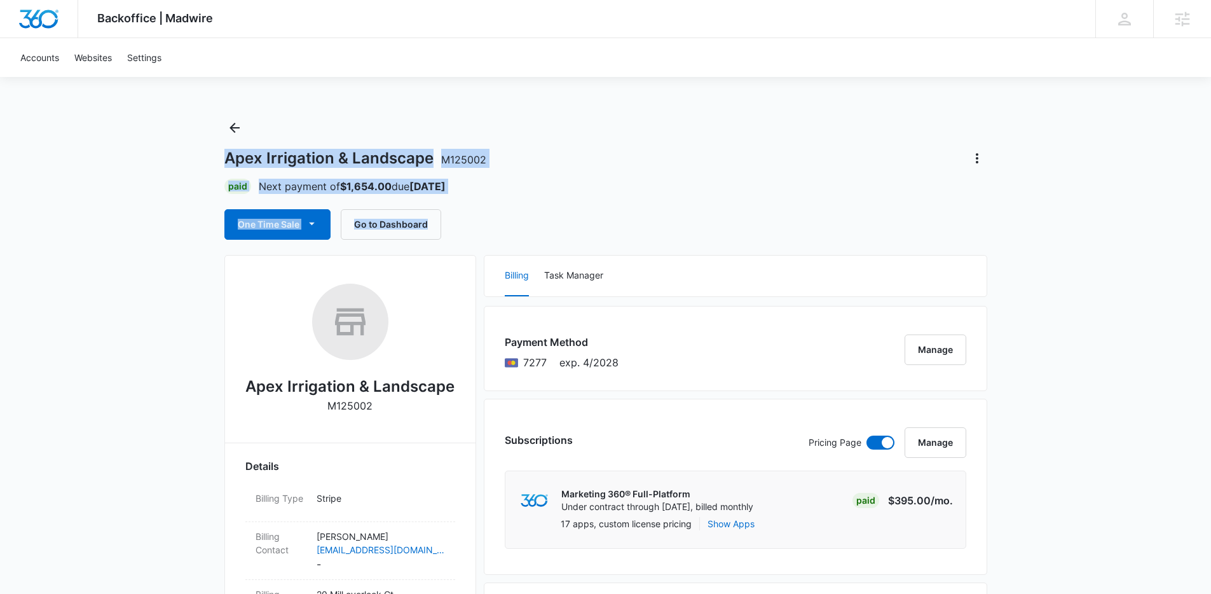
drag, startPoint x: 505, startPoint y: 222, endPoint x: 183, endPoint y: 147, distance: 330.3
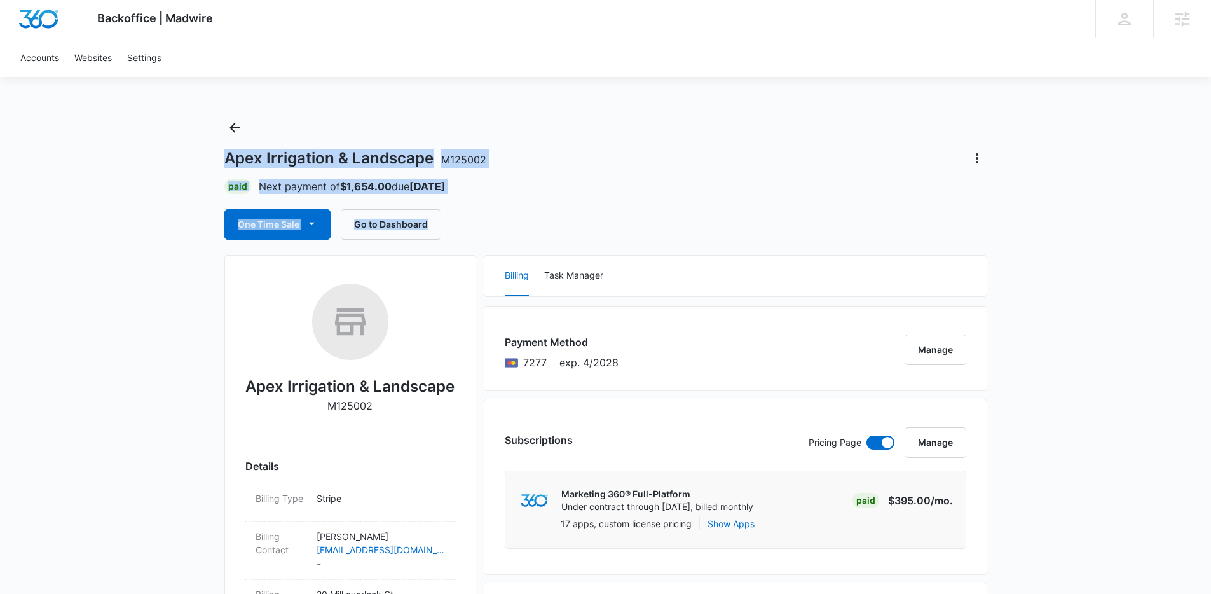
drag, startPoint x: 183, startPoint y: 147, endPoint x: 513, endPoint y: 224, distance: 338.7
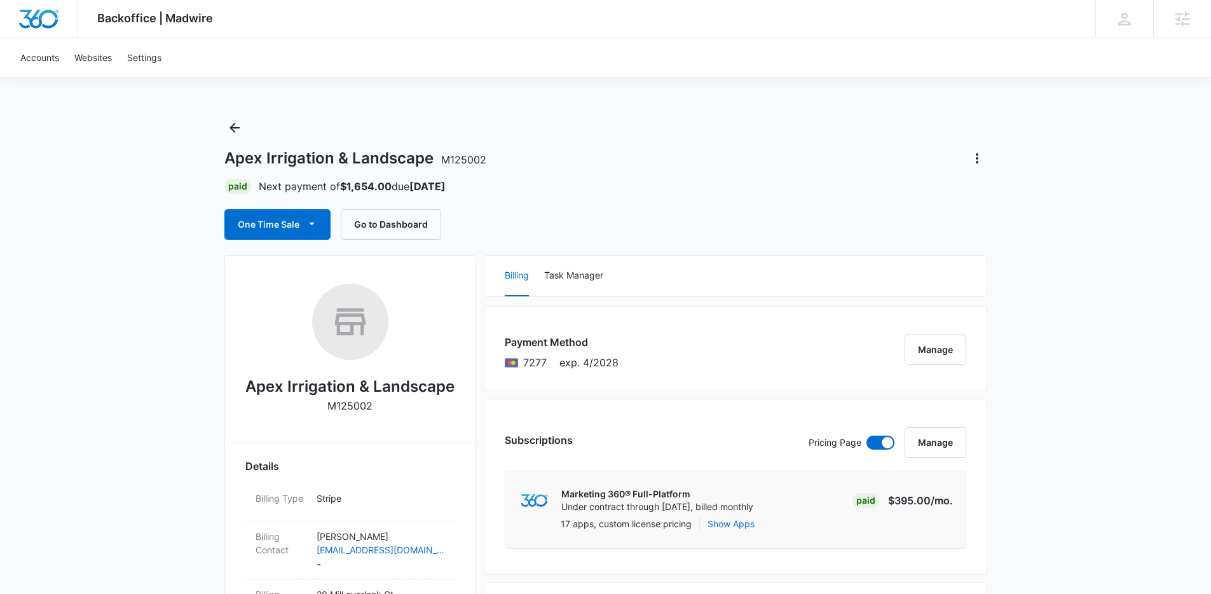
click at [513, 224] on div "One Time Sale Go to Dashboard" at bounding box center [605, 224] width 763 height 31
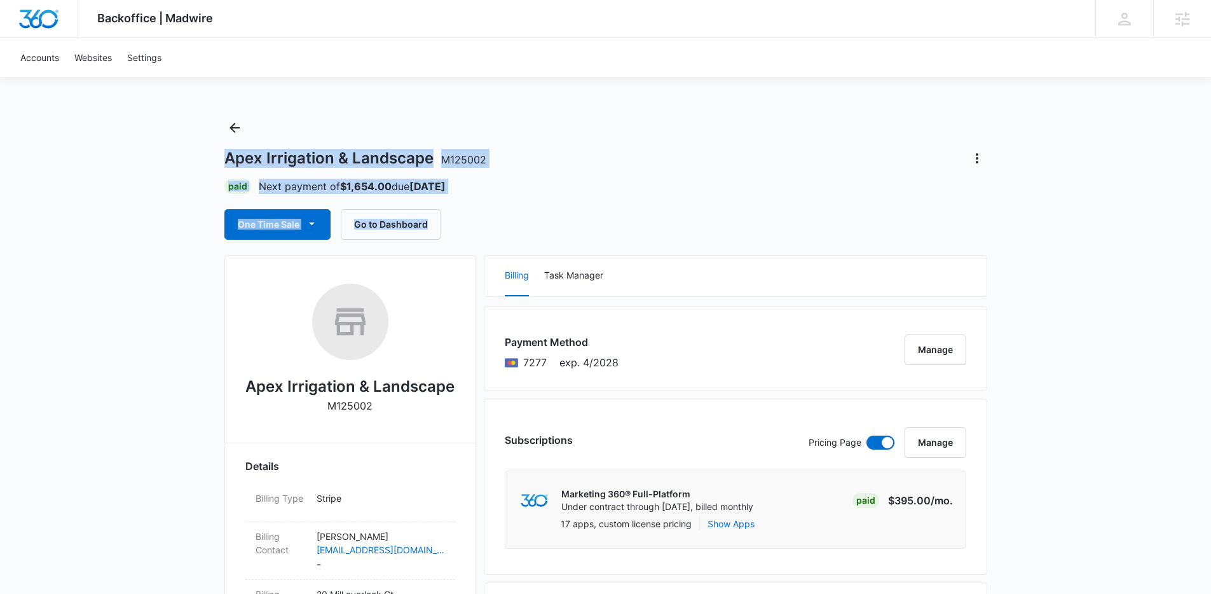
drag, startPoint x: 463, startPoint y: 229, endPoint x: 136, endPoint y: 146, distance: 337.5
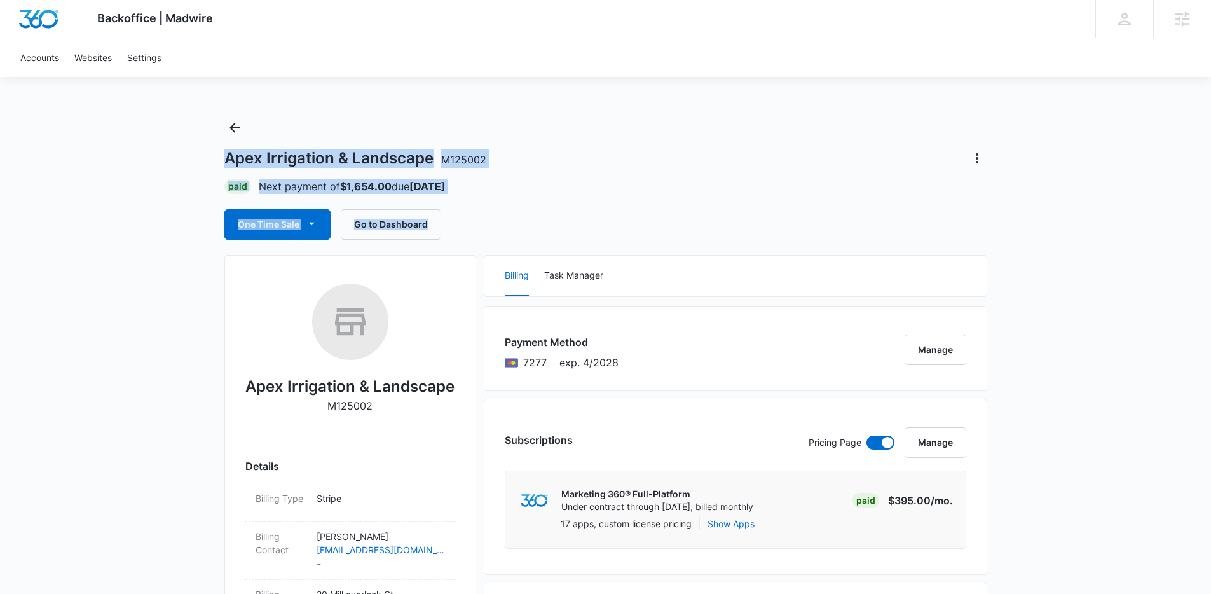
drag, startPoint x: 216, startPoint y: 167, endPoint x: 555, endPoint y: 226, distance: 344.5
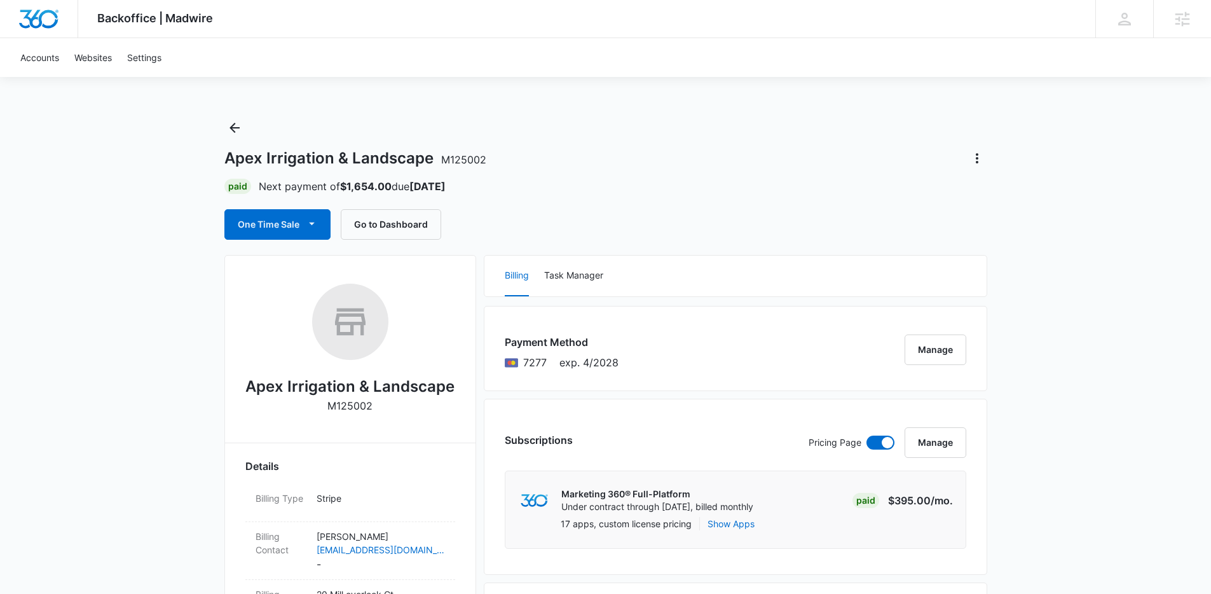
click at [554, 225] on div "One Time Sale Go to Dashboard" at bounding box center [605, 224] width 763 height 31
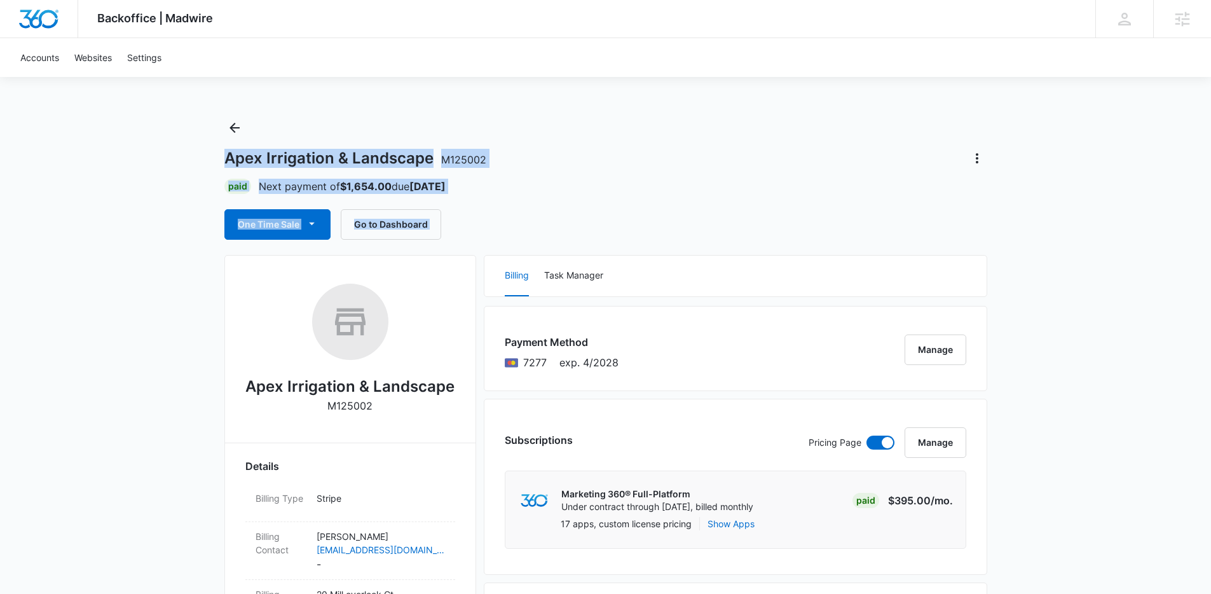
drag, startPoint x: 554, startPoint y: 225, endPoint x: 158, endPoint y: 132, distance: 406.8
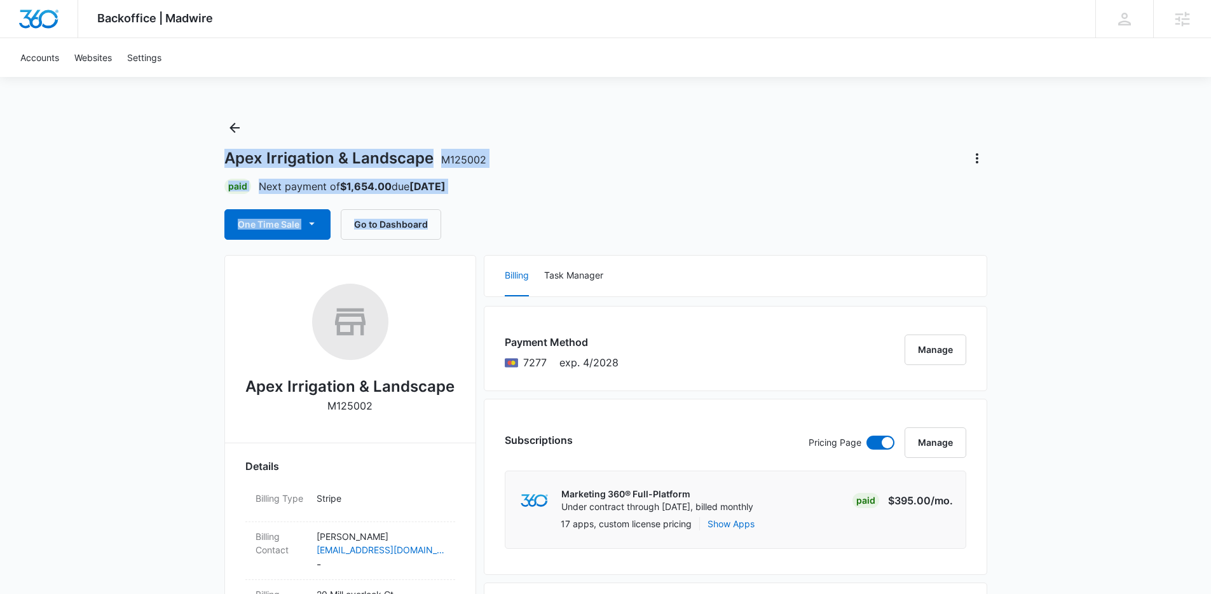
drag
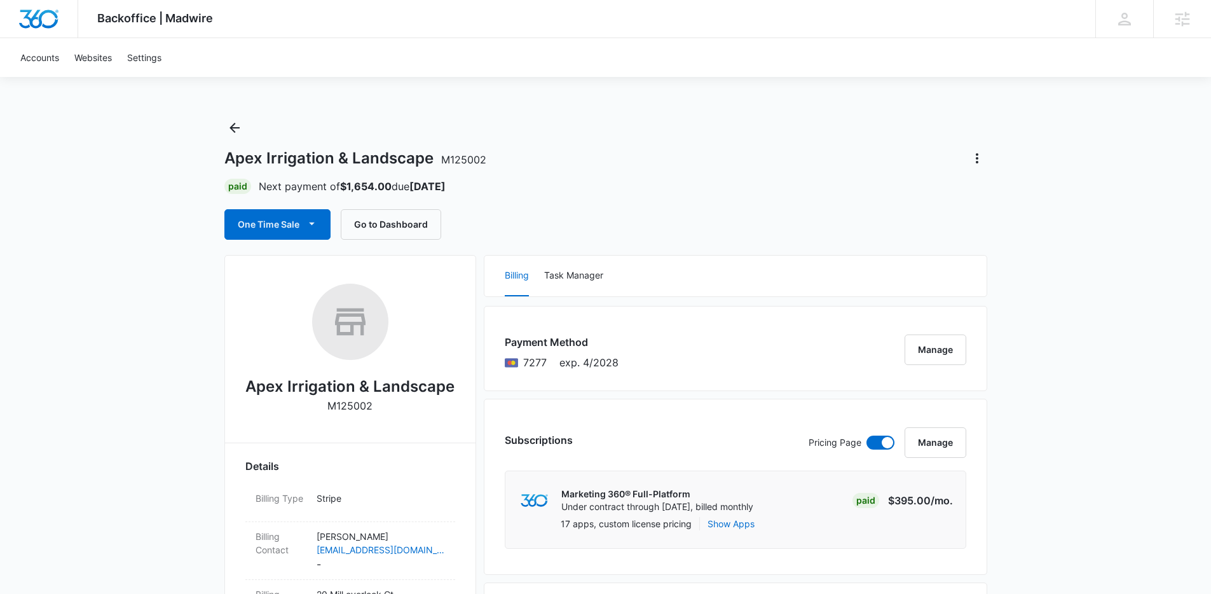
click at [565, 236] on div "One Time Sale Go to Dashboard" at bounding box center [605, 224] width 763 height 31
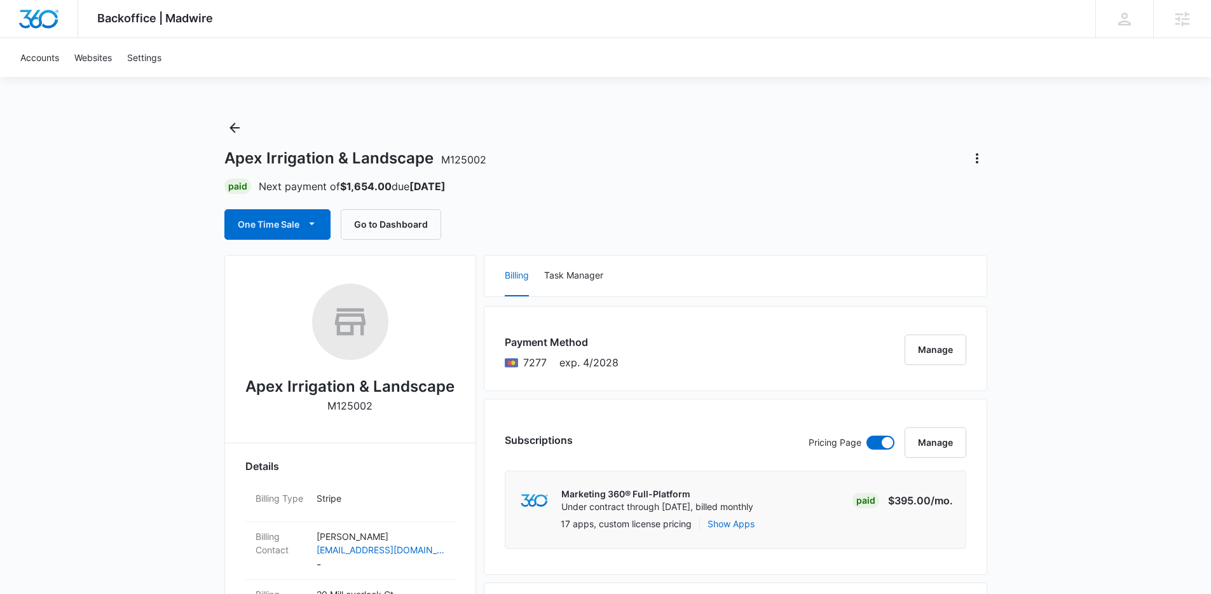
click at [528, 219] on div "One Time Sale Go to Dashboard" at bounding box center [605, 224] width 763 height 31
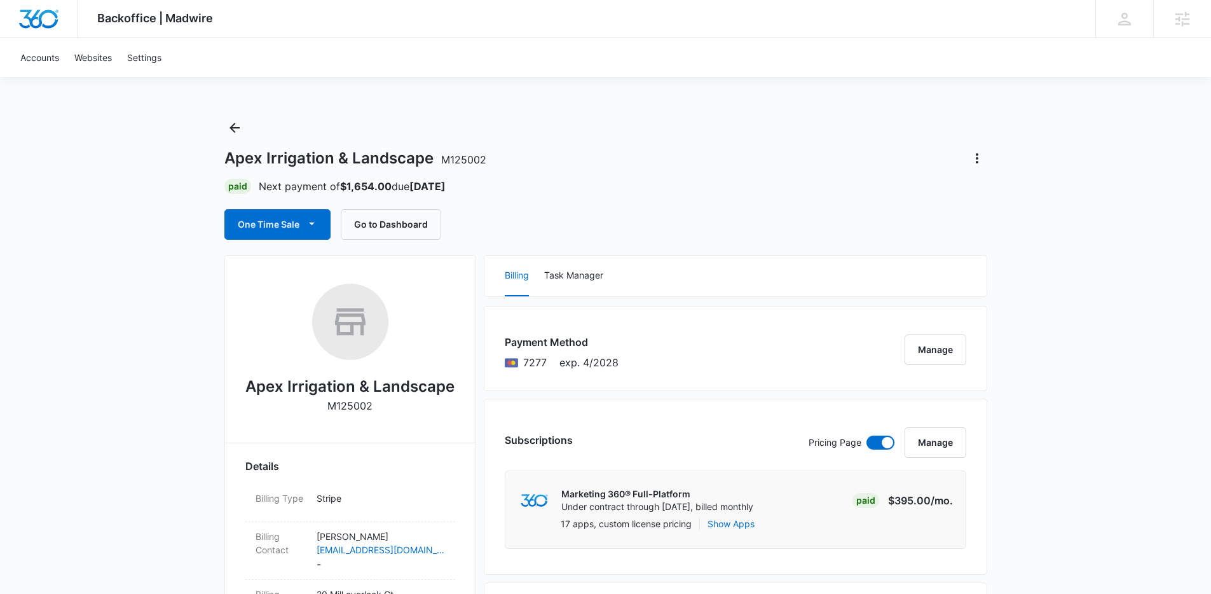
click at [578, 222] on div "One Time Sale Go to Dashboard" at bounding box center [605, 224] width 763 height 31
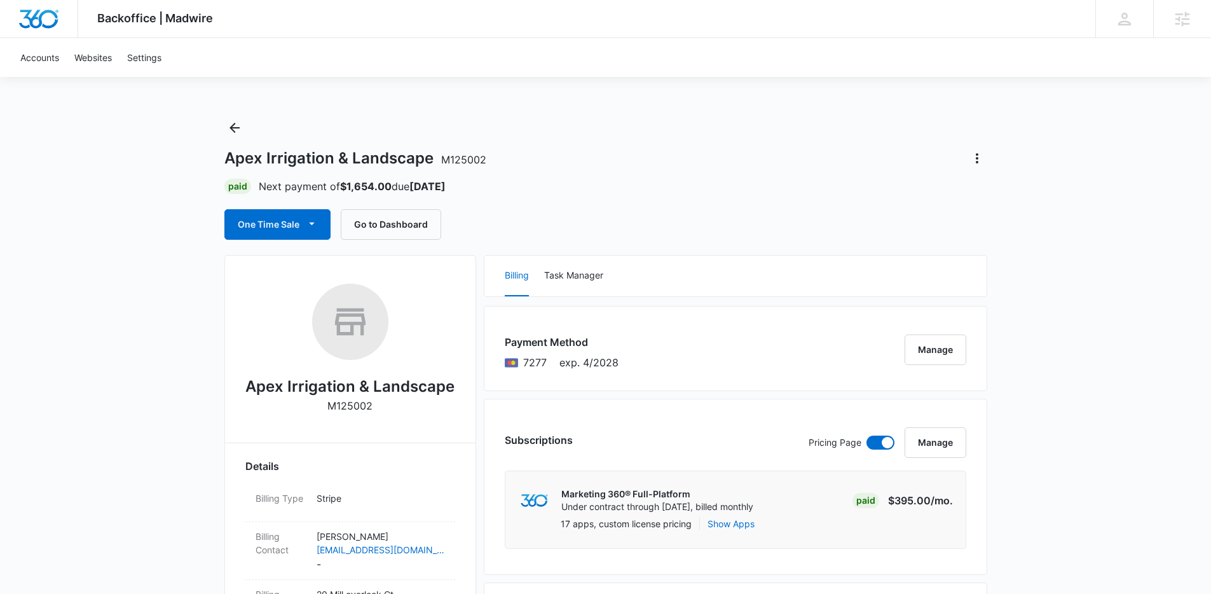
click at [605, 214] on div "One Time Sale Go to Dashboard" at bounding box center [605, 224] width 763 height 31
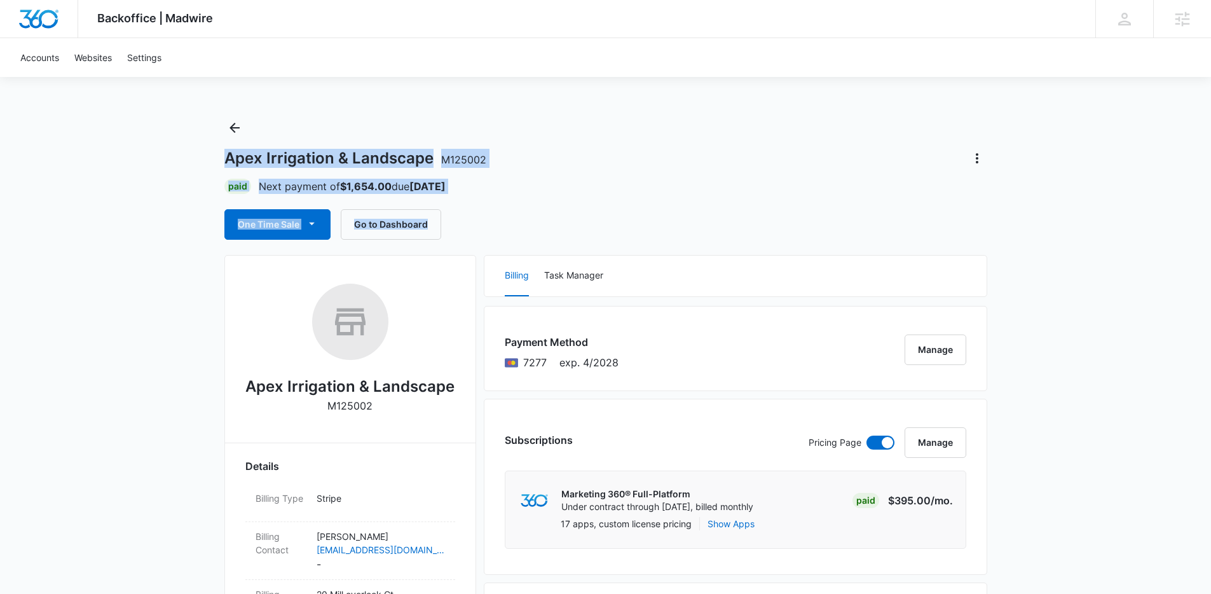
click at [547, 201] on div "Apex Irrigation & Landscape M125002 Paid Next payment of $1,654.00 due Sep 10 O…" at bounding box center [605, 179] width 763 height 122
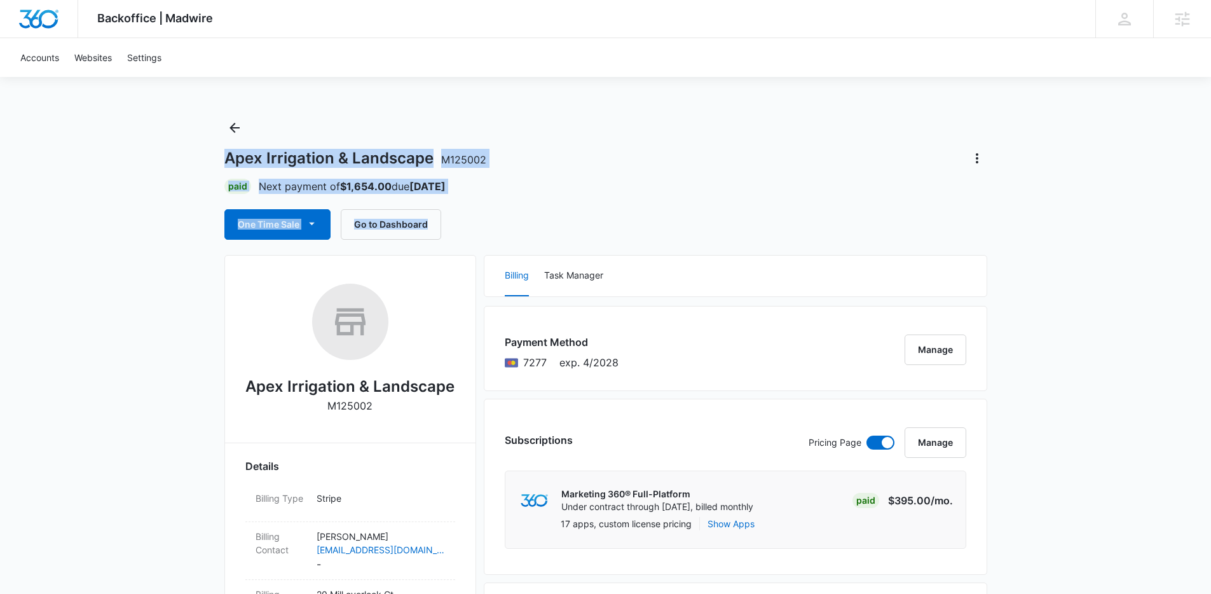
drag, startPoint x: 598, startPoint y: 229, endPoint x: 146, endPoint y: 144, distance: 459.8
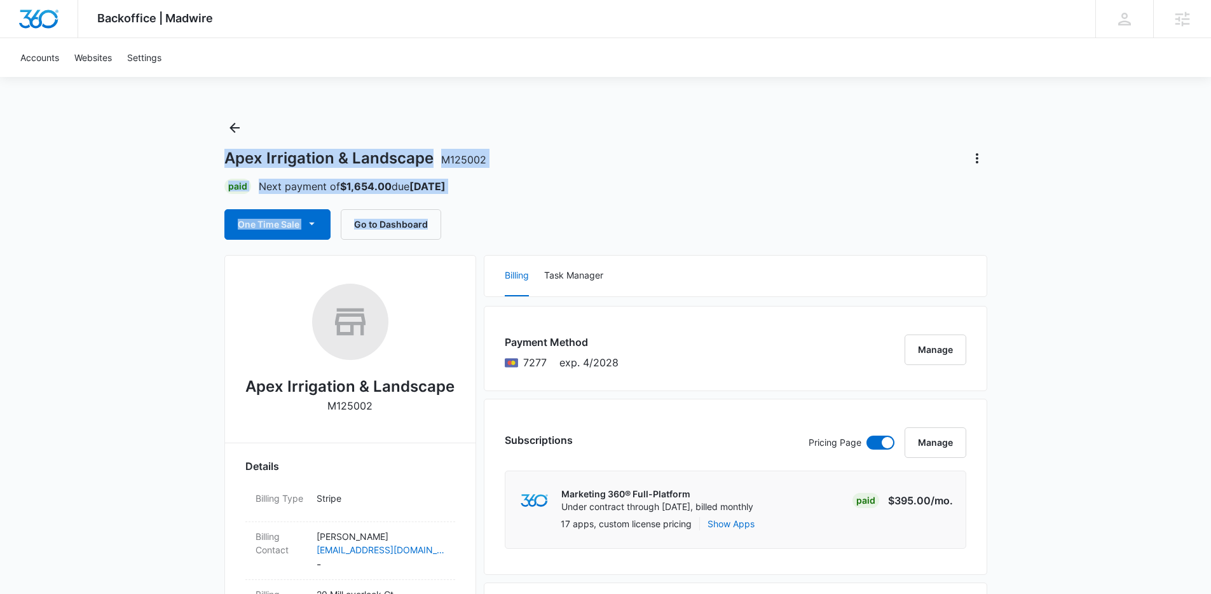
drag, startPoint x: 169, startPoint y: 151, endPoint x: 538, endPoint y: 230, distance: 377.5
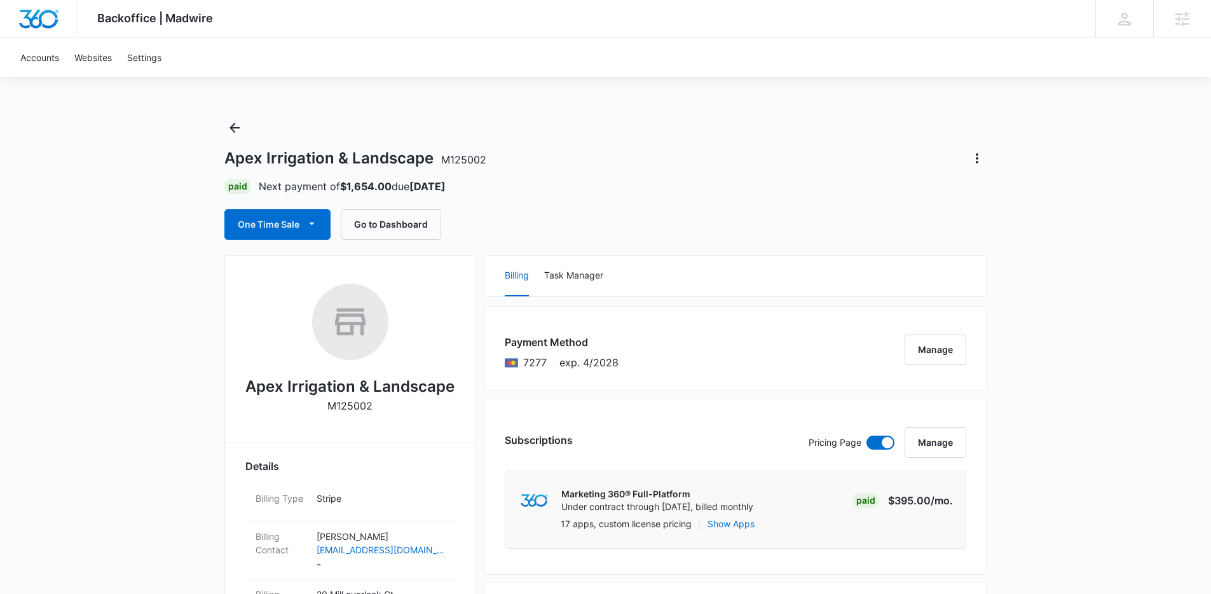
click at [538, 229] on div "One Time Sale Go to Dashboard" at bounding box center [605, 224] width 763 height 31
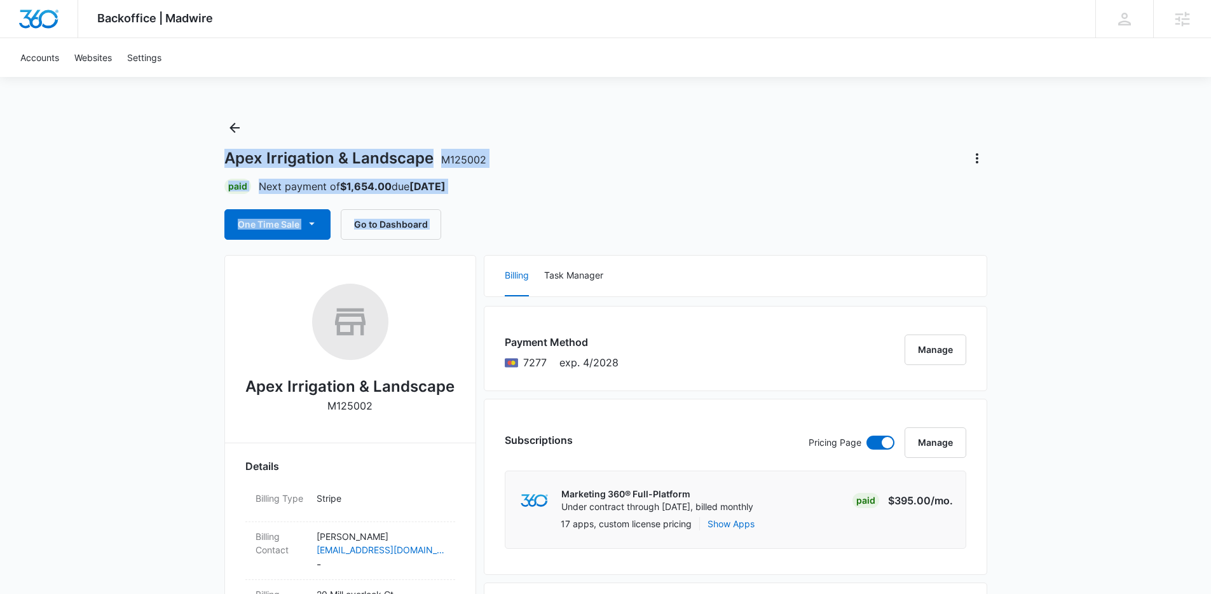
drag, startPoint x: 538, startPoint y: 229, endPoint x: 161, endPoint y: 153, distance: 384.4
drag, startPoint x: 161, startPoint y: 153, endPoint x: 539, endPoint y: 231, distance: 386.1
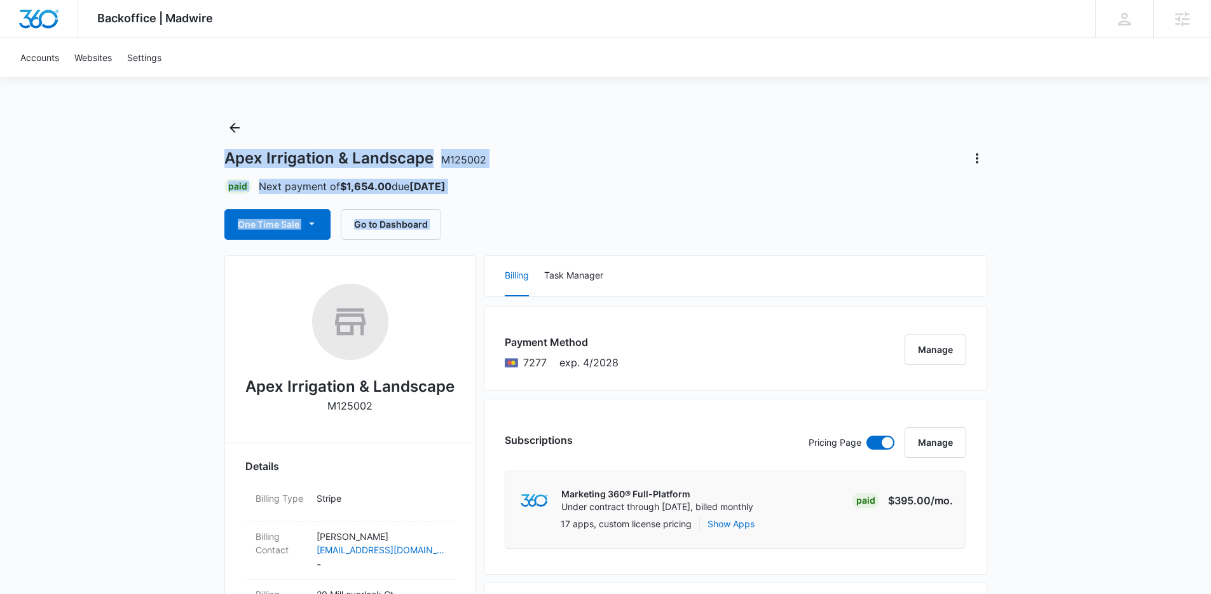
click at [539, 231] on div "One Time Sale Go to Dashboard" at bounding box center [605, 224] width 763 height 31
drag, startPoint x: 552, startPoint y: 229, endPoint x: 121, endPoint y: 172, distance: 434.0
drag, startPoint x: 159, startPoint y: 149, endPoint x: 592, endPoint y: 224, distance: 439.3
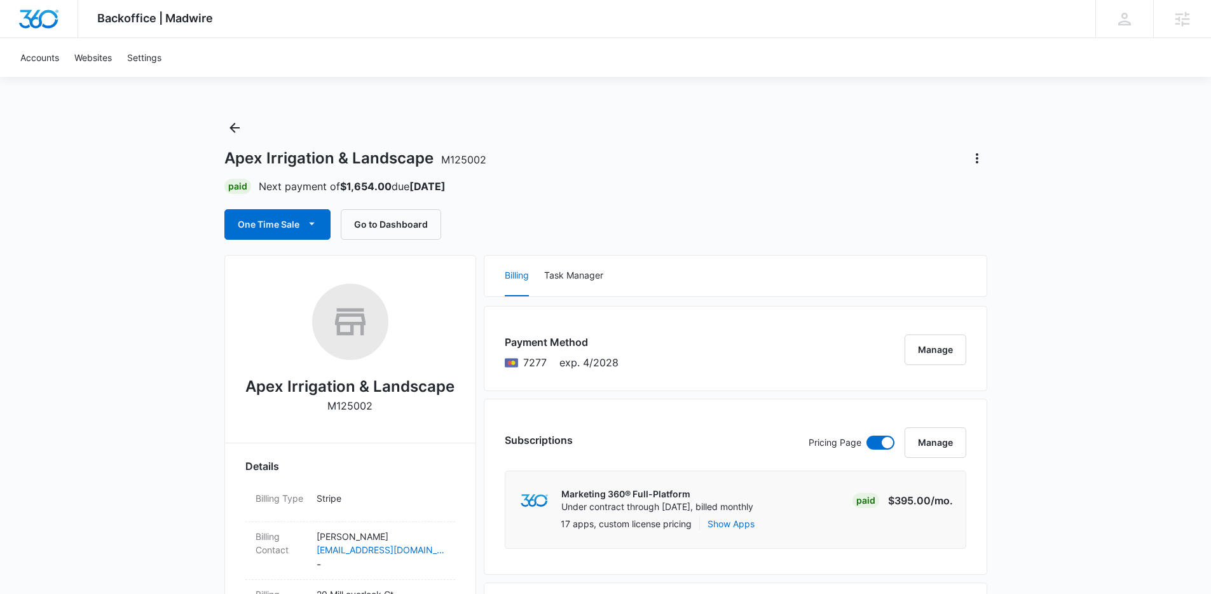
click at [590, 222] on div "One Time Sale Go to Dashboard" at bounding box center [605, 224] width 763 height 31
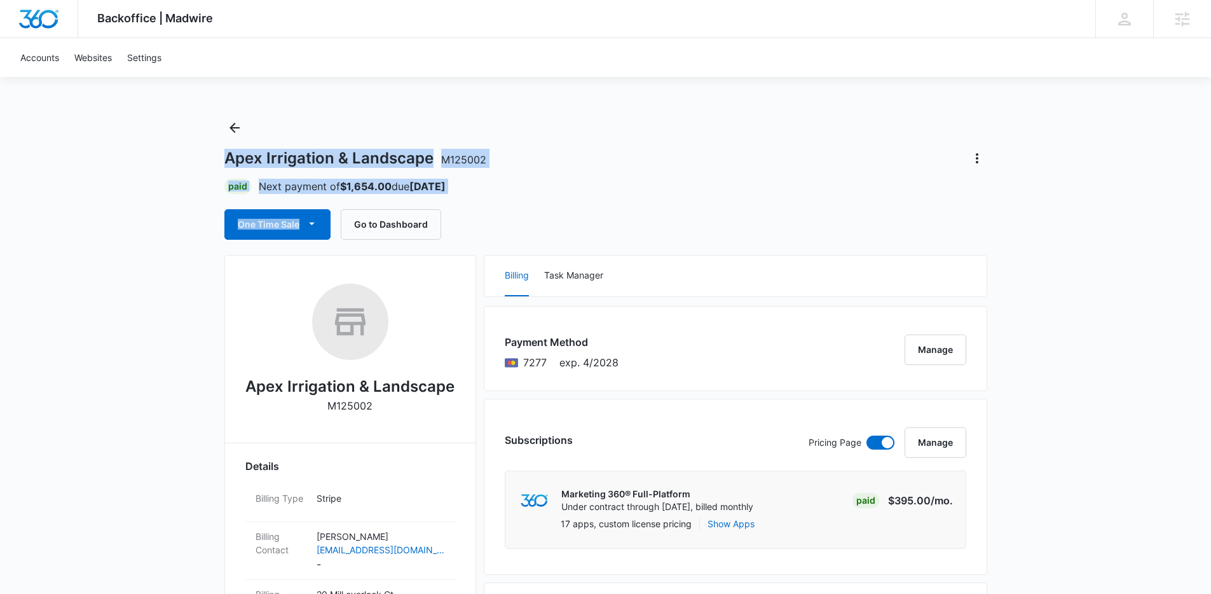
drag, startPoint x: 517, startPoint y: 197, endPoint x: 180, endPoint y: 132, distance: 343.6
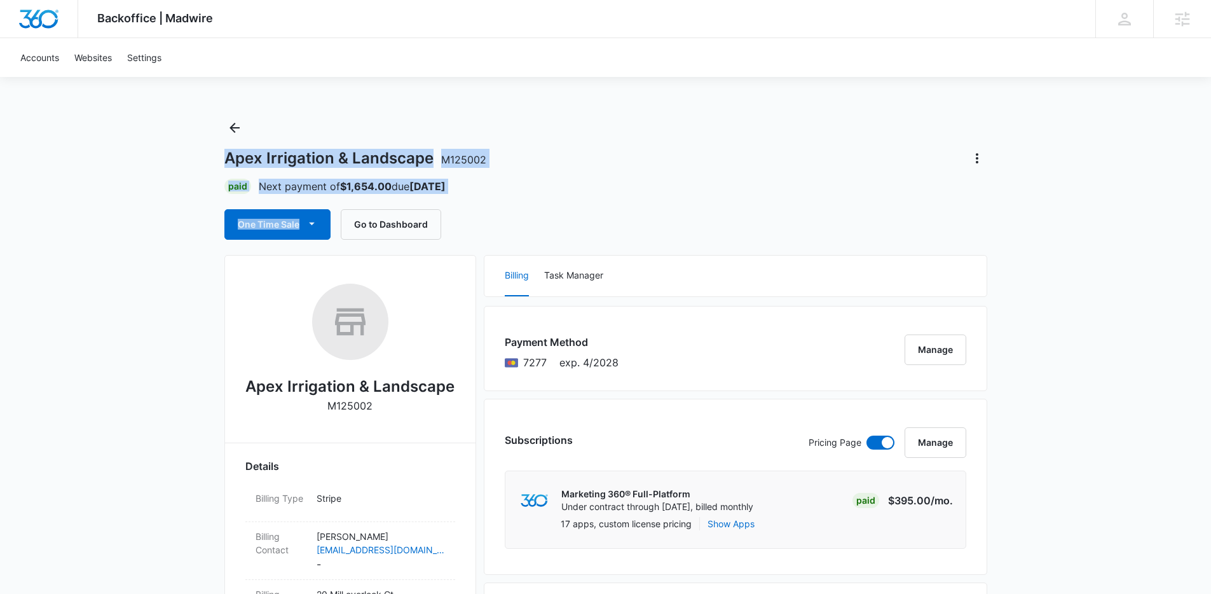
drag, startPoint x: 189, startPoint y: 133, endPoint x: 555, endPoint y: 193, distance: 371.6
click at [555, 193] on div "Paid Next payment of $1,654.00 due Sep 10" at bounding box center [605, 186] width 763 height 15
drag, startPoint x: 428, startPoint y: 189, endPoint x: 189, endPoint y: 146, distance: 243.4
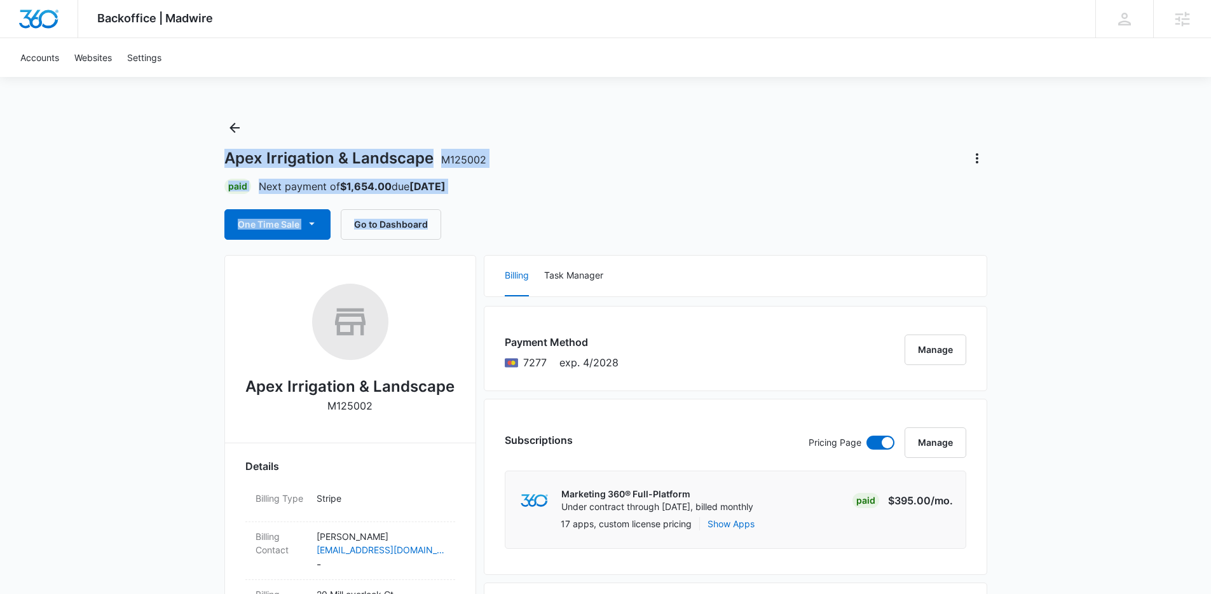
drag, startPoint x: 175, startPoint y: 132, endPoint x: 581, endPoint y: 208, distance: 412.6
click at [581, 208] on div "Apex Irrigation & Landscape M125002 Paid Next payment of $1,654.00 due Sep 10 O…" at bounding box center [605, 179] width 763 height 122
drag, startPoint x: 520, startPoint y: 224, endPoint x: 151, endPoint y: 148, distance: 377.6
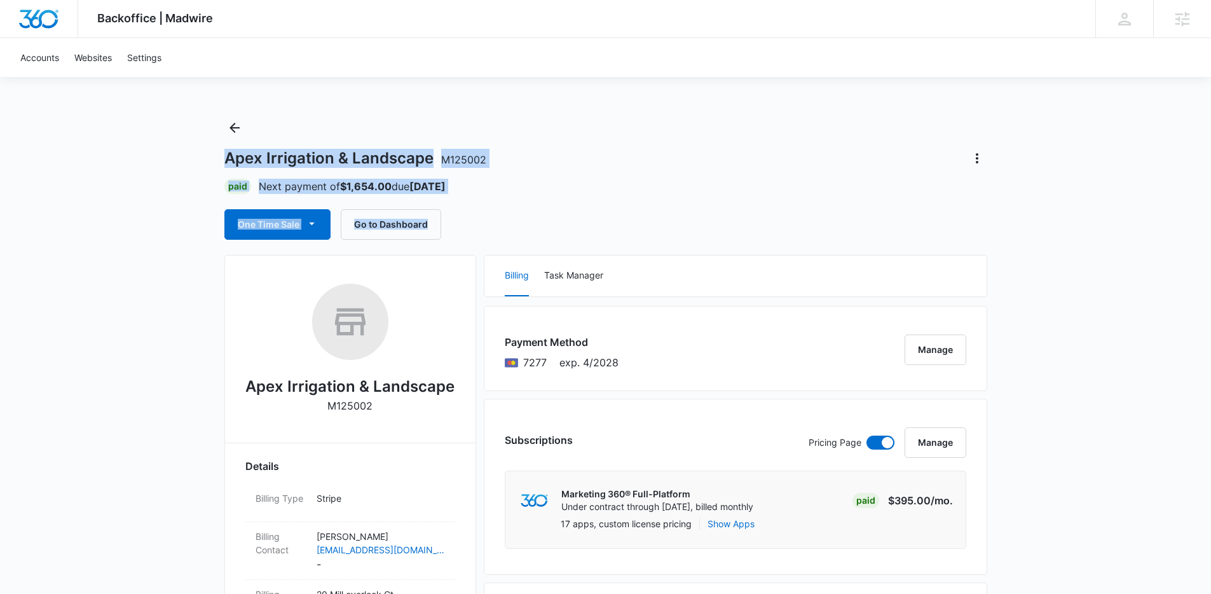
drag, startPoint x: 179, startPoint y: 158, endPoint x: 499, endPoint y: 229, distance: 328.1
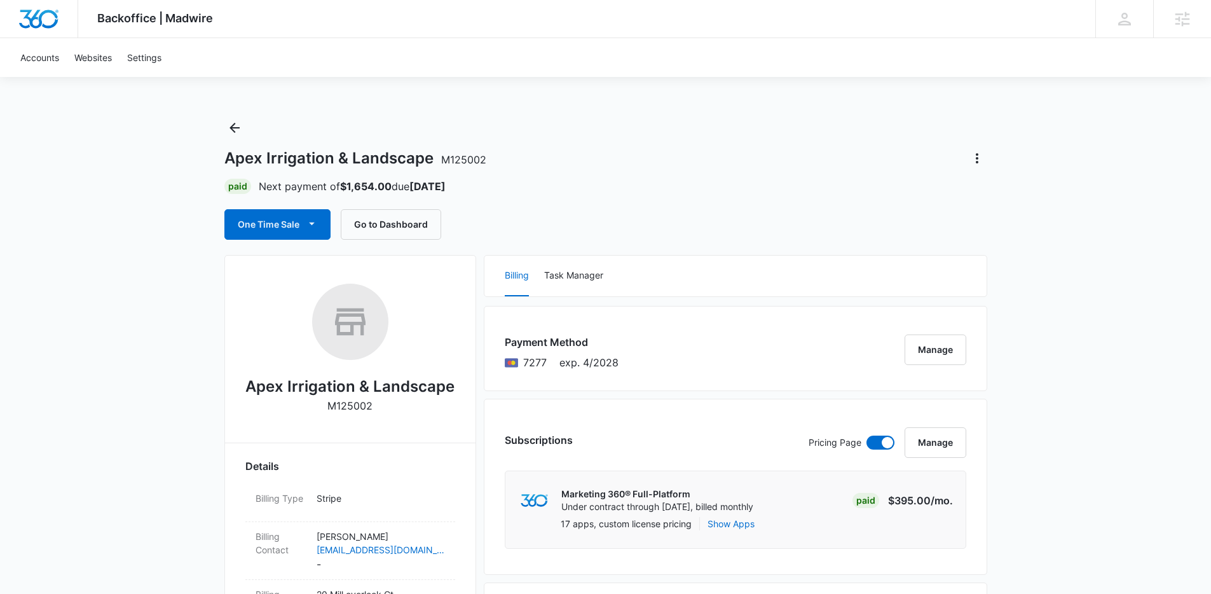
click at [498, 229] on div "One Time Sale Go to Dashboard" at bounding box center [605, 224] width 763 height 31
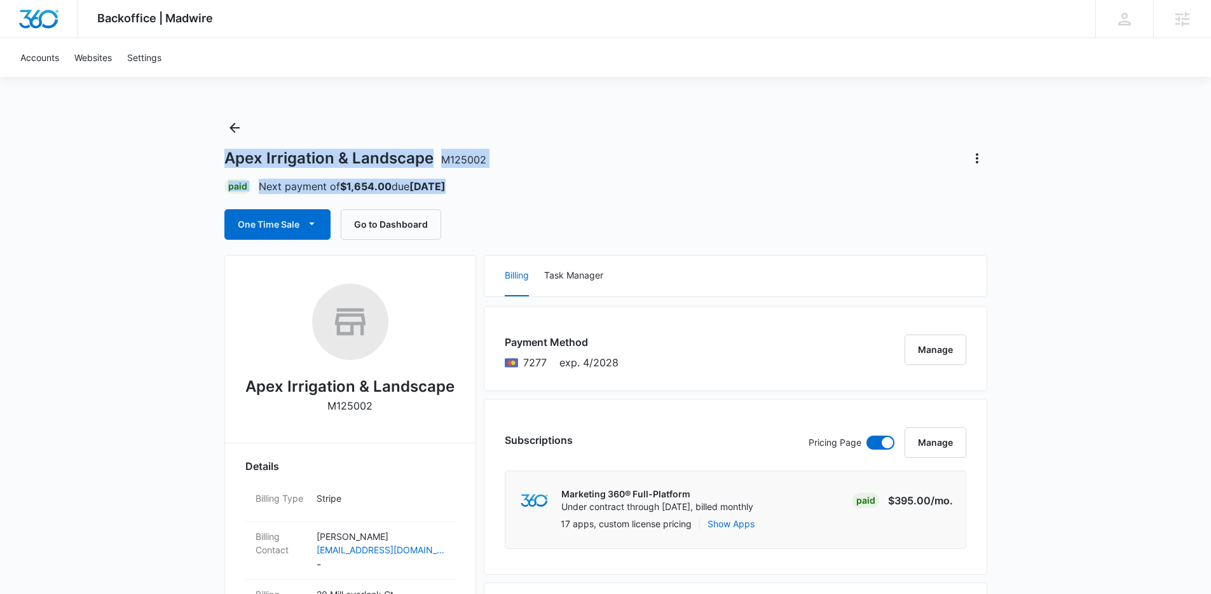
drag, startPoint x: 458, startPoint y: 186, endPoint x: 154, endPoint y: 160, distance: 304.9
drag, startPoint x: 154, startPoint y: 160, endPoint x: 581, endPoint y: 221, distance: 430.8
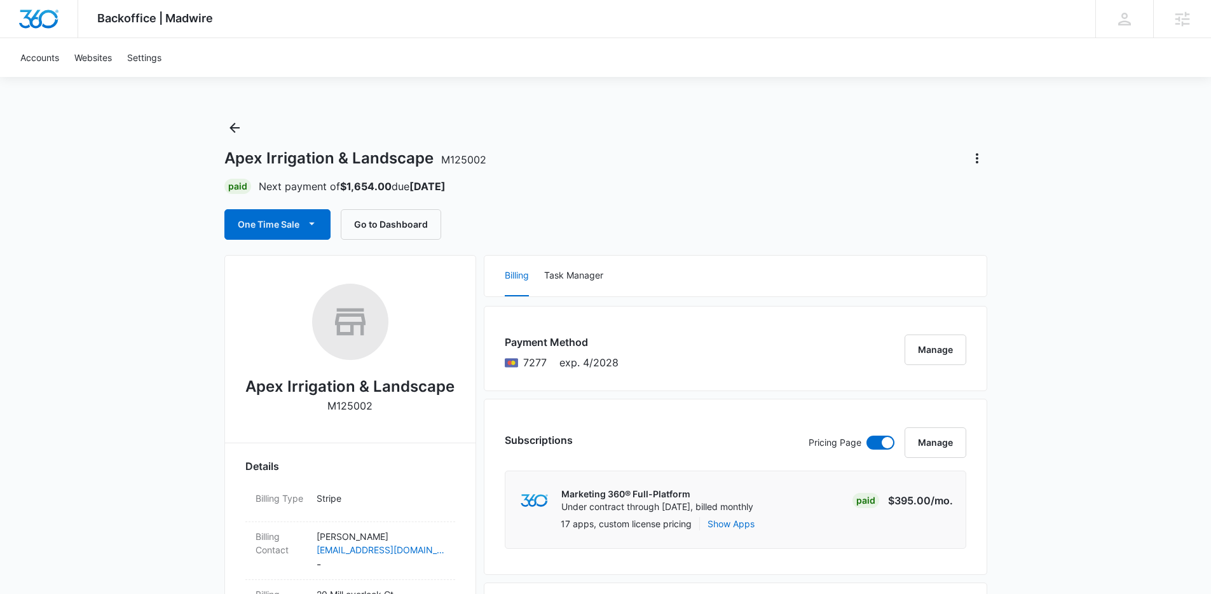
click at [581, 221] on div "One Time Sale Go to Dashboard" at bounding box center [605, 224] width 763 height 31
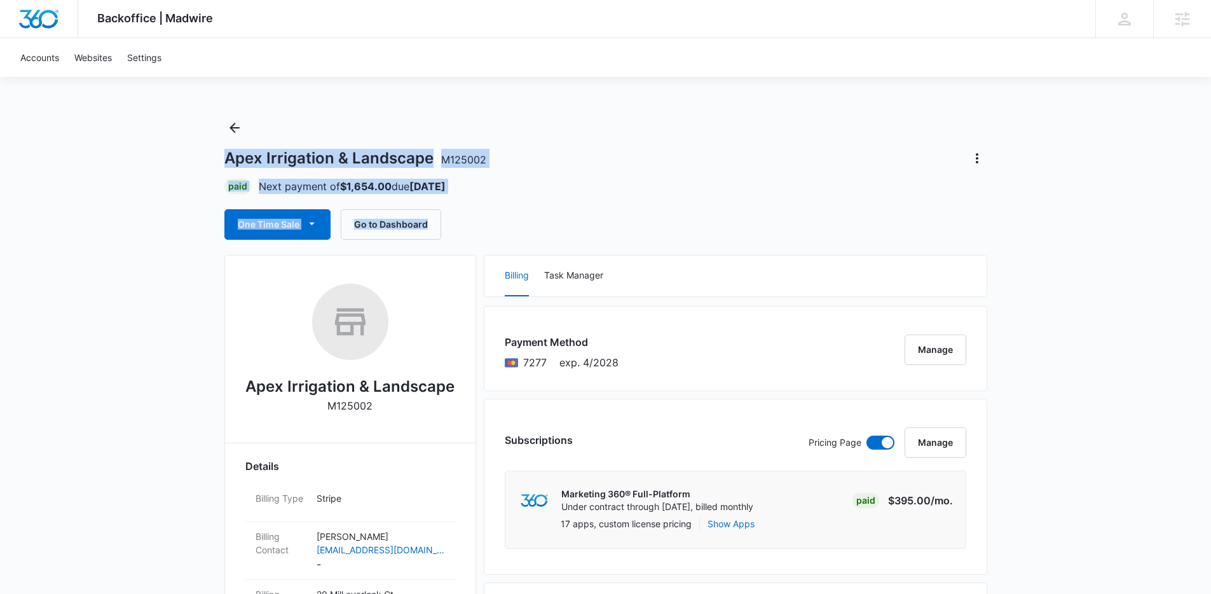
drag, startPoint x: 571, startPoint y: 221, endPoint x: 161, endPoint y: 142, distance: 417.4
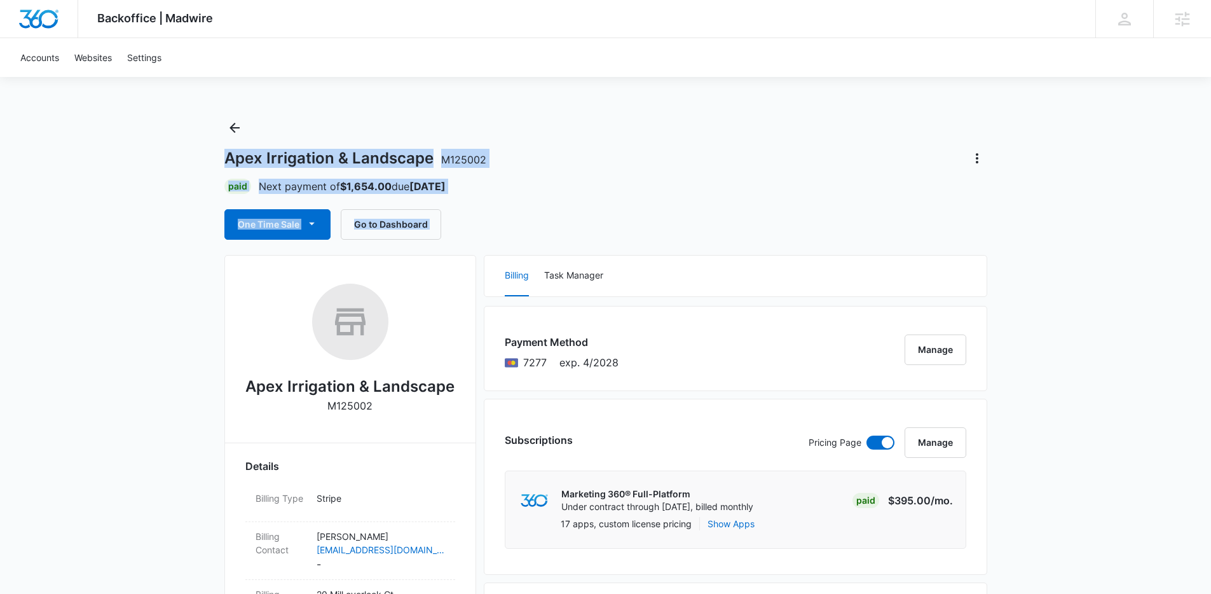
drag, startPoint x: 161, startPoint y: 142, endPoint x: 582, endPoint y: 237, distance: 431.2
click at [582, 237] on div "One Time Sale Go to Dashboard" at bounding box center [605, 224] width 763 height 31
drag, startPoint x: 582, startPoint y: 237, endPoint x: 178, endPoint y: 158, distance: 411.8
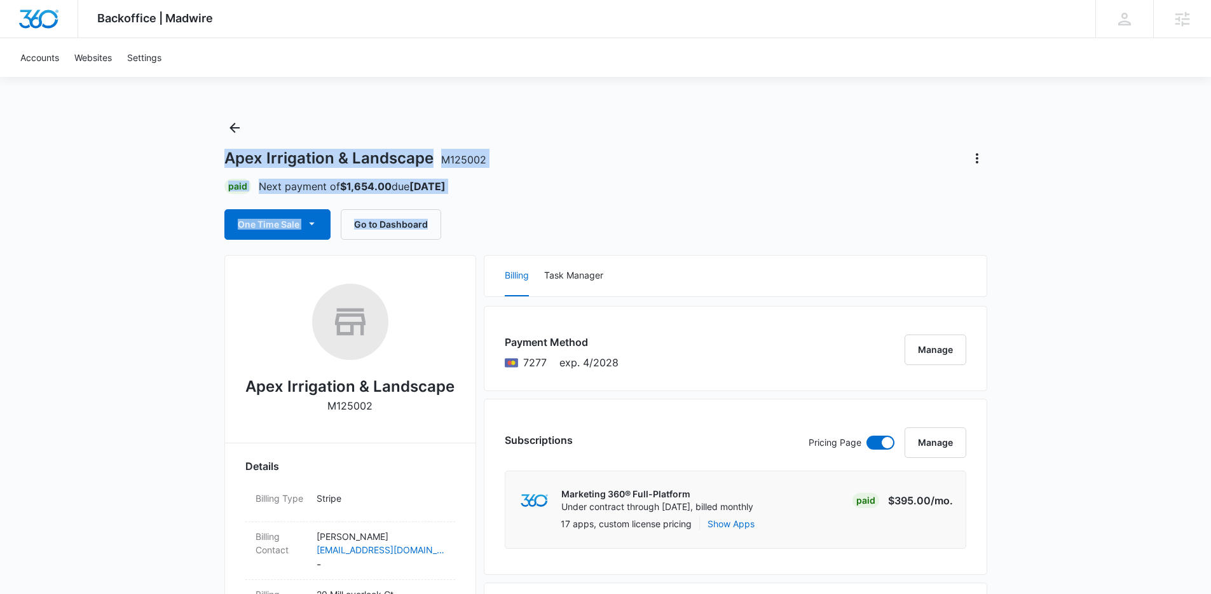
drag, startPoint x: 332, startPoint y: 181, endPoint x: 566, endPoint y: 225, distance: 237.9
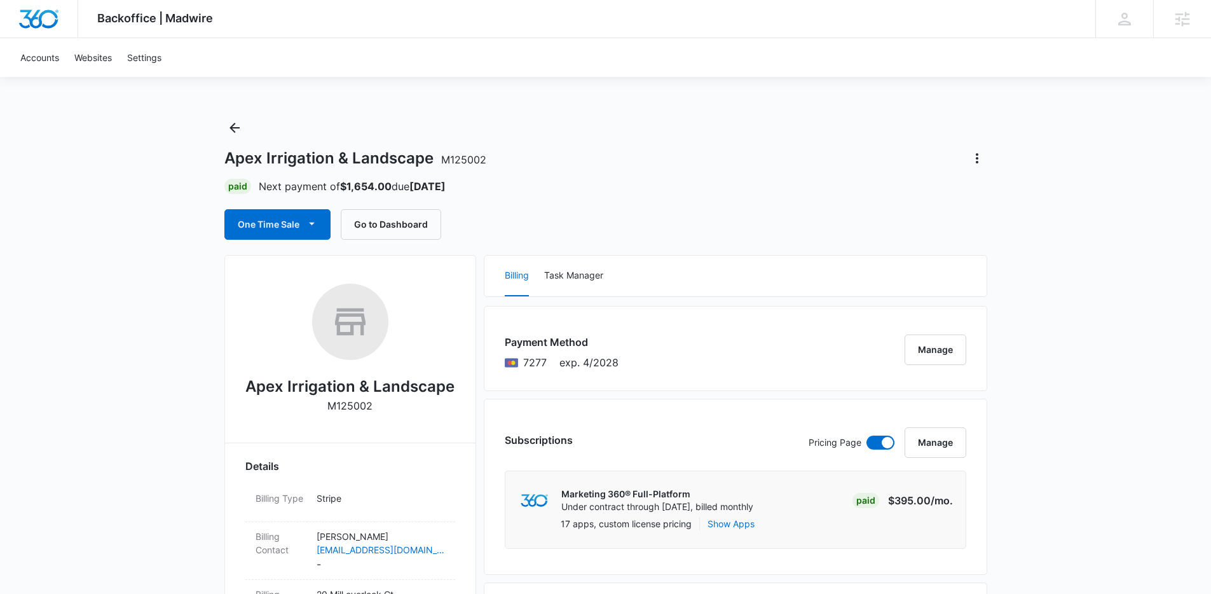
click at [566, 225] on div "One Time Sale Go to Dashboard" at bounding box center [605, 224] width 763 height 31
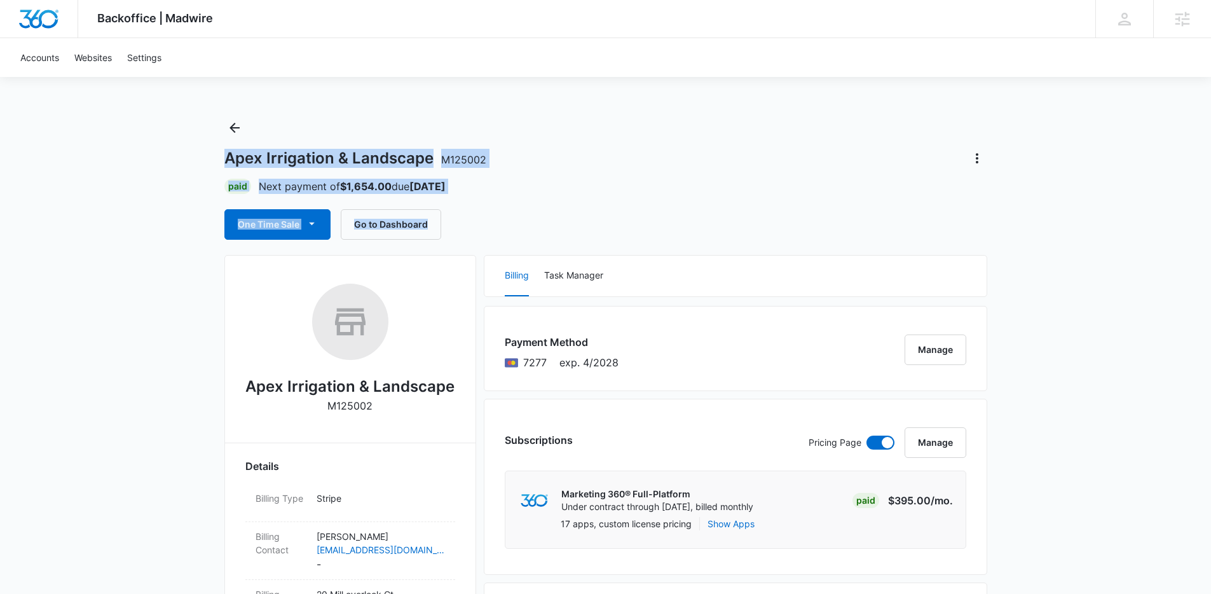
drag, startPoint x: 183, startPoint y: 161, endPoint x: 535, endPoint y: 228, distance: 358.4
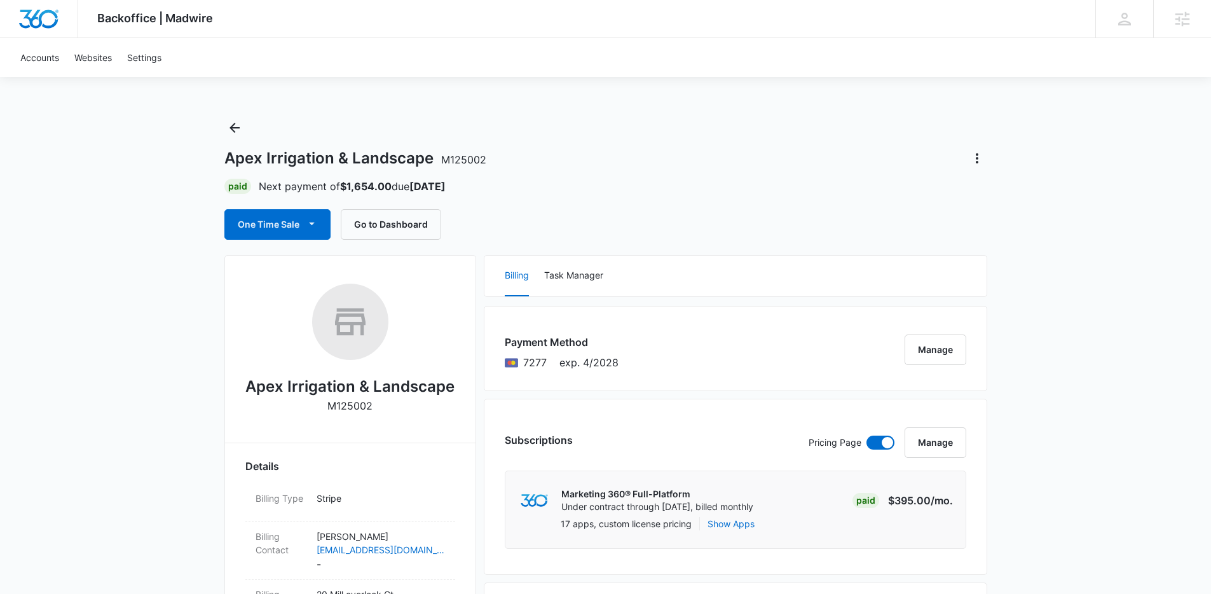
click at [535, 228] on div "One Time Sale Go to Dashboard" at bounding box center [605, 224] width 763 height 31
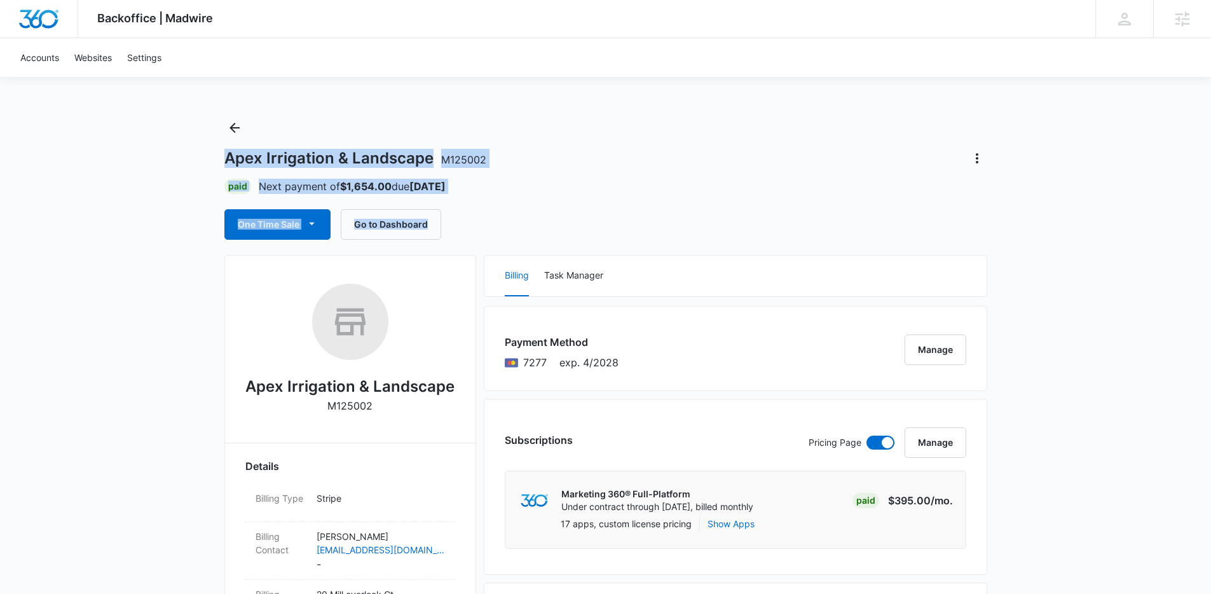
drag, startPoint x: 484, startPoint y: 230, endPoint x: 156, endPoint y: 151, distance: 337.4
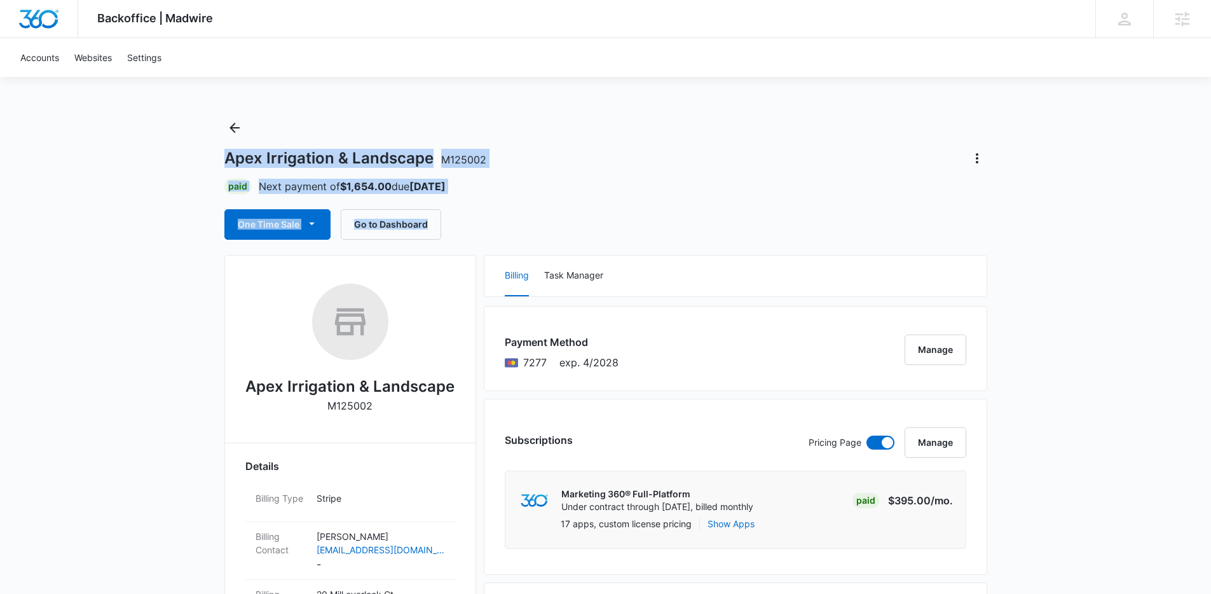
drag, startPoint x: 385, startPoint y: 219, endPoint x: 469, endPoint y: 232, distance: 84.9
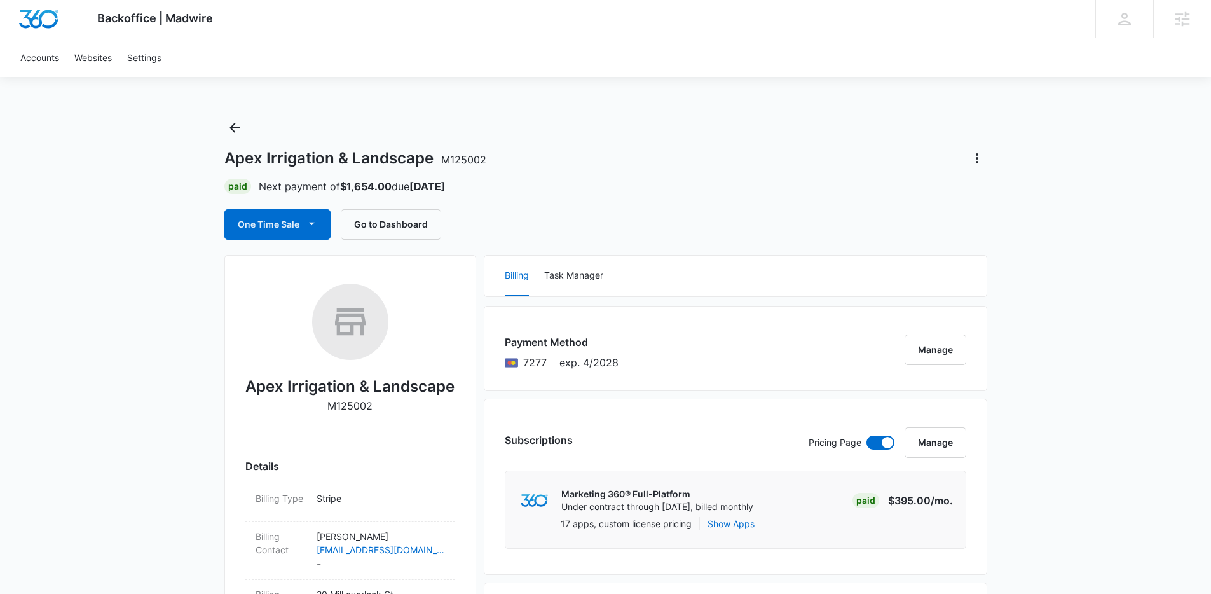
click at [468, 230] on div "One Time Sale Go to Dashboard" at bounding box center [605, 224] width 763 height 31
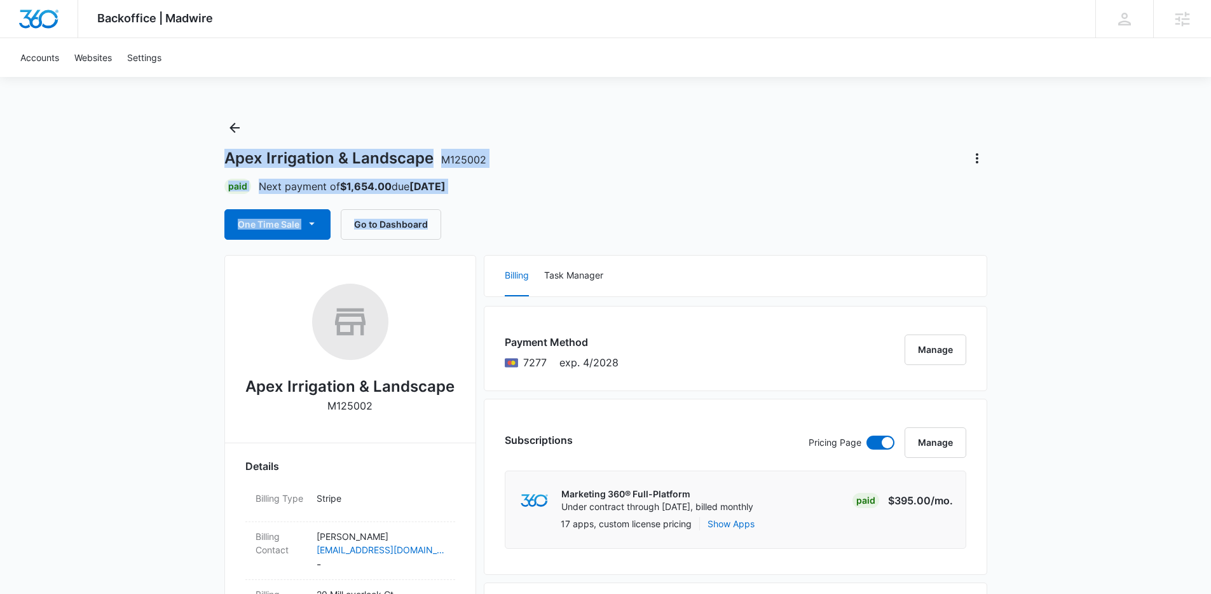
drag, startPoint x: 477, startPoint y: 236, endPoint x: 140, endPoint y: 146, distance: 348.1
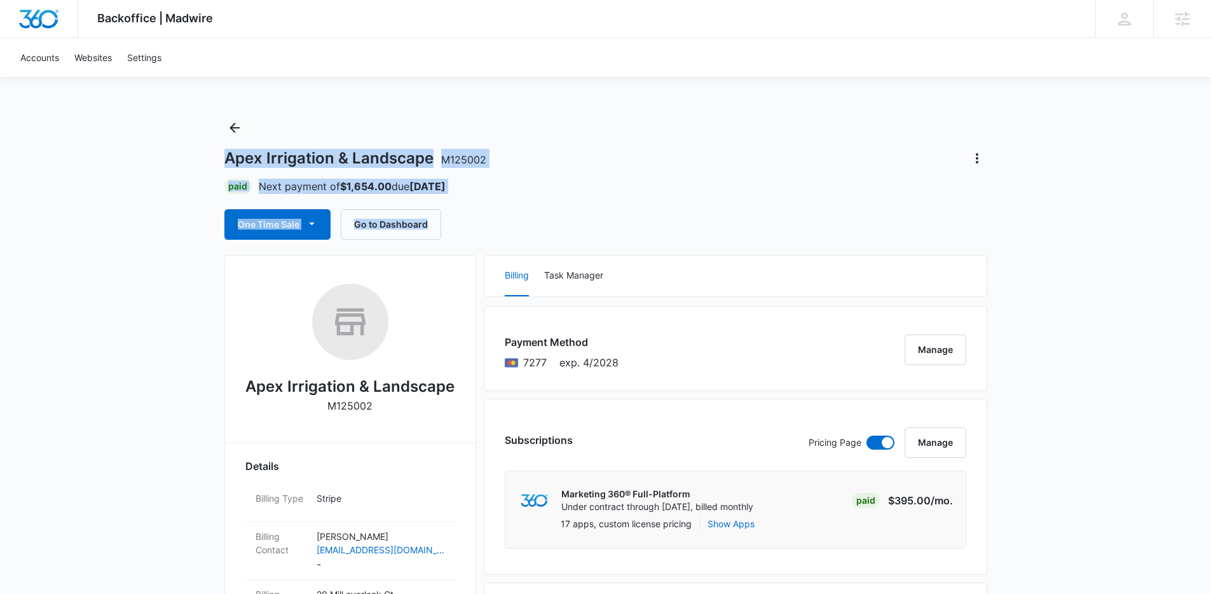
drag, startPoint x: 157, startPoint y: 149, endPoint x: 605, endPoint y: 224, distance: 454.3
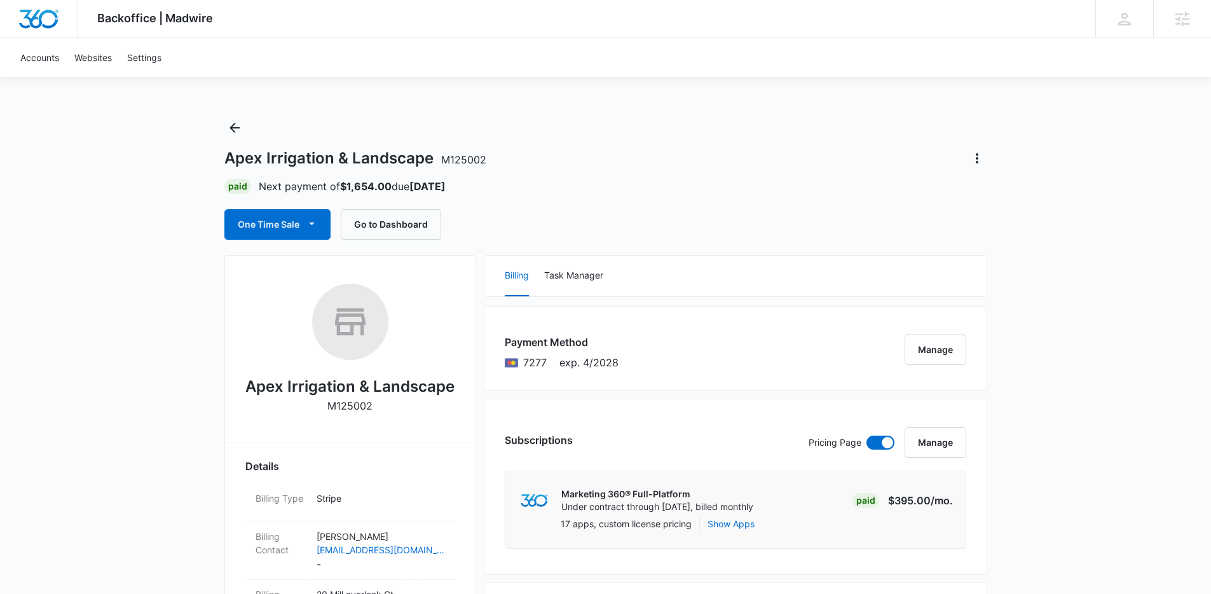
click at [605, 224] on div "One Time Sale Go to Dashboard" at bounding box center [605, 224] width 763 height 31
drag, startPoint x: 236, startPoint y: 17, endPoint x: 99, endPoint y: 10, distance: 136.8
click at [99, 10] on div "Backoffice | Madwire Apps Settings NF Niall Fowler niall.fowler@madwire.com My …" at bounding box center [605, 19] width 1211 height 38
click at [302, 16] on div "Backoffice | Madwire Apps Settings NF Niall Fowler niall.fowler@madwire.com My …" at bounding box center [605, 19] width 1211 height 38
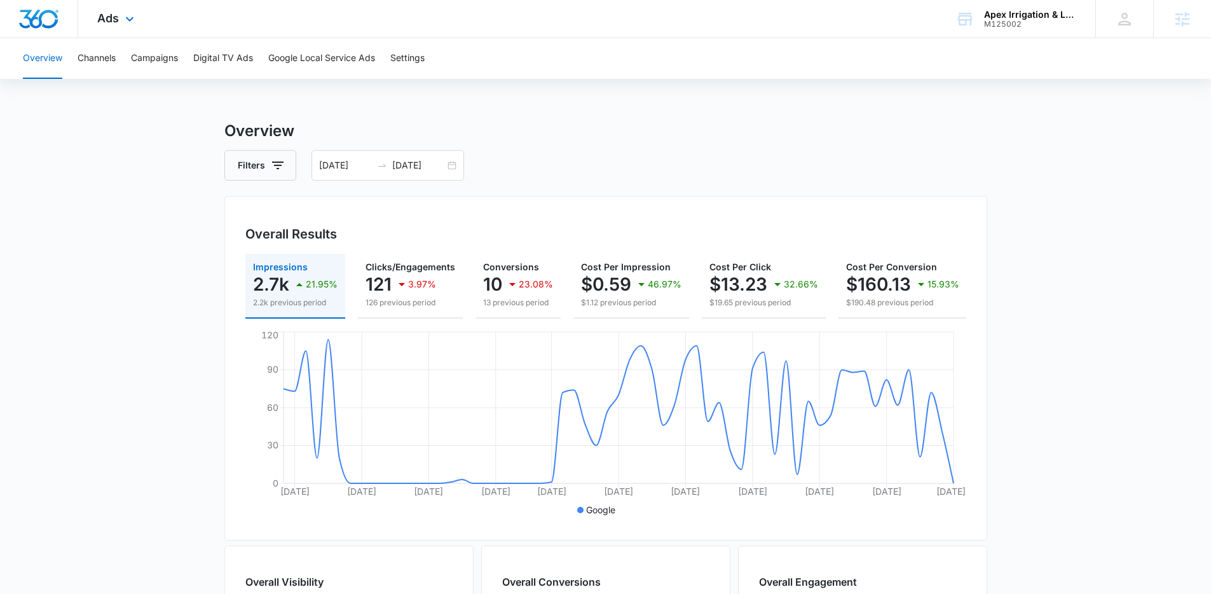
click at [195, 23] on div "Ads Apps Reputation Websites Forms CRM Email Social Shop Payments POS Content A…" at bounding box center [605, 19] width 1211 height 38
click at [544, 215] on div "Overall Results Impressions 2.7k 21.95% 2.2k previous period Clicks/Engagements…" at bounding box center [605, 368] width 763 height 344
click at [545, 211] on div "Overall Results Impressions 2.7k 21.95% 2.2k previous period Clicks/Engagements…" at bounding box center [605, 368] width 763 height 344
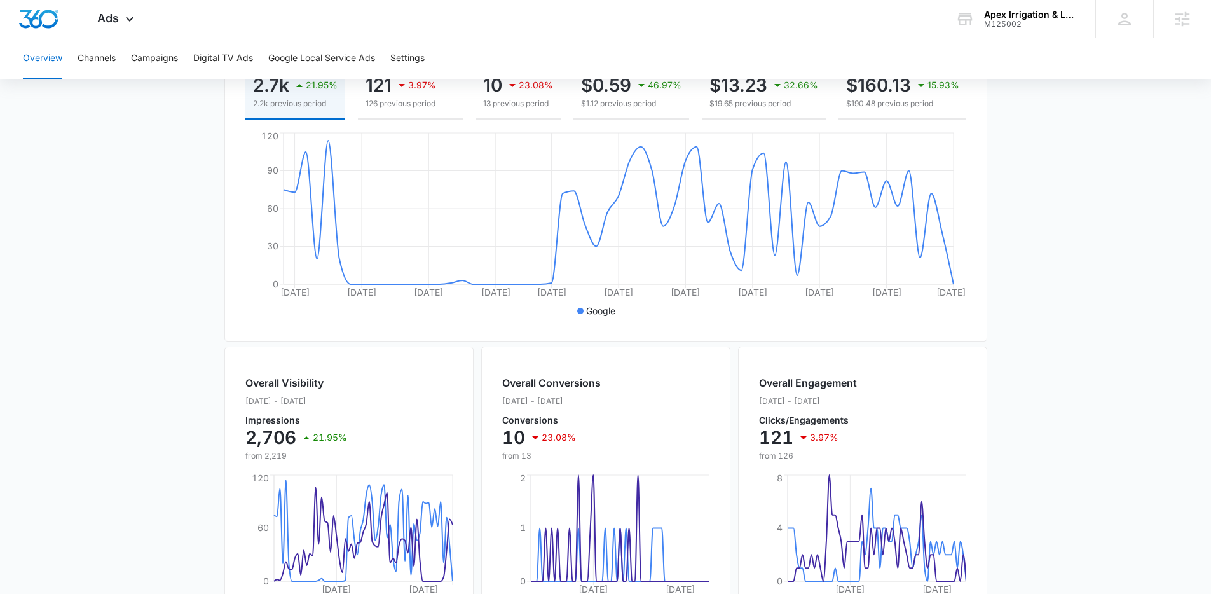
scroll to position [448, 0]
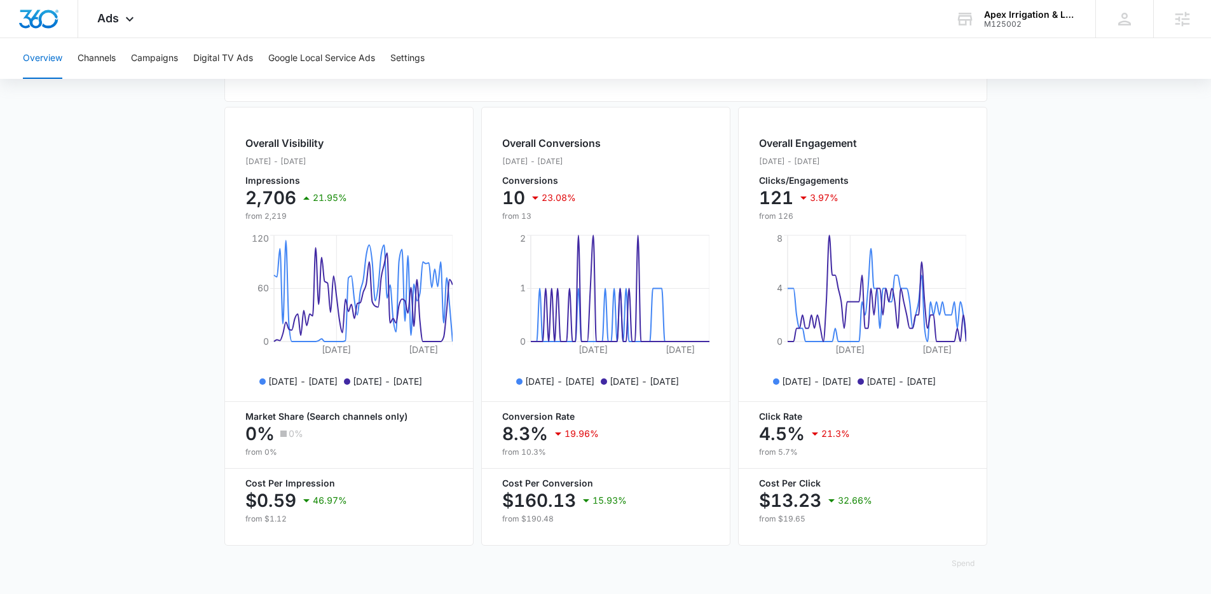
drag, startPoint x: 756, startPoint y: 416, endPoint x: 833, endPoint y: 460, distance: 89.4
click at [834, 460] on div "Overall Engagement [DATE] - [DATE] Clicks/Engagements 121 3.97% from 126 [DATE]…" at bounding box center [862, 326] width 249 height 438
click at [832, 459] on div "Overall Engagement Jun. 15 - Aug. 14, 2025 Clicks/Engagements 121 3.97% from 12…" at bounding box center [862, 326] width 249 height 438
drag, startPoint x: 756, startPoint y: 421, endPoint x: 808, endPoint y: 451, distance: 60.6
click at [808, 451] on div "Overall Engagement Jun. 15 - Aug. 14, 2025 Clicks/Engagements 121 3.97% from 12…" at bounding box center [862, 326] width 249 height 438
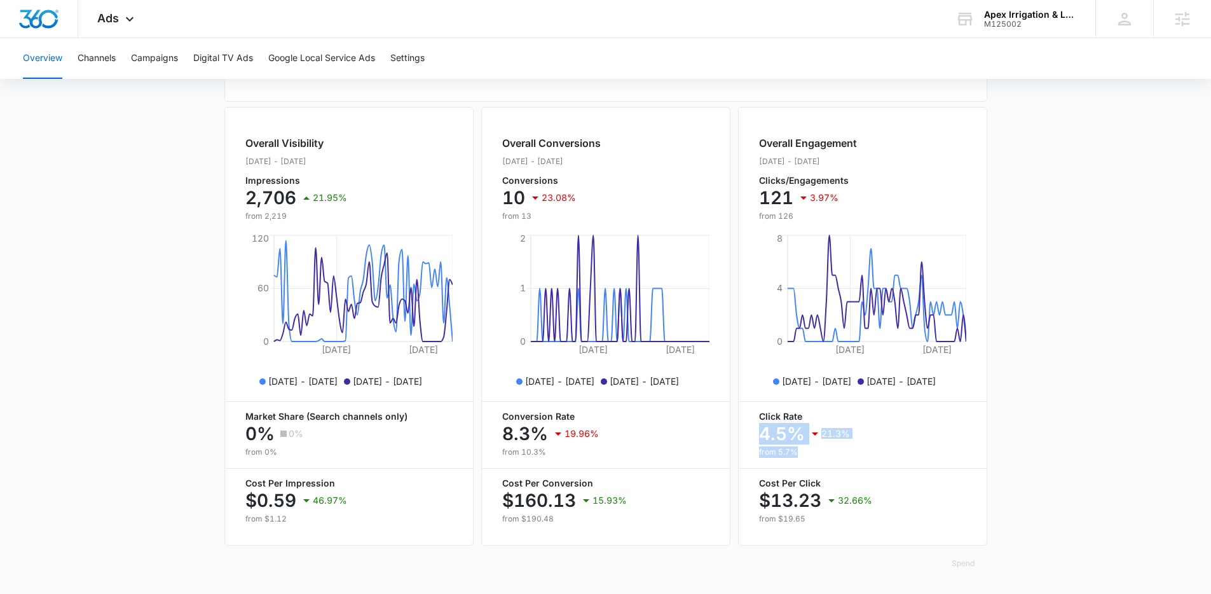
click at [808, 451] on p "from 5.7%" at bounding box center [862, 451] width 207 height 11
drag, startPoint x: 495, startPoint y: 425, endPoint x: 552, endPoint y: 438, distance: 58.9
click at [552, 438] on div "Overall Conversions Jun. 15 - Aug. 14, 2025 Conversions 10 23.08% from 13 Jul 6…" at bounding box center [605, 326] width 249 height 438
click at [552, 438] on icon at bounding box center [557, 433] width 15 height 15
drag, startPoint x: 549, startPoint y: 437, endPoint x: 495, endPoint y: 418, distance: 57.5
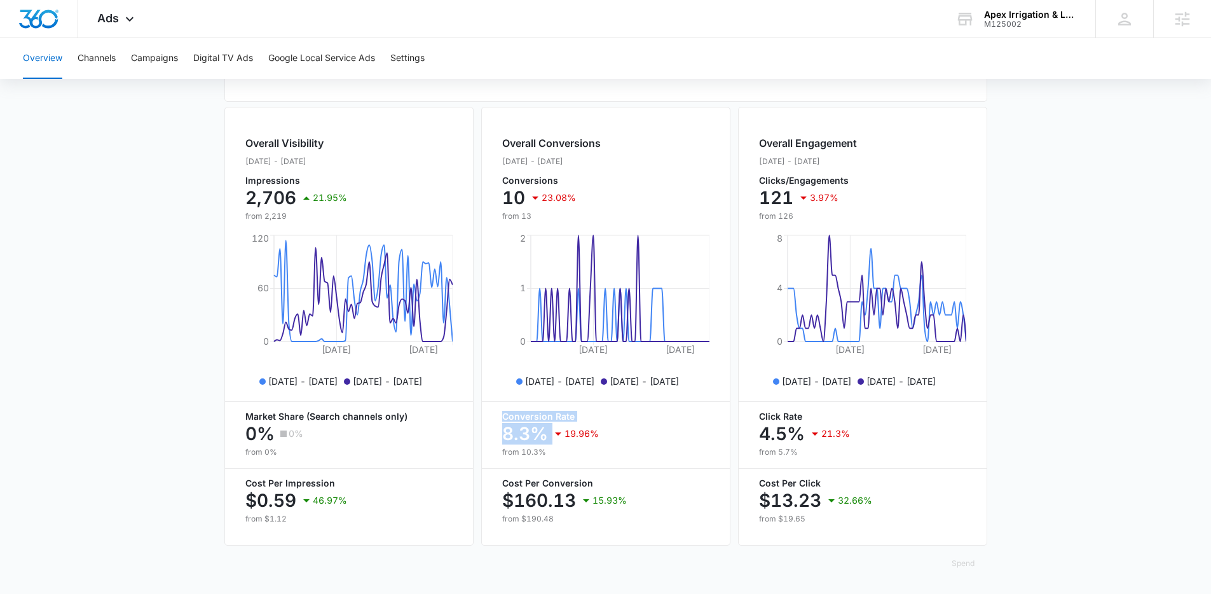
click at [495, 418] on div "Overall Conversions Jun. 15 - Aug. 14, 2025 Conversions 10 23.08% from 13 Jul 6…" at bounding box center [605, 326] width 249 height 438
click at [496, 418] on div "Overall Conversions Jun. 15 - Aug. 14, 2025 Conversions 10 23.08% from 13 Jul 6…" at bounding box center [605, 326] width 249 height 438
drag, startPoint x: 804, startPoint y: 437, endPoint x: 759, endPoint y: 420, distance: 48.3
click at [759, 420] on div "Click Rate 4.5% 21.3% from 5.7%" at bounding box center [862, 435] width 207 height 46
click at [759, 420] on p "Click Rate" at bounding box center [862, 416] width 207 height 9
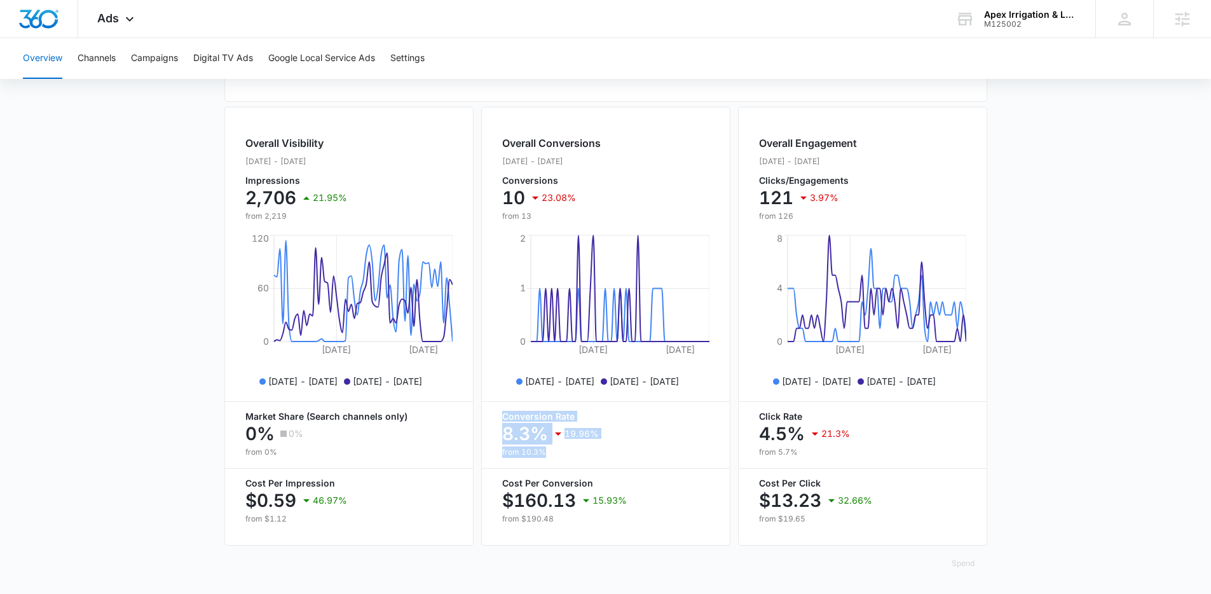
drag, startPoint x: 503, startPoint y: 418, endPoint x: 567, endPoint y: 453, distance: 73.4
click at [567, 453] on div "Conversion Rate 8.3% 19.96% from 10.3%" at bounding box center [605, 435] width 207 height 46
click at [567, 453] on p "from 10.3%" at bounding box center [605, 451] width 207 height 11
drag, startPoint x: 494, startPoint y: 409, endPoint x: 590, endPoint y: 454, distance: 105.8
click at [590, 454] on div "Overall Conversions Jun. 15 - Aug. 14, 2025 Conversions 10 23.08% from 13 Jul 6…" at bounding box center [605, 326] width 249 height 438
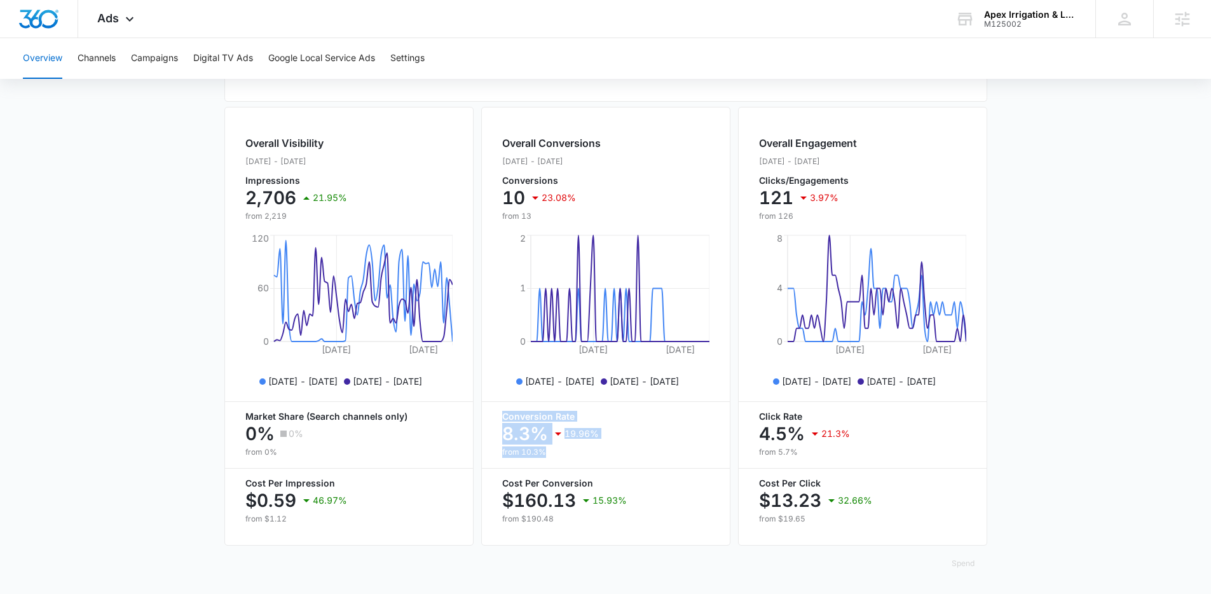
click at [590, 454] on p "from 10.3%" at bounding box center [605, 451] width 207 height 11
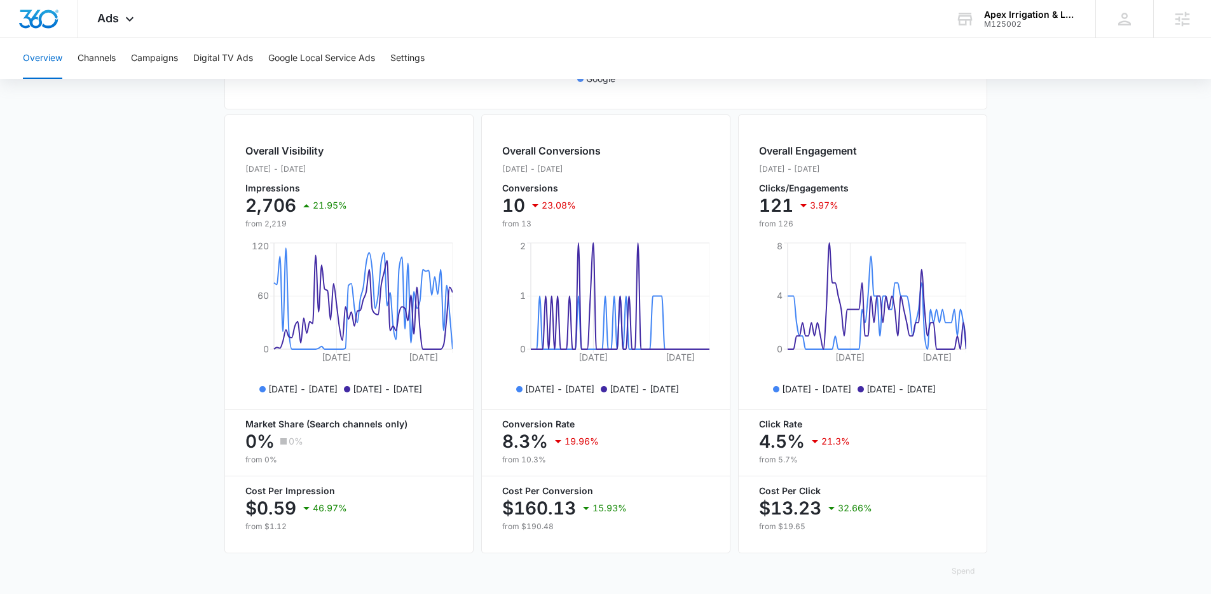
scroll to position [0, 0]
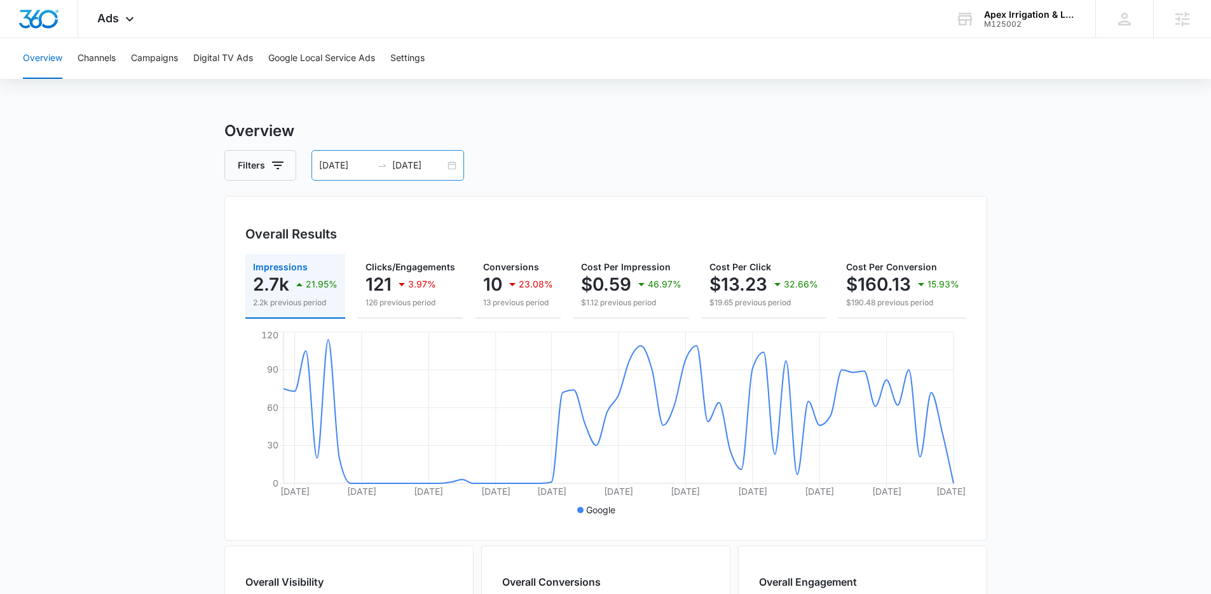
click at [452, 166] on div "06/15/2025 08/14/2025" at bounding box center [387, 165] width 153 height 31
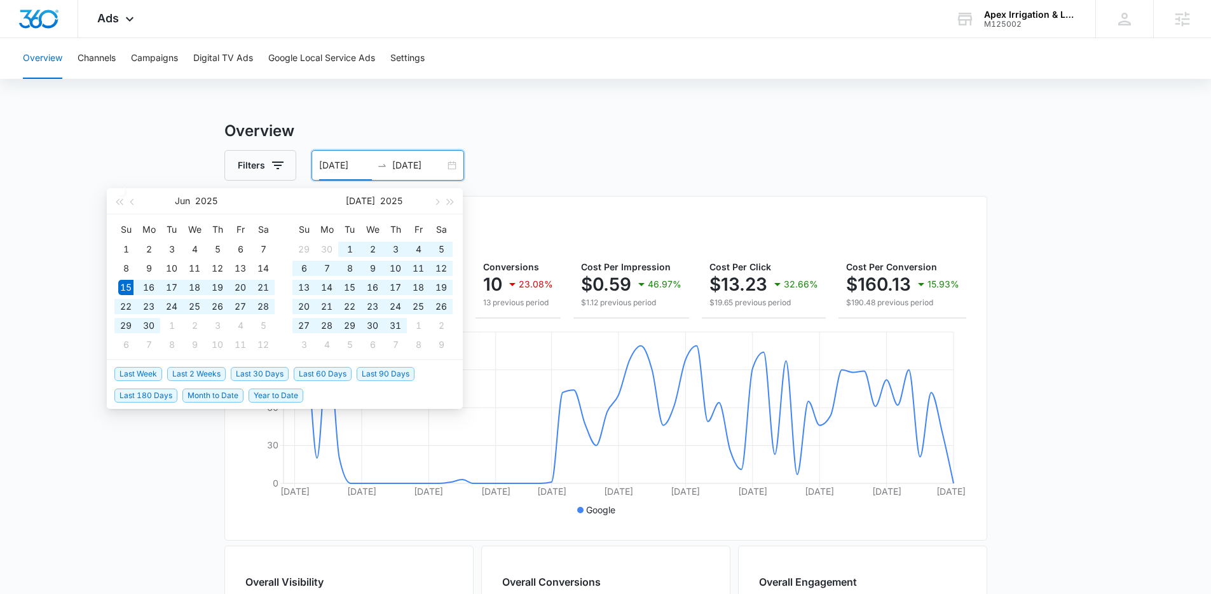
click at [581, 131] on h3 "Overview" at bounding box center [605, 130] width 763 height 23
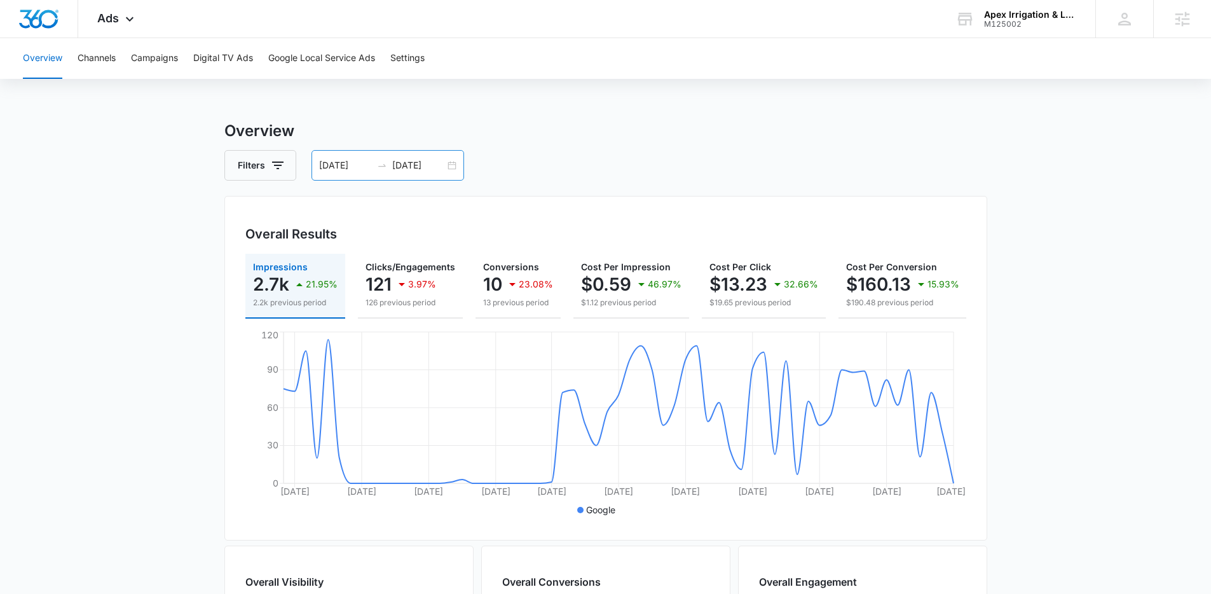
click at [448, 162] on div "06/15/2025 08/14/2025" at bounding box center [387, 165] width 153 height 31
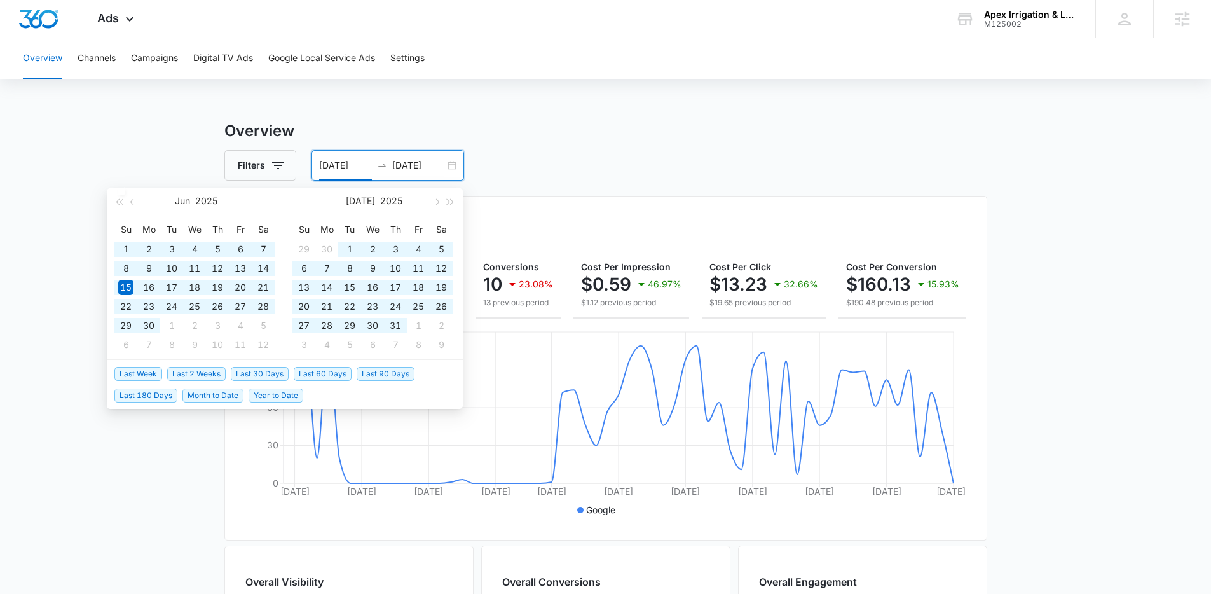
click at [394, 367] on span "Last 90 Days" at bounding box center [386, 374] width 58 height 14
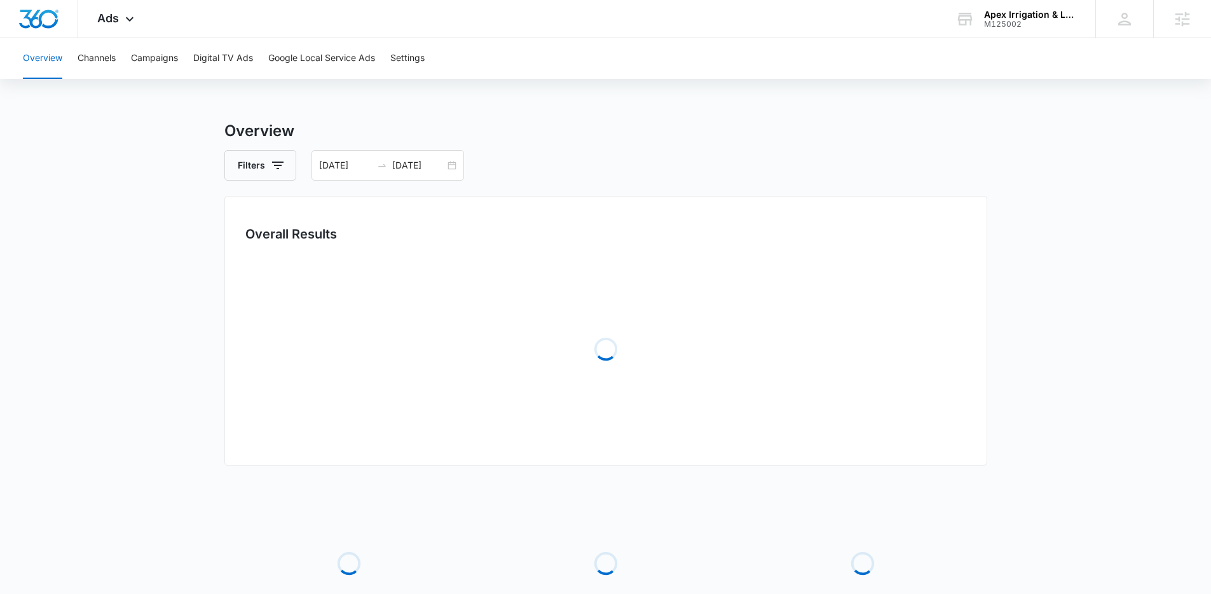
click at [169, 280] on main "Overview Filters 05/16/2025 08/14/2025 Overall Results Loading Loading Loading …" at bounding box center [605, 411] width 1211 height 585
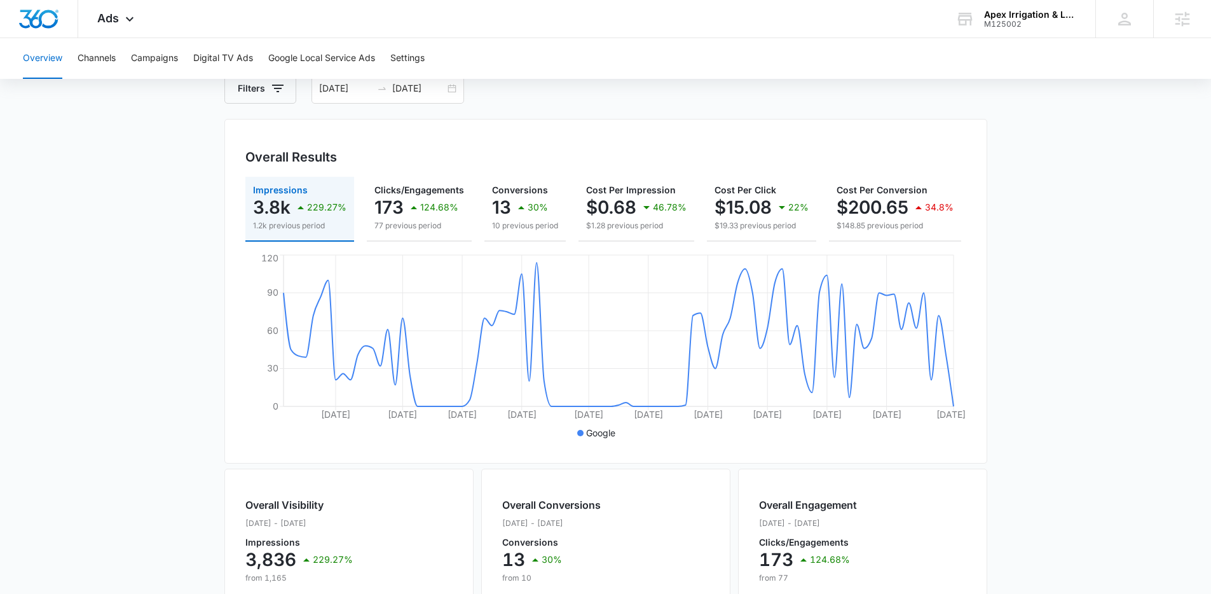
scroll to position [83, 0]
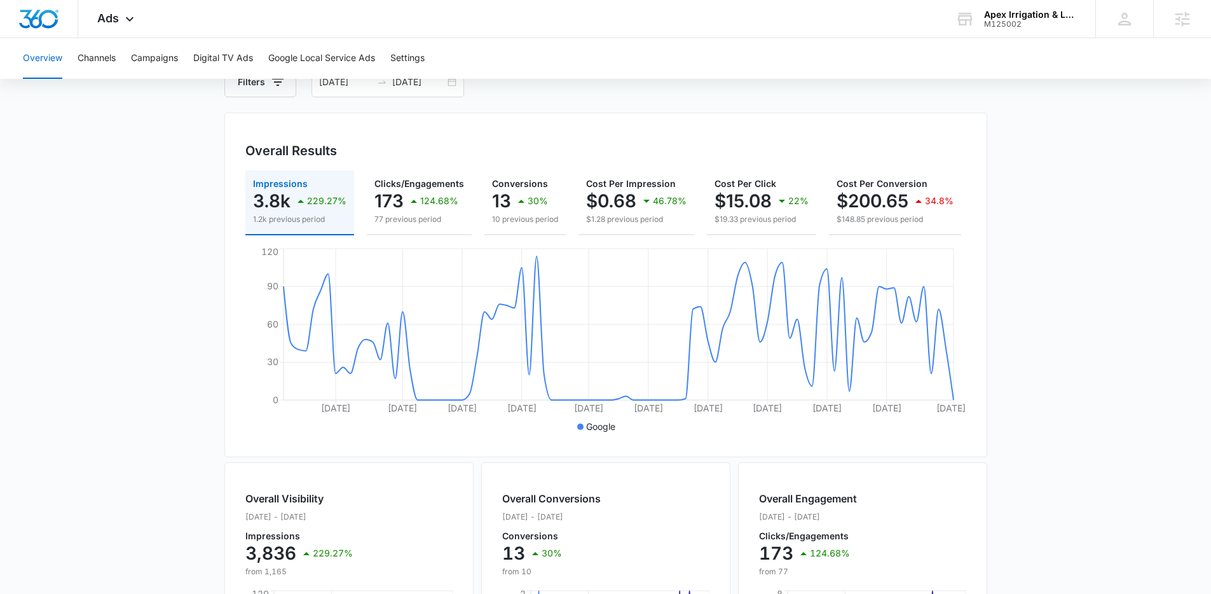
click at [557, 144] on div "Overall Results" at bounding box center [605, 150] width 721 height 19
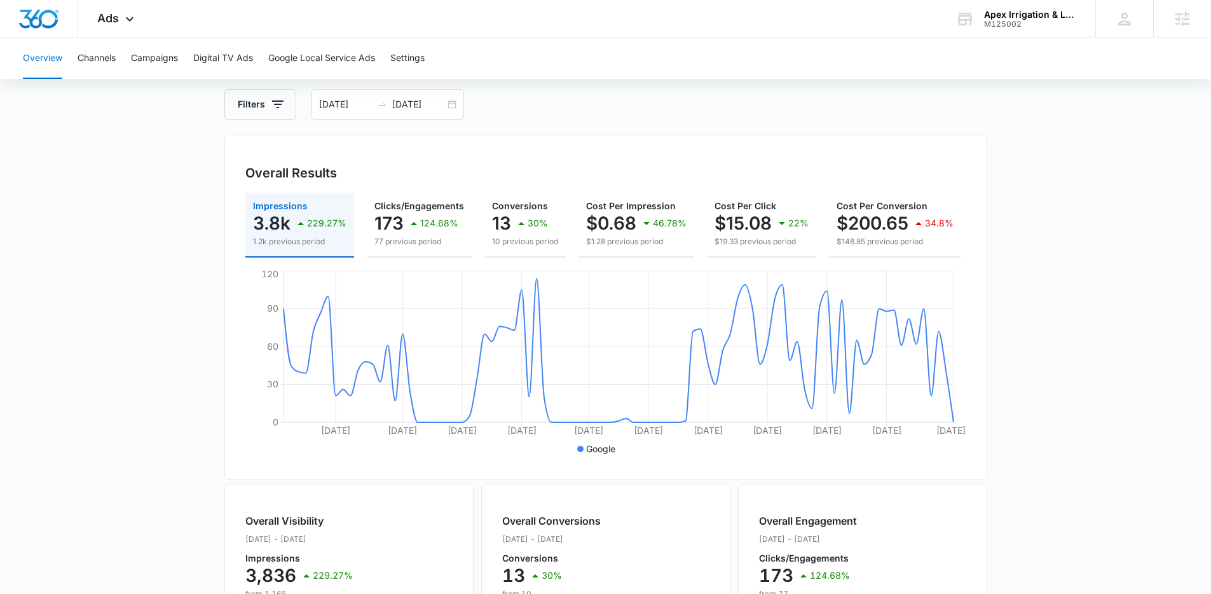
scroll to position [0, 0]
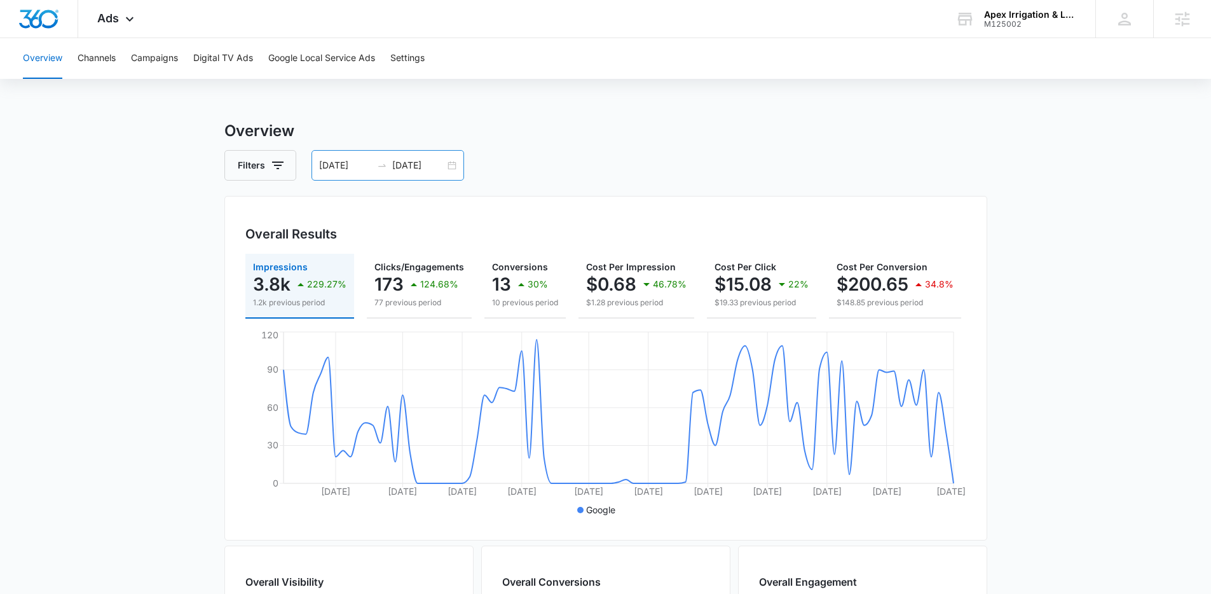
click at [447, 168] on div "05/16/2025 08/14/2025" at bounding box center [387, 165] width 153 height 31
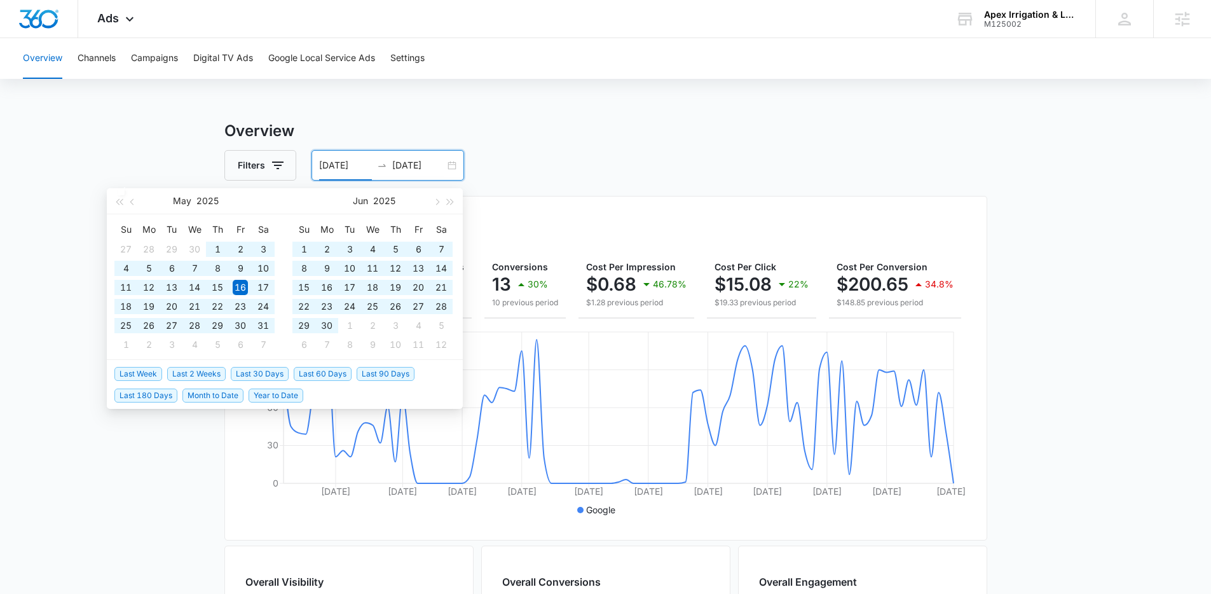
drag, startPoint x: 145, startPoint y: 391, endPoint x: 152, endPoint y: 391, distance: 7.0
click at [144, 391] on span "Last 180 Days" at bounding box center [145, 395] width 63 height 14
type input "[DATE]"
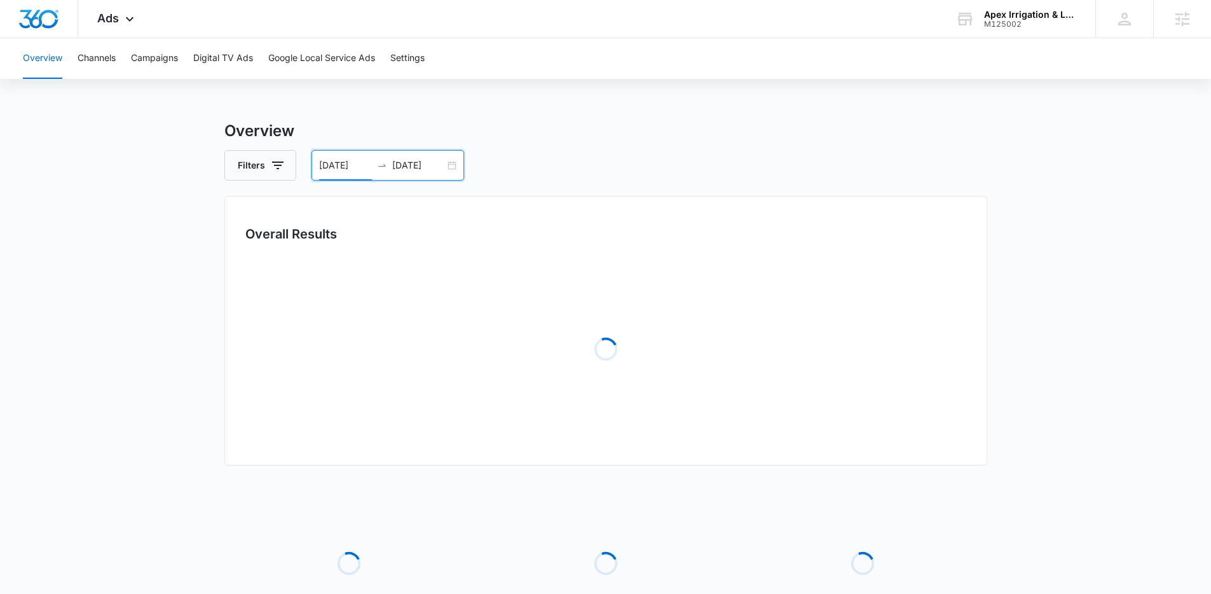
click at [637, 187] on div "Overview Filters 02/15/2025 08/14/2025 Overall Results Loading Loading Loading …" at bounding box center [605, 411] width 763 height 585
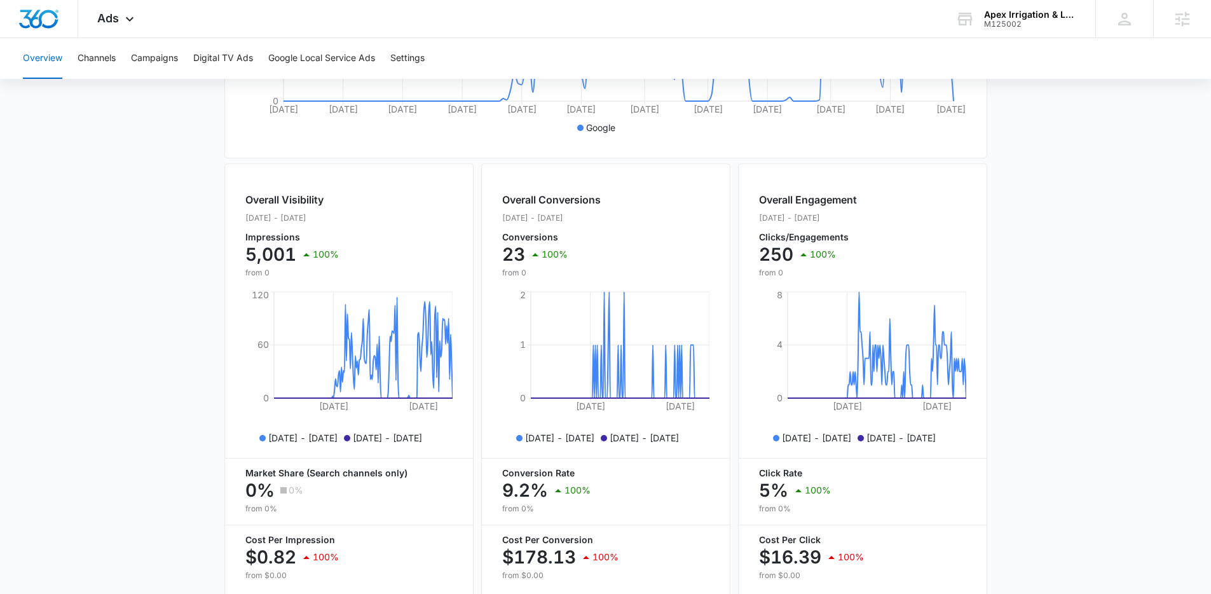
scroll to position [448, 0]
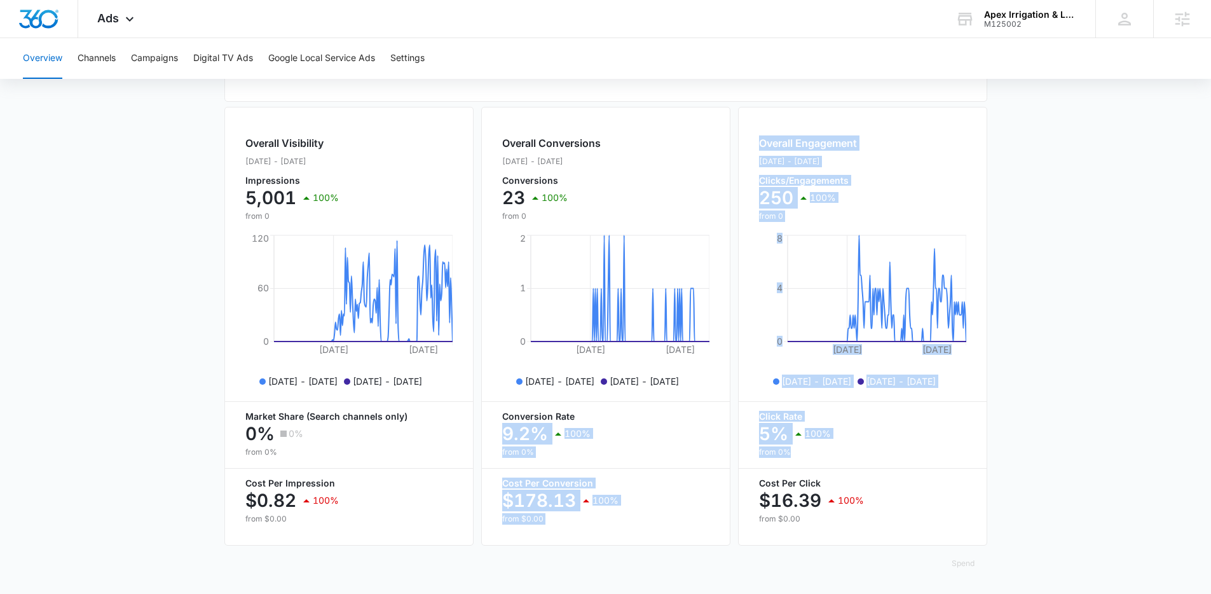
drag, startPoint x: 864, startPoint y: 454, endPoint x: 703, endPoint y: 416, distance: 165.9
click at [703, 416] on div "Overall Visibility Feb. 15 - Aug. 14, 2025 Impressions 5,001 100% from 0 Apr 16…" at bounding box center [605, 326] width 763 height 444
click at [703, 416] on p "Conversion Rate" at bounding box center [605, 416] width 207 height 9
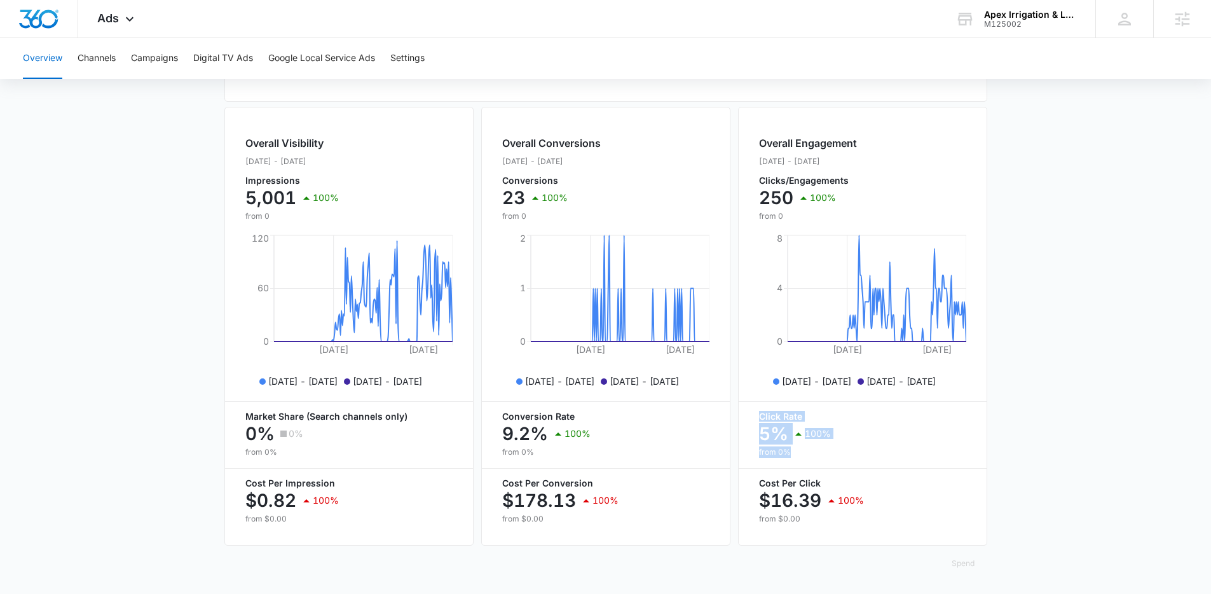
drag, startPoint x: 755, startPoint y: 415, endPoint x: 823, endPoint y: 452, distance: 77.6
click at [823, 452] on div "Overall Engagement Feb. 15 - Aug. 14, 2025 Clicks/Engagements 250 100% from 0 A…" at bounding box center [862, 326] width 249 height 438
click at [823, 452] on p "from 0%" at bounding box center [862, 451] width 207 height 11
drag, startPoint x: 489, startPoint y: 413, endPoint x: 583, endPoint y: 458, distance: 104.3
click at [583, 458] on div "Overall Conversions Feb. 15 - Aug. 14, 2025 Conversions 23 100% from 0 Apr 16, …" at bounding box center [605, 326] width 249 height 438
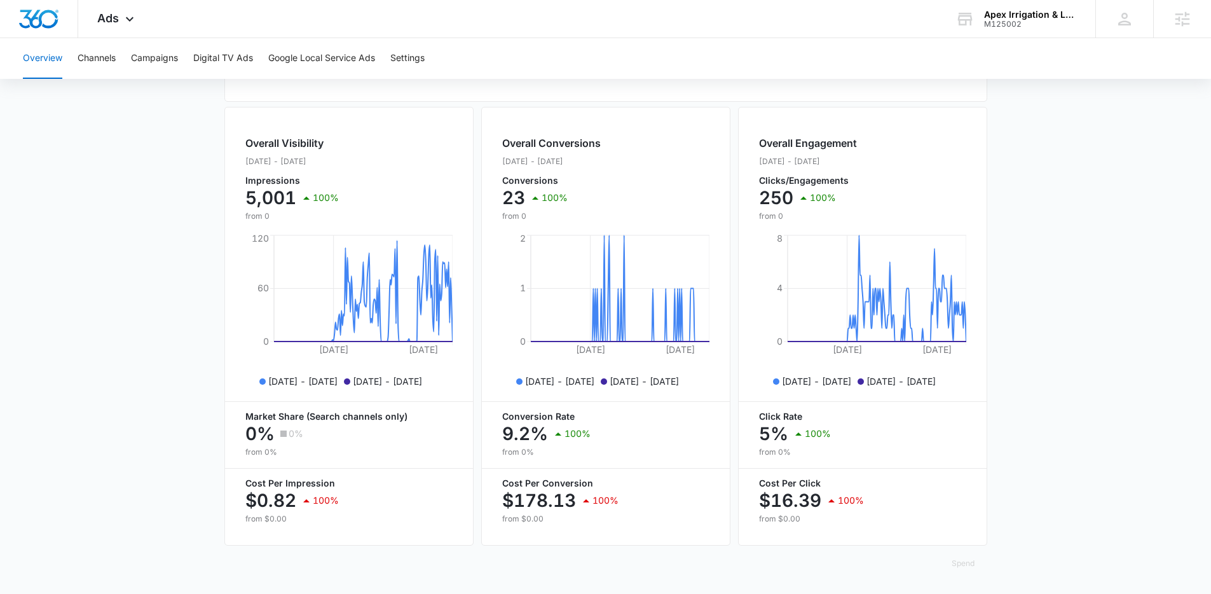
click at [583, 458] on div "Overall Conversions Feb. 15 - Aug. 14, 2025 Conversions 23 100% from 0 Apr 16, …" at bounding box center [605, 326] width 249 height 438
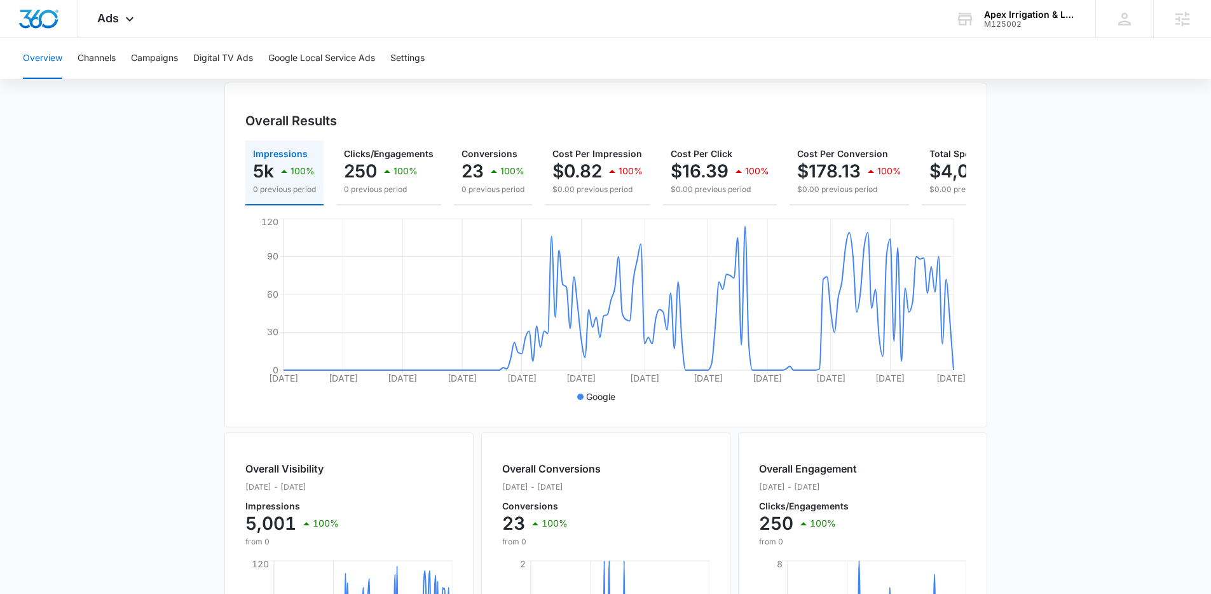
scroll to position [0, 0]
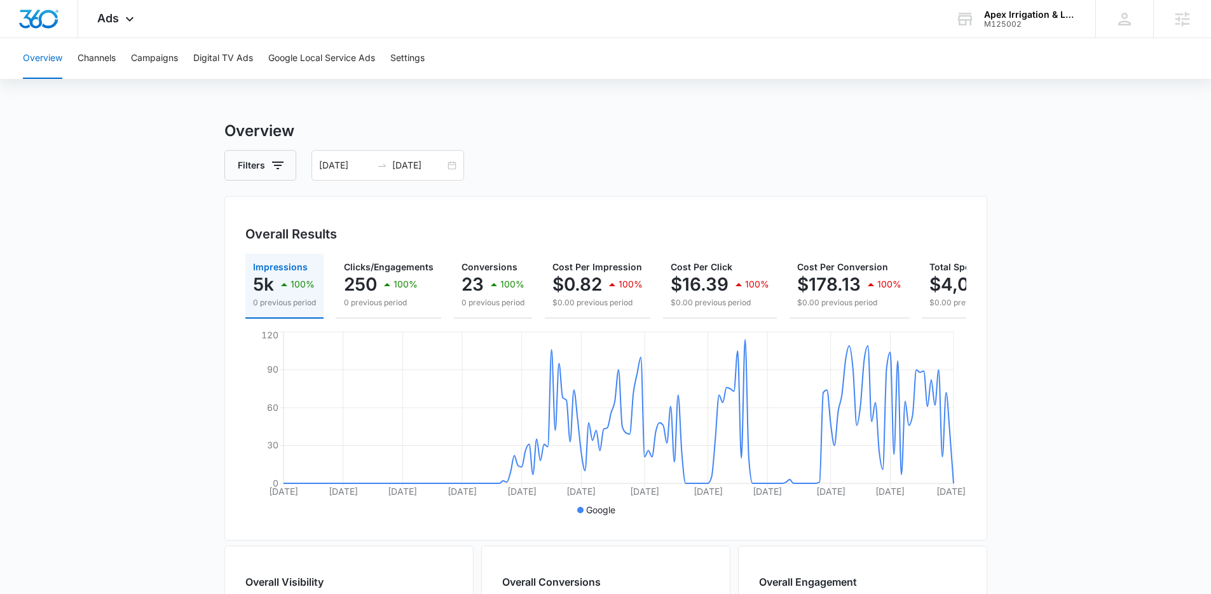
click at [514, 241] on div "Overall Results" at bounding box center [605, 233] width 721 height 19
click at [588, 130] on h3 "Overview" at bounding box center [605, 130] width 763 height 23
click at [580, 135] on h3 "Overview" at bounding box center [605, 130] width 763 height 23
click at [151, 57] on button "Campaigns" at bounding box center [154, 58] width 47 height 41
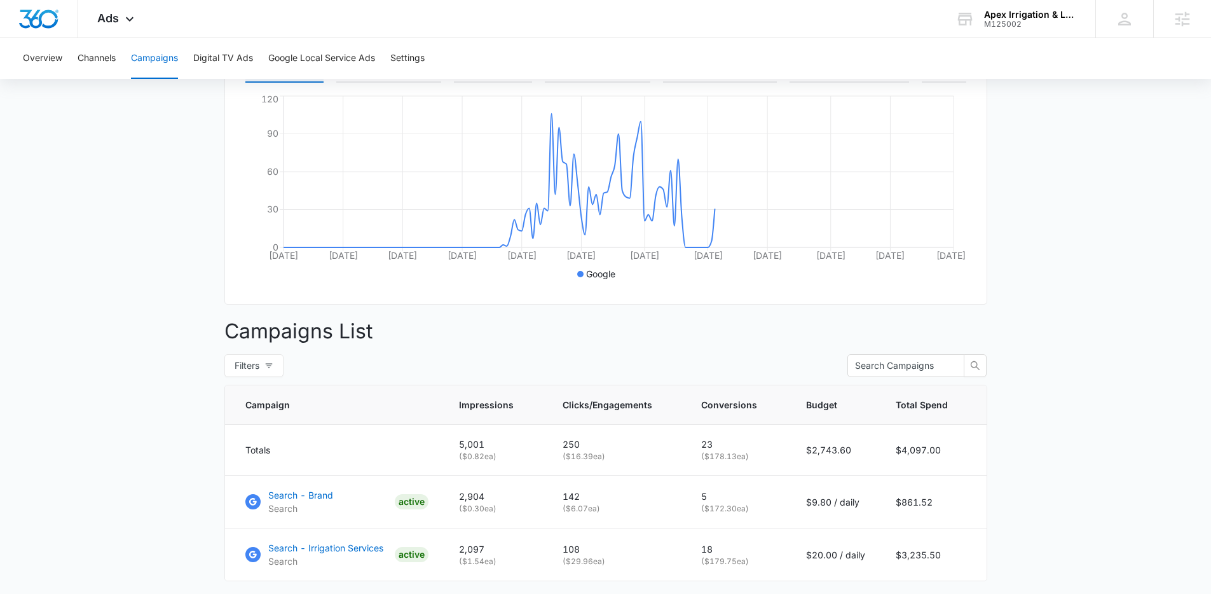
scroll to position [322, 0]
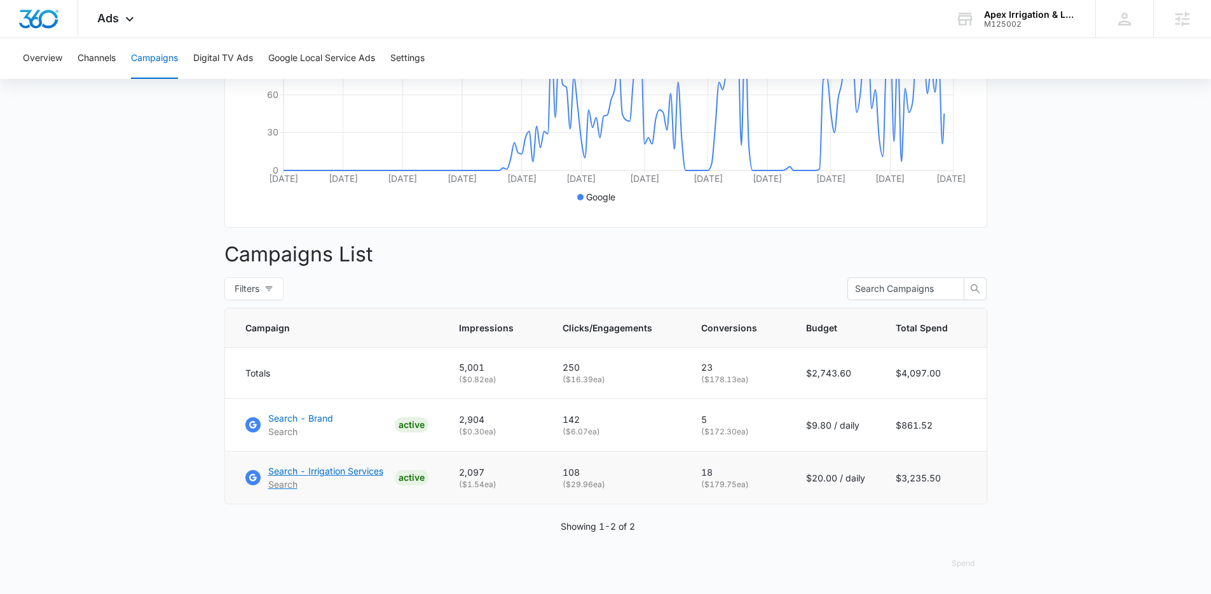
click at [339, 467] on p "Search - Irrigation Services" at bounding box center [325, 470] width 115 height 13
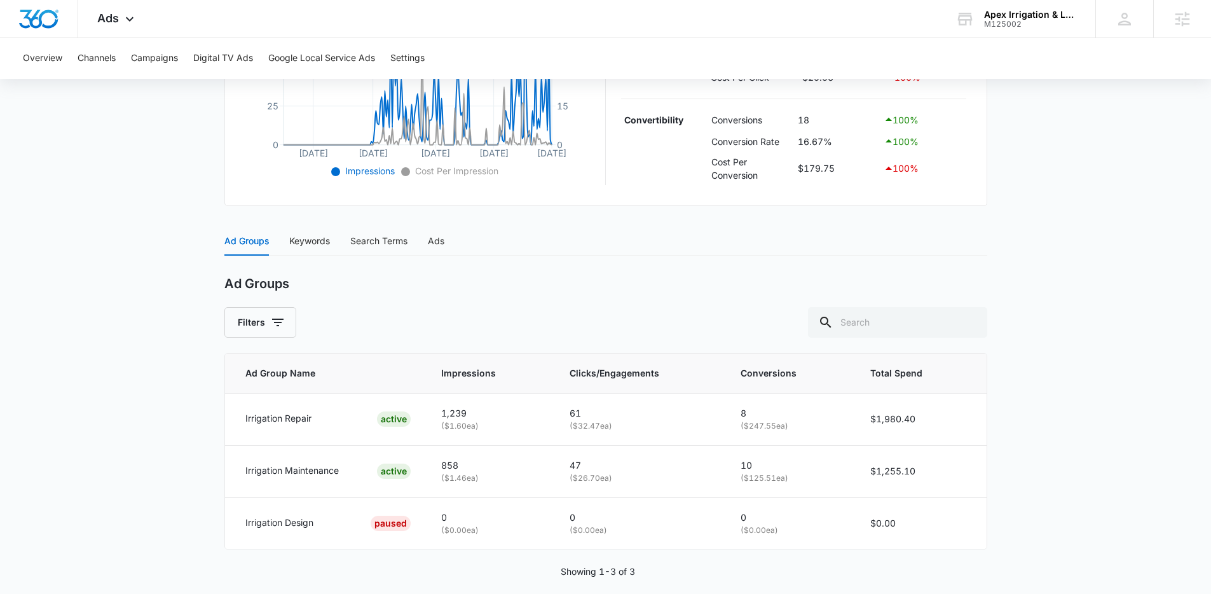
scroll to position [397, 0]
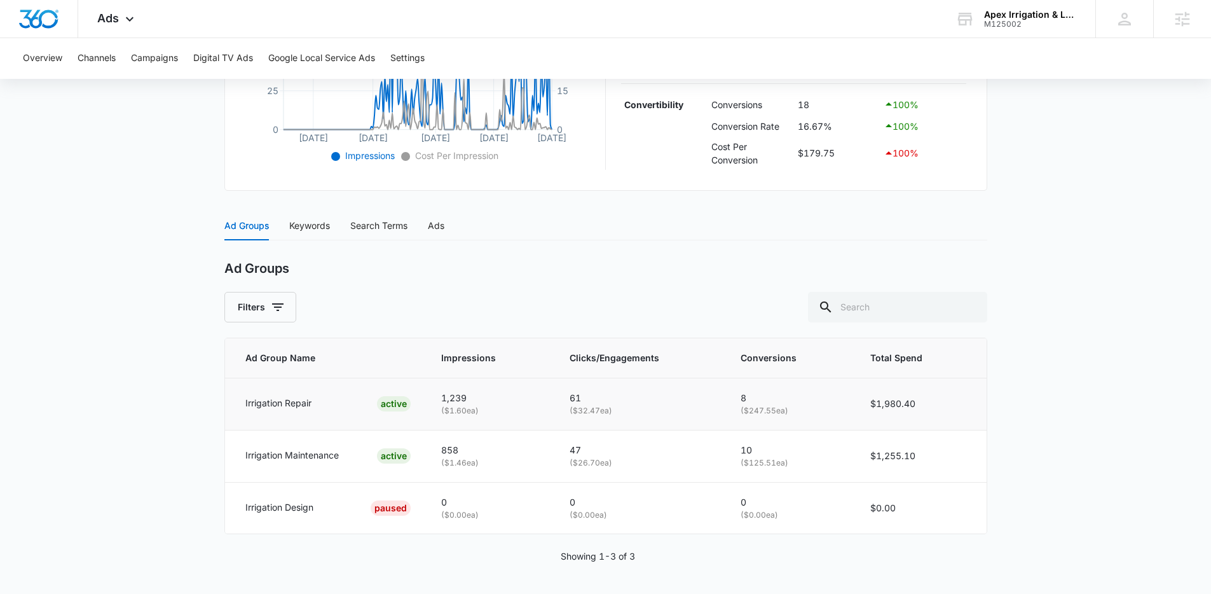
click at [658, 394] on p "61" at bounding box center [639, 398] width 141 height 14
drag, startPoint x: 234, startPoint y: 393, endPoint x: 352, endPoint y: 464, distance: 137.4
click at [352, 464] on tbody "Irrigation Repair ACTIVE 1,239 ( $1.60 ea) 61 ( $32.47 ea) 8 ( $247.55 ea) $1,9…" at bounding box center [605, 455] width 761 height 156
click at [352, 463] on div "Irrigation Maintenance ACTIVE" at bounding box center [327, 455] width 165 height 15
drag, startPoint x: 240, startPoint y: 398, endPoint x: 315, endPoint y: 408, distance: 75.7
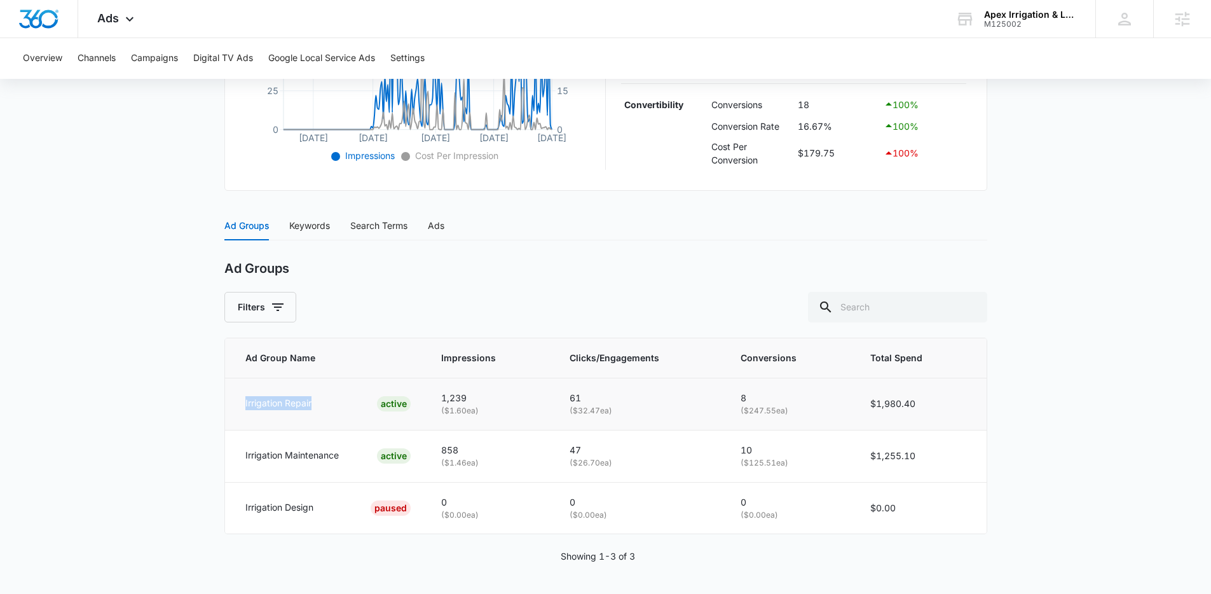
click at [315, 408] on td "Irrigation Repair ACTIVE" at bounding box center [325, 403] width 201 height 52
click at [315, 408] on div "Irrigation Repair ACTIVE" at bounding box center [327, 403] width 165 height 15
drag, startPoint x: 246, startPoint y: 401, endPoint x: 325, endPoint y: 404, distance: 78.8
click at [325, 404] on div "Irrigation Repair ACTIVE" at bounding box center [327, 403] width 165 height 15
click at [324, 404] on div "Irrigation Repair ACTIVE" at bounding box center [327, 403] width 165 height 15
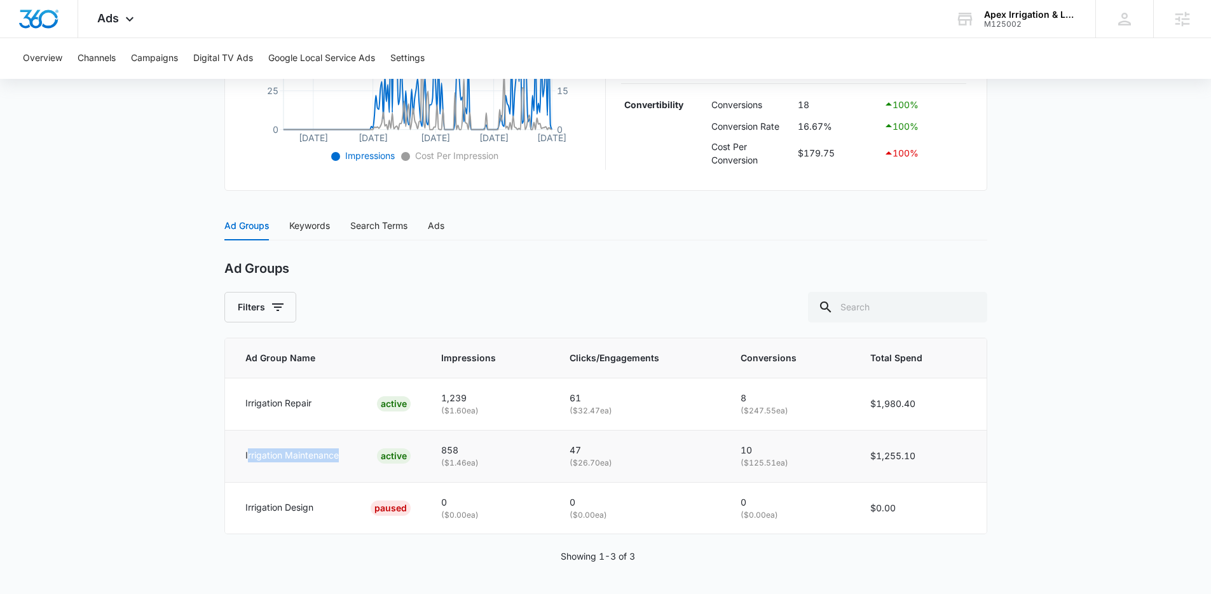
drag, startPoint x: 248, startPoint y: 456, endPoint x: 356, endPoint y: 456, distance: 108.0
click at [356, 456] on div "Irrigation Maintenance ACTIVE" at bounding box center [327, 455] width 165 height 15
click at [360, 458] on div "Irrigation Maintenance ACTIVE" at bounding box center [327, 455] width 165 height 15
drag, startPoint x: 235, startPoint y: 398, endPoint x: 310, endPoint y: 410, distance: 75.9
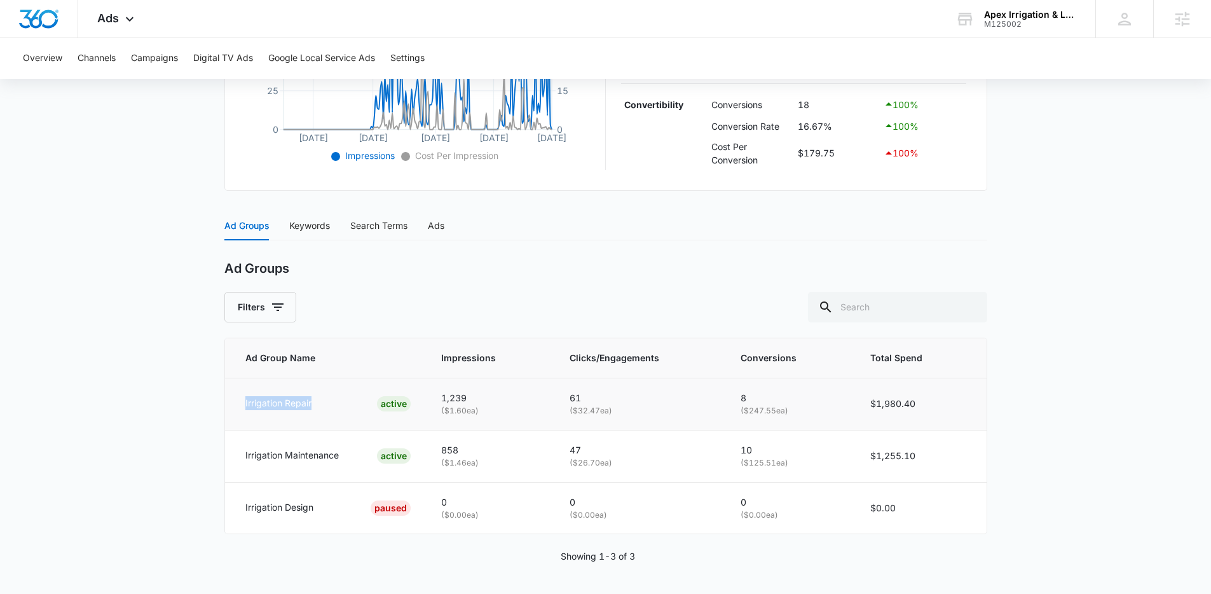
click at [311, 410] on td "Irrigation Repair ACTIVE" at bounding box center [325, 403] width 201 height 52
click at [315, 409] on div "Irrigation Repair ACTIVE" at bounding box center [327, 403] width 165 height 15
drag, startPoint x: 247, startPoint y: 388, endPoint x: 341, endPoint y: 406, distance: 96.5
click at [341, 406] on td "Irrigation Repair ACTIVE" at bounding box center [325, 403] width 201 height 52
click at [341, 406] on div "Irrigation Repair ACTIVE" at bounding box center [327, 403] width 165 height 15
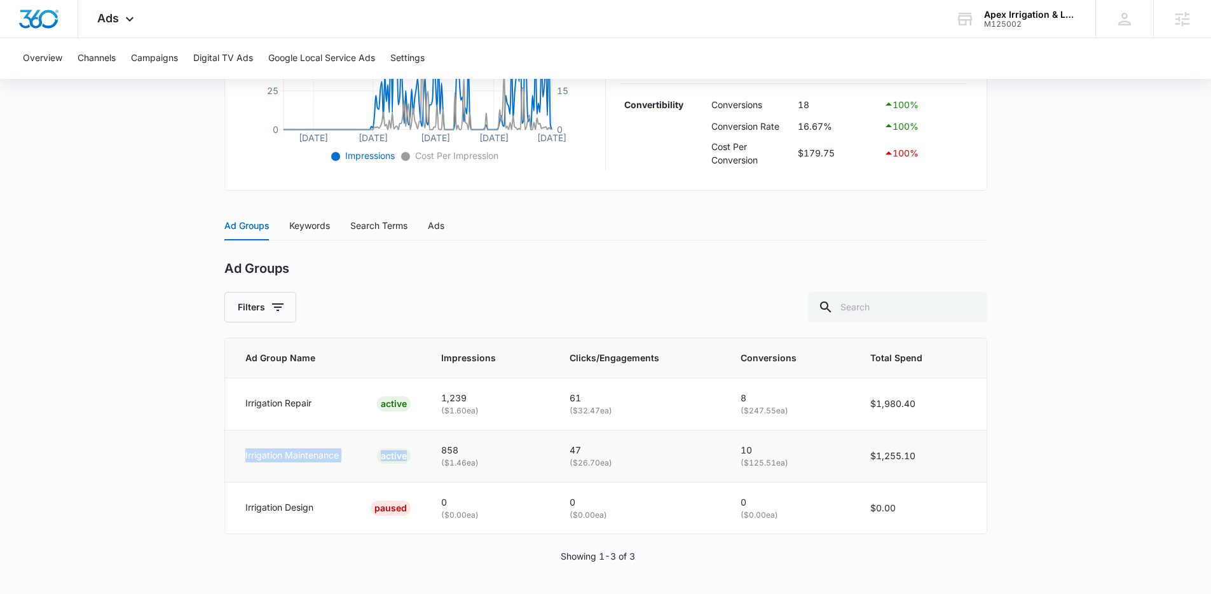
drag, startPoint x: 237, startPoint y: 452, endPoint x: 366, endPoint y: 467, distance: 129.8
click at [366, 467] on td "Irrigation Maintenance ACTIVE" at bounding box center [325, 456] width 201 height 52
drag, startPoint x: 435, startPoint y: 394, endPoint x: 789, endPoint y: 408, distance: 353.6
click at [782, 407] on tr "Irrigation Repair ACTIVE 1,239 ( $1.60 ea) 61 ( $32.47 ea) 8 ( $247.55 ea) $1,9…" at bounding box center [605, 403] width 761 height 52
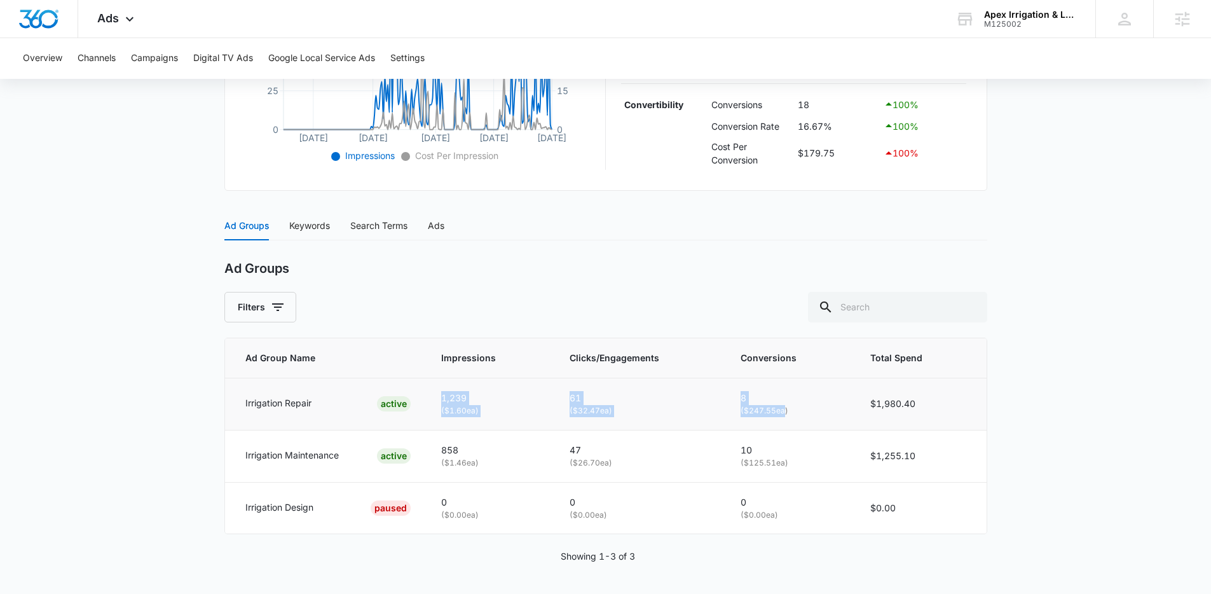
click at [783, 408] on p "( $247.55 ea)" at bounding box center [789, 411] width 99 height 12
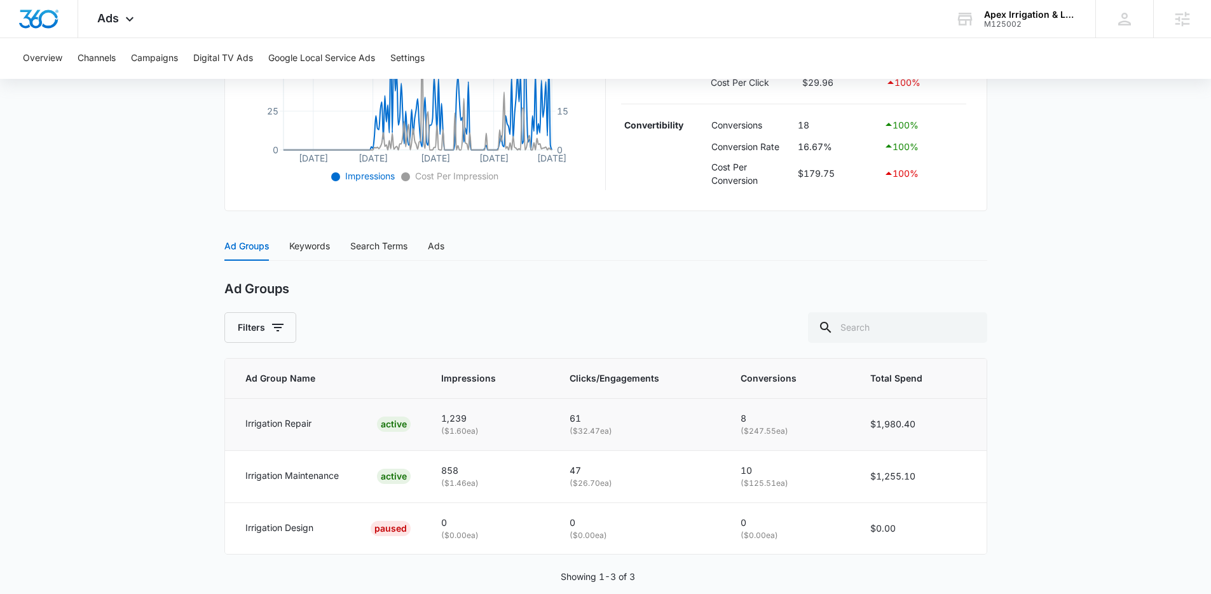
scroll to position [389, 0]
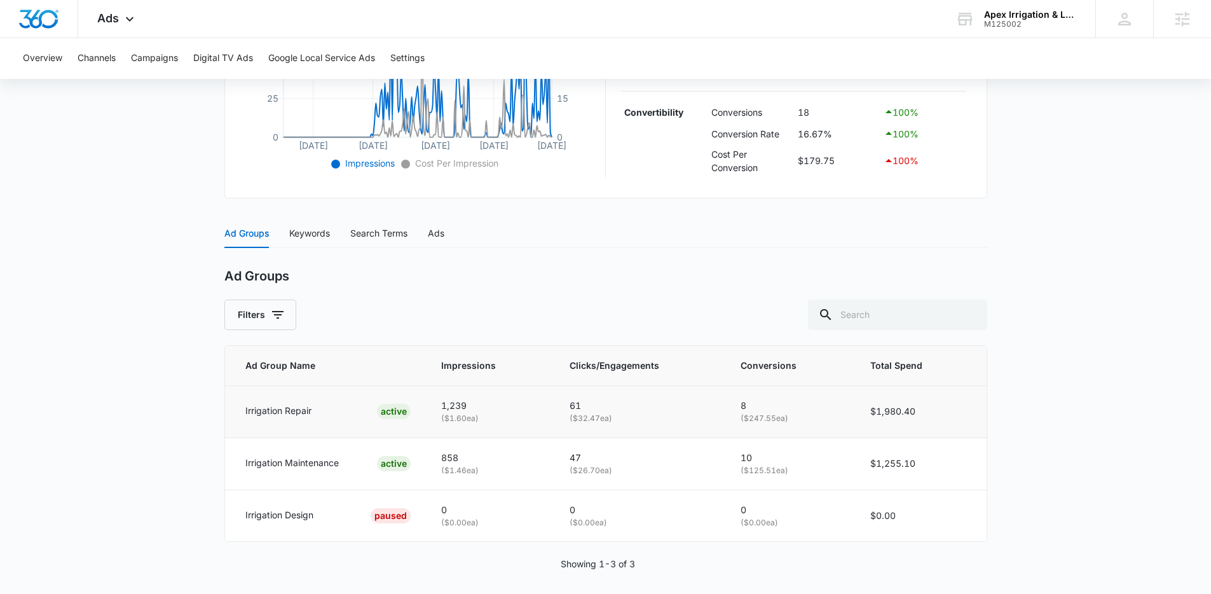
drag, startPoint x: 442, startPoint y: 399, endPoint x: 507, endPoint y: 416, distance: 67.5
click at [507, 416] on td "1,239 ( $1.60 ea)" at bounding box center [490, 411] width 128 height 52
click at [507, 416] on p "( $1.60 ea)" at bounding box center [490, 418] width 98 height 12
drag, startPoint x: 596, startPoint y: 404, endPoint x: 637, endPoint y: 413, distance: 42.3
click at [637, 413] on td "61 ( $32.47 ea)" at bounding box center [640, 411] width 172 height 52
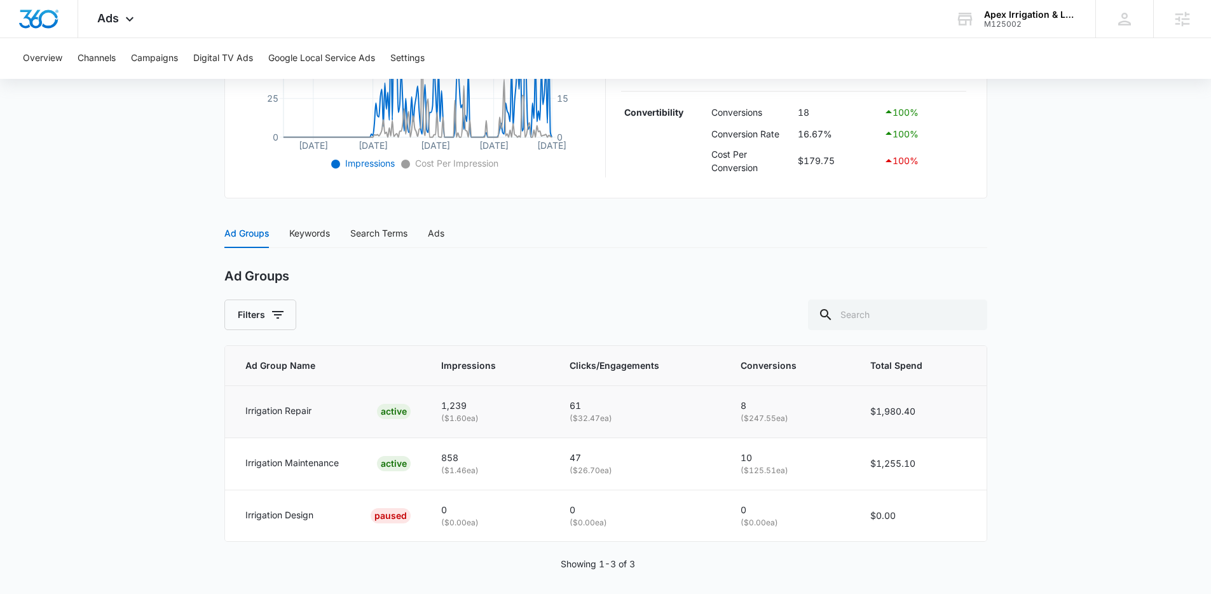
click at [637, 413] on p "( $32.47 ea)" at bounding box center [639, 418] width 141 height 12
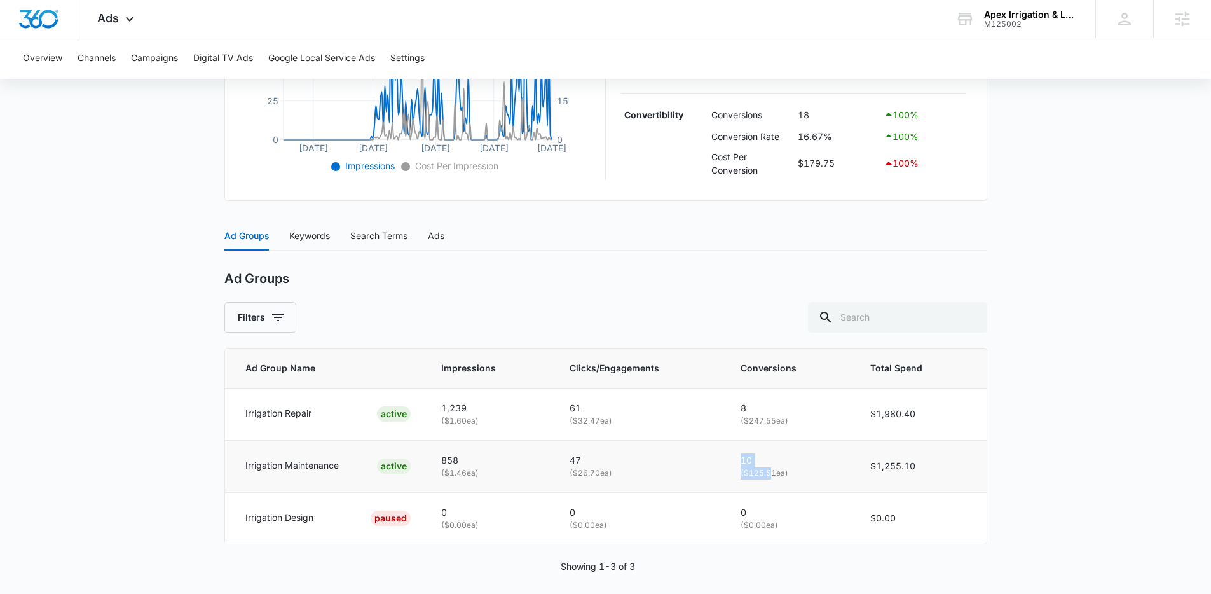
drag, startPoint x: 735, startPoint y: 453, endPoint x: 773, endPoint y: 470, distance: 41.2
click at [773, 470] on td "10 ( $125.51 ea)" at bounding box center [790, 466] width 130 height 52
click at [773, 470] on p "( $125.51 ea)" at bounding box center [789, 473] width 99 height 12
drag, startPoint x: 735, startPoint y: 400, endPoint x: 770, endPoint y: 413, distance: 37.4
click at [770, 413] on td "8 ( $247.55 ea)" at bounding box center [790, 414] width 130 height 52
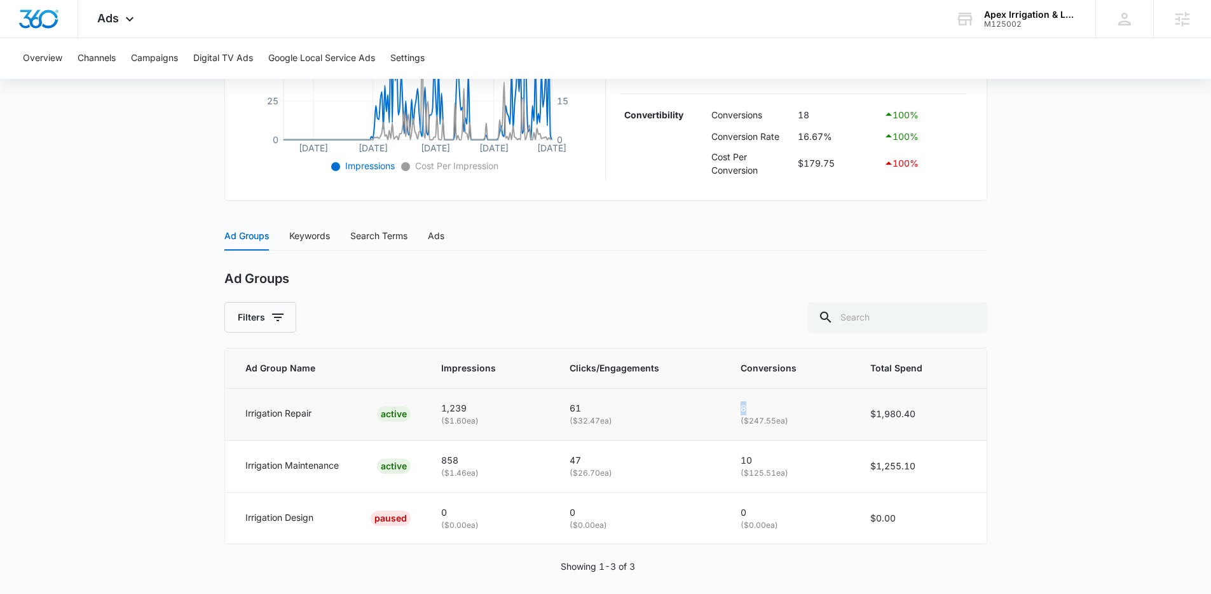
click at [770, 411] on p "8" at bounding box center [789, 408] width 99 height 14
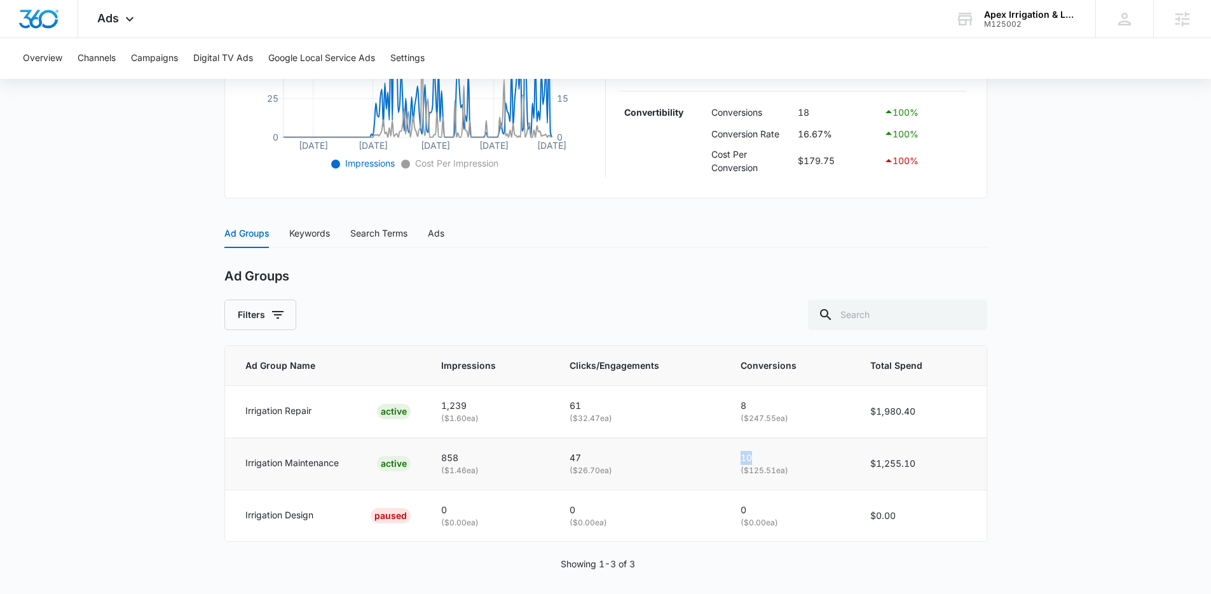
drag, startPoint x: 758, startPoint y: 451, endPoint x: 742, endPoint y: 451, distance: 15.9
click at [740, 452] on td "10 ( $125.51 ea)" at bounding box center [790, 463] width 130 height 52
click at [742, 451] on td "10 ( $125.51 ea)" at bounding box center [790, 463] width 130 height 52
drag, startPoint x: 247, startPoint y: 451, endPoint x: 576, endPoint y: 465, distance: 330.1
click at [576, 465] on tr "Irrigation Maintenance ACTIVE 858 ( $1.46 ea) 47 ( $26.70 ea) 10 ( $125.51 ea) …" at bounding box center [605, 463] width 761 height 52
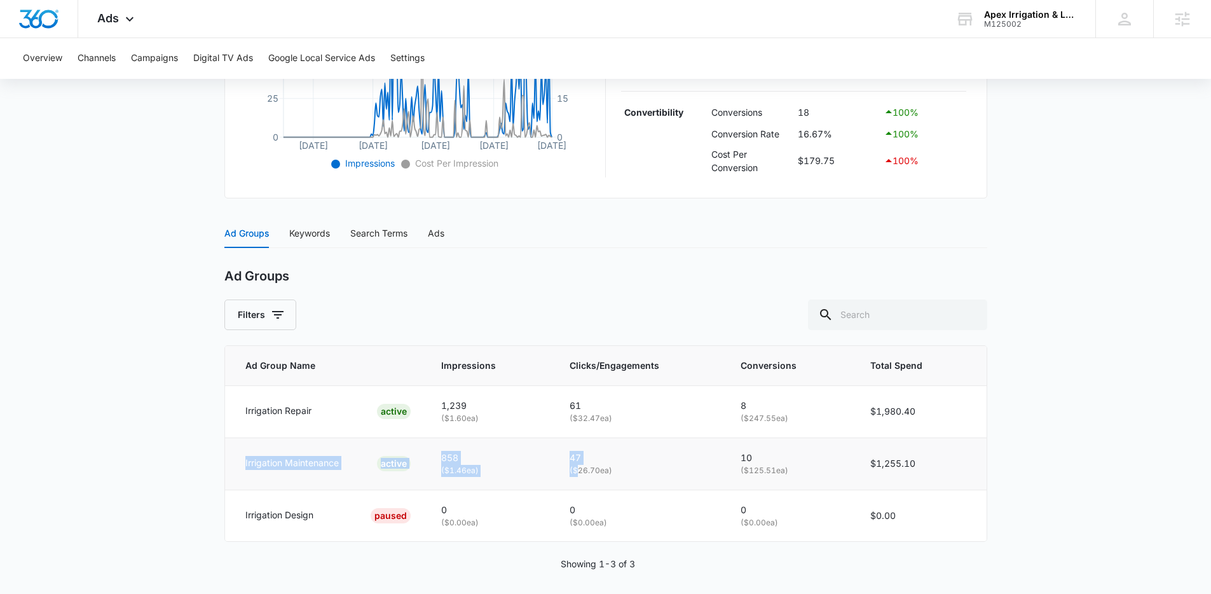
click at [576, 465] on p "( $26.70 ea)" at bounding box center [639, 471] width 141 height 12
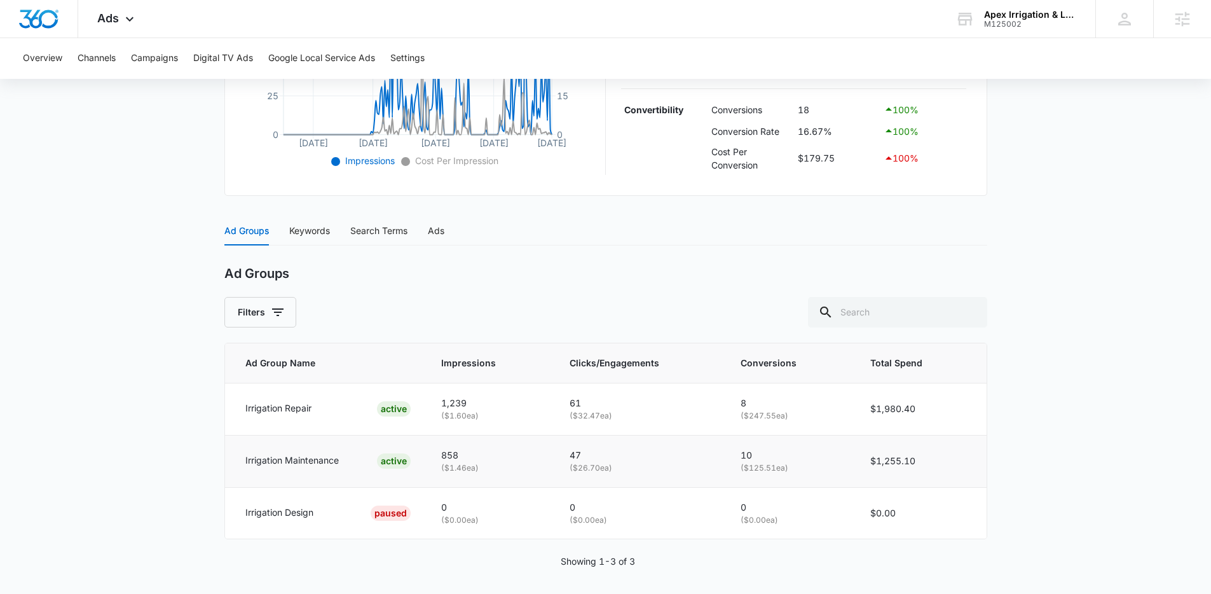
drag, startPoint x: 791, startPoint y: 467, endPoint x: 618, endPoint y: 440, distance: 175.0
click at [618, 440] on tr "Irrigation Maintenance ACTIVE 858 ( $1.46 ea) 47 ( $26.70 ea) 10 ( $125.51 ea) …" at bounding box center [605, 461] width 761 height 52
click at [618, 440] on td "47 ( $26.70 ea)" at bounding box center [640, 461] width 172 height 52
drag, startPoint x: 343, startPoint y: 411, endPoint x: 198, endPoint y: 411, distance: 144.3
click at [196, 411] on main "Search - Irrigation Services | Search Active $20.00 daily , $3,235.50 Spent Ove…" at bounding box center [605, 163] width 1211 height 871
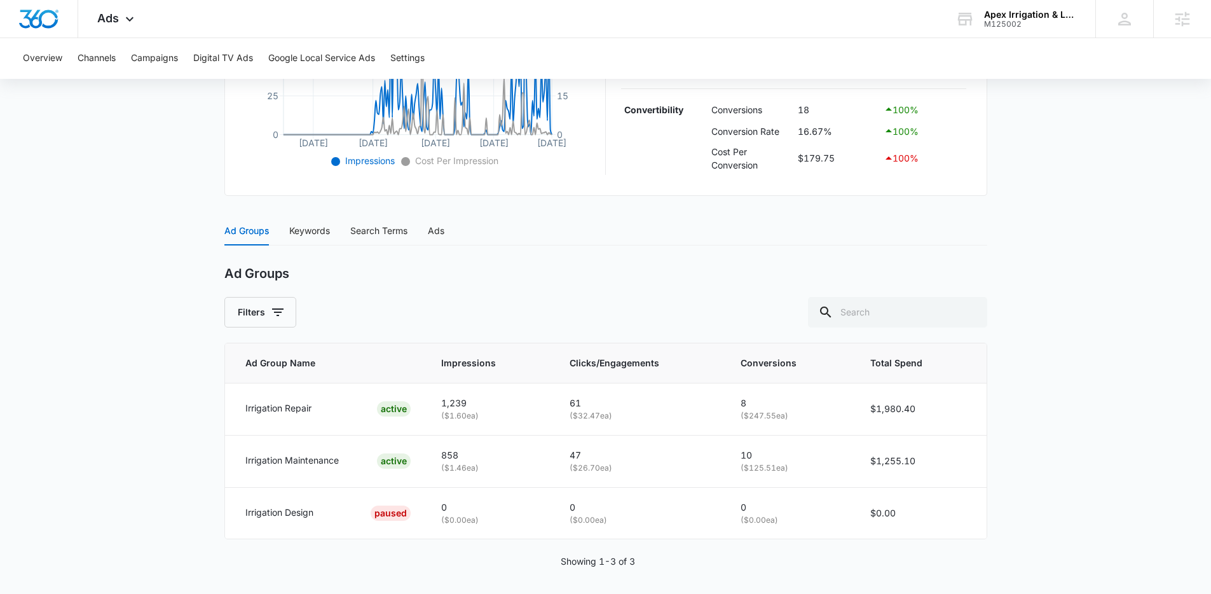
drag, startPoint x: 200, startPoint y: 411, endPoint x: 194, endPoint y: 416, distance: 7.2
click at [198, 411] on main "Search - Irrigation Services | Search Active $20.00 daily , $3,235.50 Spent Ove…" at bounding box center [605, 163] width 1211 height 871
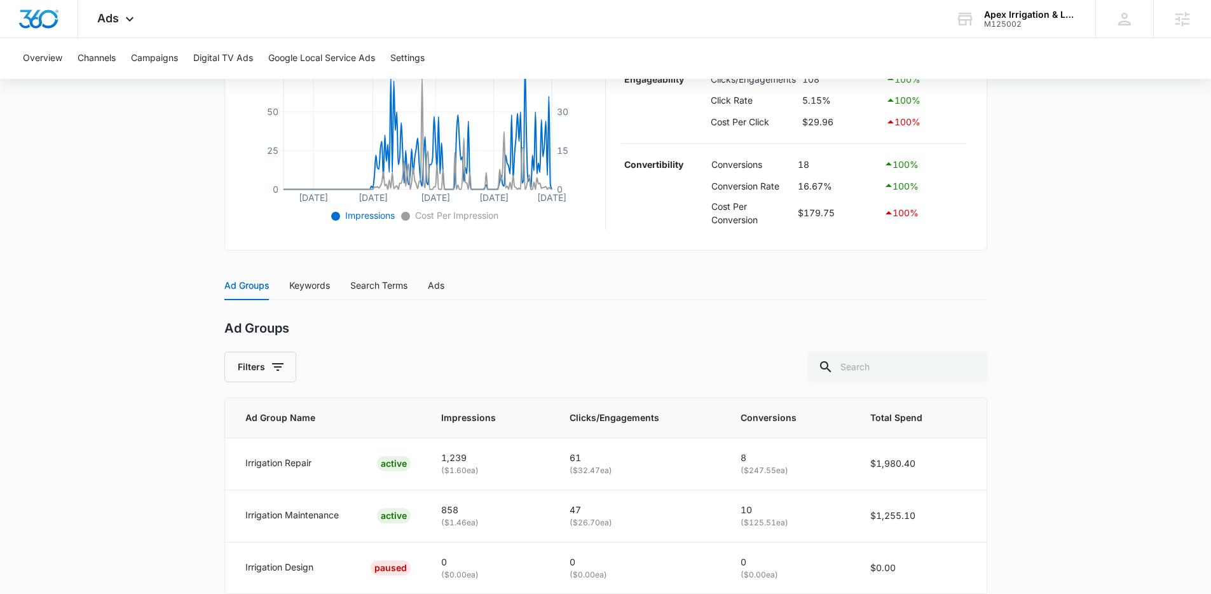
scroll to position [397, 0]
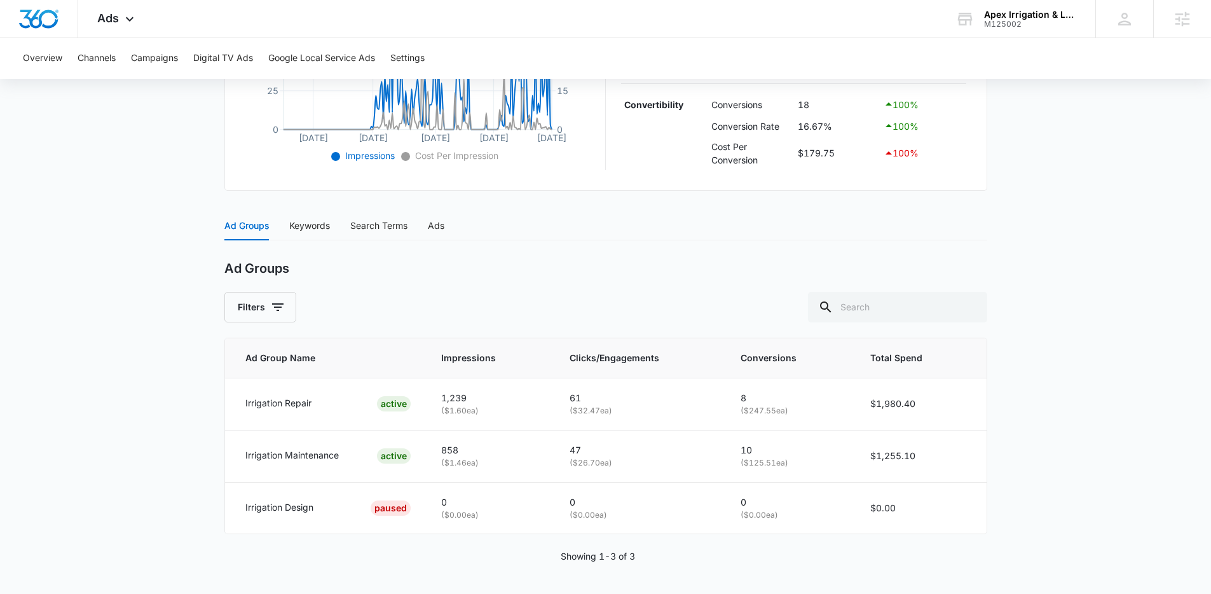
click at [600, 270] on div "Ad Groups" at bounding box center [605, 269] width 763 height 16
click at [606, 216] on div "Ad Groups Keywords Search Terms Ads" at bounding box center [605, 225] width 763 height 29
click at [609, 217] on div "Ad Groups Keywords Search Terms Ads" at bounding box center [605, 225] width 763 height 29
click at [499, 223] on div "Ad Groups Keywords Search Terms Ads" at bounding box center [605, 225] width 763 height 29
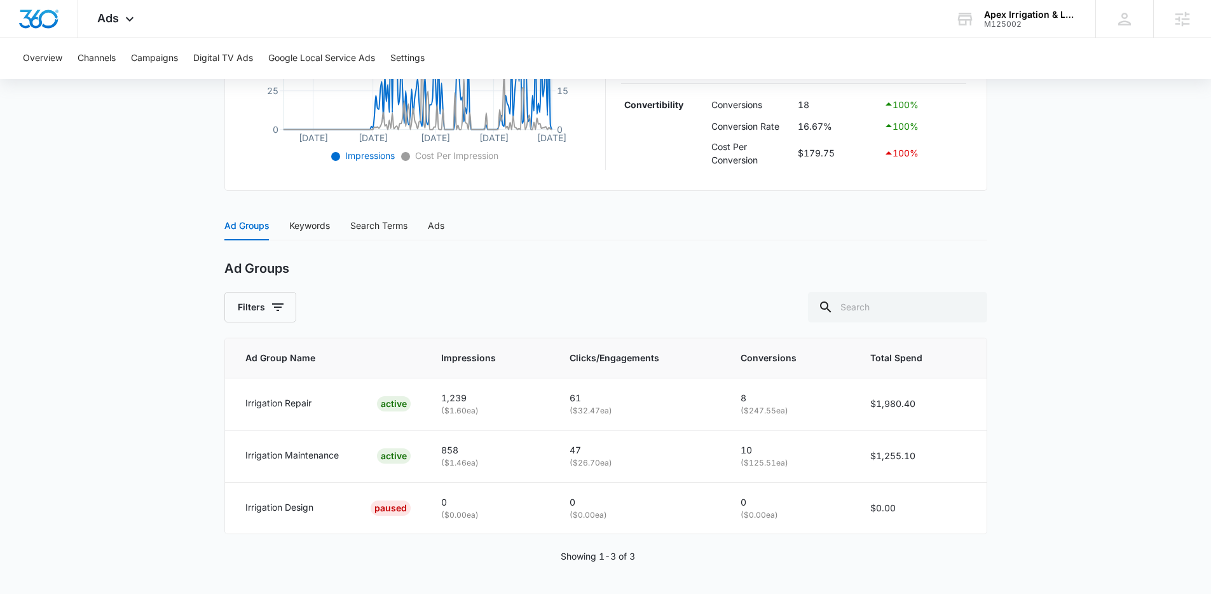
click at [510, 283] on div "Ad Groups Filters" at bounding box center [605, 292] width 763 height 62
click at [435, 264] on div "Ad Groups" at bounding box center [605, 269] width 763 height 16
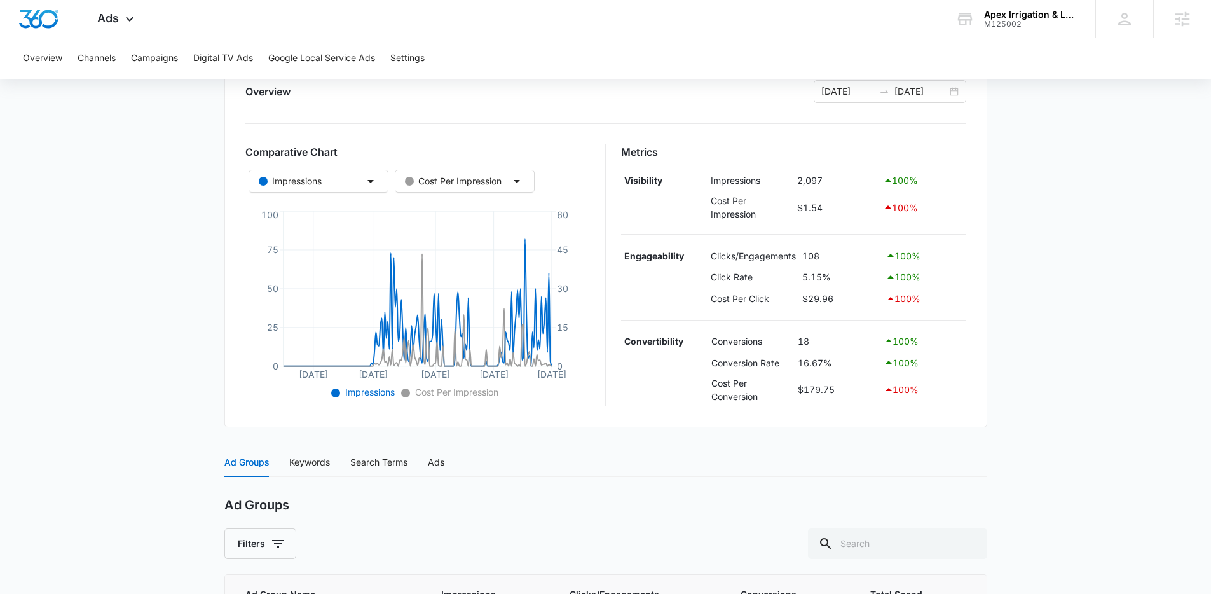
scroll to position [0, 0]
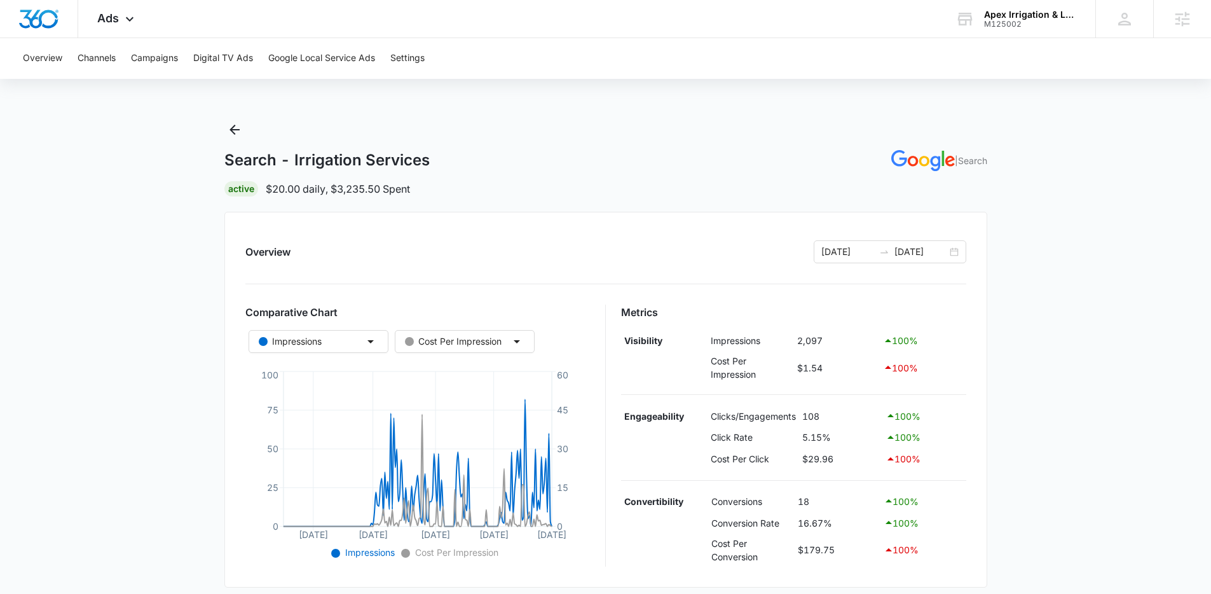
click at [858, 226] on div "Overview [DATE] [DATE] Comparative Chart Impressions Cost Per Impression [DATE]…" at bounding box center [605, 400] width 763 height 376
click at [343, 99] on div "Overview Channels Campaigns Digital TV Ads Google Local Service Ads Settings Se…" at bounding box center [605, 514] width 1211 height 952
click at [142, 109] on div "Overview Channels Campaigns Digital TV Ads Google Local Service Ads Settings Se…" at bounding box center [605, 514] width 1211 height 952
click at [133, 17] on icon at bounding box center [129, 22] width 15 height 15
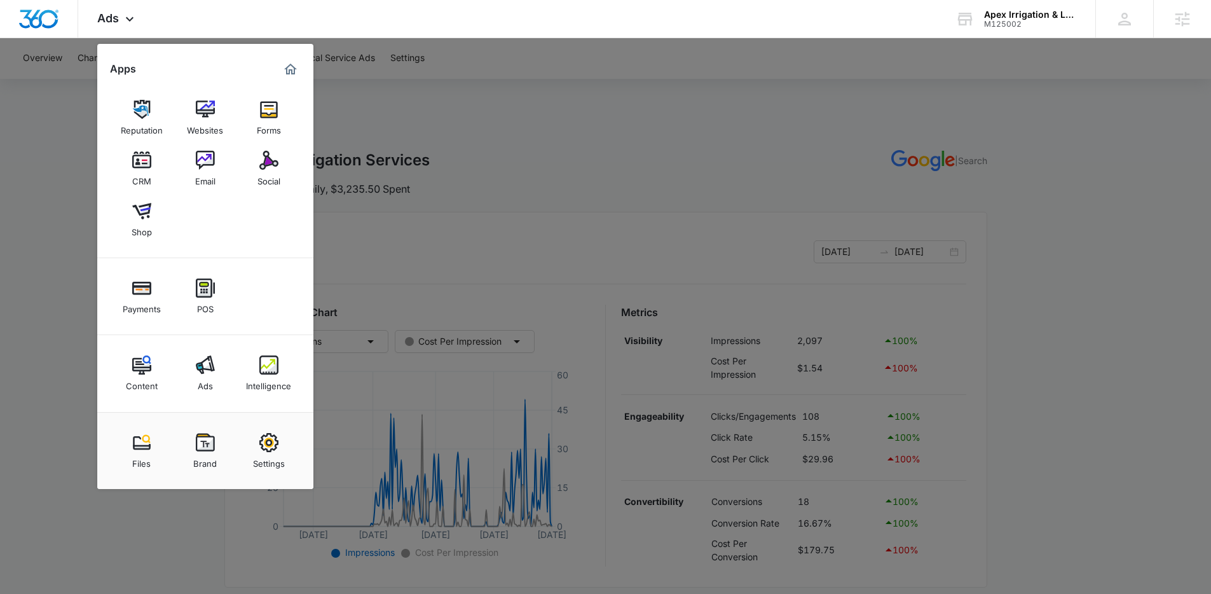
click at [474, 191] on div at bounding box center [605, 297] width 1211 height 594
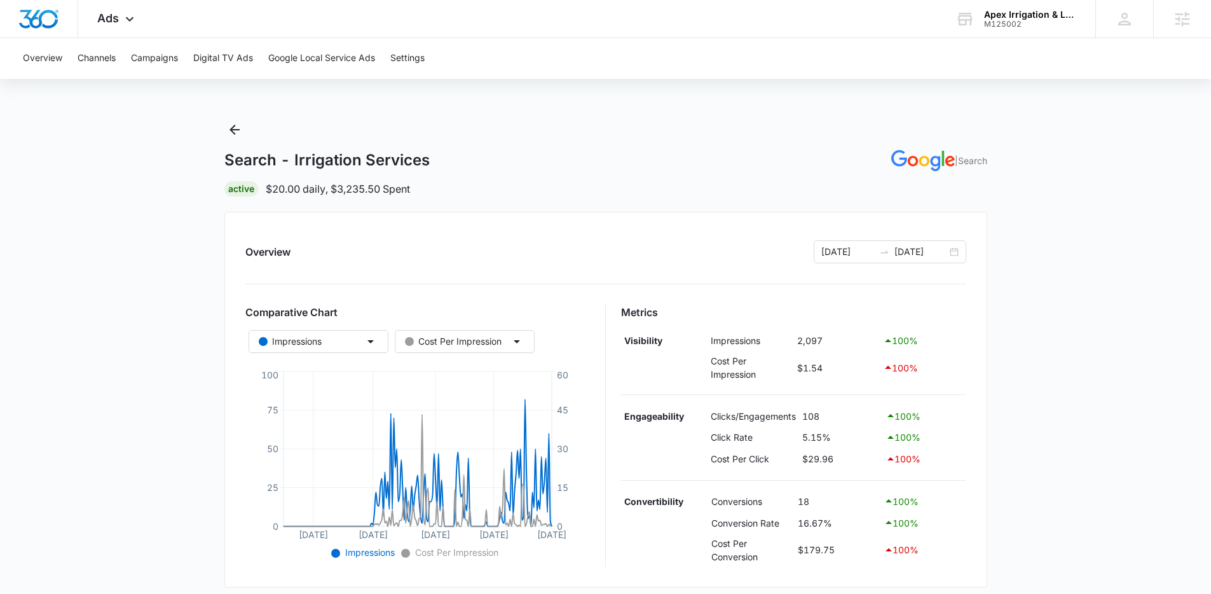
click at [163, 241] on main "Search - Irrigation Services | Search Active $20.00 daily , $3,235.50 Spent Ove…" at bounding box center [605, 554] width 1211 height 871
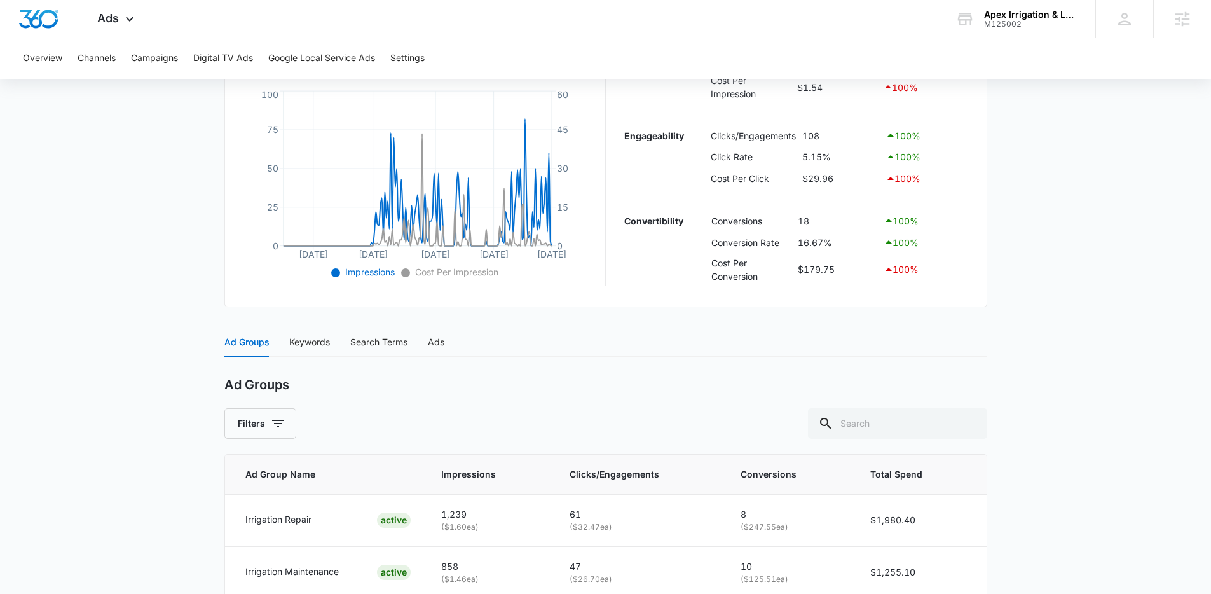
scroll to position [397, 0]
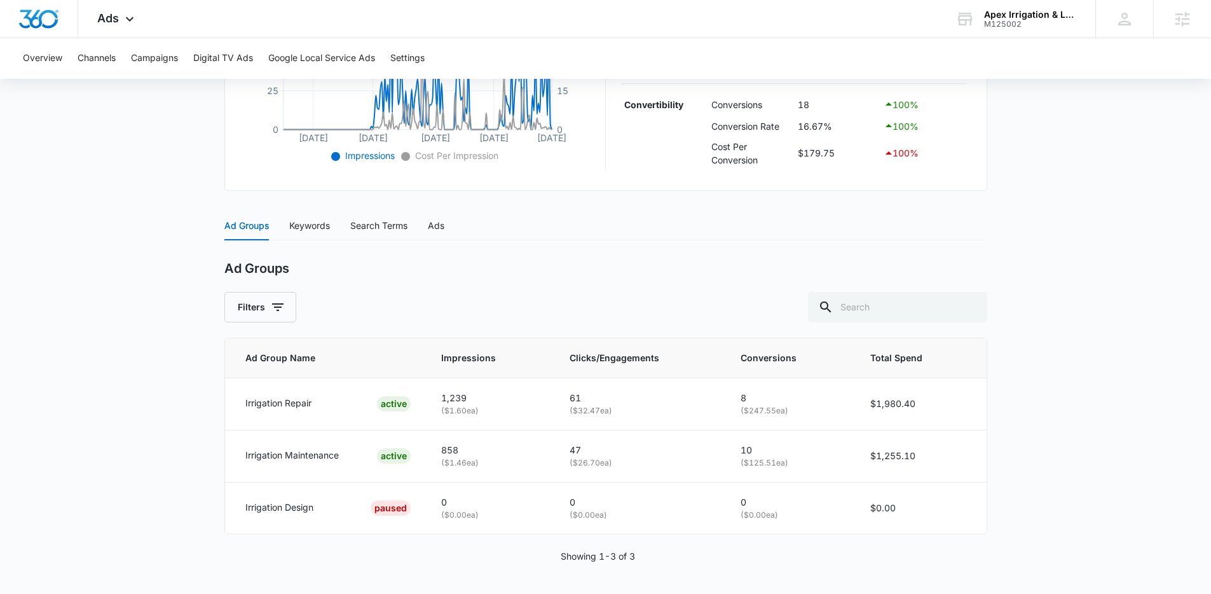
click at [169, 212] on main "Search - Irrigation Services | Search Active $20.00 daily , $3,235.50 Spent Ove…" at bounding box center [605, 158] width 1211 height 871
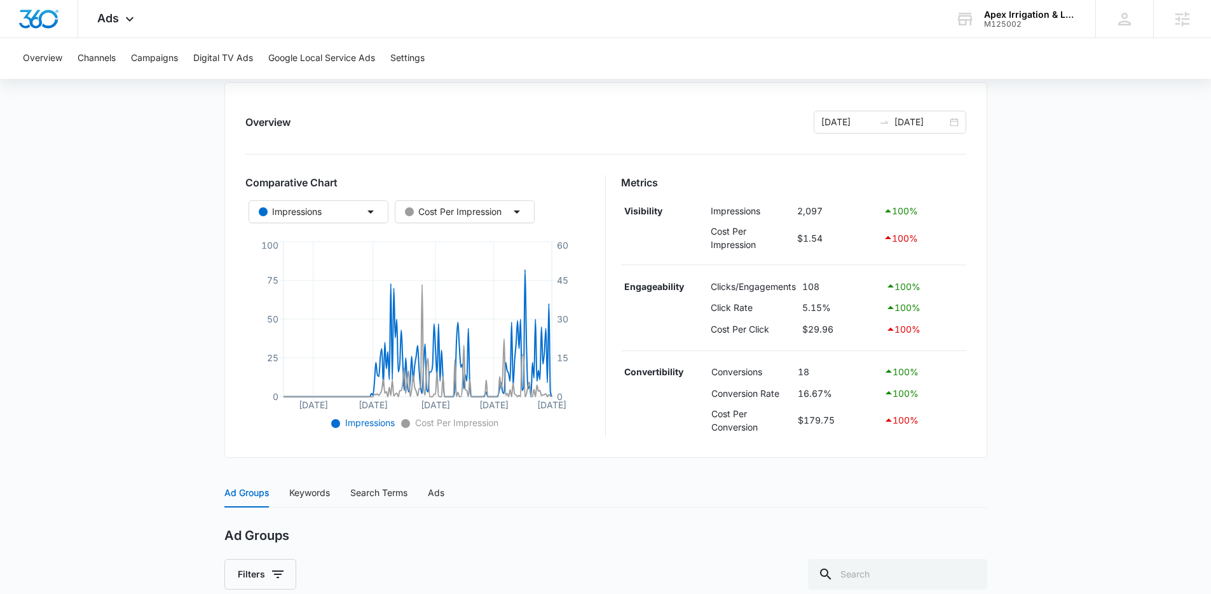
scroll to position [0, 0]
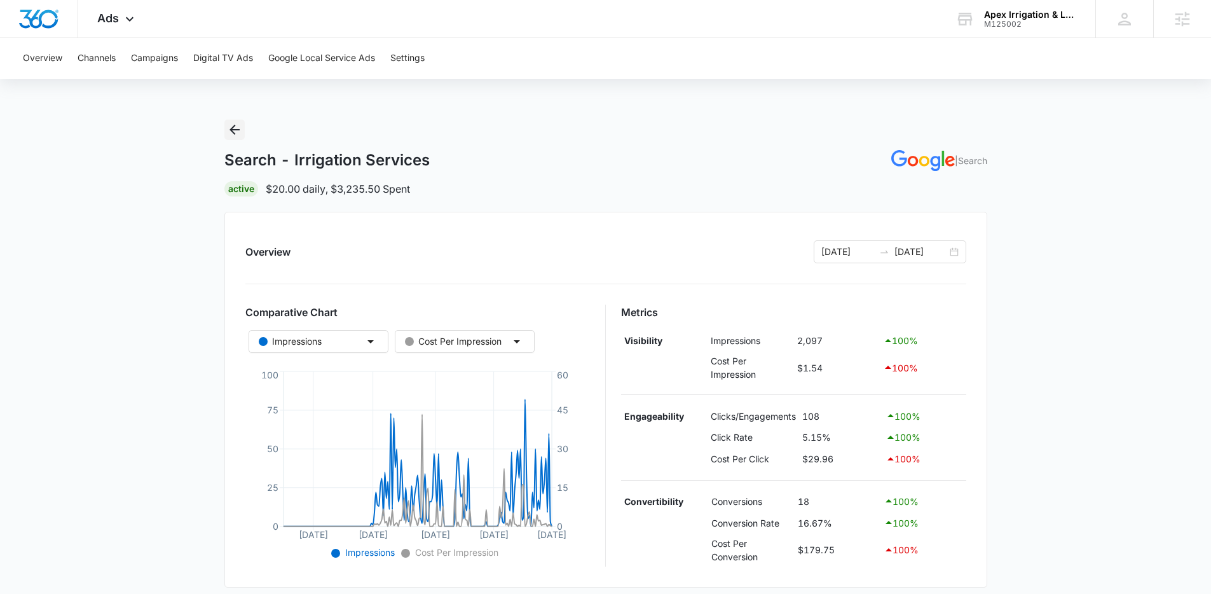
click at [234, 135] on icon "Back" at bounding box center [234, 129] width 15 height 15
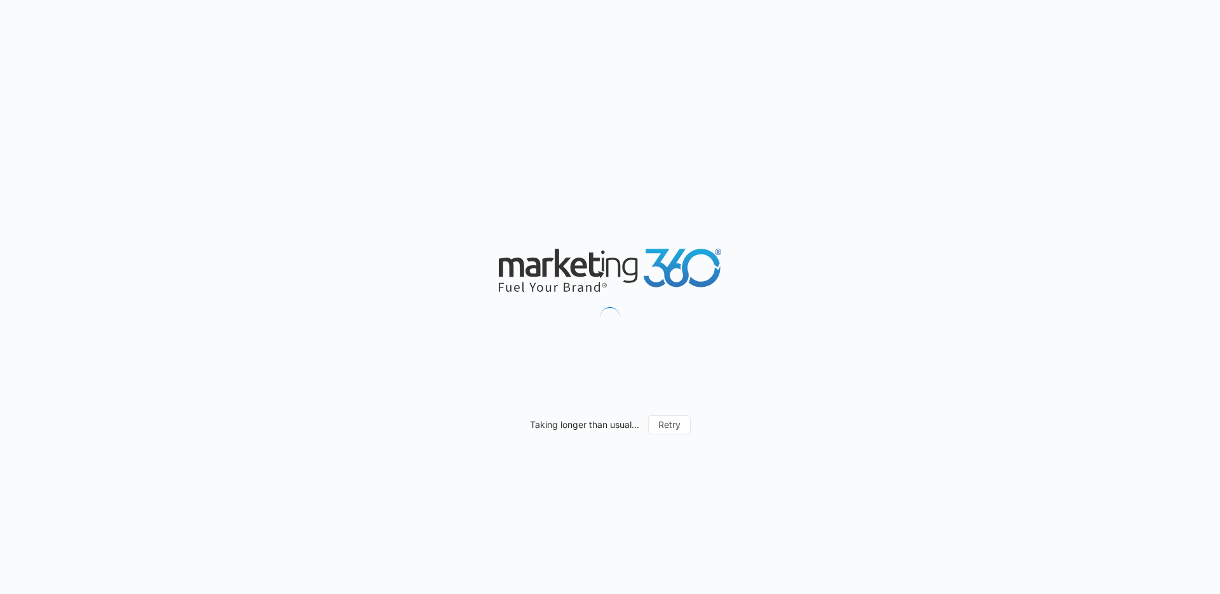
click at [451, 210] on div "Taking longer than usual... Retry" at bounding box center [610, 297] width 1220 height 594
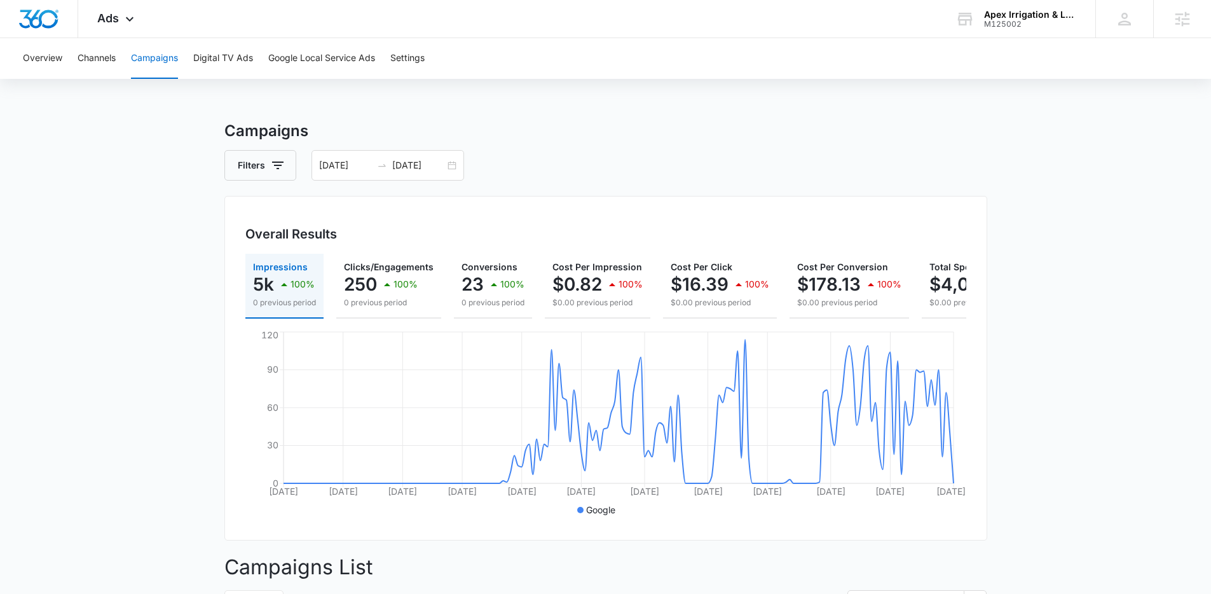
click at [161, 268] on main "Campaigns Filters [DATE] [DATE] Overall Results Impressions 5k 100% 0 previous …" at bounding box center [605, 512] width 1211 height 787
click at [159, 272] on main "Campaigns Filters [DATE] [DATE] Overall Results Impressions 5k 100% 0 previous …" at bounding box center [605, 512] width 1211 height 787
click at [156, 273] on main "Campaigns Filters [DATE] [DATE] Overall Results Impressions 5k 100% 0 previous …" at bounding box center [605, 512] width 1211 height 787
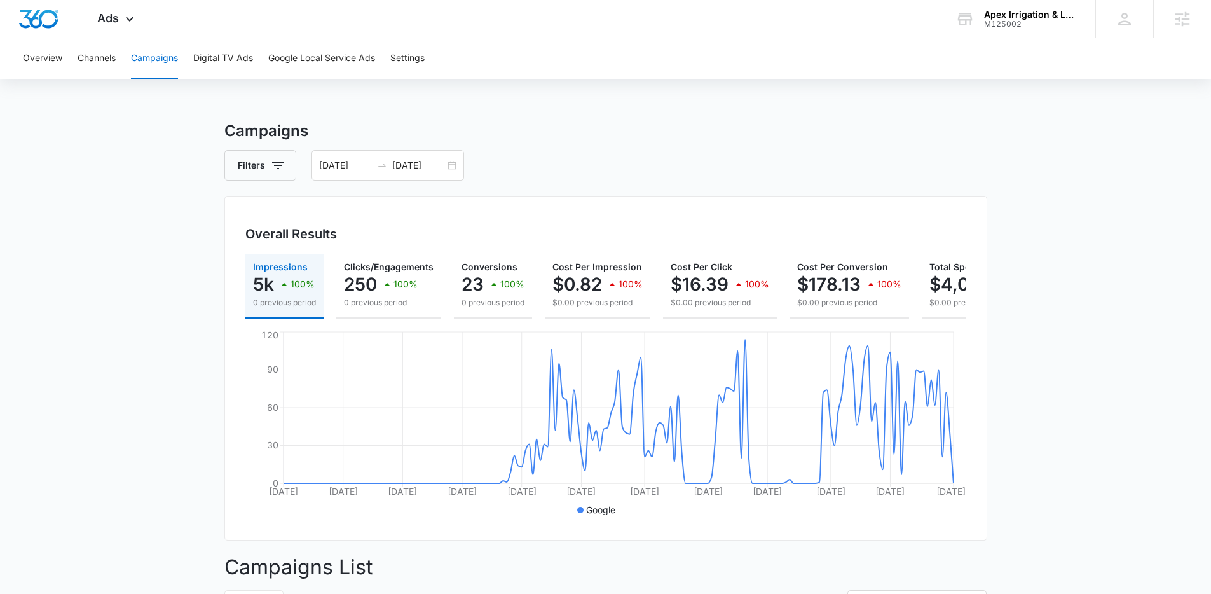
click at [156, 273] on main "Campaigns Filters [DATE] [DATE] Overall Results Impressions 5k 100% 0 previous …" at bounding box center [605, 512] width 1211 height 787
